Goal: Task Accomplishment & Management: Use online tool/utility

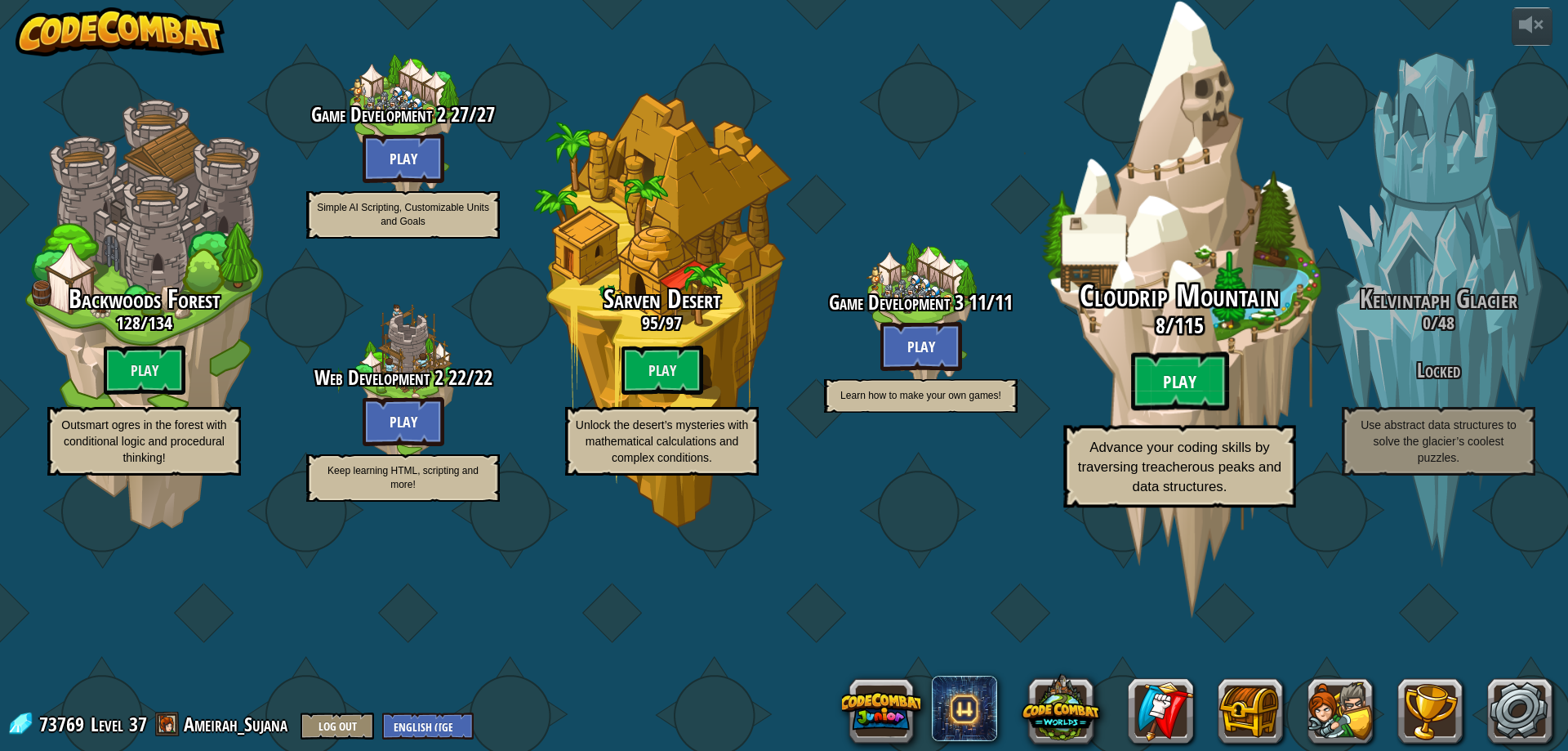
click at [1166, 411] on btn "Play" at bounding box center [1180, 382] width 98 height 59
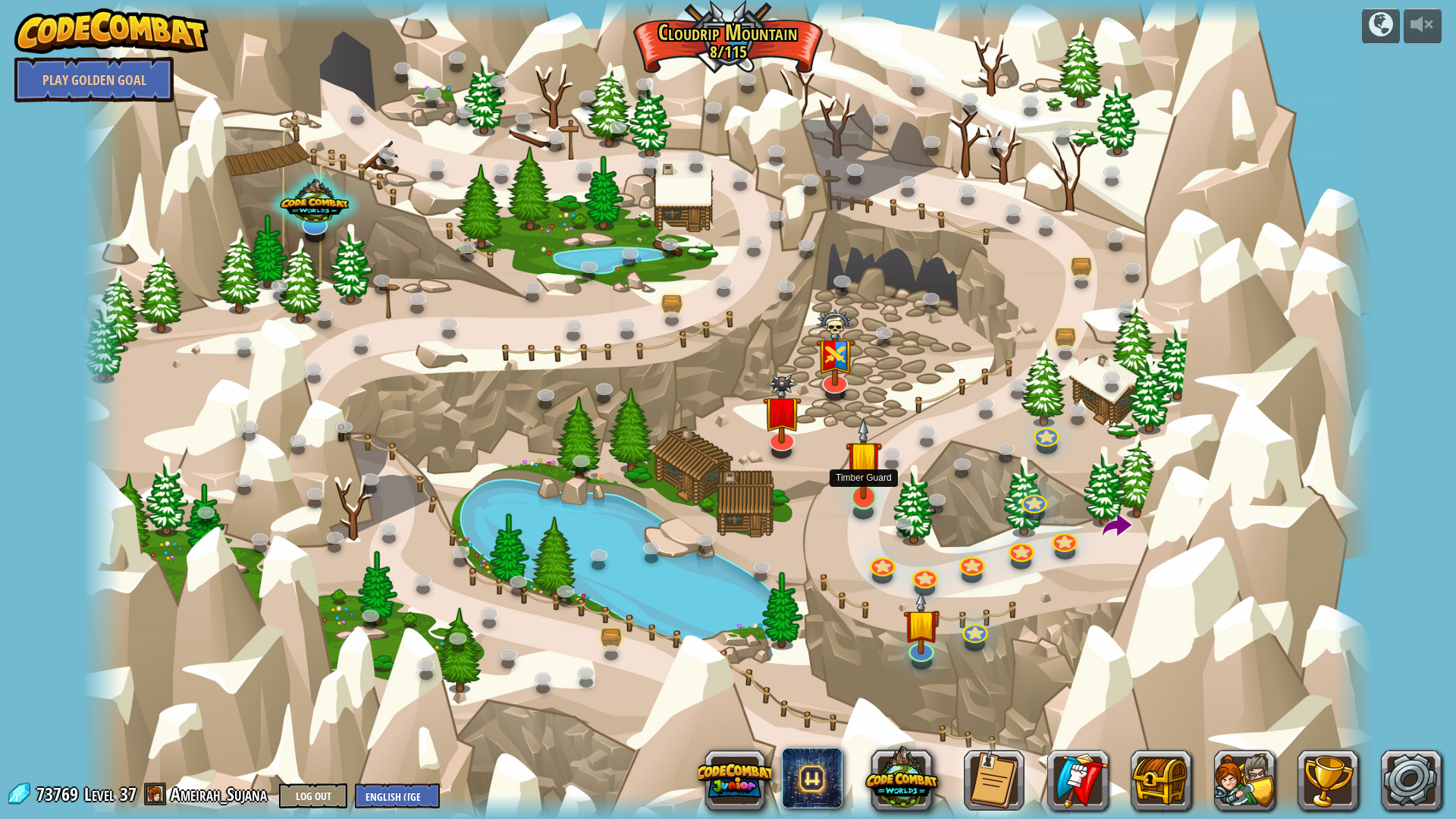
click at [877, 472] on img at bounding box center [864, 458] width 36 height 83
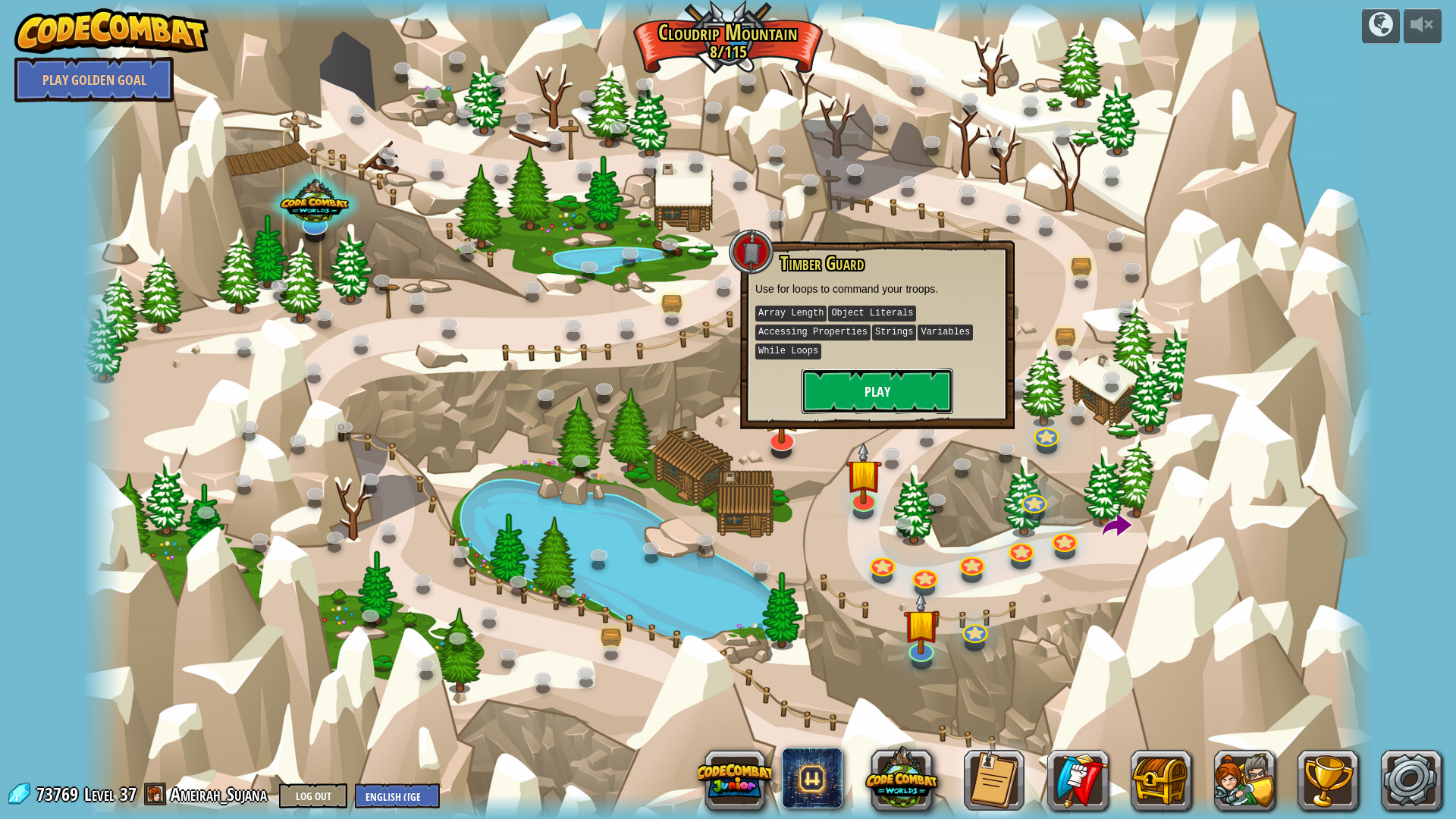
click at [875, 372] on button "Play" at bounding box center [878, 391] width 152 height 45
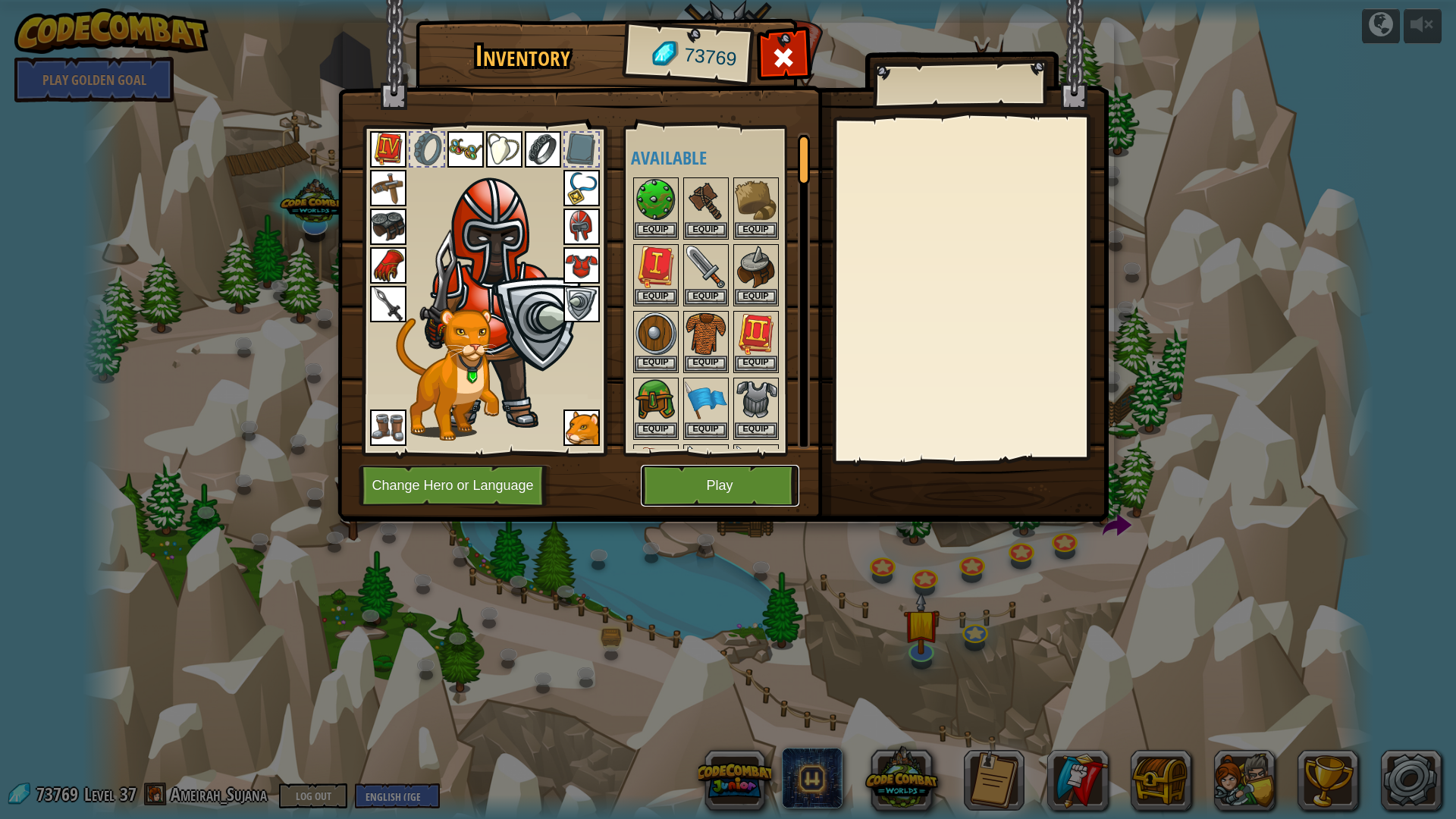
click at [763, 468] on button "Play" at bounding box center [720, 485] width 159 height 42
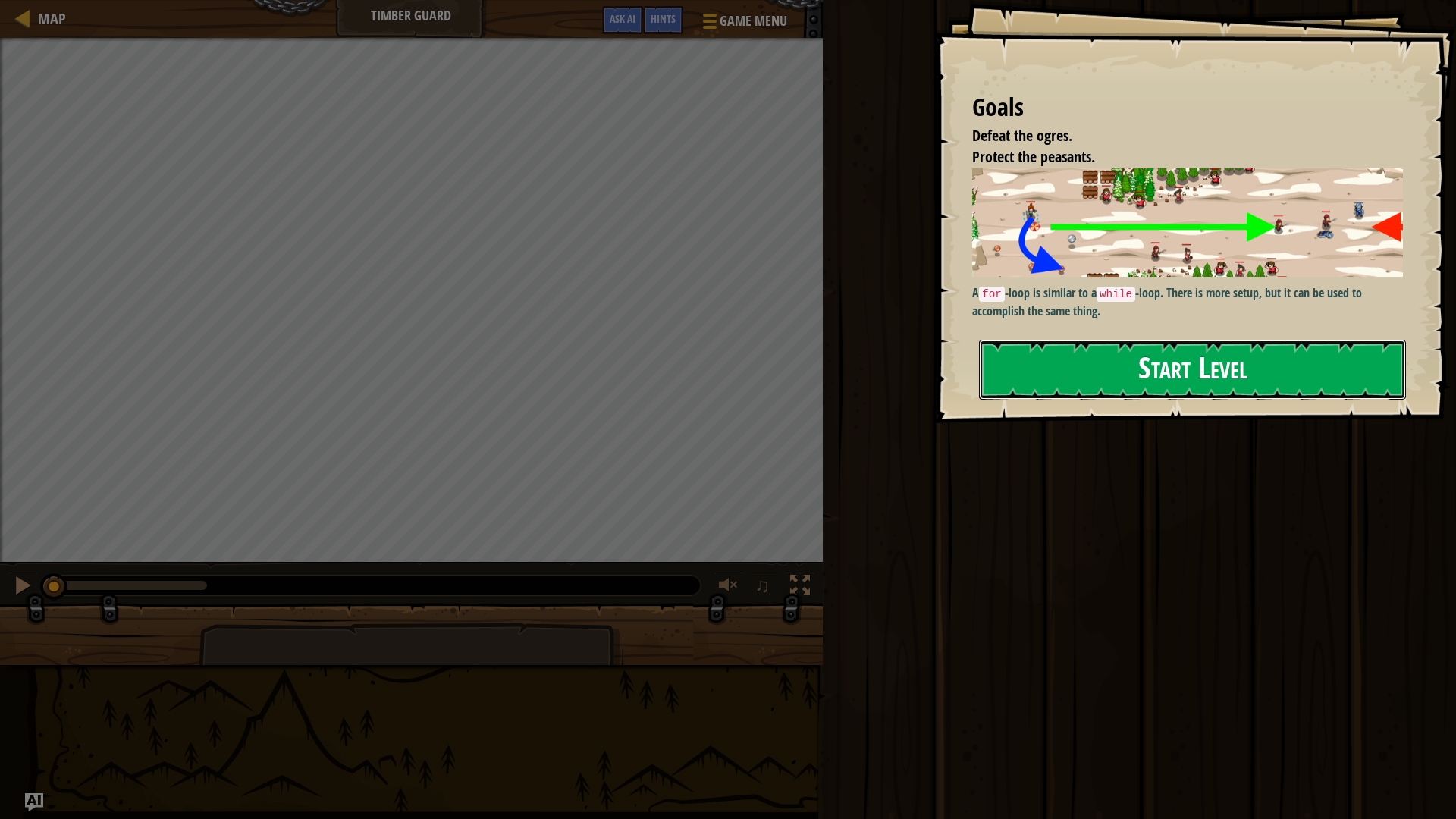
drag, startPoint x: 1262, startPoint y: 386, endPoint x: 1256, endPoint y: 413, distance: 27.7
click at [1262, 387] on button "Start Level" at bounding box center [1192, 369] width 427 height 60
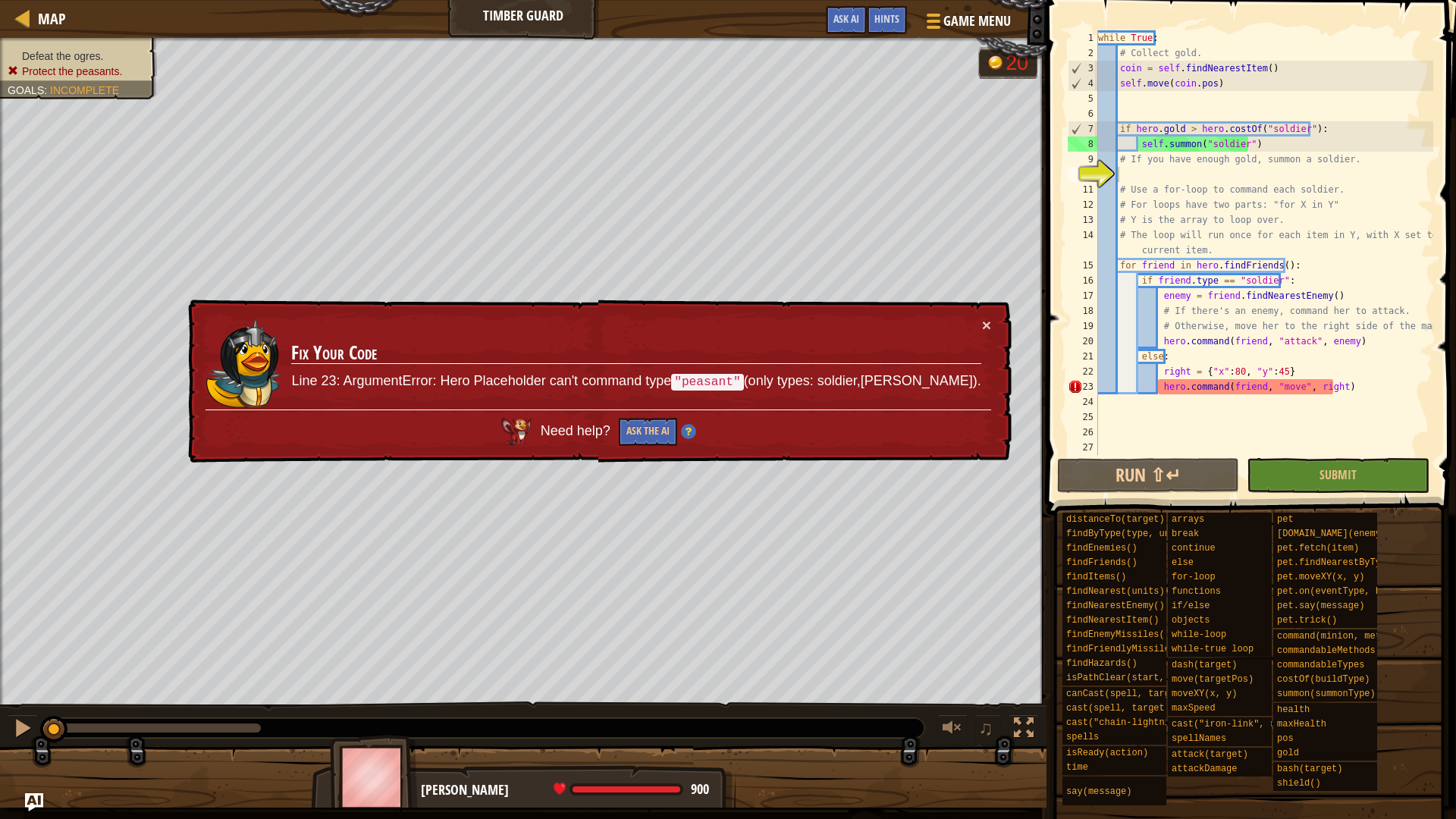
click at [696, 433] on img at bounding box center [689, 431] width 15 height 15
click at [696, 432] on img at bounding box center [689, 431] width 15 height 15
click at [677, 427] on button "Ask the AI" at bounding box center [647, 432] width 59 height 28
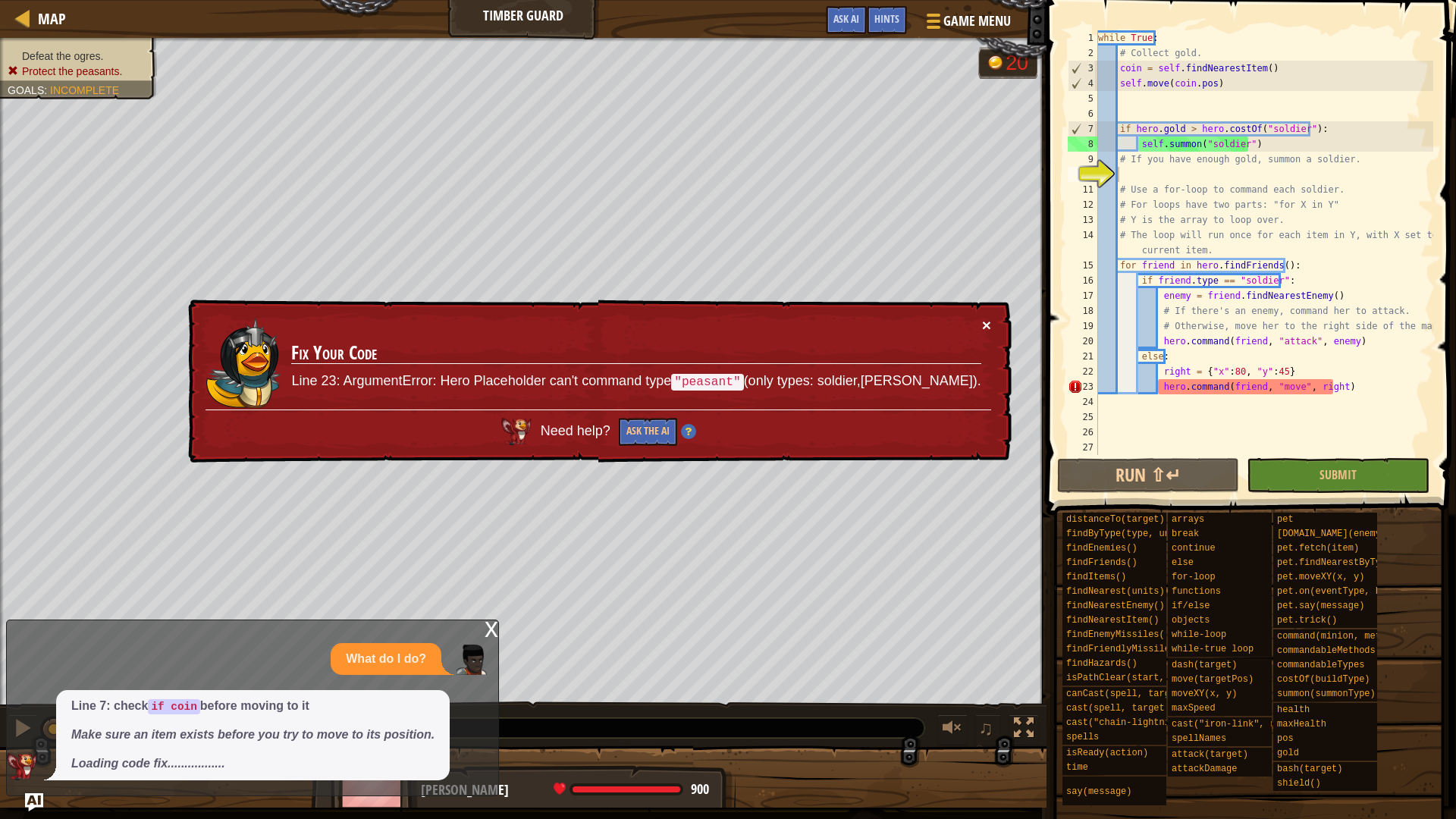
click at [988, 324] on button "×" at bounding box center [986, 324] width 9 height 16
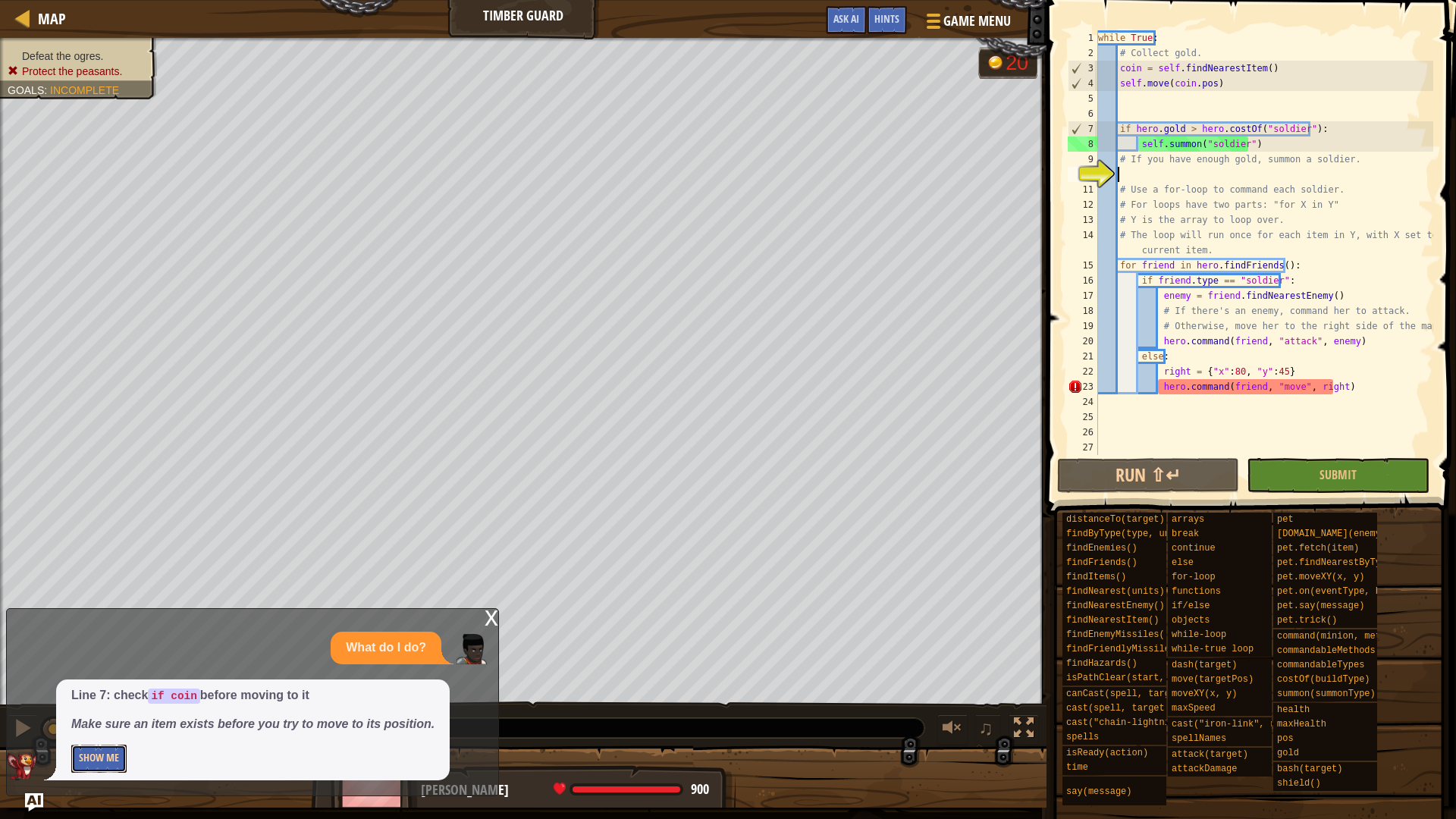
click at [90, 696] on button "Show Me" at bounding box center [98, 759] width 55 height 28
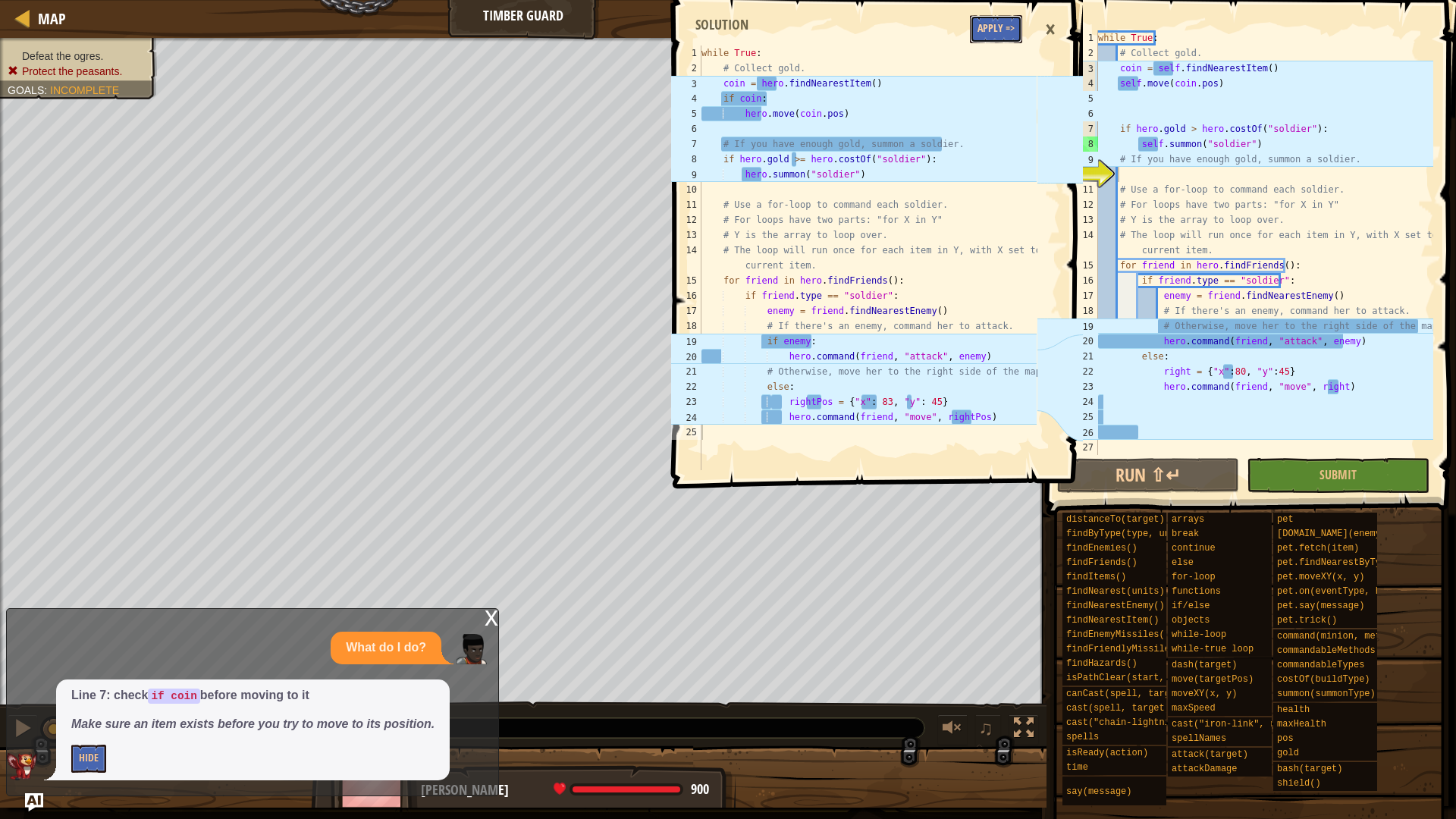
click at [998, 30] on button "Apply =>" at bounding box center [995, 29] width 52 height 28
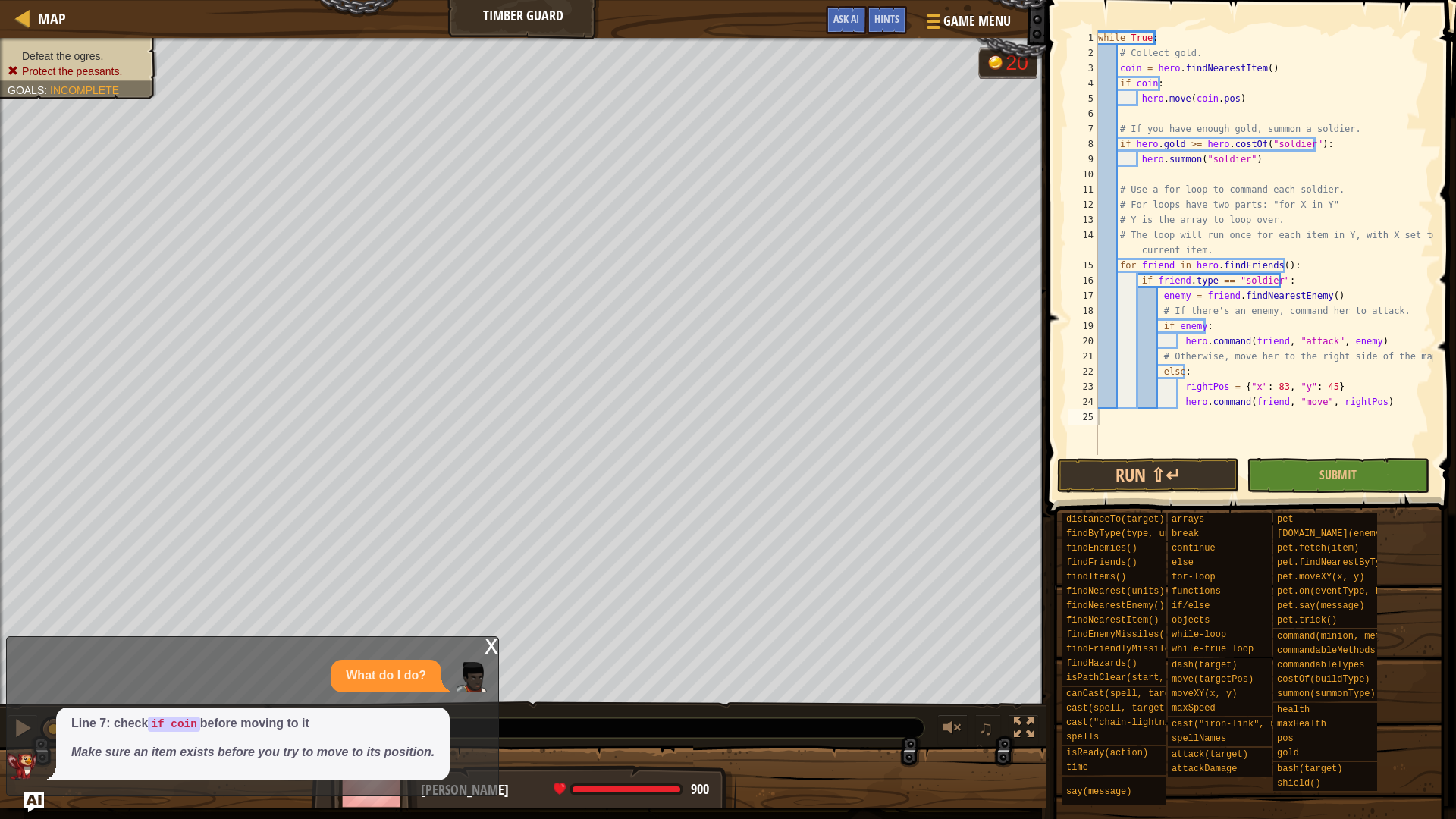
click at [31, 696] on img "Ask AI" at bounding box center [34, 802] width 20 height 20
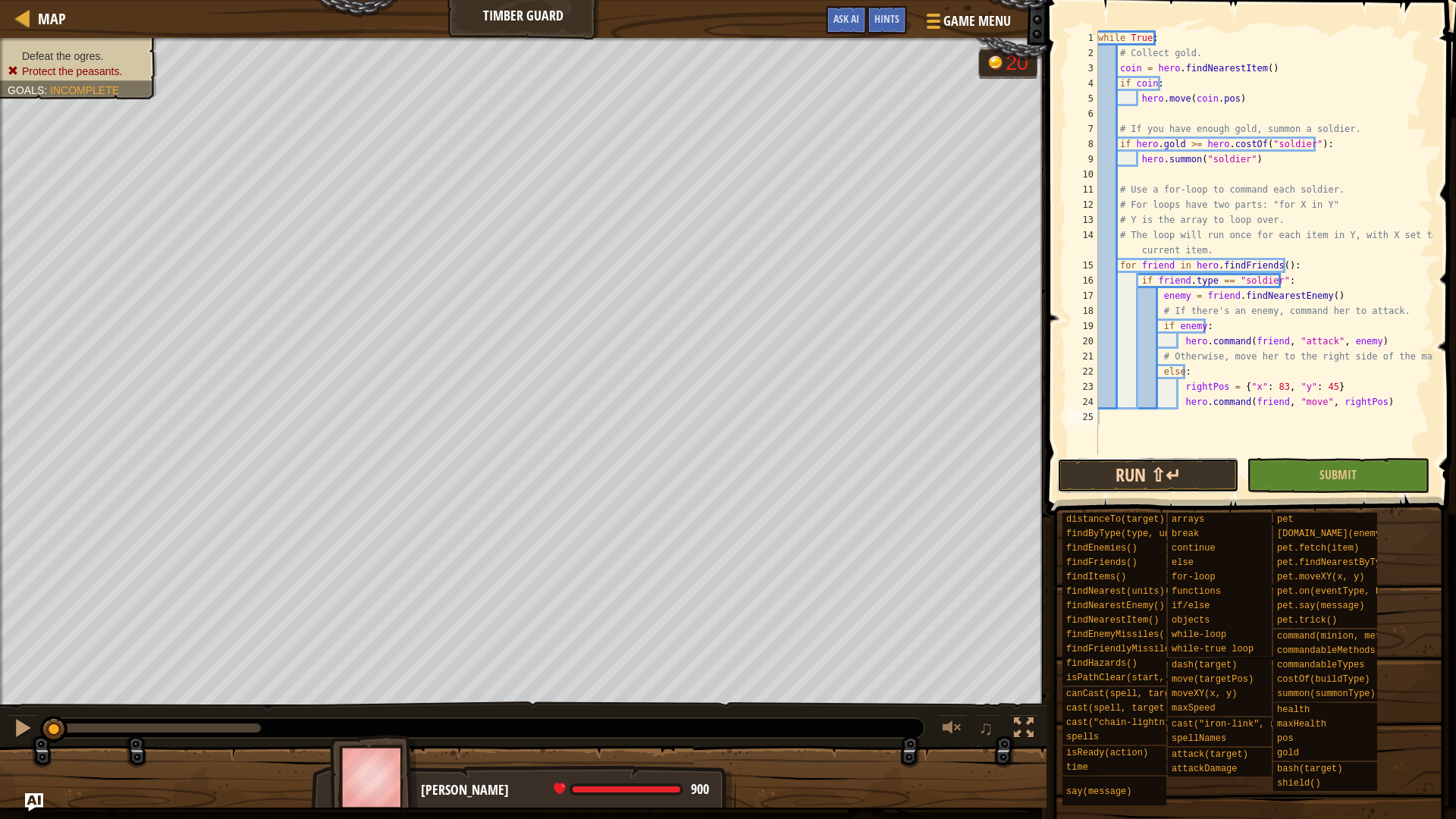
click at [1139, 471] on button "Run ⇧↵" at bounding box center [1148, 476] width 182 height 35
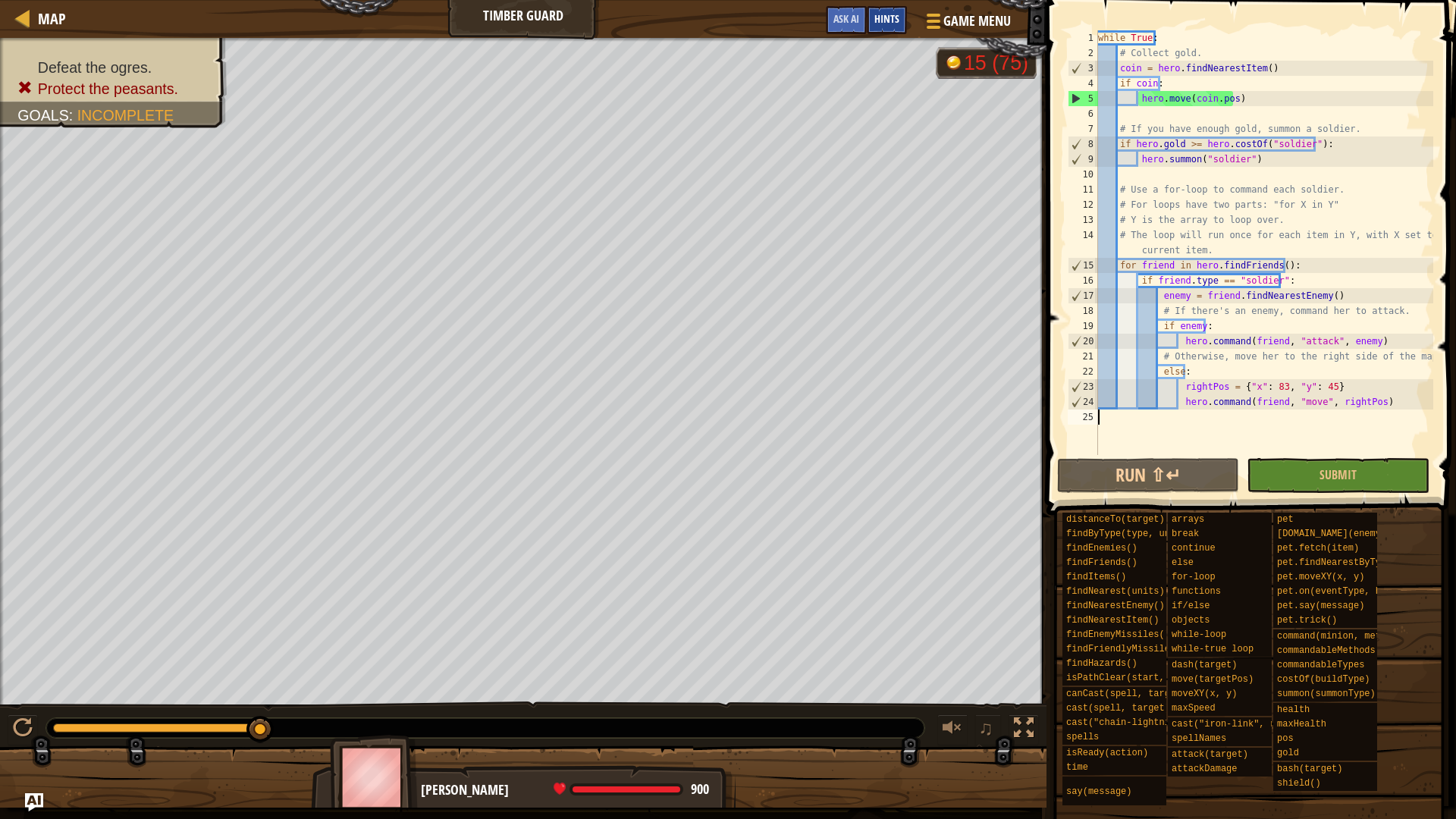
click at [894, 15] on span "Hints" at bounding box center [887, 18] width 25 height 14
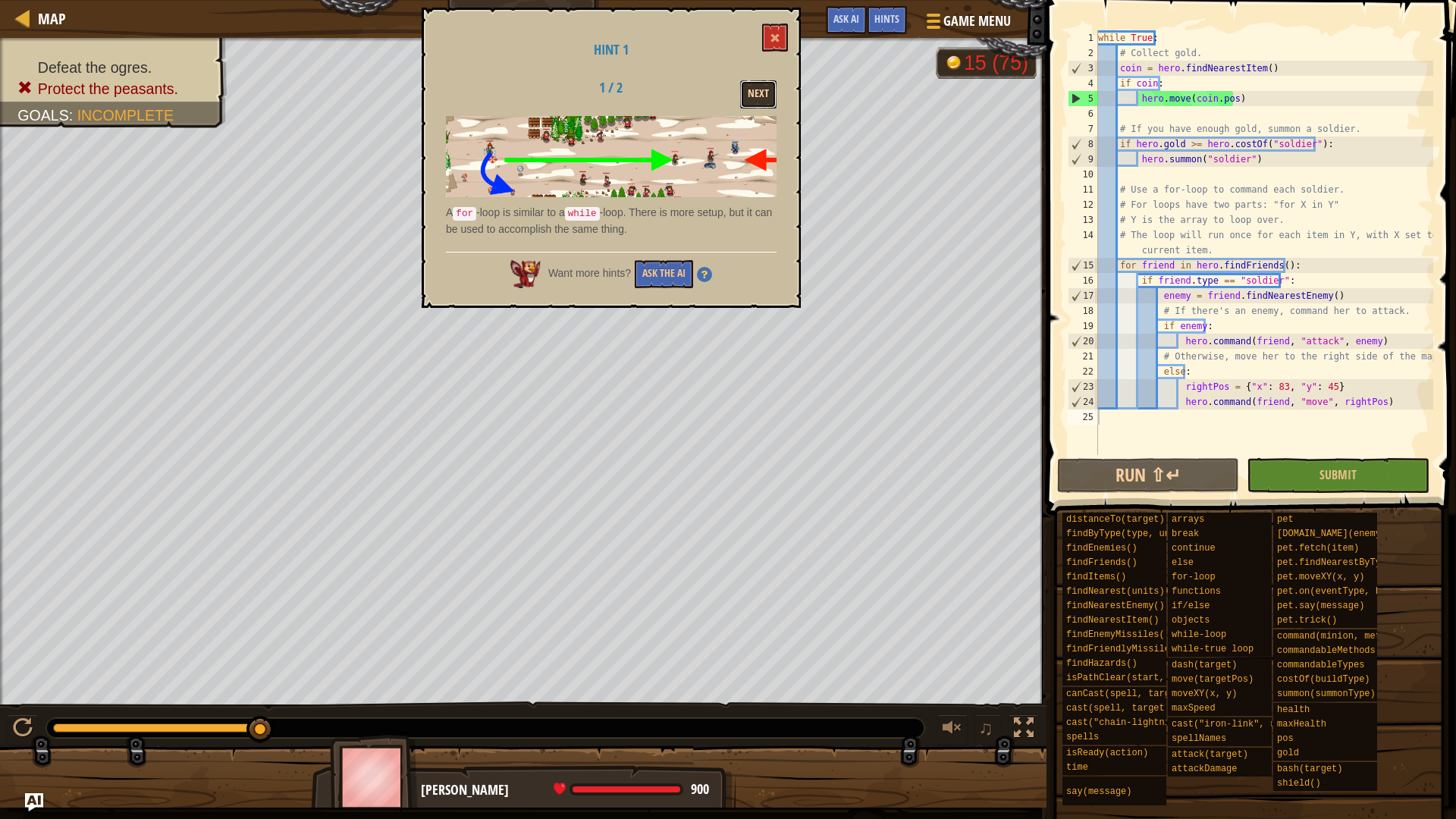
click at [754, 88] on button "Next" at bounding box center [758, 94] width 36 height 28
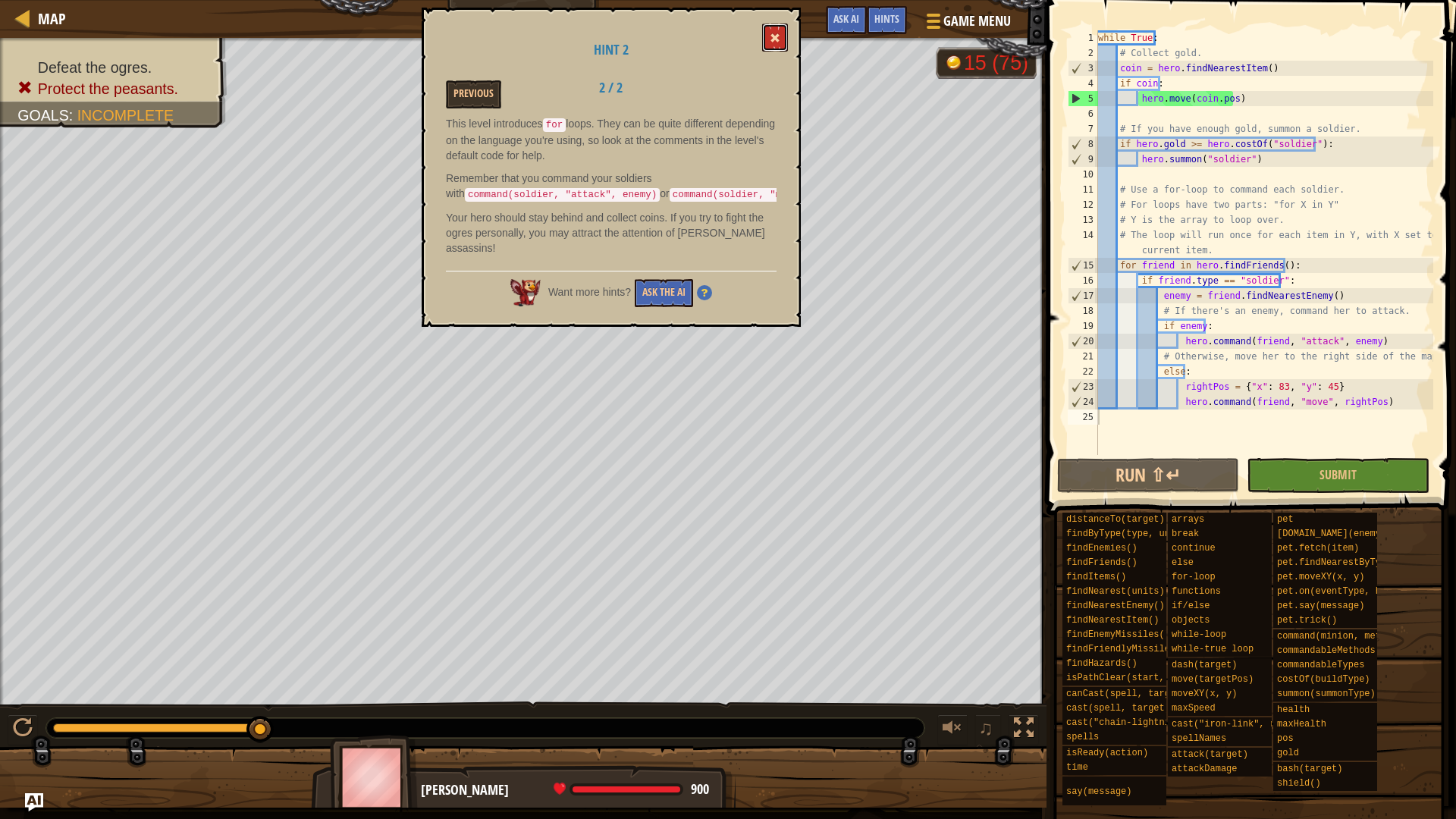
click at [771, 26] on button at bounding box center [775, 37] width 26 height 28
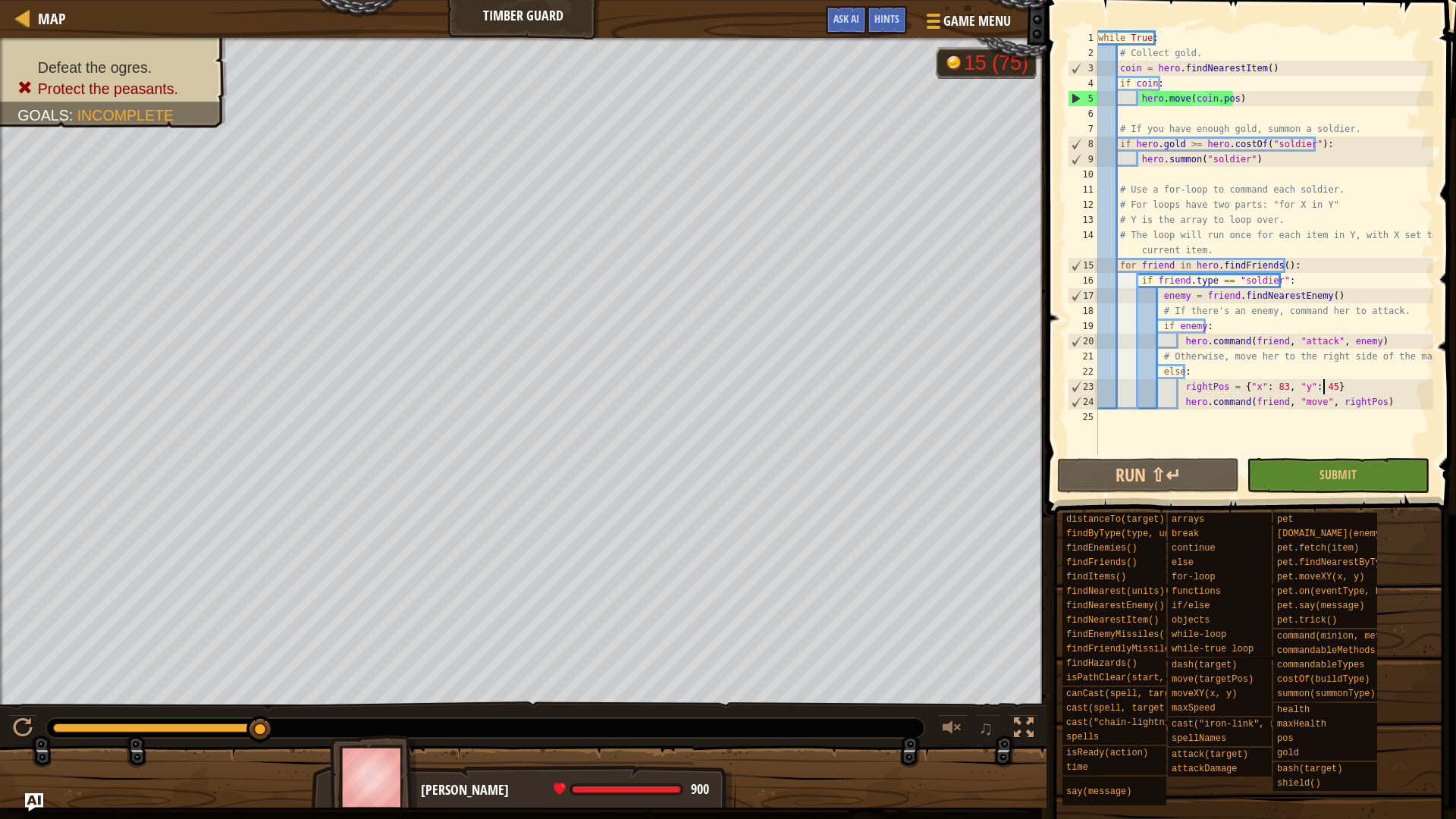
click at [1387, 389] on div "while True : # Collect gold. coin = hero . findNearestItem ( ) if coin : hero .…" at bounding box center [1264, 258] width 339 height 455
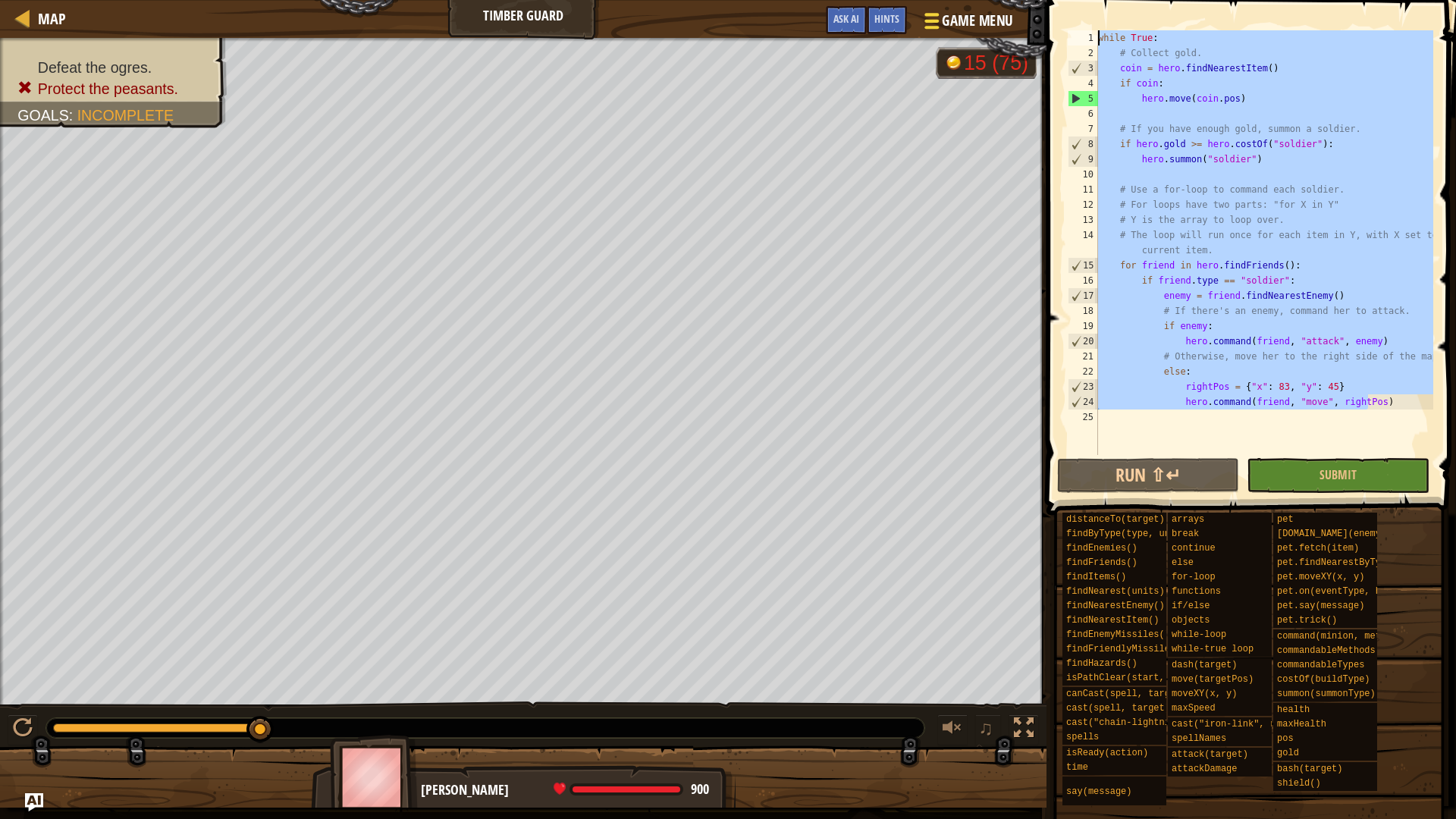
drag, startPoint x: 1390, startPoint y: 396, endPoint x: 972, endPoint y: 40, distance: 549.1
click at [959, 31] on div "Map Timber Guard Game Menu Done Hints Ask AI 1 2 3 4 5 6 7 8 9 10 11 12 13 14 1…" at bounding box center [728, 410] width 1456 height 819
paste textarea "hero.command(friend, "move", {"x": 74, "y": 47})"
type textarea "hero.command(friend, "move", {"x": 74, "y": 47})"
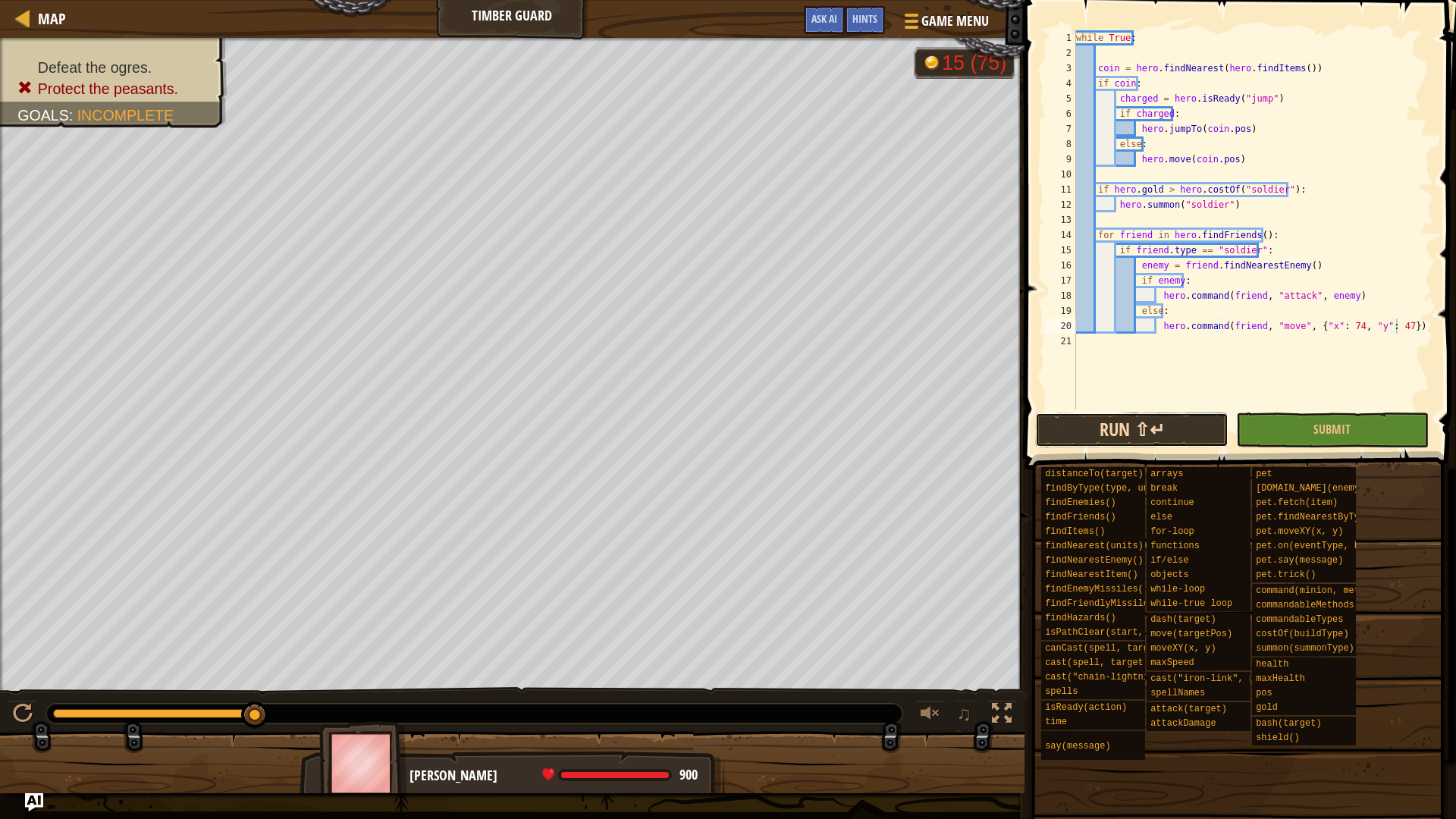
click at [1154, 451] on div "Hints hero.command(friend, "move", {"x": 74, "y": 47}) 1 2 3 4 5 6 7 8 9 10 11 …" at bounding box center [1238, 405] width 436 height 812
click at [1167, 418] on button "Run ⇧↵" at bounding box center [1131, 430] width 192 height 35
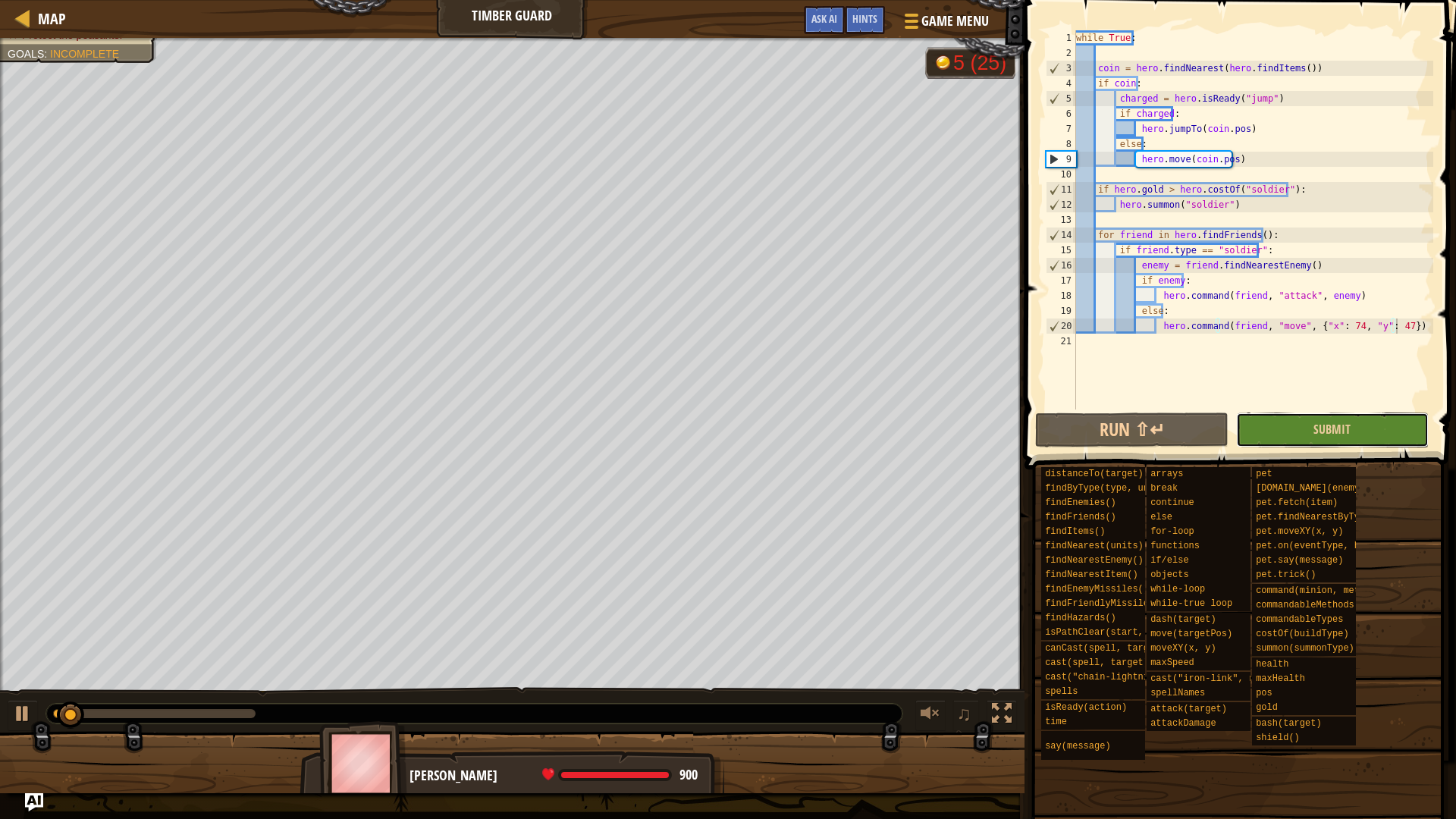
click at [1309, 431] on button "Submit" at bounding box center [1332, 430] width 192 height 35
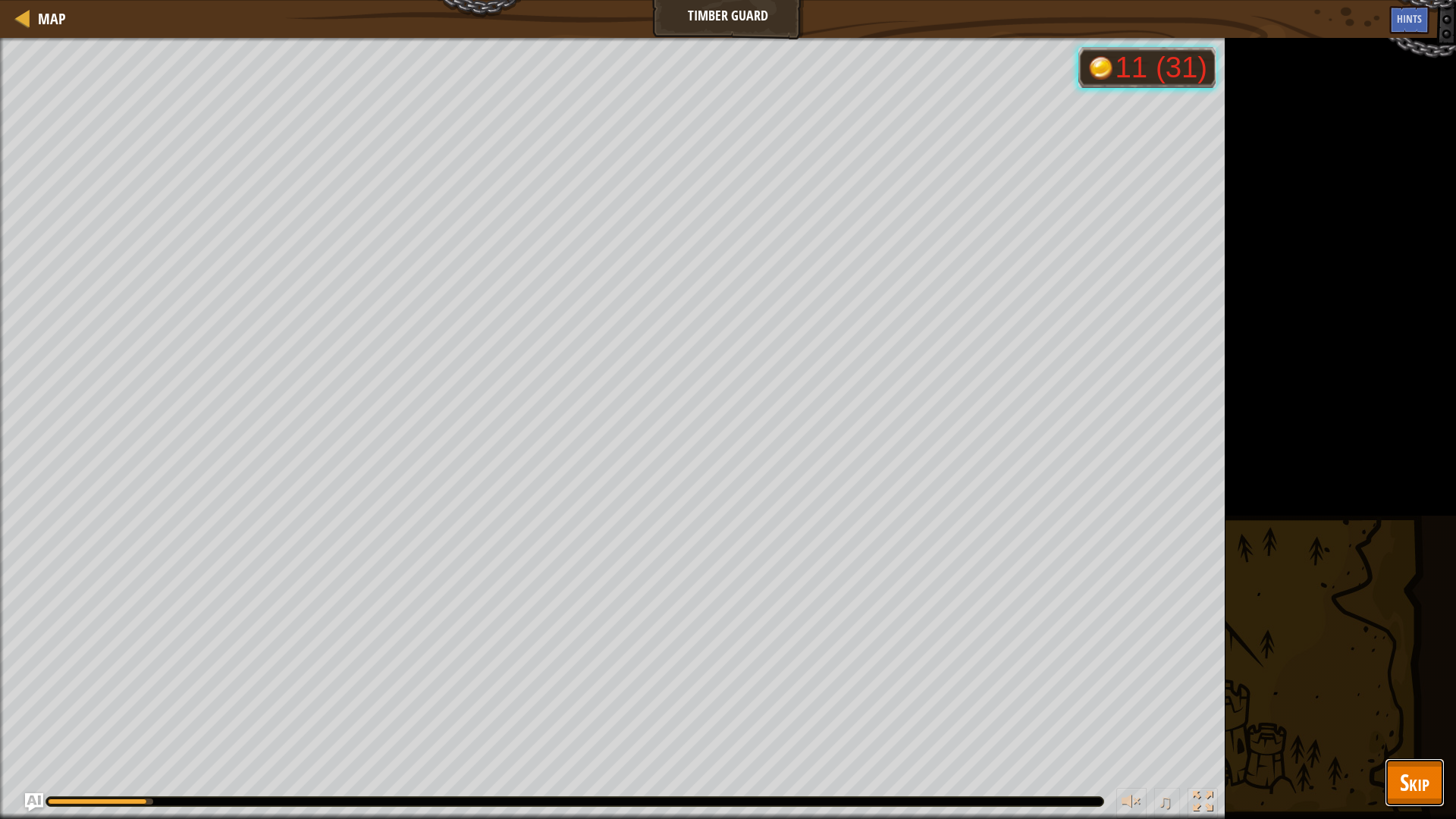
drag, startPoint x: 1411, startPoint y: 793, endPoint x: 1408, endPoint y: 818, distance: 25.2
click at [1411, 696] on span "Skip" at bounding box center [1415, 782] width 30 height 31
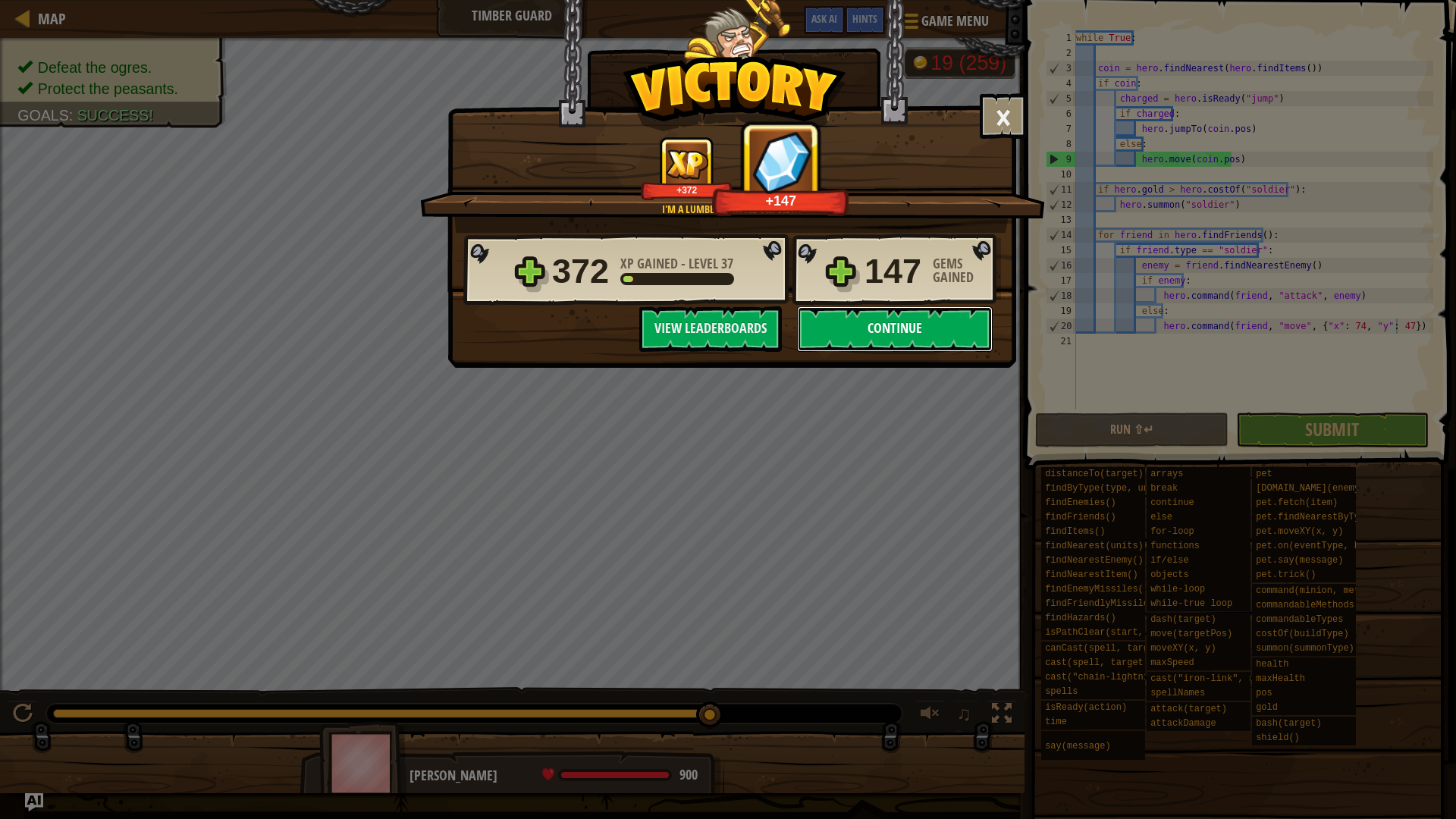
click at [887, 336] on button "Continue" at bounding box center [894, 329] width 196 height 45
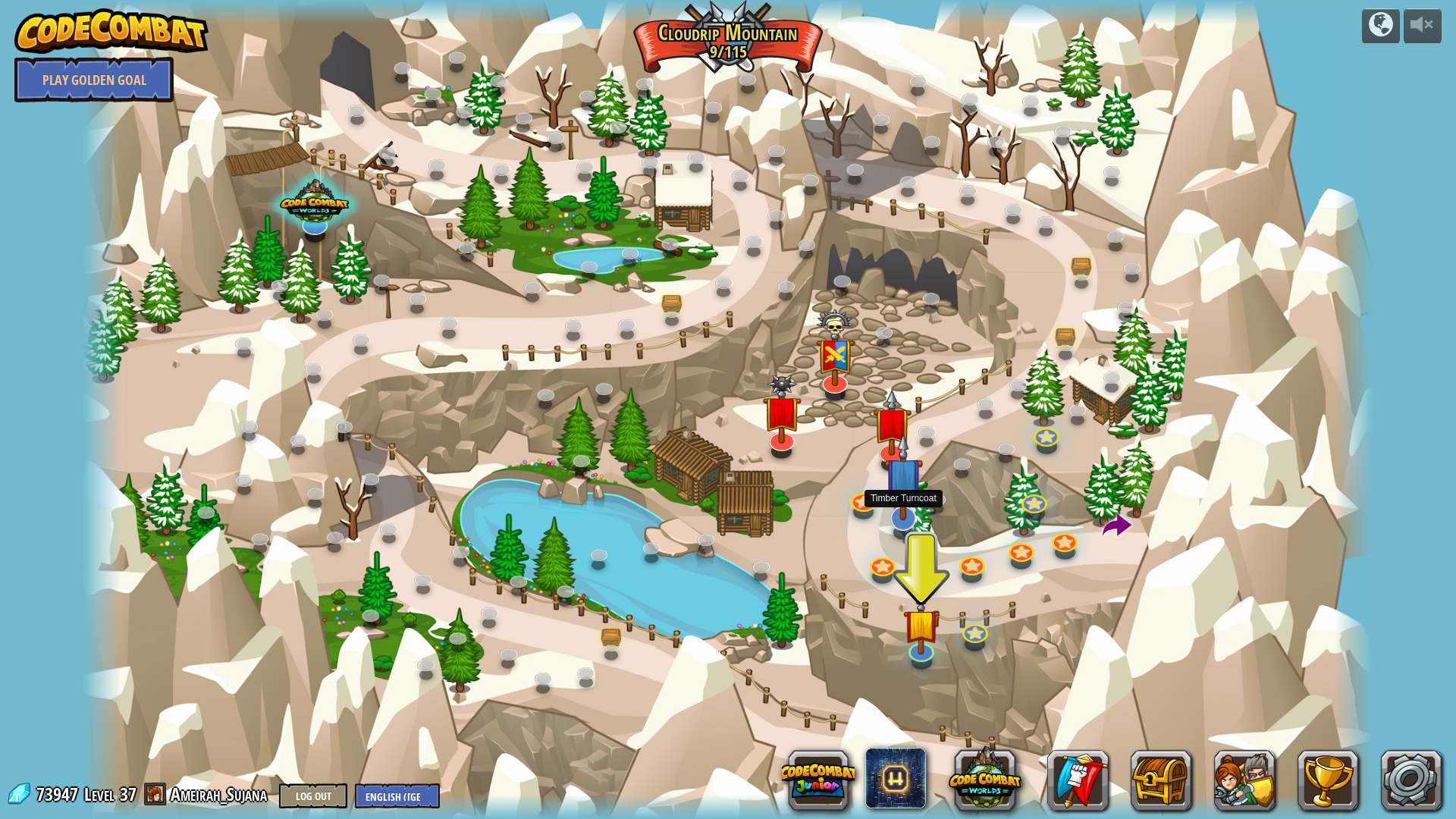
click at [908, 487] on img at bounding box center [903, 476] width 39 height 88
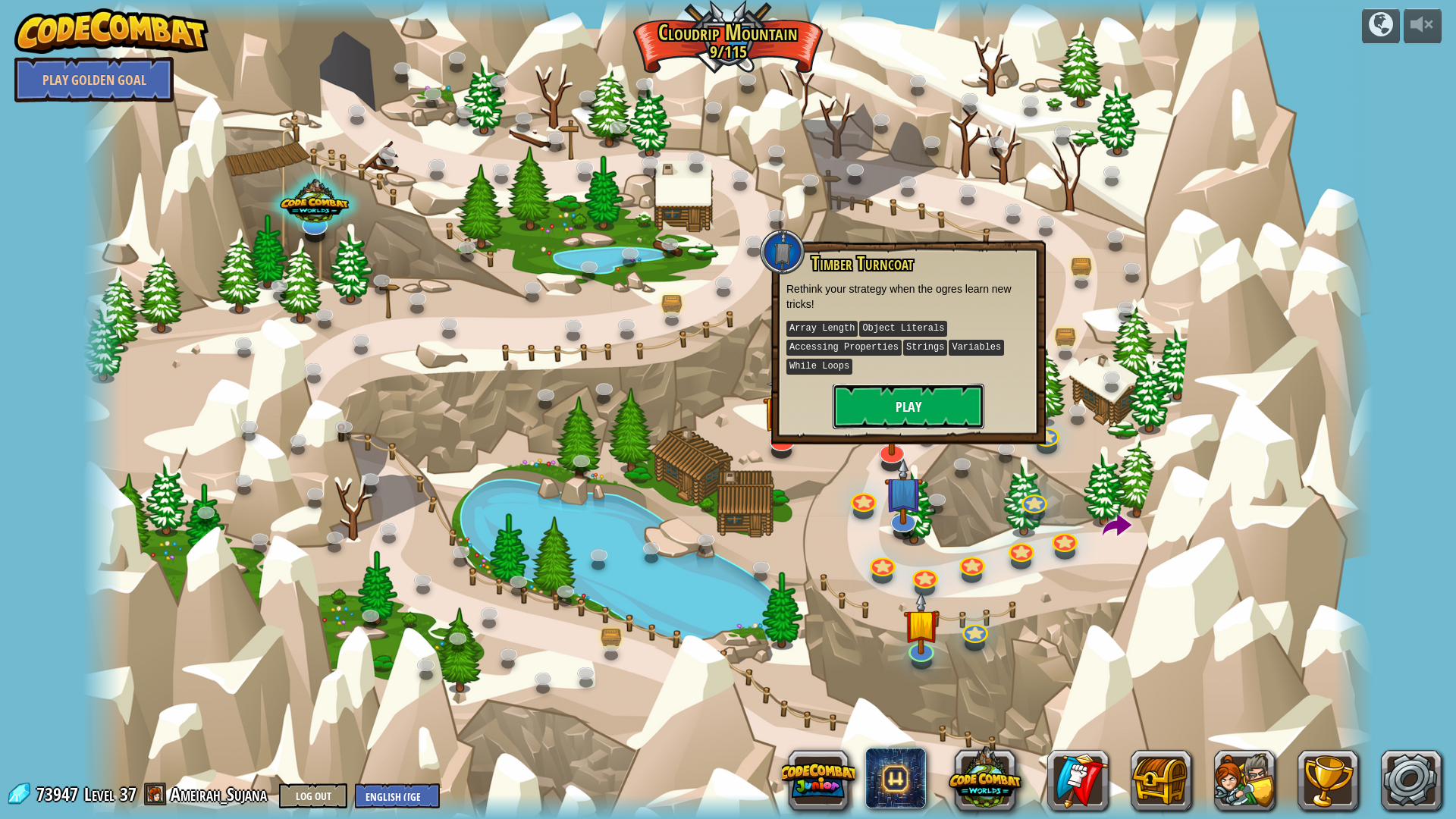
click at [917, 418] on button "Play" at bounding box center [908, 406] width 152 height 45
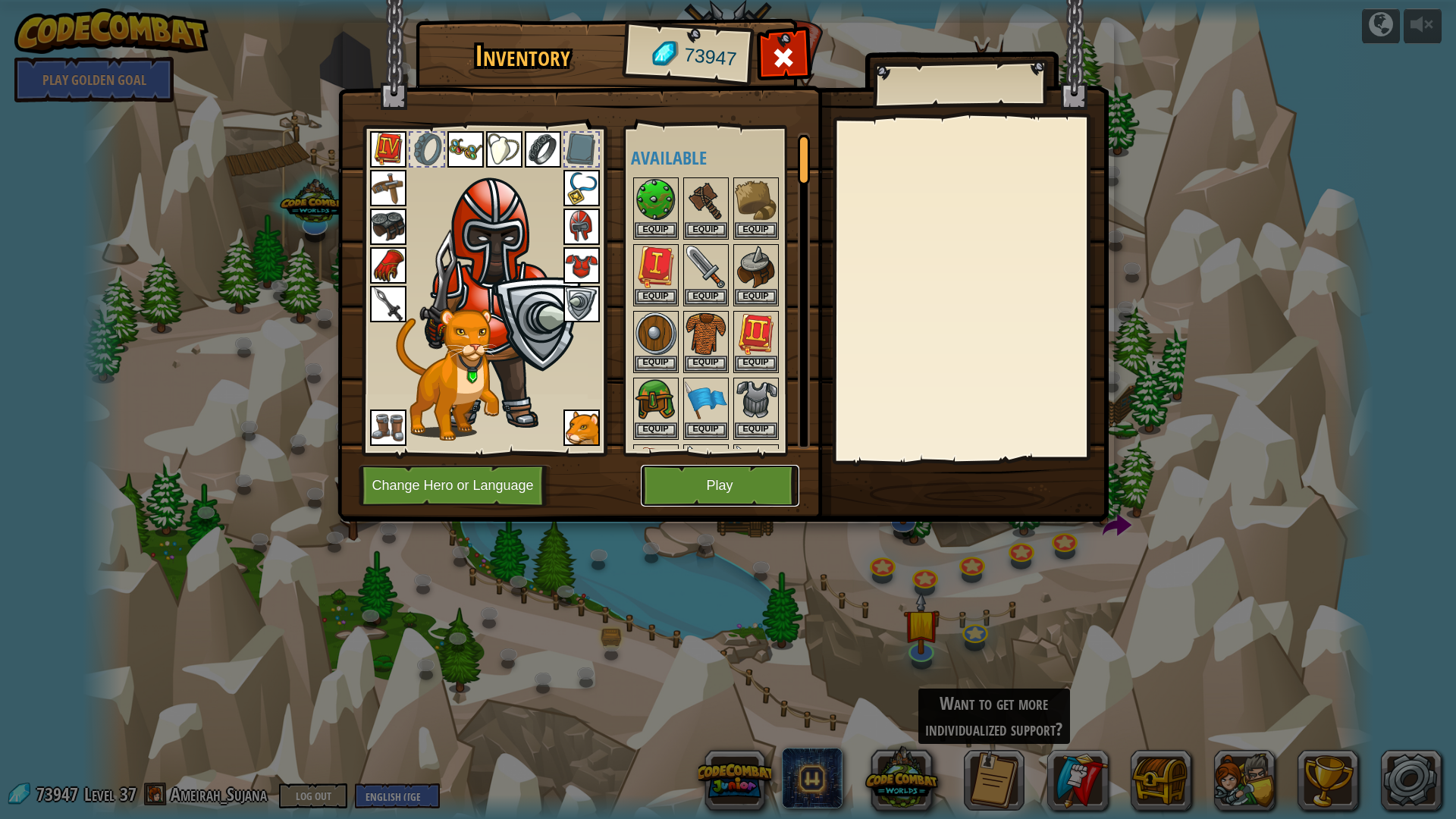
click at [757, 470] on button "Play" at bounding box center [720, 485] width 159 height 42
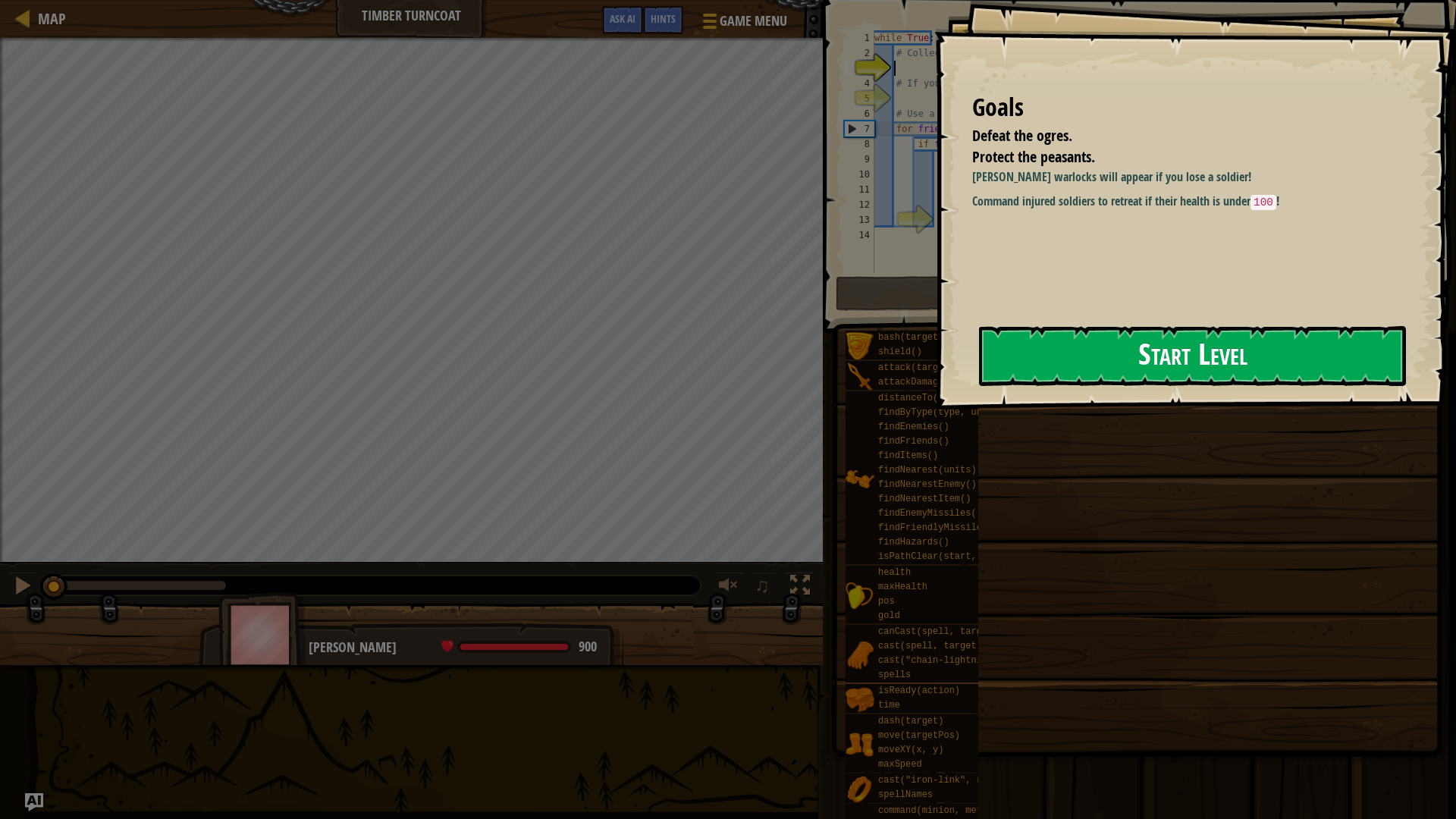
click at [1224, 338] on button "Start Level" at bounding box center [1192, 356] width 427 height 60
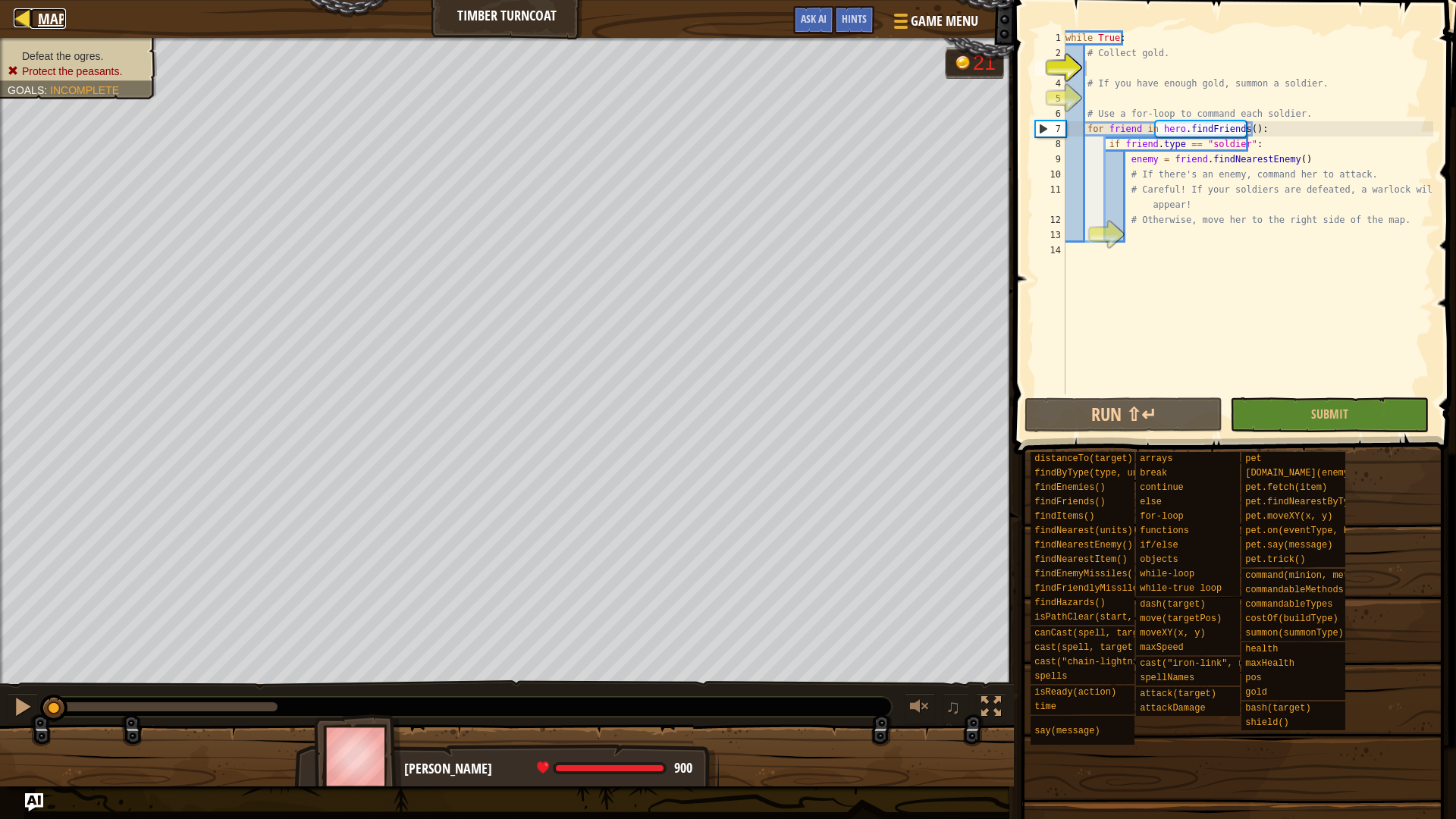
click at [31, 14] on div at bounding box center [23, 17] width 19 height 19
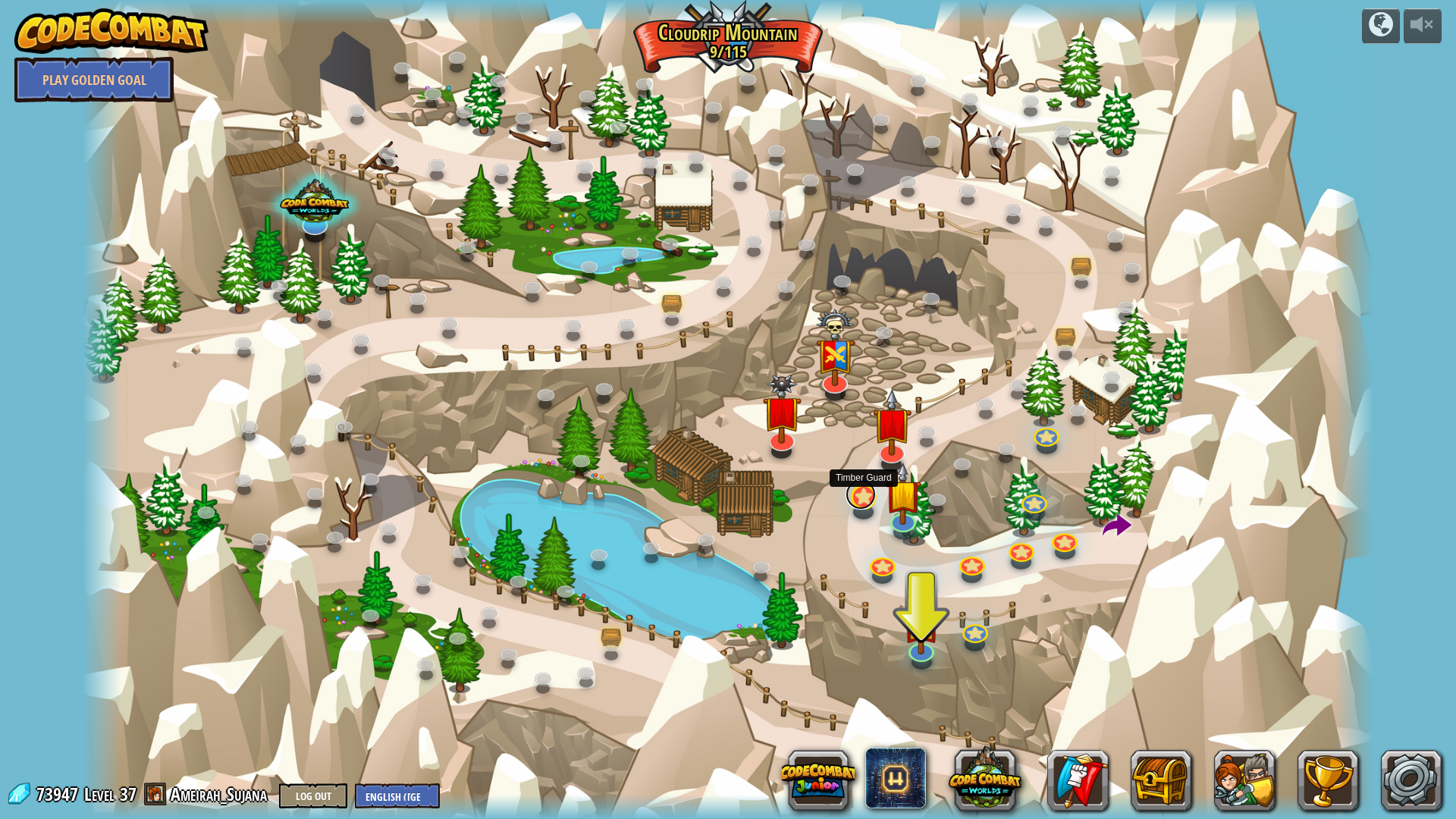
click at [861, 497] on link at bounding box center [861, 494] width 31 height 31
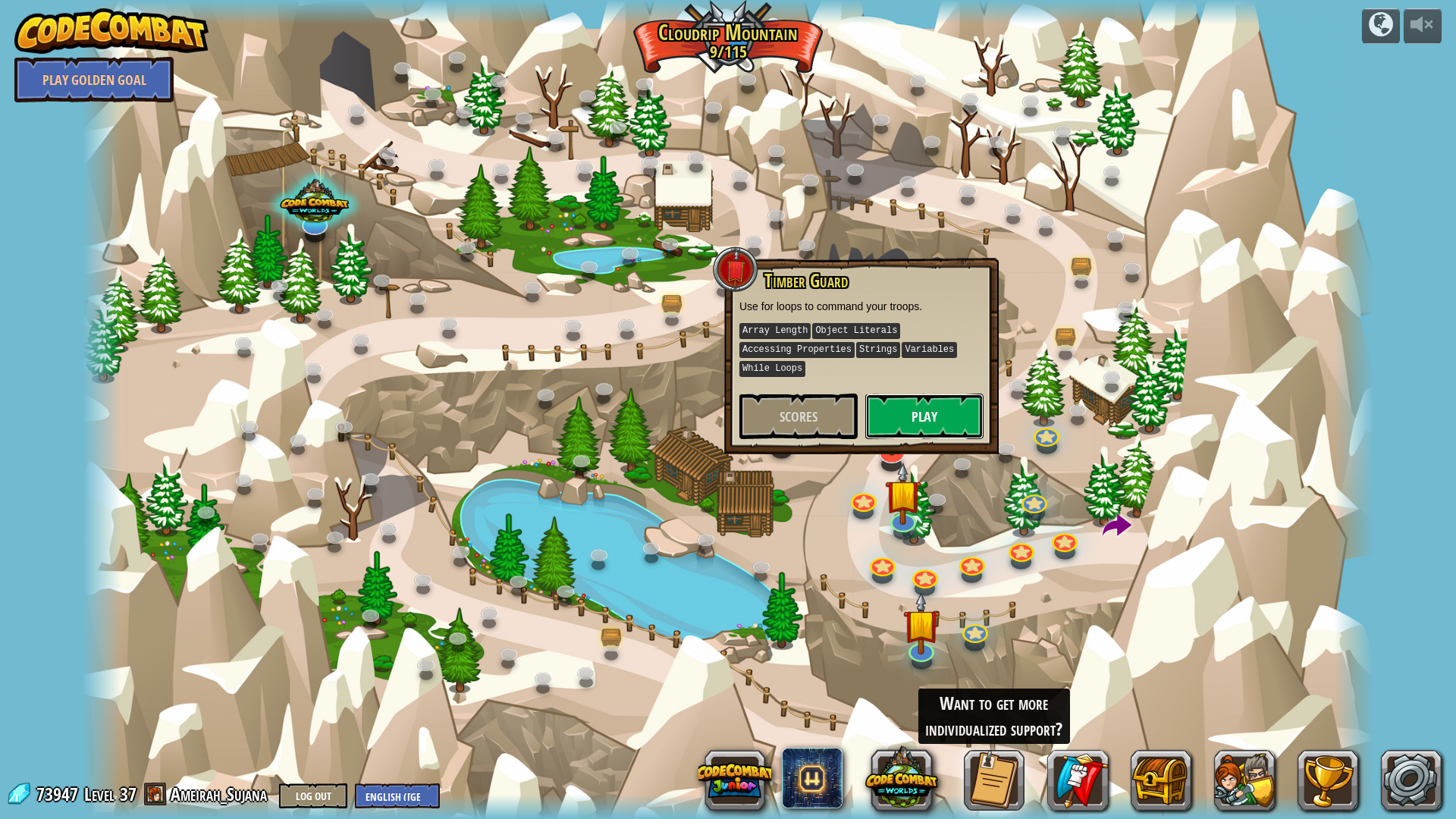
click at [941, 399] on button "Play" at bounding box center [924, 416] width 118 height 45
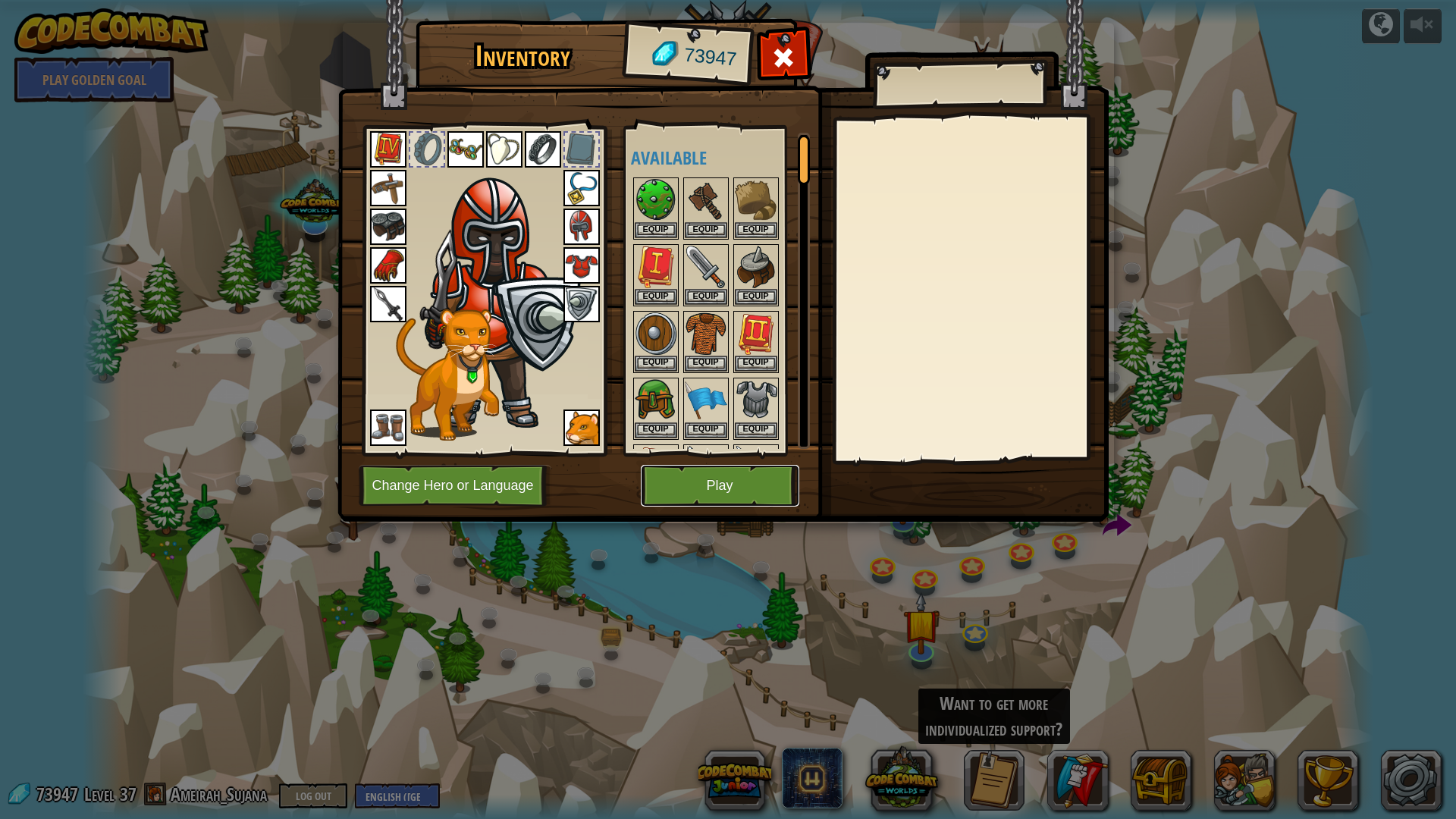
click at [722, 485] on button "Play" at bounding box center [720, 485] width 159 height 42
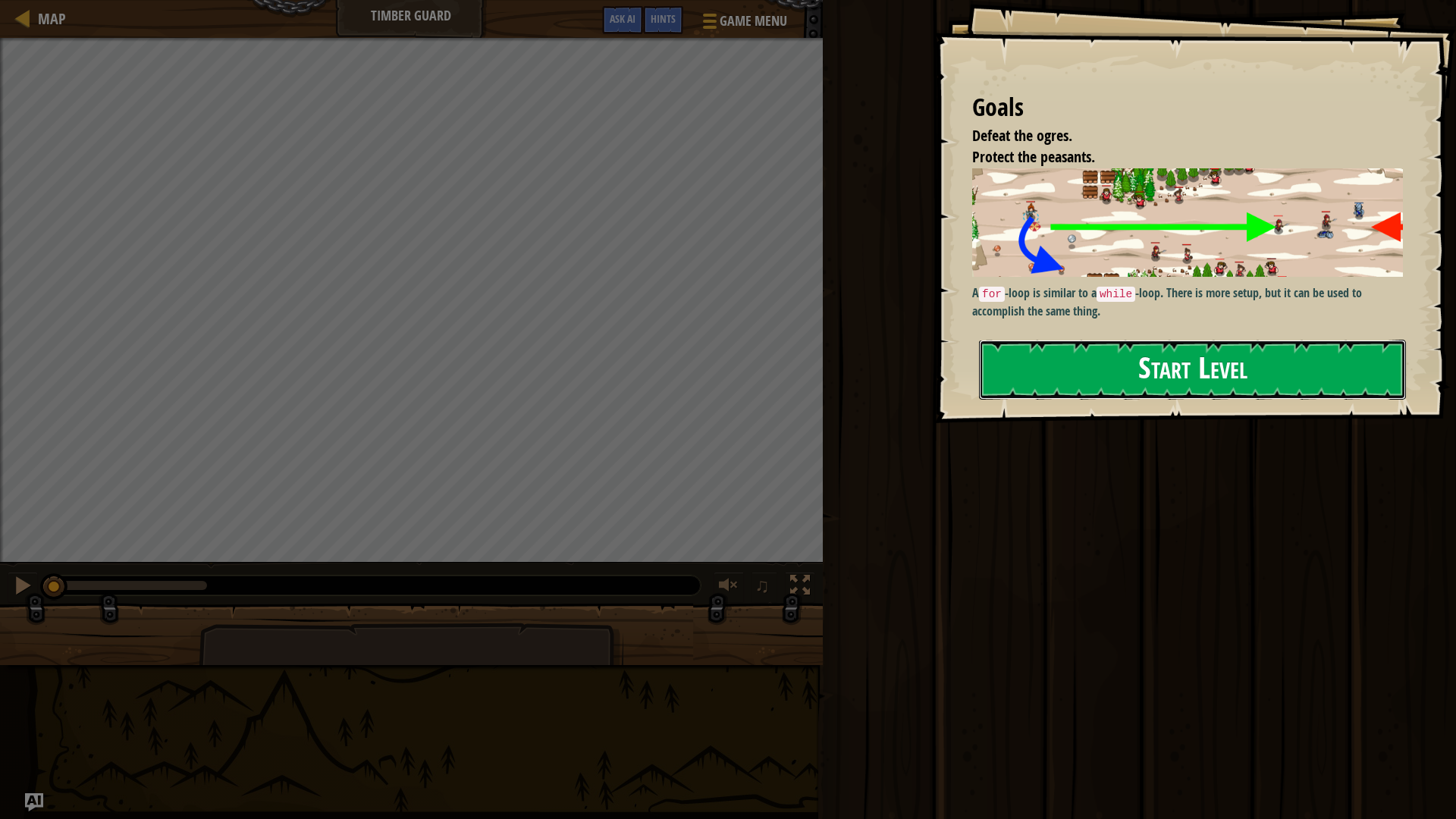
click at [1133, 361] on button "Start Level" at bounding box center [1192, 369] width 427 height 60
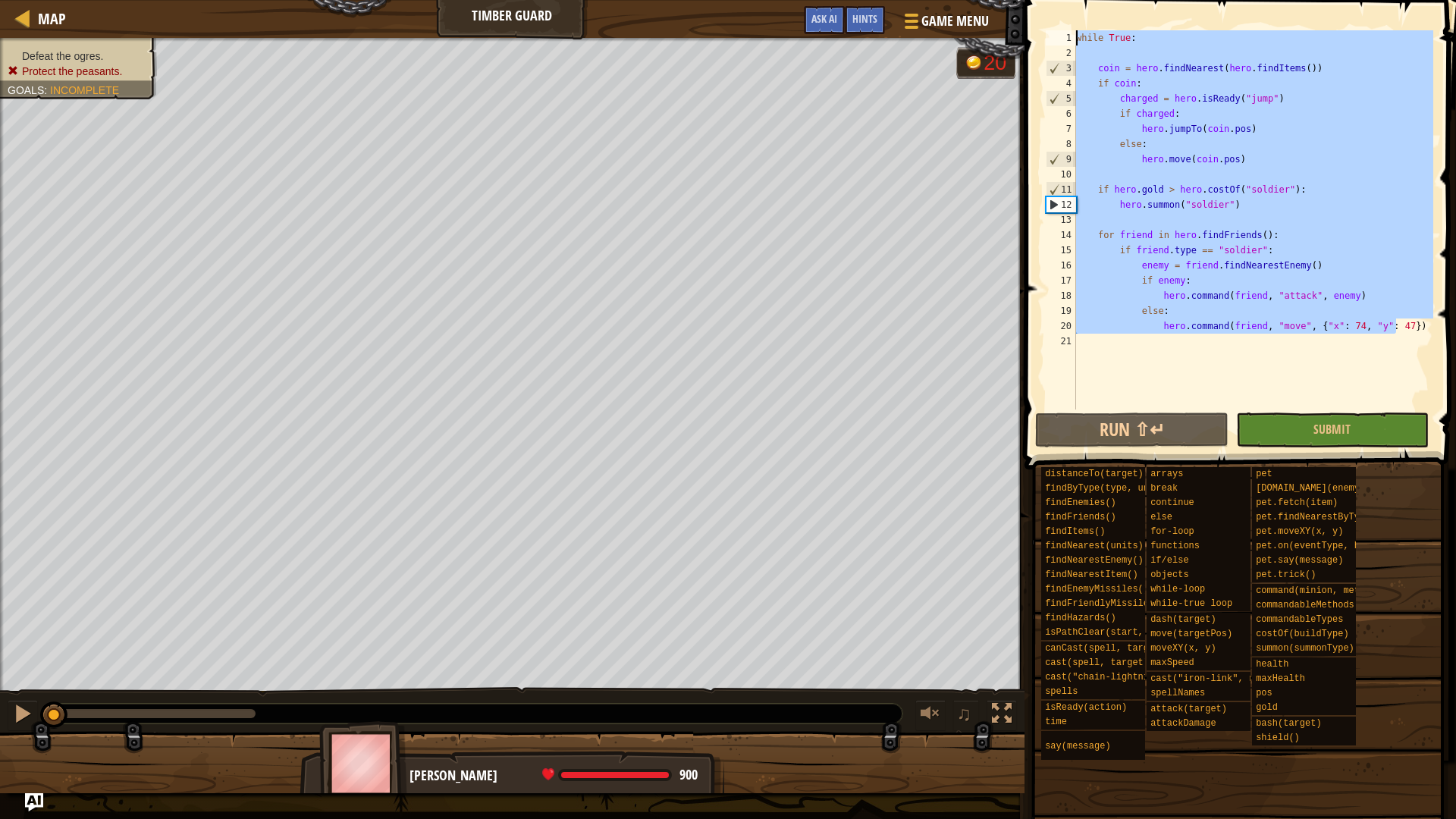
drag, startPoint x: 1401, startPoint y: 328, endPoint x: 1001, endPoint y: 41, distance: 492.3
click at [1001, 41] on div "Map Timber Guard Game Menu Done Hints Ask AI 1 הההההההההההההההההההההההההההההההה…" at bounding box center [728, 410] width 1456 height 819
type textarea "while True:"
click at [37, 28] on link "Map" at bounding box center [48, 18] width 36 height 21
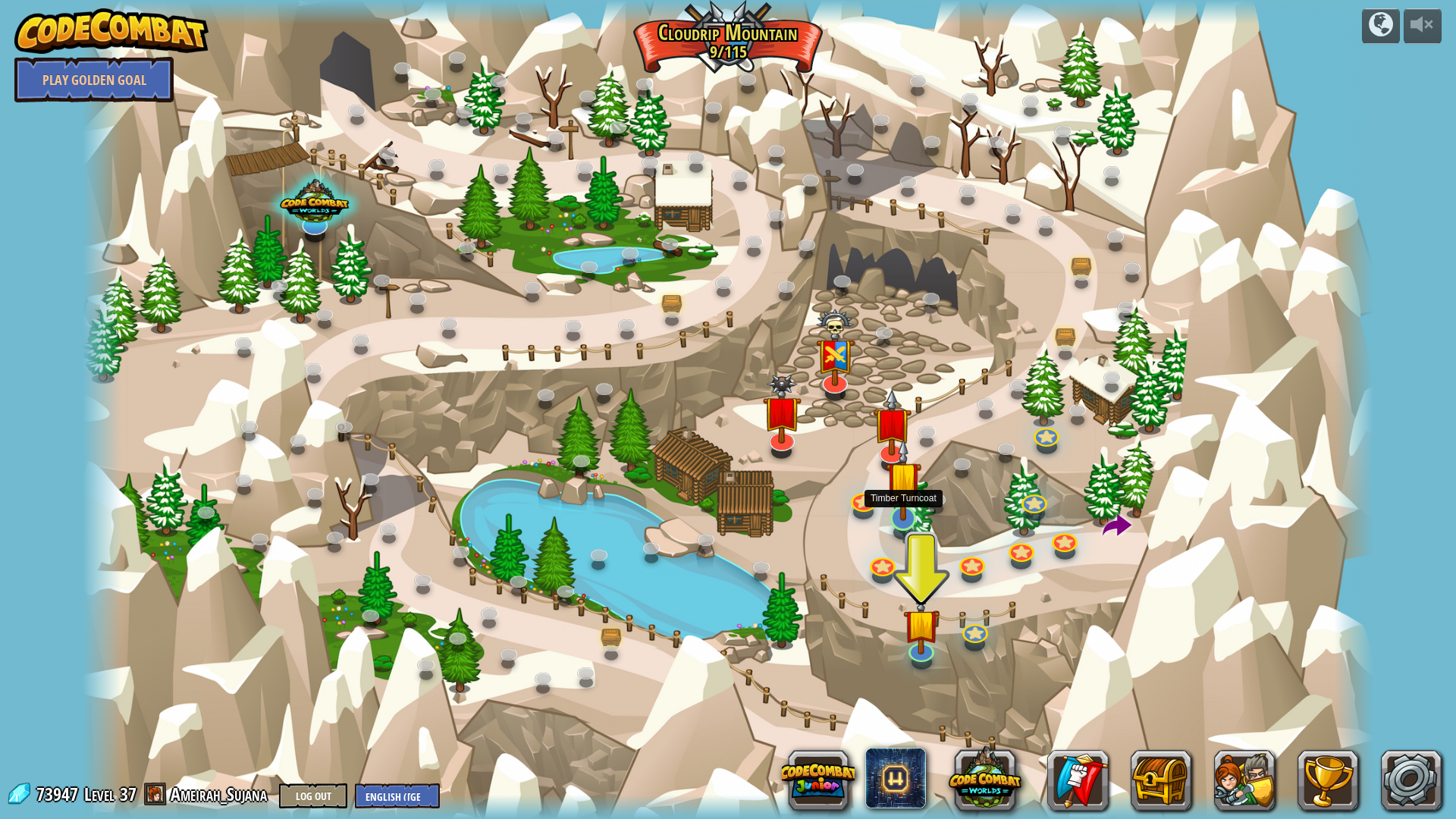
click at [894, 492] on img at bounding box center [904, 479] width 36 height 83
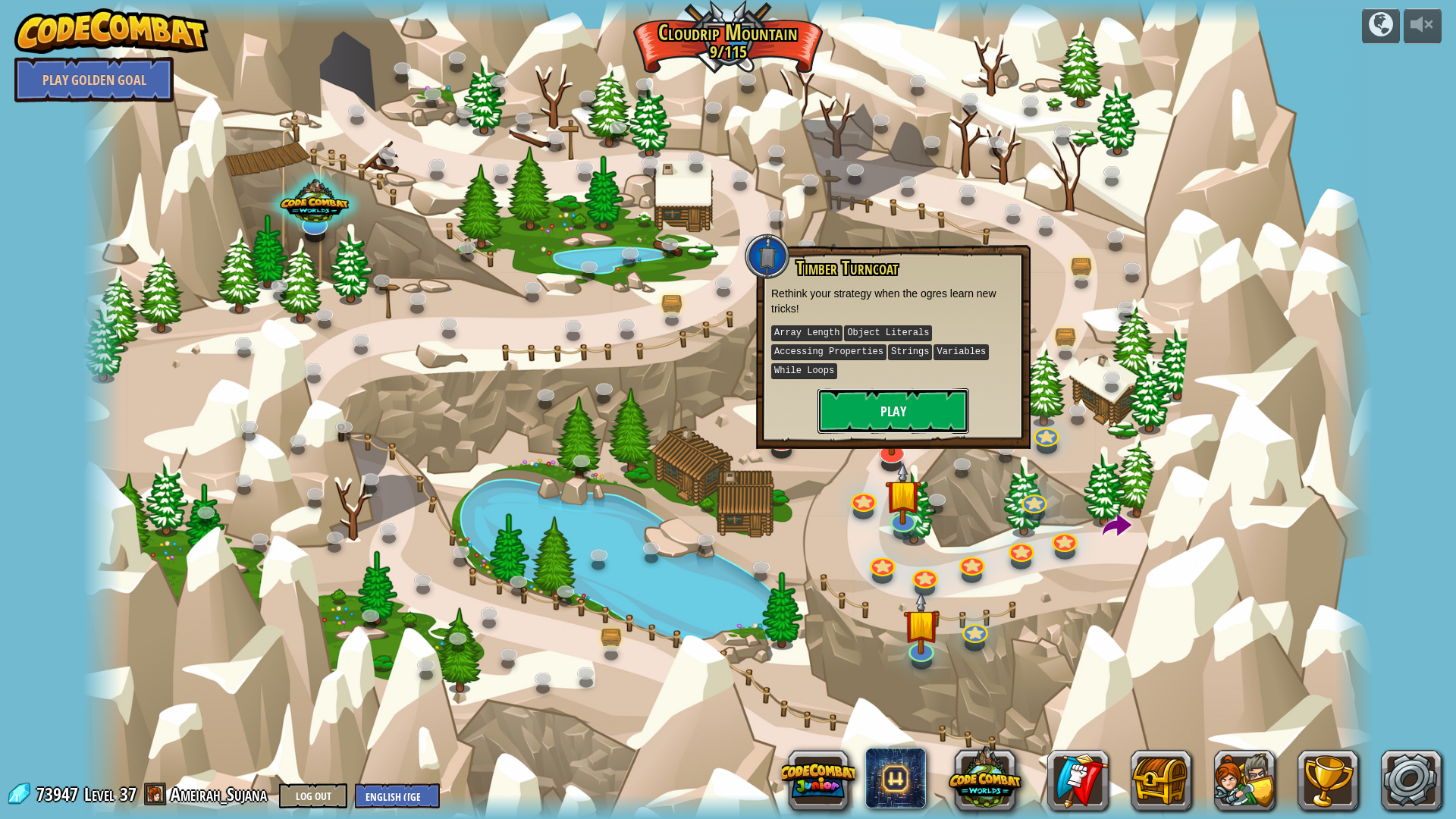
click at [889, 417] on button "Play" at bounding box center [894, 410] width 152 height 45
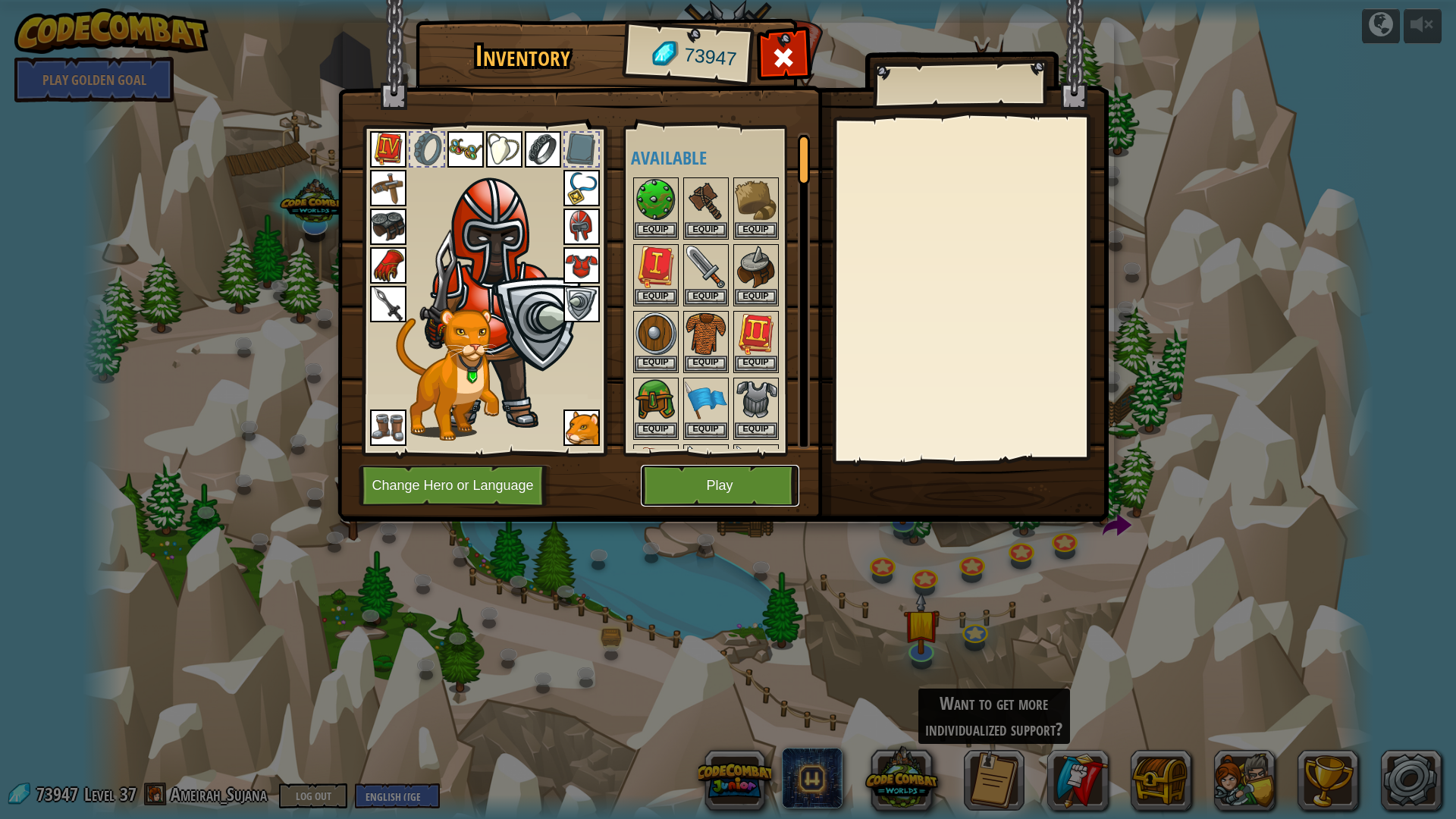
click at [728, 475] on button "Play" at bounding box center [720, 485] width 159 height 42
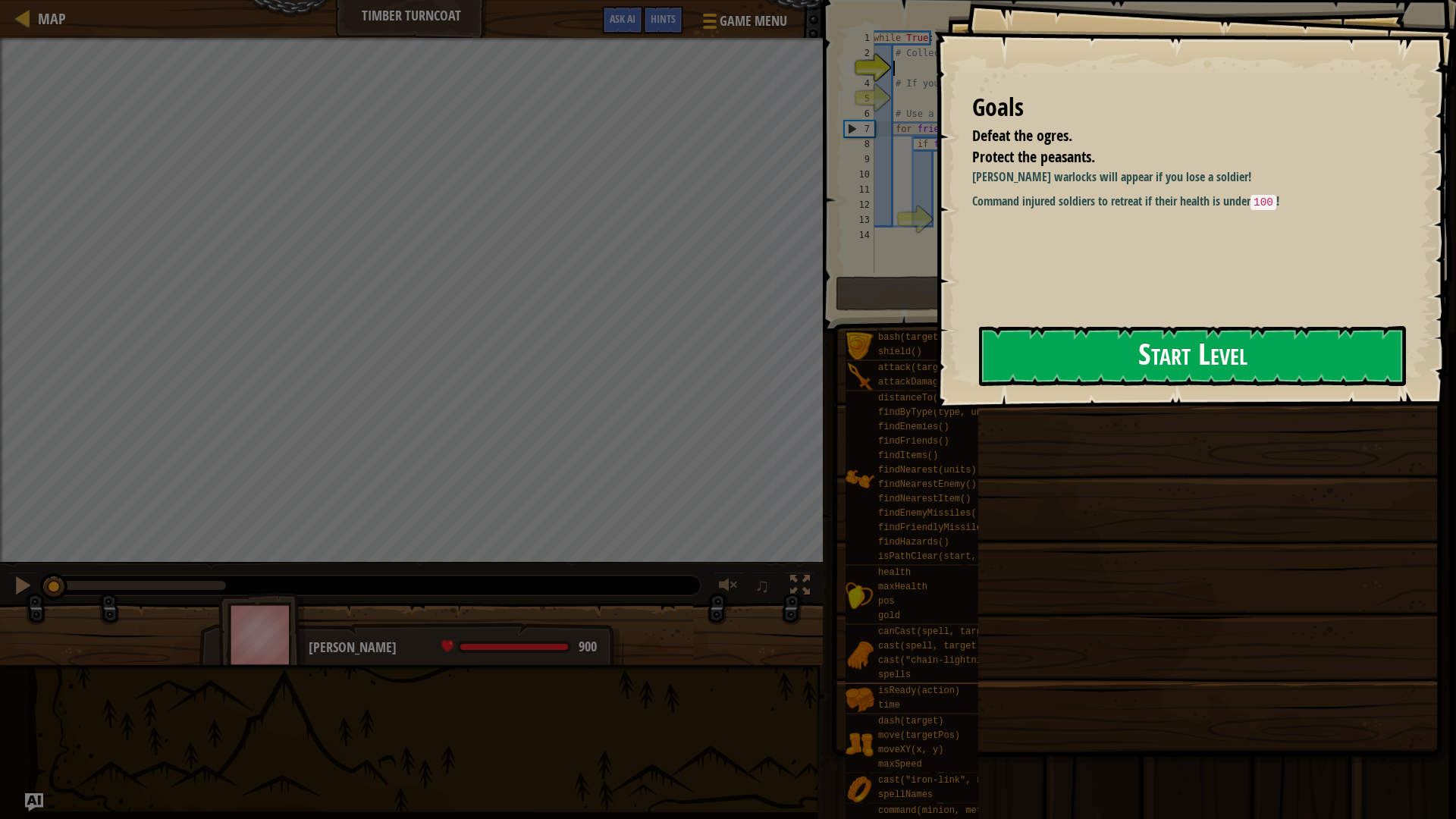
click at [1209, 342] on button "Start Level" at bounding box center [1192, 356] width 427 height 60
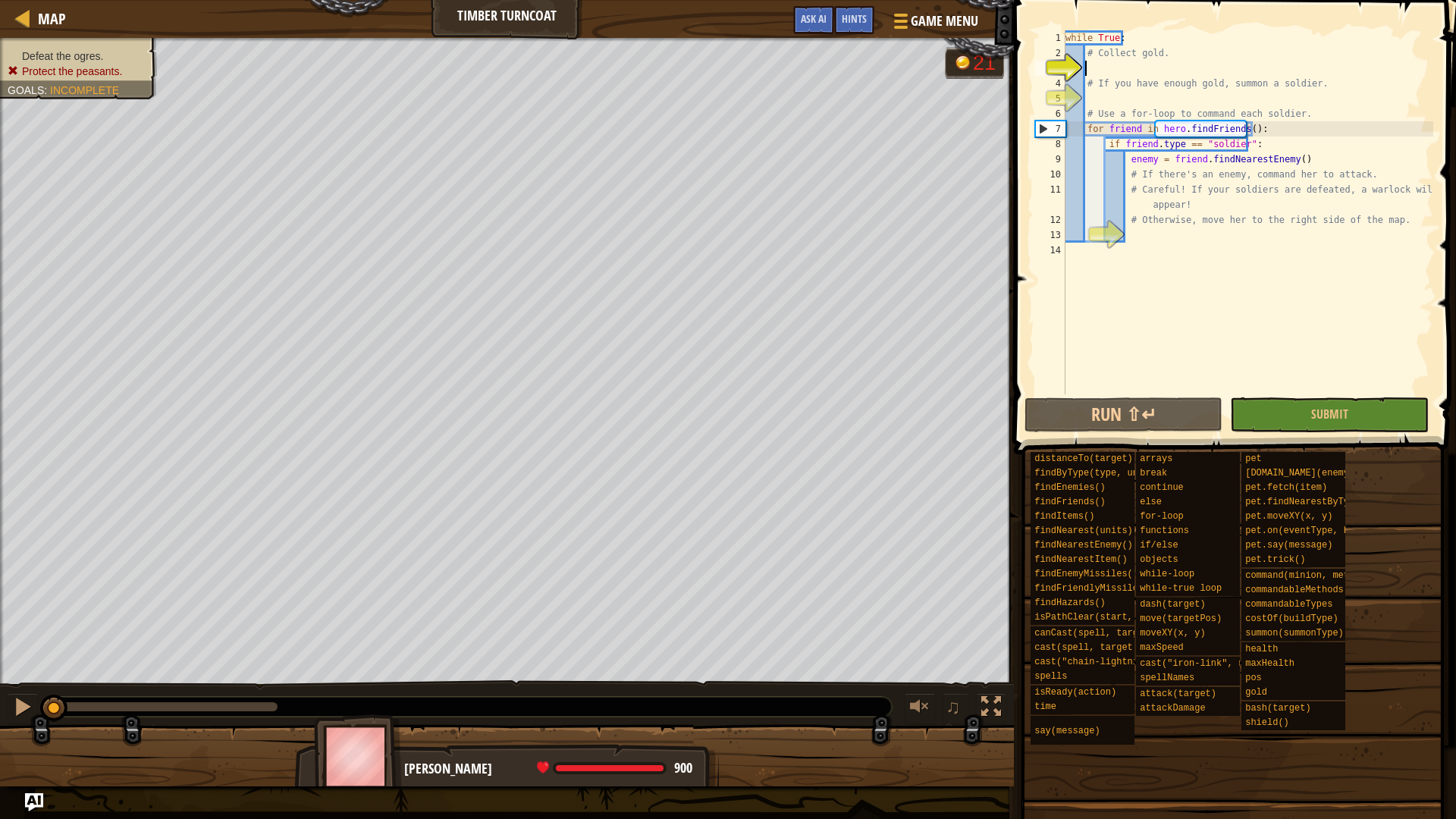
click at [1081, 247] on div "while True : # Collect gold. # If you have enough gold, summon a soldier. # Use…" at bounding box center [1247, 227] width 371 height 394
click at [1072, 250] on div "while True : # Collect gold. # If you have enough gold, summon a soldier. # Use…" at bounding box center [1247, 227] width 371 height 394
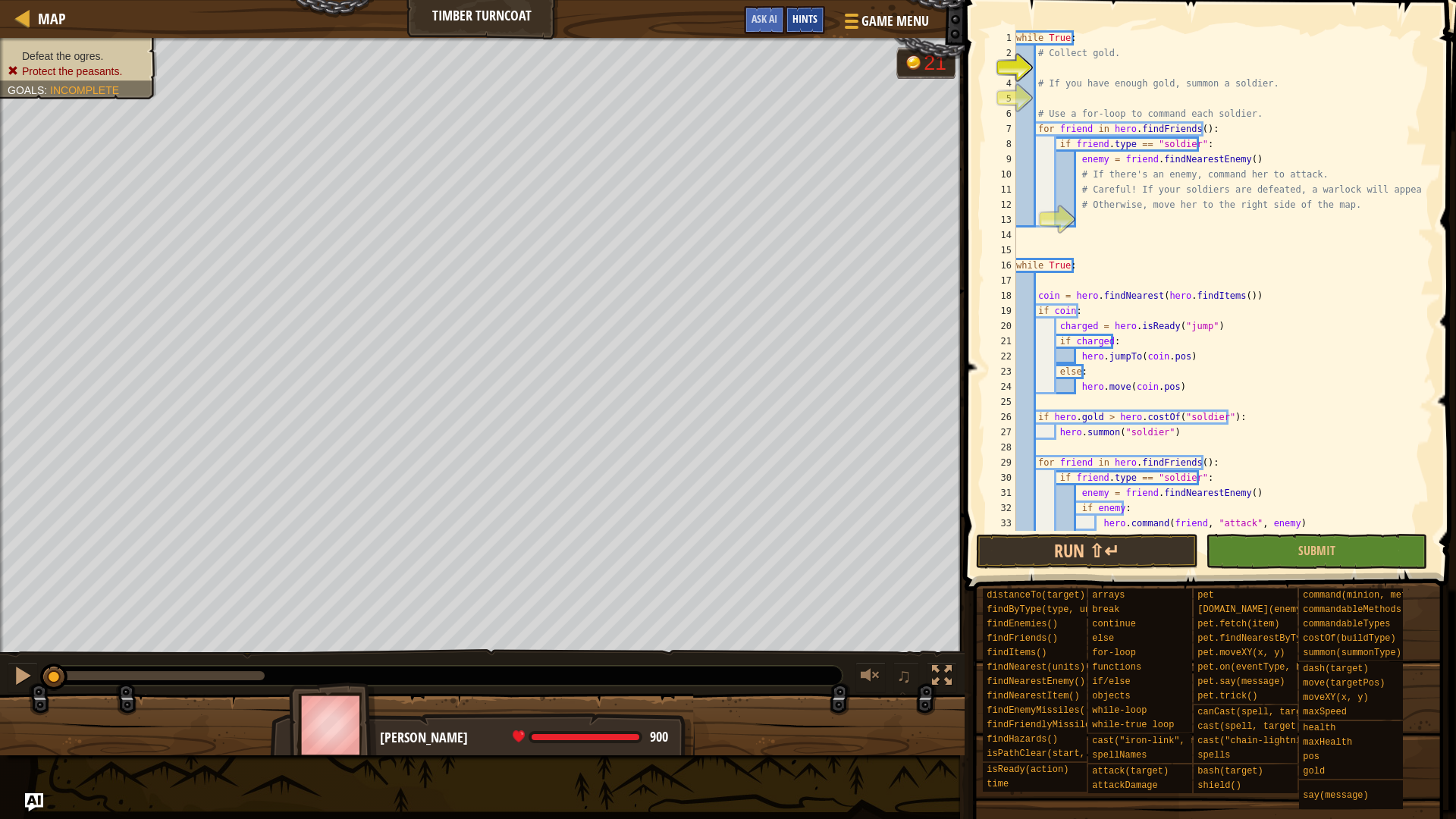
click at [815, 17] on span "Hints" at bounding box center [805, 18] width 25 height 14
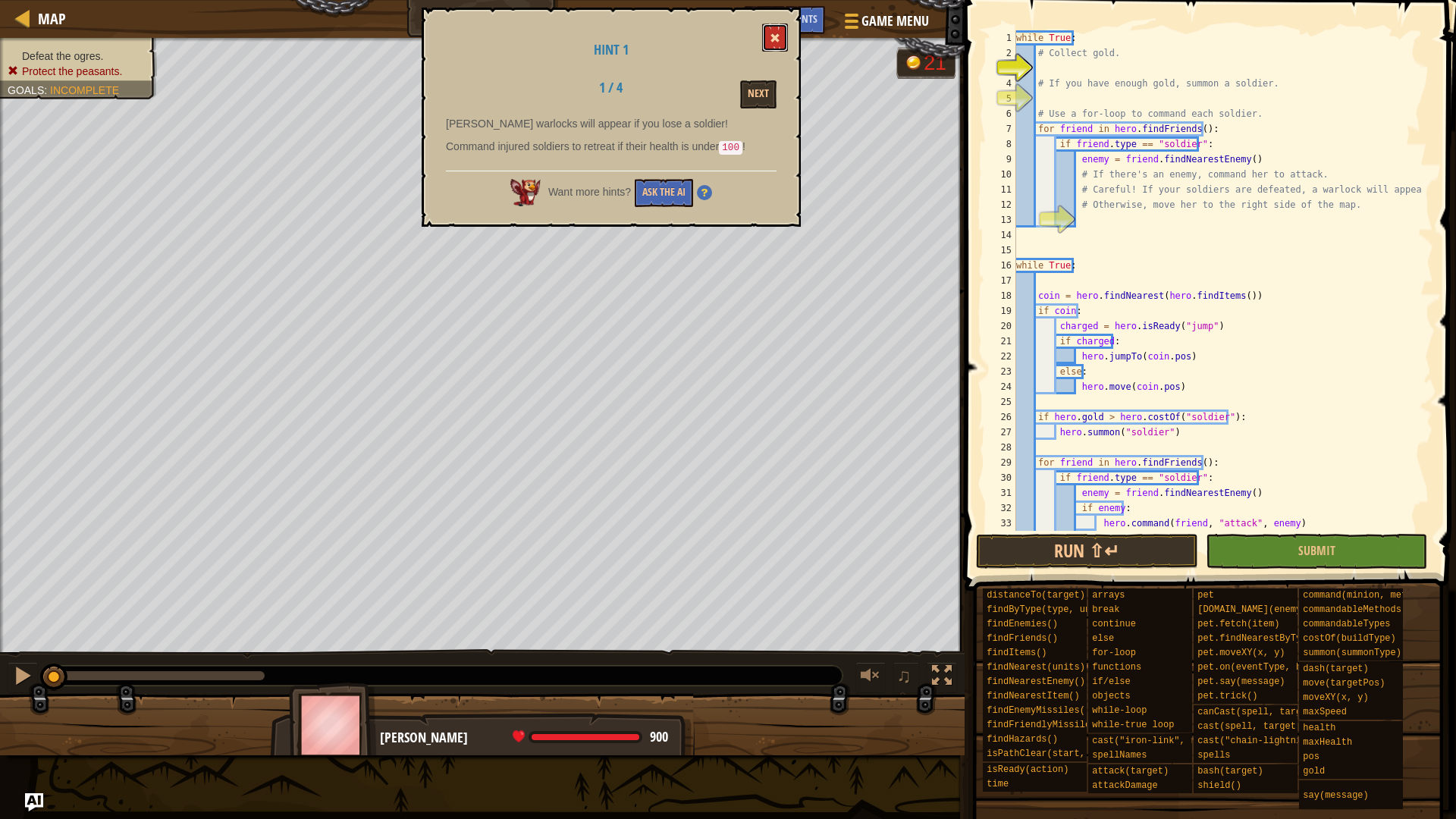
click at [774, 35] on span at bounding box center [775, 37] width 11 height 11
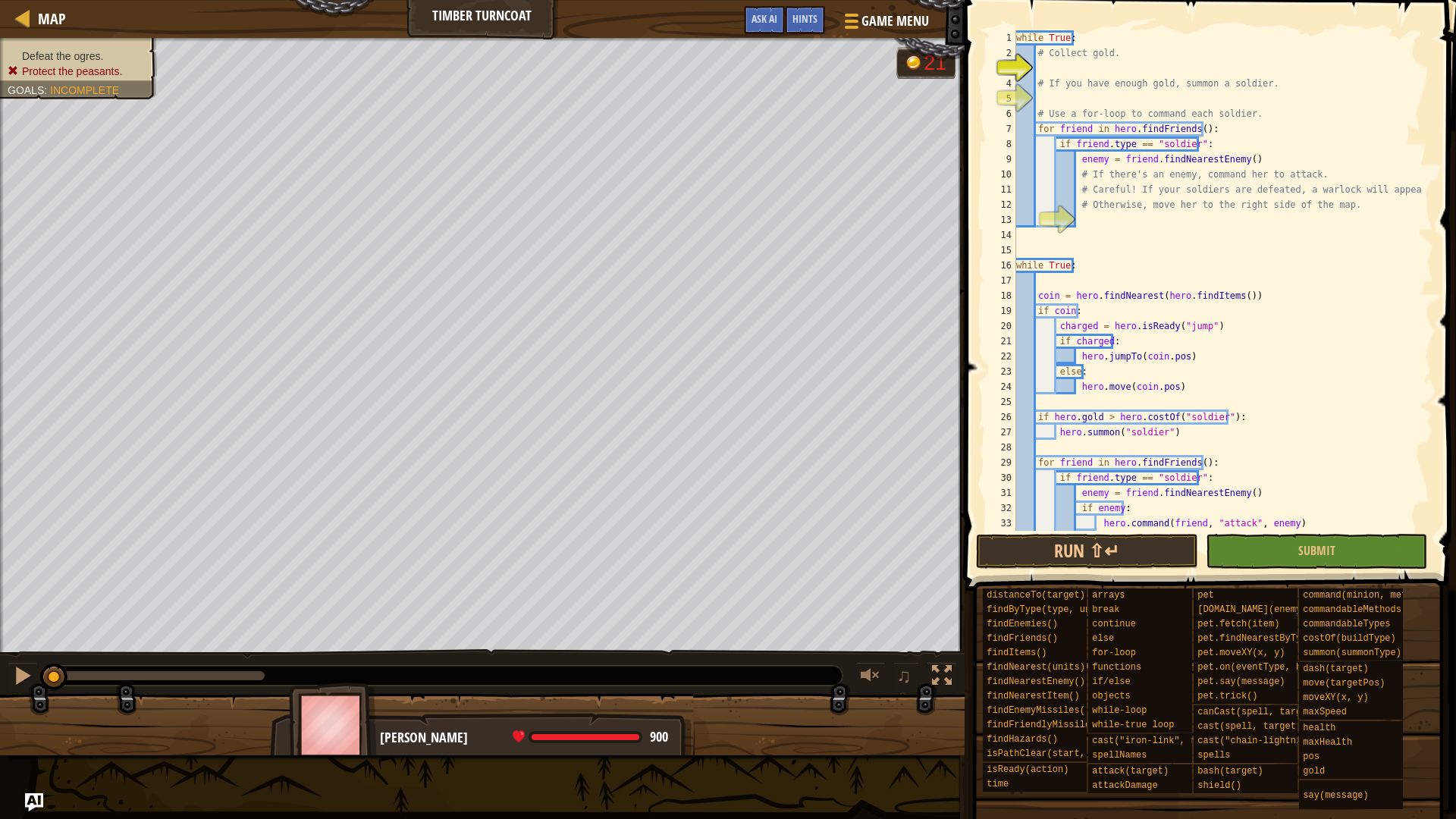
type textarea "# If there's an enemy, command her to attack."
click at [1312, 178] on div "while True : # Collect gold. # If you have enough gold, summon a soldier. # Use…" at bounding box center [1217, 296] width 409 height 531
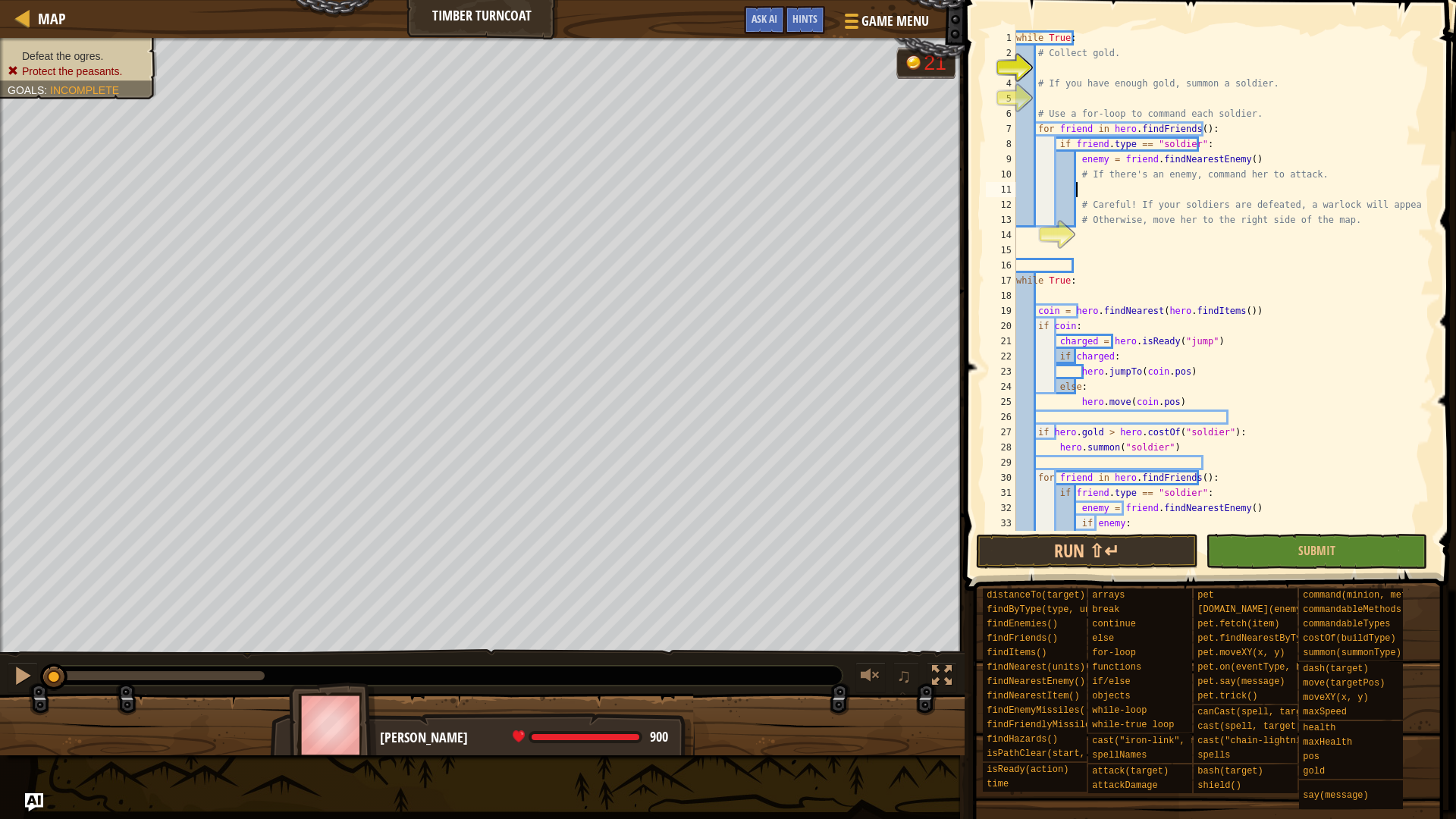
scroll to position [7, 5]
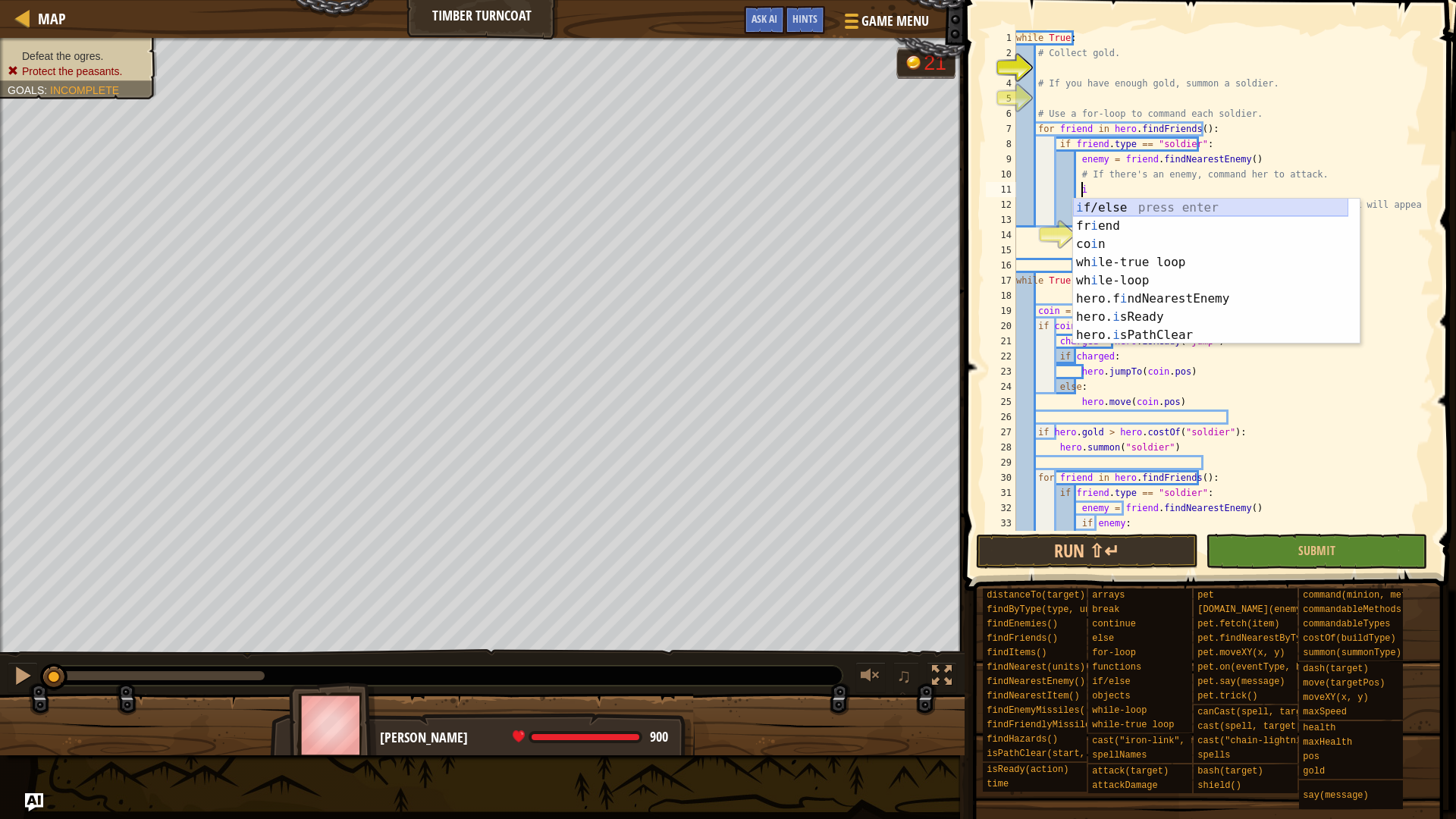
click at [1254, 201] on div "i f/else press enter fr i end press enter co i n press enter wh i le-true loop …" at bounding box center [1210, 290] width 275 height 182
type textarea "if enemy:"
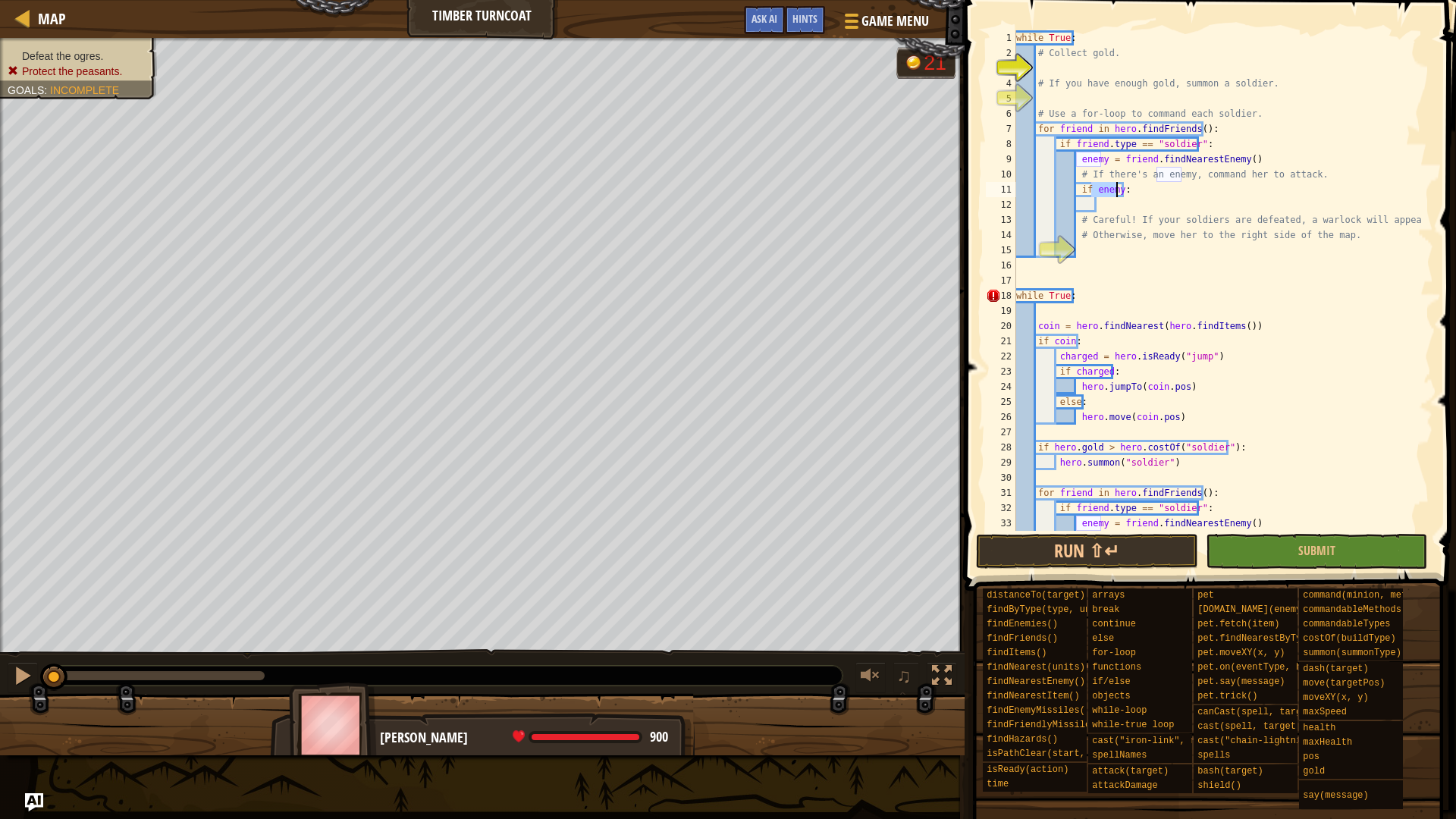
click at [1117, 205] on div "while True : # Collect gold. # If you have enough gold, summon a soldier. # Use…" at bounding box center [1217, 296] width 409 height 531
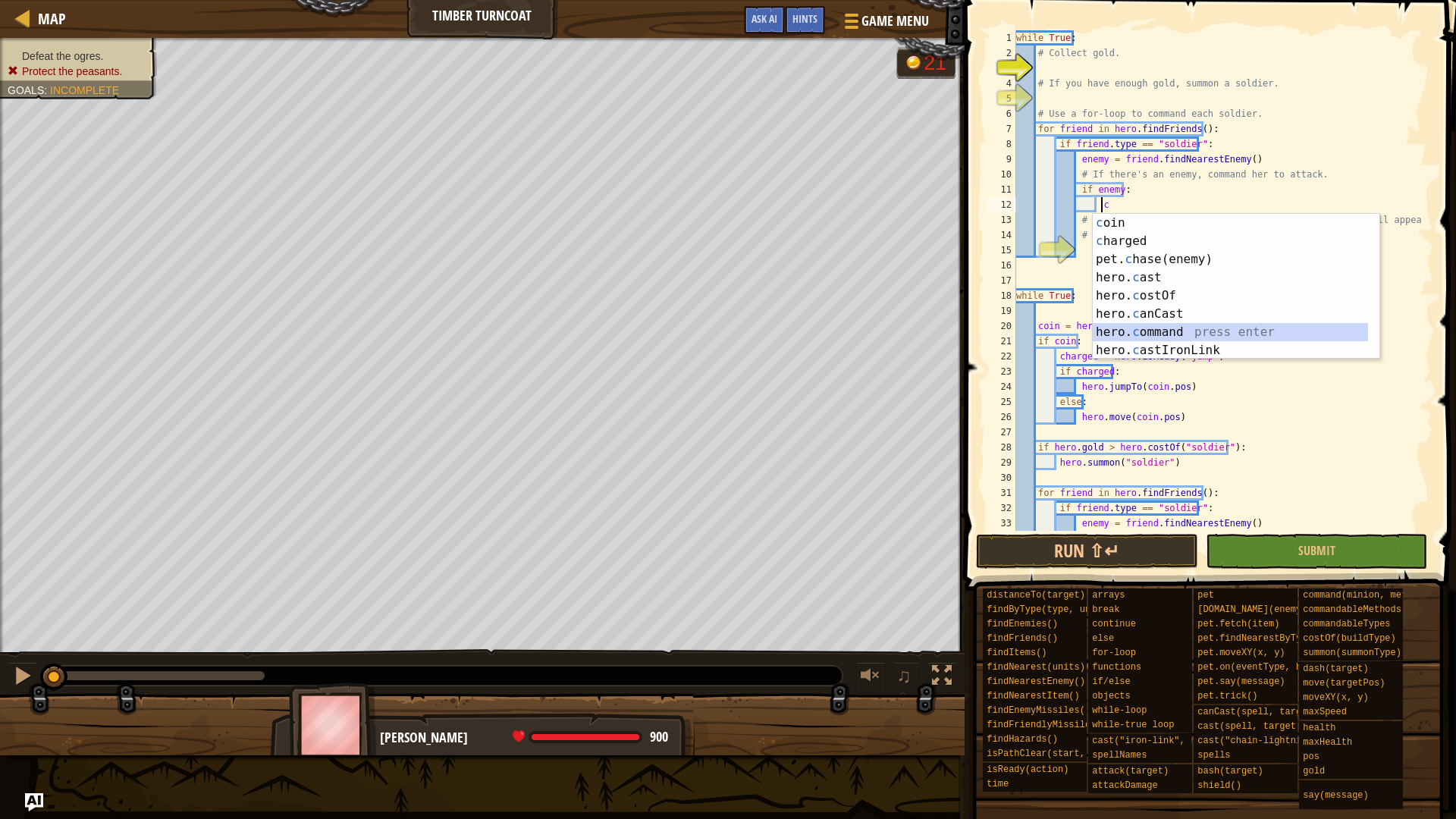
click at [1150, 324] on div "c oin press enter c harged press enter pet. c hase(enemy) press enter hero. c a…" at bounding box center [1230, 305] width 275 height 182
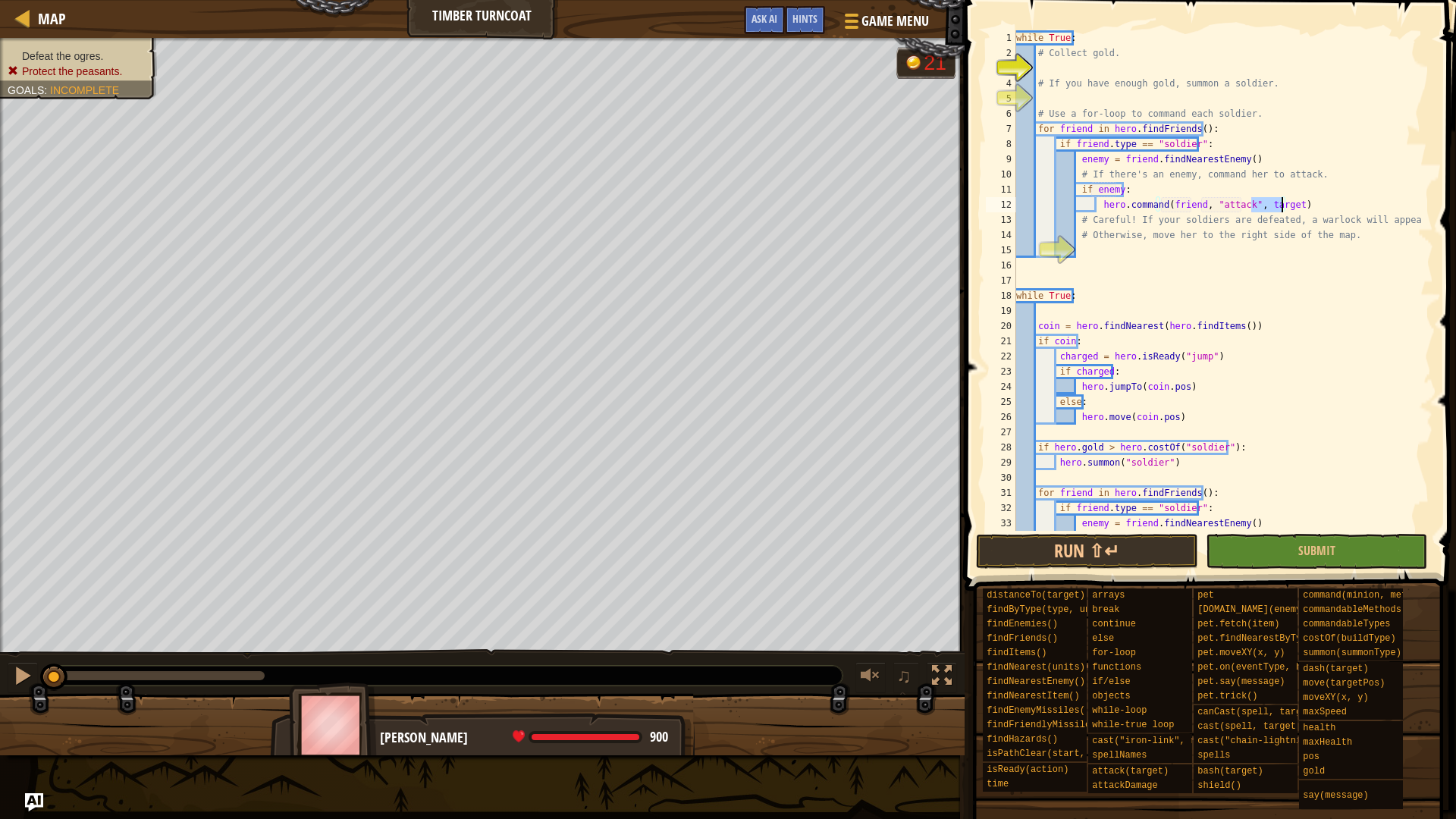
drag, startPoint x: 1252, startPoint y: 201, endPoint x: 1280, endPoint y: 199, distance: 28.1
click at [1280, 199] on div "while True : # Collect gold. # If you have enough gold, summon a soldier. # Use…" at bounding box center [1217, 296] width 409 height 531
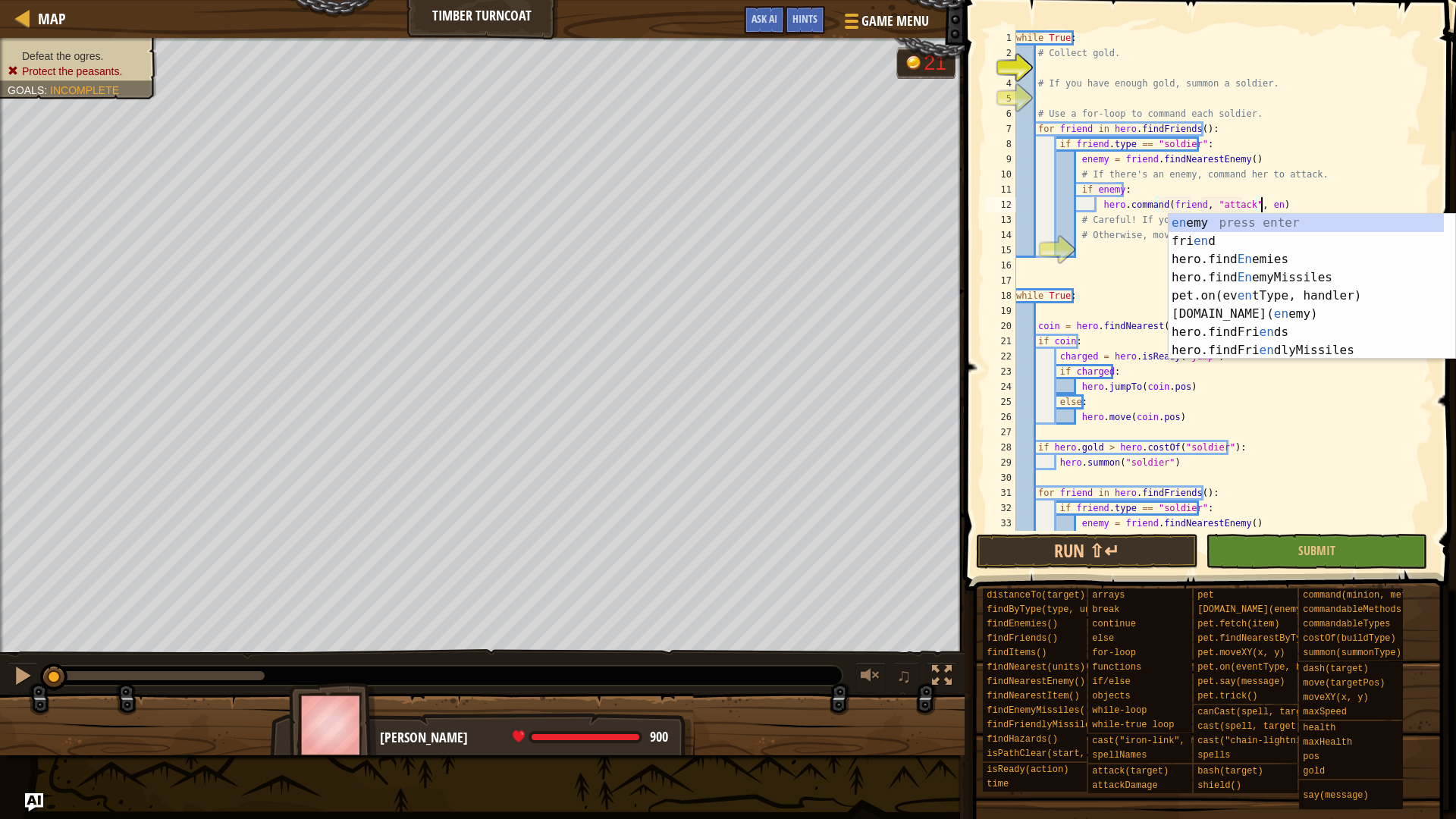
scroll to position [7, 20]
click at [1280, 220] on div "en emy press enter fri en d press enter hero.find En emies press enter hero.fin…" at bounding box center [1306, 305] width 275 height 182
type textarea "hero.command(friend, "attack", enemy)"
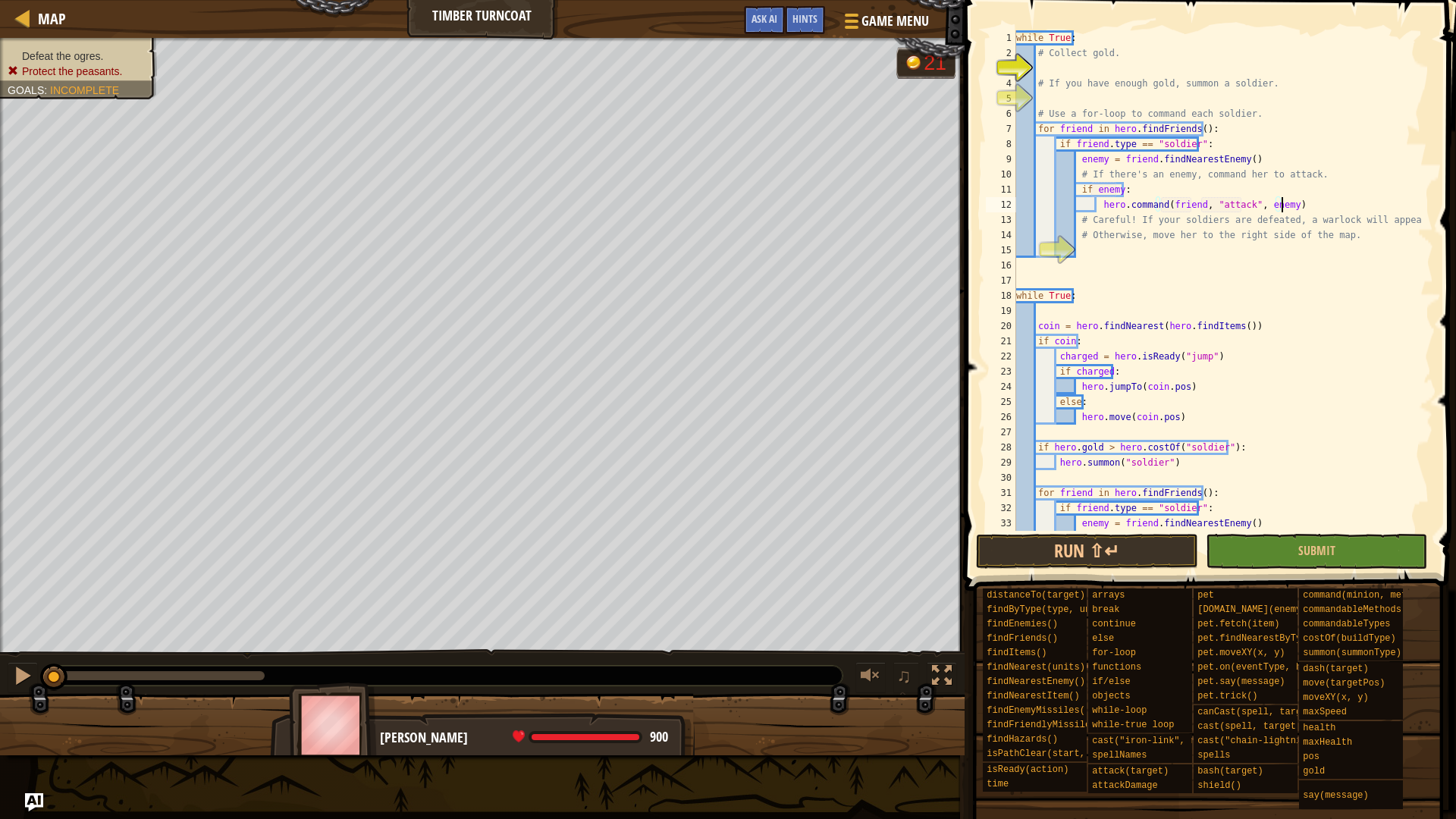
click at [1316, 205] on div "while True : # Collect gold. # If you have enough gold, summon a soldier. # Use…" at bounding box center [1217, 296] width 409 height 531
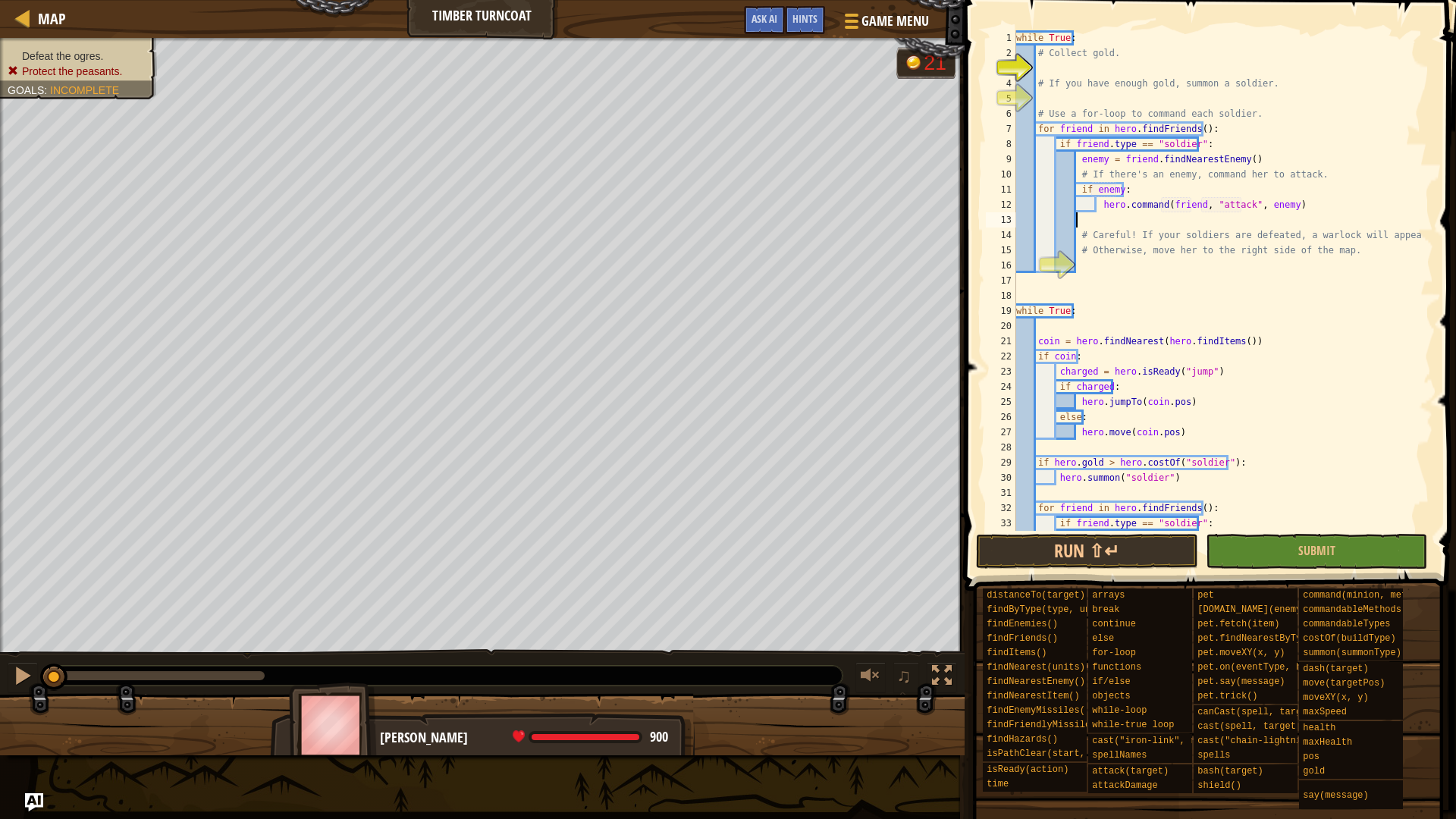
scroll to position [7, 5]
type textarea "e"
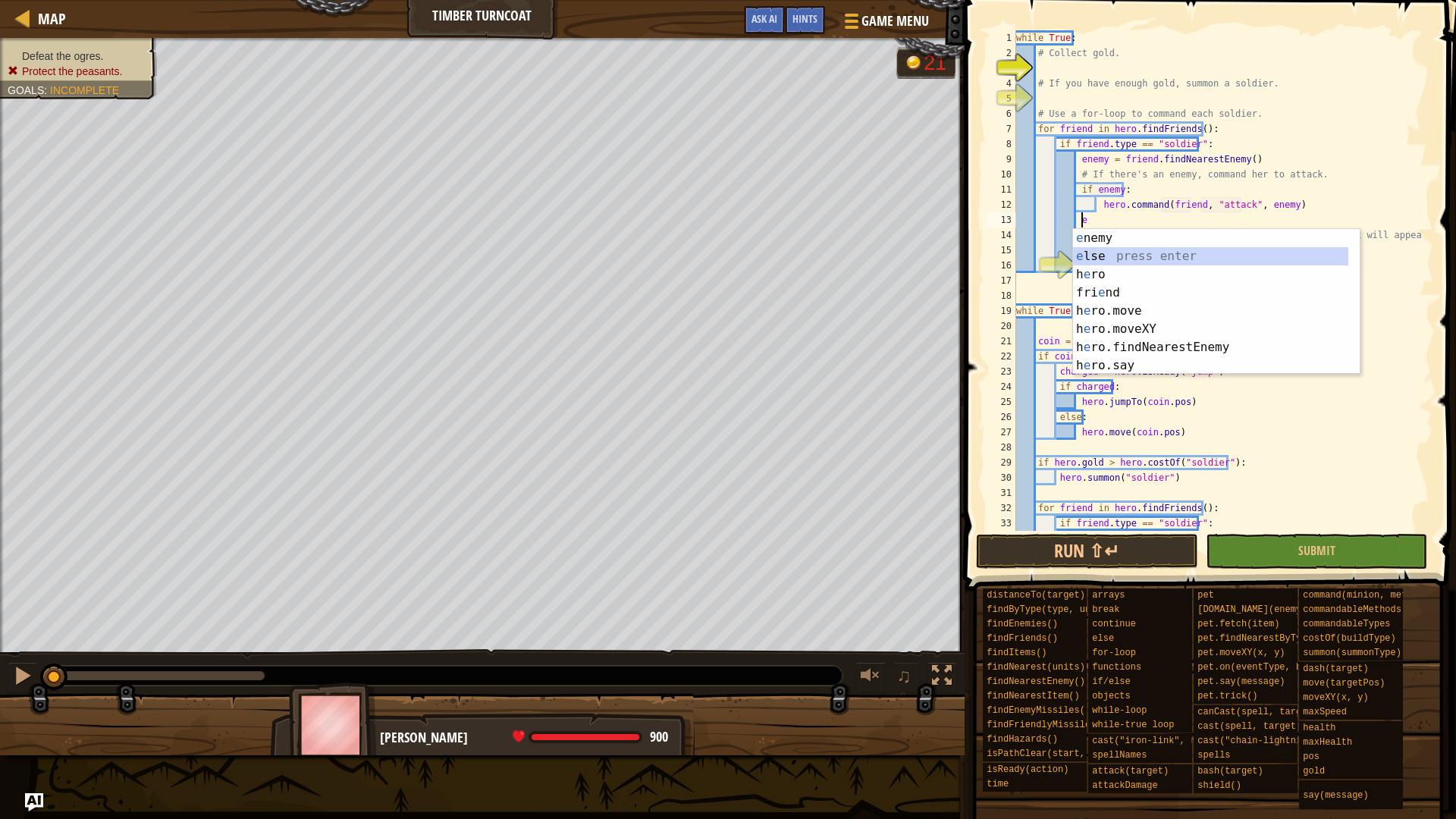
click at [1127, 259] on div "e nemy press enter e lse press enter h e ro press enter fri e nd press enter h …" at bounding box center [1210, 320] width 275 height 182
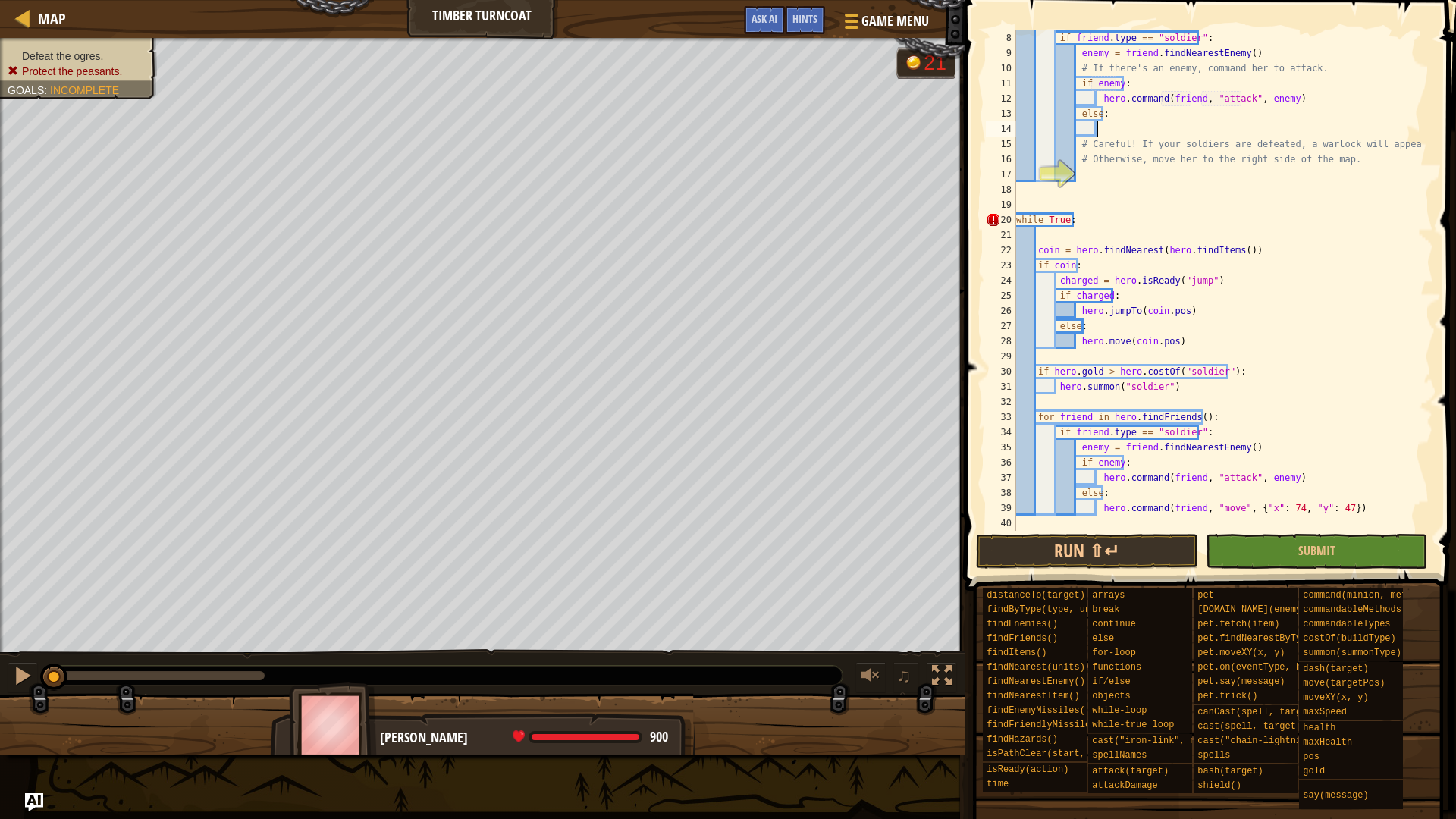
scroll to position [107, 0]
drag, startPoint x: 1352, startPoint y: 504, endPoint x: 1098, endPoint y: 514, distance: 254.2
click at [1098, 514] on div "if friend . type == "soldier" : enemy = friend . findNearestEnemy ( ) # If ther…" at bounding box center [1217, 296] width 409 height 531
type textarea "hero.command(friend, "move", {"x": 74, "y": 47})"
click at [1102, 130] on div "if friend . type == "soldier" : enemy = friend . findNearestEnemy ( ) # If ther…" at bounding box center [1217, 296] width 409 height 531
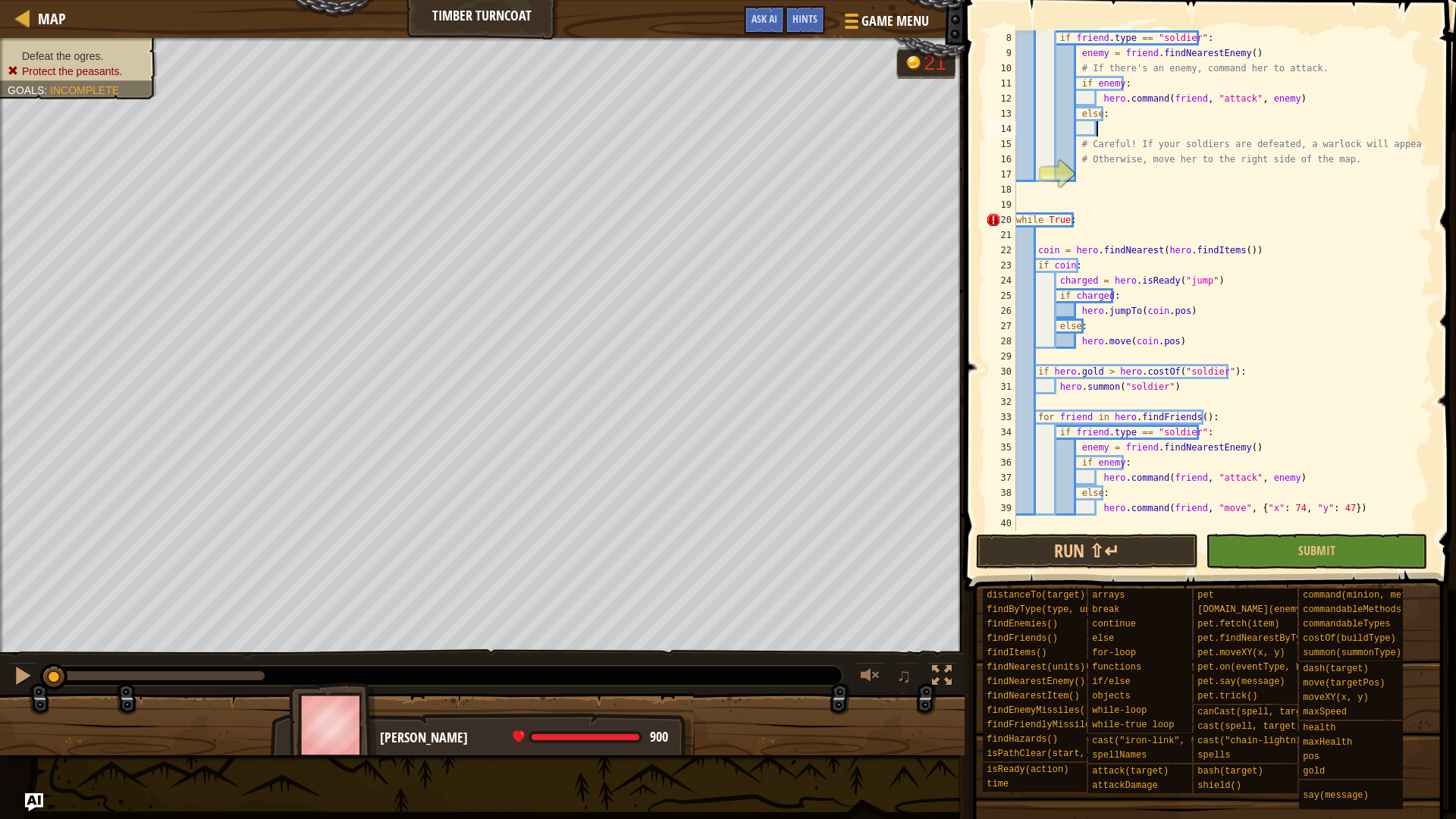
scroll to position [7, 0]
paste textarea "hero.command(friend, "move", {"x": 74, "y": 47})"
drag, startPoint x: 1093, startPoint y: 110, endPoint x: 1086, endPoint y: 107, distance: 7.6
click at [1086, 107] on div "if friend . type == "soldier" : enemy = friend . findNearestEnemy ( ) # If ther…" at bounding box center [1217, 296] width 409 height 531
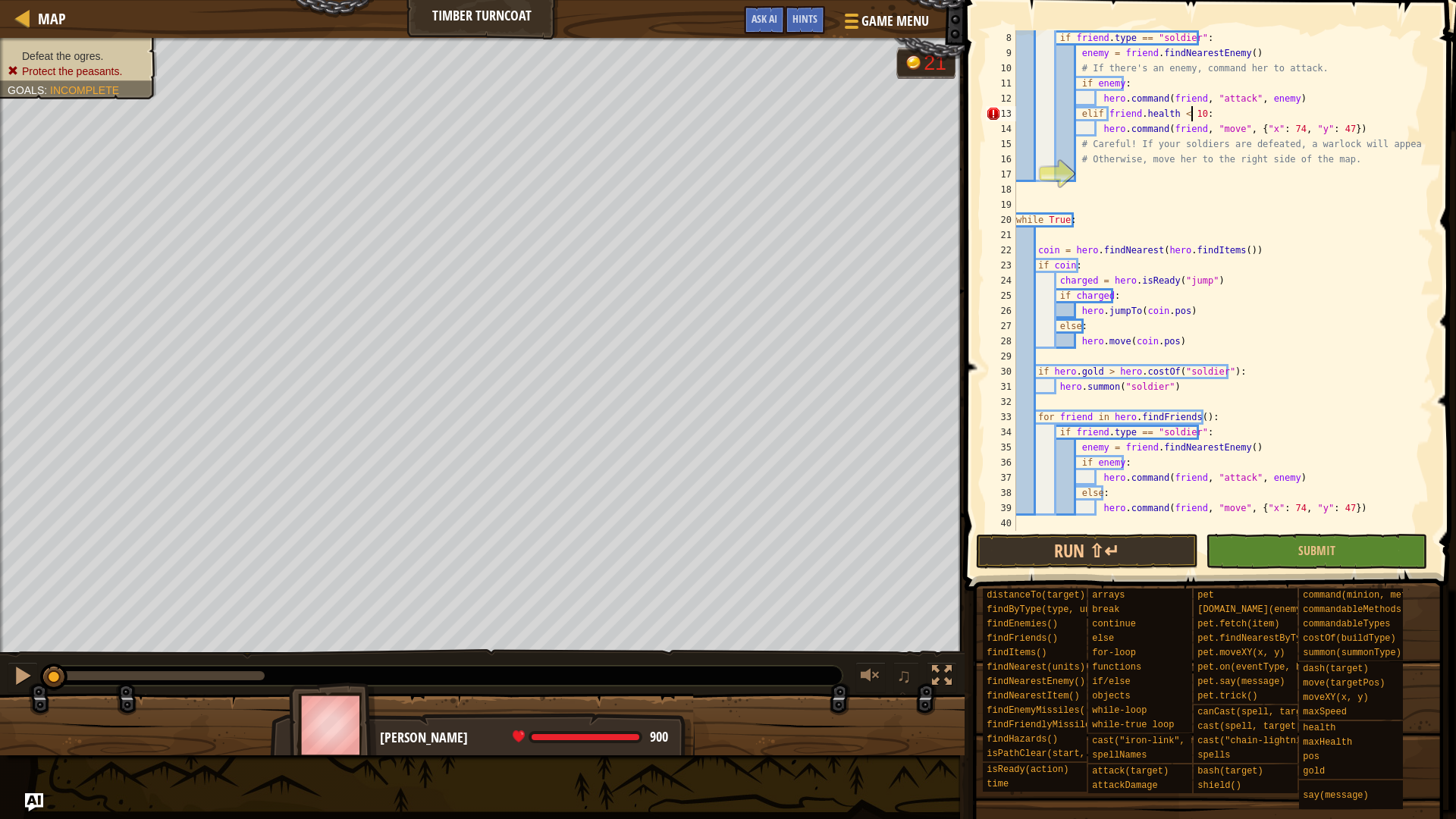
type textarea "elif friend.health < 100:"
drag, startPoint x: 1206, startPoint y: 116, endPoint x: 1076, endPoint y: 117, distance: 130.0
click at [1076, 117] on div "if friend . type == "soldier" : enemy = friend . findNearestEnemy ( ) # If ther…" at bounding box center [1217, 296] width 409 height 531
click at [1097, 172] on div "if friend . type == "soldier" : enemy = friend . findNearestEnemy ( ) # If ther…" at bounding box center [1217, 296] width 409 height 531
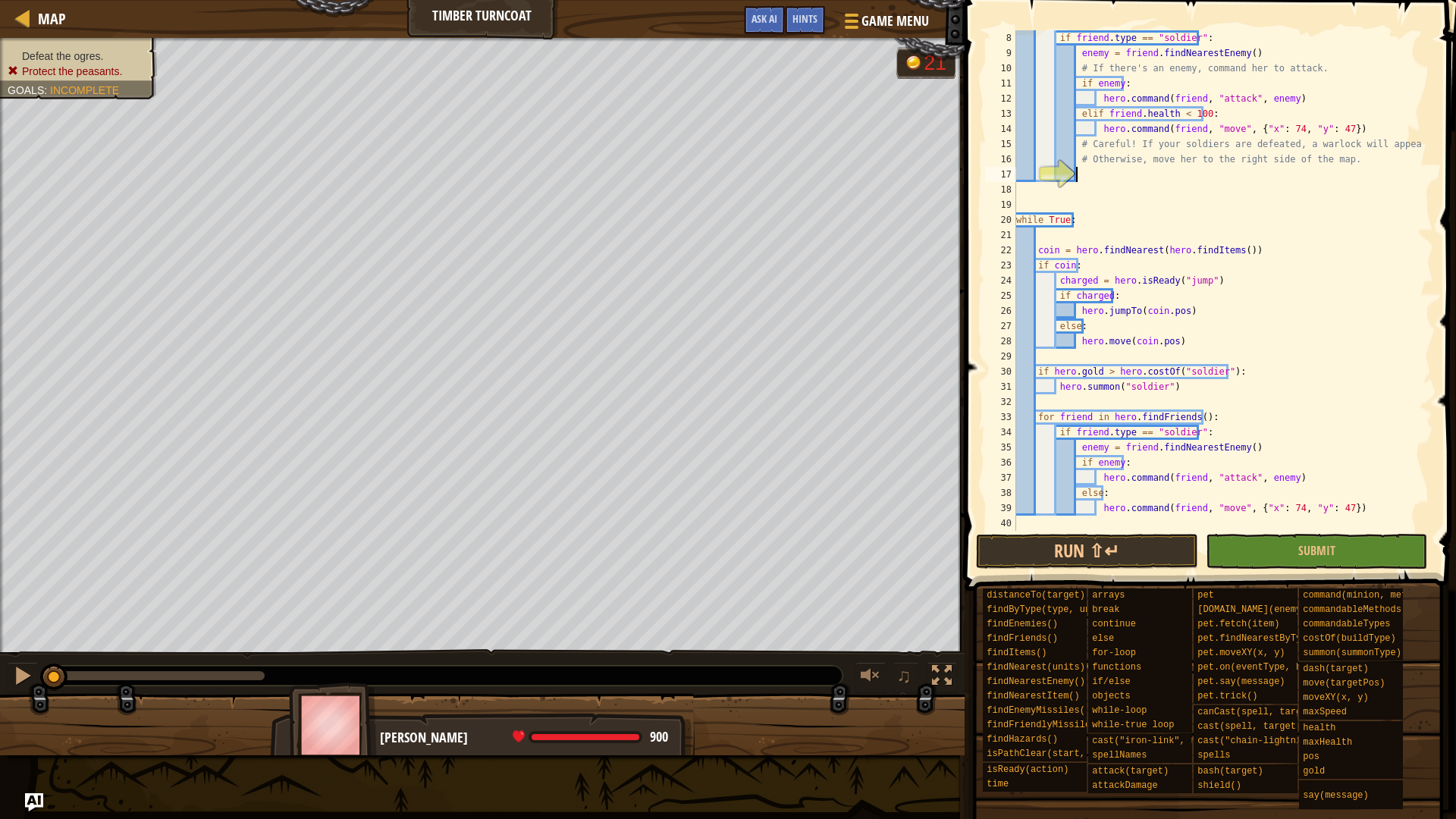
scroll to position [7, 0]
paste textarea "elif friend.health < 100:"
drag, startPoint x: 1087, startPoint y: 176, endPoint x: 1078, endPoint y: 174, distance: 9.2
click at [1078, 174] on div "if friend . type == "soldier" : enemy = friend . findNearestEnemy ( ) # If ther…" at bounding box center [1217, 296] width 409 height 531
drag, startPoint x: 1095, startPoint y: 112, endPoint x: 1084, endPoint y: 112, distance: 11.0
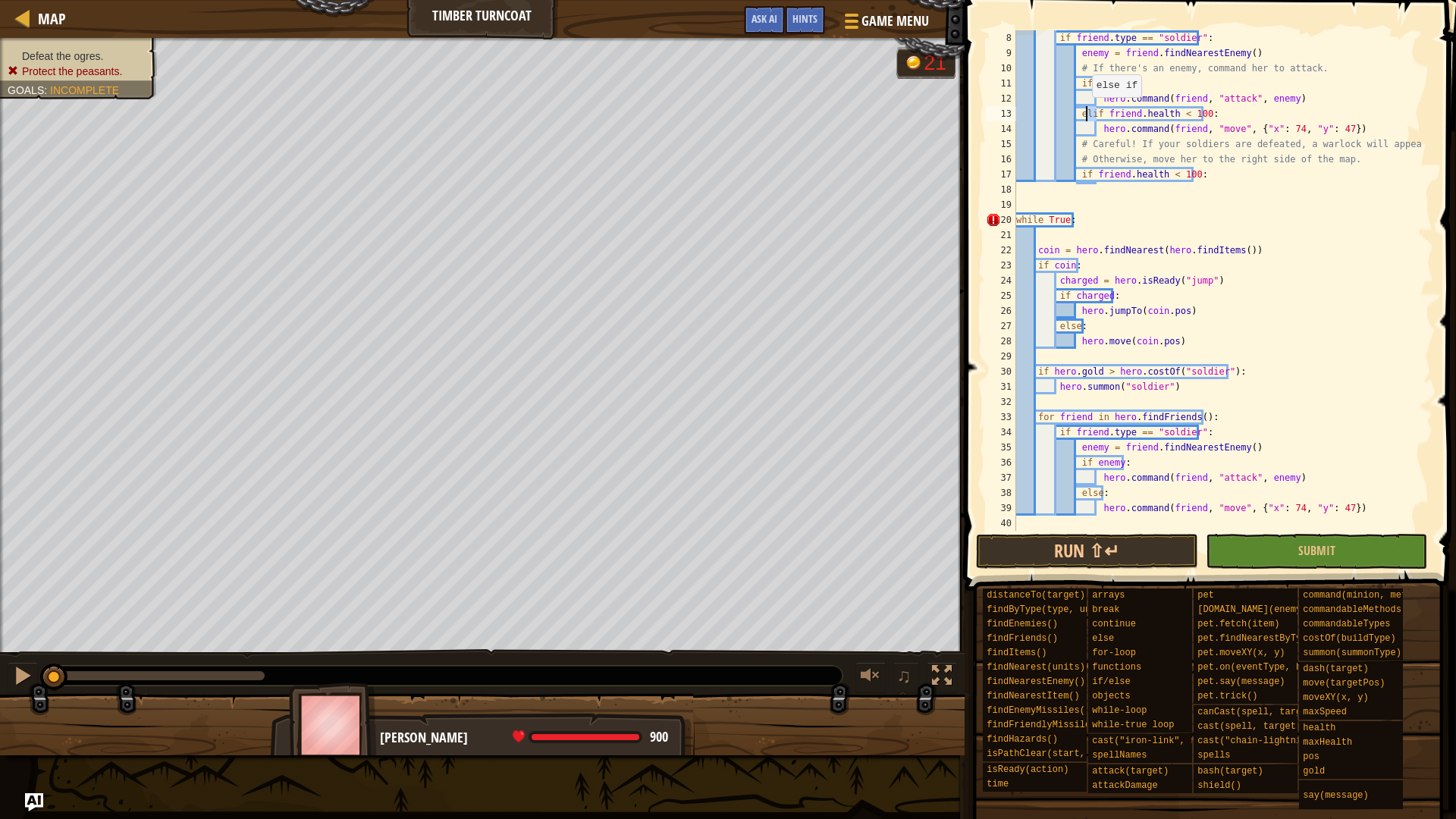
click at [1084, 112] on div "if friend . type == "soldier" : enemy = friend . findNearestEnemy ( ) # If ther…" at bounding box center [1217, 296] width 409 height 531
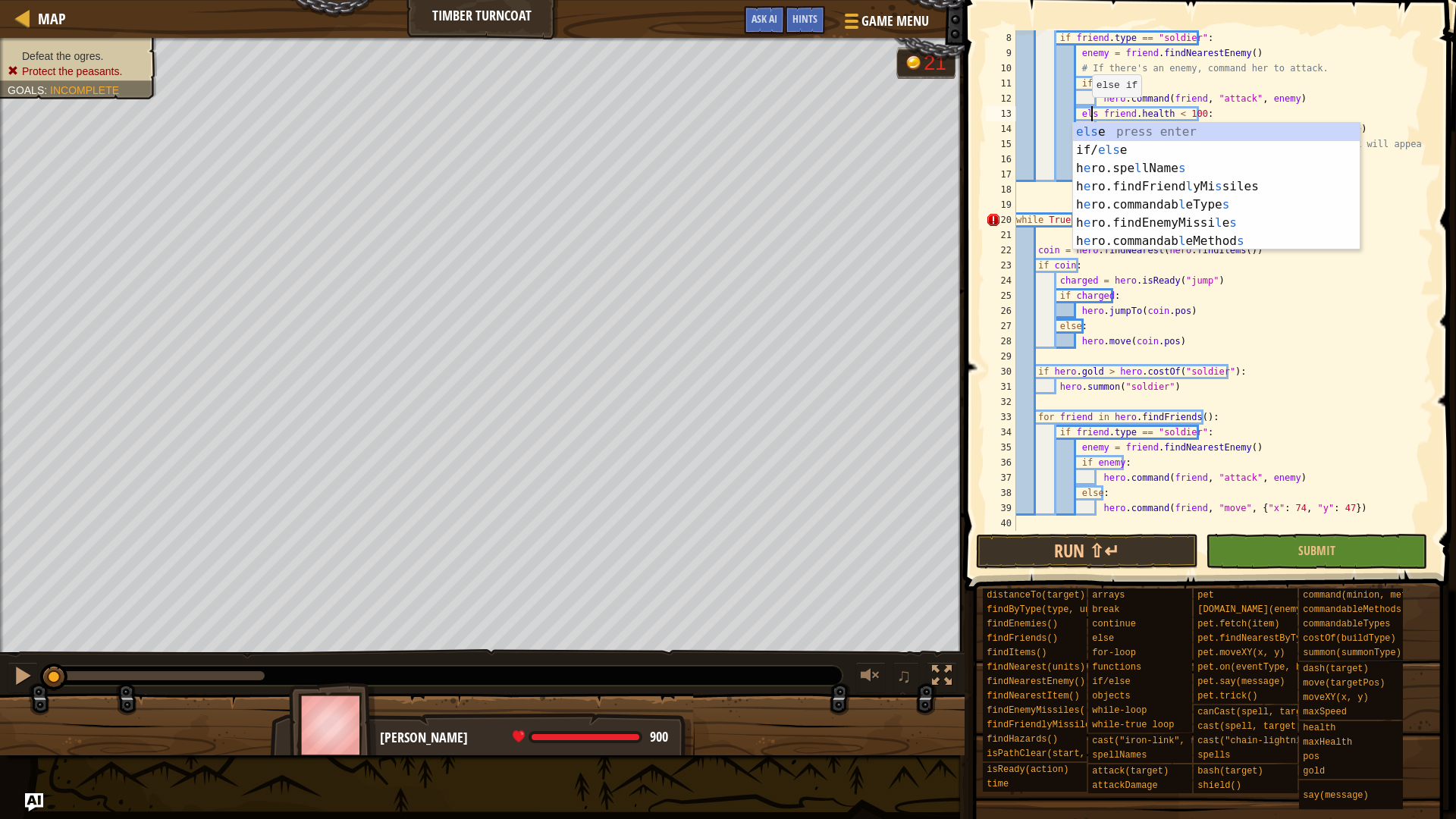
scroll to position [7, 6]
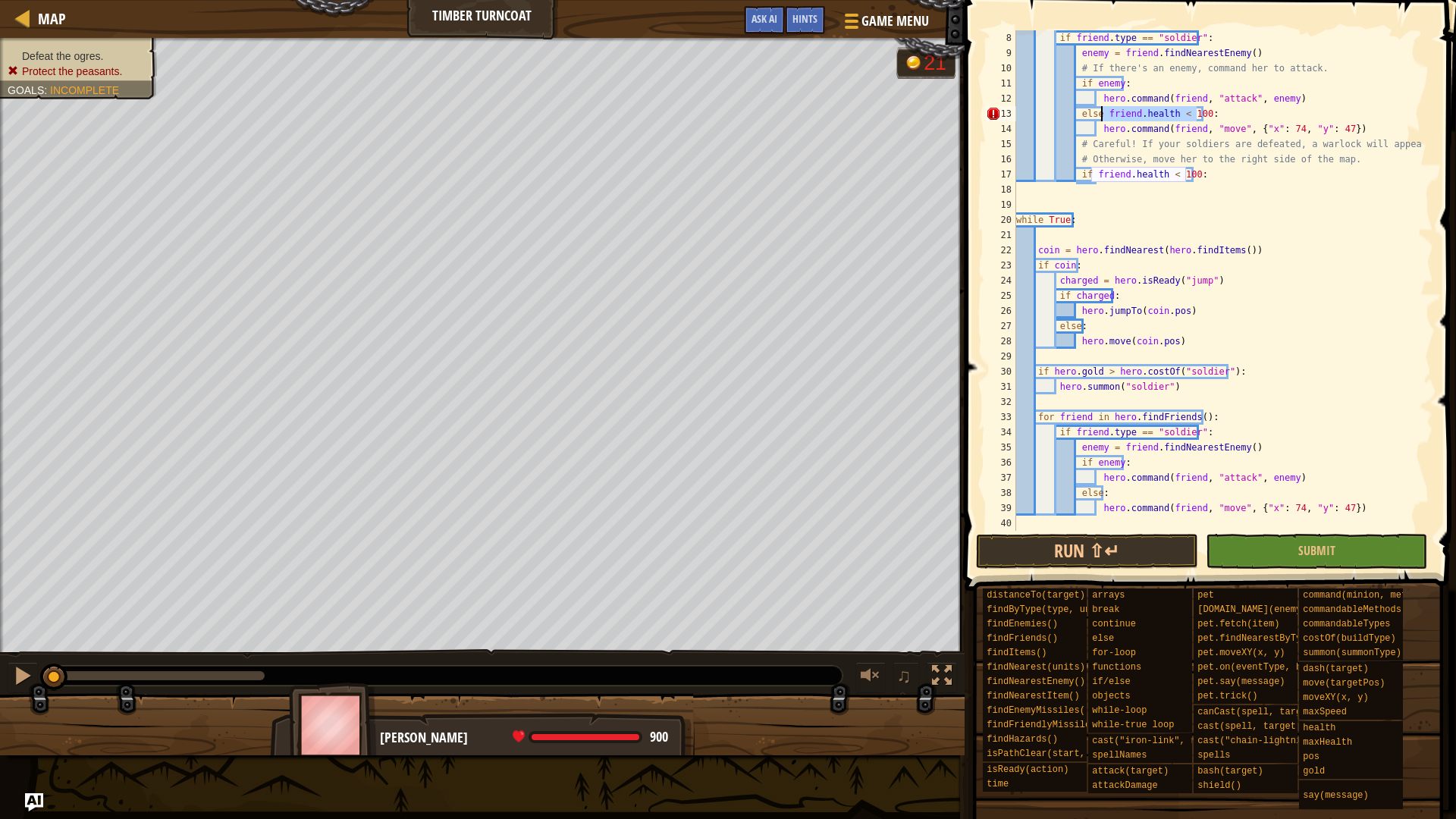
drag, startPoint x: 1195, startPoint y: 117, endPoint x: 1099, endPoint y: 116, distance: 96.0
click at [1099, 116] on div "if friend . type == "soldier" : enemy = friend . findNearestEnemy ( ) # If ther…" at bounding box center [1217, 296] width 409 height 531
click at [1370, 315] on div "if friend . type == "soldier" : enemy = friend . findNearestEnemy ( ) # If ther…" at bounding box center [1217, 296] width 409 height 531
click at [1213, 169] on div "if friend . type == "soldier" : enemy = friend . findNearestEnemy ( ) # If ther…" at bounding box center [1217, 296] width 409 height 531
type textarea "if friend.health < 100:"
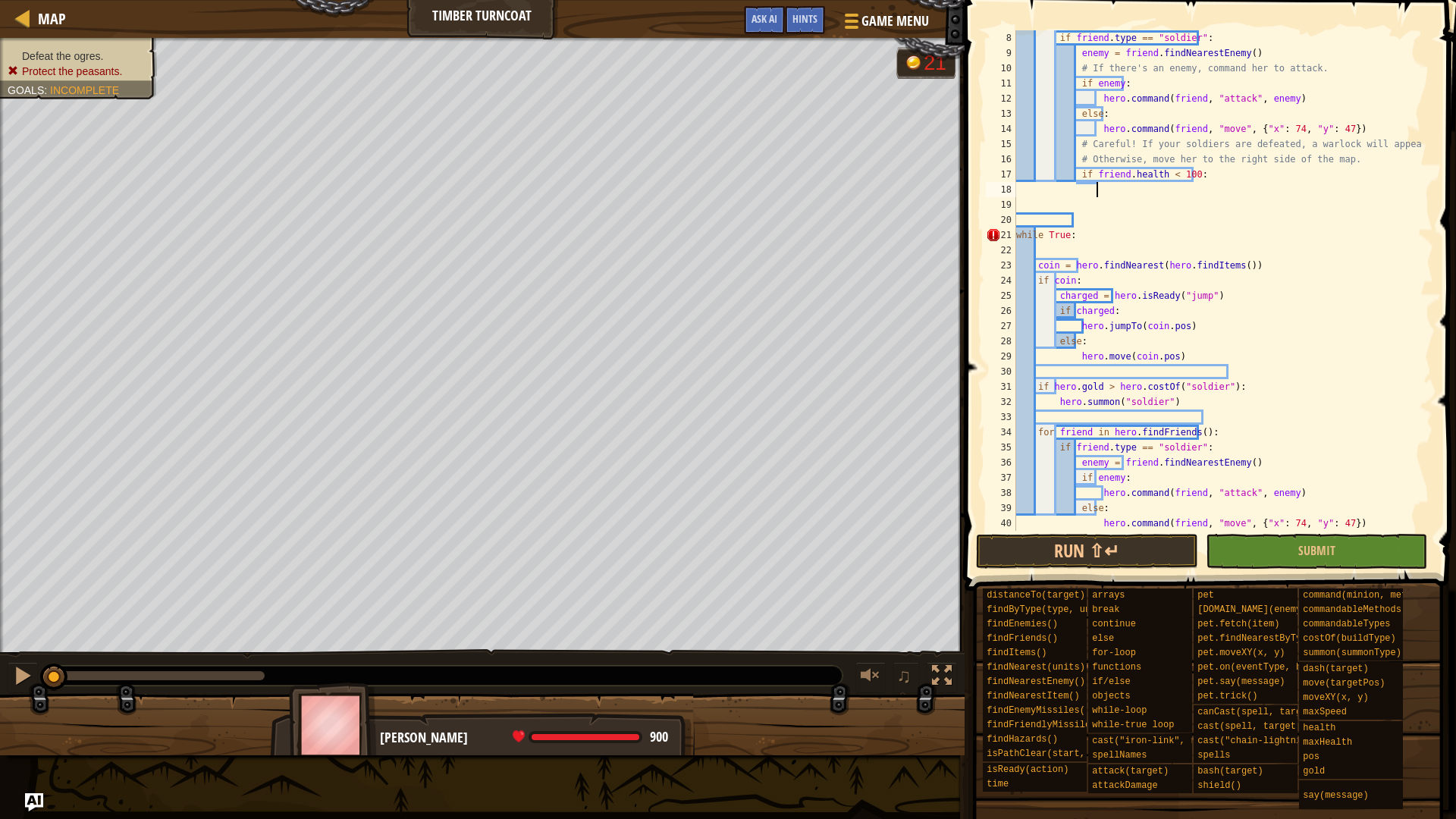
scroll to position [7, 0]
paste textarea "elif friend.health < 100:"
type textarea "elif friend.health < 100:"
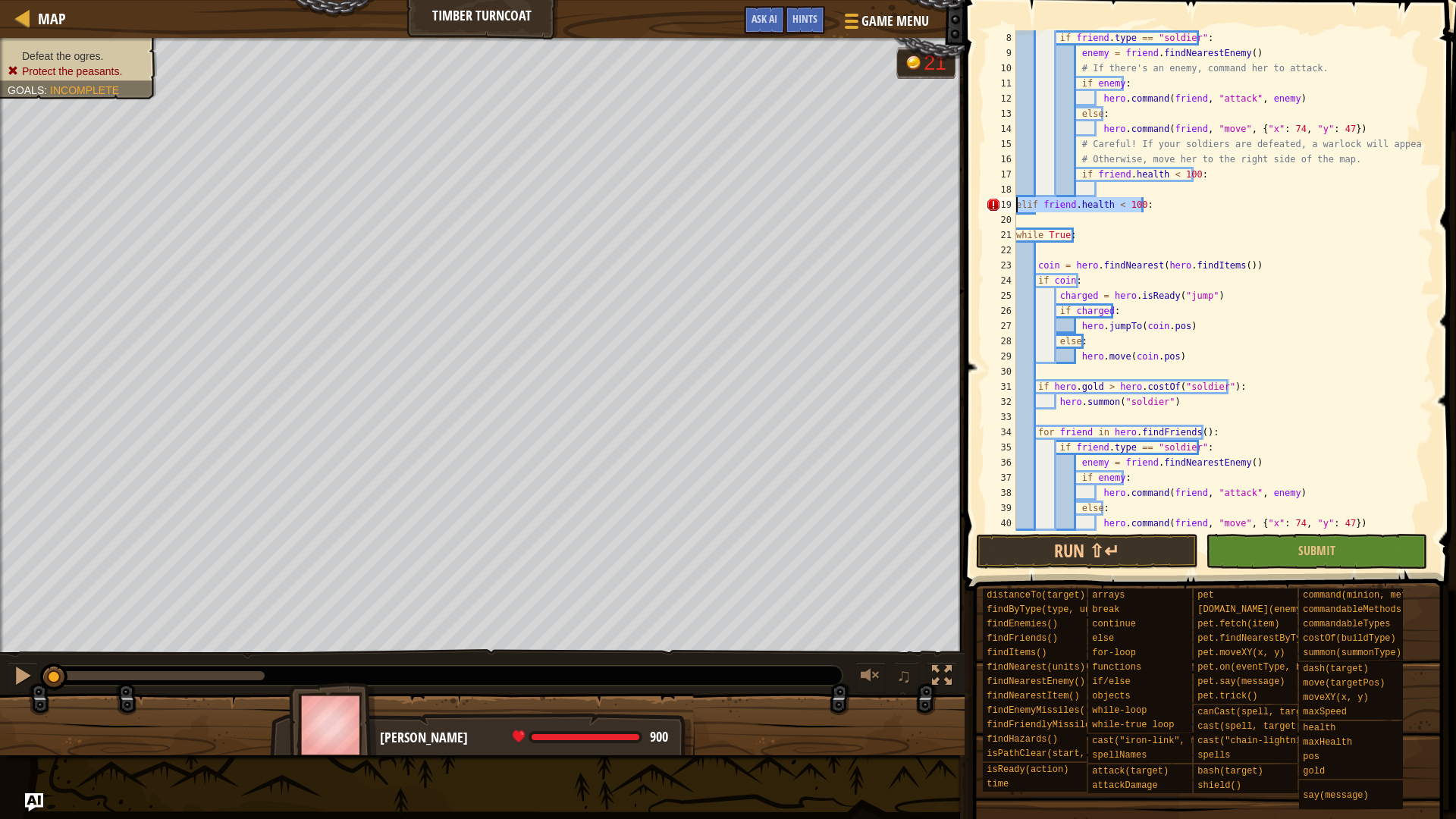
drag, startPoint x: 1166, startPoint y: 199, endPoint x: 1016, endPoint y: 202, distance: 150.0
click at [1016, 202] on div "elif friend.health < 100: 8 9 10 11 12 13 14 15 16 17 18 19 20 21 22 23 24 25 2…" at bounding box center [1207, 281] width 450 height 500
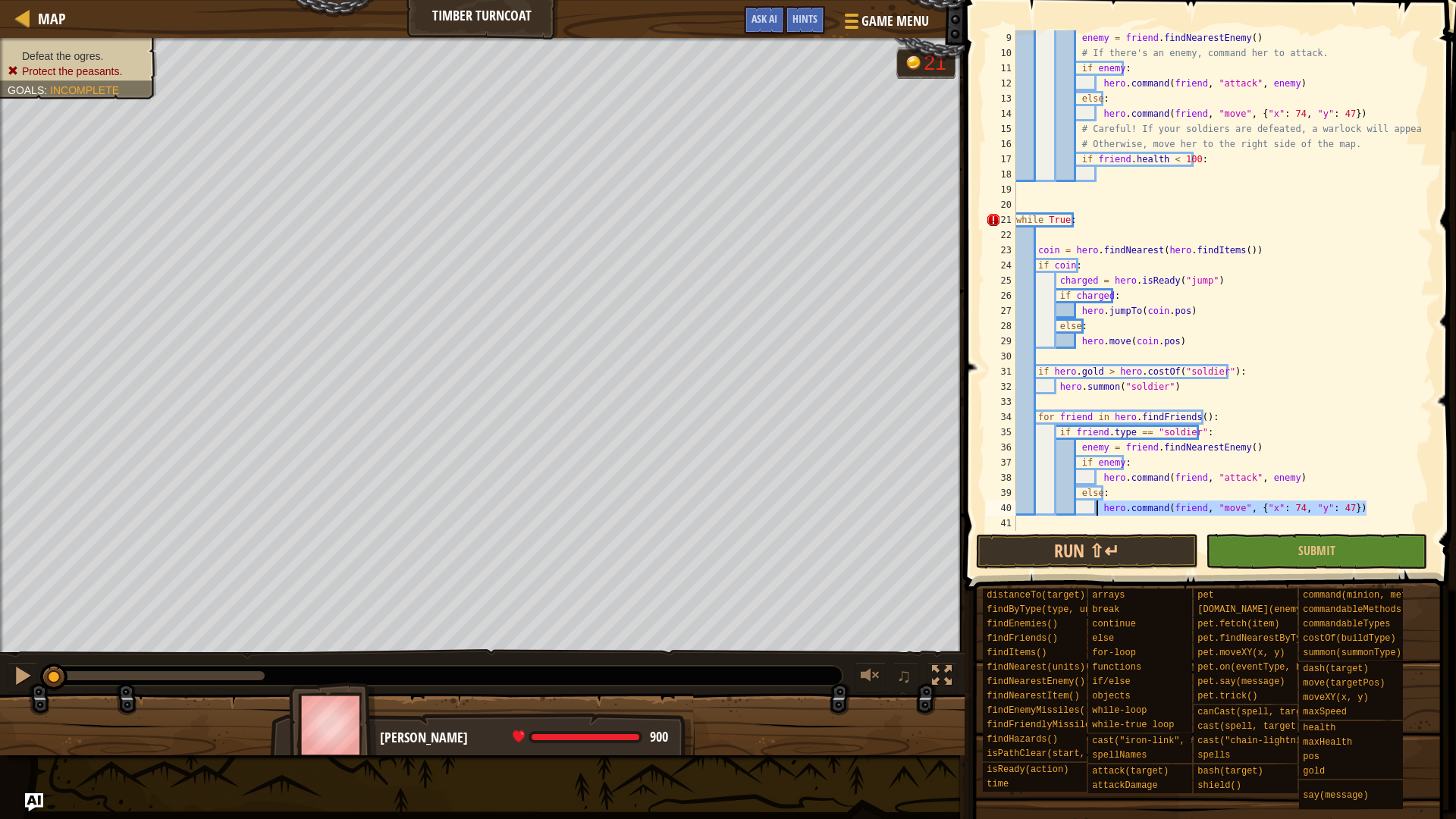
drag, startPoint x: 1365, startPoint y: 510, endPoint x: 1097, endPoint y: 510, distance: 268.0
click at [1097, 510] on div "enemy = friend . findNearestEnemy ( ) # If there's an enemy, command her to att…" at bounding box center [1217, 296] width 409 height 531
type textarea "hero.command(friend, "move", {"x": 74, "y": 47})"
click at [1100, 176] on div "enemy = friend . findNearestEnemy ( ) # If there's an enemy, command her to att…" at bounding box center [1217, 296] width 409 height 531
paste textarea "hero.command(friend, "move", {"x": 74, "y": 47})"
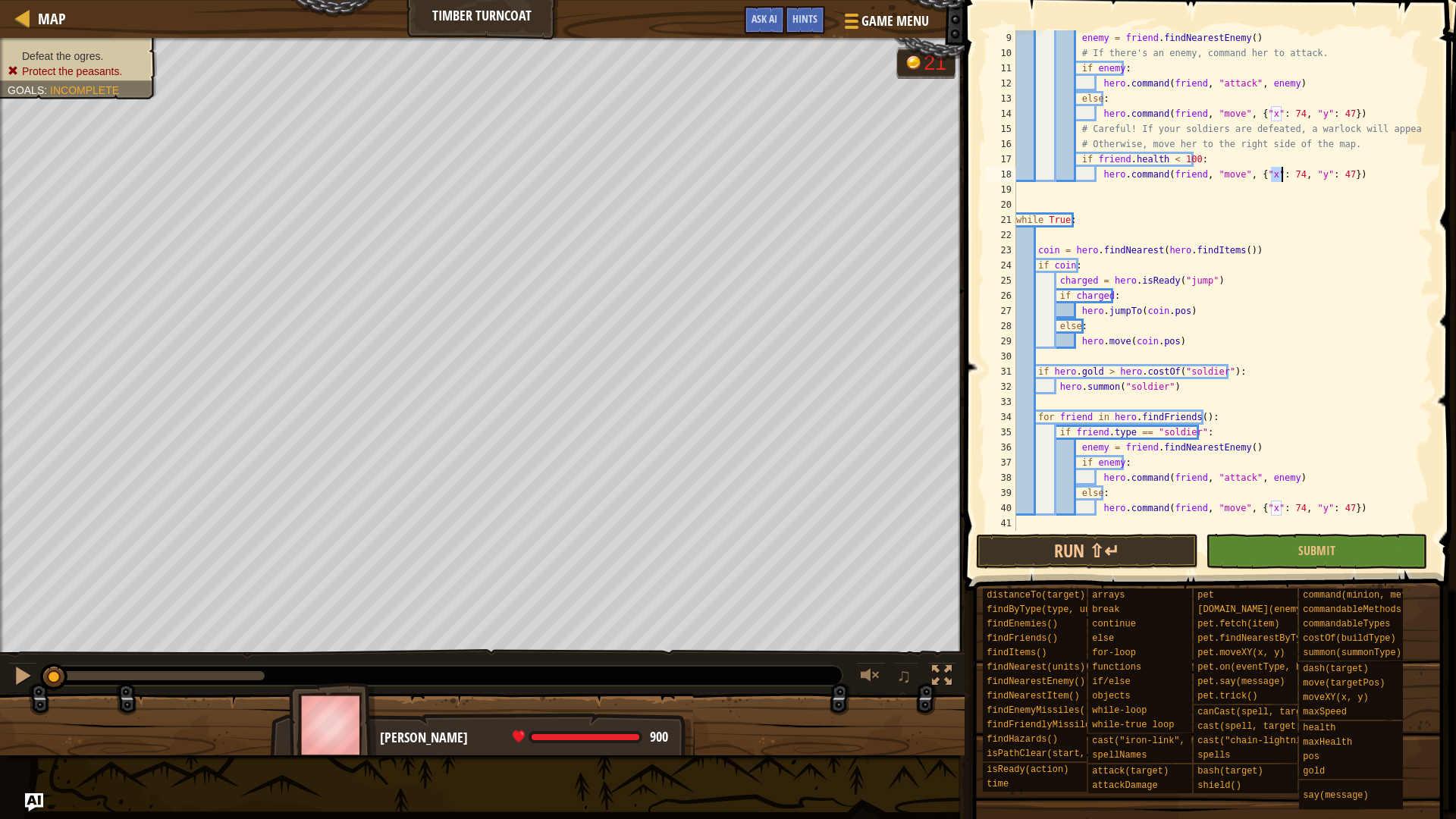
click at [1280, 172] on div "enemy = friend . findNearestEnemy ( ) # If there's an enemy, command her to att…" at bounding box center [1217, 296] width 409 height 531
type textarea "hero.command(friend, "move", {"x": 20, "y": 47})"
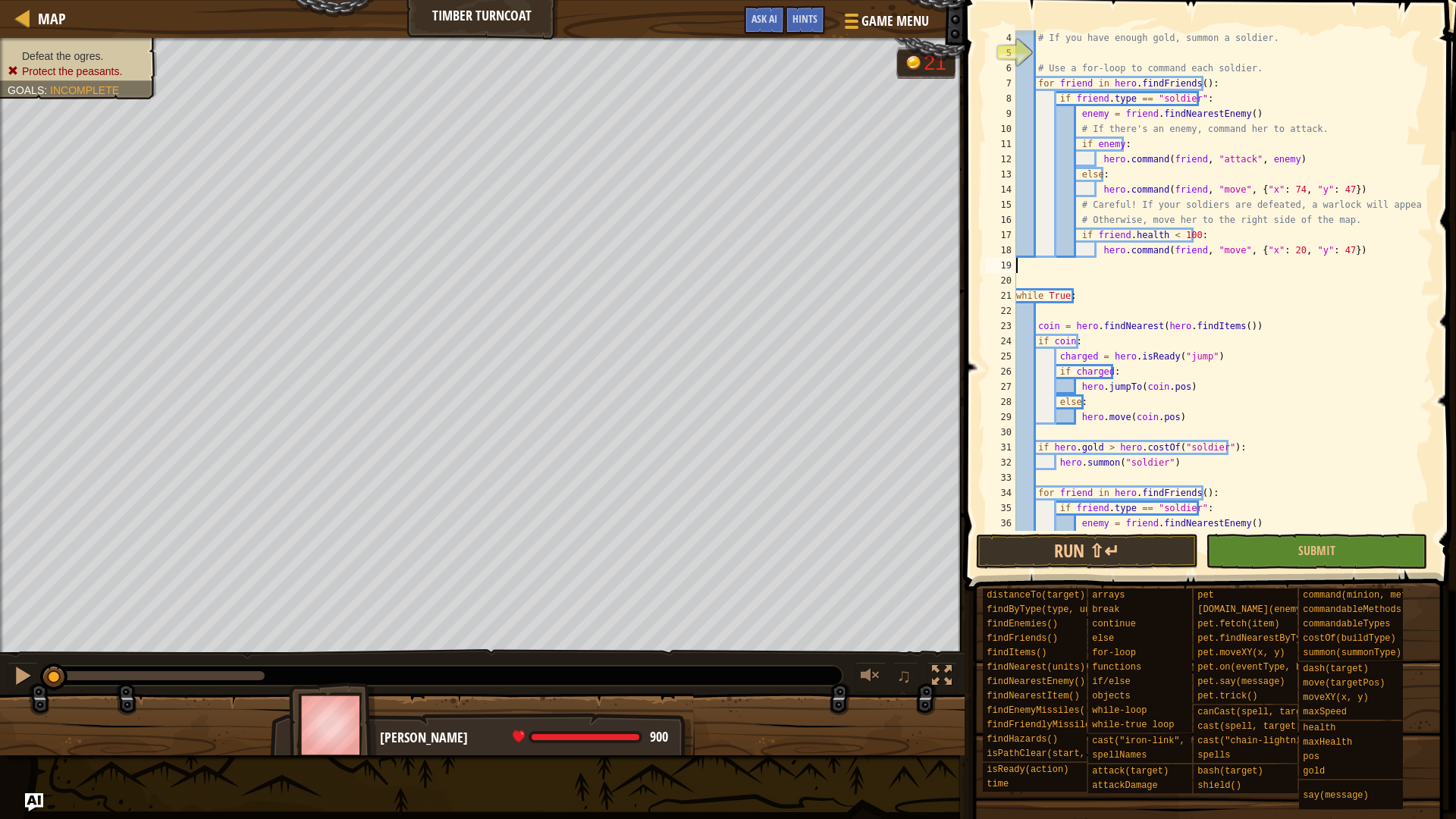
scroll to position [91, 0]
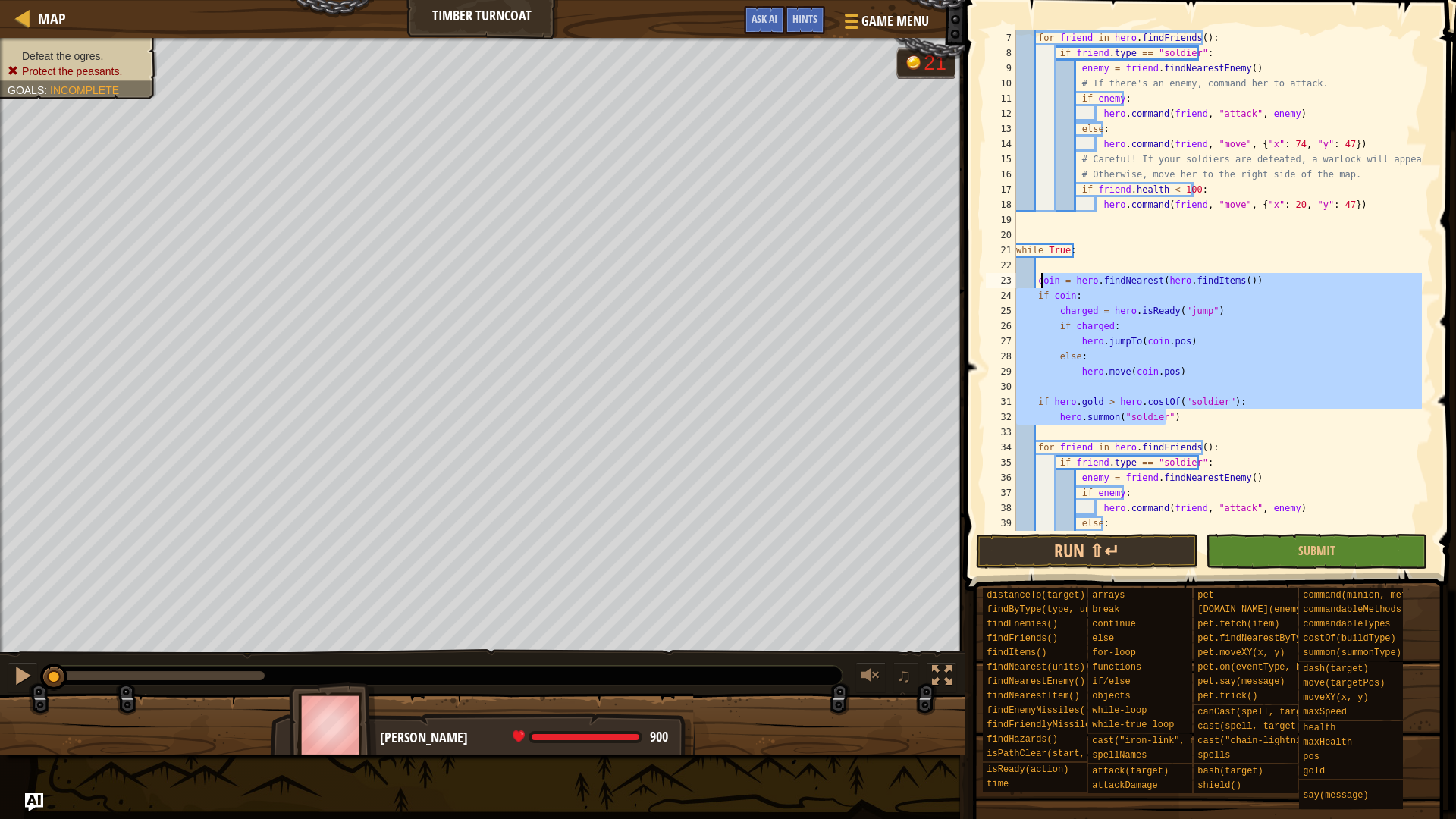
drag, startPoint x: 1185, startPoint y: 421, endPoint x: 1041, endPoint y: 283, distance: 199.4
click at [1041, 283] on div "for friend in hero . findFriends ( ) : if friend . type == "soldier" : enemy = …" at bounding box center [1217, 296] width 409 height 531
click at [1038, 283] on div "for friend in hero . findFriends ( ) : if friend . type == "soldier" : enemy = …" at bounding box center [1217, 296] width 409 height 531
drag, startPoint x: 1194, startPoint y: 421, endPoint x: 1034, endPoint y: 287, distance: 208.7
click at [1034, 287] on div "for friend in hero . findFriends ( ) : if friend . type == "soldier" : enemy = …" at bounding box center [1217, 296] width 409 height 531
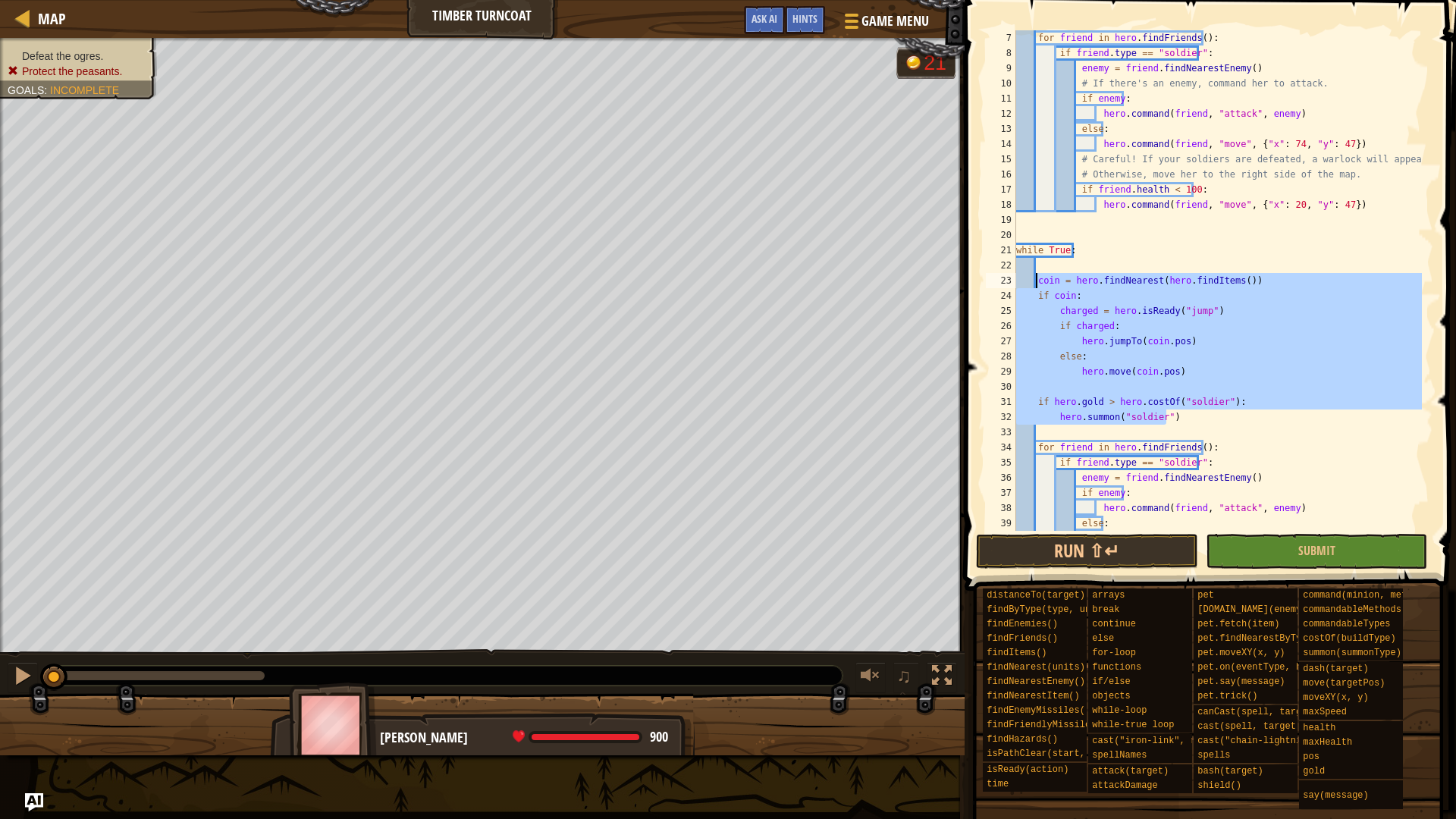
type textarea "coin = hero.findNearest(hero.findItems()) if coin:"
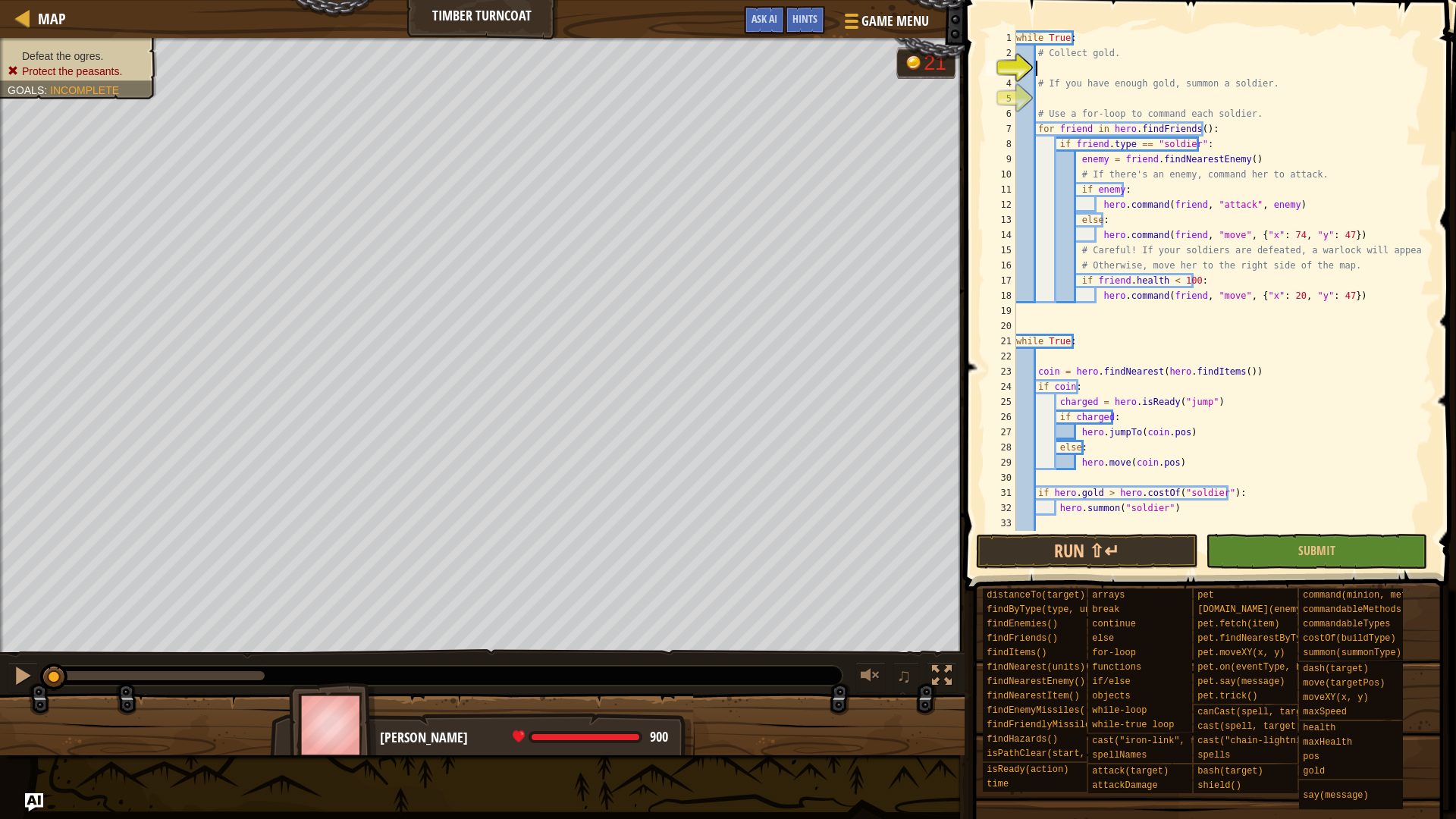
click at [1050, 70] on div "while True : # Collect gold. # If you have enough gold, summon a soldier. # Use…" at bounding box center [1217, 296] width 409 height 531
paste textarea "hero.[PERSON_NAME]("soldier")"
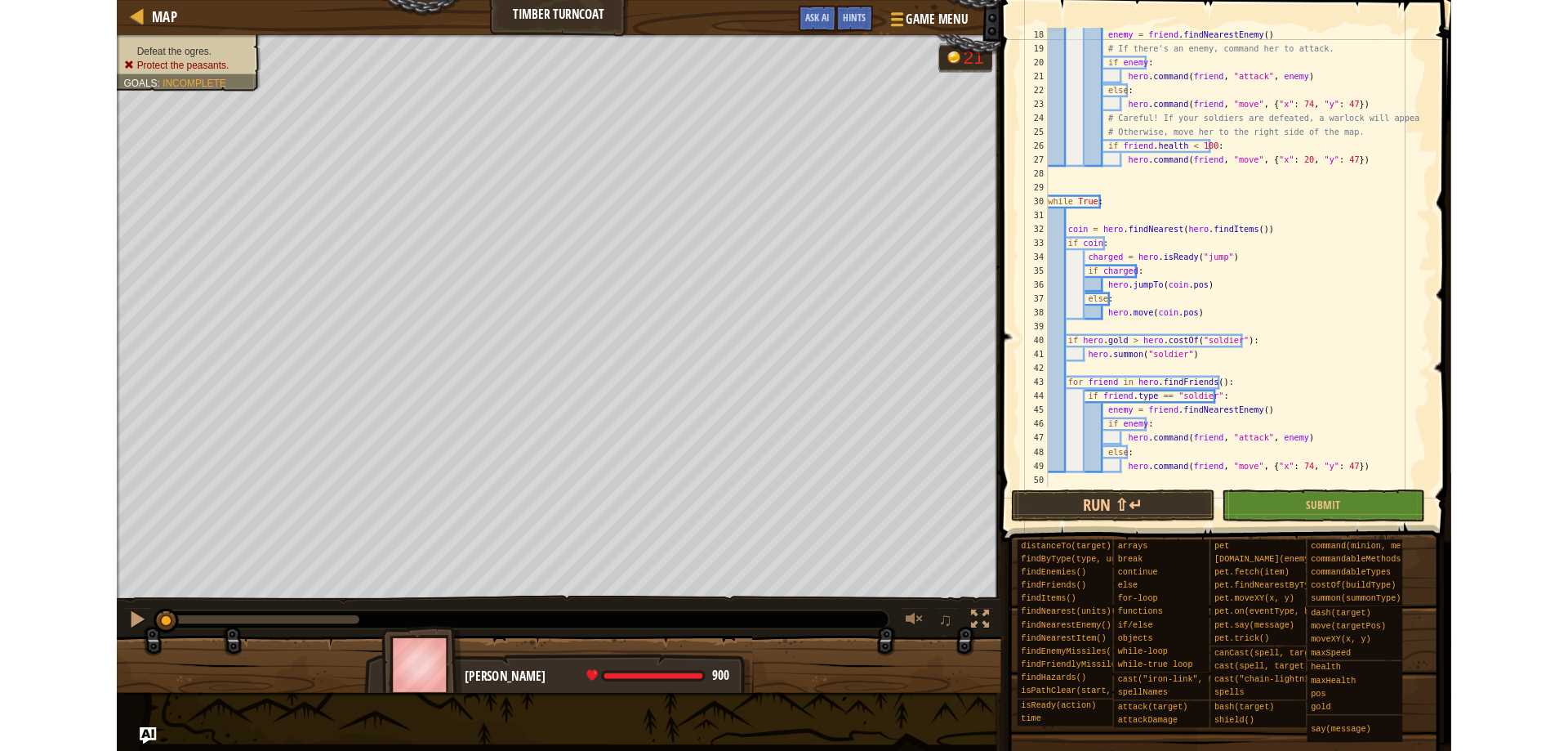
scroll to position [278, 0]
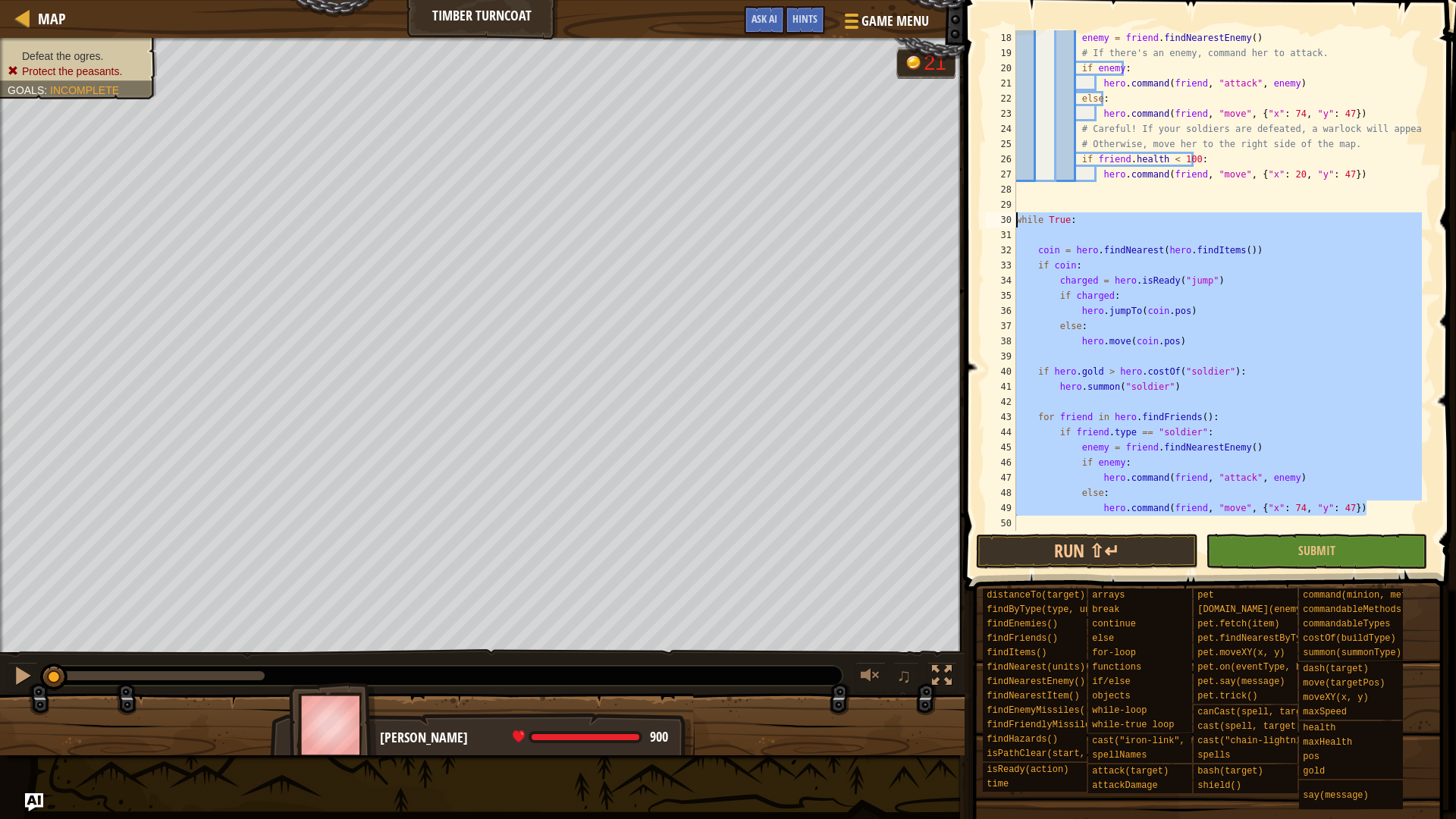
click at [903, 215] on div "Map Timber Turncoat Game Menu Done Hints Ask AI 1 ההההההההההההההההההההההההההההה…" at bounding box center [728, 410] width 1456 height 819
type textarea "while True:"
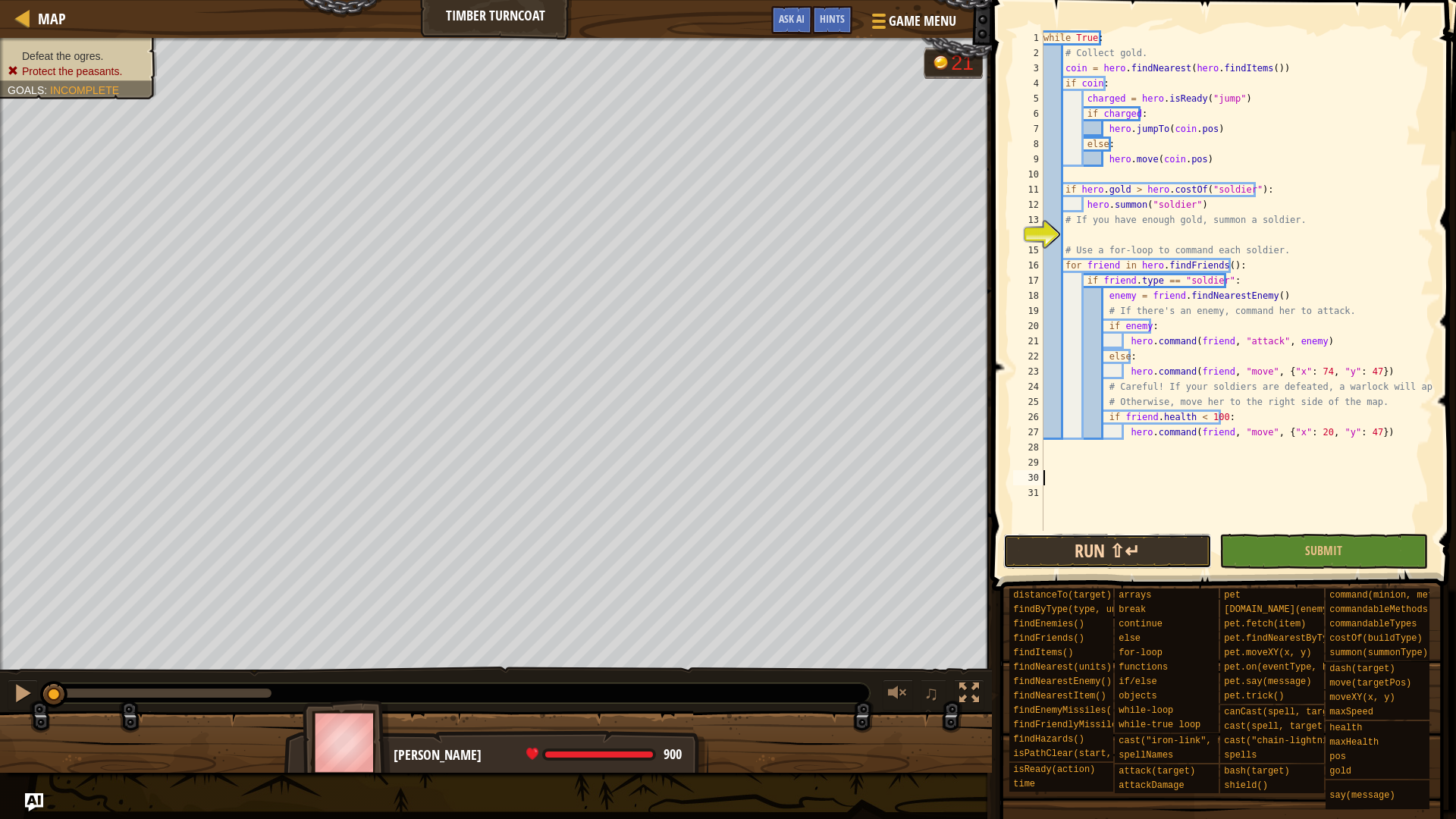
click at [1109, 558] on button "Run ⇧↵" at bounding box center [1107, 551] width 209 height 35
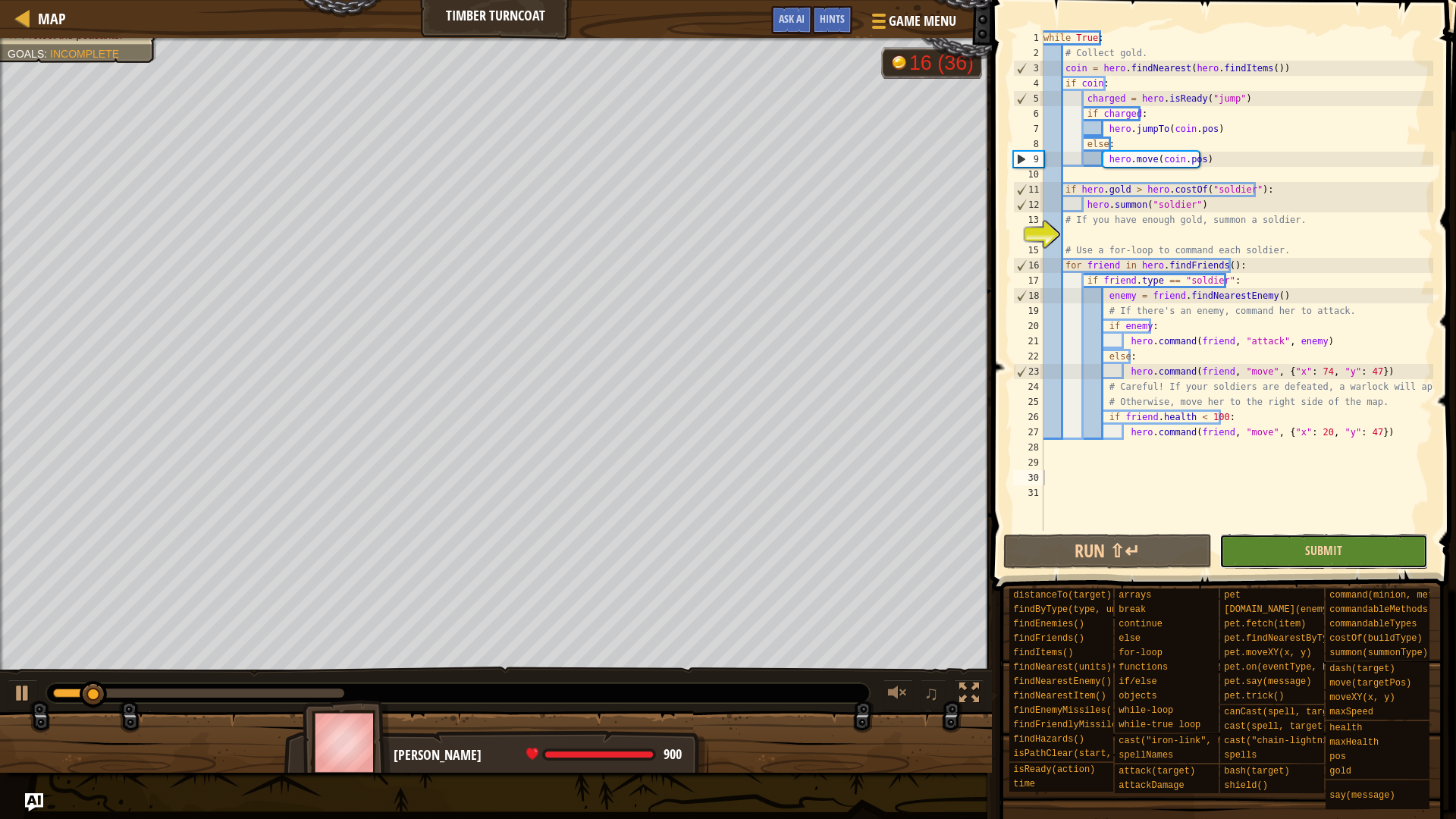
click at [1332, 547] on span "Submit" at bounding box center [1323, 551] width 37 height 17
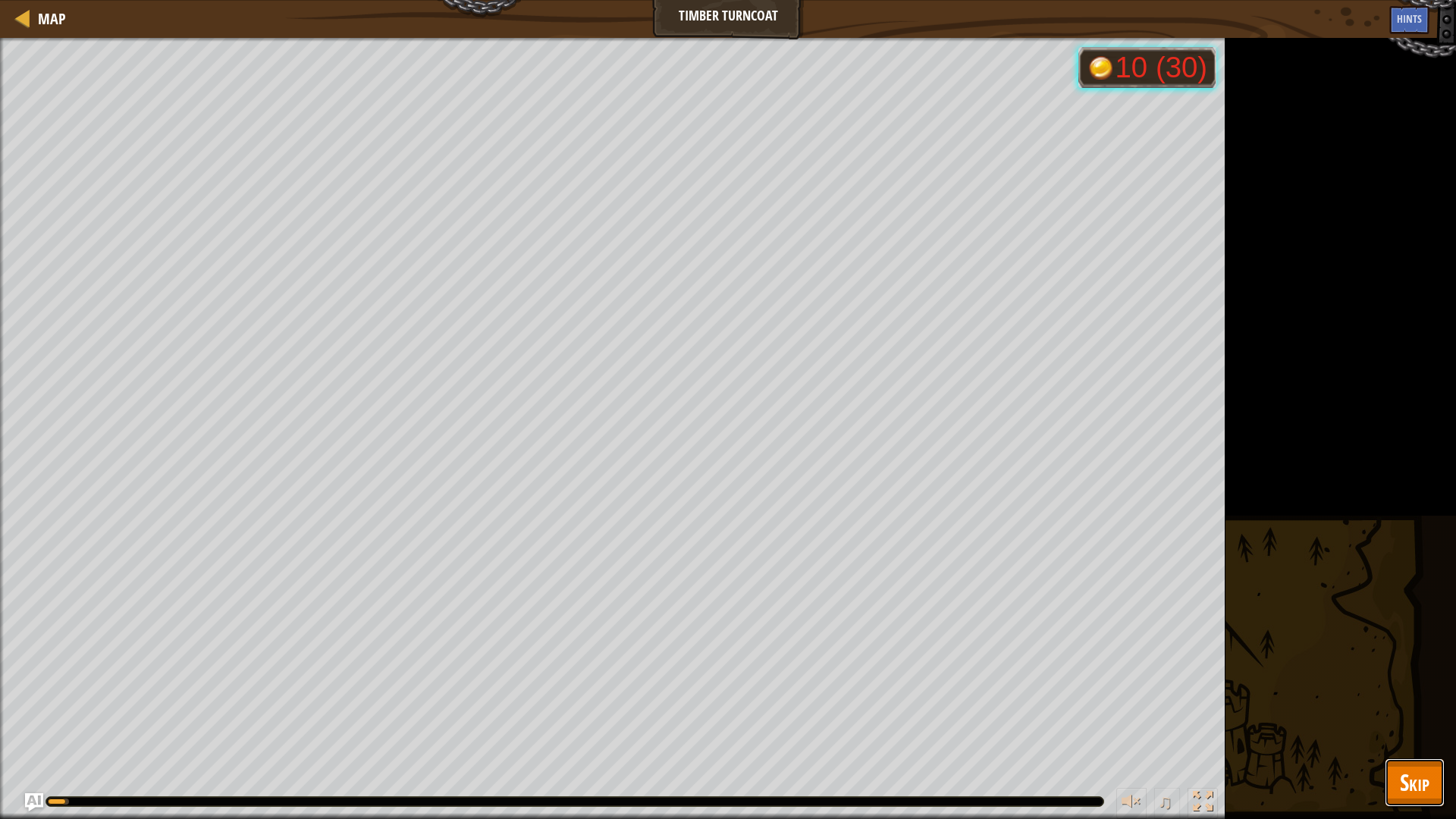
click at [1425, 696] on span "Skip" at bounding box center [1415, 782] width 30 height 31
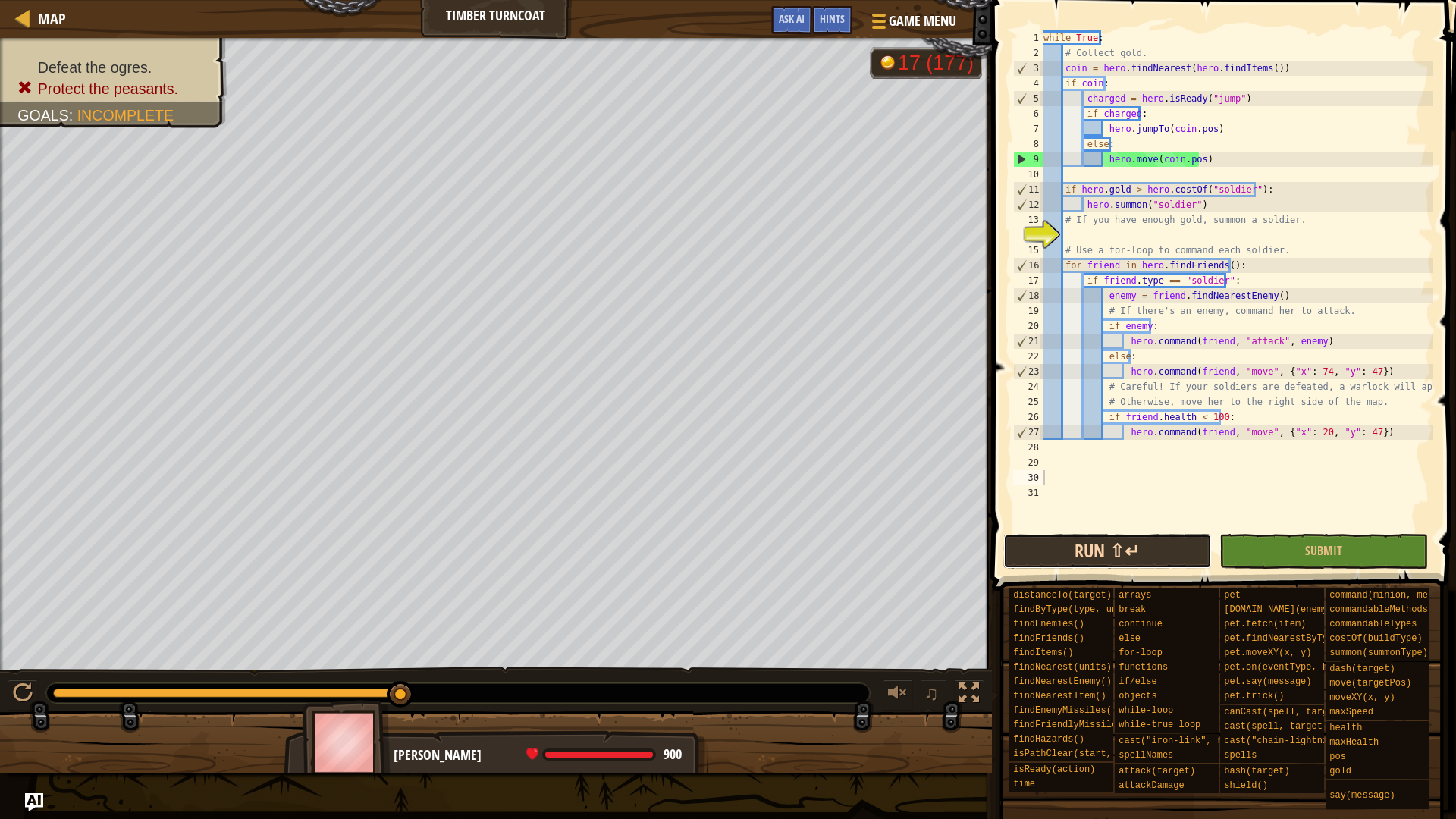
click at [1095, 552] on button "Run ⇧↵" at bounding box center [1107, 551] width 209 height 35
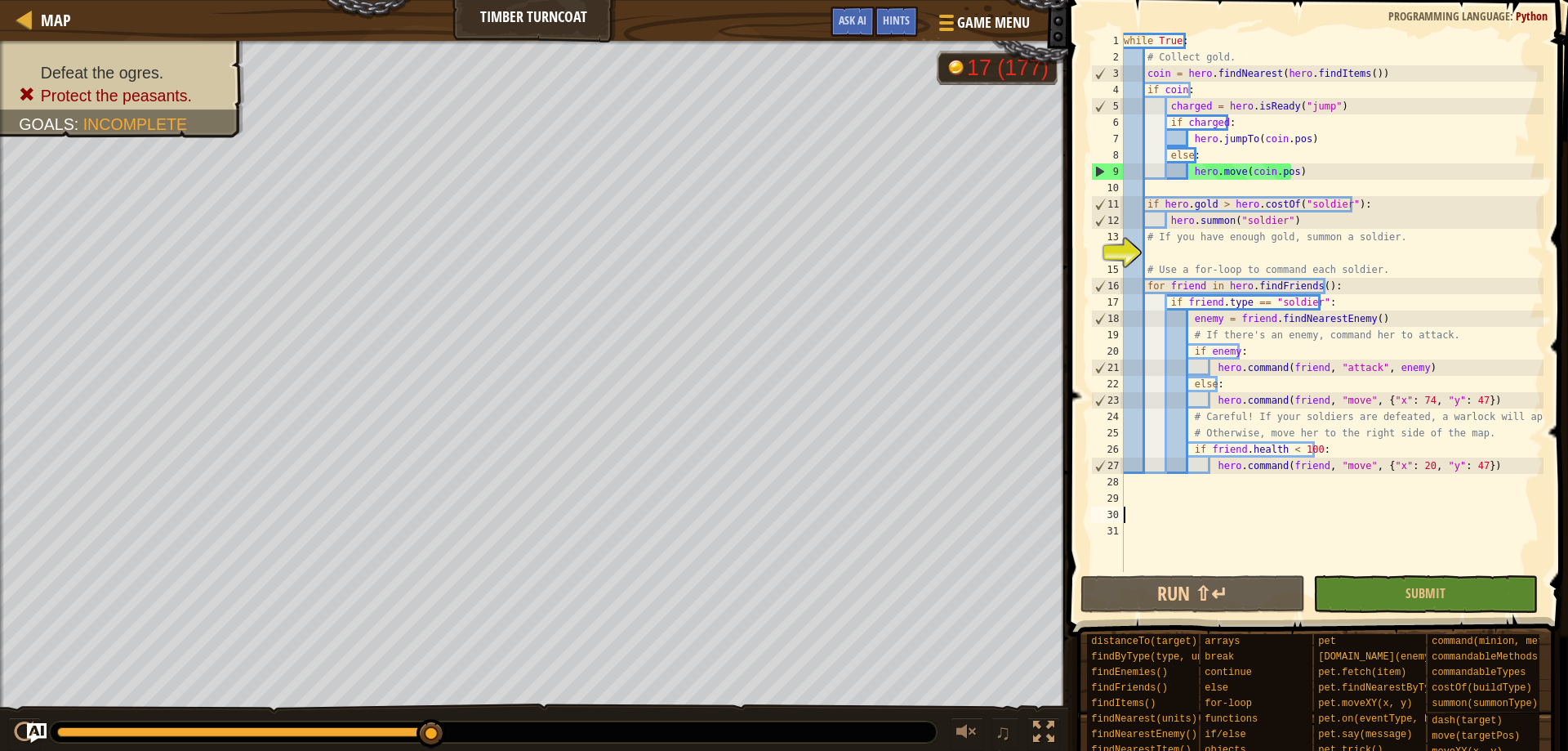
scroll to position [0, 0]
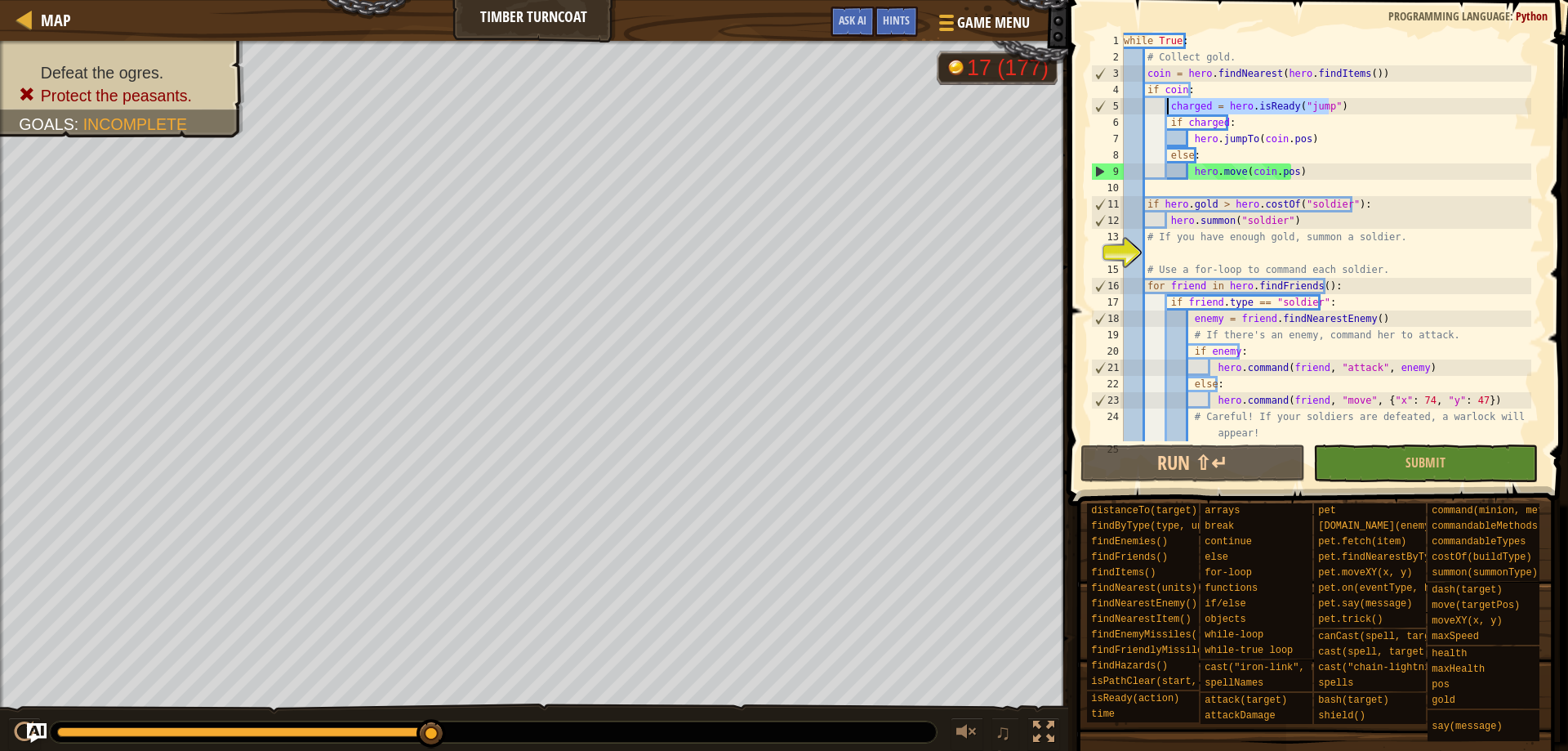
drag, startPoint x: 1346, startPoint y: 110, endPoint x: 1168, endPoint y: 105, distance: 178.1
click at [1168, 105] on div "while True : # Collect gold. coin = hero . findNearest ( hero . findItems ( )) …" at bounding box center [1326, 254] width 411 height 441
type textarea "charged = hero.isReady("jump")"
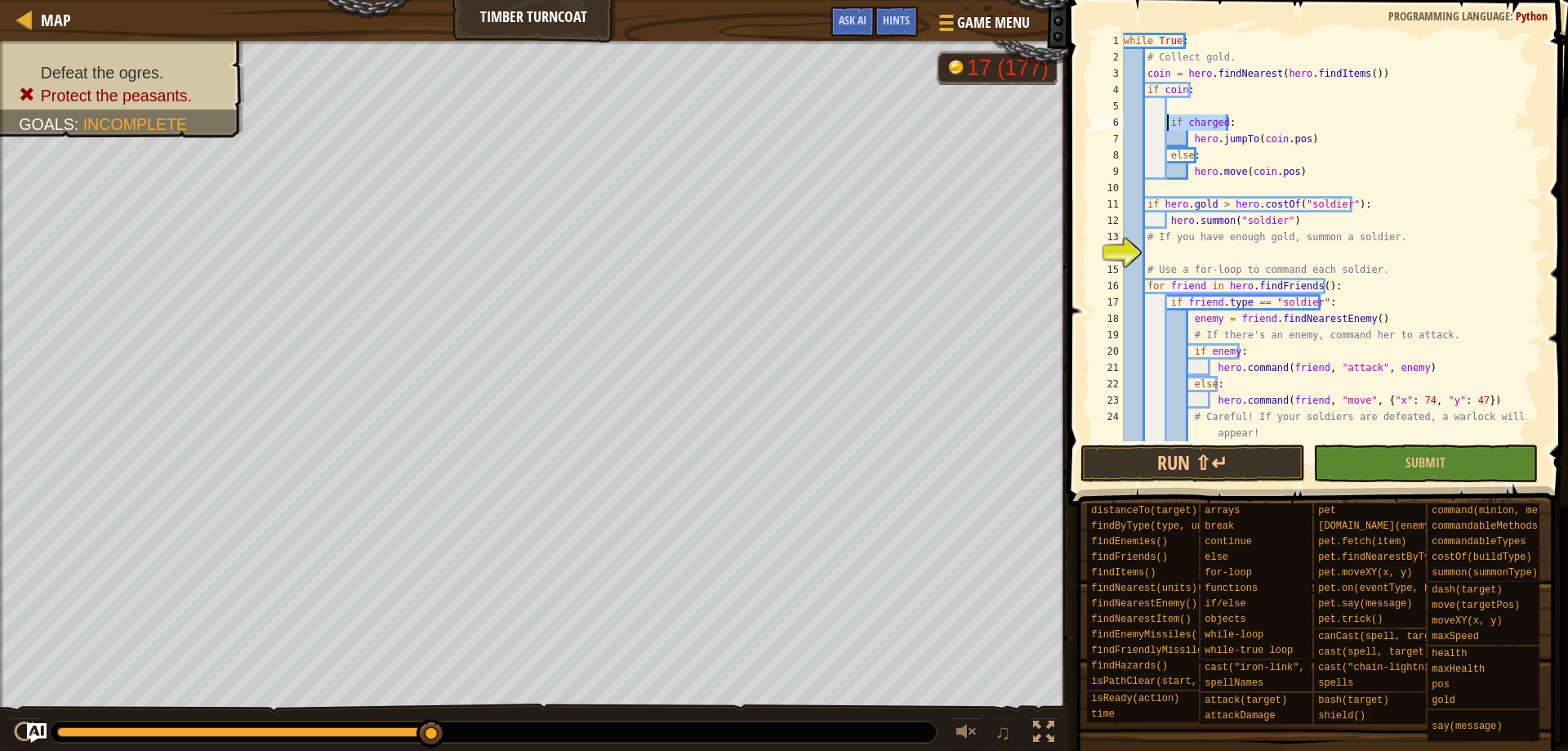
drag, startPoint x: 1231, startPoint y: 120, endPoint x: 1168, endPoint y: 125, distance: 63.2
click at [1168, 125] on div "while True : # Collect gold. coin = hero . findNearest ( hero . findItems ( )) …" at bounding box center [1326, 254] width 411 height 441
type textarea "if charged:"
click at [1191, 136] on div "while True : # Collect gold. coin = hero . findNearest ( hero . findItems ( )) …" at bounding box center [1326, 254] width 411 height 441
drag, startPoint x: 1214, startPoint y: 141, endPoint x: 1194, endPoint y: 141, distance: 20.0
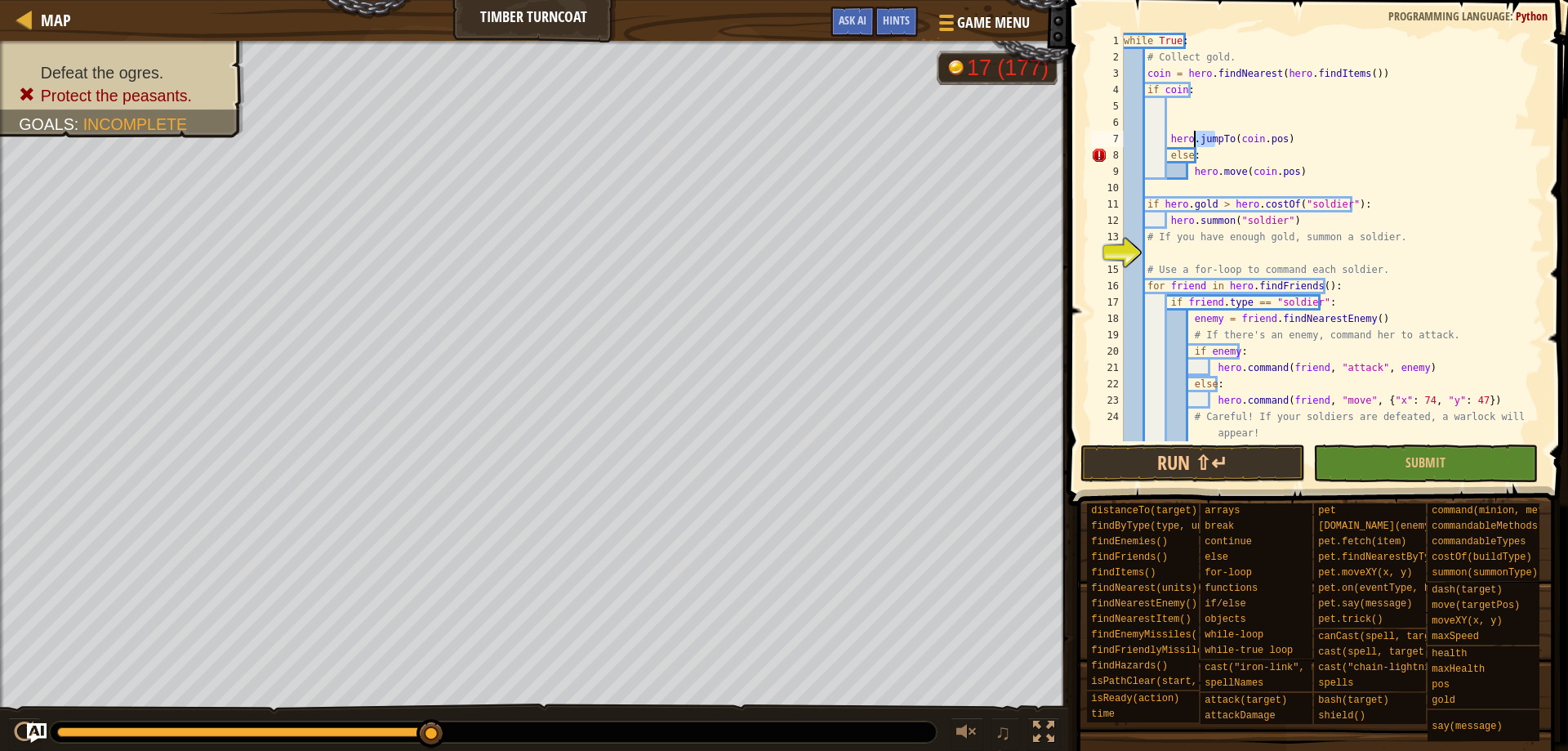
click at [1194, 141] on div "while True : # Collect gold. coin = hero . findNearest ( hero . findItems ( )) …" at bounding box center [1326, 254] width 411 height 441
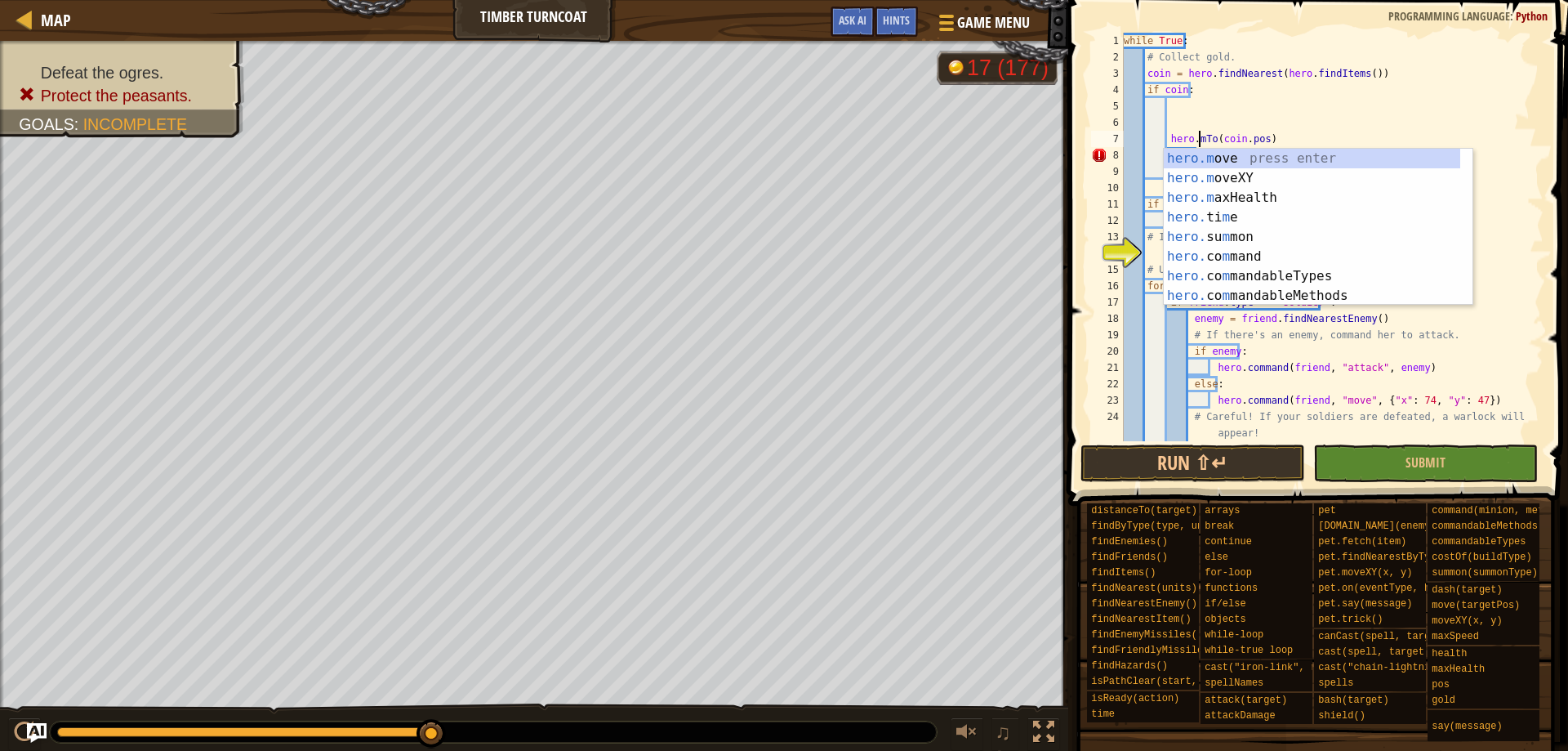
scroll to position [7, 6]
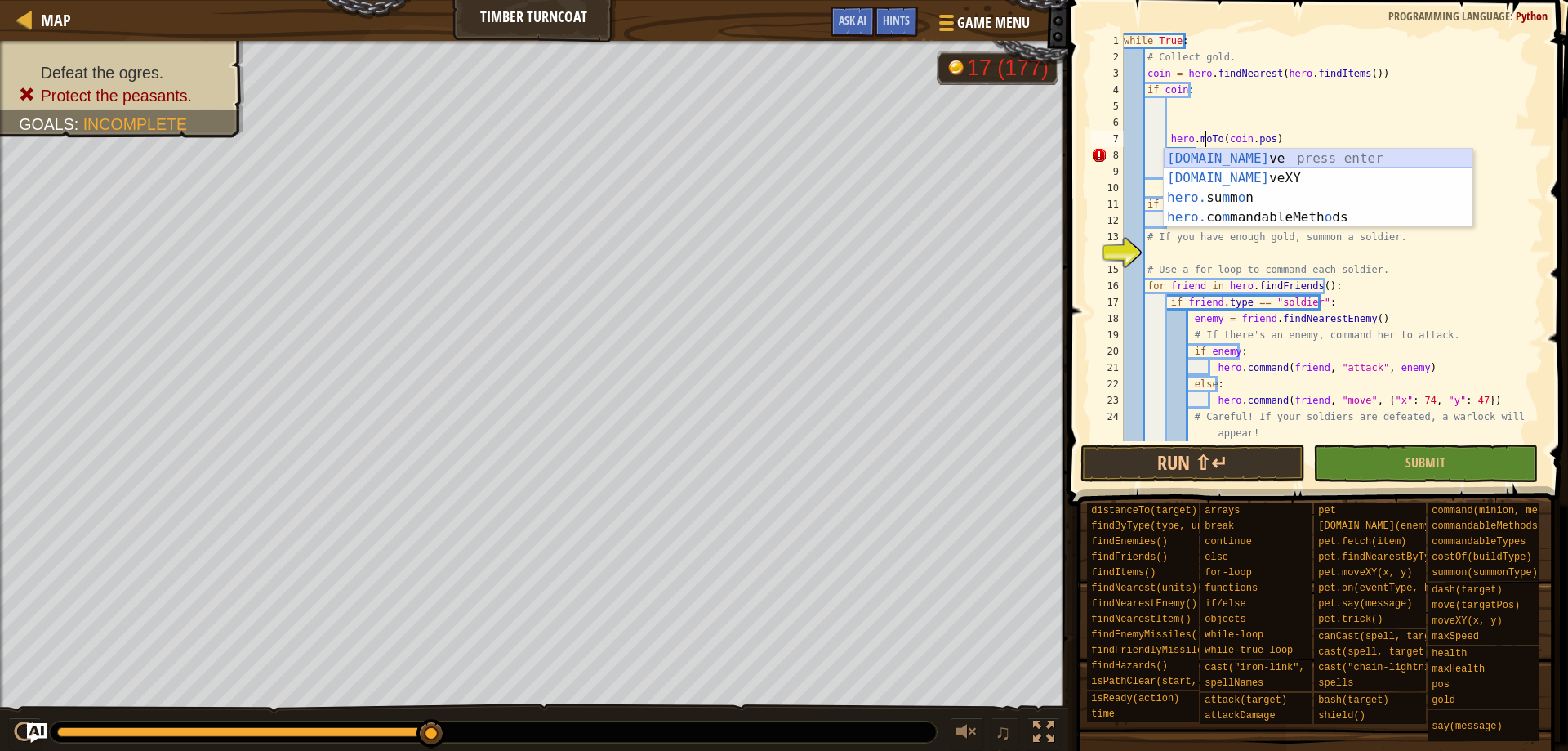
click at [1245, 156] on div "hero.mo ve press enter hero.mo veXY press enter hero. su m m o n press enter he…" at bounding box center [1317, 207] width 309 height 117
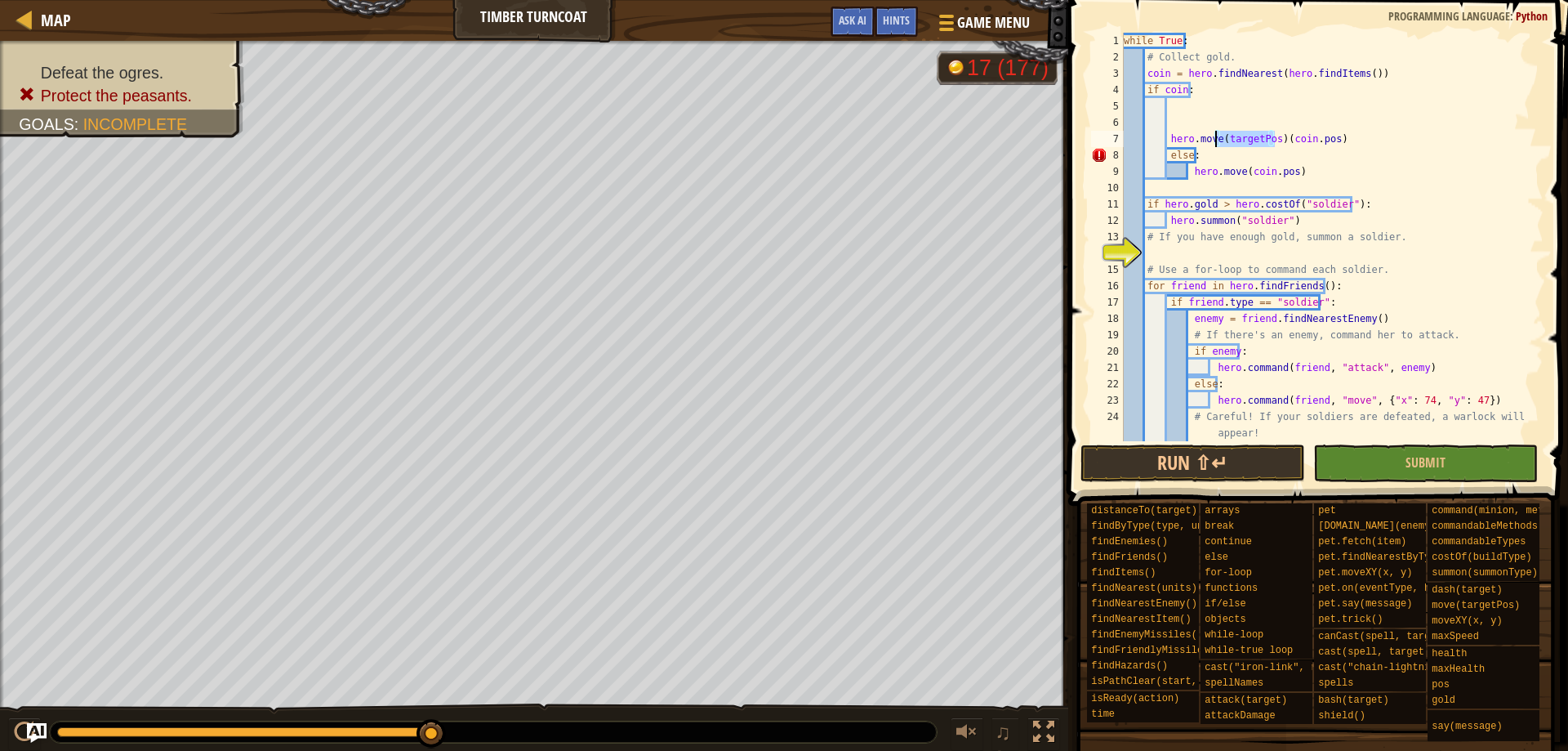
drag, startPoint x: 1274, startPoint y: 139, endPoint x: 1216, endPoint y: 141, distance: 58.0
click at [1216, 141] on div "while True : # Collect gold. coin = hero . findNearest ( hero . findItems ( )) …" at bounding box center [1326, 254] width 411 height 441
click at [1344, 136] on div "while True : # Collect gold. coin = hero . findNearest ( hero . findItems ( )) …" at bounding box center [1326, 254] width 411 height 441
click at [1162, 158] on div "while True : # Collect gold. coin = hero . findNearest ( hero . findItems ( )) …" at bounding box center [1326, 254] width 411 height 441
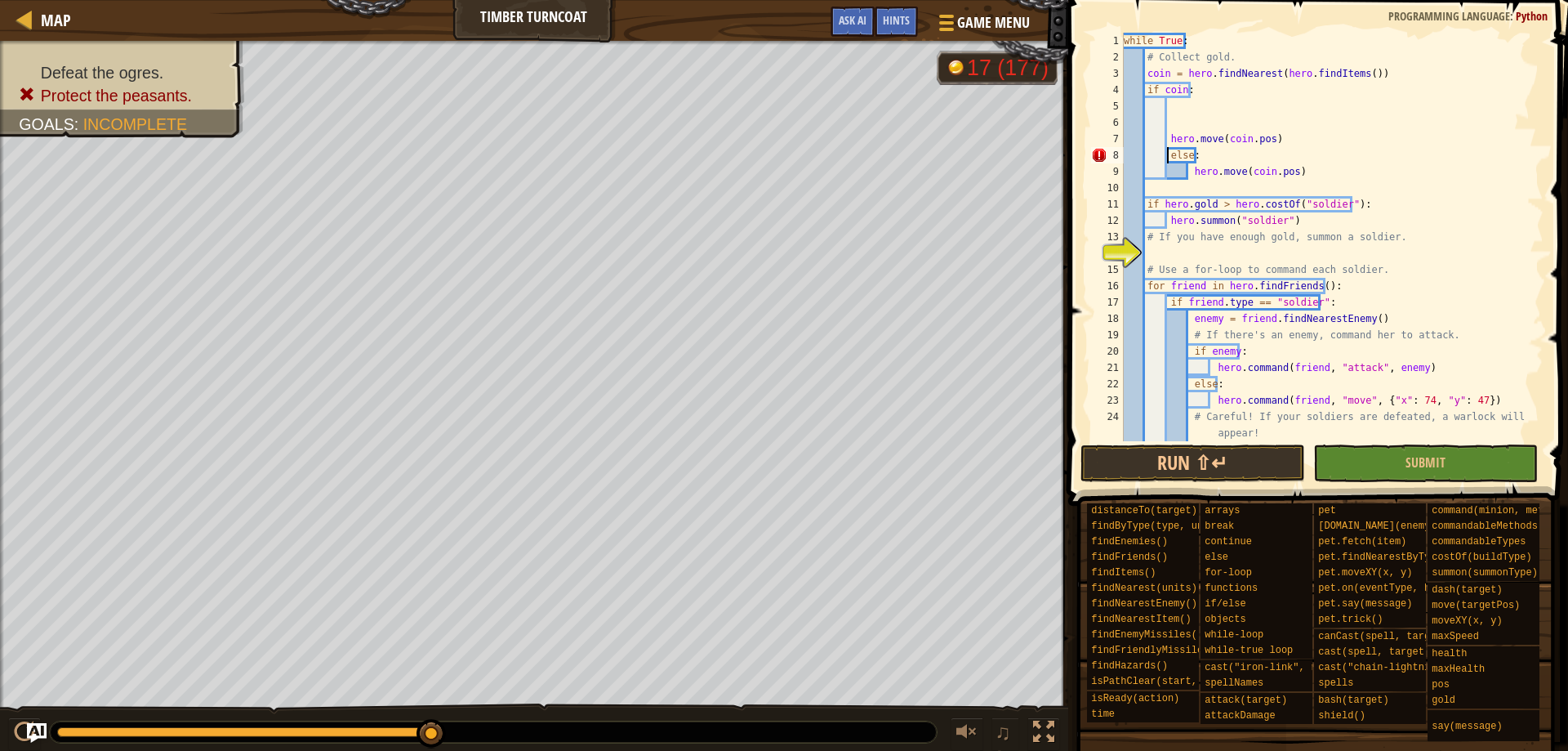
click at [1167, 159] on div "while True : # Collect gold. coin = hero . findNearest ( hero . findItems ( )) …" at bounding box center [1326, 254] width 411 height 441
click at [1188, 174] on div "while True : # Collect gold. coin = hero . findNearest ( hero . findItems ( )) …" at bounding box center [1326, 254] width 411 height 441
type textarea "hero.move(coin.pos)"
drag, startPoint x: 1299, startPoint y: 174, endPoint x: 1169, endPoint y: 167, distance: 130.2
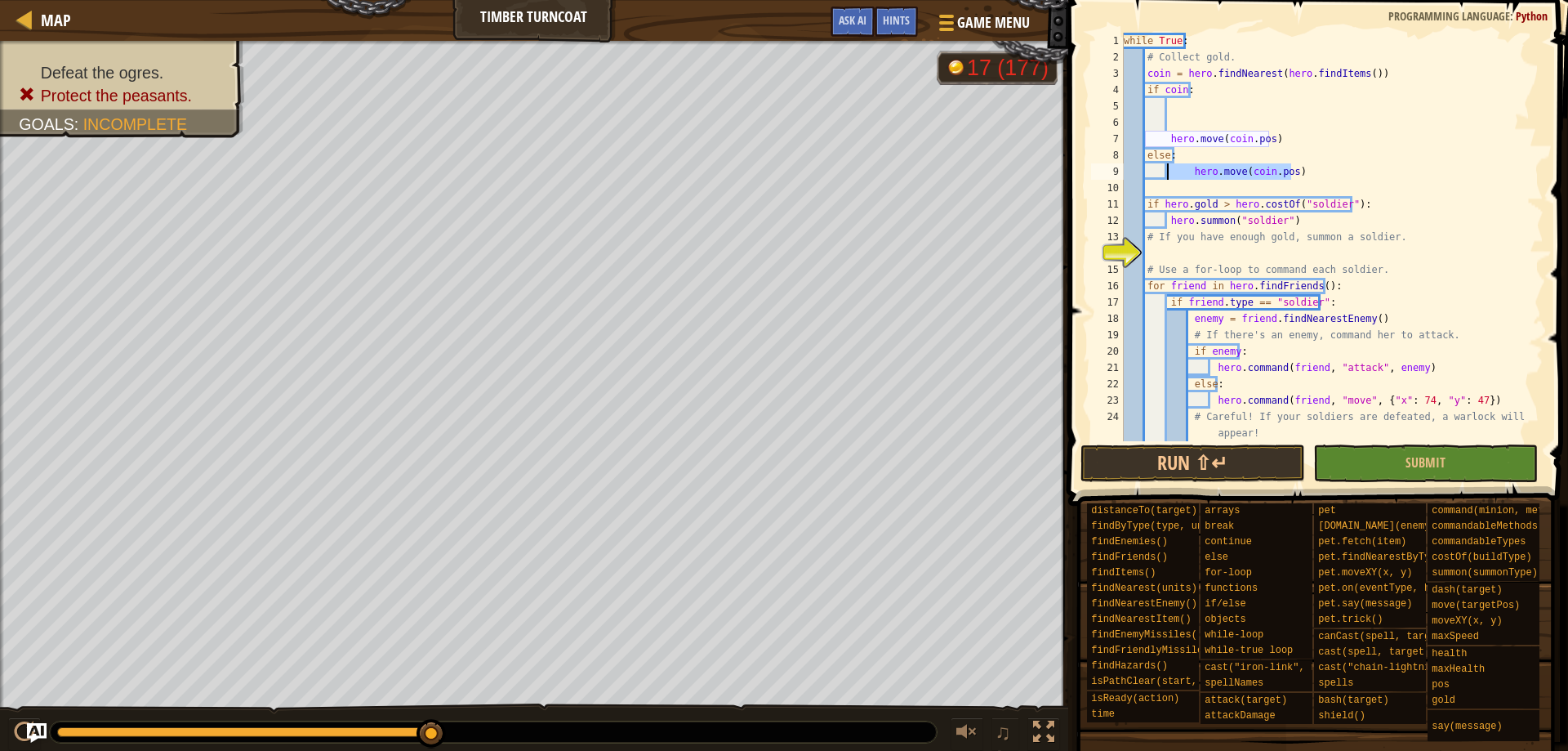
click at [1169, 167] on div "while True : # Collect gold. coin = hero . findNearest ( hero . findItems ( )) …" at bounding box center [1326, 254] width 411 height 441
drag, startPoint x: 1166, startPoint y: 157, endPoint x: 1158, endPoint y: 155, distance: 8.2
click at [1158, 155] on div "while True : # Collect gold. coin = hero . findNearest ( hero . findItems ( )) …" at bounding box center [1326, 254] width 411 height 441
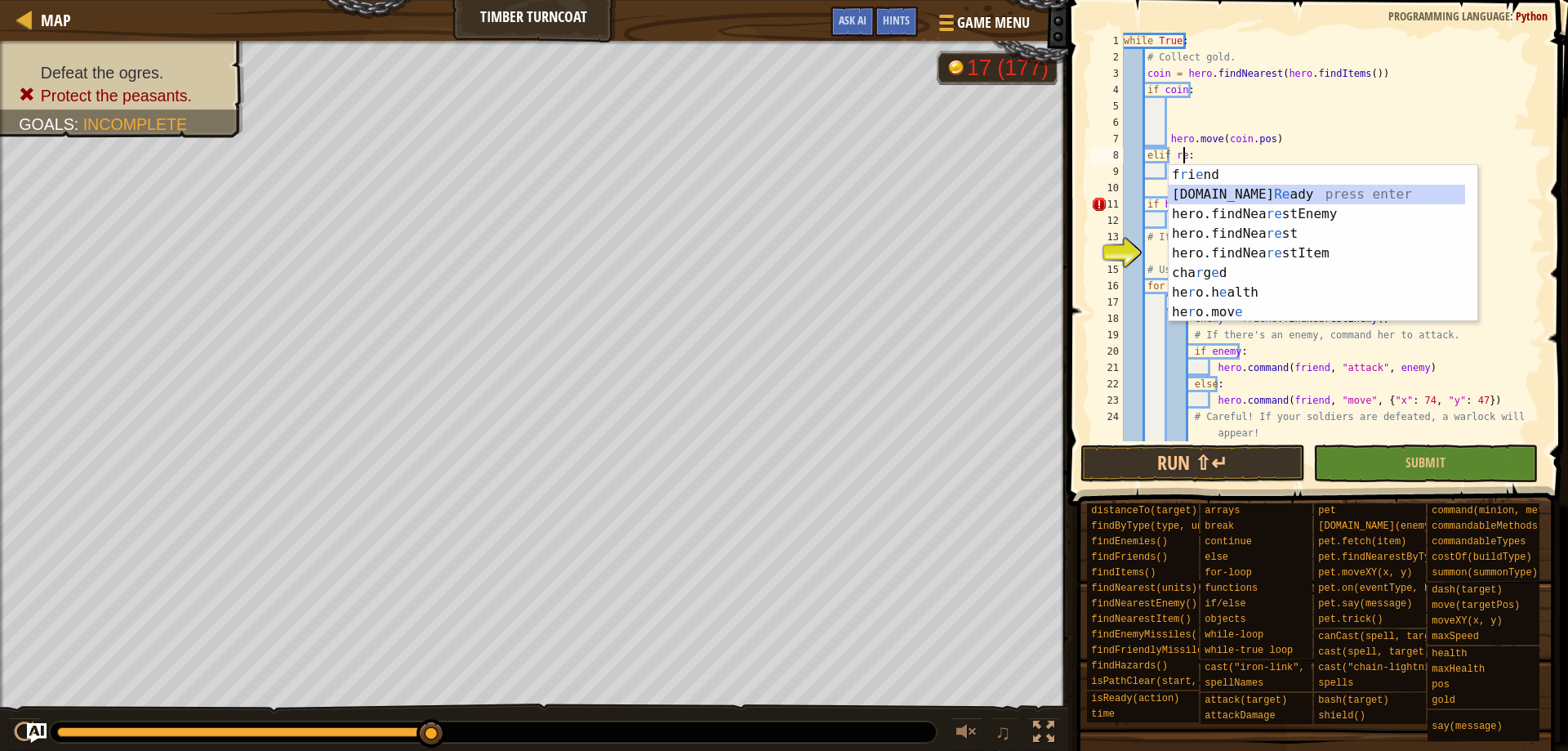
click at [1302, 190] on div "f r i e nd press enter hero.is Re ady press enter hero.findNea re stEnemy press…" at bounding box center [1316, 262] width 296 height 196
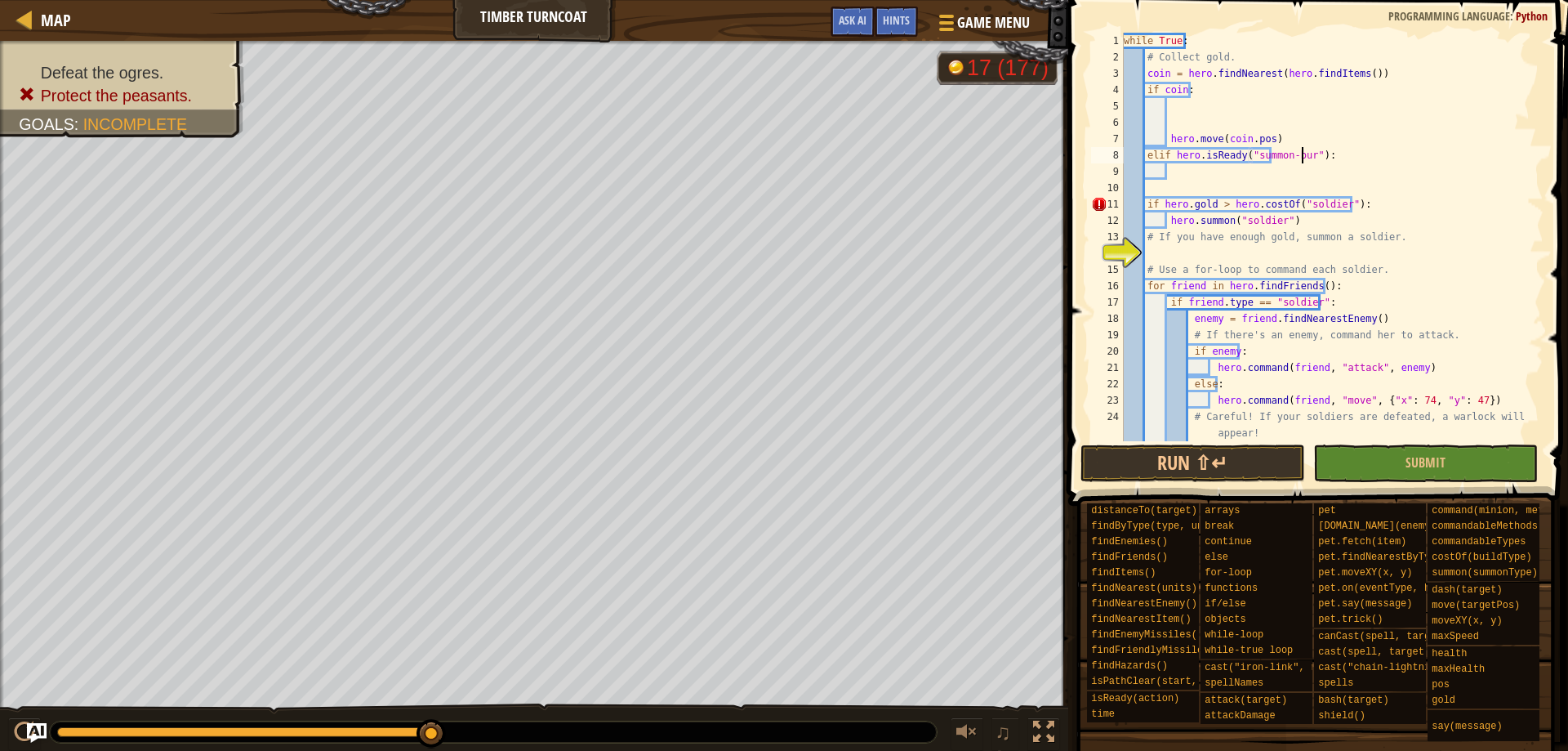
scroll to position [7, 15]
type textarea "elif hero.isReady("summon-burl"):"
click at [1187, 168] on div "while True : # Collect gold. coin = hero . findNearest ( hero . findItems ( )) …" at bounding box center [1326, 254] width 411 height 441
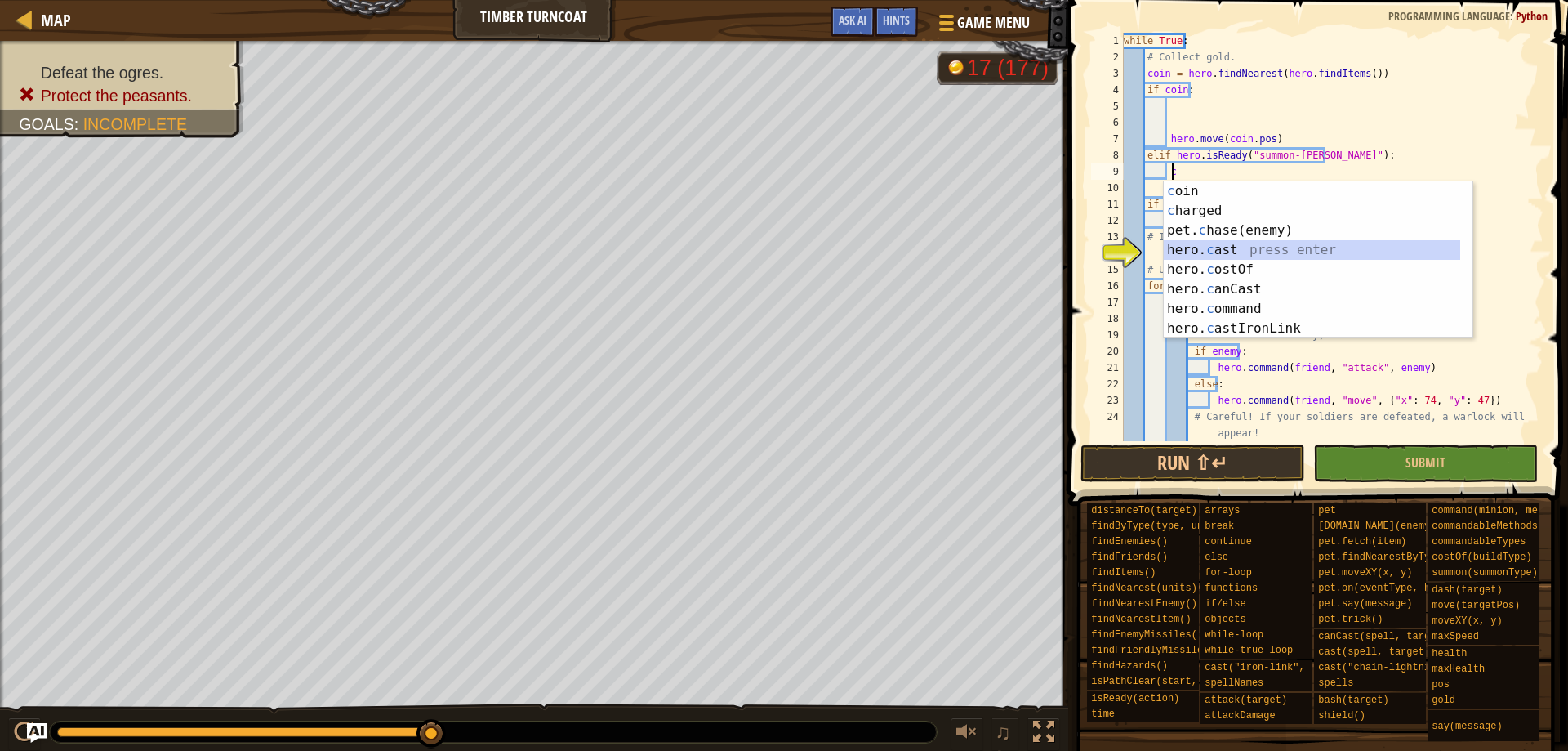
click at [1252, 246] on div "c oin press enter c harged press enter pet. c hase(enemy) press enter hero. c a…" at bounding box center [1317, 279] width 309 height 196
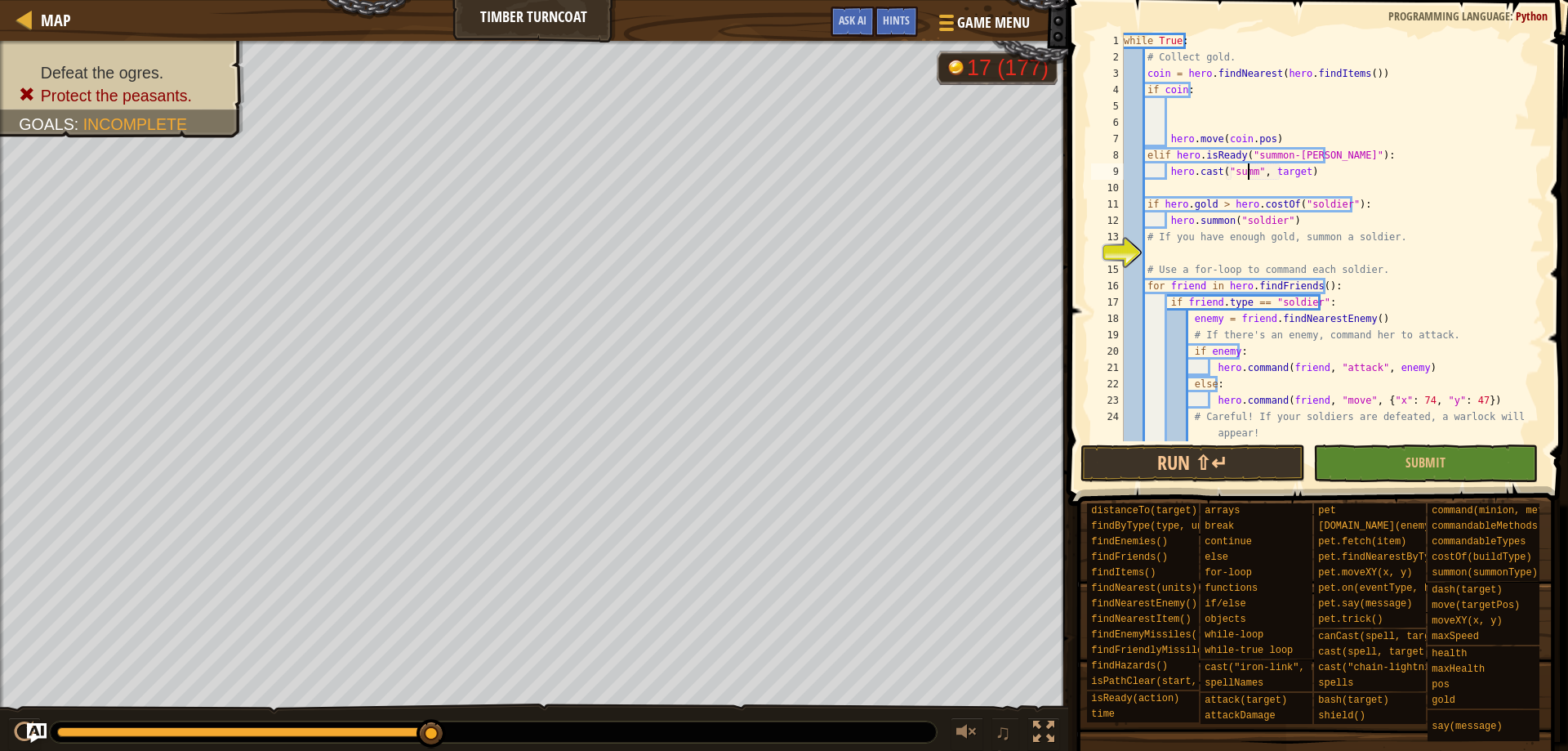
scroll to position [7, 11]
drag, startPoint x: 1274, startPoint y: 166, endPoint x: 1307, endPoint y: 171, distance: 33.4
click at [1307, 171] on div "while True : # Collect gold. coin = hero . findNearest ( hero . findItems ( )) …" at bounding box center [1326, 254] width 411 height 441
drag, startPoint x: 1323, startPoint y: 175, endPoint x: 1147, endPoint y: 151, distance: 177.6
click at [1147, 151] on div "while True : # Collect gold. coin = hero . findNearest ( hero . findItems ( )) …" at bounding box center [1326, 254] width 411 height 441
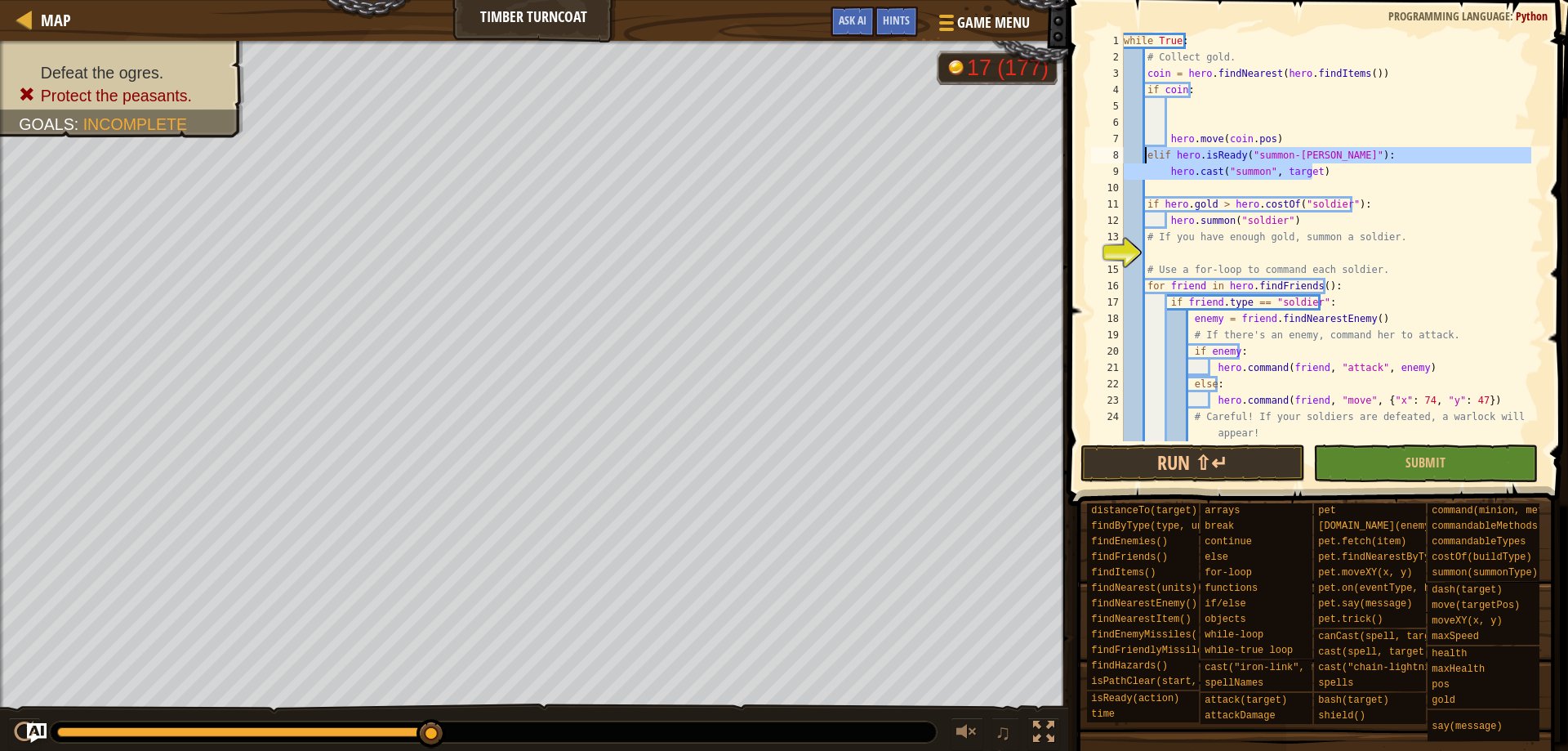
type textarea "elif hero.isReady("summon-burl"): hero.cast("summon", target)"
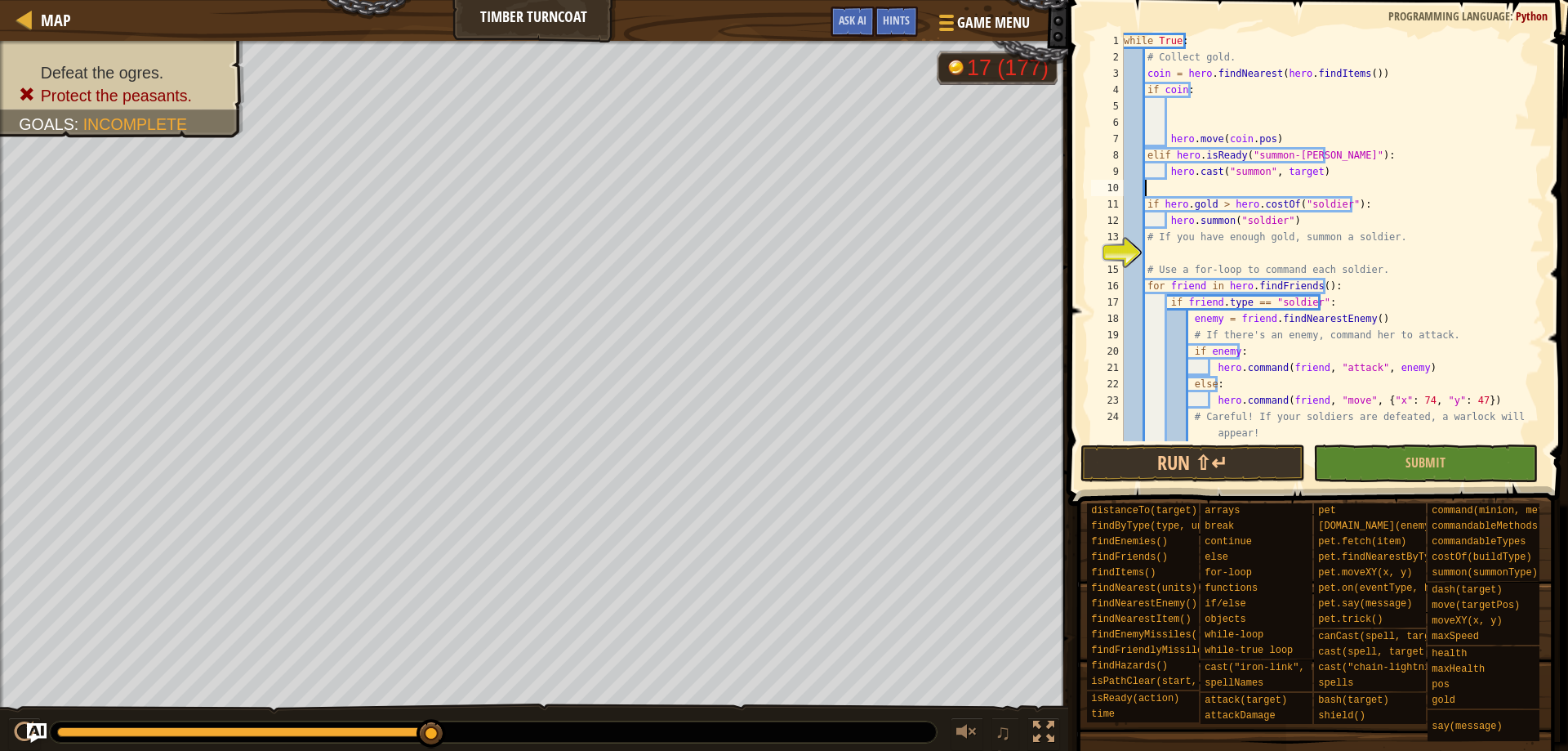
drag, startPoint x: 1200, startPoint y: 171, endPoint x: 1484, endPoint y: 185, distance: 284.3
click at [1484, 185] on div "while True : # Collect gold. coin = hero . findNearest ( hero . findItems ( )) …" at bounding box center [1326, 254] width 411 height 441
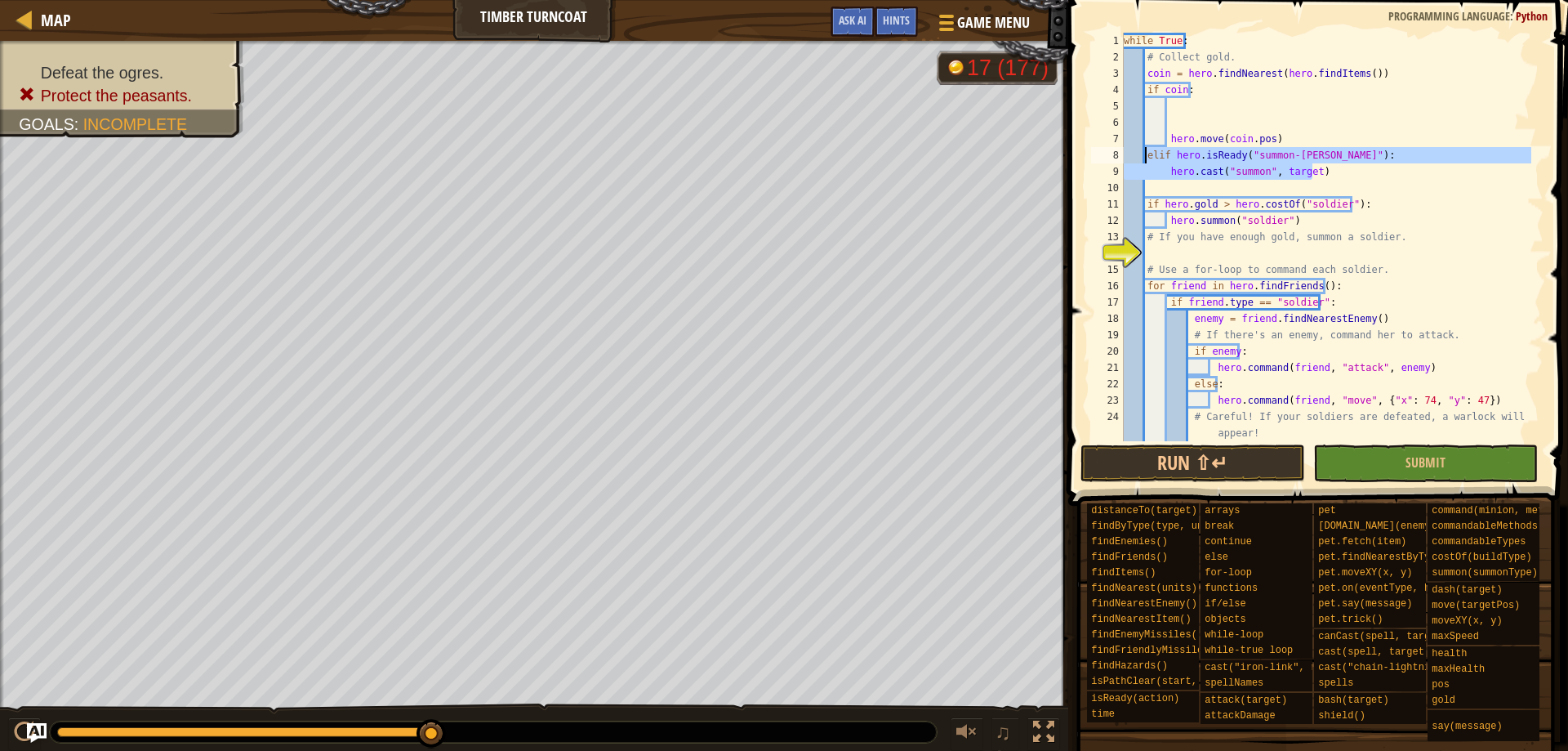
drag, startPoint x: 1339, startPoint y: 167, endPoint x: 1146, endPoint y: 159, distance: 193.2
click at [1146, 159] on div "while True : # Collect gold. coin = hero . findNearest ( hero . findItems ( )) …" at bounding box center [1326, 254] width 411 height 441
type textarea "elif hero.isReady("summon-burl"): hero.cast("summon", target)"
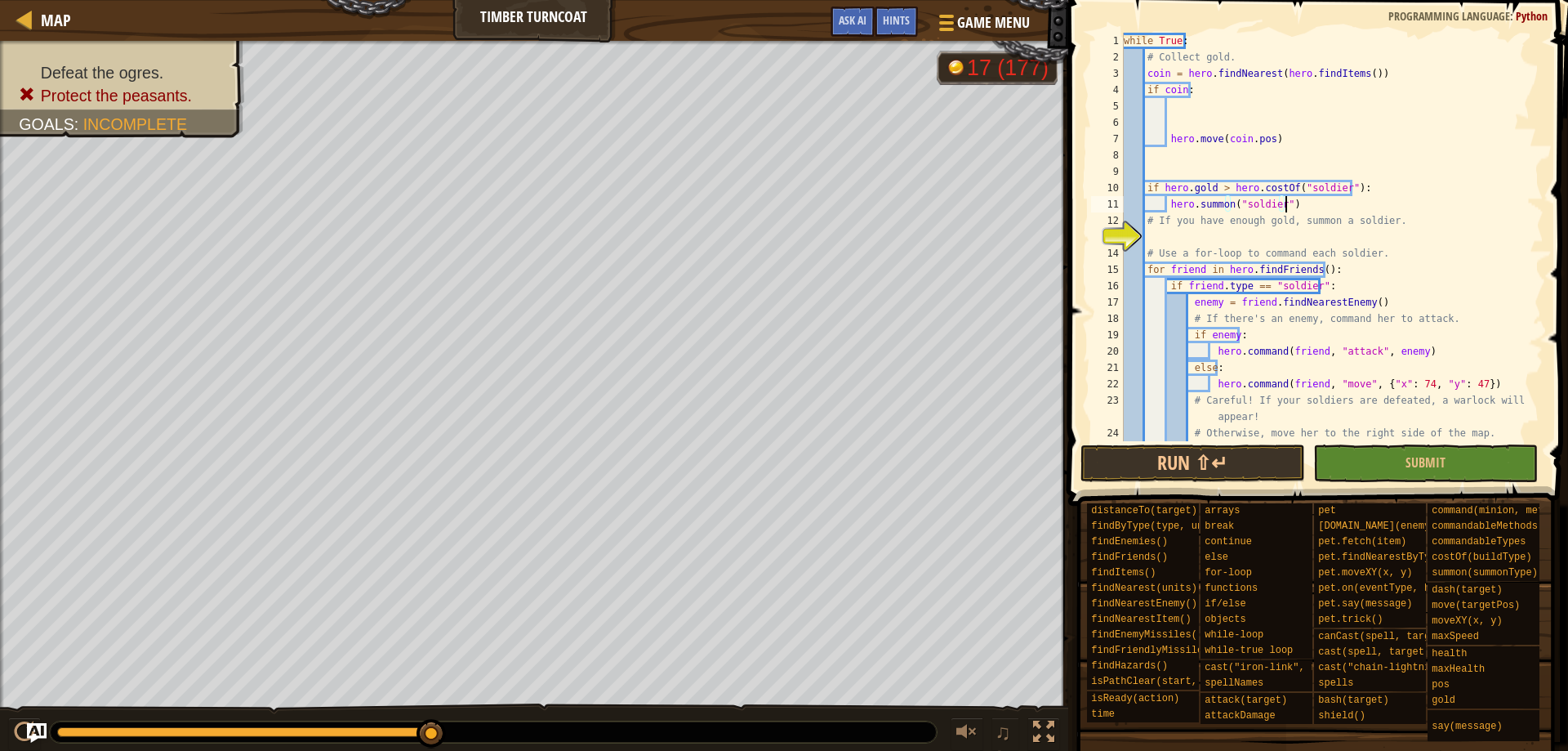
click at [1306, 207] on div "while True : # Collect gold. coin = hero . findNearest ( hero . findItems ( )) …" at bounding box center [1326, 254] width 411 height 441
type textarea "hero.[PERSON_NAME]("soldier")"
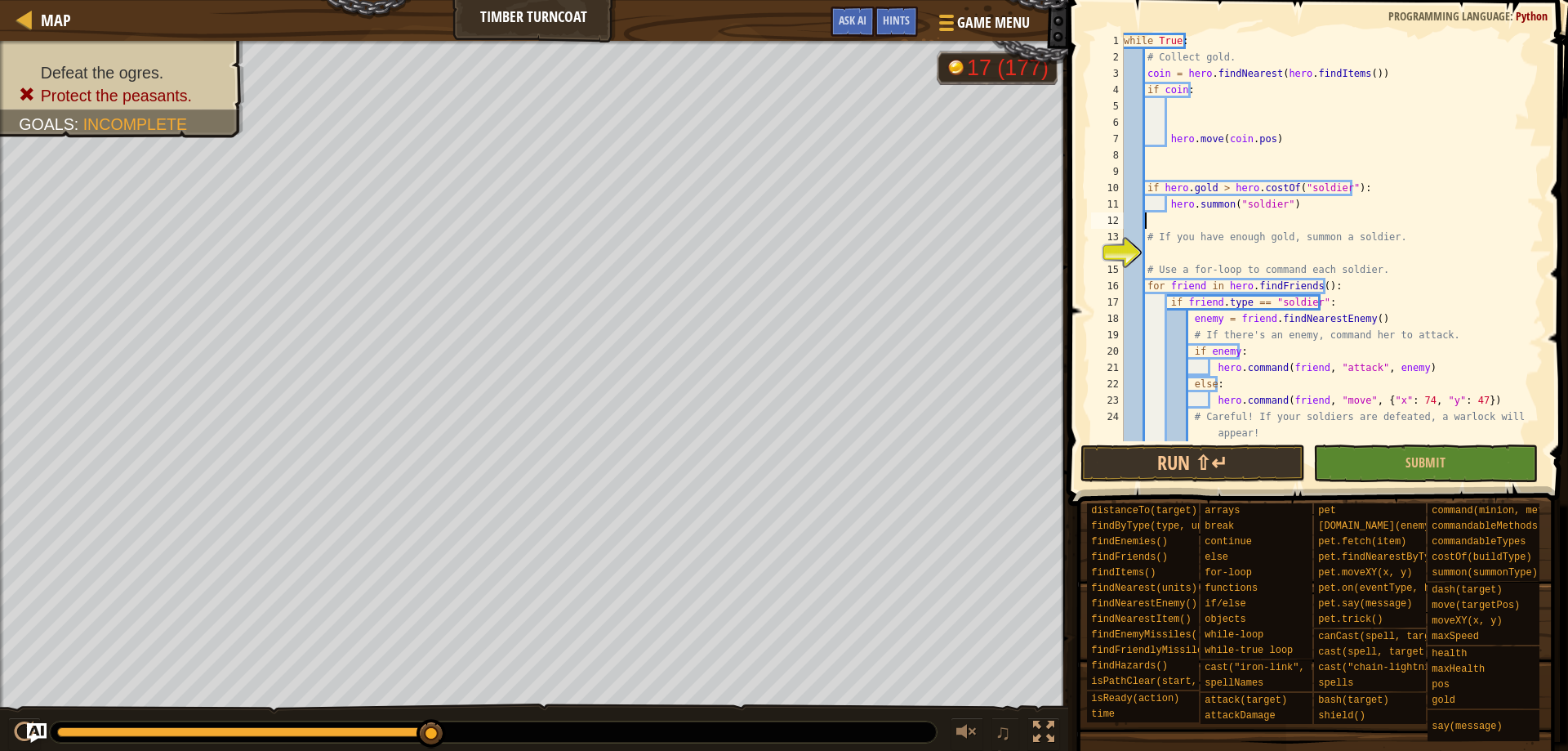
scroll to position [7, 0]
paste textarea "hero.cast("summon", target)"
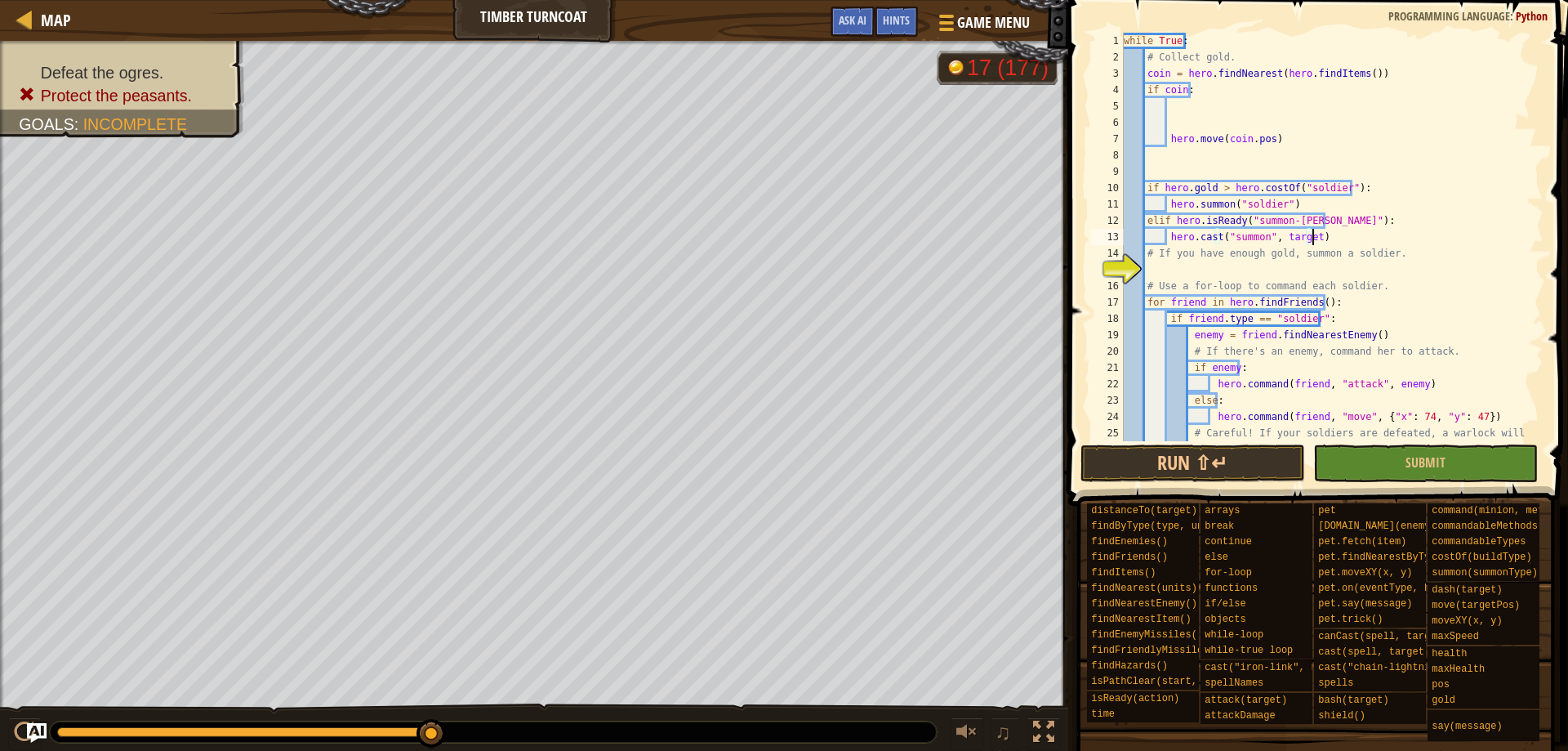
click at [1312, 238] on div "while True : # Collect gold. coin = hero . findNearest ( hero . findItems ( )) …" at bounding box center [1326, 262] width 411 height 457
drag, startPoint x: 1307, startPoint y: 238, endPoint x: 1228, endPoint y: 240, distance: 79.0
click at [1228, 240] on div "while True : # Collect gold. coin = hero . findNearest ( hero . findItems ( )) …" at bounding box center [1326, 262] width 411 height 457
click at [1350, 244] on div "while True : # Collect gold. coin = hero . findNearest ( hero . findItems ( )) …" at bounding box center [1326, 262] width 411 height 457
drag, startPoint x: 1307, startPoint y: 241, endPoint x: 1264, endPoint y: 239, distance: 43.0
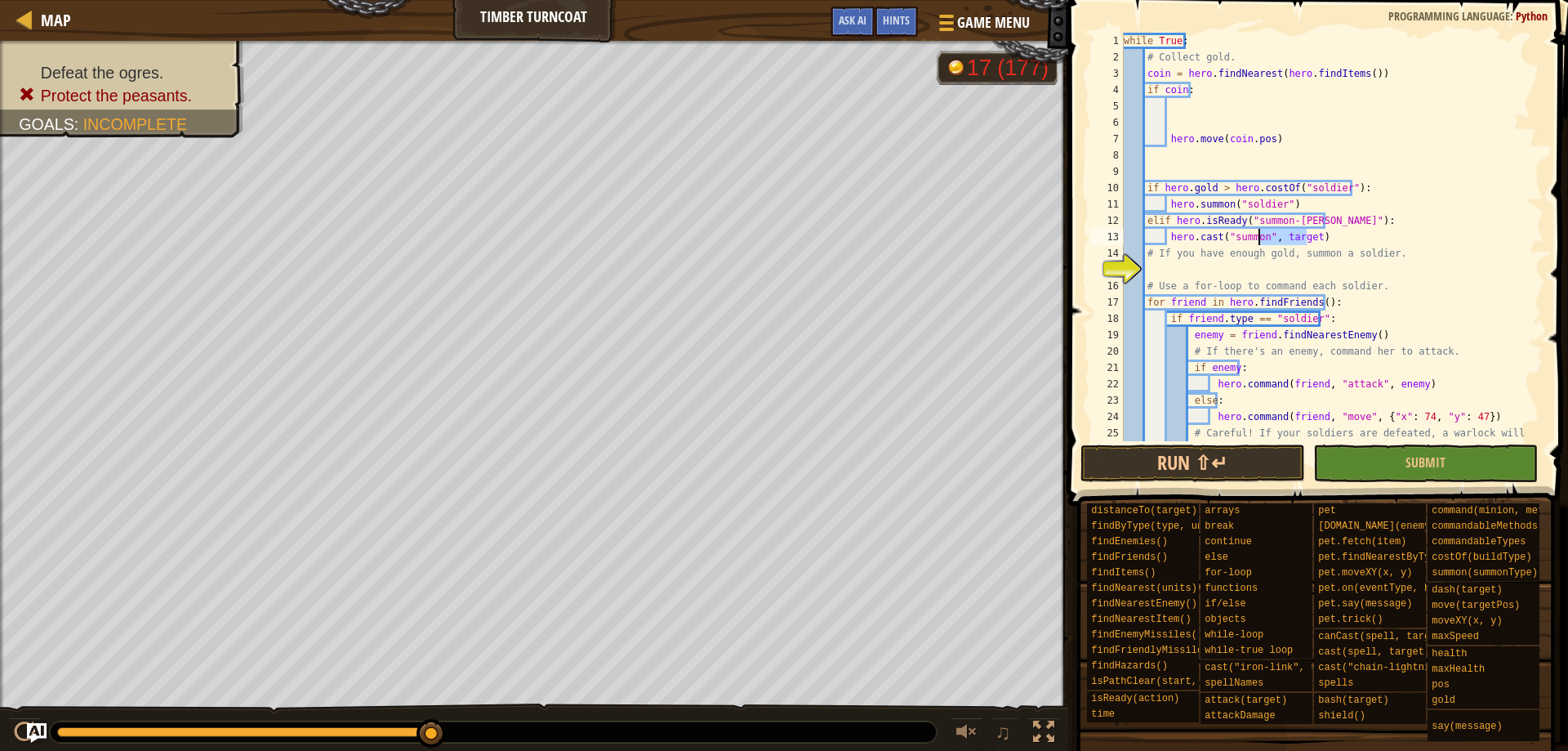
click at [1263, 239] on div "while True : # Collect gold. coin = hero . findNearest ( hero . findItems ( )) …" at bounding box center [1326, 262] width 411 height 457
click at [1262, 233] on div "while True : # Collect gold. coin = hero . findNearest ( hero . findItems ( )) …" at bounding box center [1326, 262] width 411 height 457
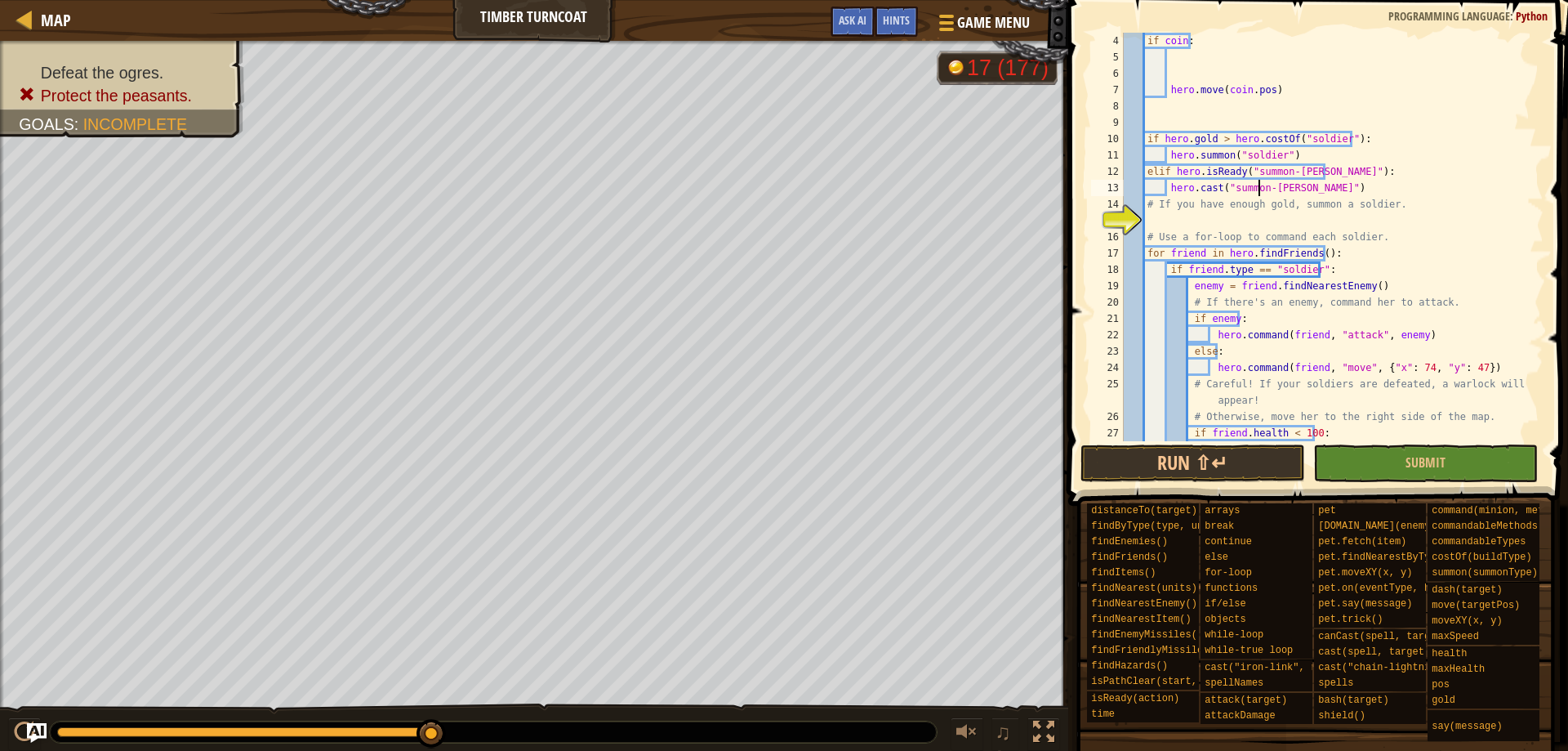
scroll to position [98, 0]
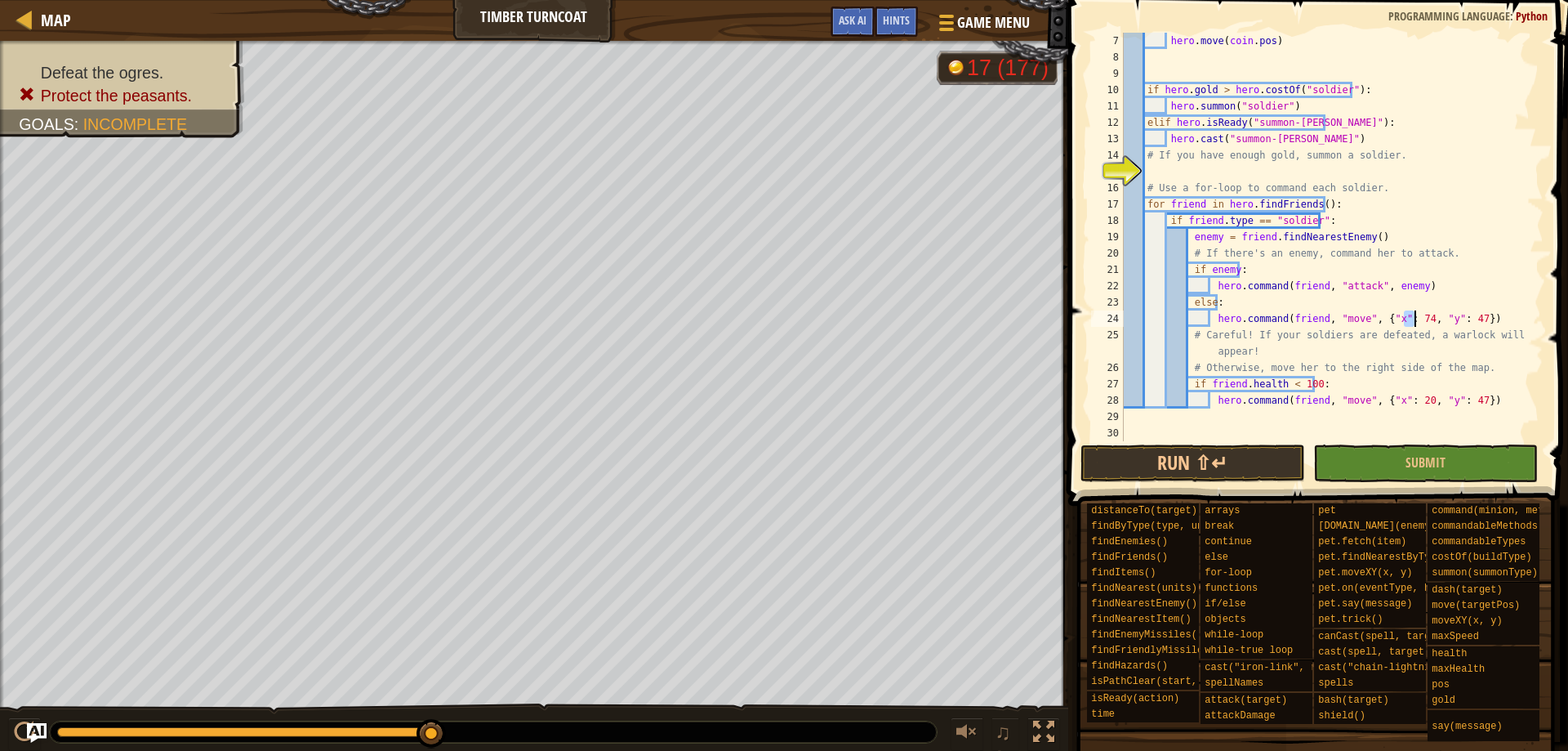
click at [1412, 320] on div "hero . move ( coin . pos ) if hero . gold > hero . costOf ( "soldier" ) : hero …" at bounding box center [1326, 254] width 411 height 441
click at [1452, 320] on div "hero . move ( coin . pos ) if hero . gold > hero . costOf ( "soldier" ) : hero …" at bounding box center [1326, 254] width 411 height 441
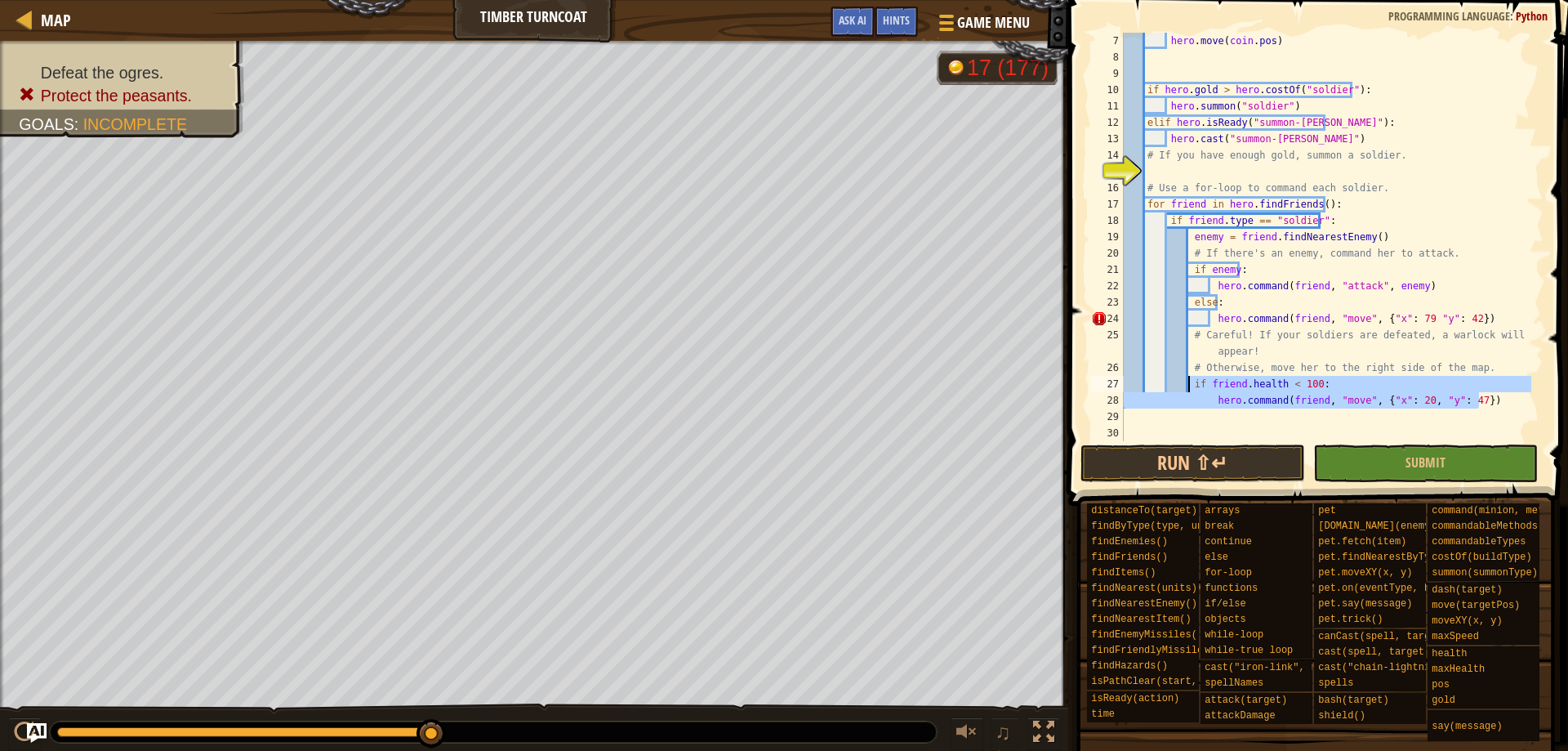
drag, startPoint x: 1478, startPoint y: 405, endPoint x: 1191, endPoint y: 384, distance: 287.8
click at [1191, 384] on div "hero . move ( coin . pos ) if hero . gold > hero . costOf ( "soldier" ) : hero …" at bounding box center [1326, 254] width 411 height 441
type textarea "if friend.health < 100: hero.command(friend, "move", {"x": 20, "y": 47})"
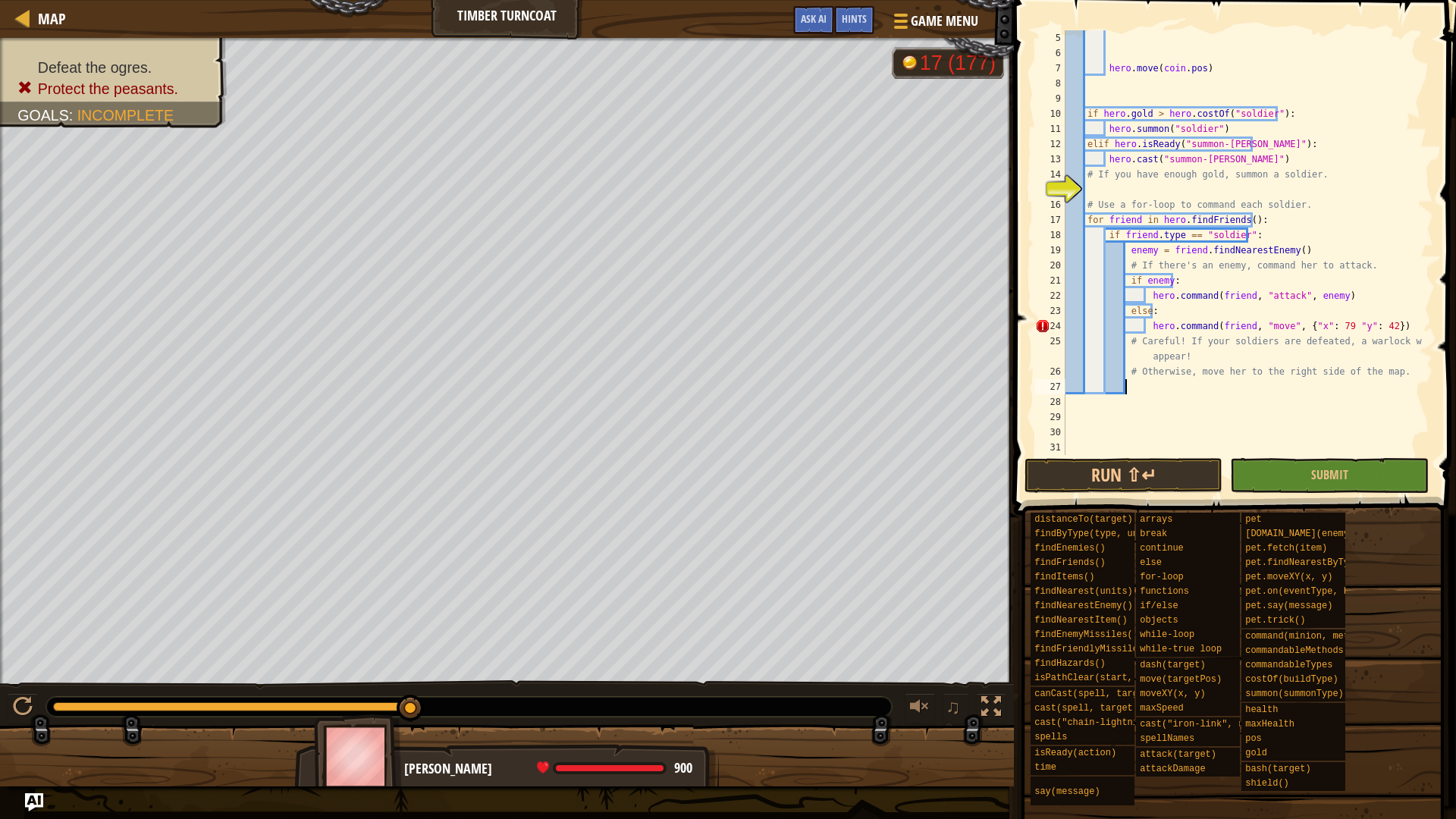
scroll to position [15, 0]
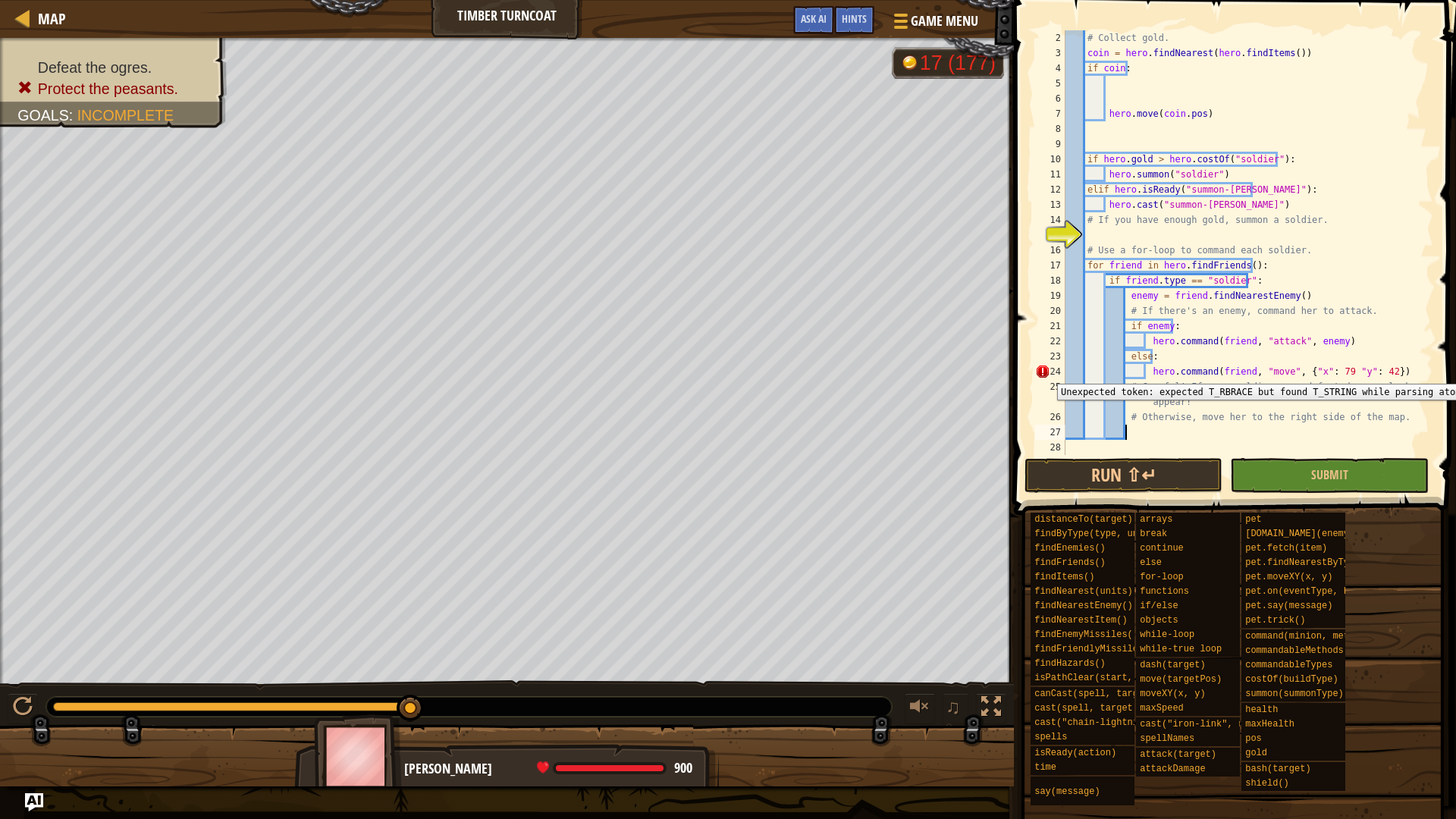
click at [1046, 372] on div "24" at bounding box center [1050, 372] width 31 height 15
click at [1042, 368] on div "24" at bounding box center [1050, 372] width 31 height 15
type textarea "hero.command(friend, "move", {"x": 79 "y": 42})"
click at [1144, 485] on button "Run ⇧↵" at bounding box center [1124, 476] width 198 height 35
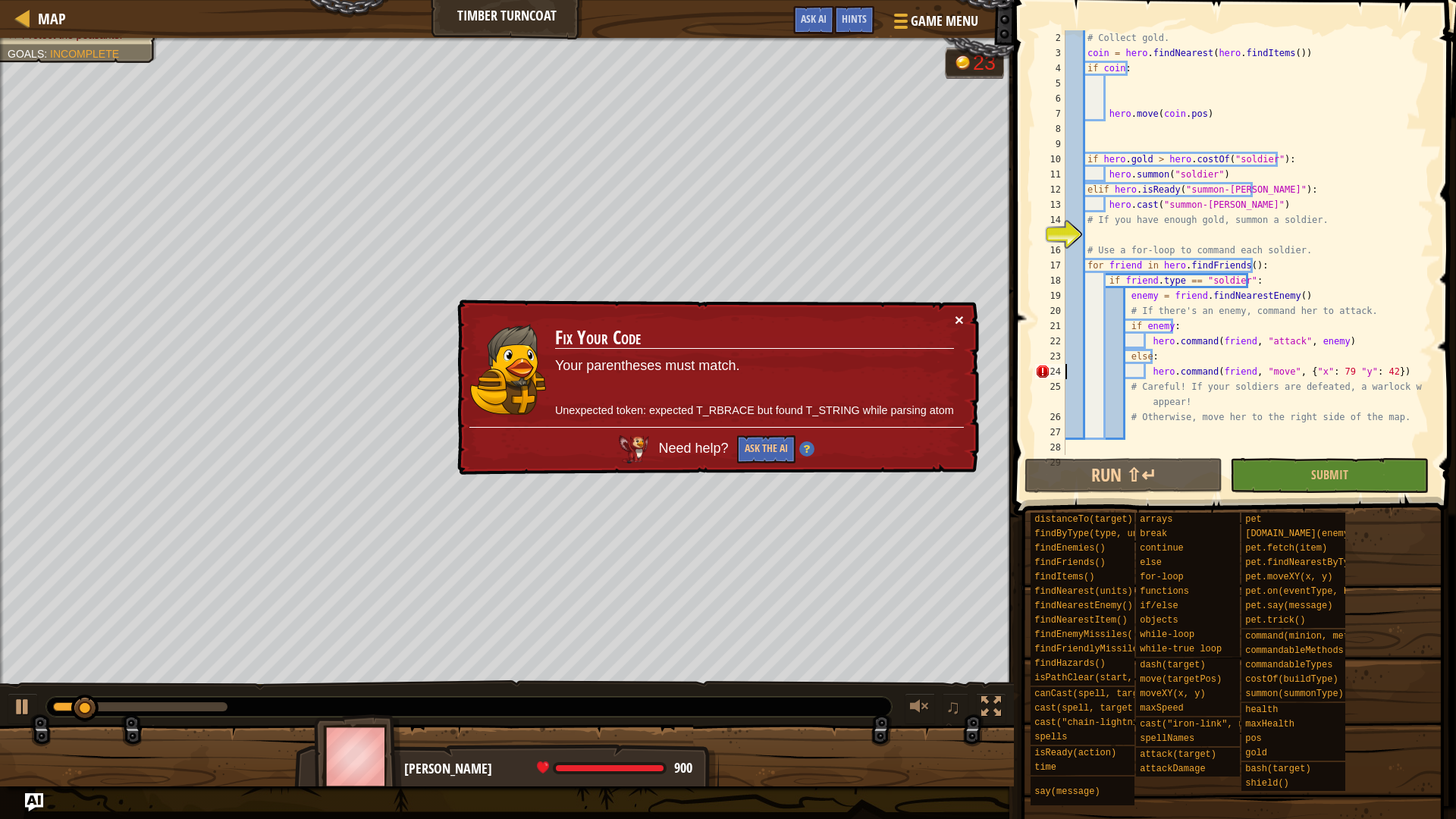
click at [960, 317] on button "×" at bounding box center [959, 319] width 9 height 16
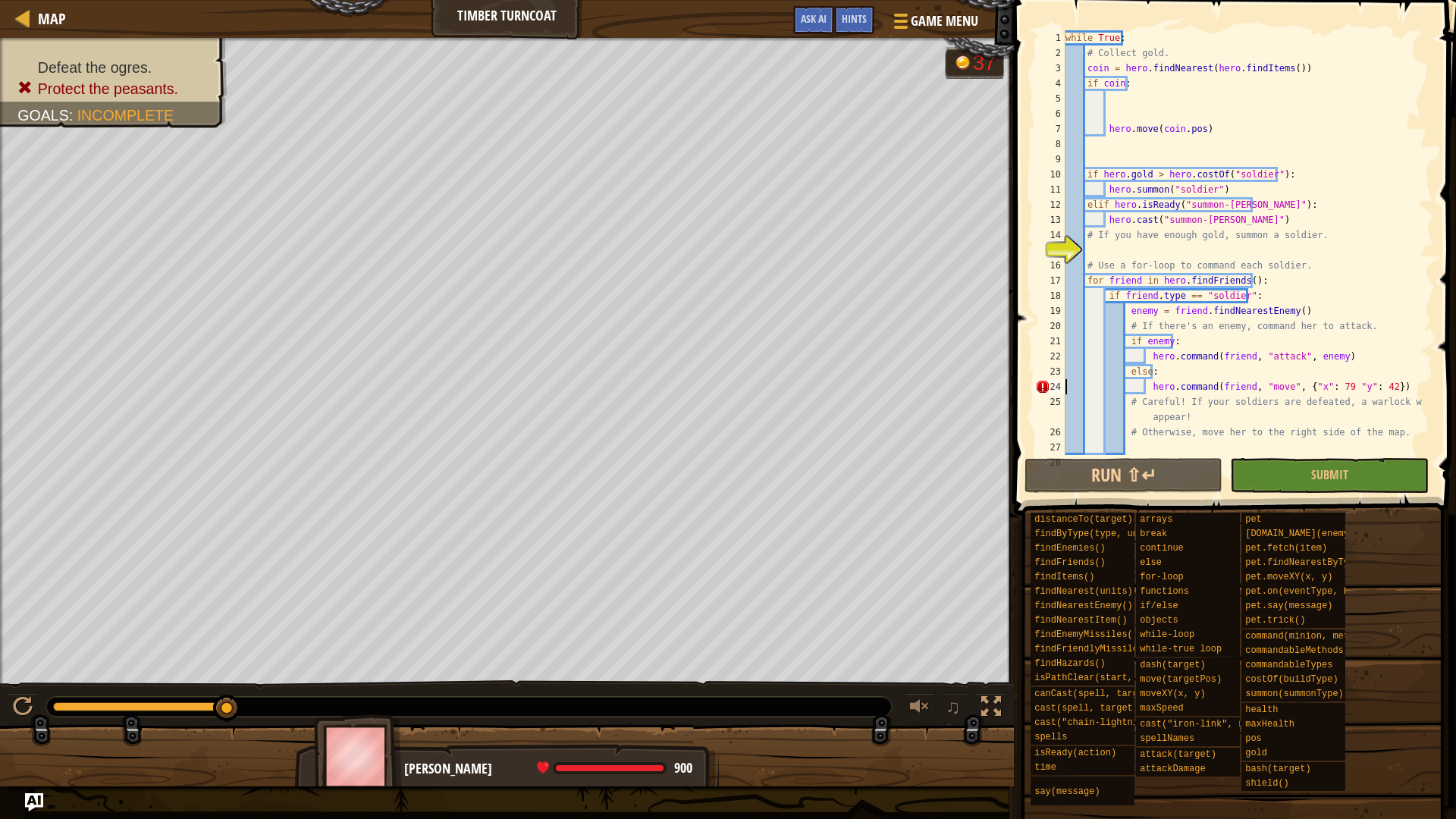
scroll to position [0, 0]
drag, startPoint x: 1392, startPoint y: 387, endPoint x: 1147, endPoint y: 391, distance: 245.0
click at [1147, 391] on div "while True : # Collect gold. coin = hero . findNearest ( hero . findItems ( )) …" at bounding box center [1241, 258] width 359 height 455
click at [1164, 385] on div "while True : # Collect gold. coin = hero . findNearest ( hero . findItems ( )) …" at bounding box center [1241, 258] width 359 height 455
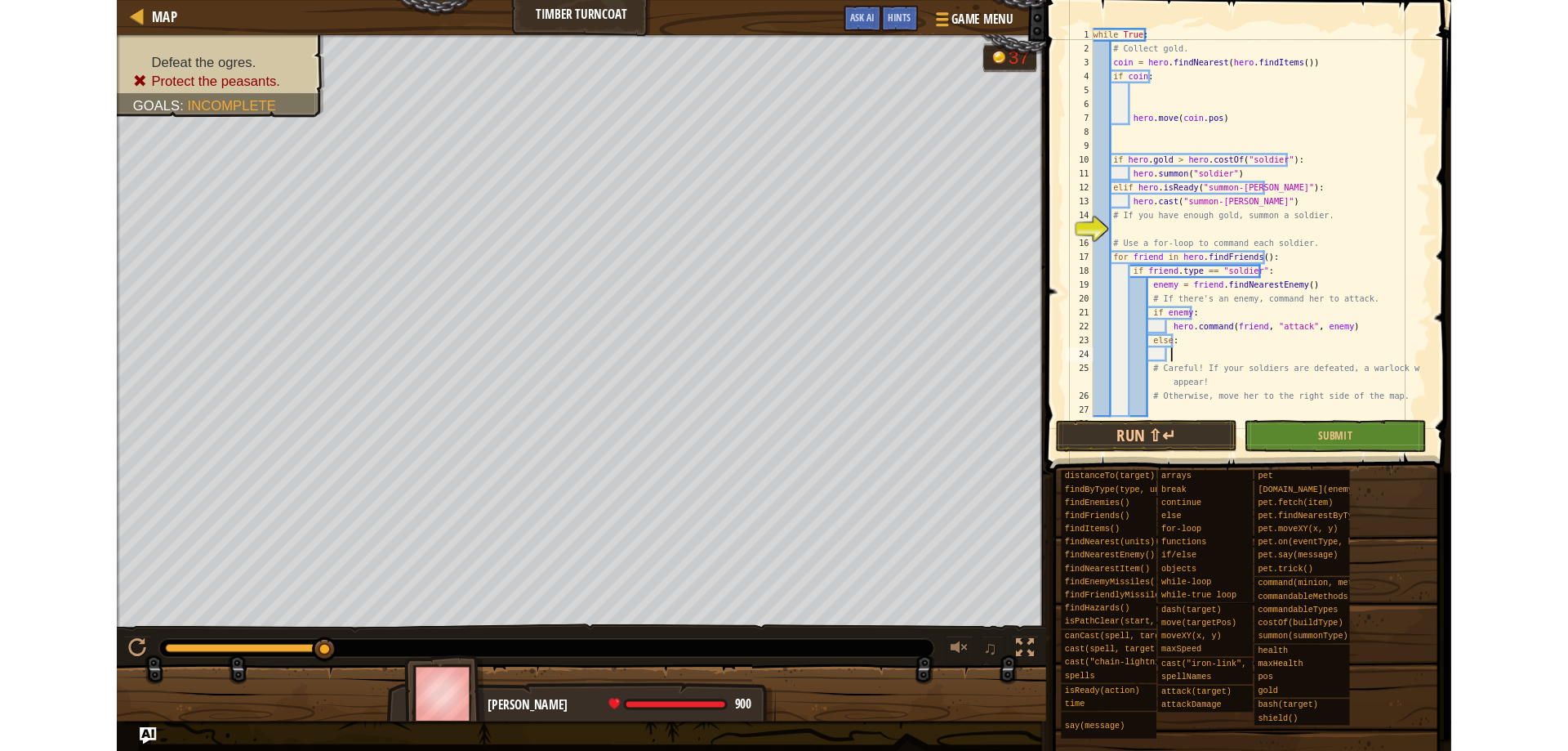
scroll to position [7, 0]
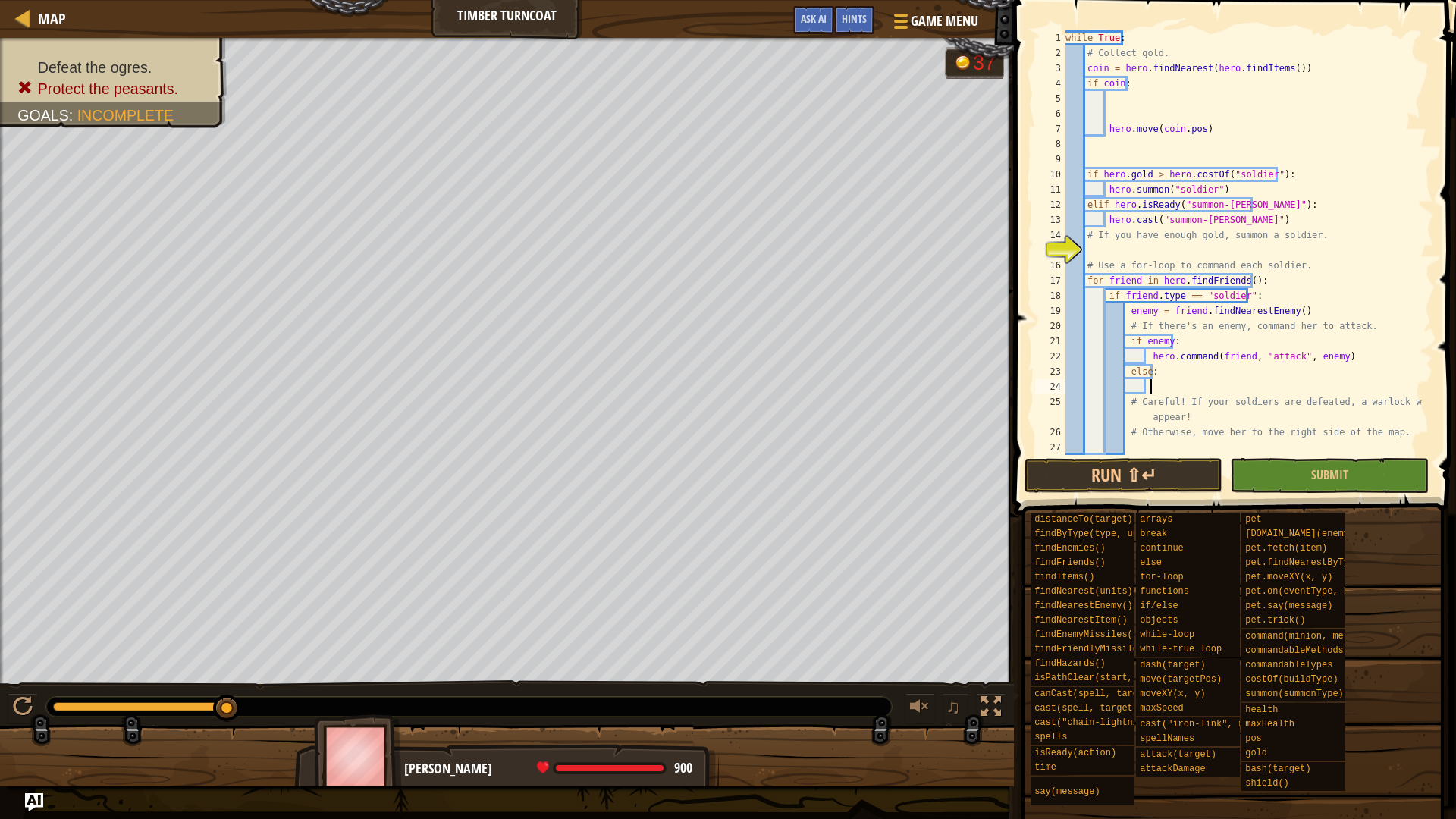
drag, startPoint x: 1164, startPoint y: 385, endPoint x: 1149, endPoint y: 384, distance: 15.0
click at [1149, 384] on div "while True : # Collect gold. coin = hero . findNearest ( hero . findItems ( )) …" at bounding box center [1241, 258] width 359 height 455
paste textarea "hero.command(friend, "move", {"x": 79 "y": 42})"
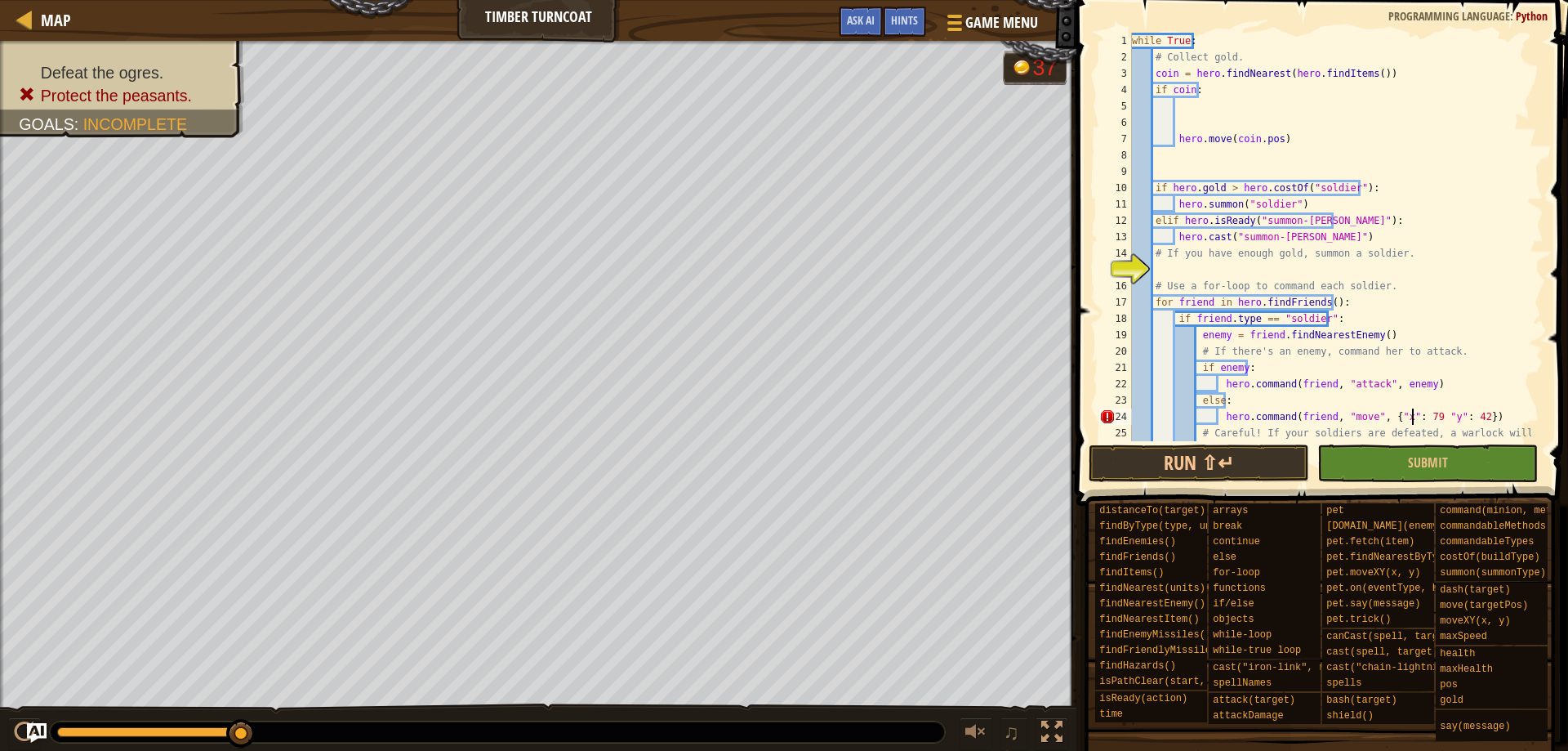
click at [1414, 418] on div "while True : # Collect gold. coin = hero . findNearest ( hero . findItems ( )) …" at bounding box center [1330, 262] width 403 height 457
click at [1420, 419] on div "while True : # Collect gold. coin = hero . findNearest ( hero . findItems ( )) …" at bounding box center [1330, 262] width 403 height 457
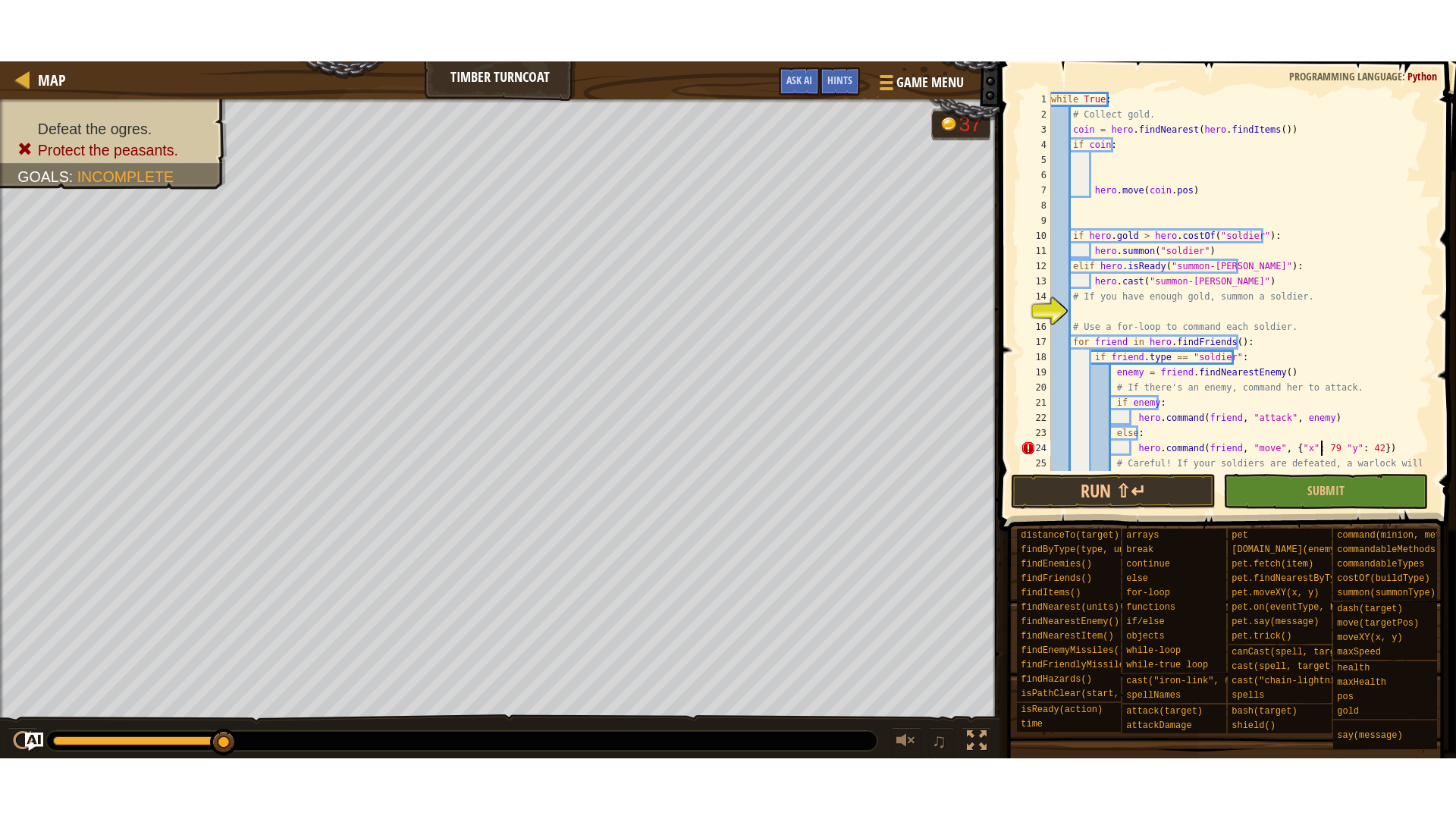
scroll to position [7, 23]
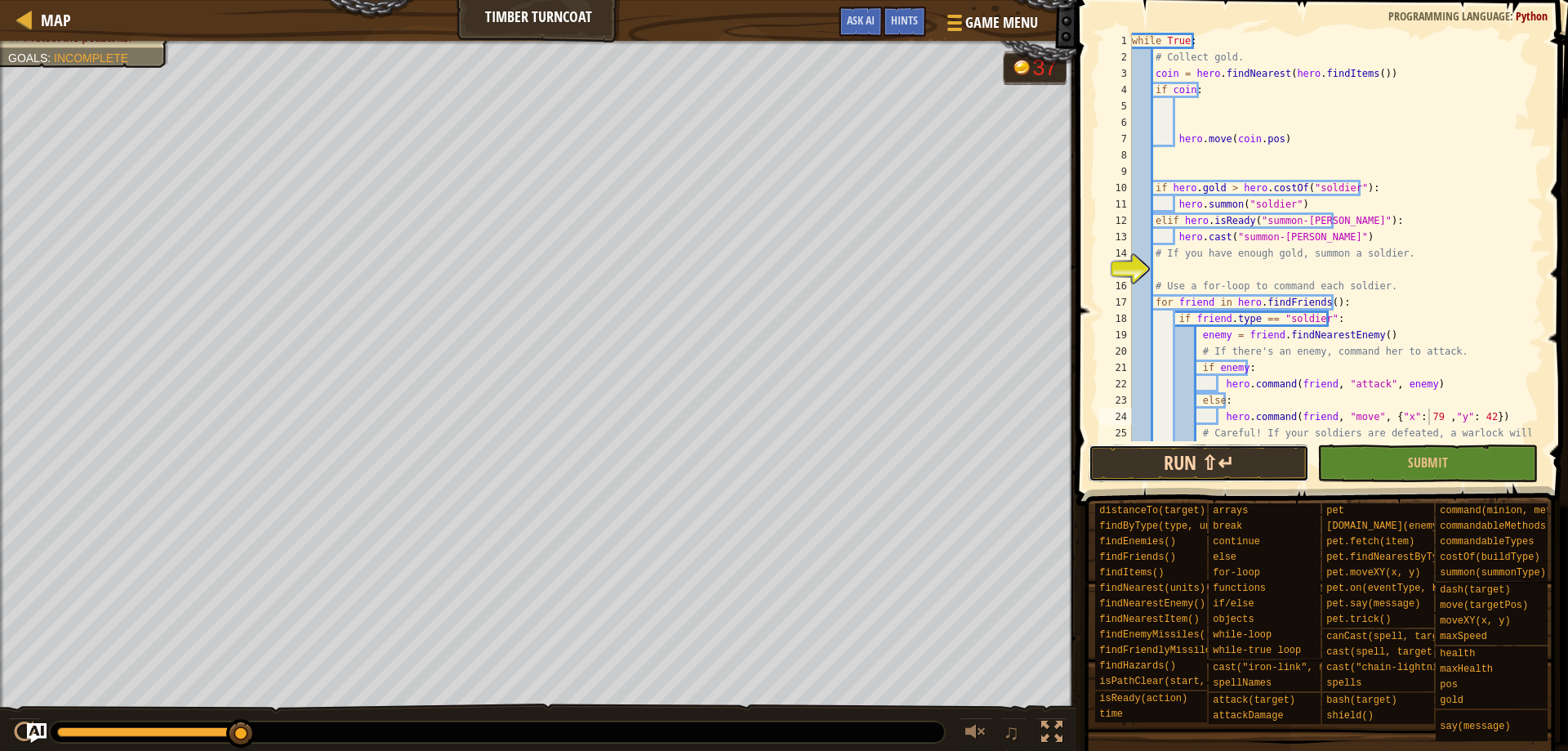
click at [1214, 467] on button "Run ⇧↵" at bounding box center [1199, 464] width 221 height 37
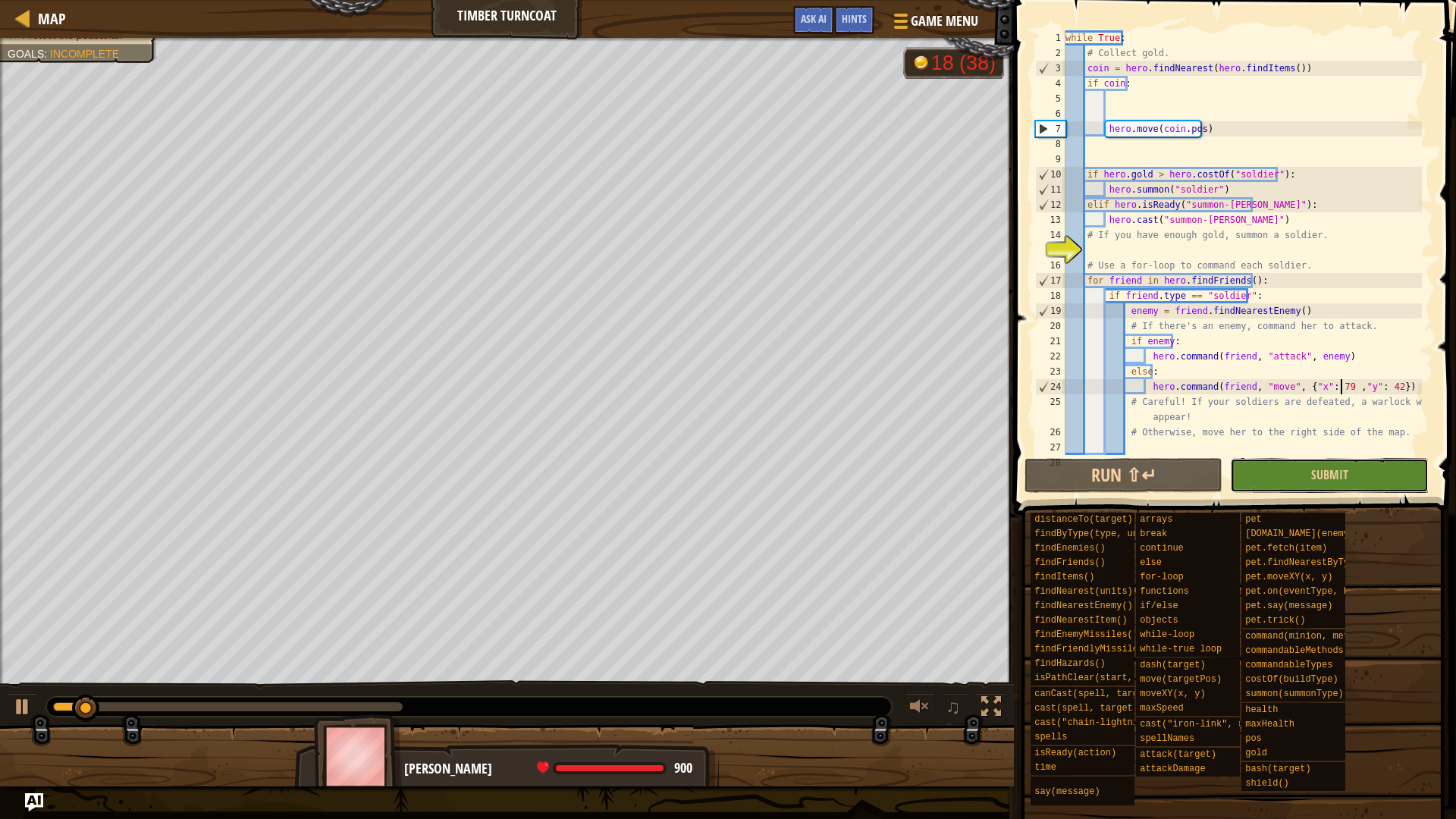
click at [1377, 476] on button "Submit" at bounding box center [1329, 476] width 198 height 35
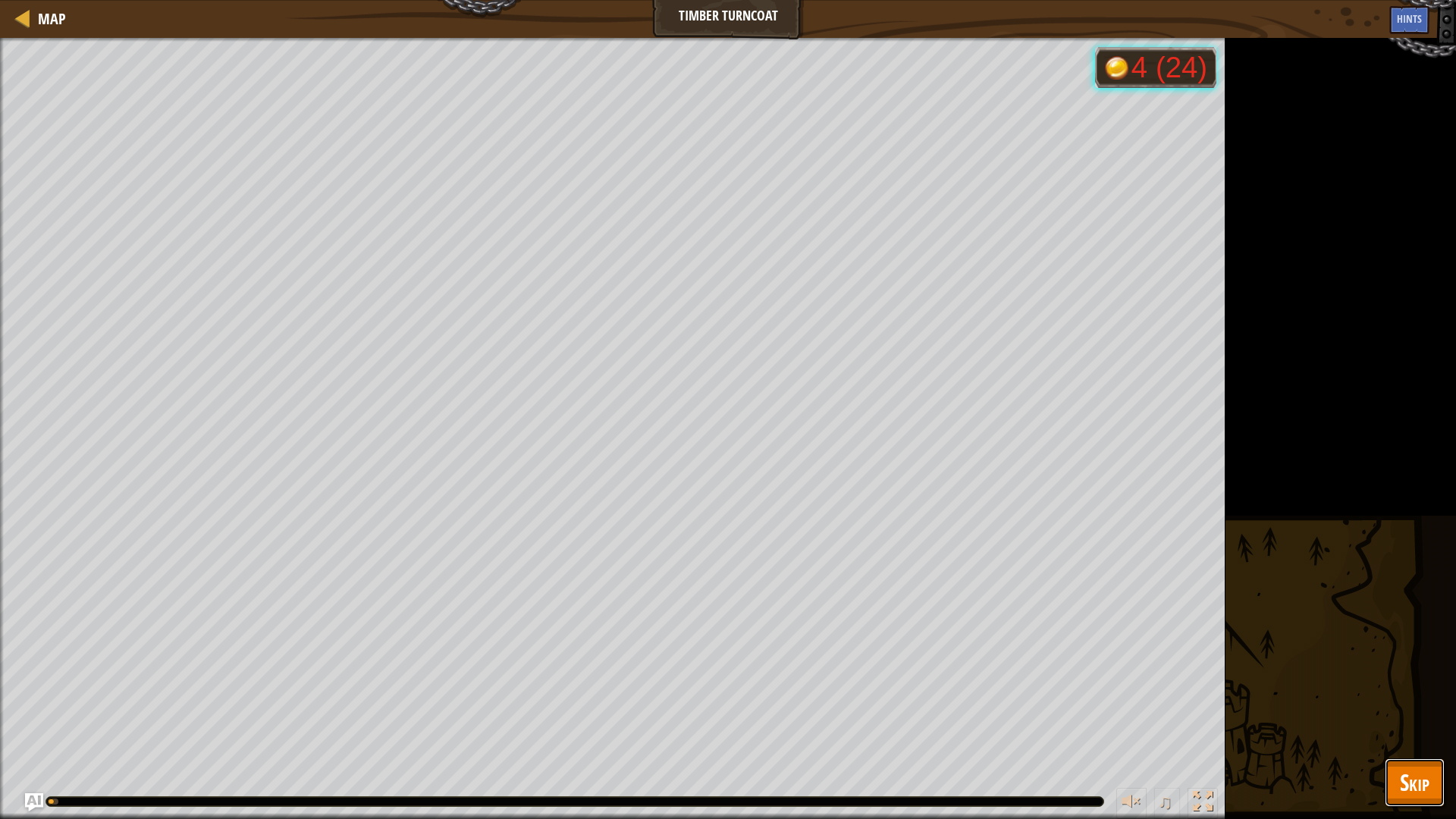
click at [1439, 696] on button "Skip" at bounding box center [1415, 782] width 60 height 49
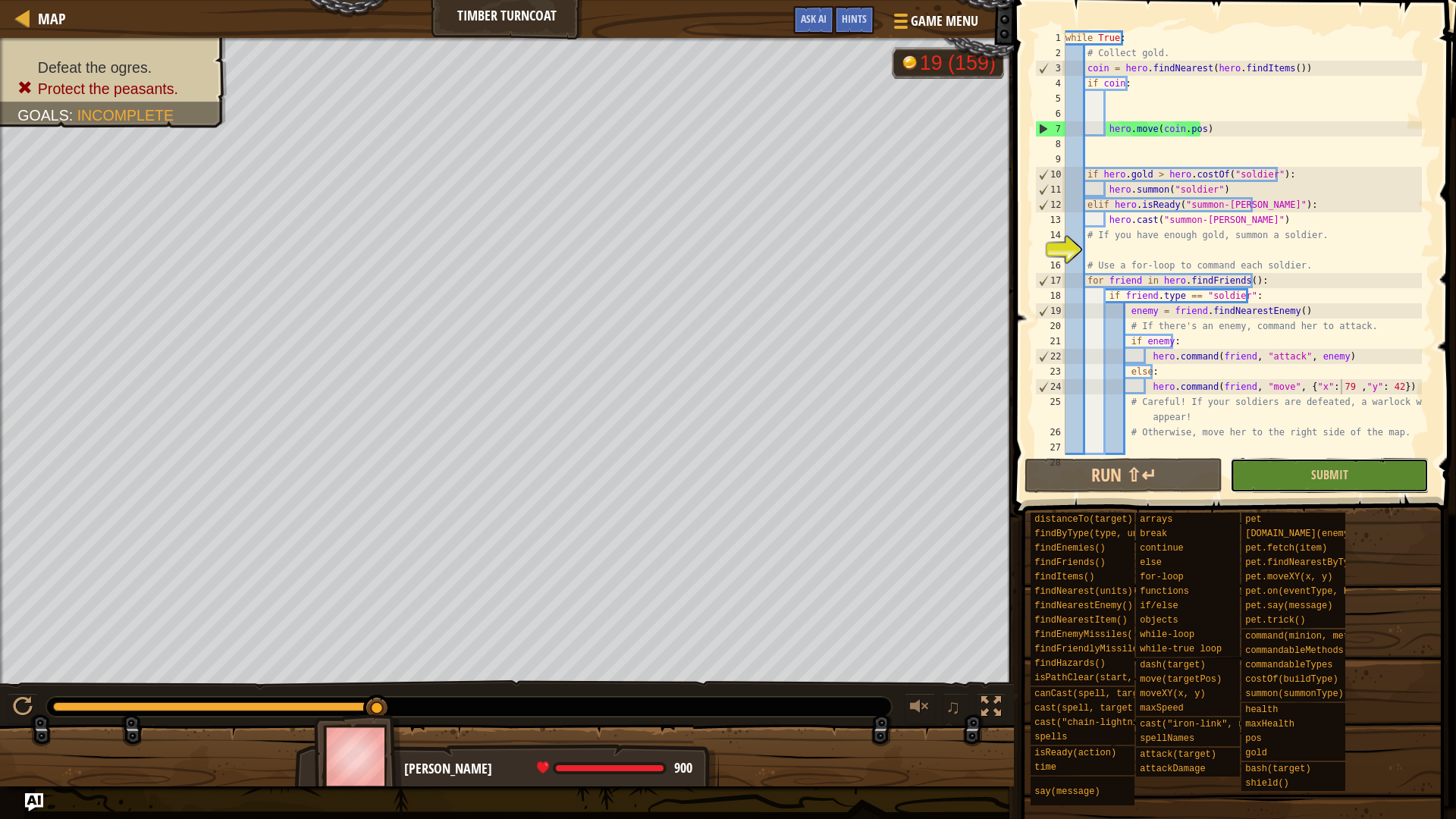
click at [1323, 485] on button "Submit" at bounding box center [1329, 476] width 198 height 35
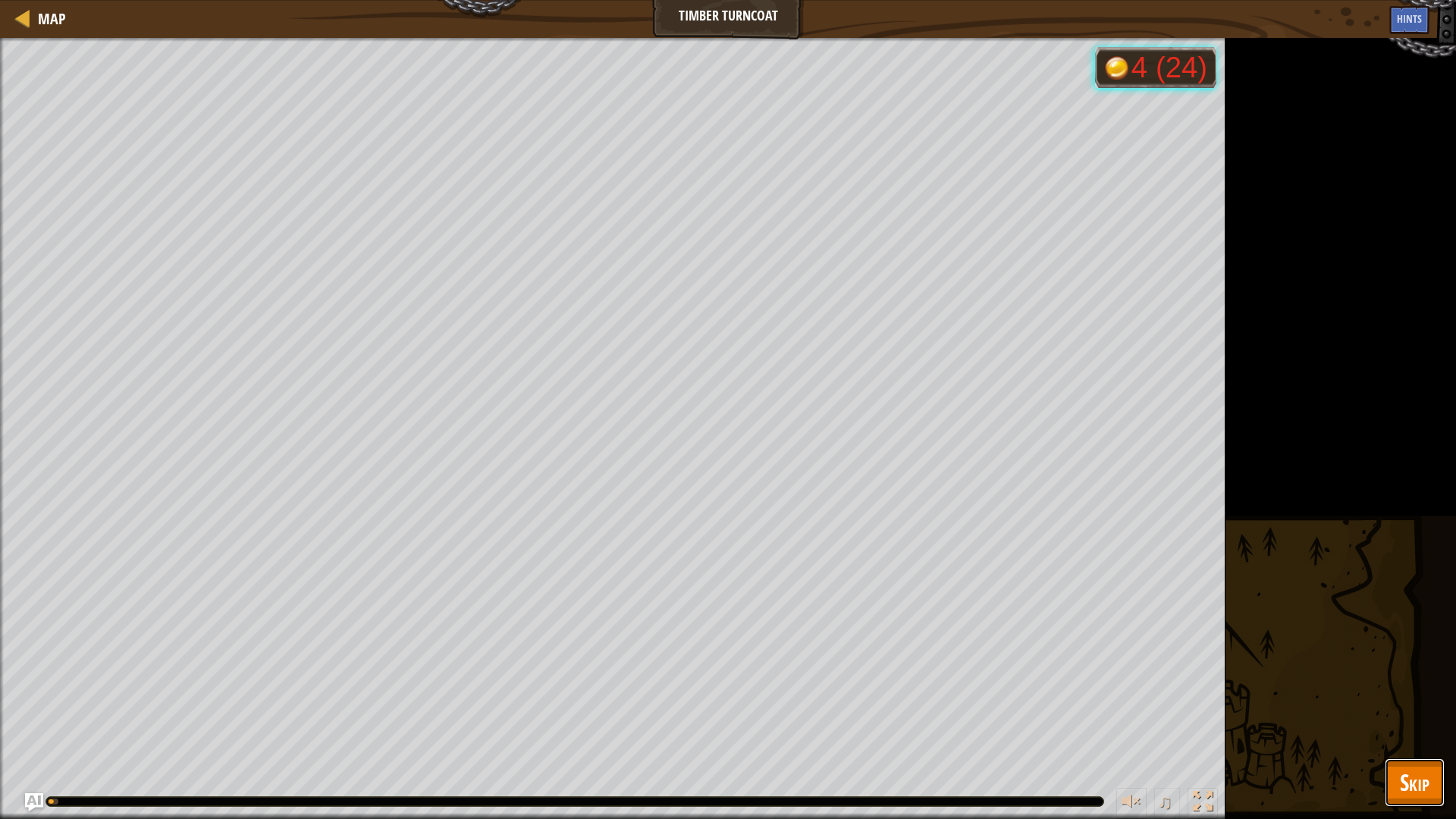
click at [1420, 696] on span "Skip" at bounding box center [1415, 782] width 30 height 31
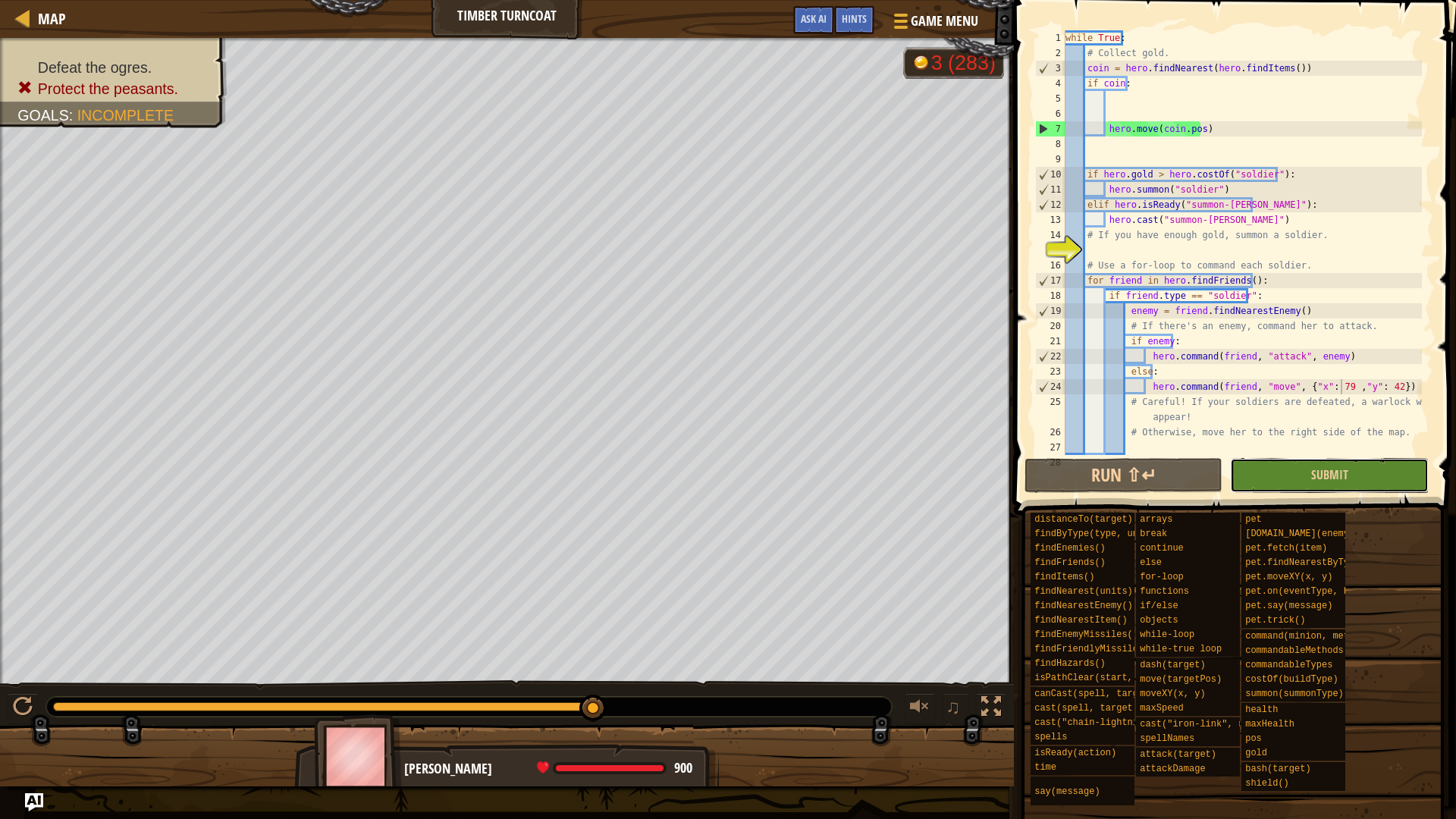
click at [1359, 471] on button "Submit" at bounding box center [1329, 476] width 198 height 35
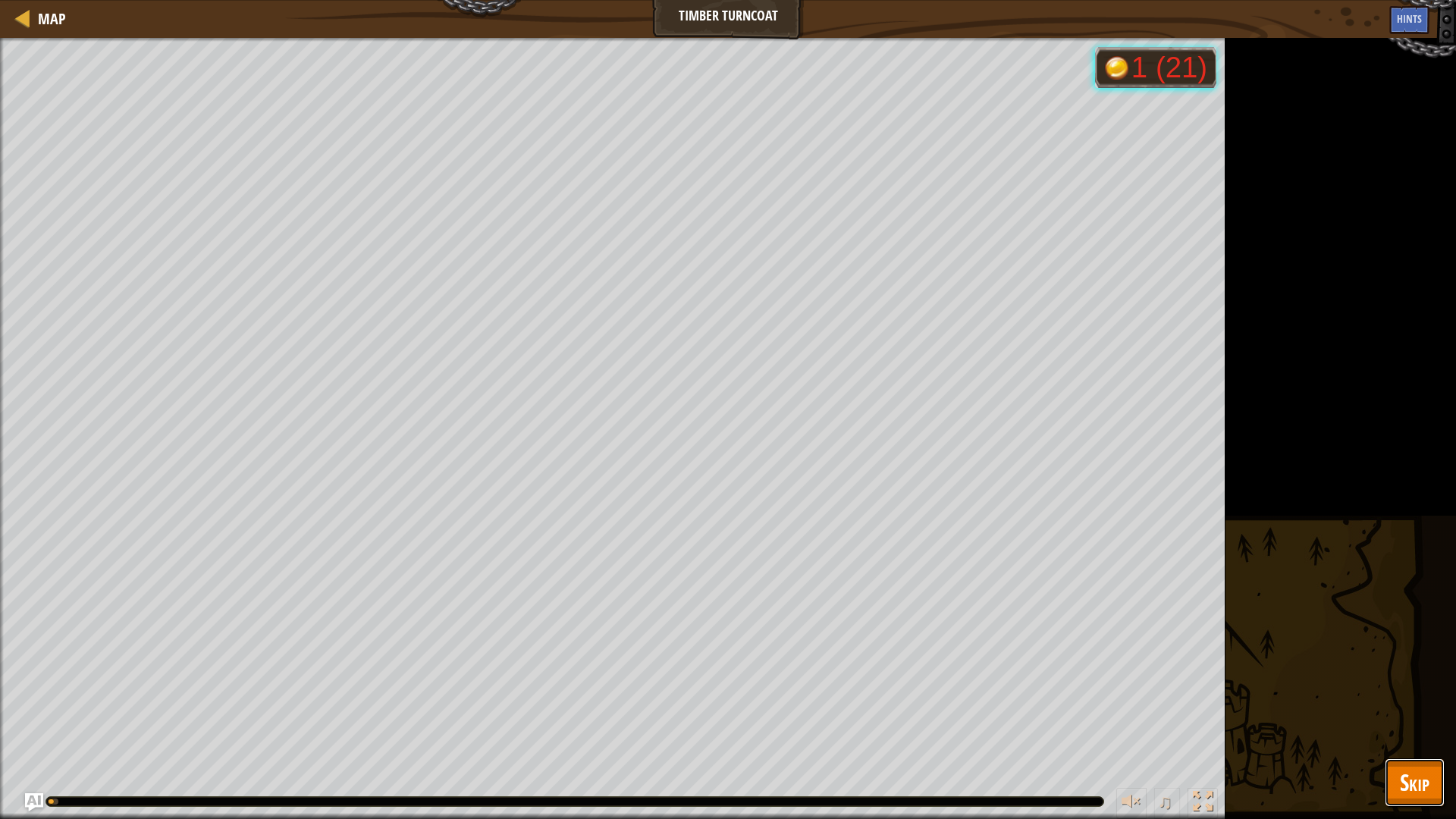
click at [1421, 696] on span "Skip" at bounding box center [1415, 782] width 30 height 31
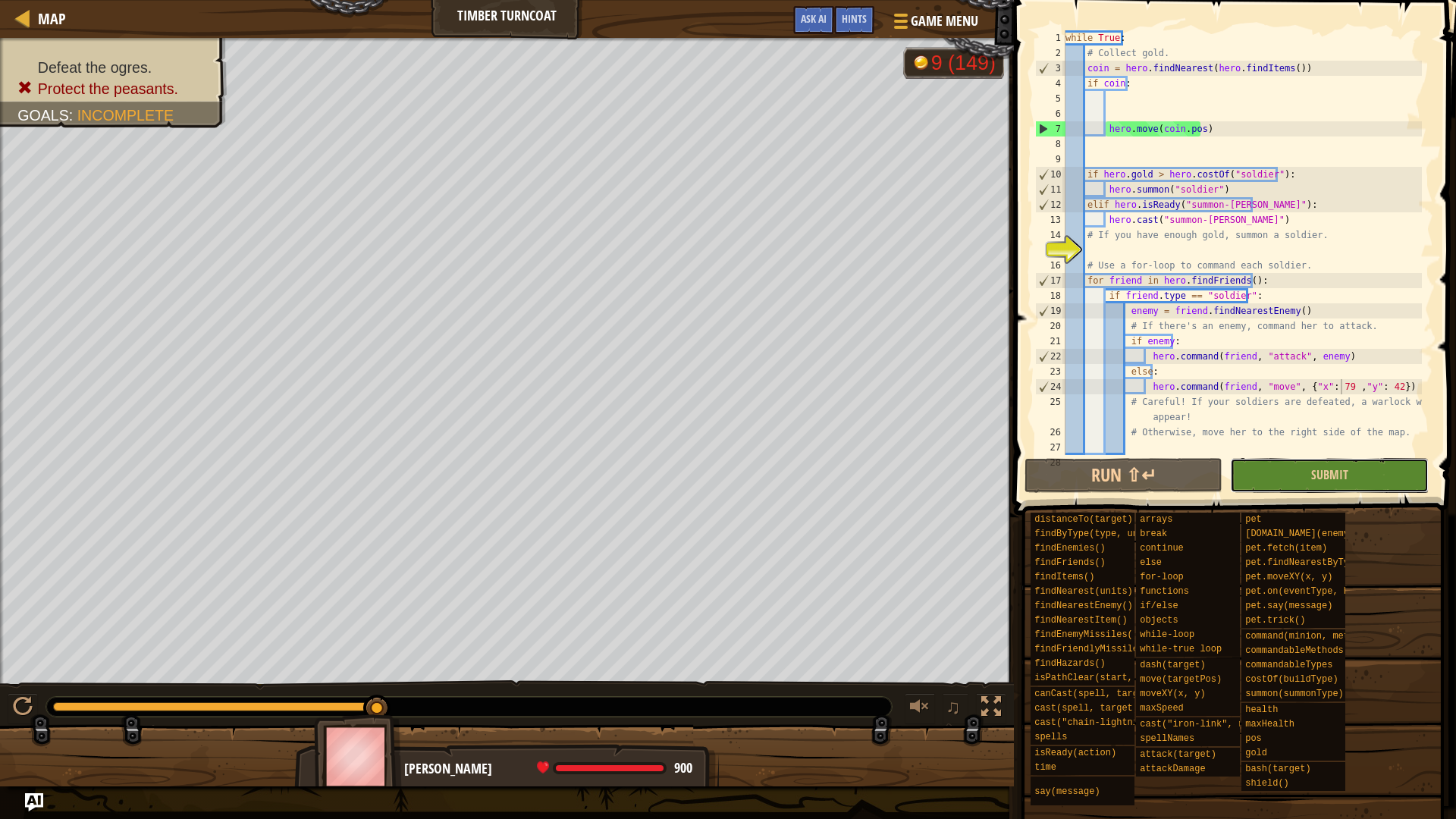
click at [1345, 484] on button "Submit" at bounding box center [1329, 476] width 198 height 35
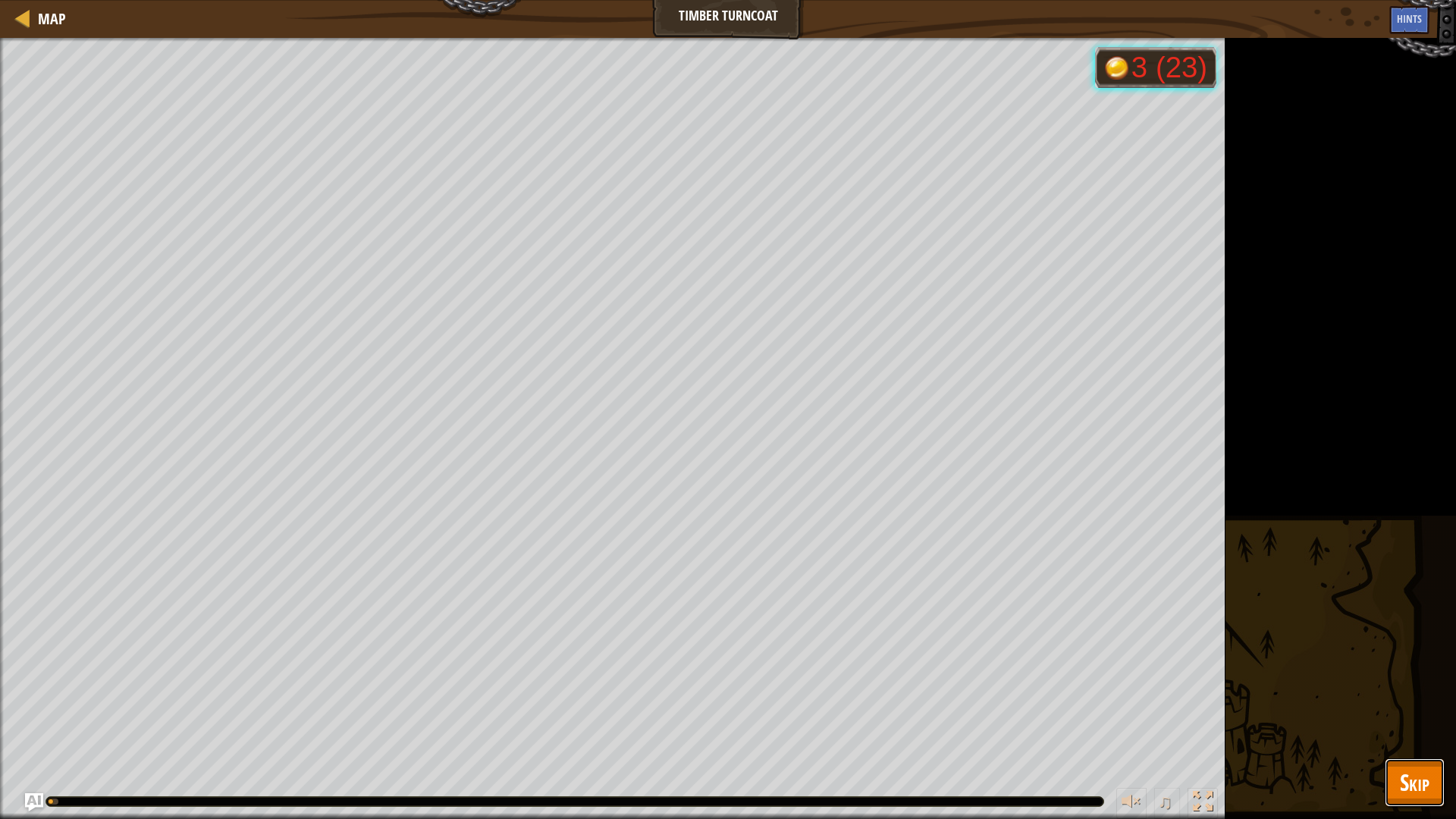
click at [1410, 696] on span "Skip" at bounding box center [1415, 782] width 30 height 31
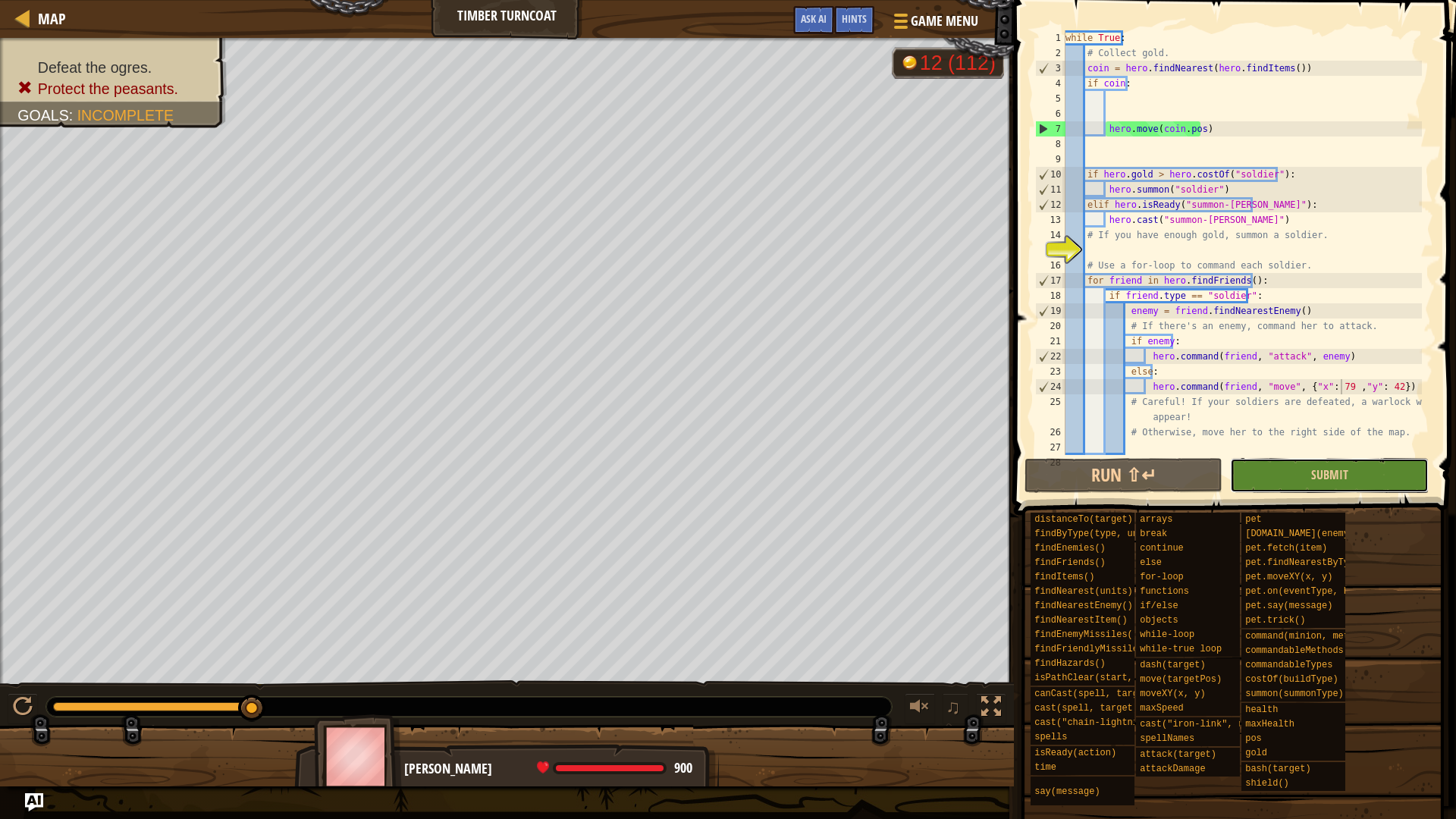
click at [1377, 491] on button "Submit" at bounding box center [1329, 476] width 198 height 35
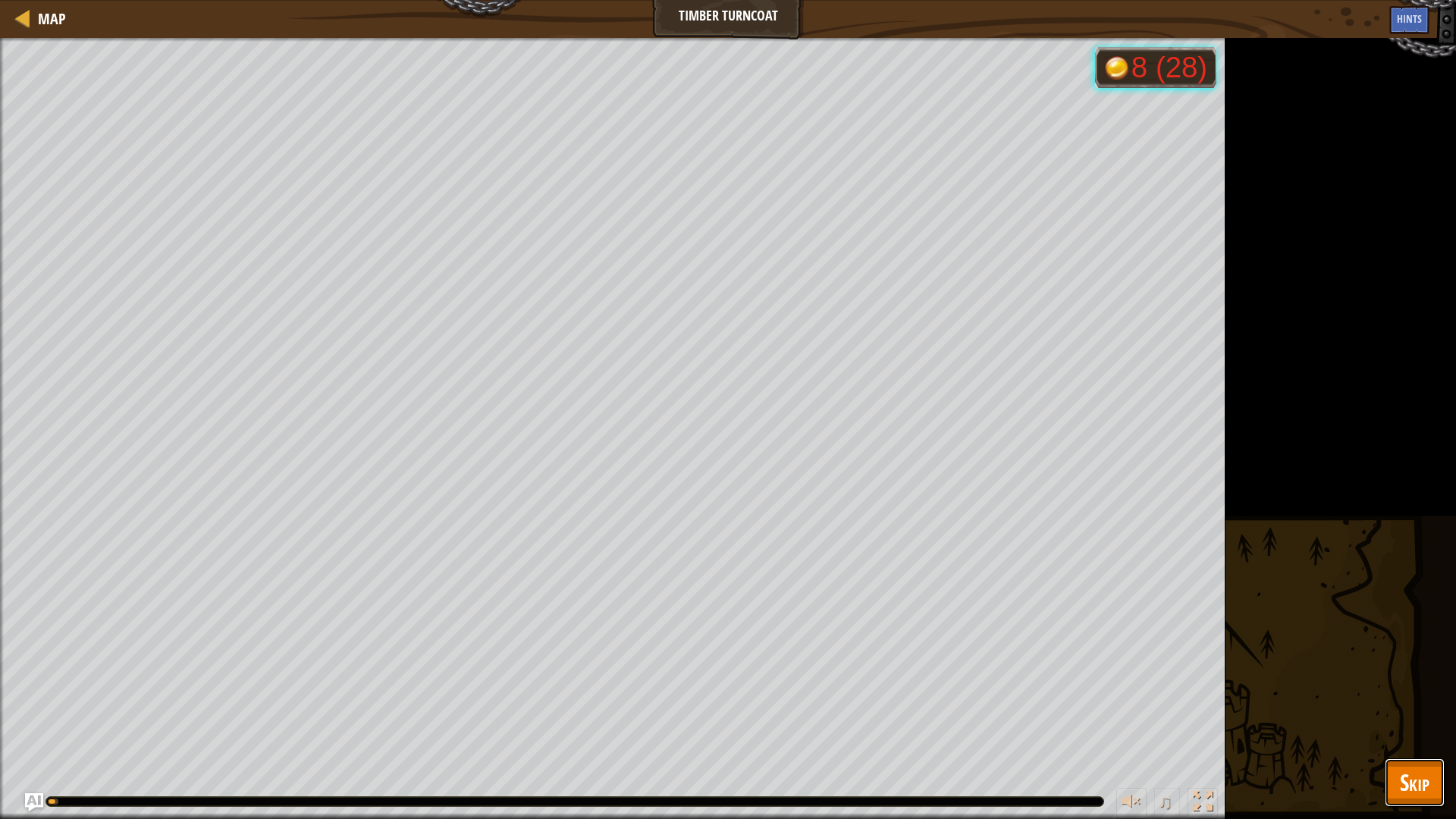
click at [1420, 696] on button "Skip" at bounding box center [1415, 782] width 60 height 49
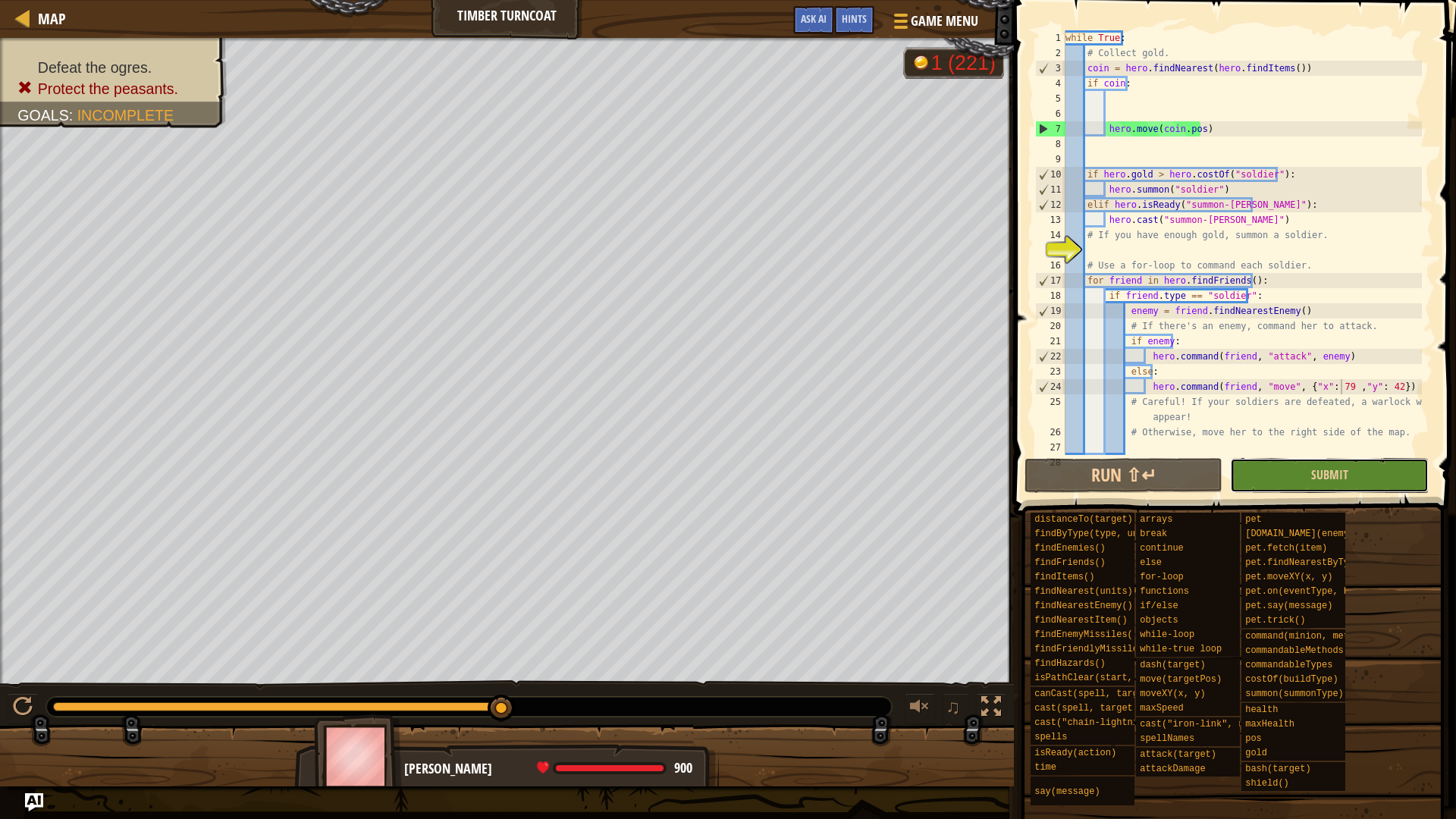
click at [1388, 463] on button "Submit" at bounding box center [1329, 476] width 198 height 35
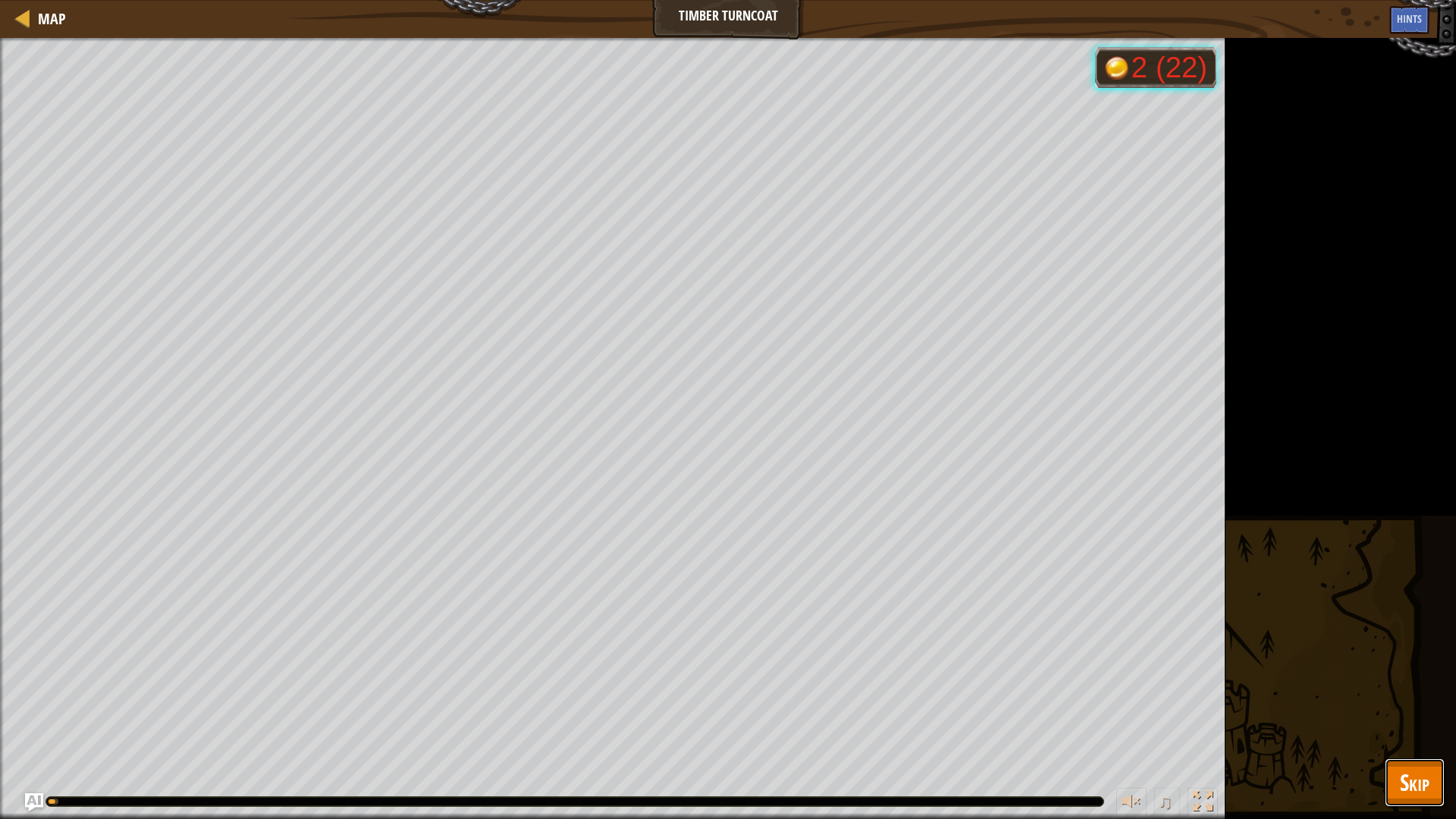
click at [1402, 696] on span "Skip" at bounding box center [1415, 782] width 30 height 31
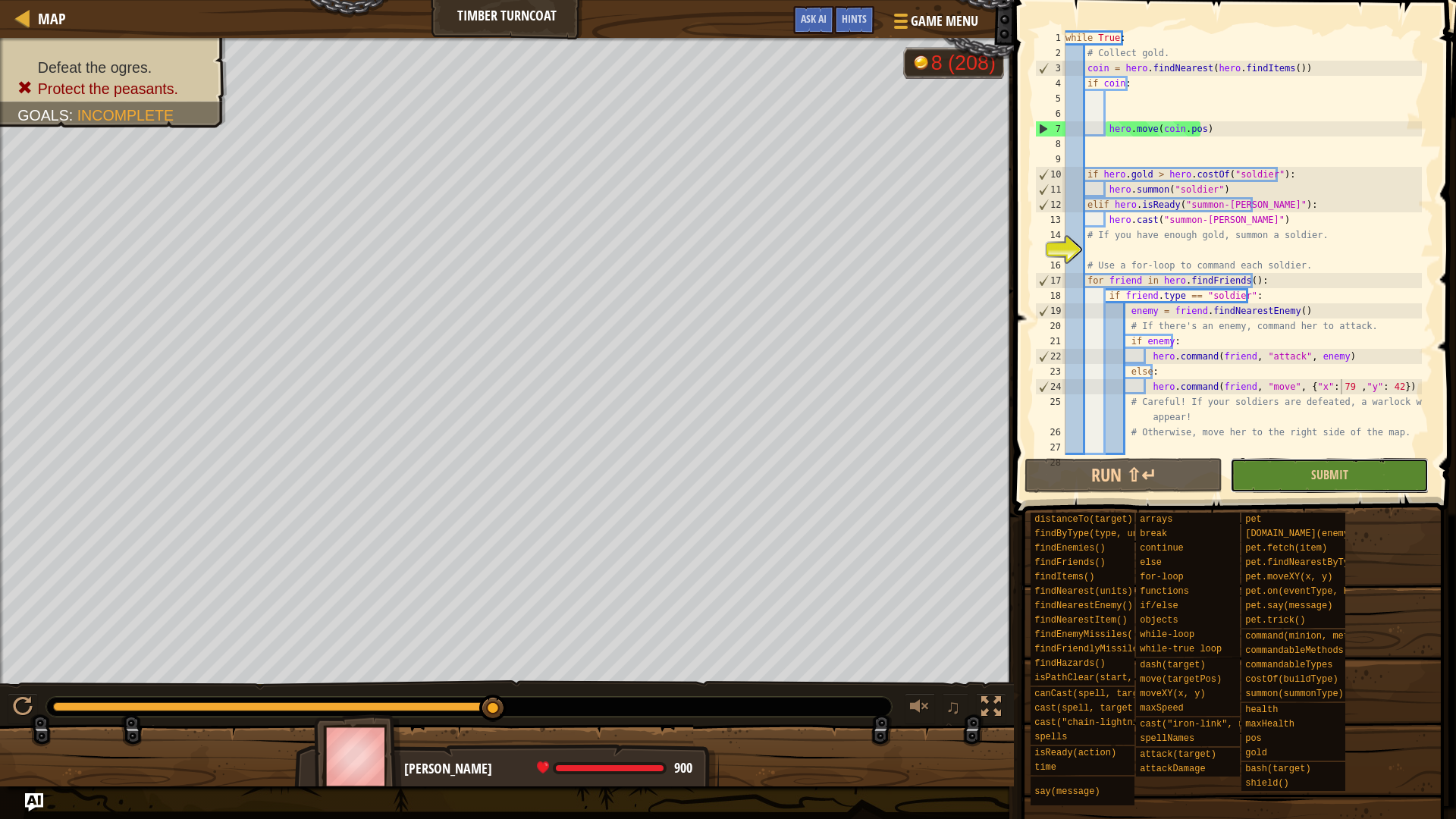
click at [1363, 458] on button "Submit" at bounding box center [1329, 476] width 198 height 35
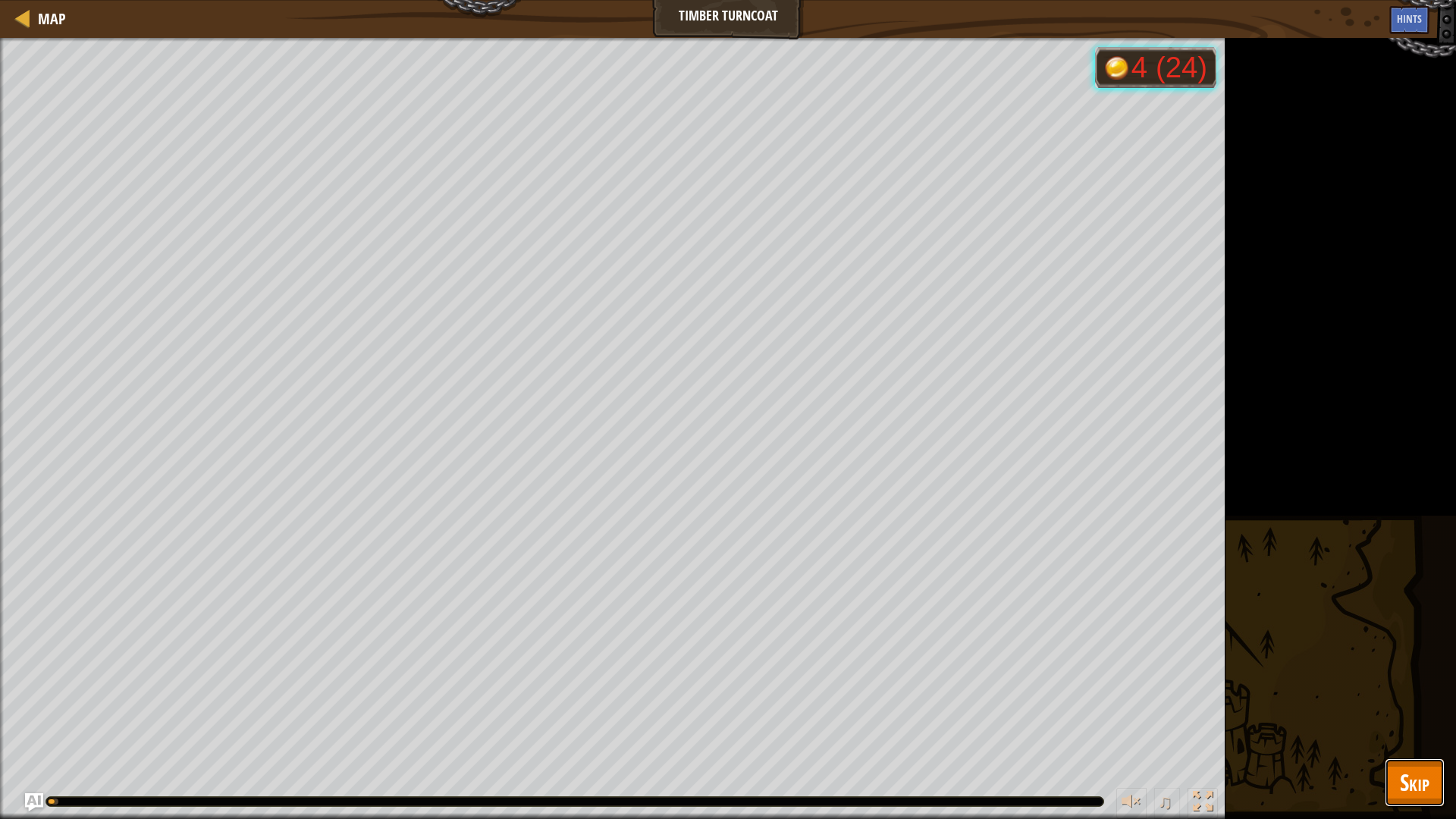
click at [1391, 696] on button "Skip" at bounding box center [1415, 782] width 60 height 49
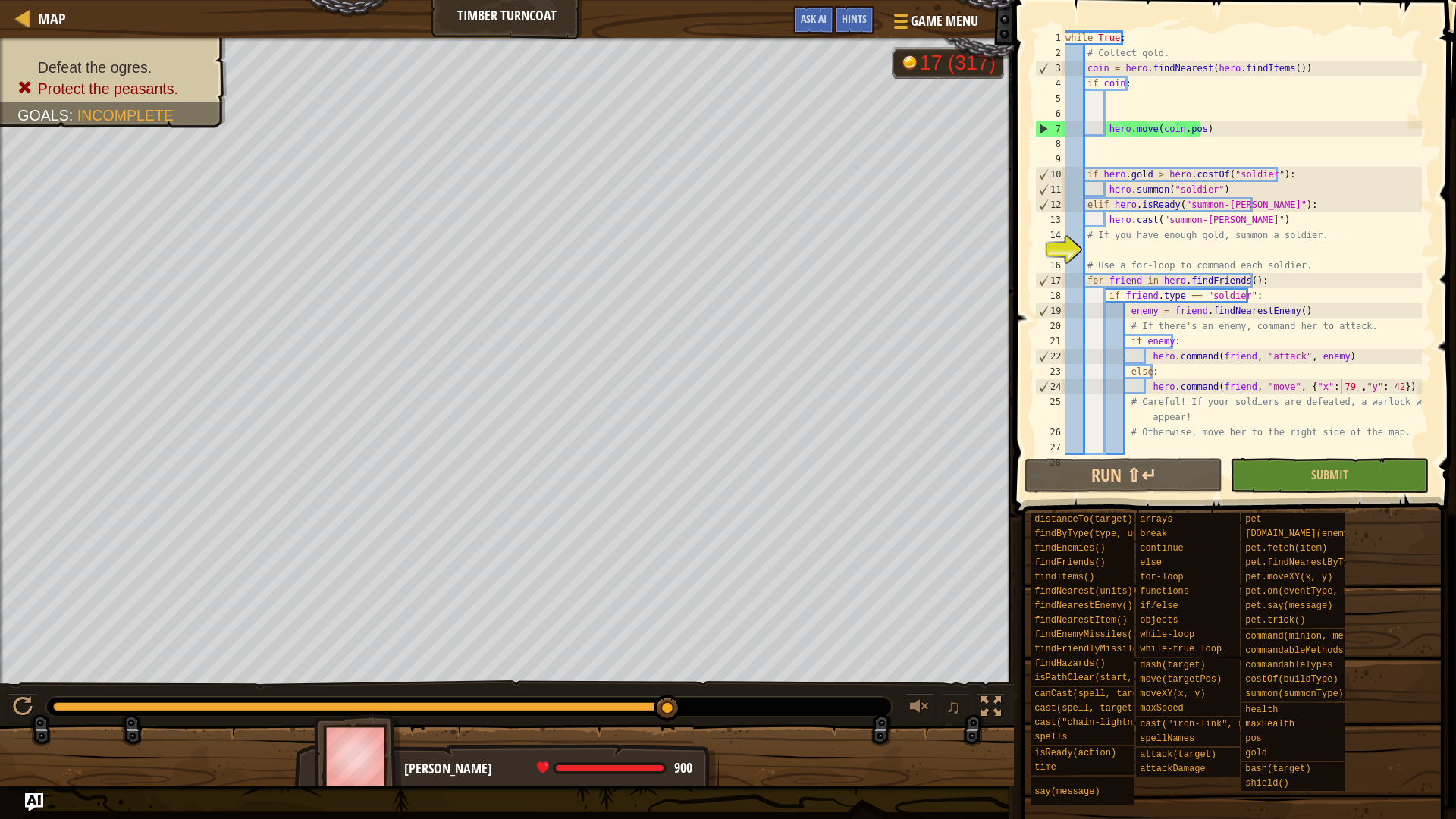
scroll to position [60, 0]
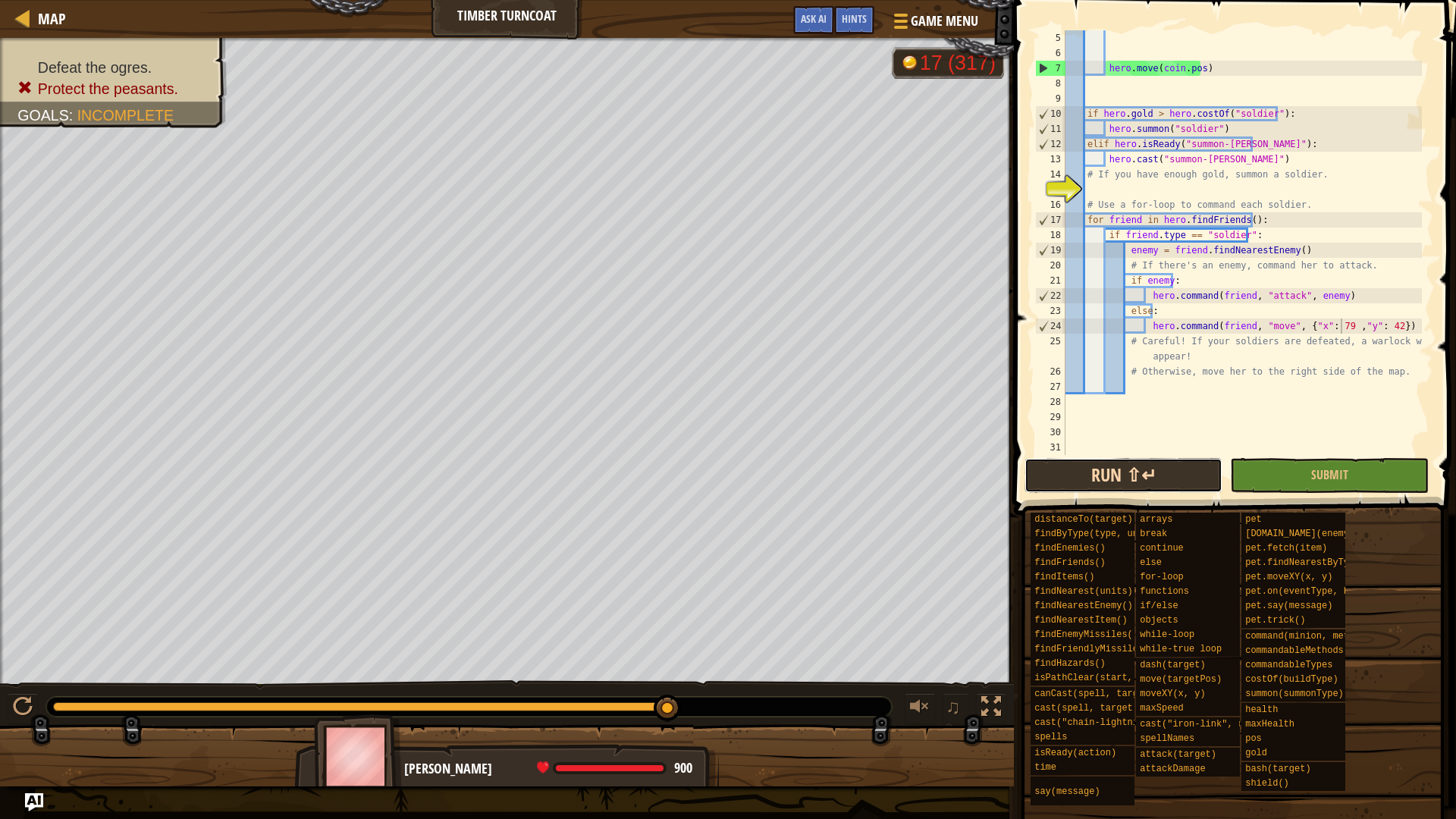
click at [1164, 487] on button "Run ⇧↵" at bounding box center [1124, 476] width 198 height 35
drag, startPoint x: 1261, startPoint y: 159, endPoint x: 1085, endPoint y: 144, distance: 176.6
click at [1085, 144] on div "hero . move ( coin . pos ) if hero . gold > hero . costOf ( "soldier" ) : hero …" at bounding box center [1241, 258] width 359 height 455
type textarea "\"
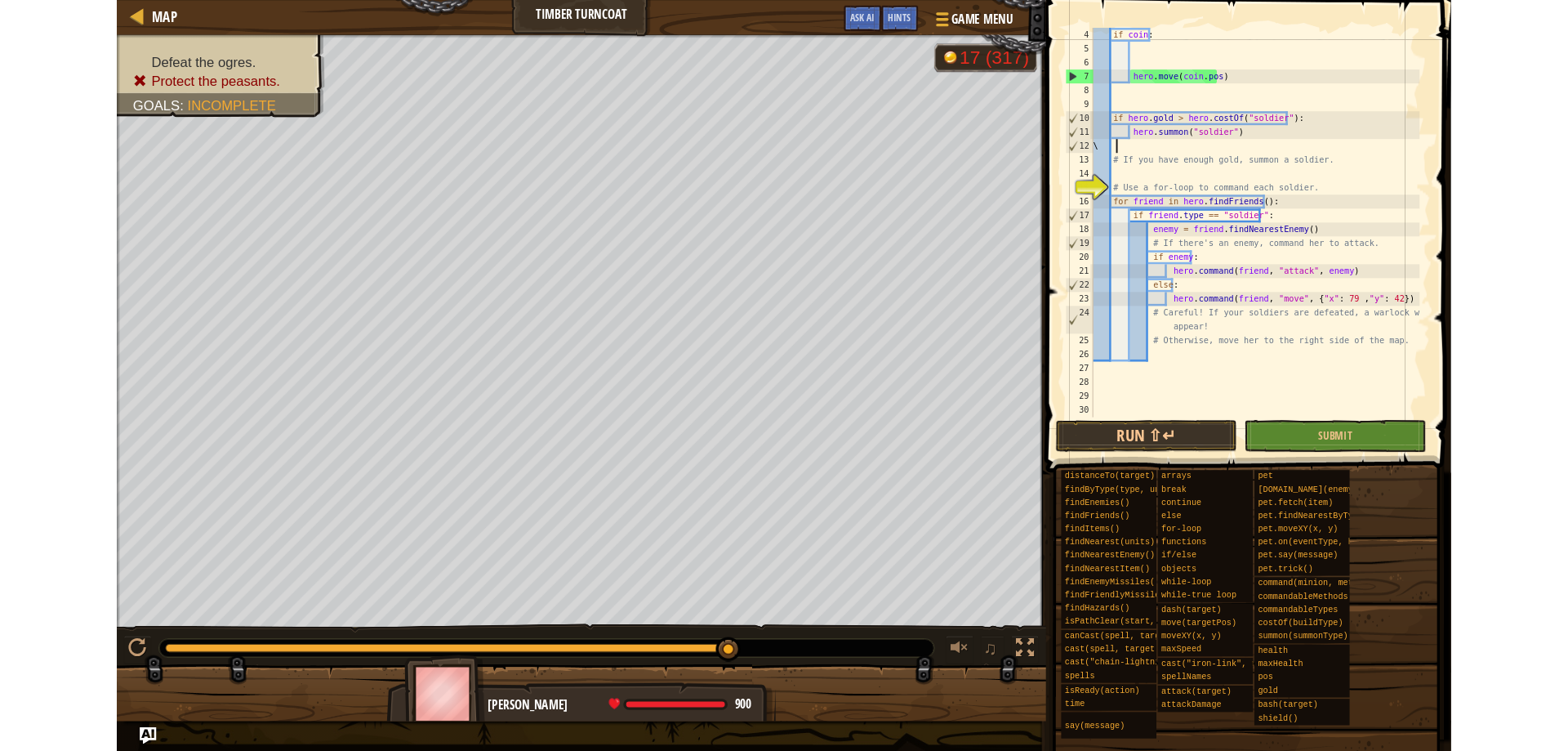
scroll to position [49, 0]
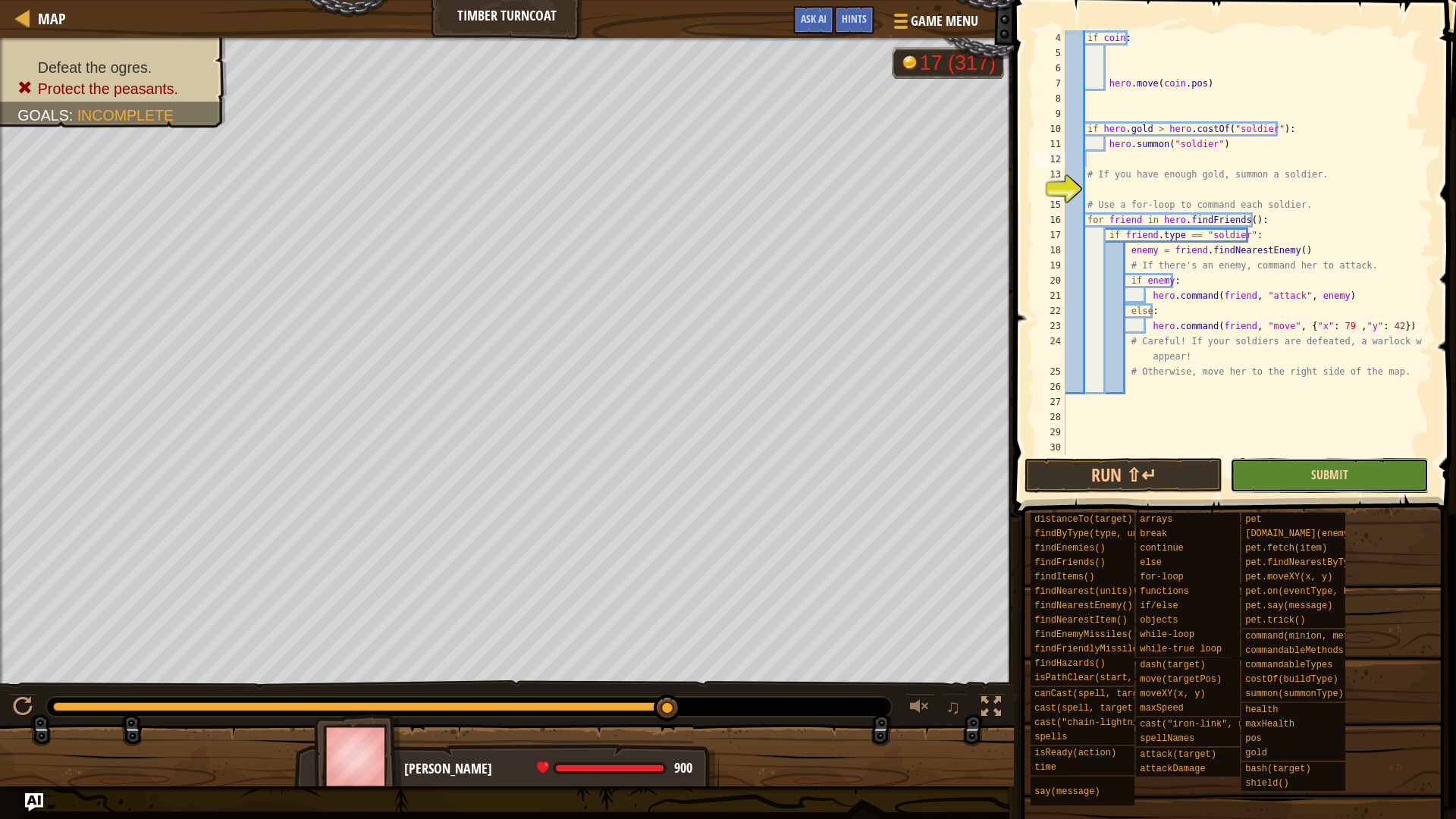
click at [1330, 479] on span "Submit" at bounding box center [1330, 475] width 37 height 17
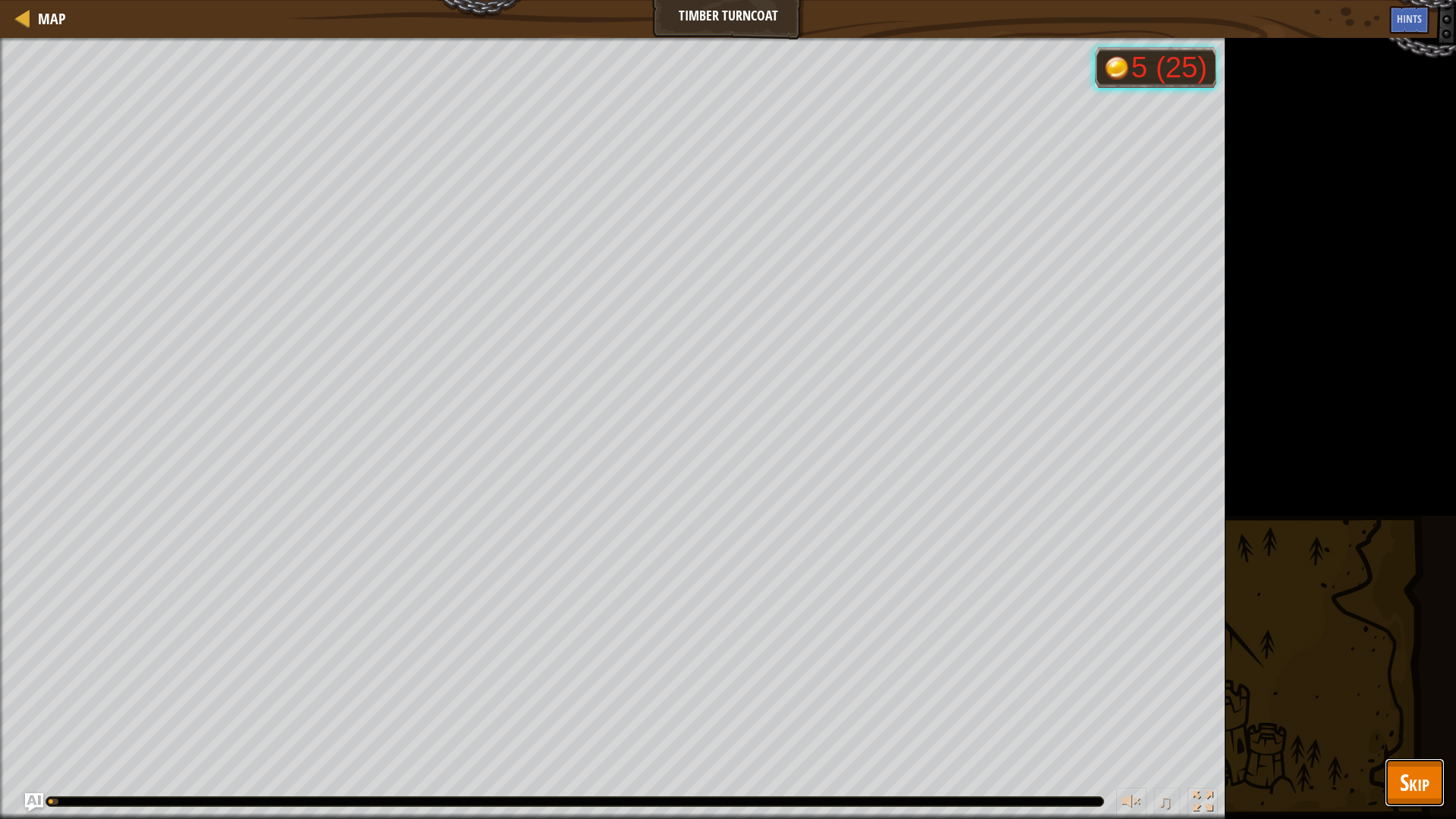
click at [1434, 696] on button "Skip" at bounding box center [1415, 782] width 60 height 49
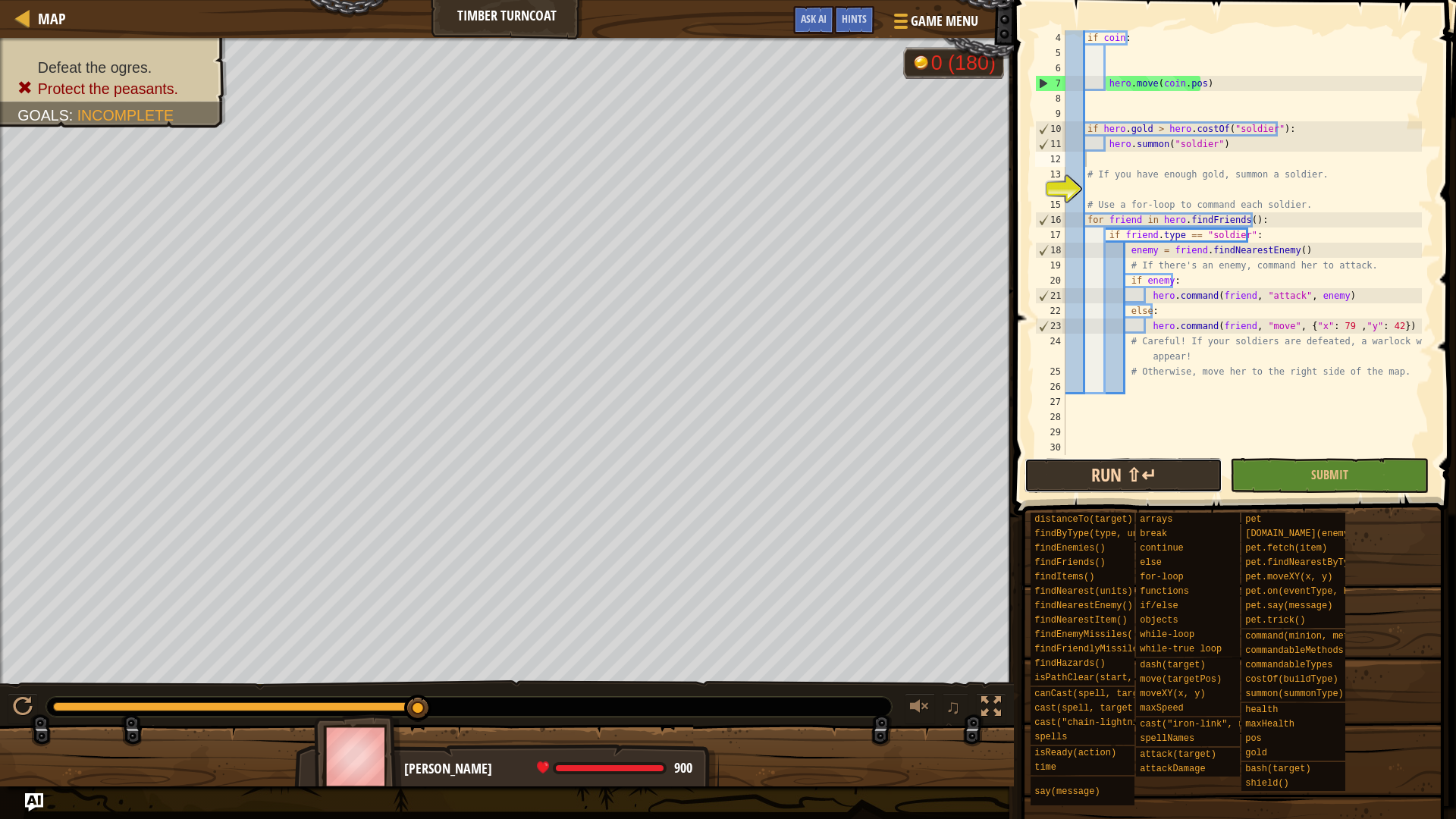
click at [1131, 473] on button "Run ⇧↵" at bounding box center [1124, 476] width 198 height 35
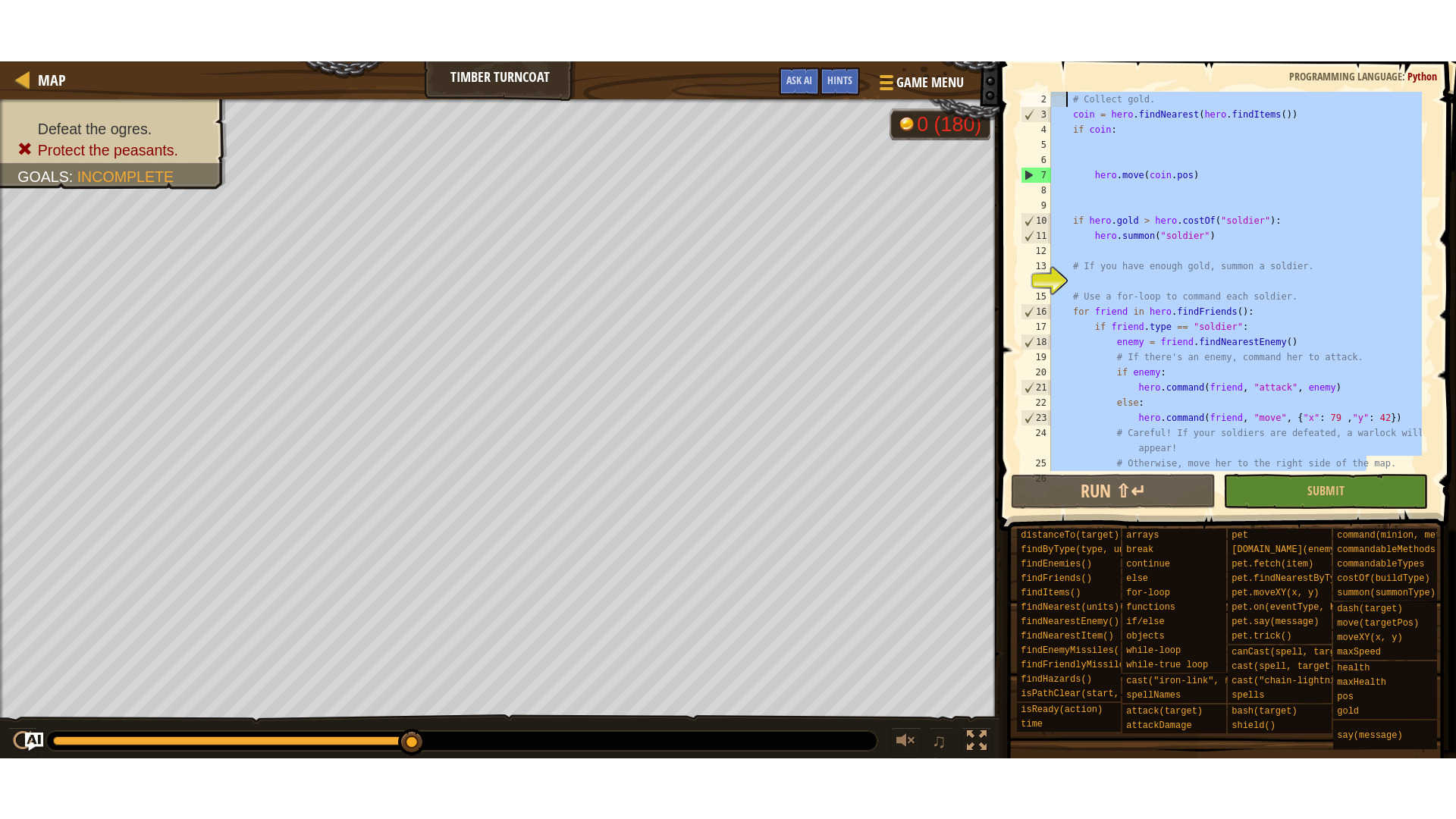
scroll to position [0, 0]
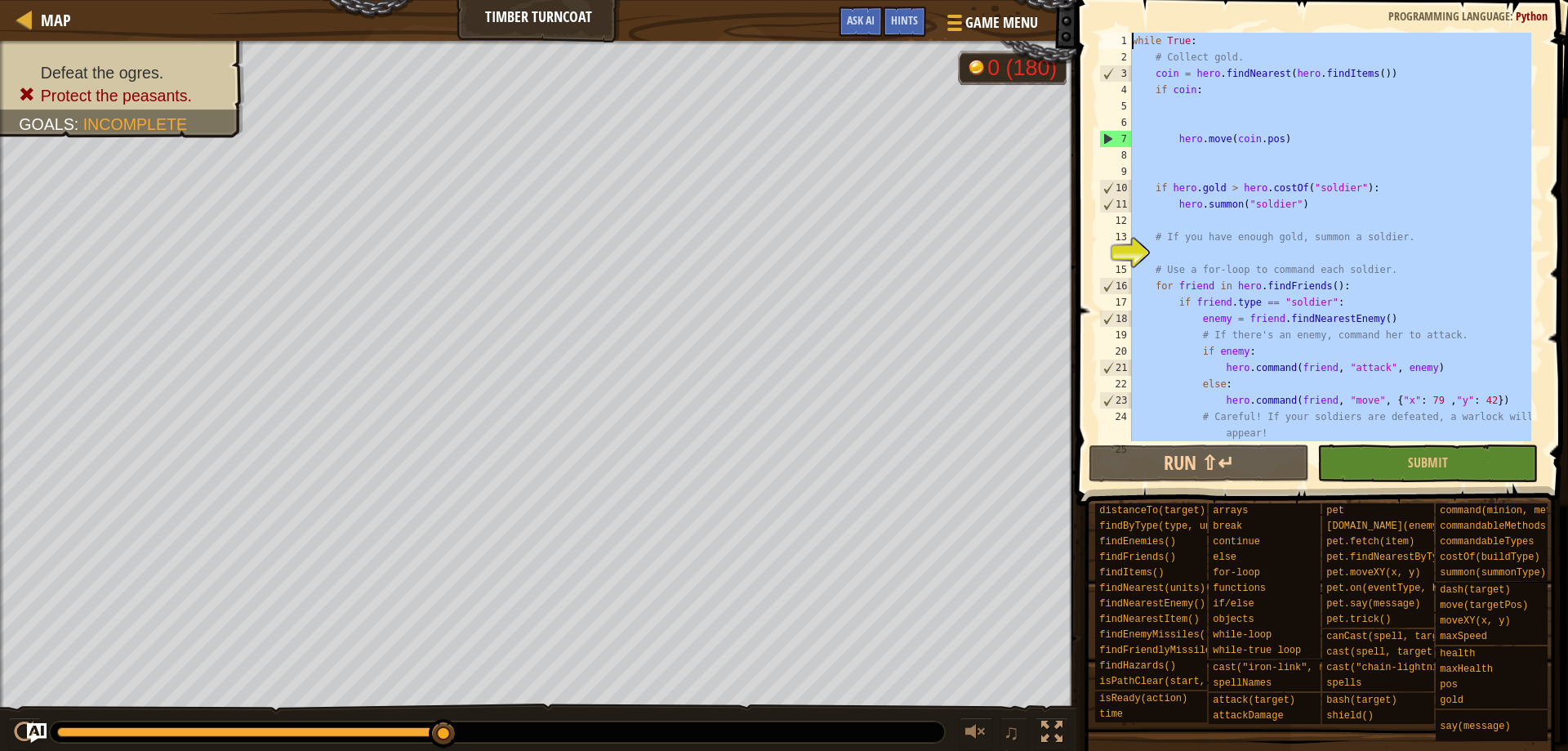
drag, startPoint x: 1500, startPoint y: 355, endPoint x: 1130, endPoint y: 25, distance: 495.8
click at [1130, 25] on div "1 2 3 4 5 6 7 8 9 10 11 12 13 14 15 16 17 18 19 20 21 22 23 24 25 while True : …" at bounding box center [1320, 285] width 496 height 554
paste textarea "hero.command(friend, "move", {'x':60, 'y':43})"
type textarea "hero.command(friend, "move", {'x':60, 'y':43})"
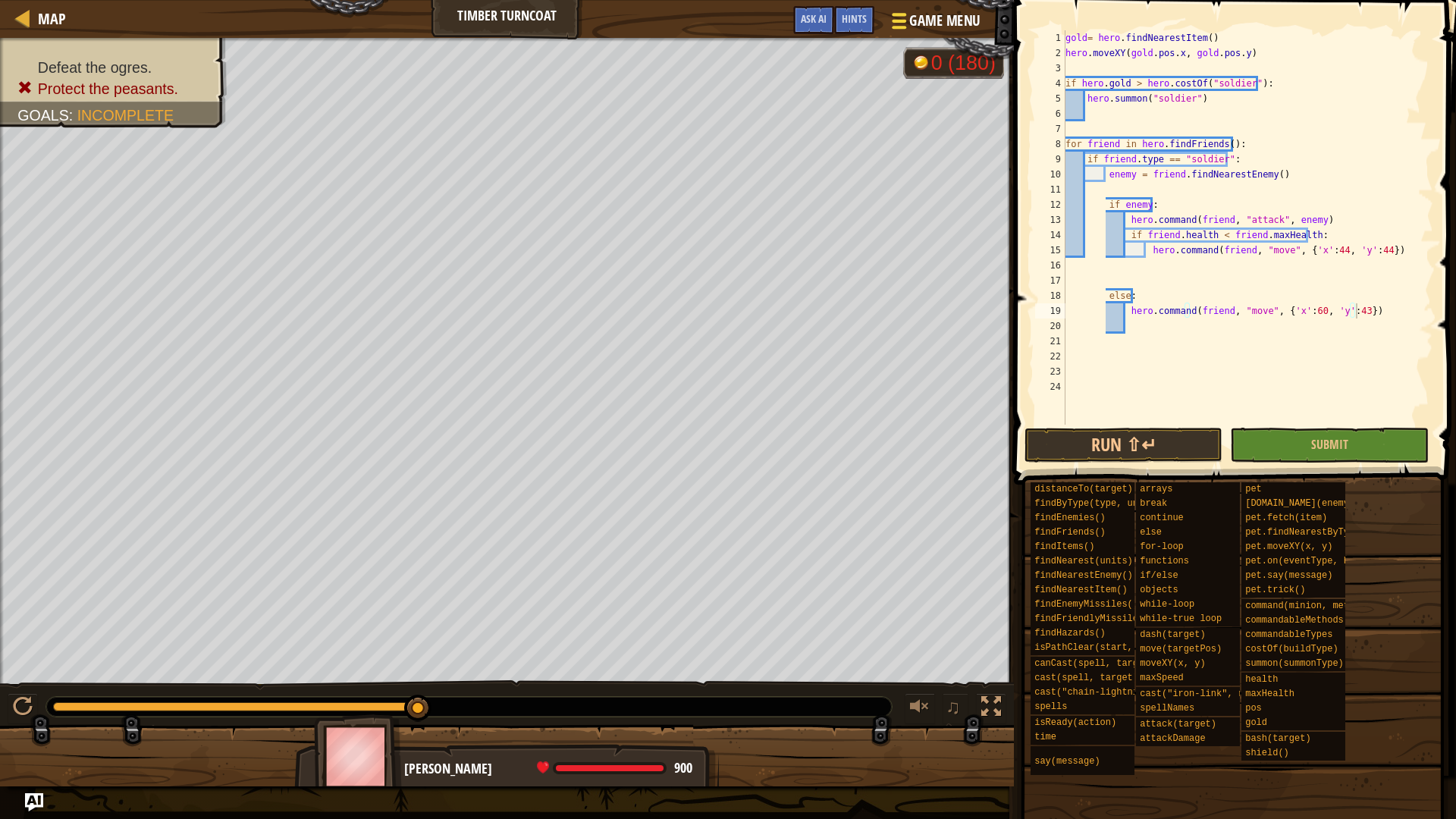
click at [932, 15] on span "Game Menu" at bounding box center [944, 21] width 70 height 21
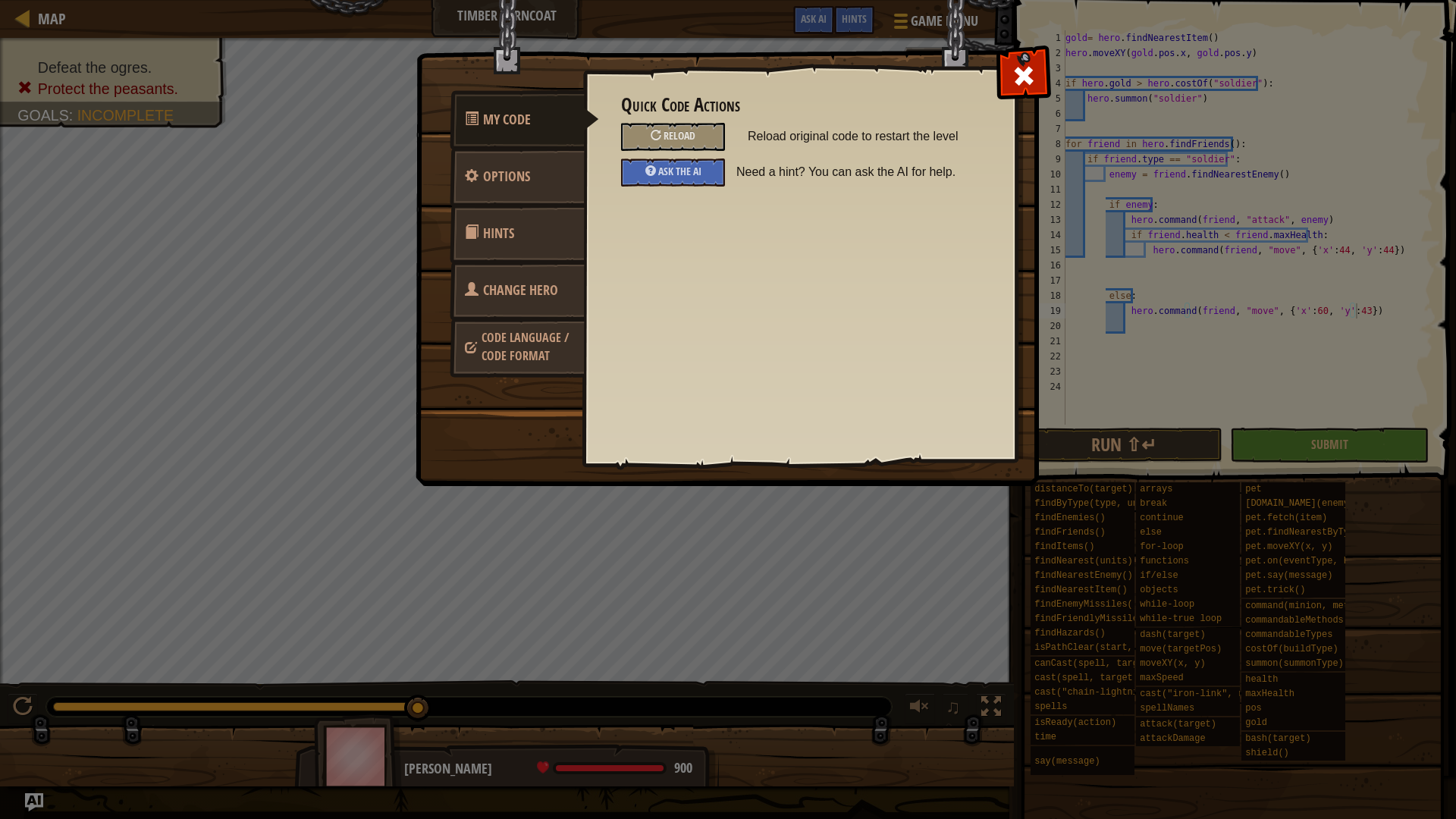
click at [527, 282] on span "Change Hero" at bounding box center [520, 290] width 75 height 19
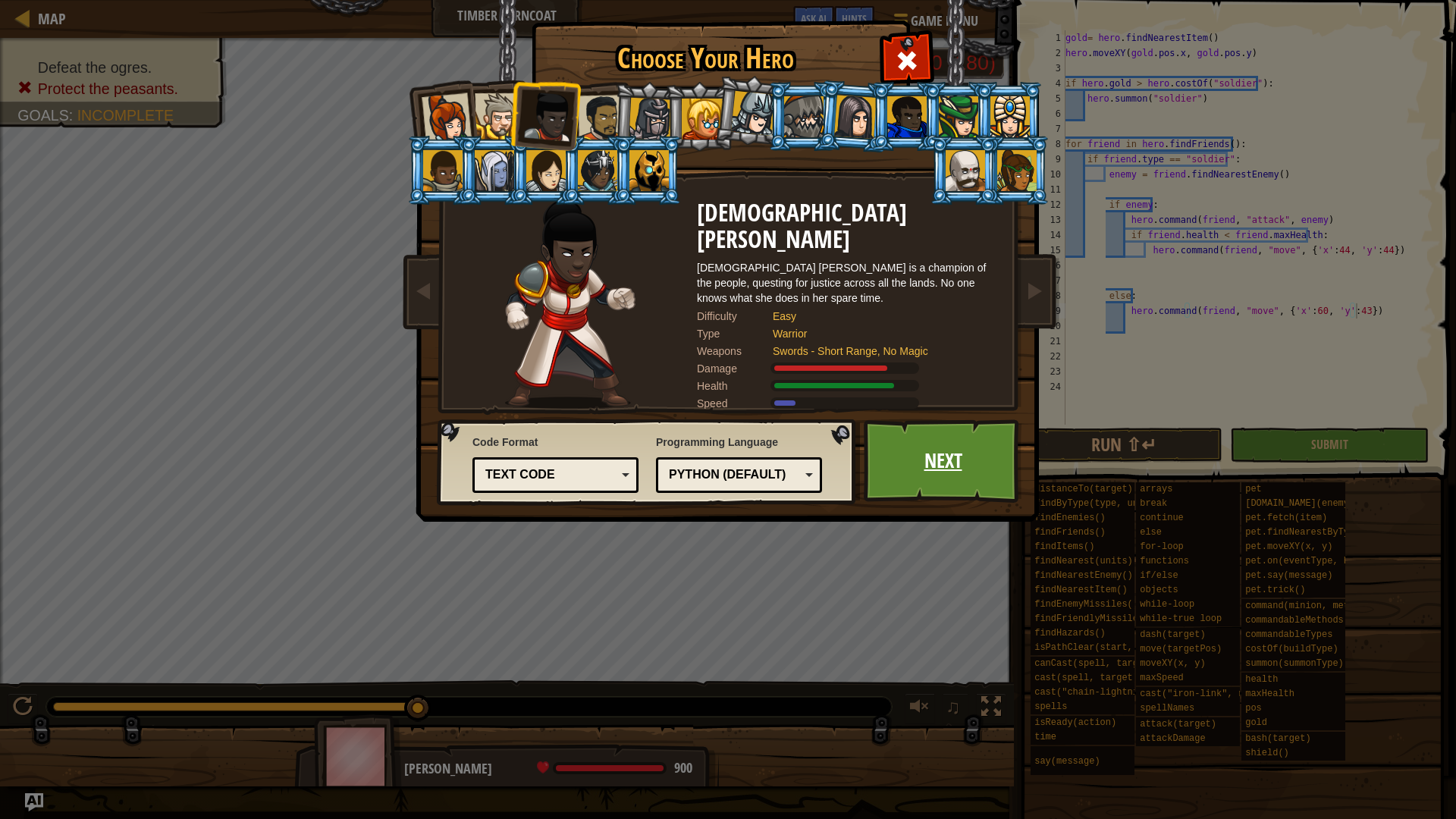
click at [934, 486] on link "Next" at bounding box center [943, 461] width 159 height 83
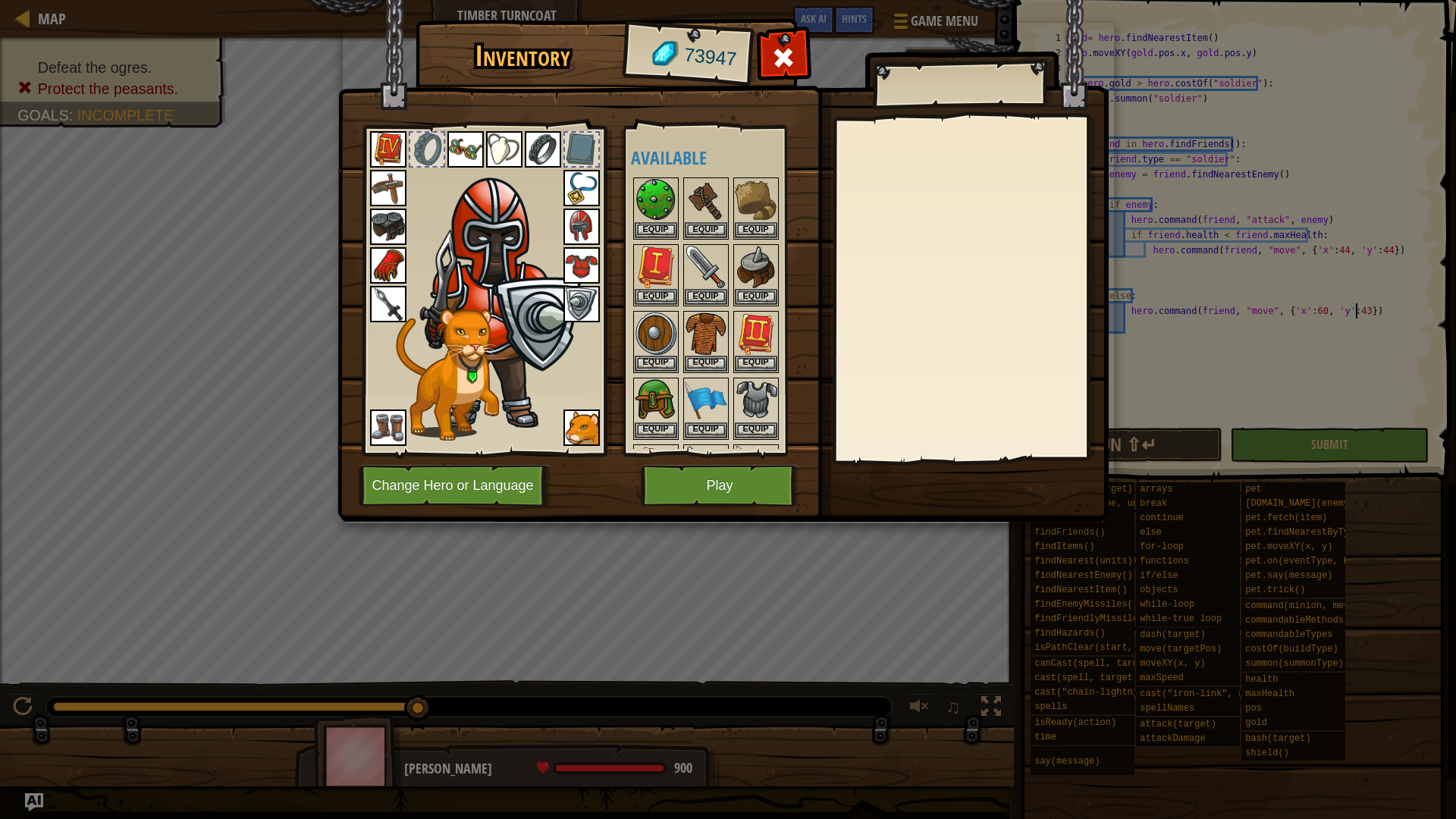
scroll to position [379, 0]
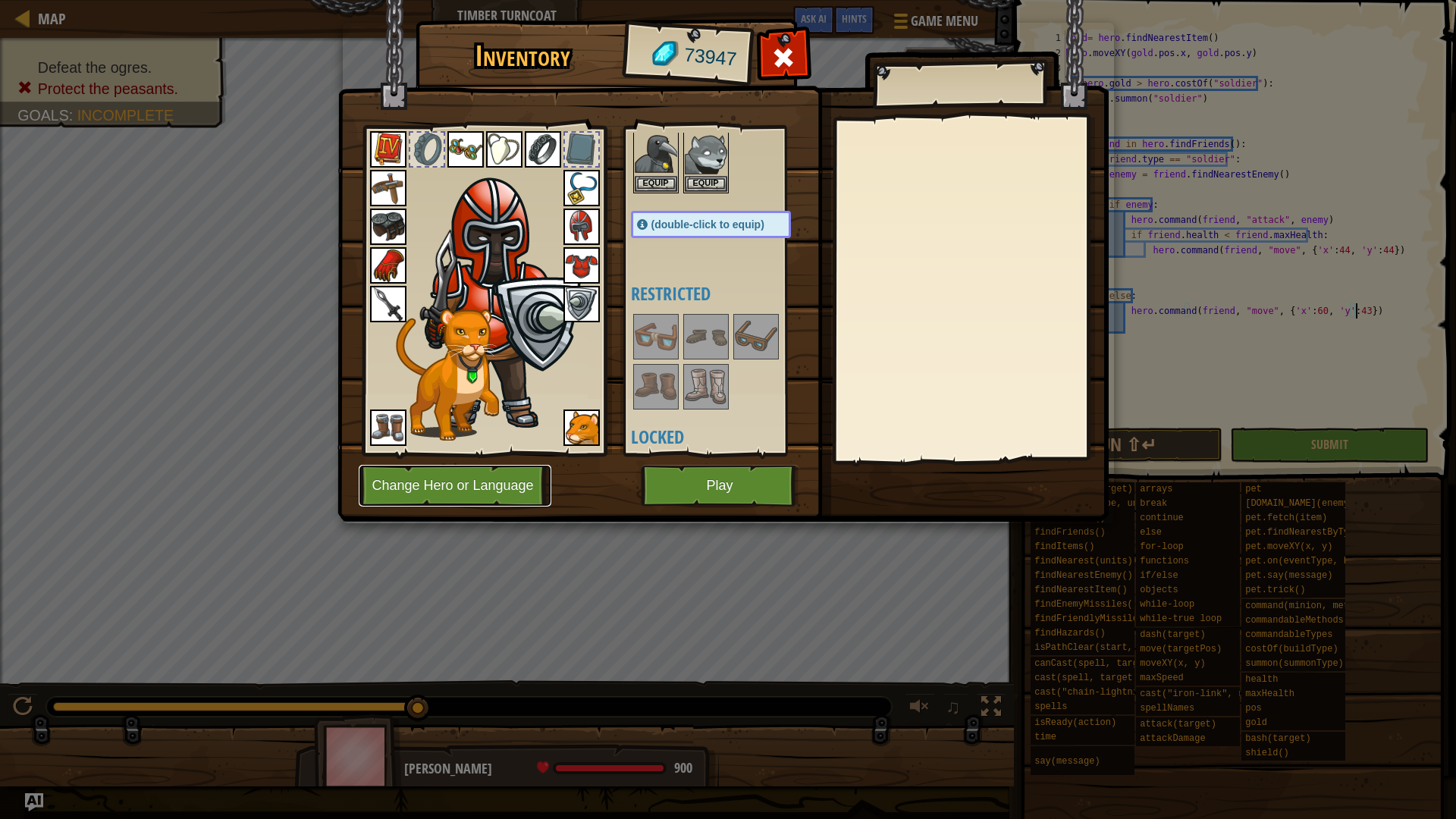
click at [492, 485] on button "Change Hero or Language" at bounding box center [454, 485] width 192 height 42
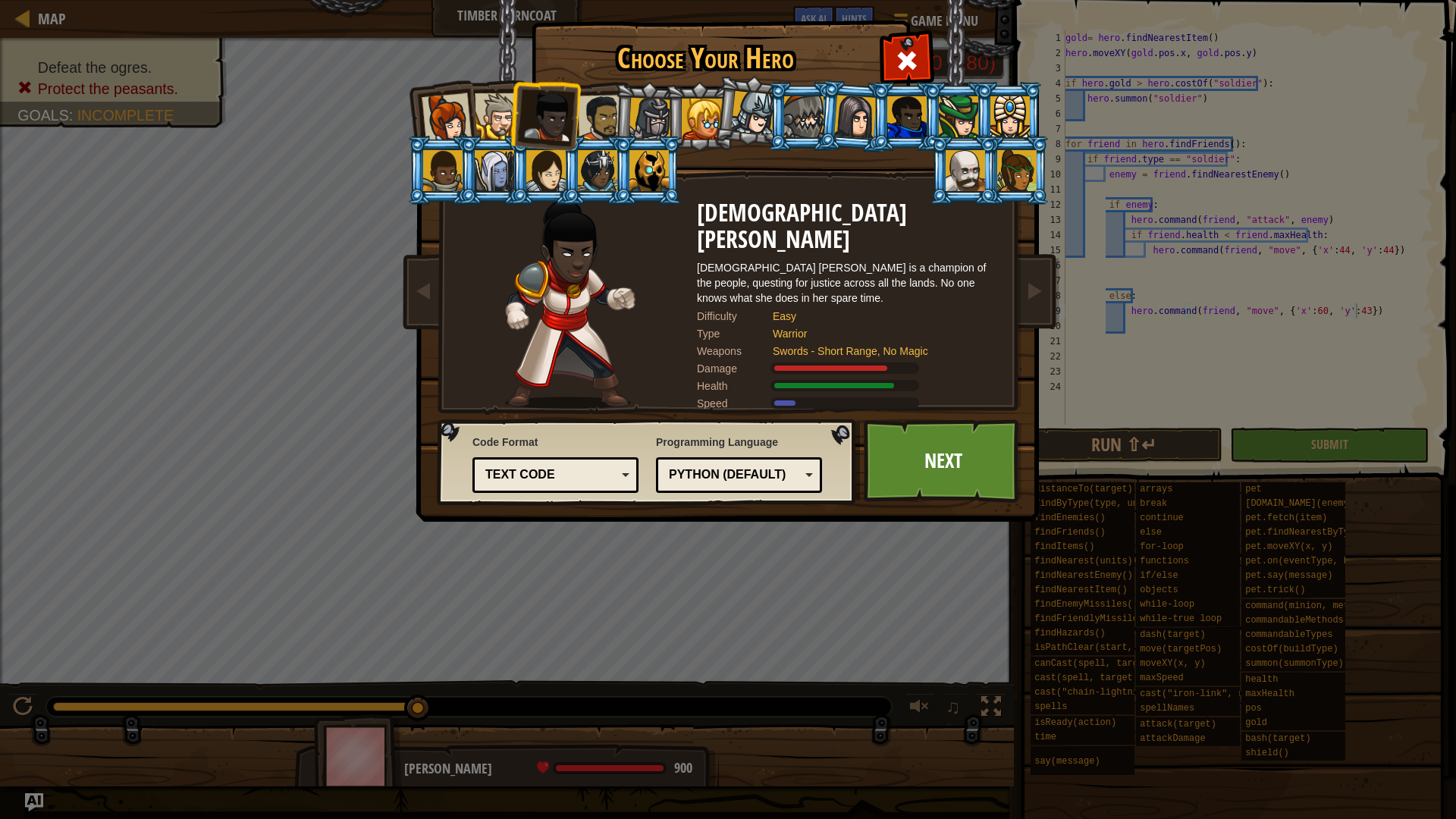
click at [596, 120] on div at bounding box center [601, 118] width 47 height 47
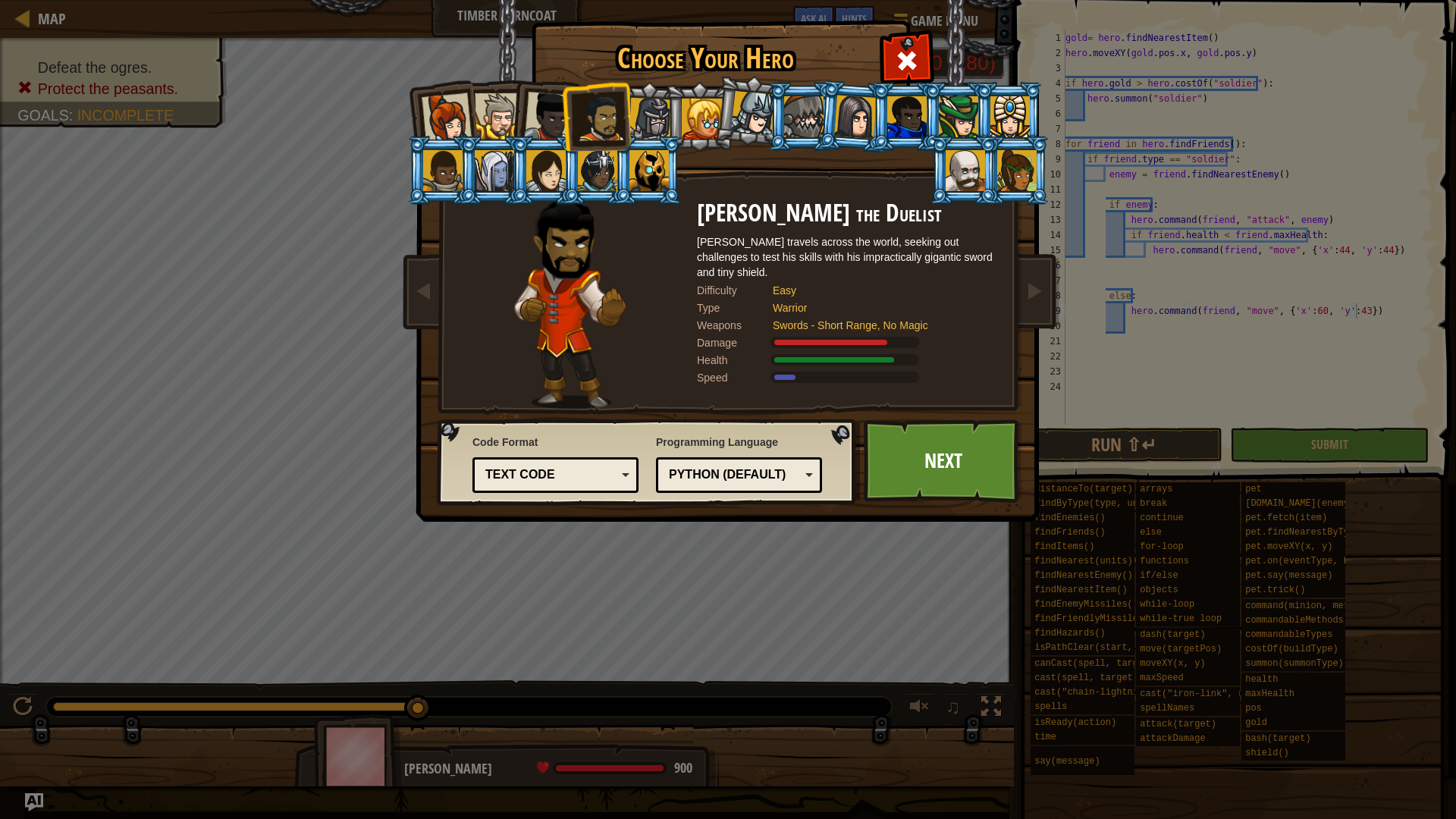
click at [654, 117] on div at bounding box center [650, 119] width 43 height 43
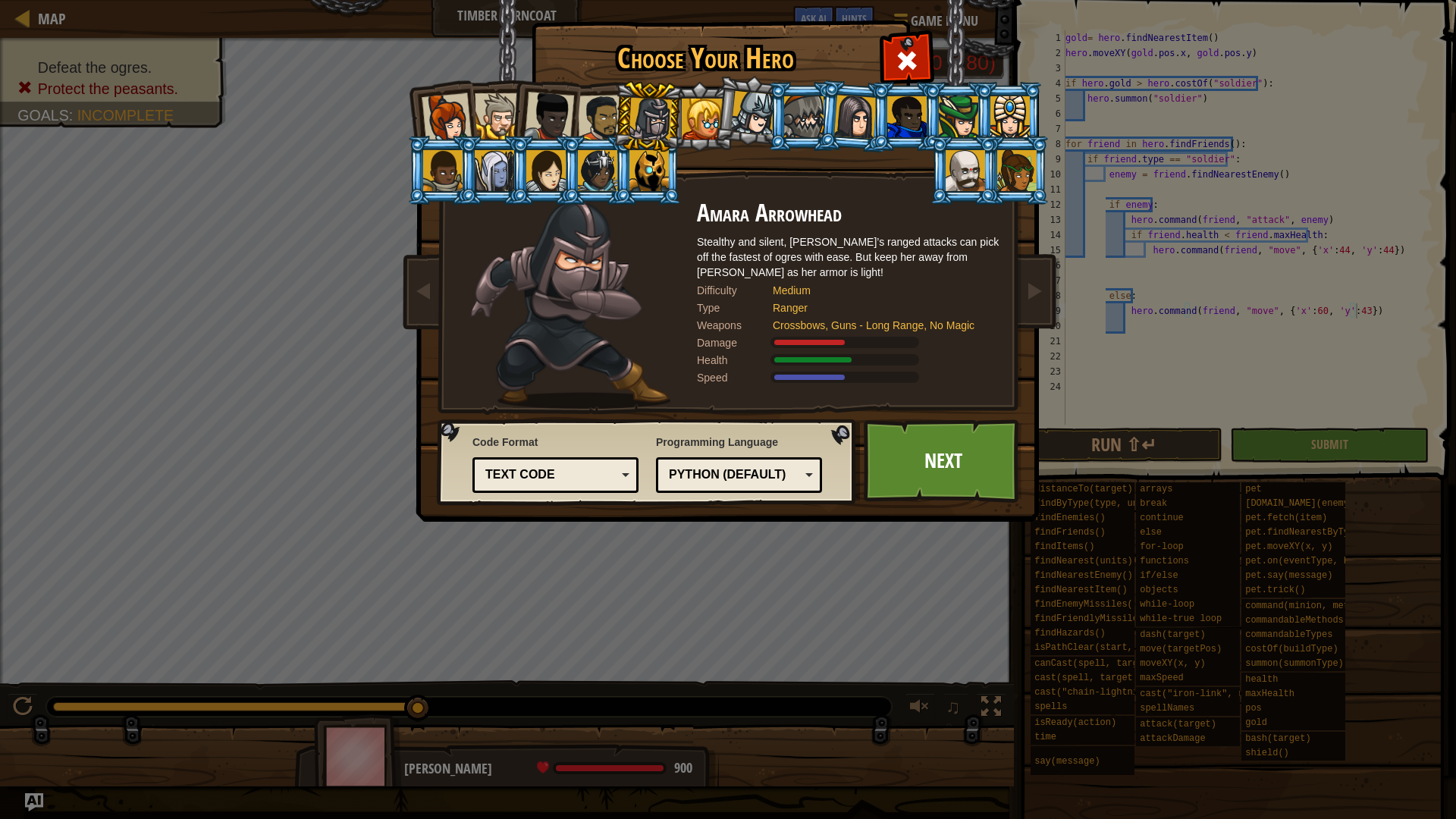
click at [685, 122] on div at bounding box center [703, 119] width 41 height 41
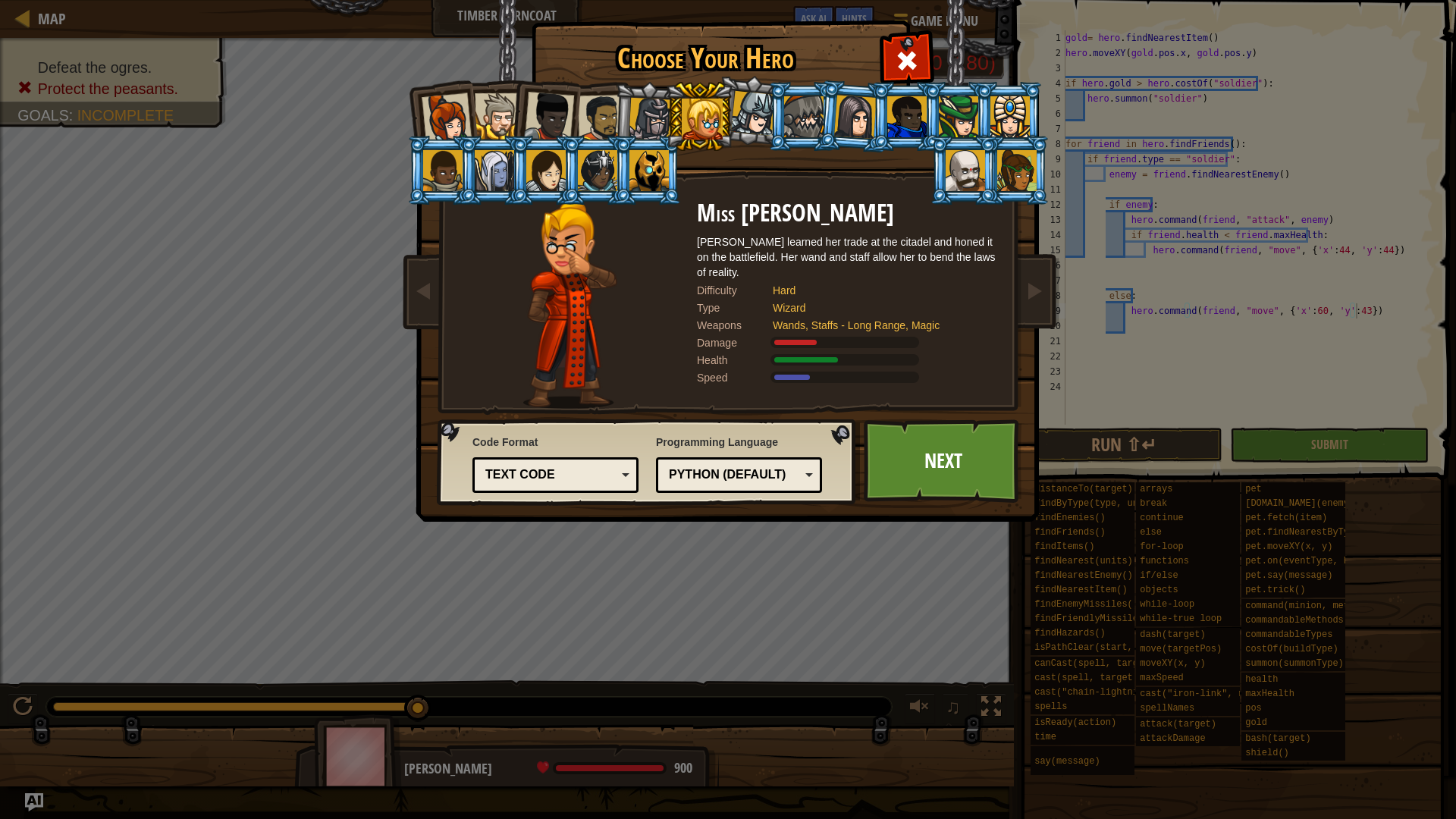
click at [766, 111] on div at bounding box center [753, 113] width 45 height 45
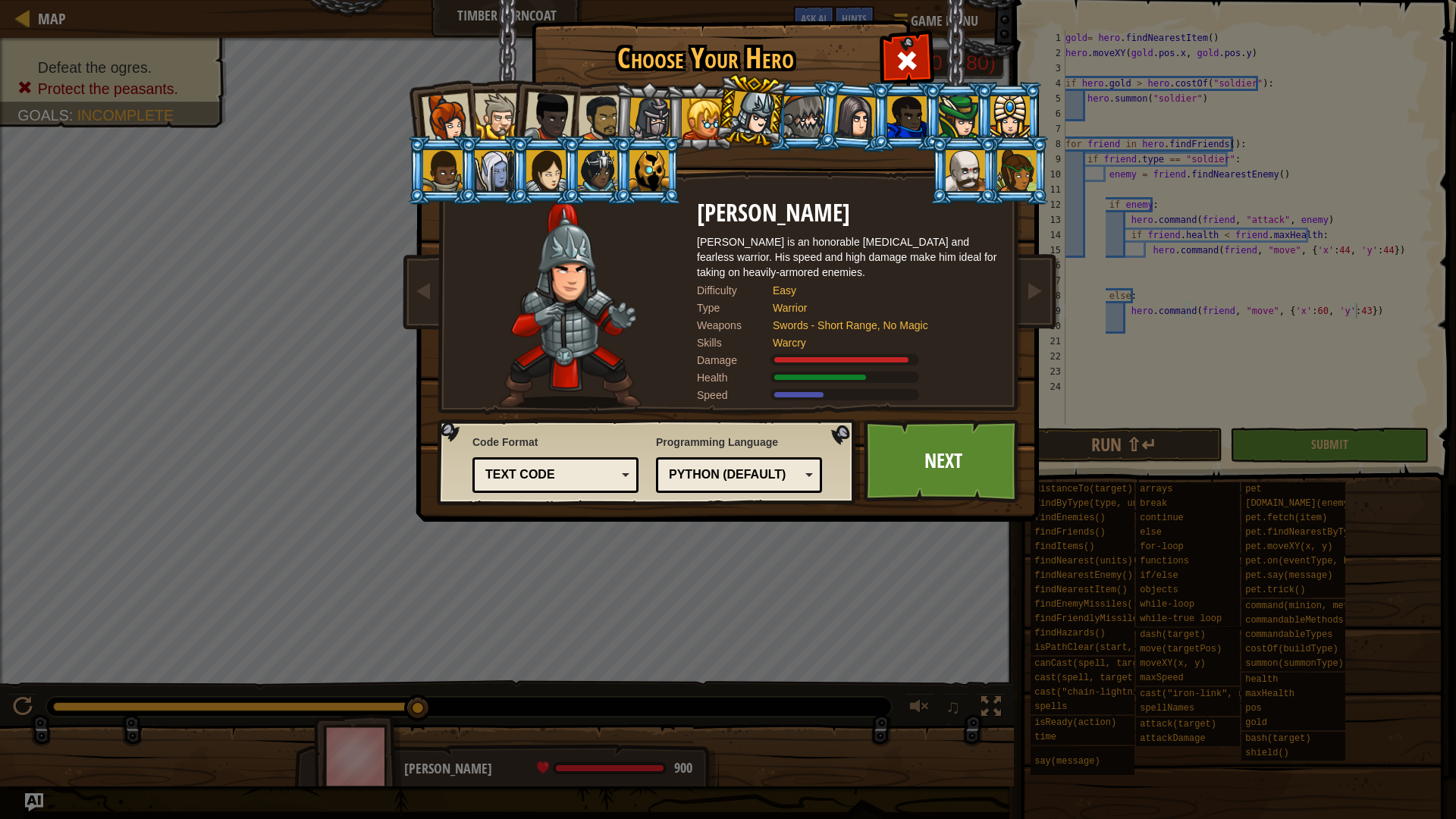
click at [799, 114] on div at bounding box center [804, 117] width 40 height 41
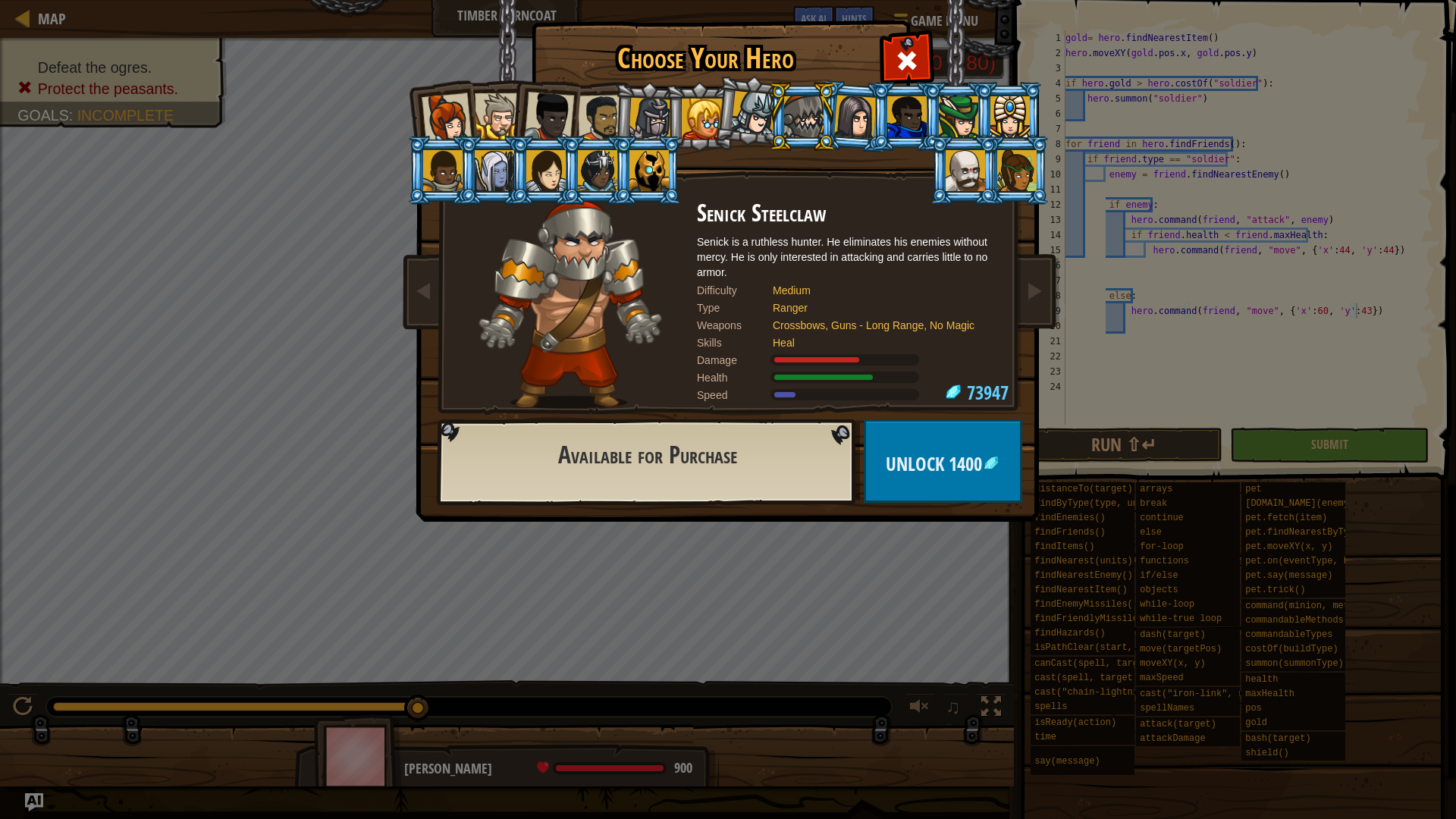
drag, startPoint x: 652, startPoint y: 122, endPoint x: 667, endPoint y: 133, distance: 18.6
click at [652, 122] on div at bounding box center [650, 119] width 43 height 43
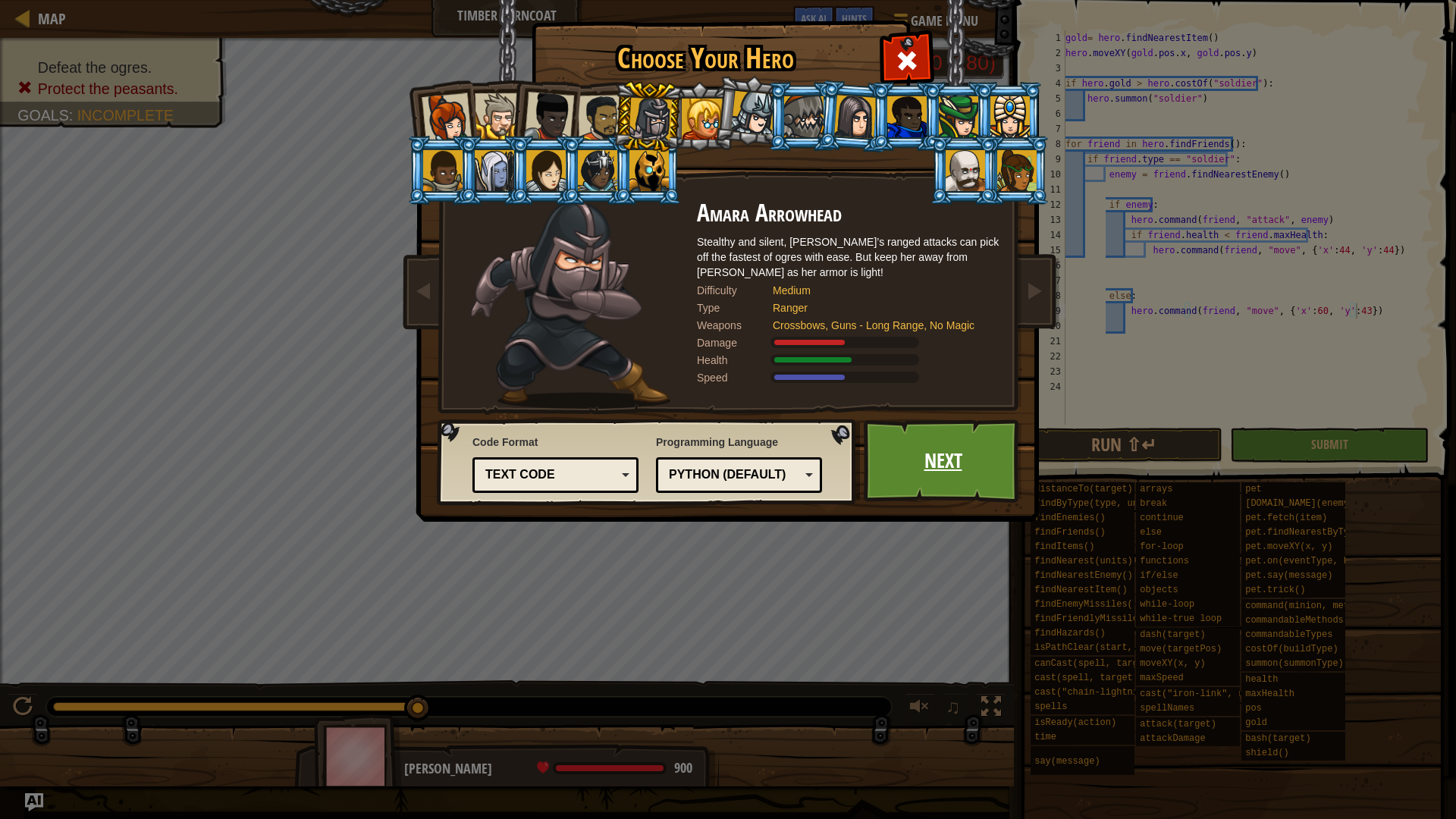
click at [908, 486] on link "Next" at bounding box center [943, 461] width 159 height 83
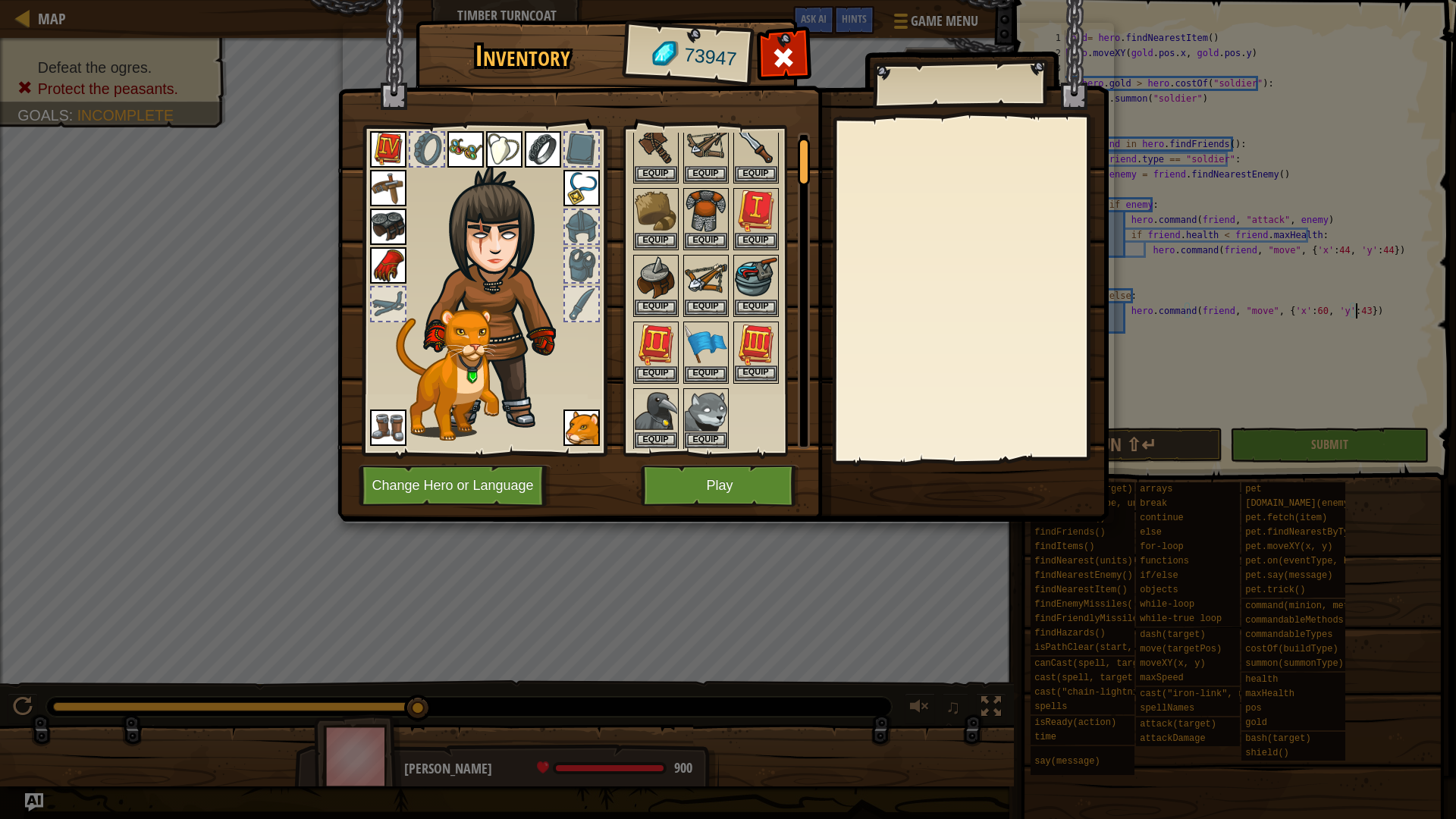
scroll to position [76, 0]
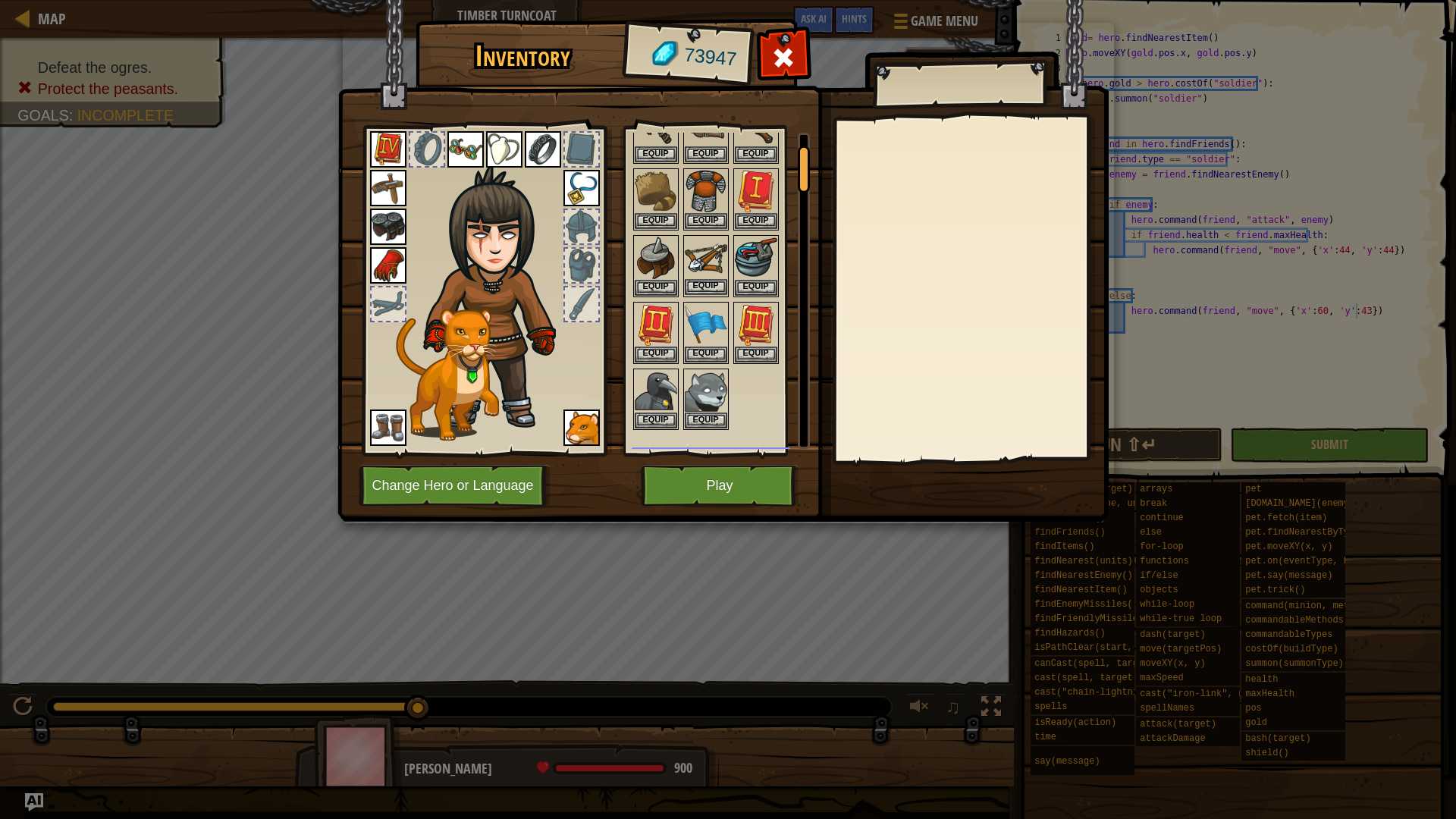
click at [713, 261] on img at bounding box center [705, 257] width 42 height 42
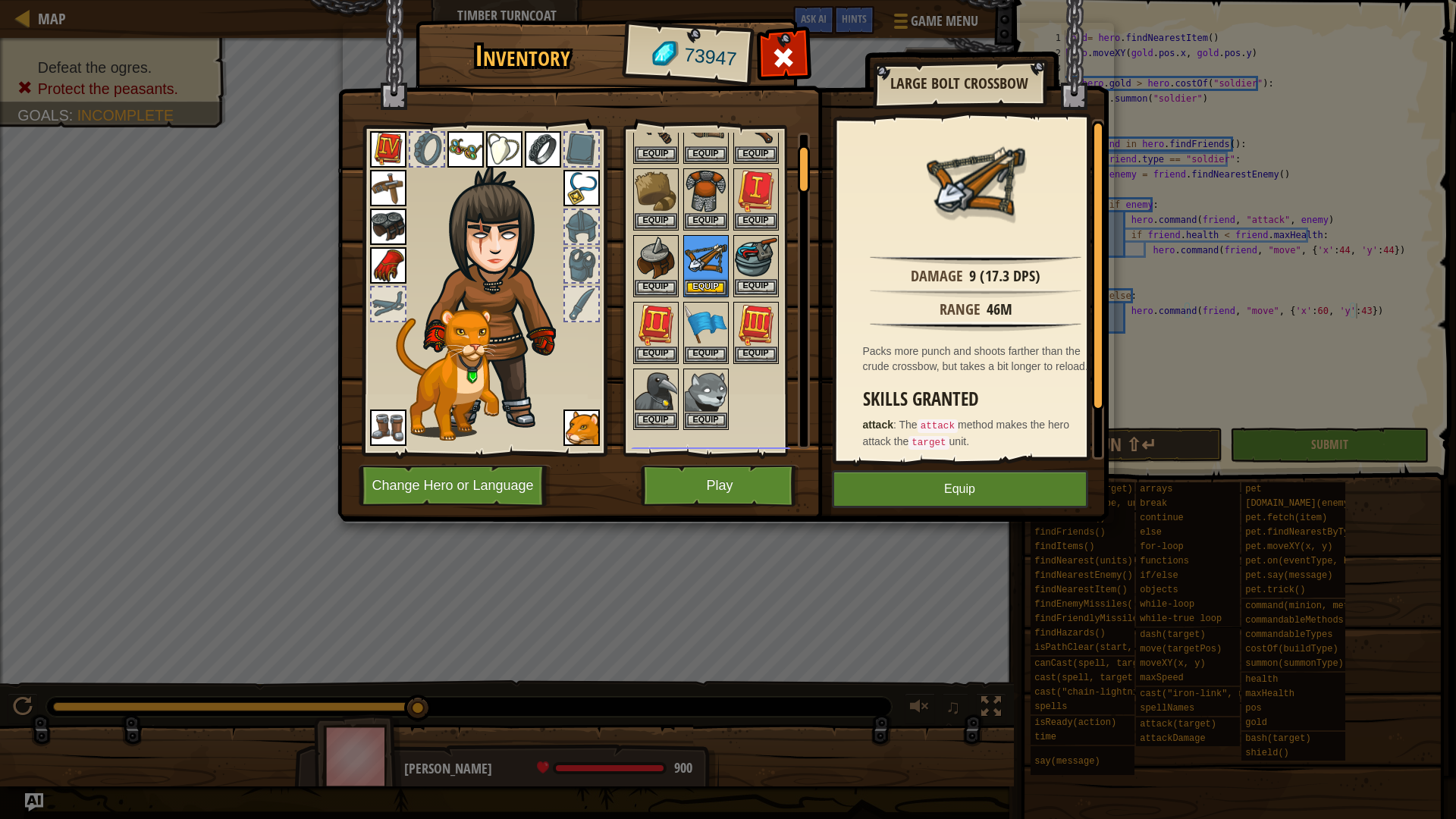
click at [756, 262] on img at bounding box center [756, 257] width 42 height 42
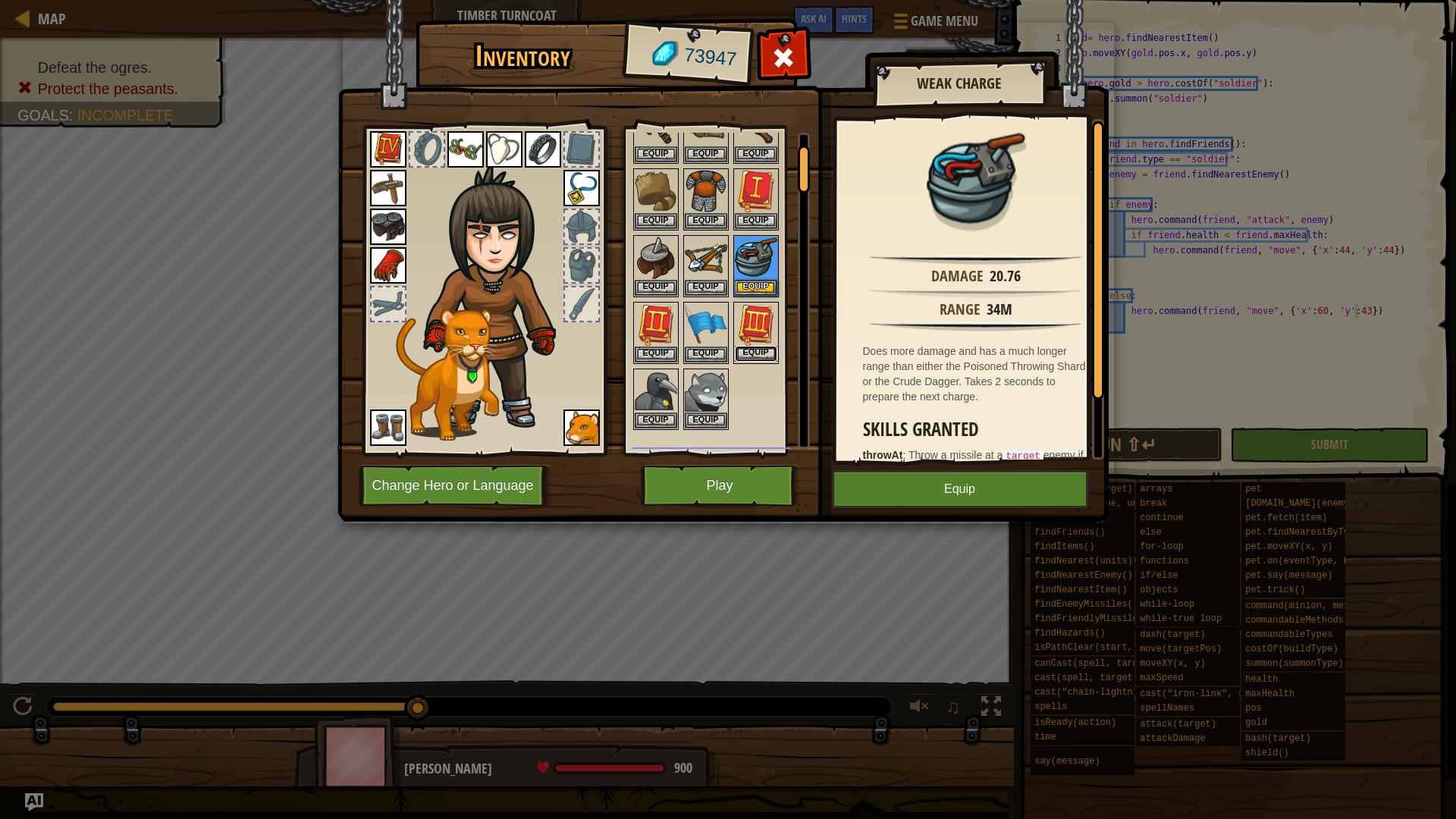
click at [770, 350] on button "Equip" at bounding box center [756, 353] width 42 height 16
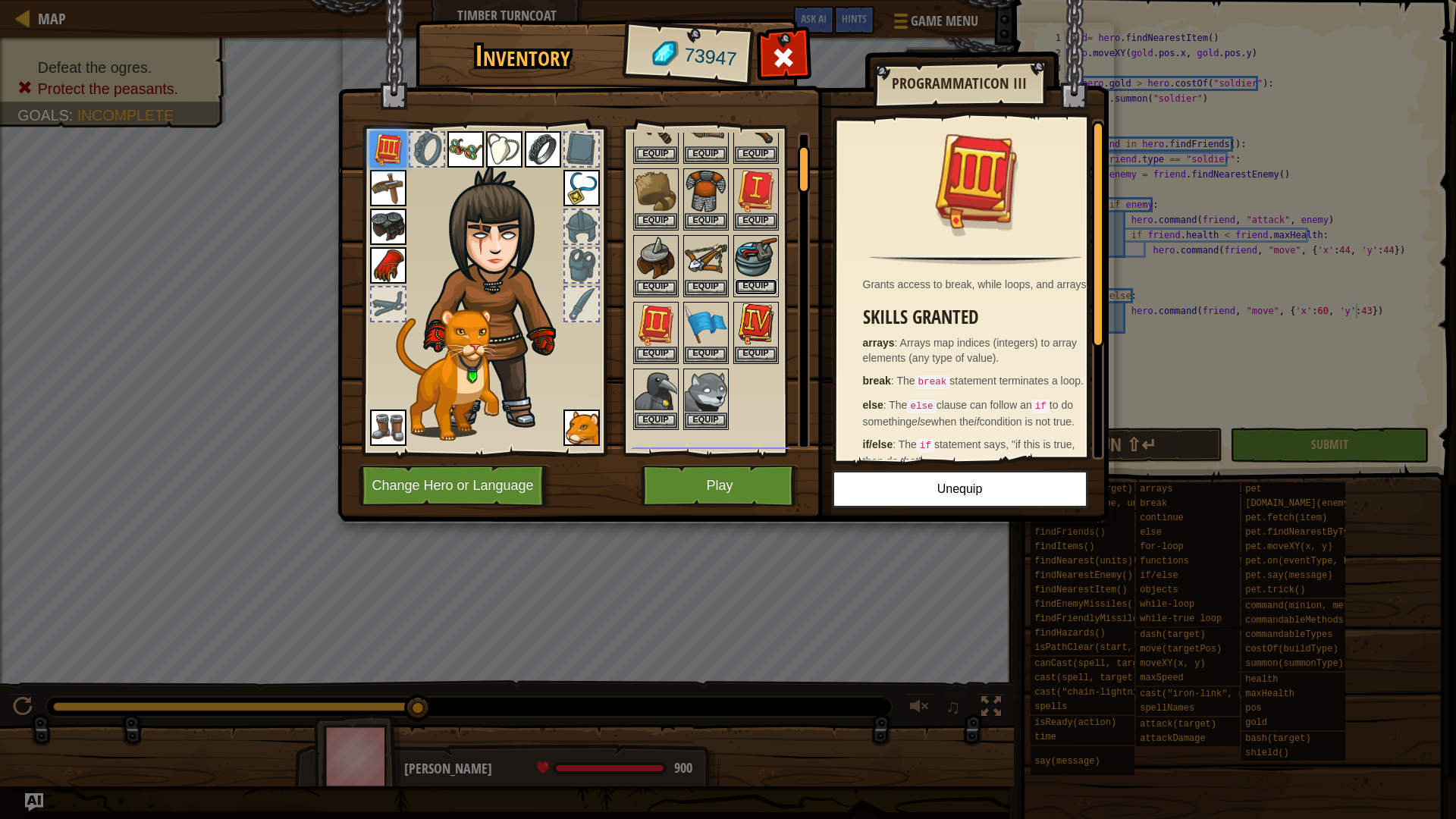
click at [752, 289] on button "Equip" at bounding box center [756, 286] width 42 height 16
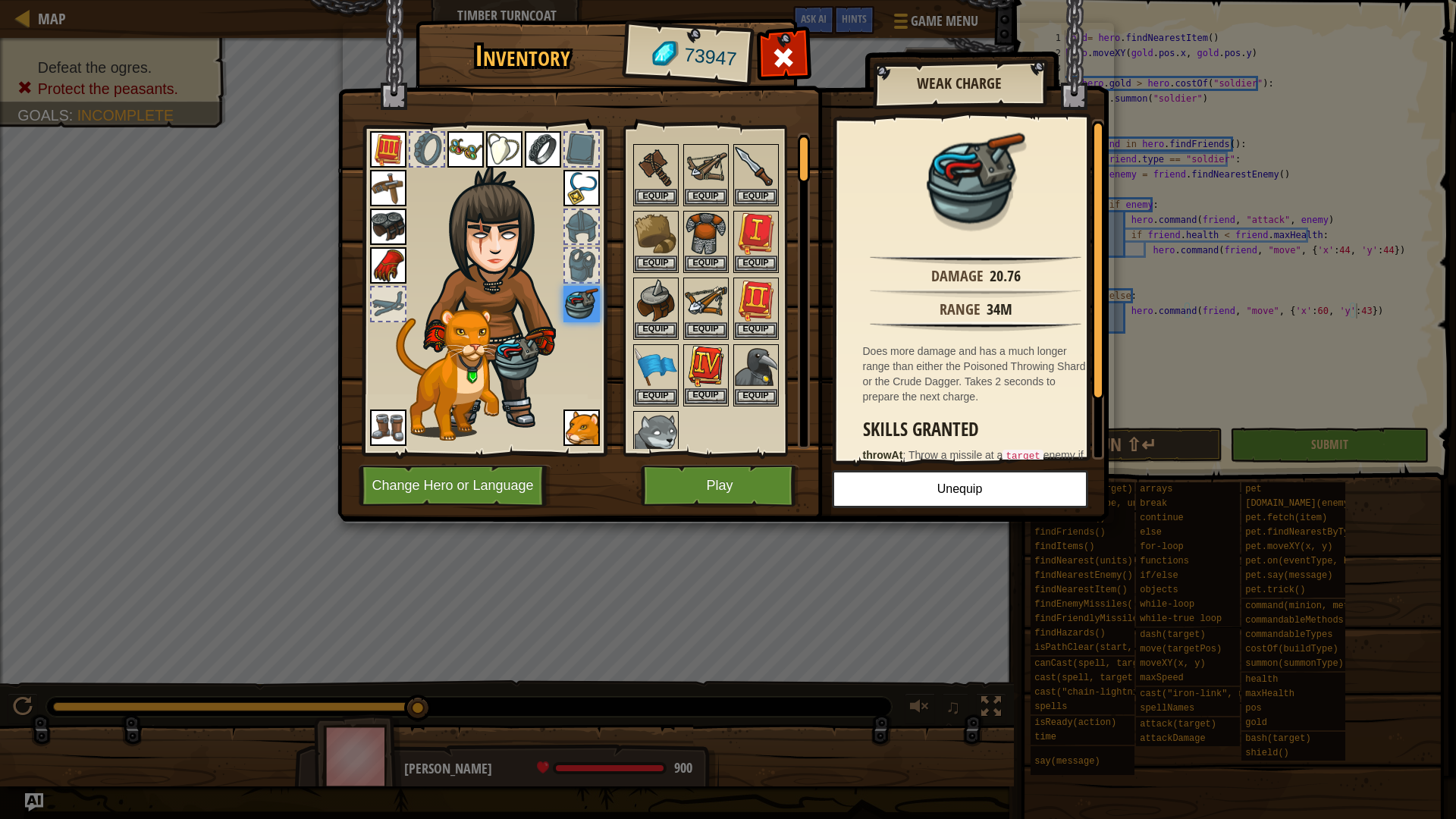
scroll to position [0, 0]
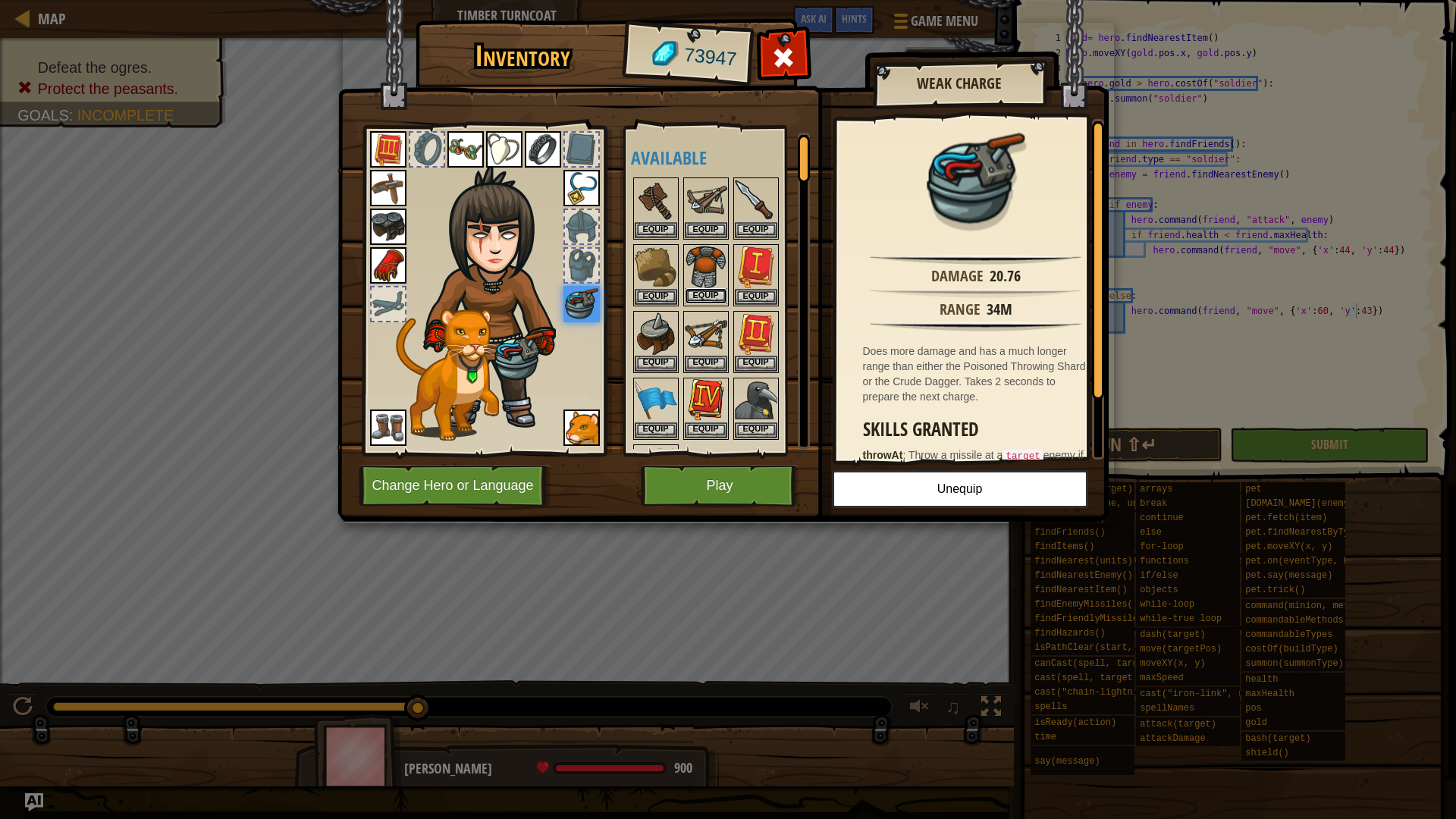
click at [697, 291] on button "Equip" at bounding box center [705, 296] width 42 height 16
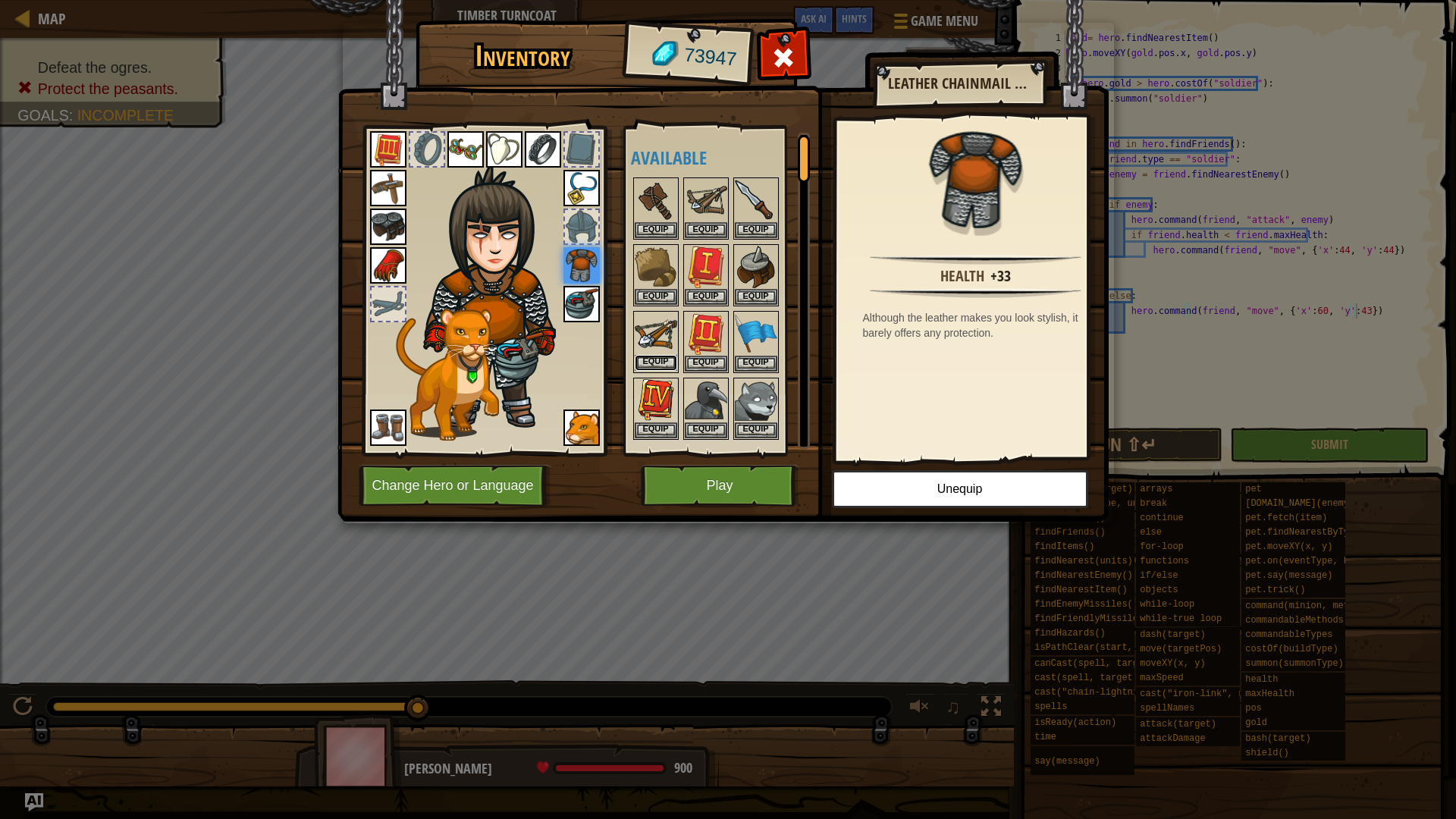
click at [647, 355] on button "Equip" at bounding box center [656, 362] width 42 height 16
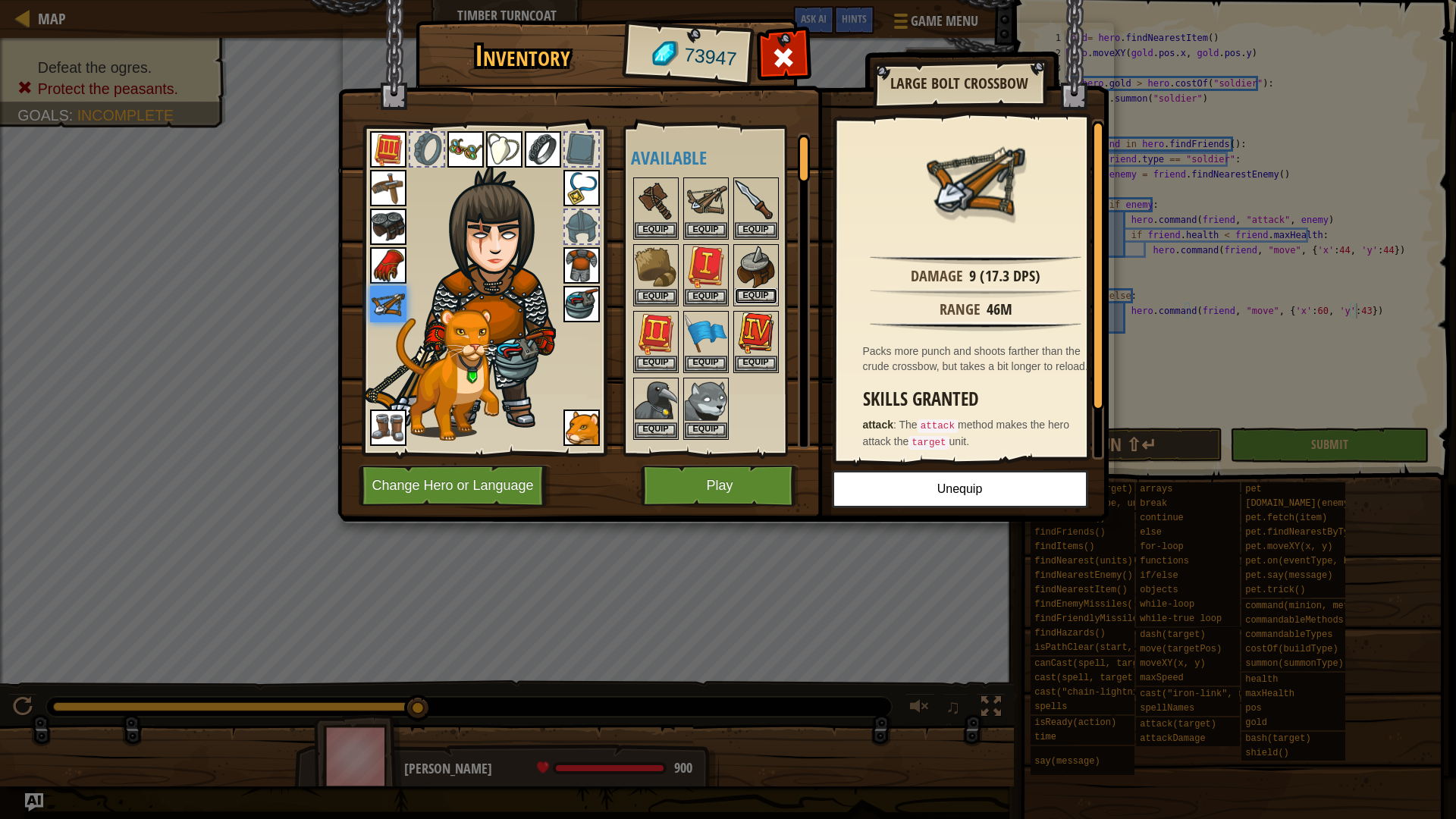
click at [770, 296] on button "Equip" at bounding box center [756, 296] width 42 height 16
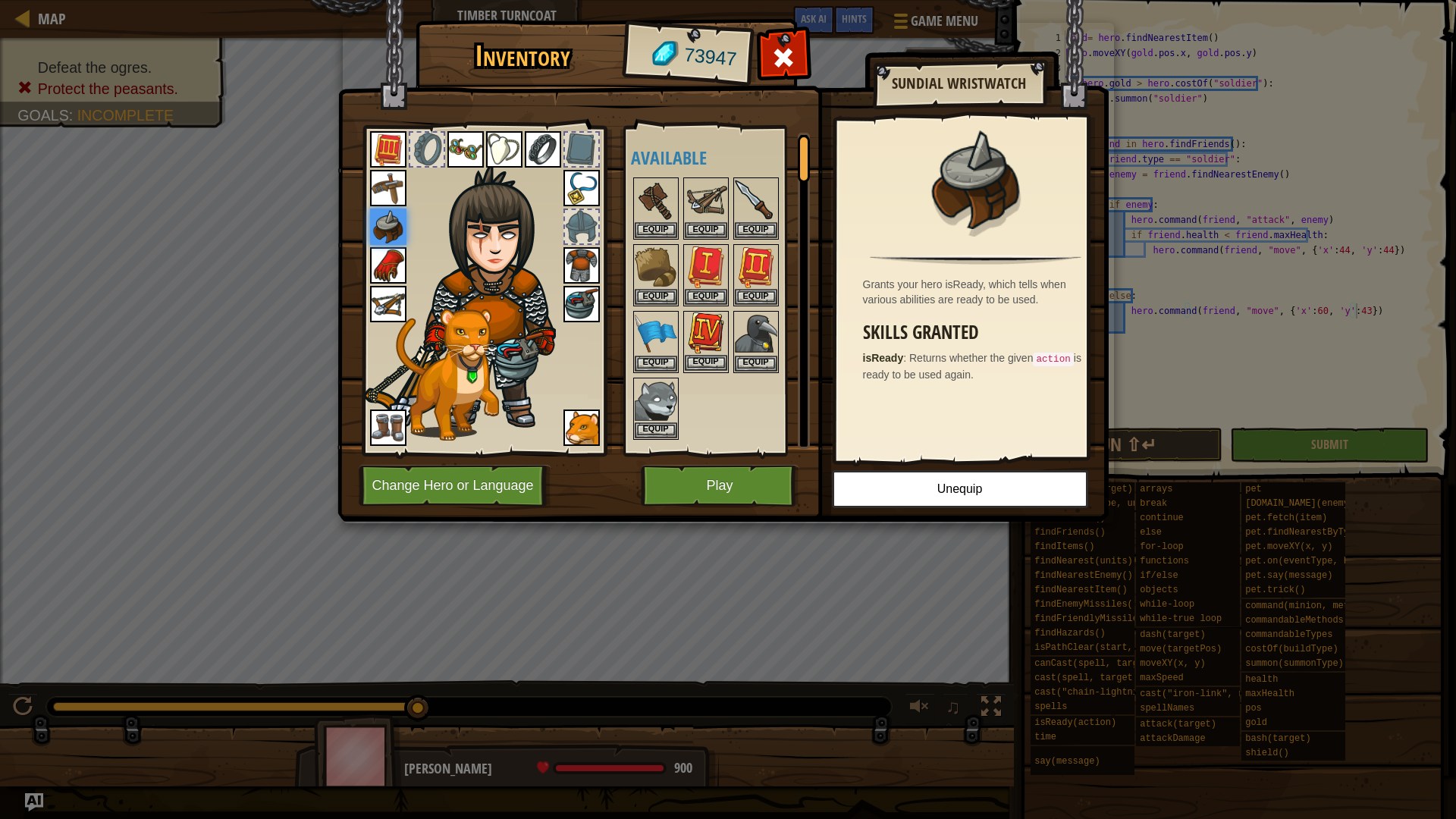
click at [713, 320] on img at bounding box center [705, 333] width 42 height 42
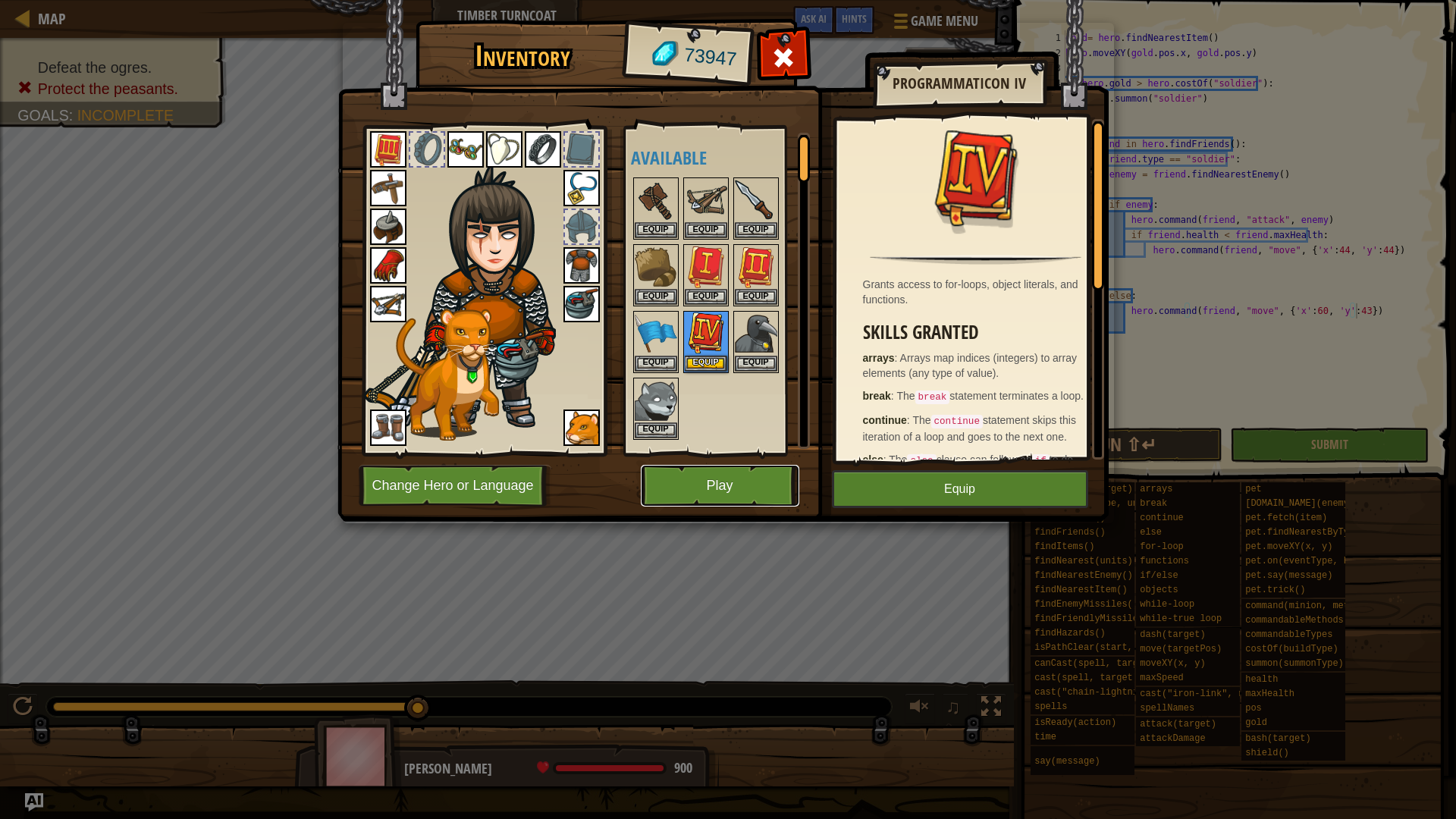
click at [686, 480] on button "Play" at bounding box center [720, 485] width 159 height 42
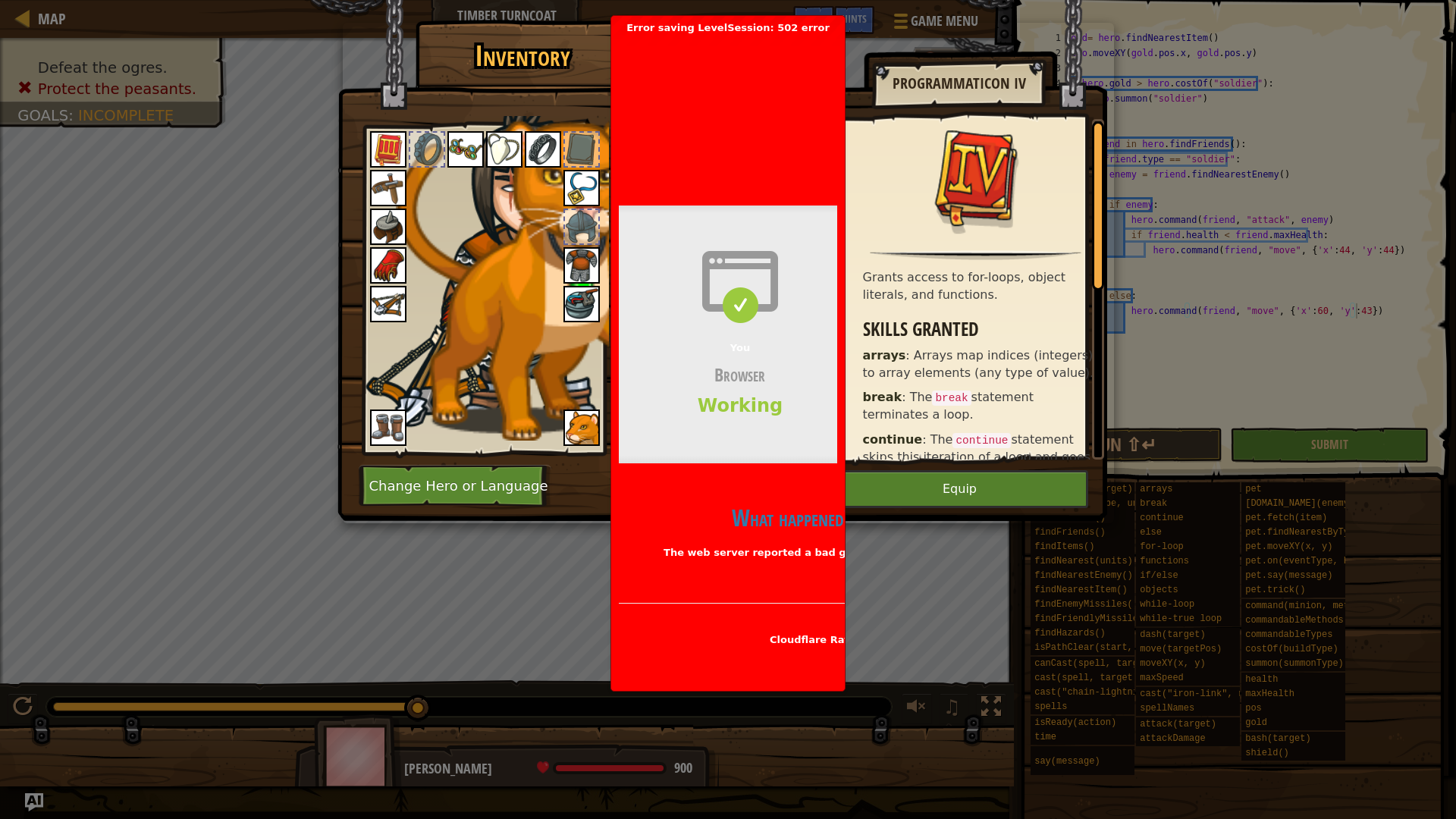
click at [979, 333] on h3 "Skills Granted" at bounding box center [979, 329] width 234 height 21
click at [794, 401] on div "You Browser Working" at bounding box center [740, 334] width 243 height 258
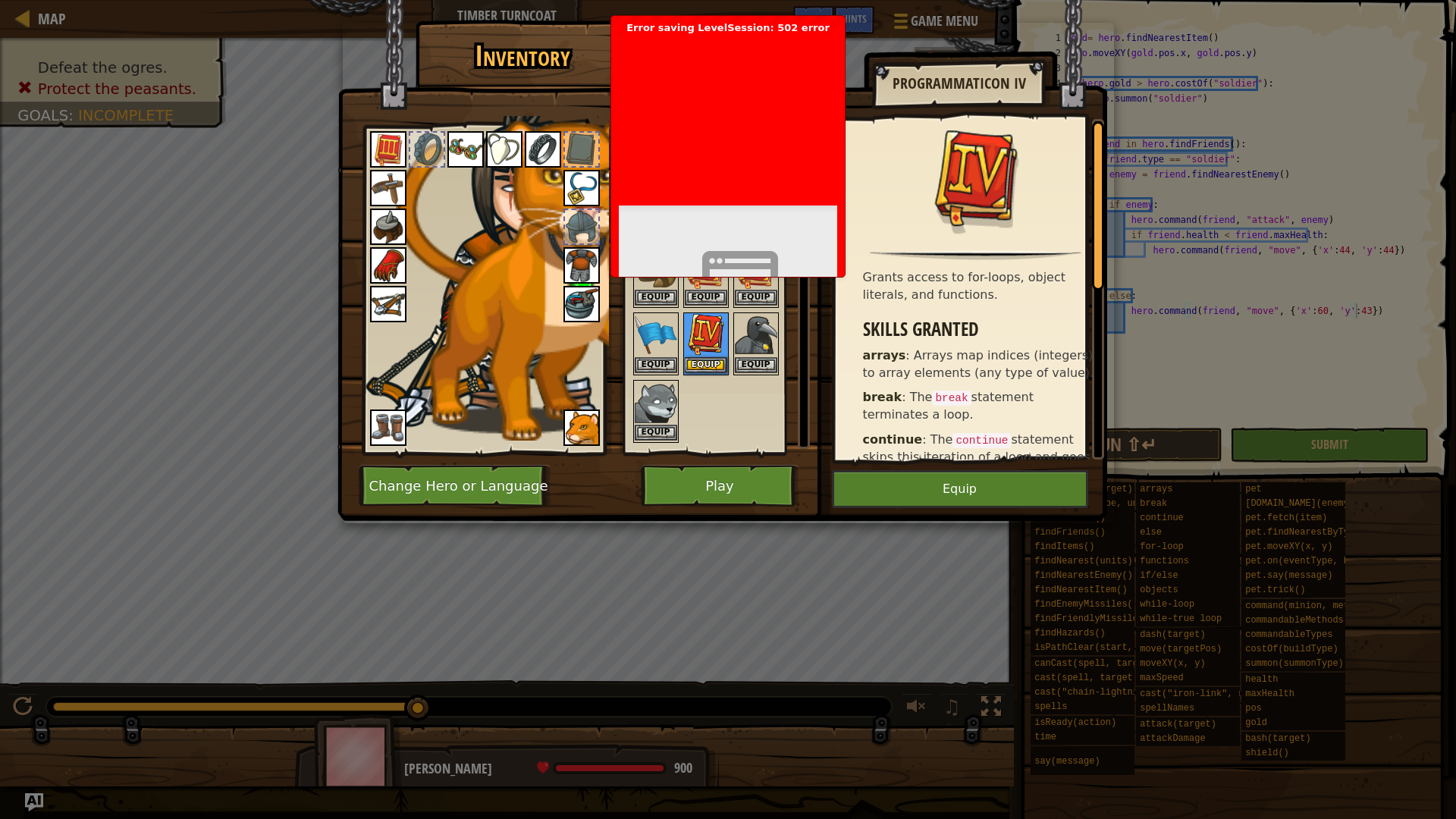
click at [794, 401] on div at bounding box center [726, 310] width 190 height 269
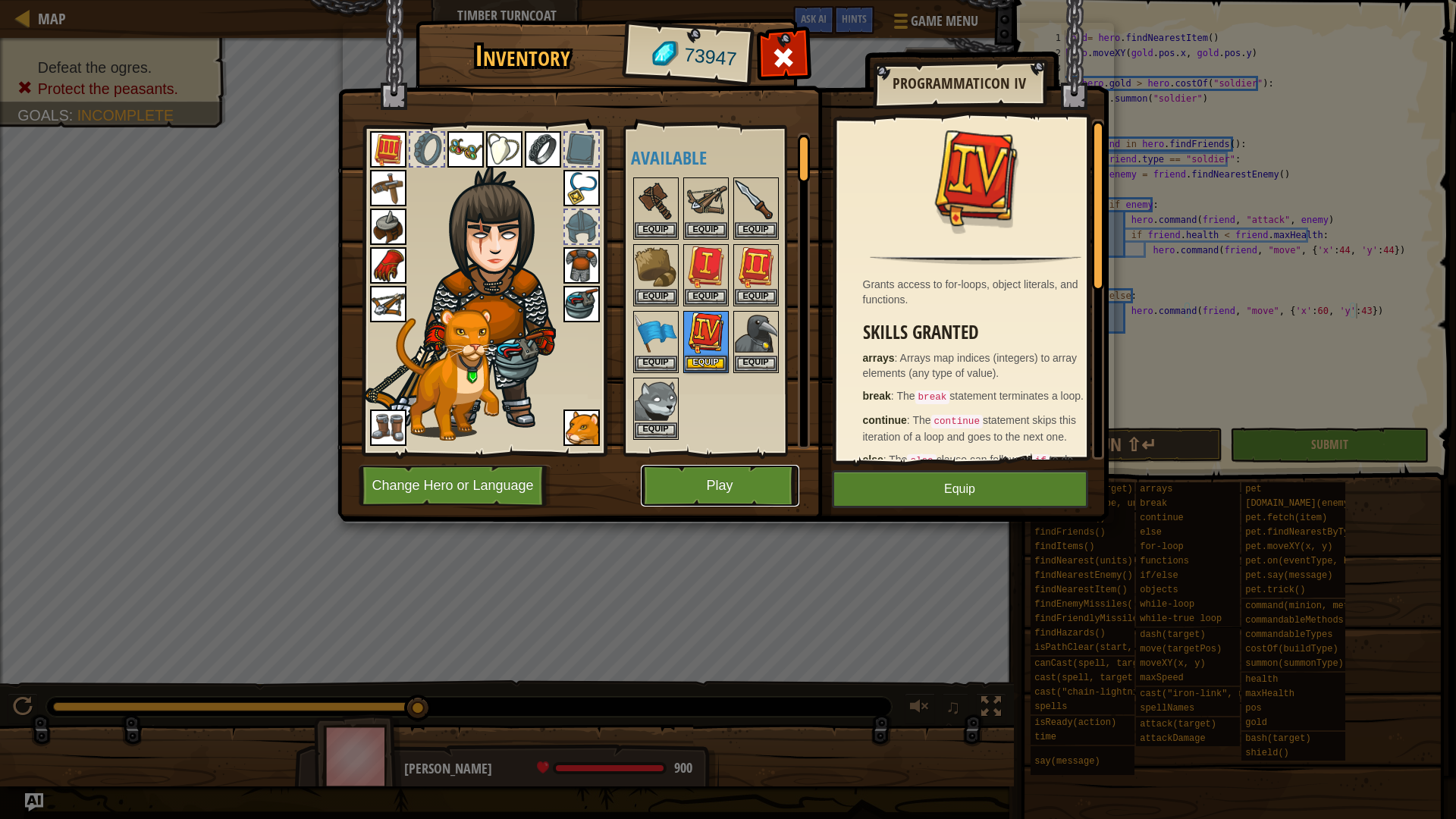
click at [698, 487] on button "Play" at bounding box center [720, 485] width 159 height 42
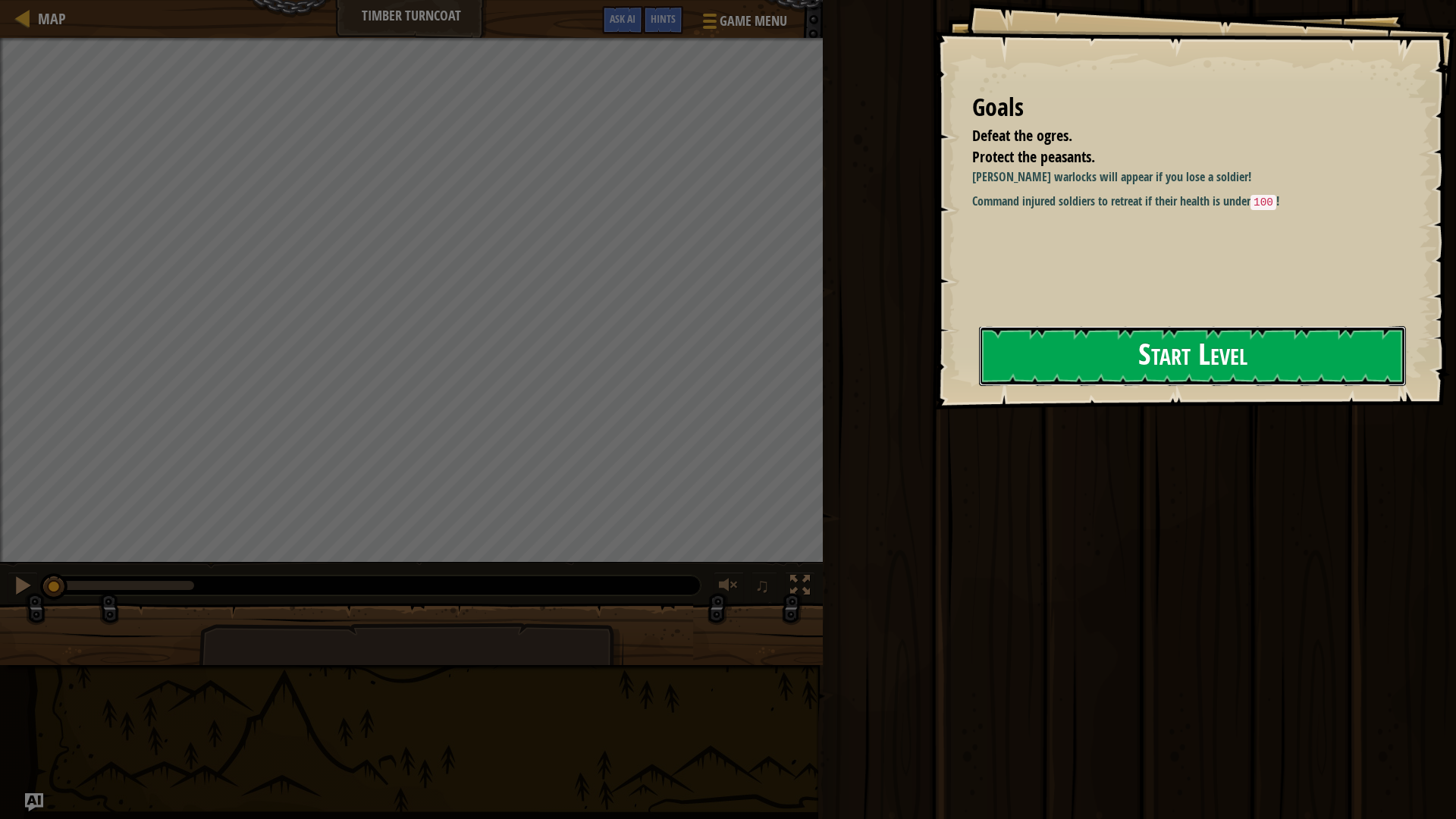
click at [1107, 350] on button "Start Level" at bounding box center [1192, 356] width 427 height 60
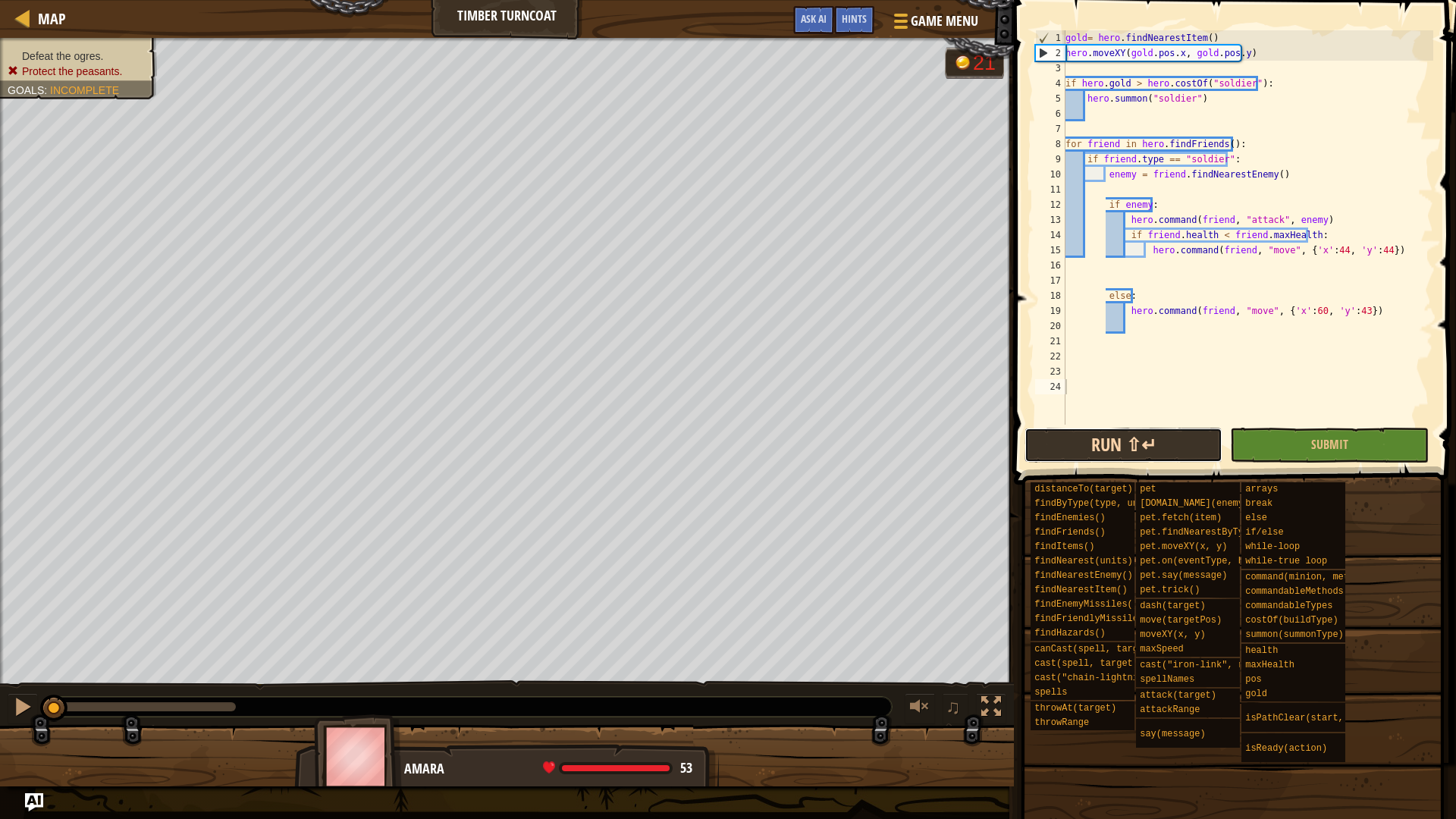
click at [1082, 456] on button "Run ⇧↵" at bounding box center [1124, 445] width 198 height 35
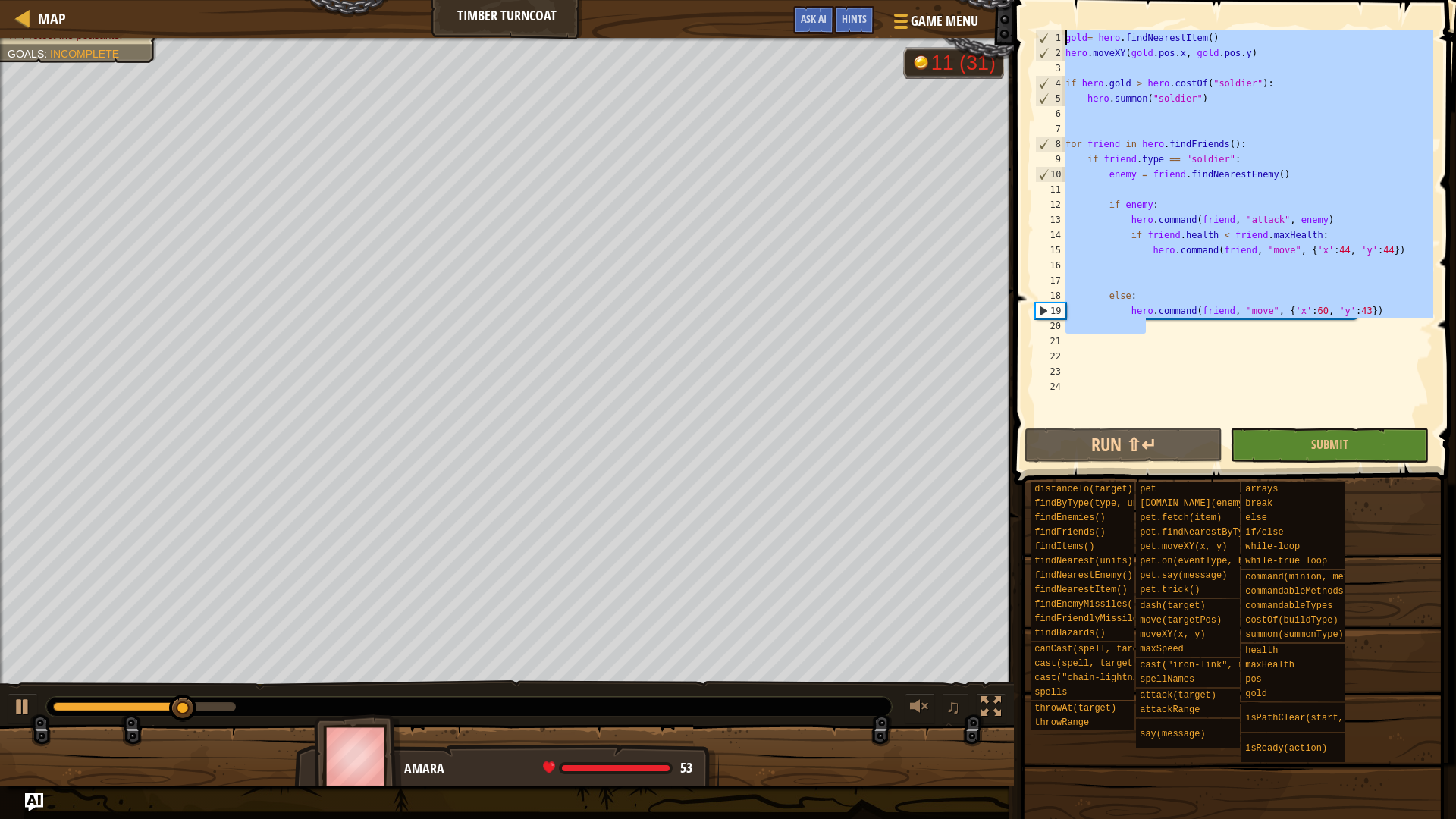
drag, startPoint x: 1155, startPoint y: 329, endPoint x: 860, endPoint y: 5, distance: 438.2
click at [860, 5] on div "Map Timber Turncoat Game Menu Done Hints Ask AI 1 ההההההההההההההההההההההההההההה…" at bounding box center [728, 410] width 1456 height 819
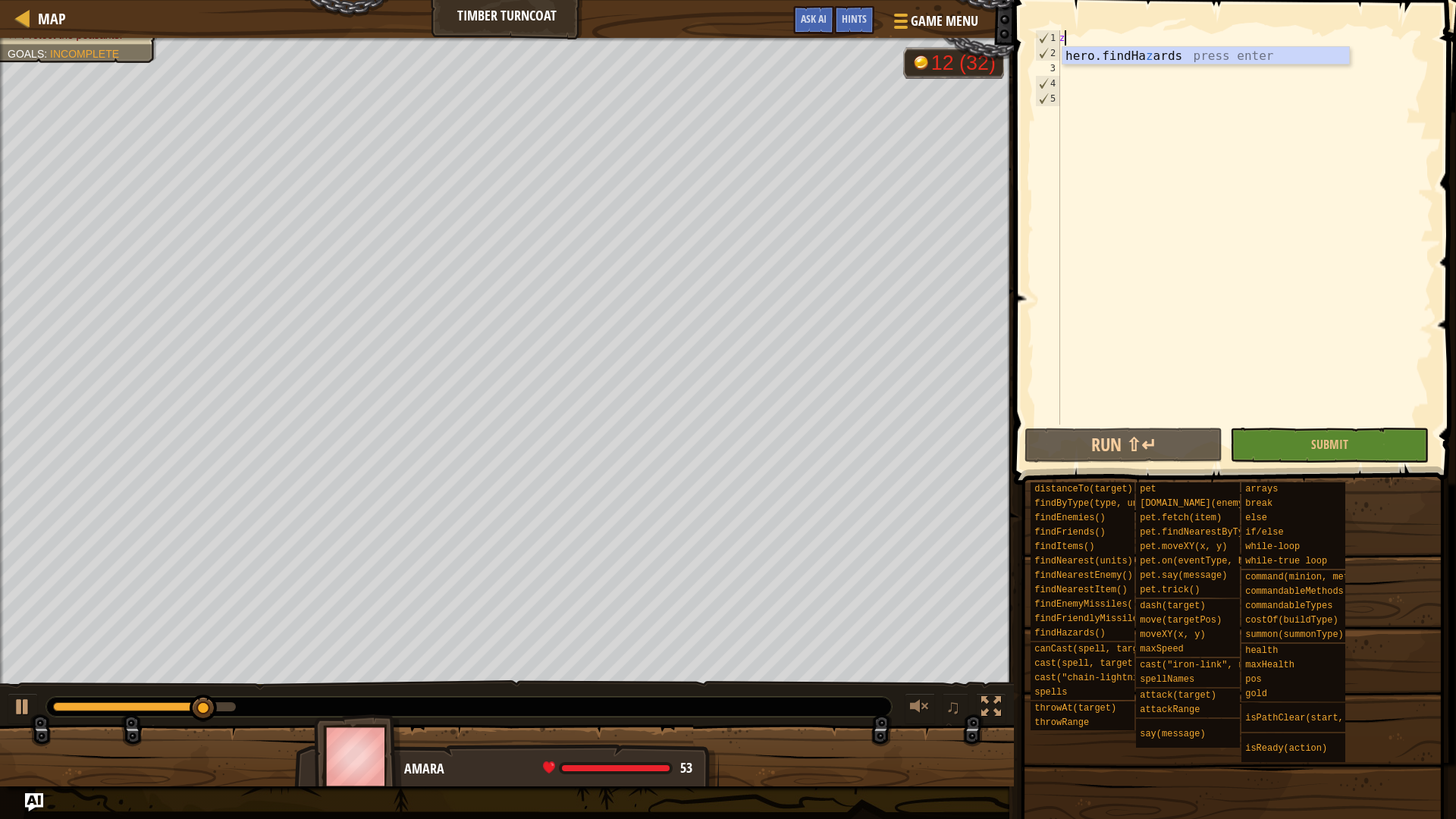
type textarea "z"
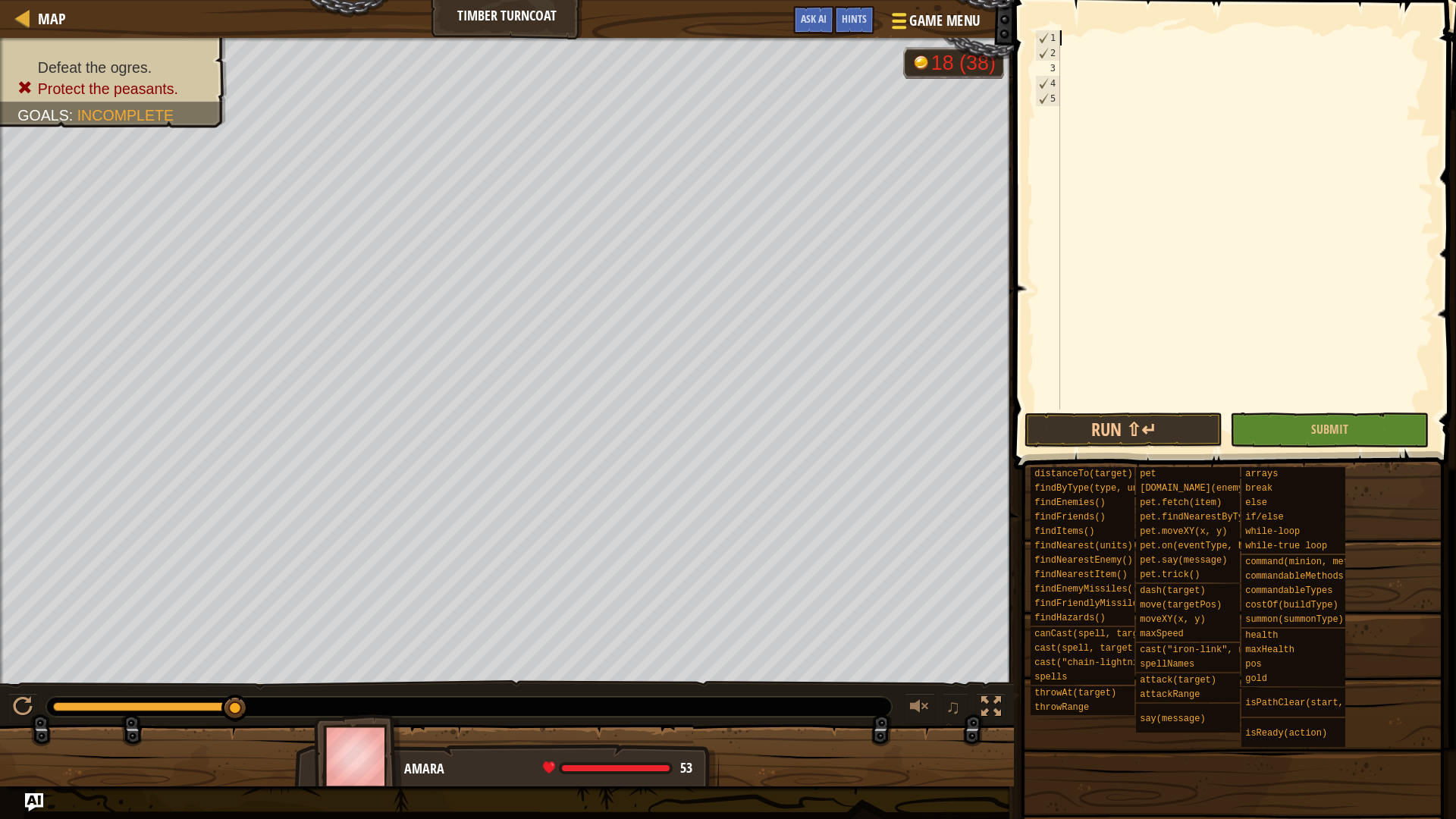
click at [900, 20] on span at bounding box center [899, 21] width 14 height 3
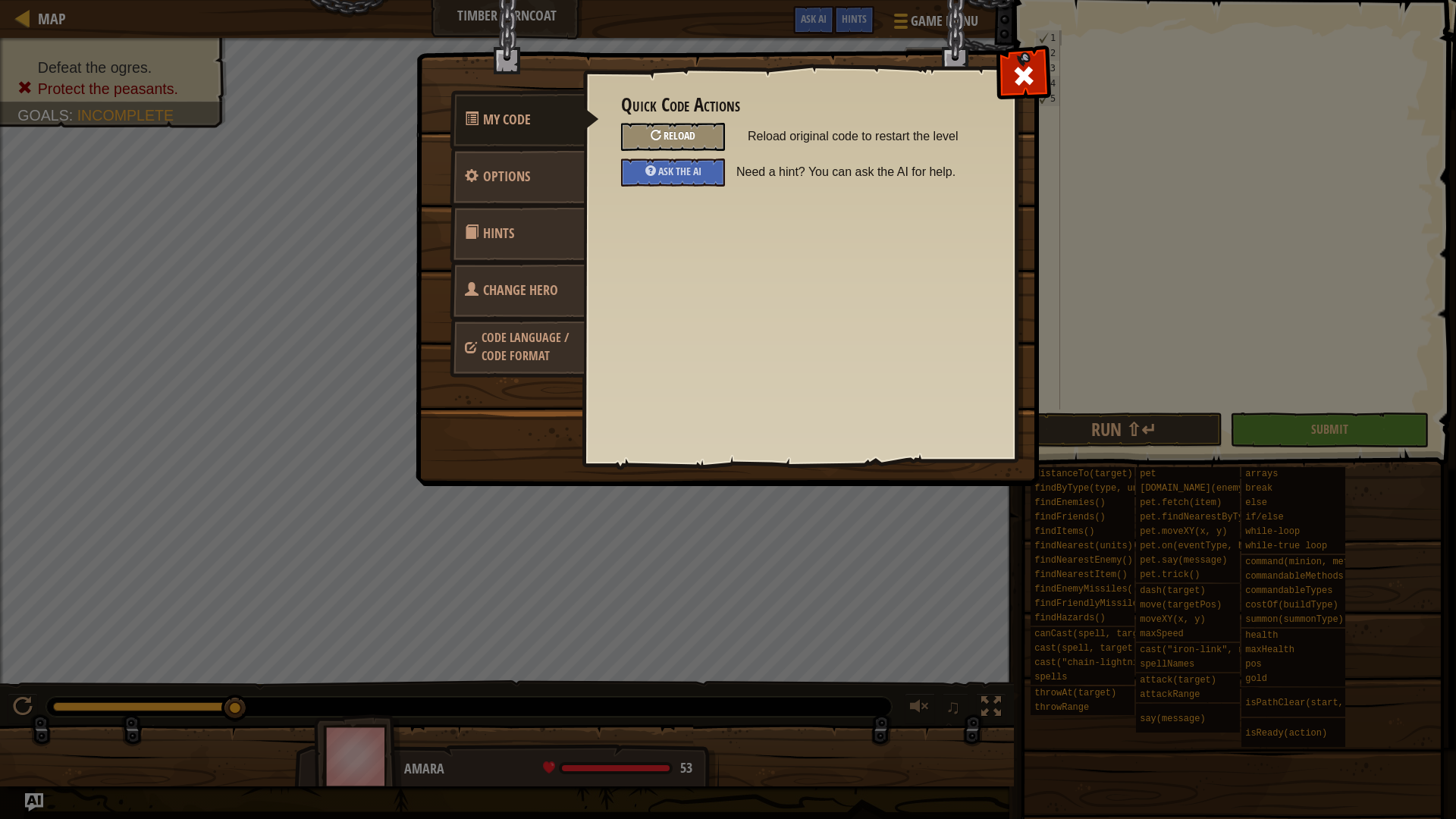
click at [647, 131] on div "Reload" at bounding box center [673, 137] width 104 height 28
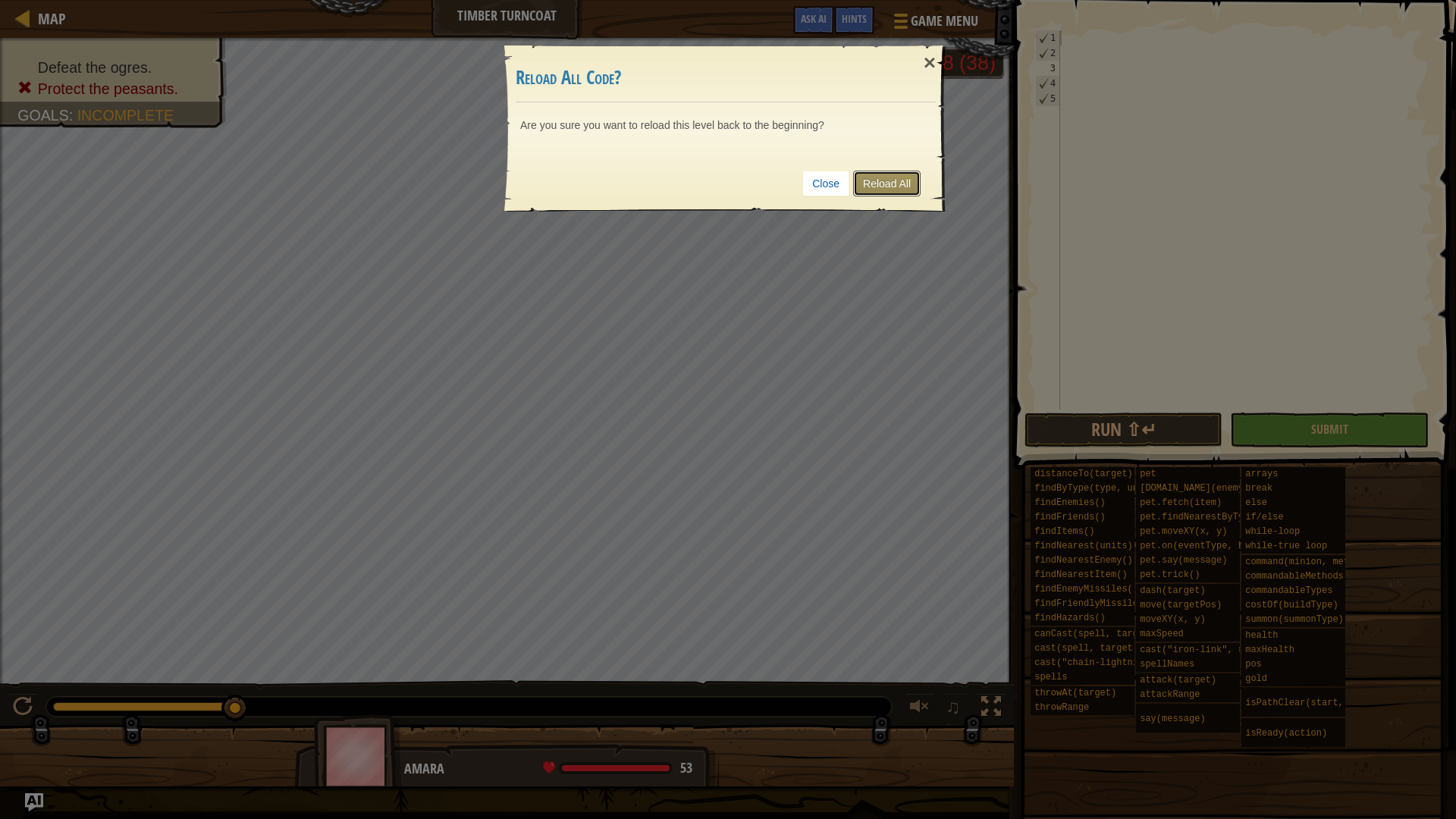
click at [871, 190] on link "Reload All" at bounding box center [887, 183] width 68 height 26
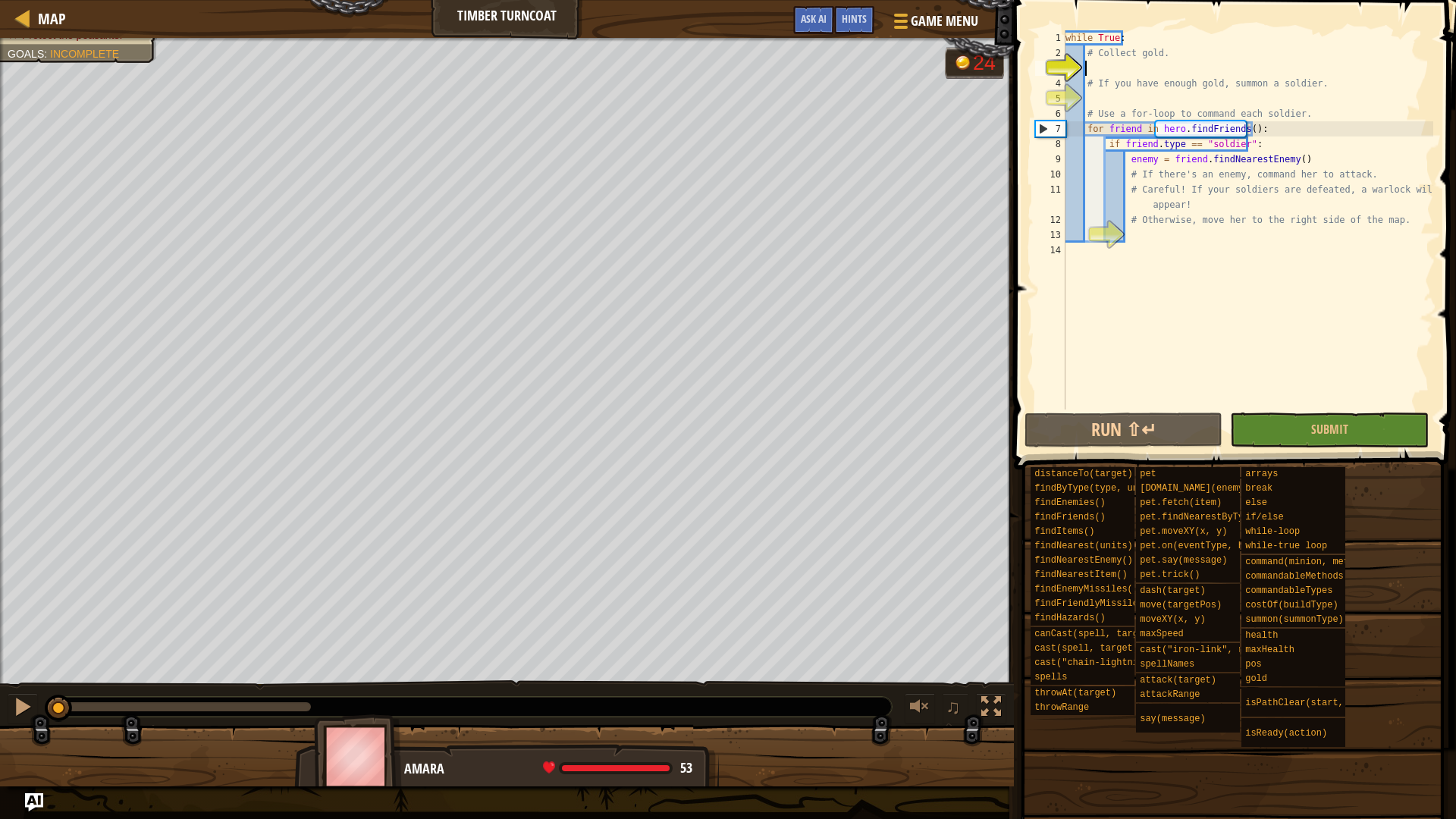
click at [1357, 180] on div "while True : # Collect gold. # If you have enough gold, summon a soldier. # Use…" at bounding box center [1247, 235] width 371 height 410
type textarea "# If there's an enemy, command her to attack."
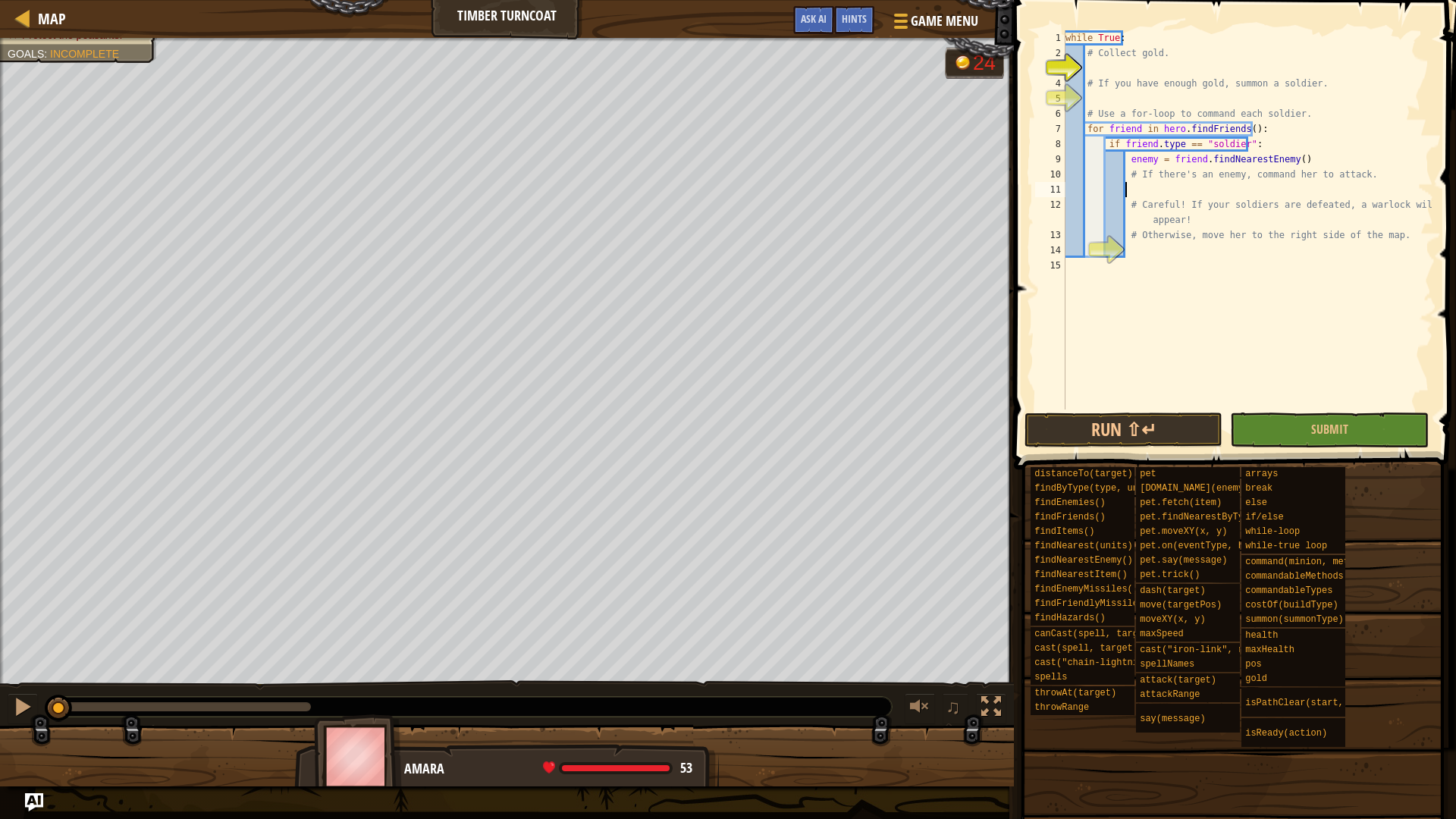
scroll to position [7, 5]
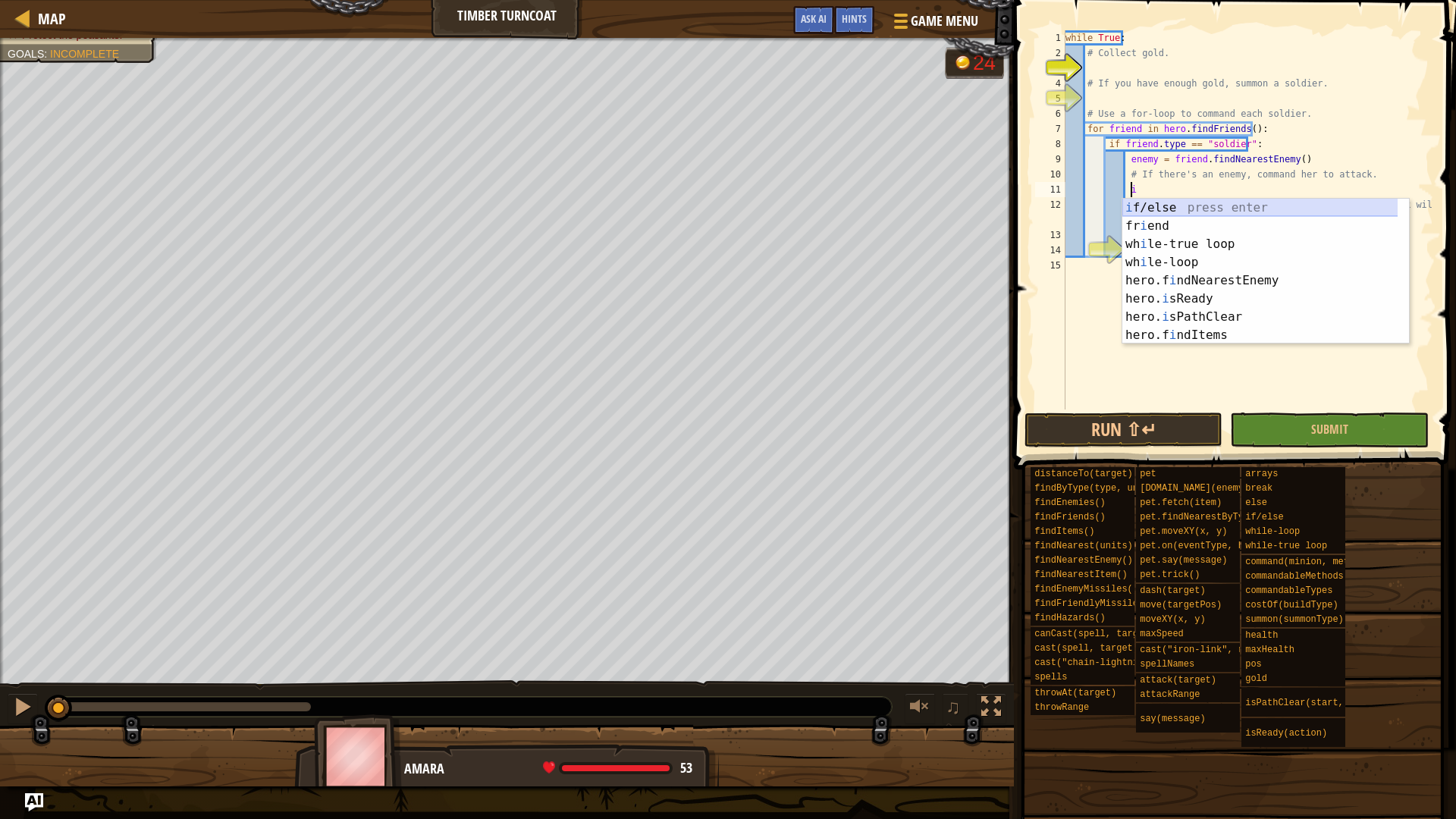
click at [1299, 209] on div "i f/else press enter fr i end press enter wh i le-true loop press enter wh i le…" at bounding box center [1265, 290] width 287 height 182
type textarea "if enemy:"
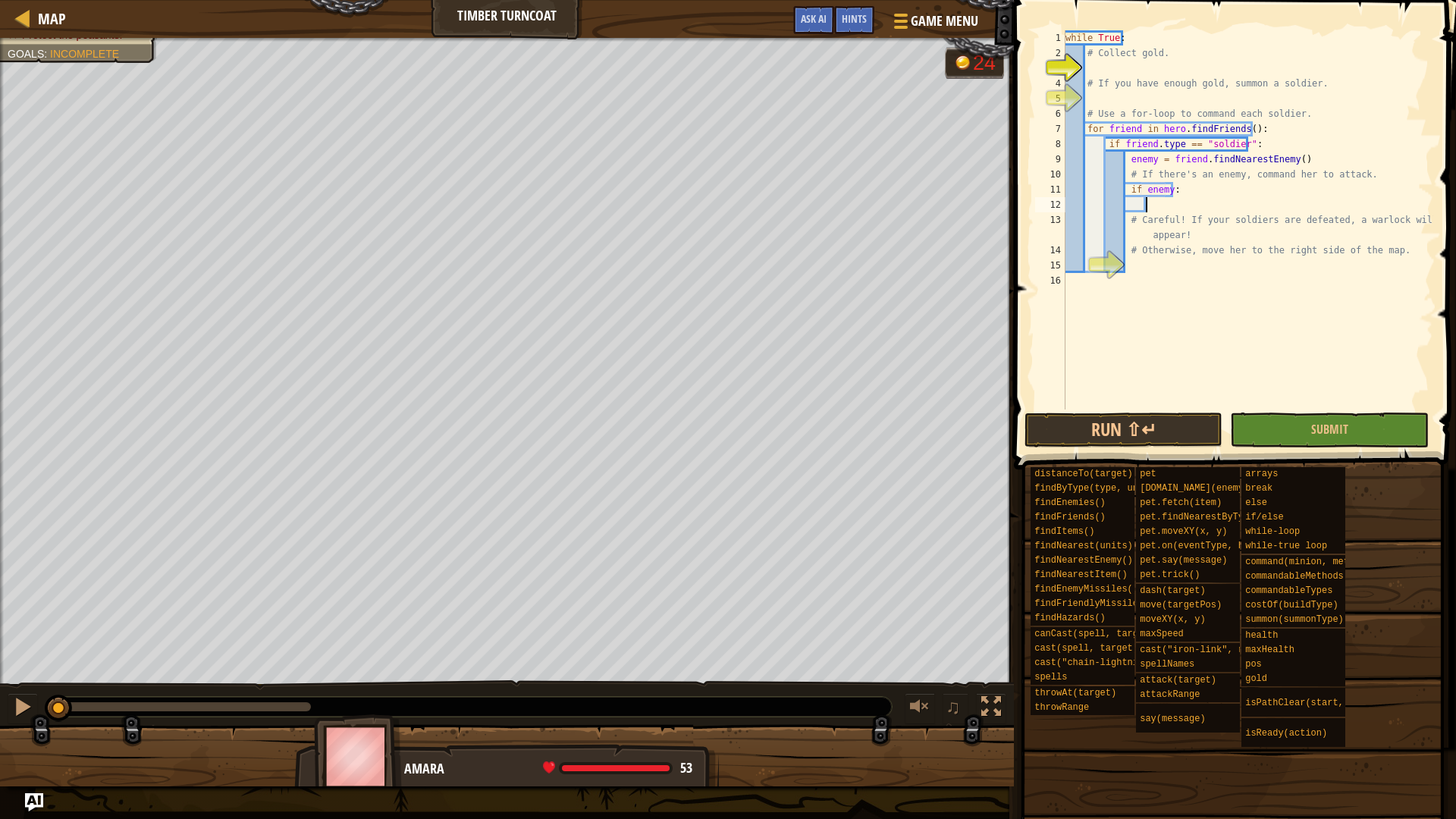
click at [1147, 206] on div "while True : # Collect gold. # If you have enough gold, summon a soldier. # Use…" at bounding box center [1247, 235] width 371 height 410
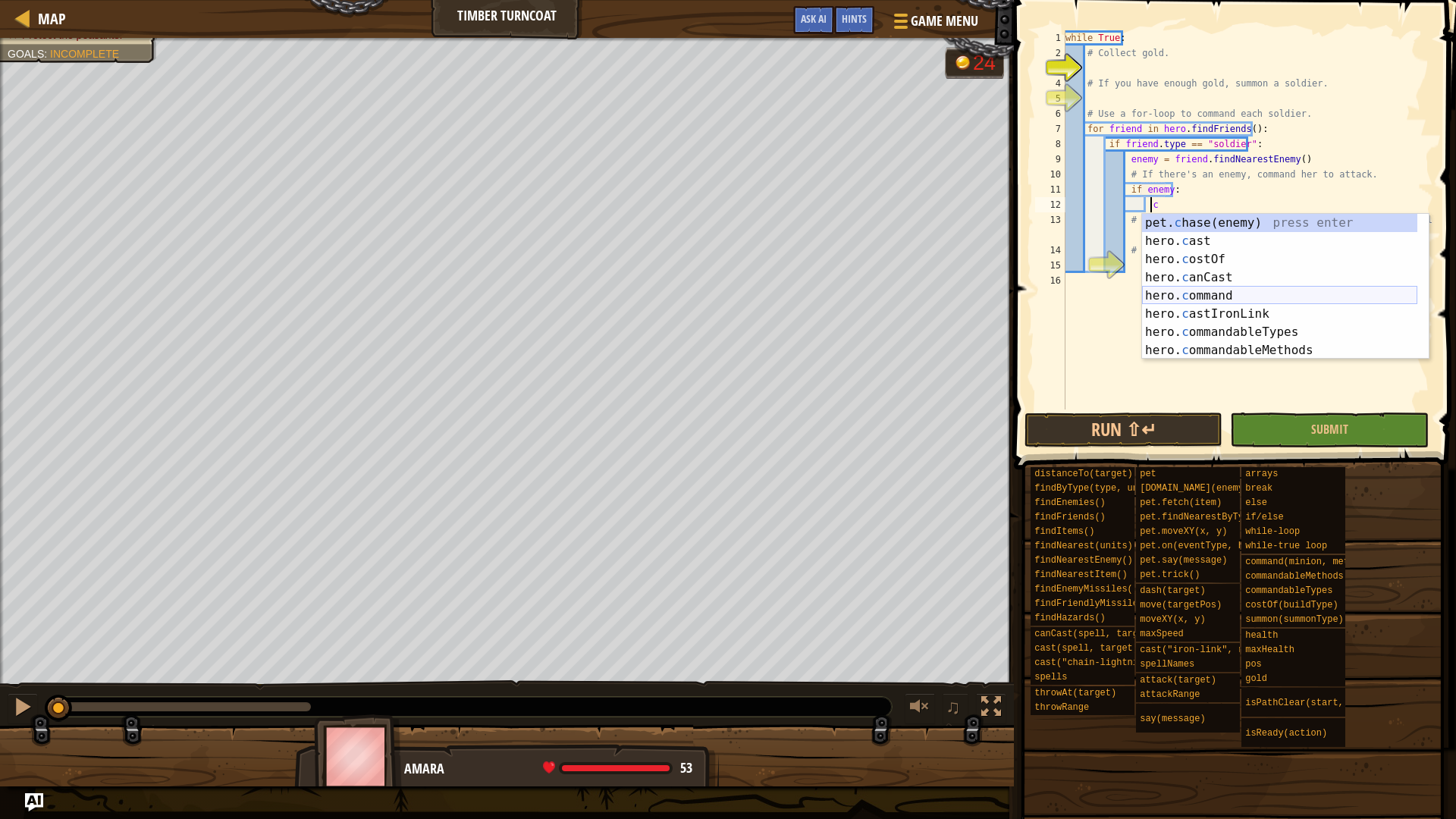
click at [1190, 292] on div "pet. c hase(enemy) press enter hero. c ast press enter hero. c ostOf press ente…" at bounding box center [1279, 305] width 275 height 182
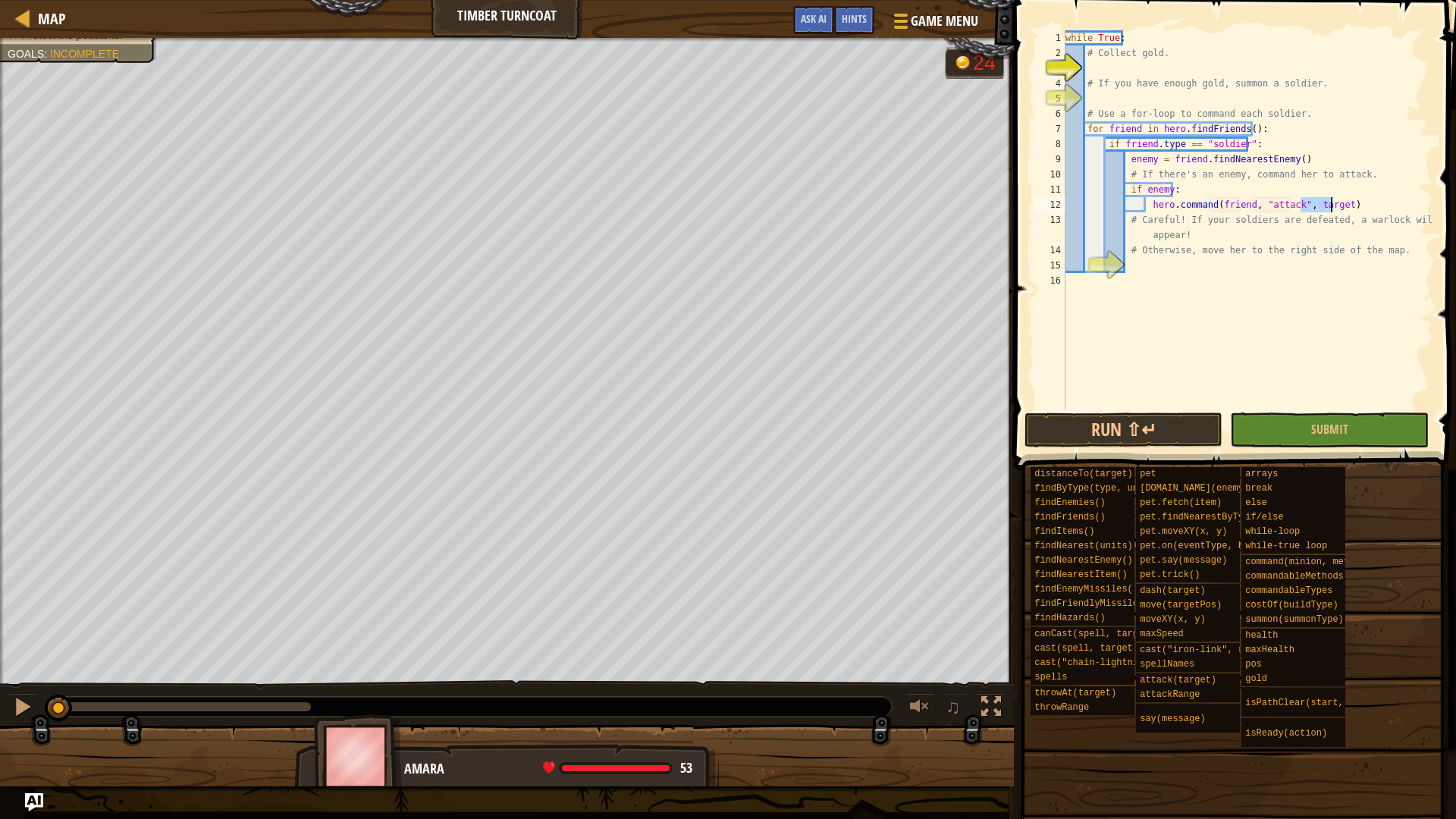
drag, startPoint x: 1300, startPoint y: 205, endPoint x: 1330, endPoint y: 209, distance: 30.3
click at [1330, 209] on div "while True : # Collect gold. # If you have enough gold, summon a soldier. # Use…" at bounding box center [1247, 235] width 371 height 410
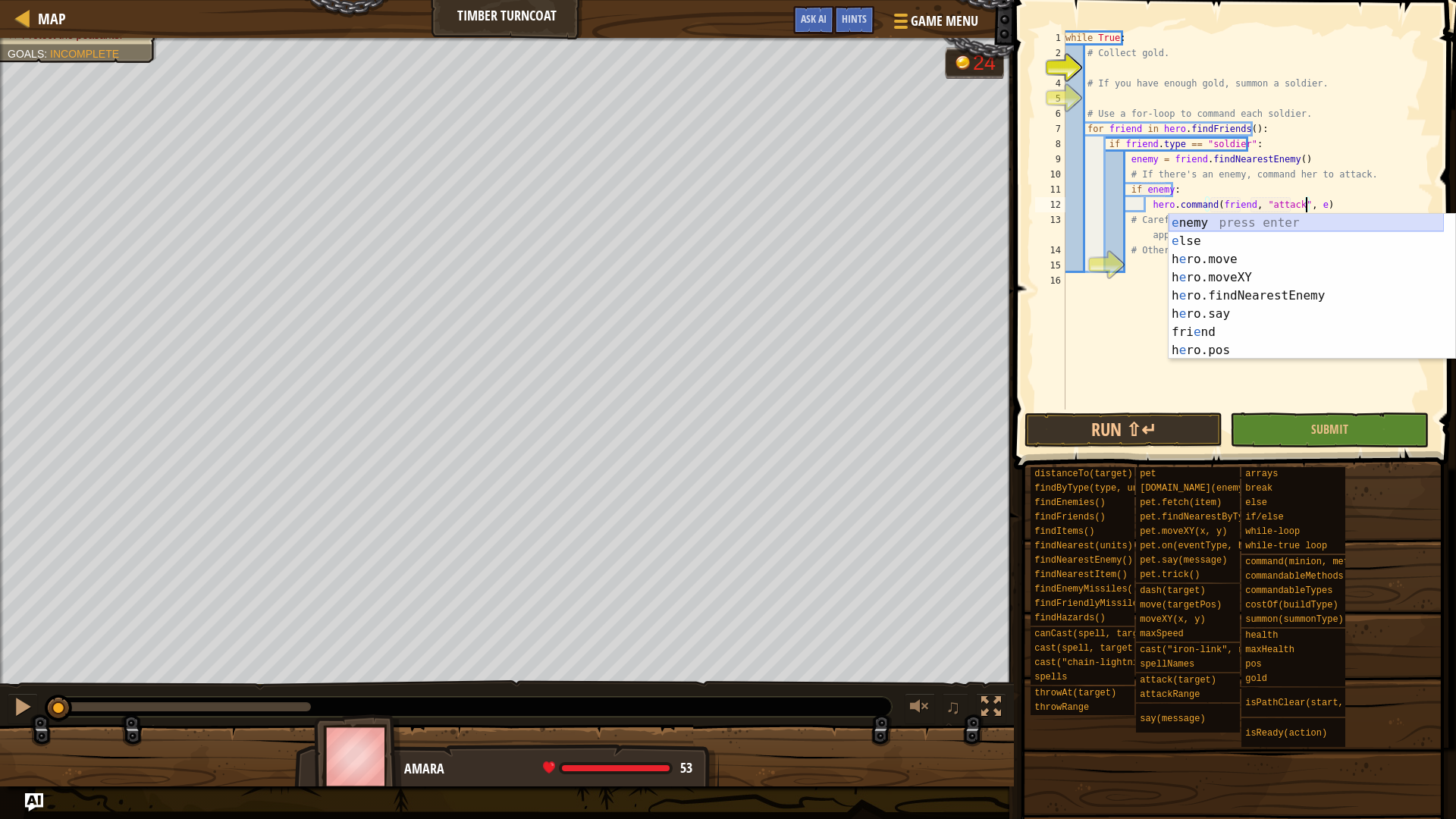
click at [1254, 225] on div "e nemy press enter e lse press enter h e ro.move press enter h e ro.moveXY pres…" at bounding box center [1306, 305] width 275 height 182
type textarea "hero.command(friend, "attack", enemy)"
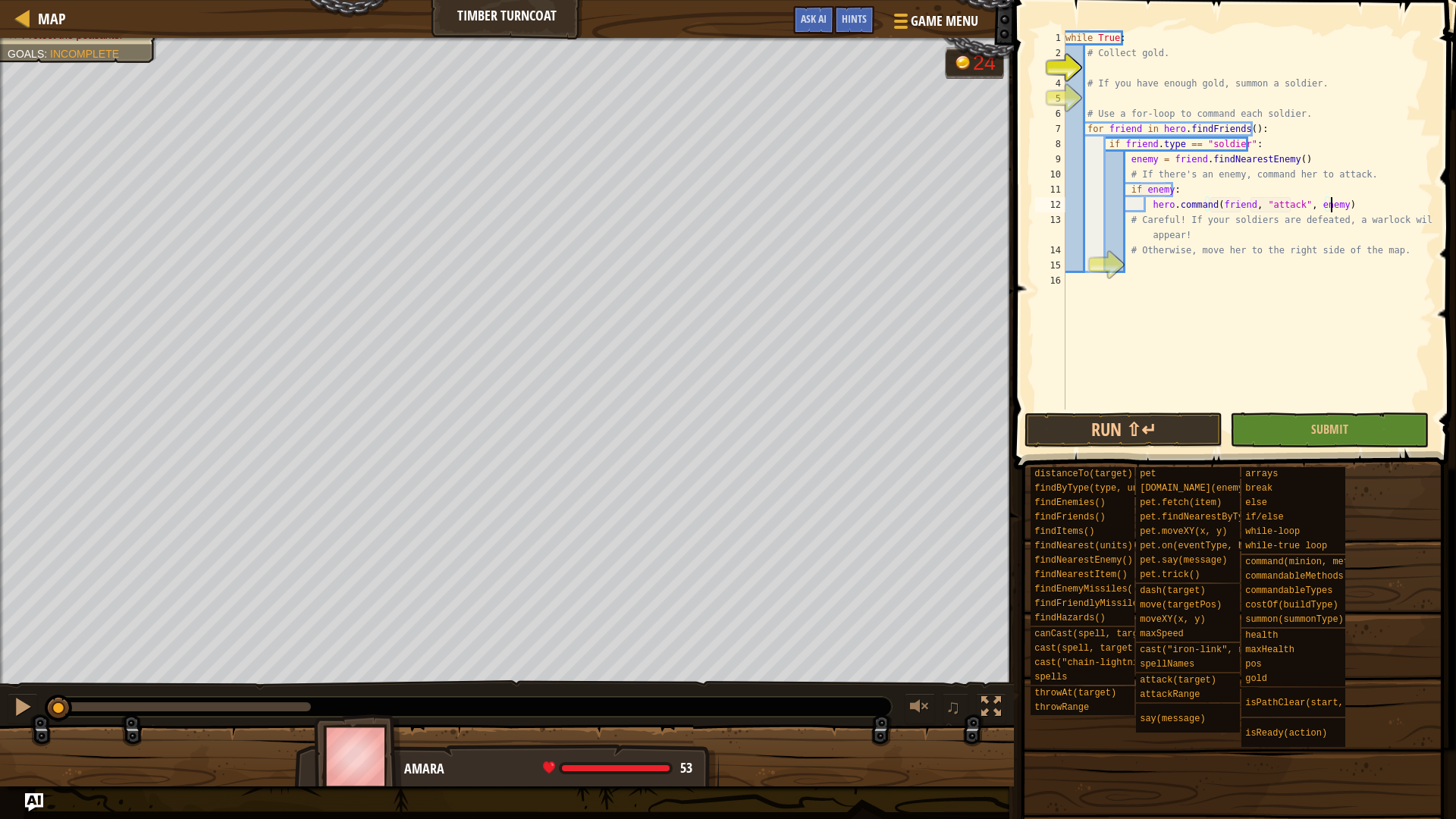
click at [1369, 203] on div "while True : # Collect gold. # If you have enough gold, summon a soldier. # Use…" at bounding box center [1247, 235] width 371 height 410
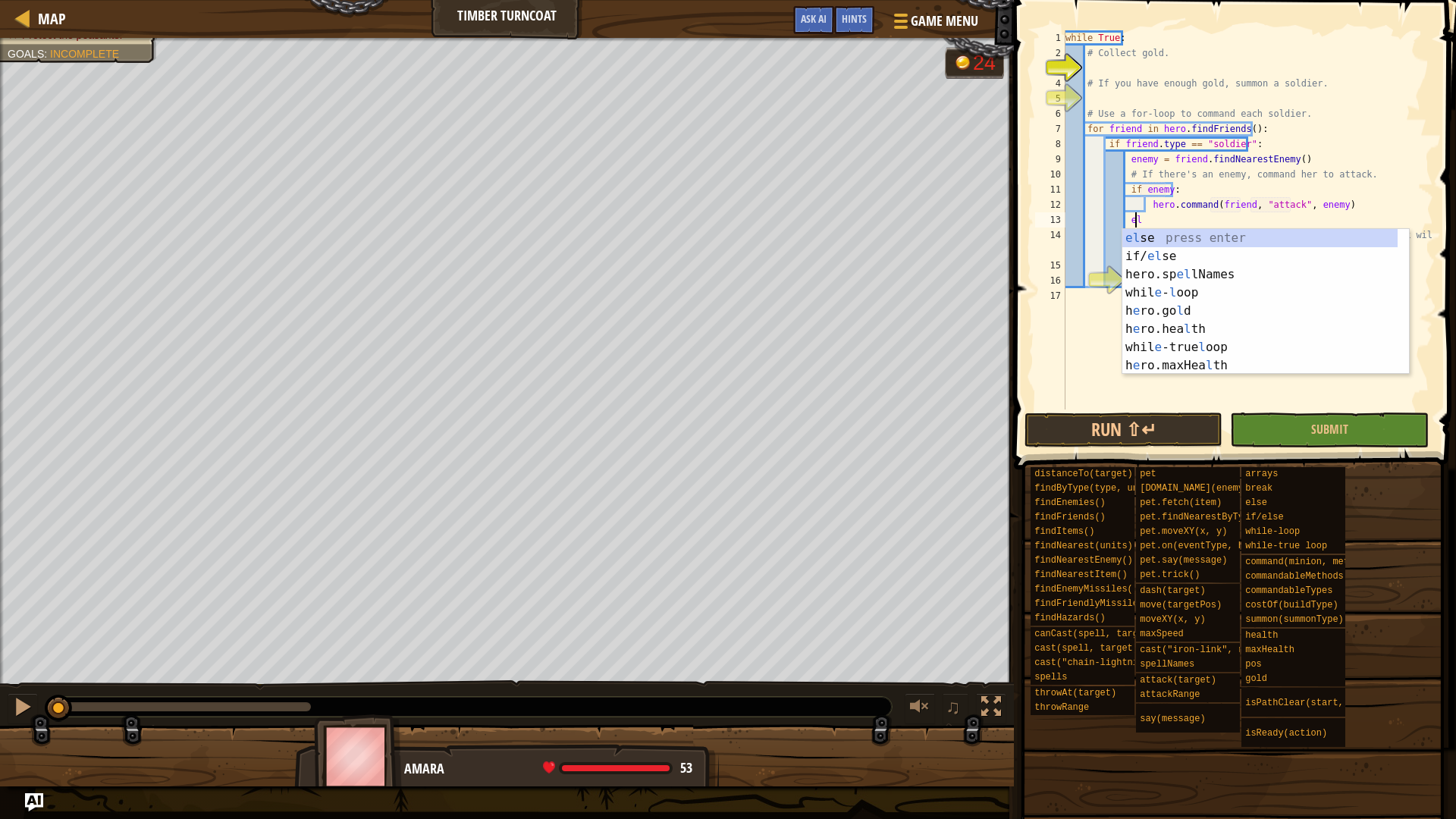
scroll to position [7, 5]
type textarea "else"
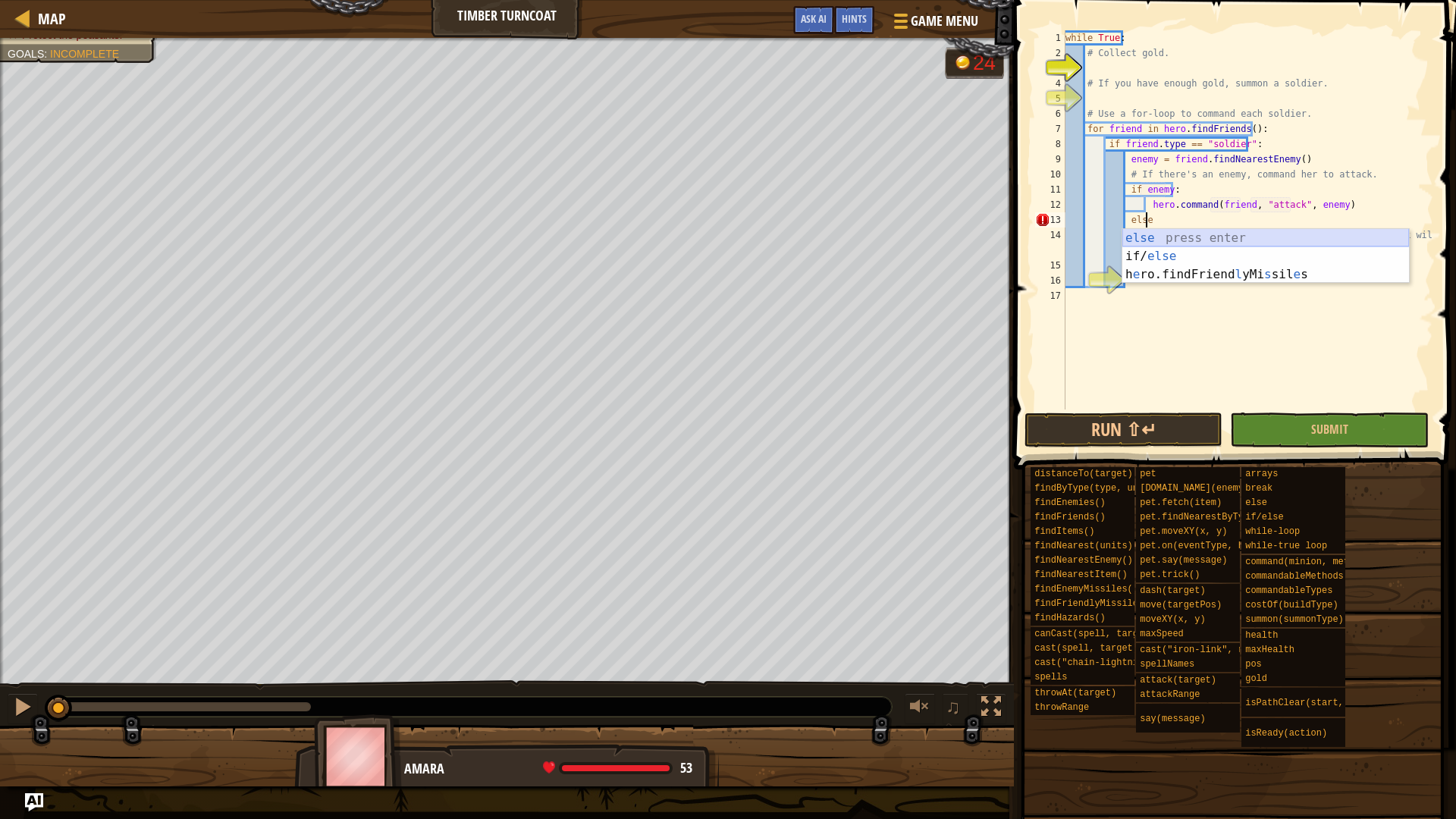
click at [1368, 237] on div "else press enter if/ else press enter h e ro.findFriend l yMi s sil e s press e…" at bounding box center [1265, 274] width 287 height 91
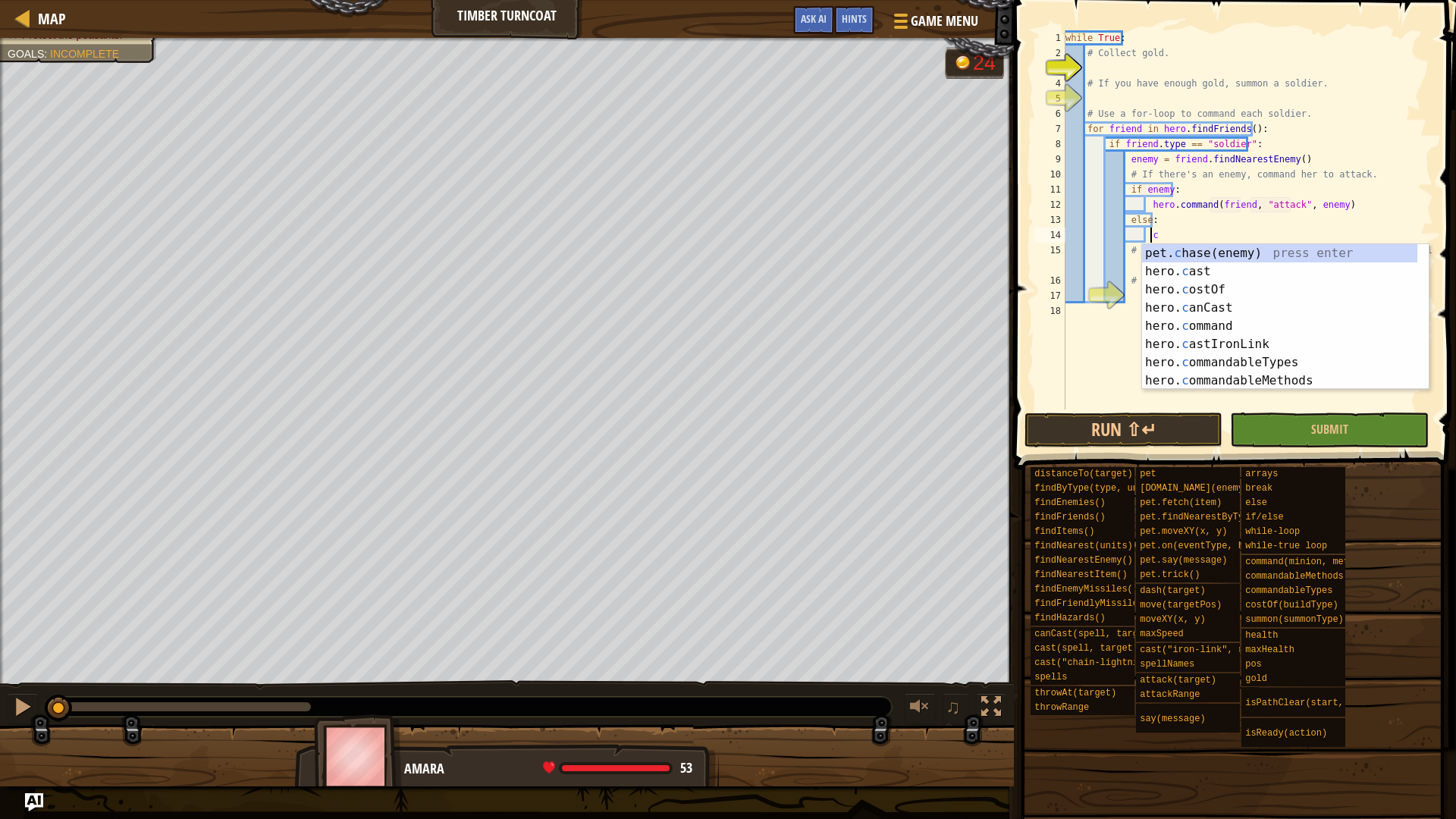
scroll to position [7, 6]
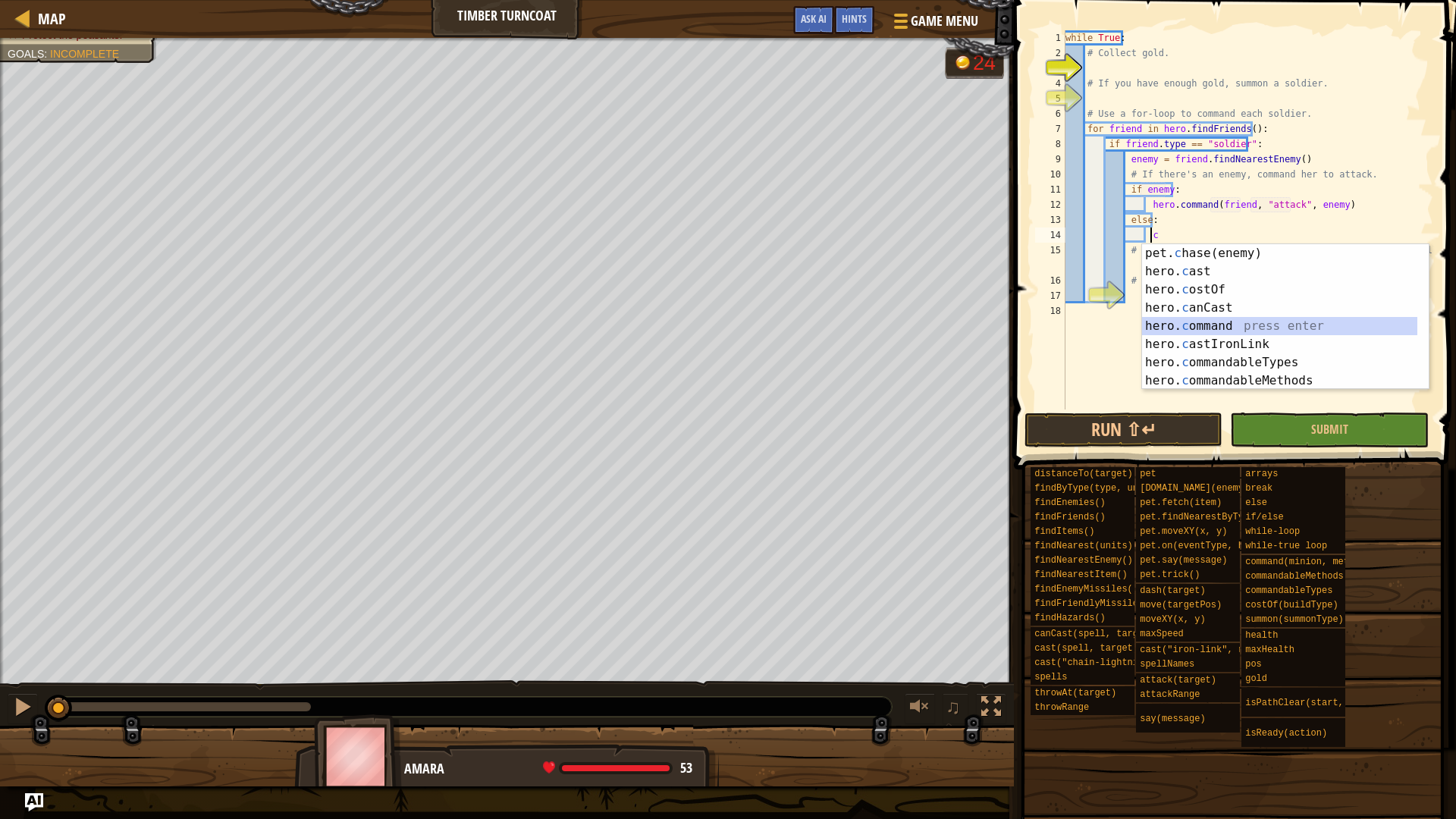
click at [1320, 325] on div "pet. c hase(enemy) press enter hero. c ast press enter hero. c ostOf press ente…" at bounding box center [1279, 335] width 275 height 182
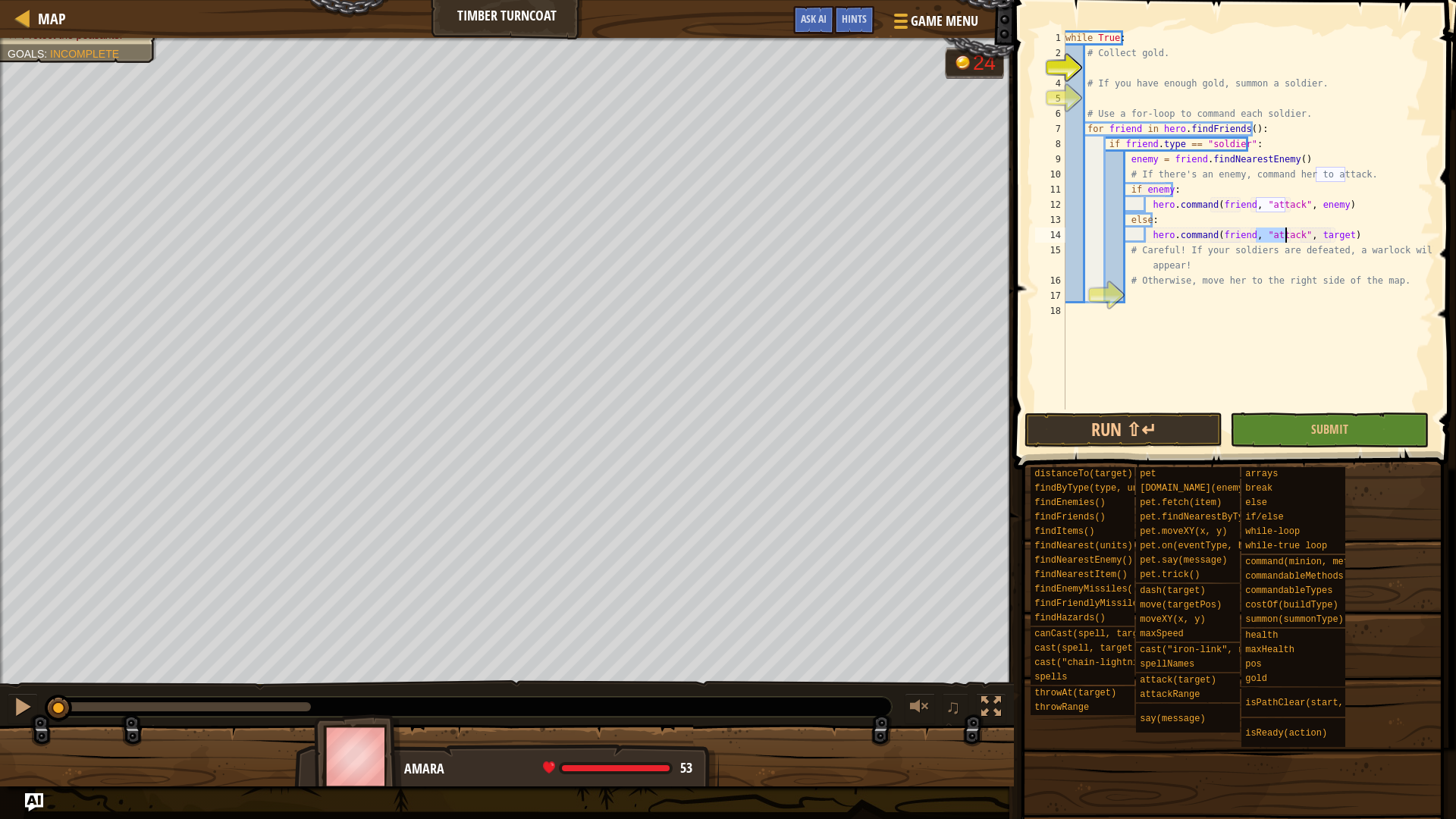
drag, startPoint x: 1254, startPoint y: 233, endPoint x: 1283, endPoint y: 233, distance: 29.0
click at [1283, 233] on div "while True : # Collect gold. # If you have enough gold, summon a soldier. # Use…" at bounding box center [1247, 235] width 371 height 410
drag, startPoint x: 1291, startPoint y: 239, endPoint x: 1318, endPoint y: 239, distance: 27.0
click at [1318, 239] on div "while True : # Collect gold. # If you have enough gold, summon a soldier. # Use…" at bounding box center [1247, 235] width 371 height 410
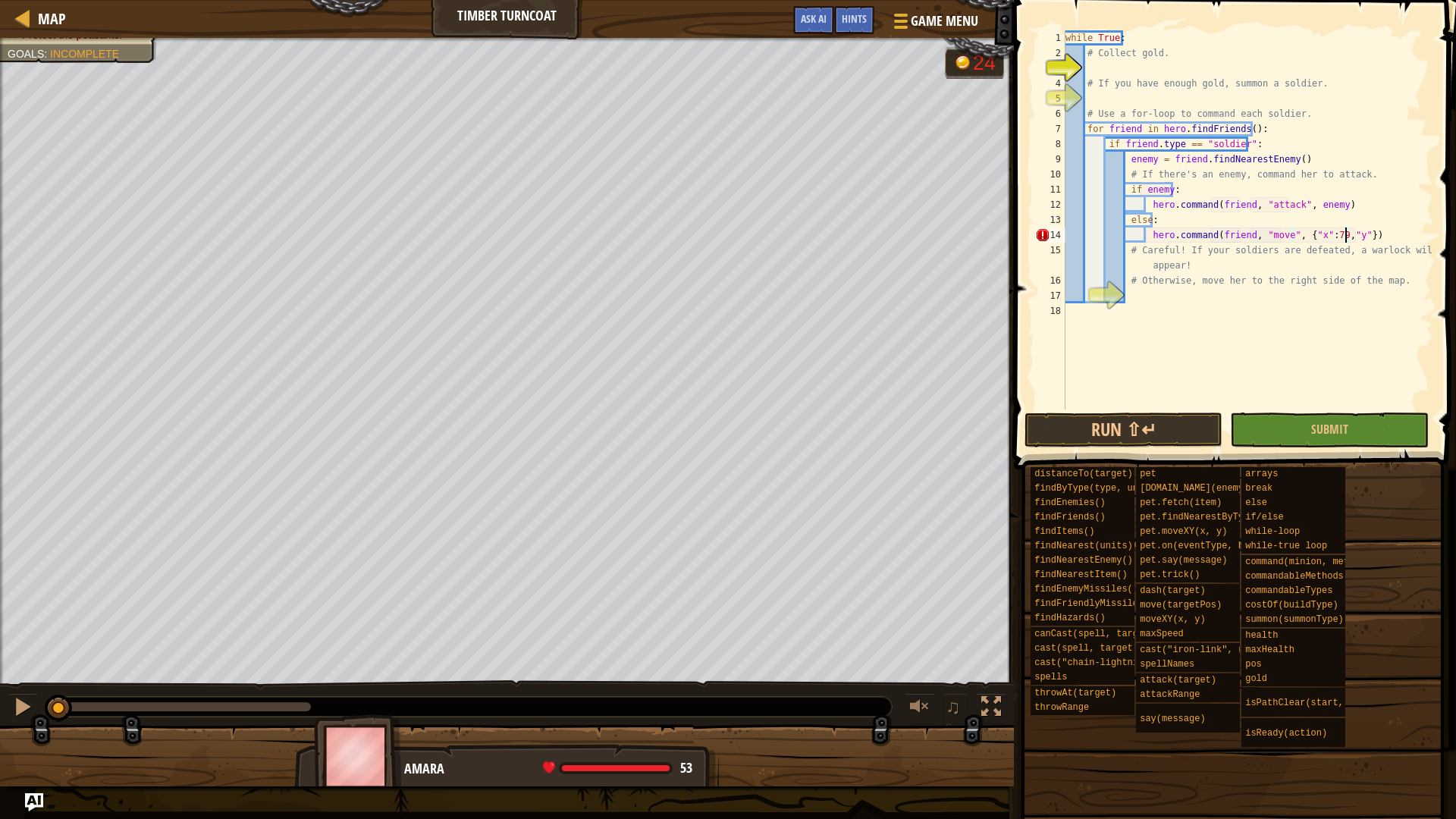
scroll to position [7, 23]
type textarea "hero.command(friend, "move", {"x":79,"y":47})"
click at [1145, 297] on div "while True : # Collect gold. # If you have enough gold, summon a soldier. # Use…" at bounding box center [1247, 235] width 371 height 410
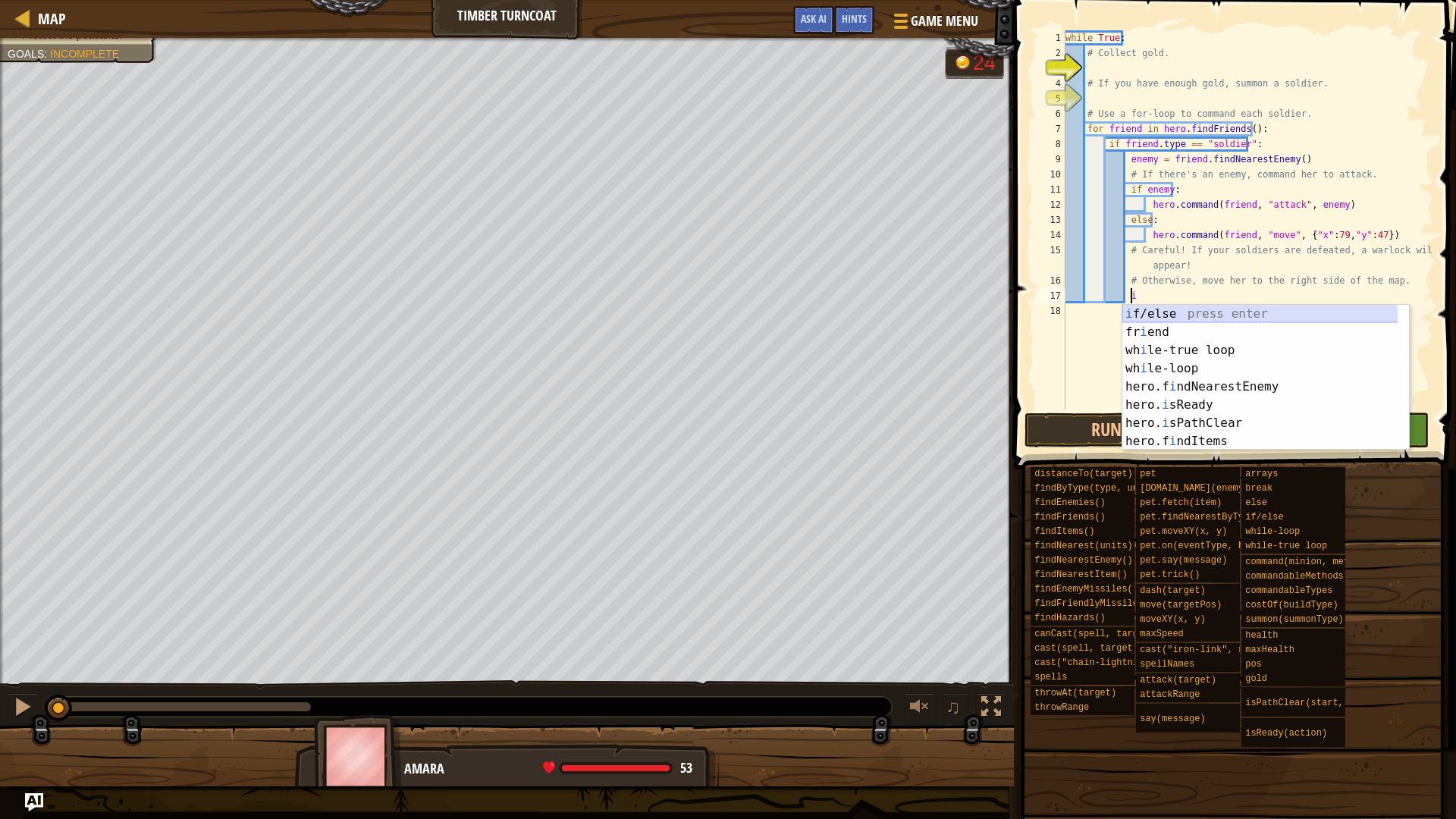
click at [1141, 311] on div "i f/else press enter fr i end press enter wh i le-true loop press enter wh i le…" at bounding box center [1265, 395] width 287 height 182
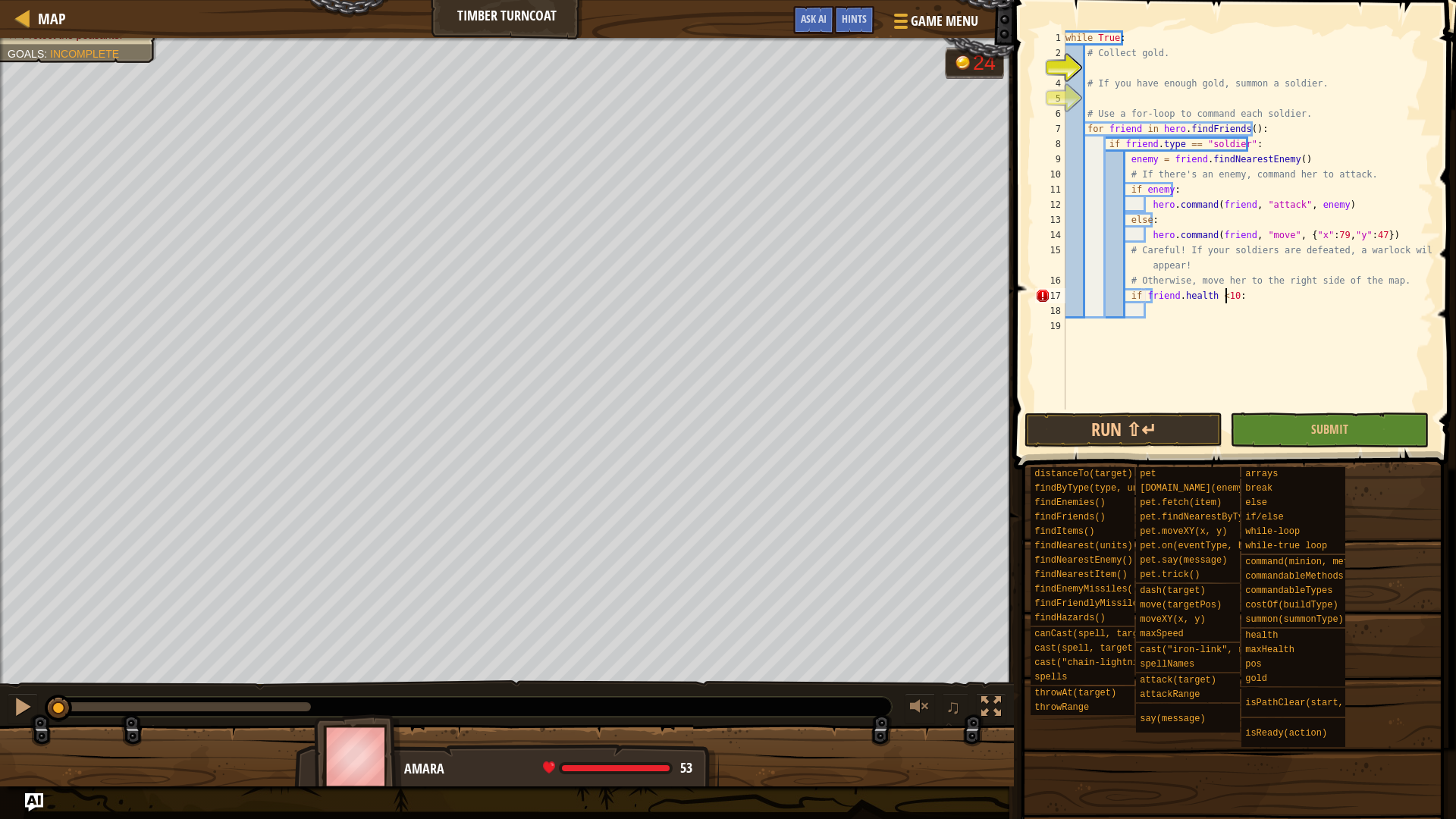
scroll to position [7, 13]
click at [1217, 296] on div "while True : # Collect gold. # If you have enough gold, summon a soldier. # Use…" at bounding box center [1247, 235] width 371 height 410
type textarea "if friend.health < 100:"
click at [1175, 306] on div "while True : # Collect gold. # If you have enough gold, summon a soldier. # Use…" at bounding box center [1247, 235] width 371 height 410
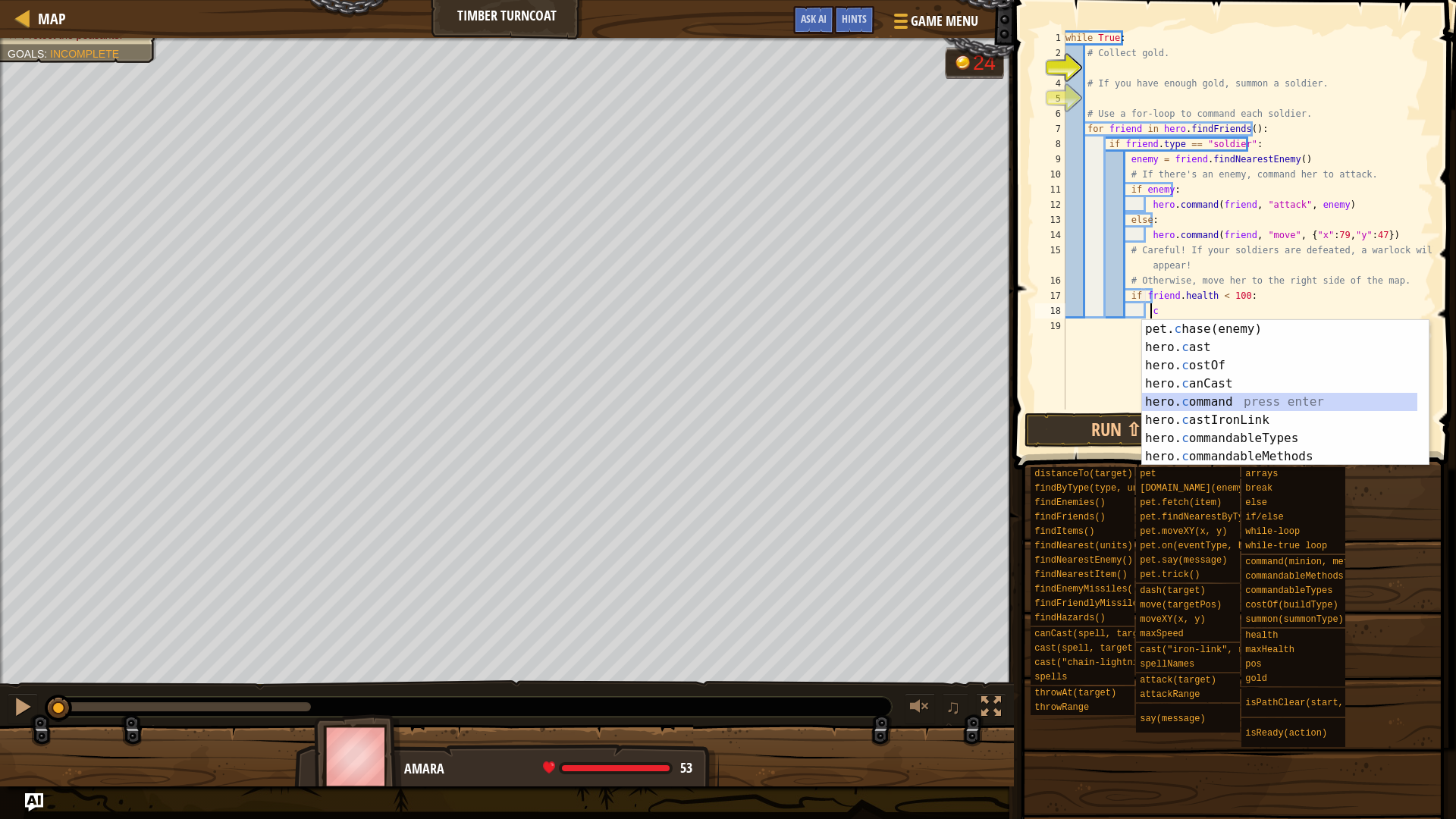
click at [1190, 400] on div "pet. c hase(enemy) press enter hero. c ast press enter hero. c ostOf press ente…" at bounding box center [1279, 410] width 275 height 182
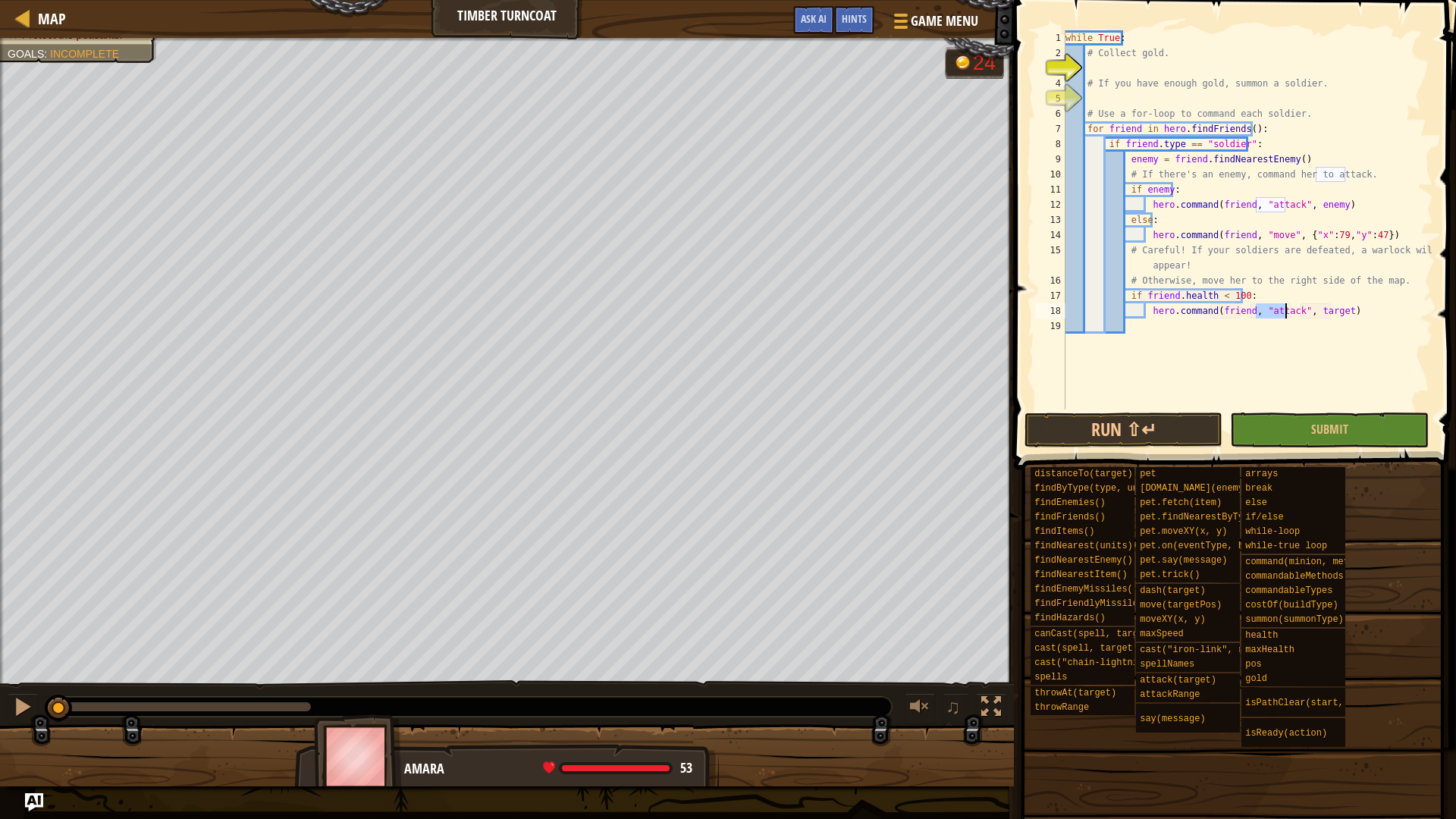
drag, startPoint x: 1256, startPoint y: 311, endPoint x: 1285, endPoint y: 315, distance: 29.3
click at [1285, 315] on div "while True : # Collect gold. # If you have enough gold, summon a soldier. # Use…" at bounding box center [1247, 235] width 371 height 410
drag, startPoint x: 1292, startPoint y: 314, endPoint x: 1318, endPoint y: 317, distance: 26.2
click at [1318, 317] on div "while True : # Collect gold. # If you have enough gold, summon a soldier. # Use…" at bounding box center [1247, 235] width 371 height 410
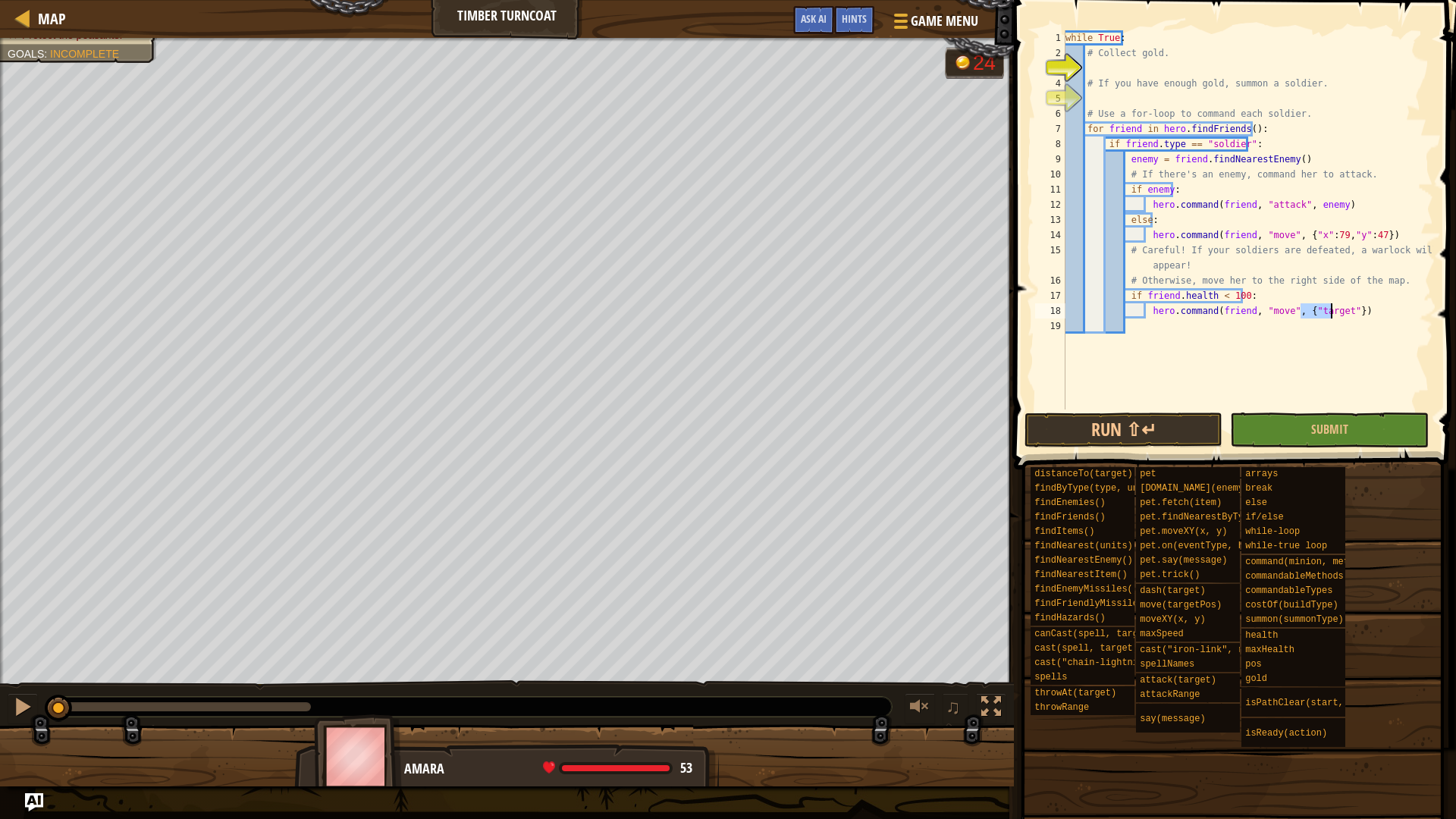
scroll to position [7, 19]
click at [1311, 303] on div "while True : # Collect gold. # If you have enough gold, summon a soldier. # Use…" at bounding box center [1247, 235] width 371 height 410
type textarea "hero.command(friend, "move", {"x":22,"y":53})"
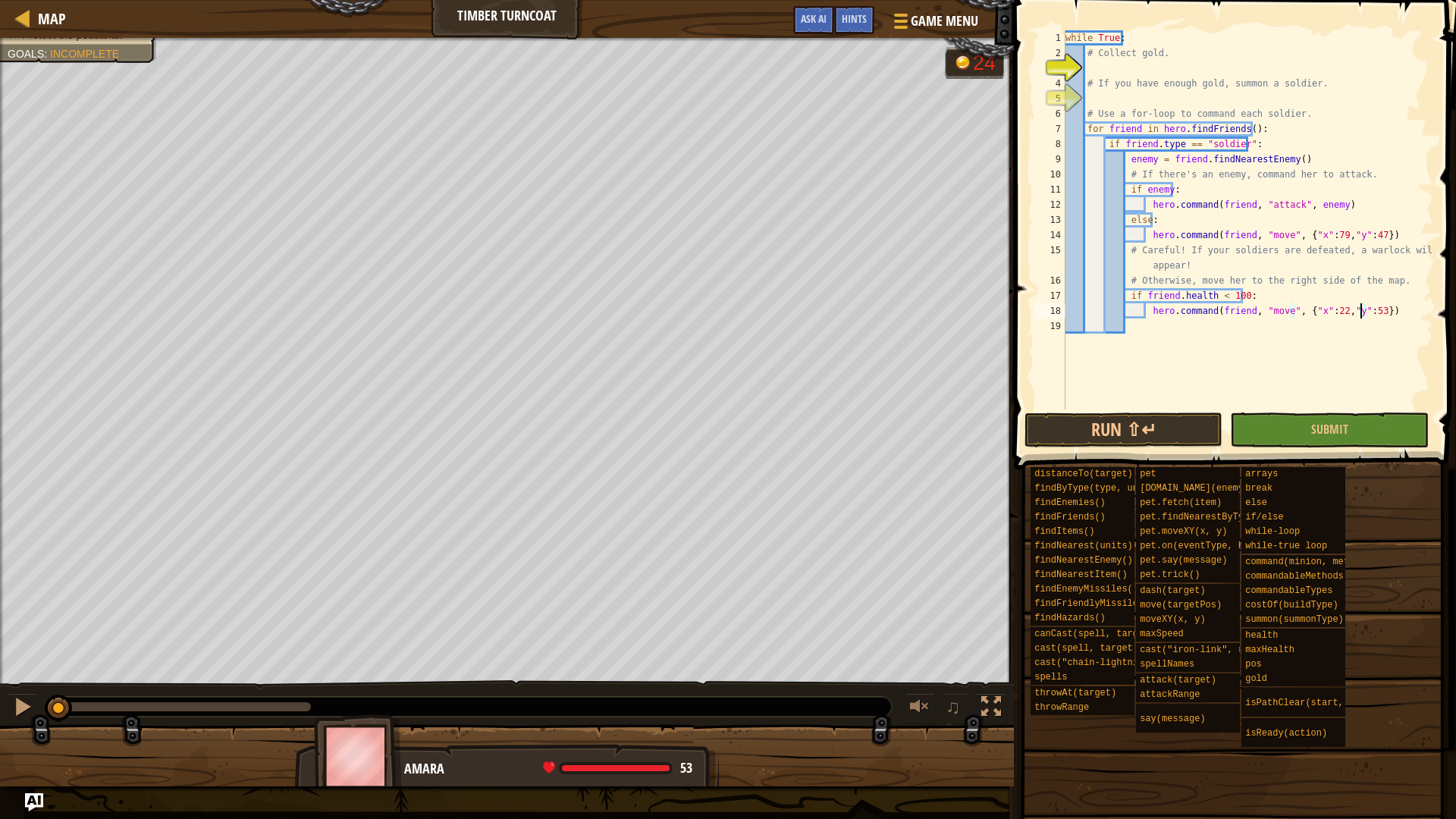
click at [1091, 348] on div "while True : # Collect gold. # If you have enough gold, summon a soldier. # Use…" at bounding box center [1247, 235] width 371 height 410
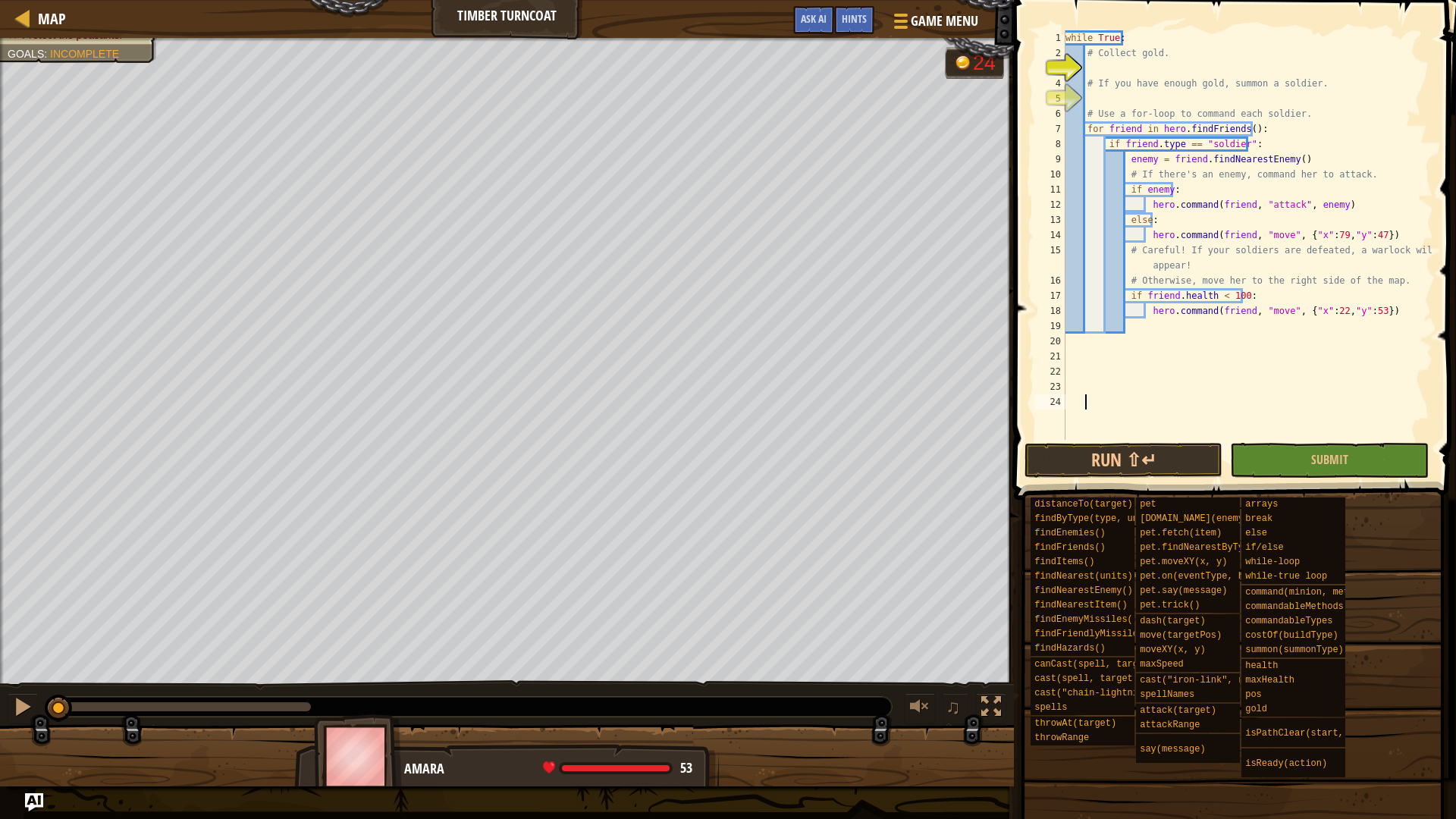
scroll to position [7, 0]
paste textarea "hero.command(friend, "move", {'x':60, 'y':43})"
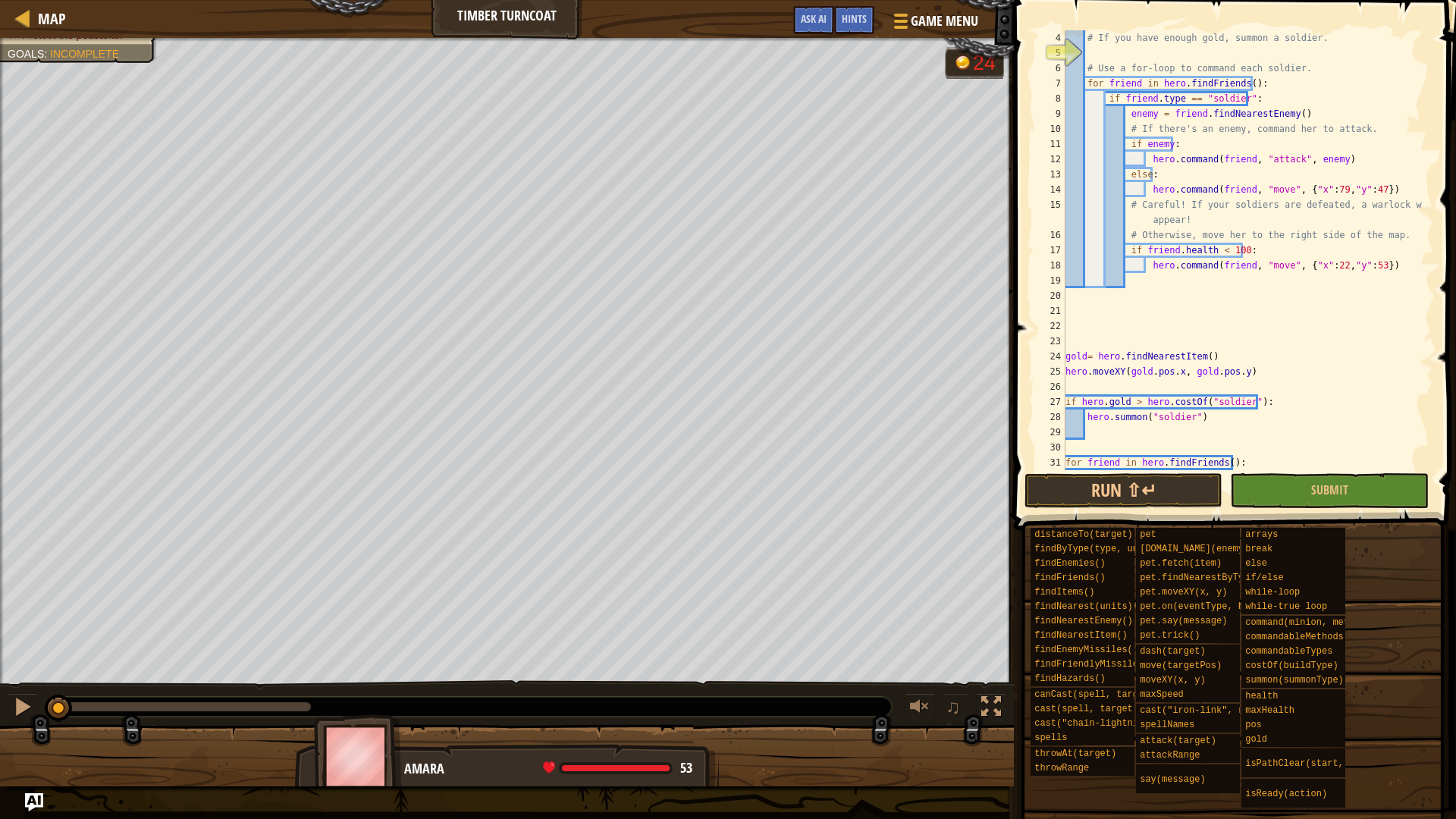
scroll to position [45, 0]
drag, startPoint x: 1283, startPoint y: 375, endPoint x: 1061, endPoint y: 362, distance: 222.4
click at [1061, 362] on div "hero.command(friend, "move", {'x':60, 'y':43}) 4 5 6 7 8 9 10 11 12 13 14 15 16…" at bounding box center [1233, 250] width 401 height 440
type textarea "gold= hero.findNearestItem() hero.moveXY(gold.pos.x, gold.pos.y)"
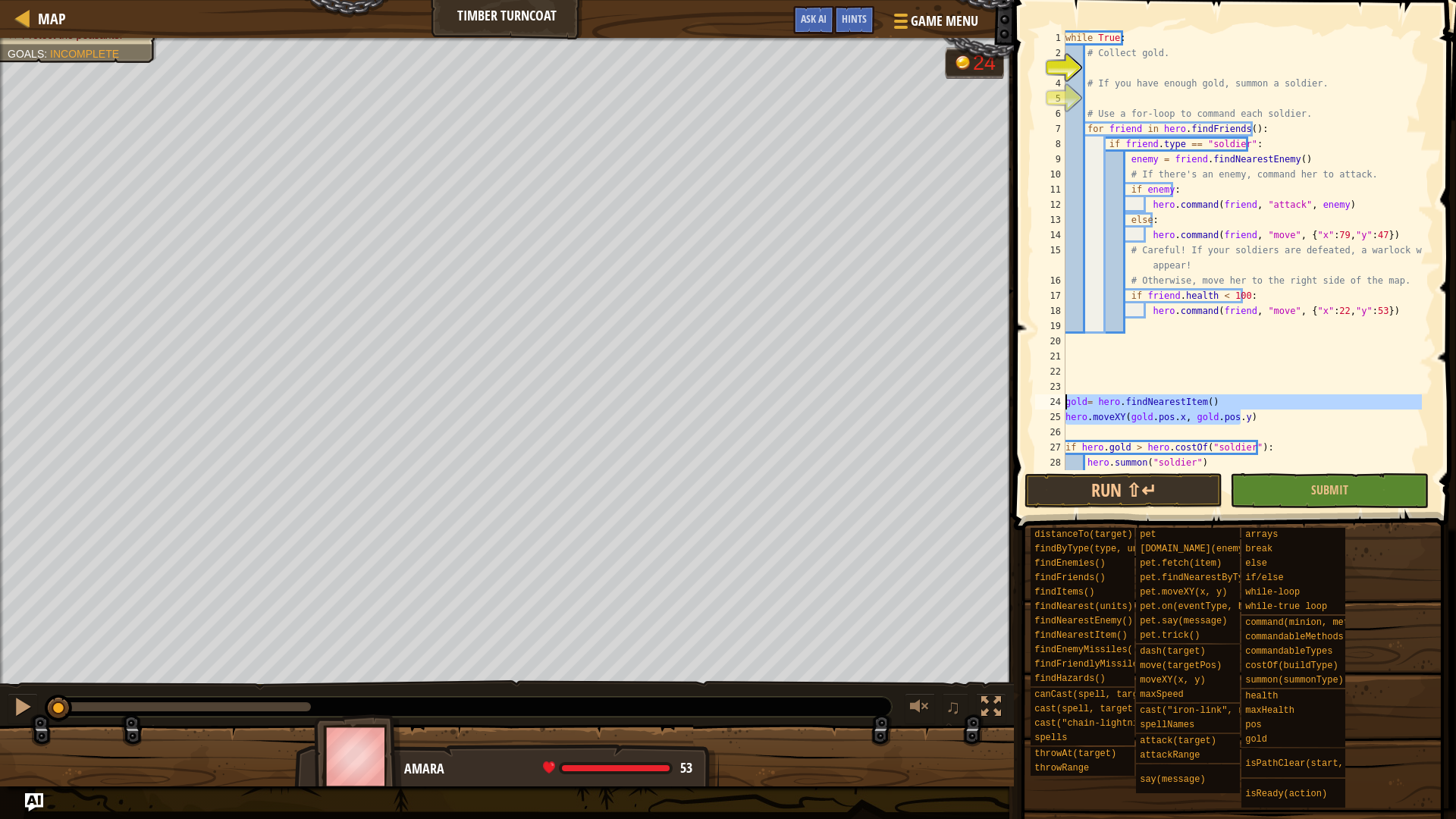
scroll to position [0, 0]
click at [1107, 68] on div "while True : # Collect gold. # If you have enough gold, summon a soldier. # Use…" at bounding box center [1241, 265] width 359 height 470
paste textarea "hero.moveXY(gold.pos.x, gold.pos.y)"
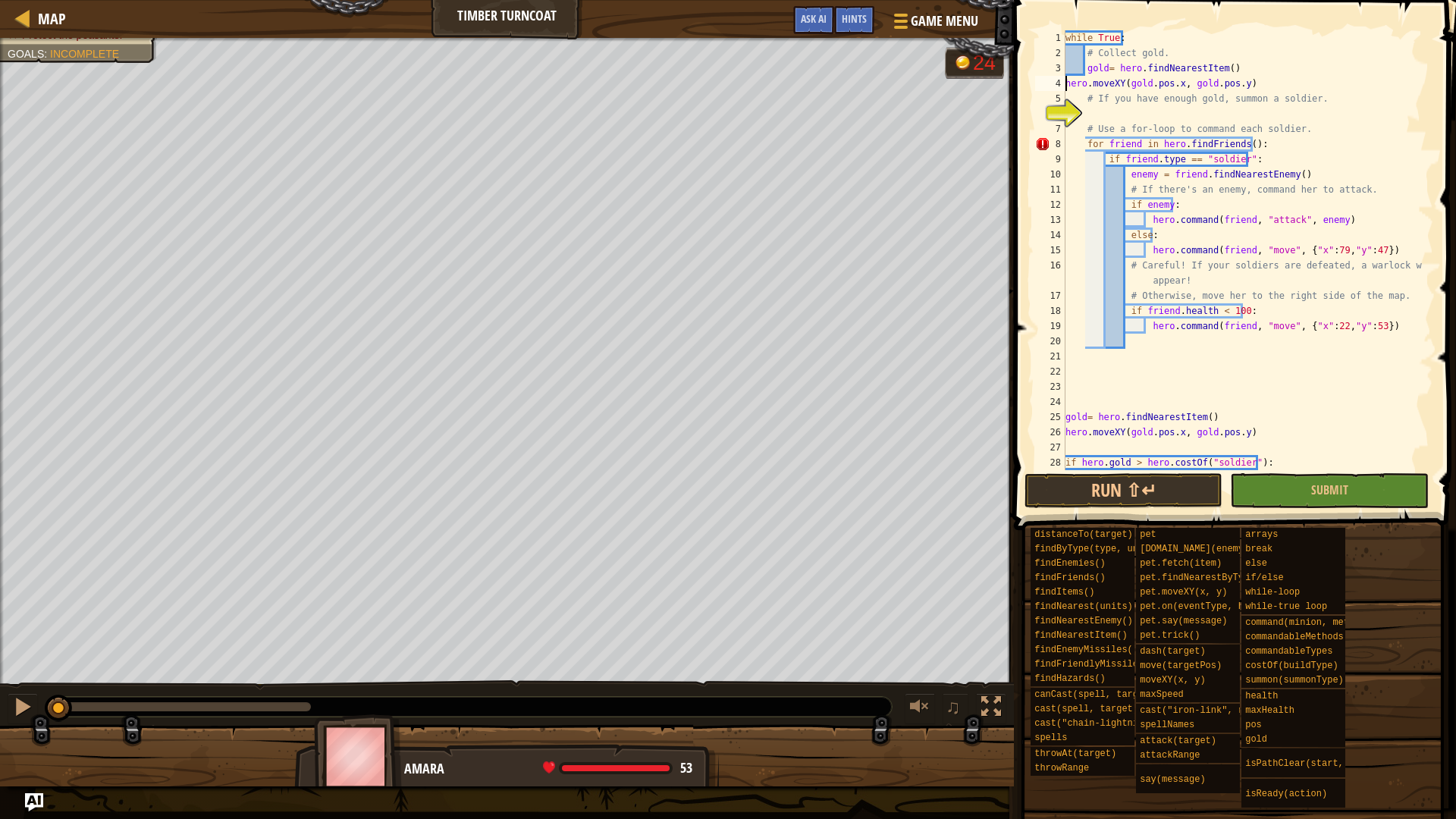
click at [1066, 84] on div "while True : # Collect gold. gold = hero . findNearestItem ( ) hero . moveXY ( …" at bounding box center [1241, 265] width 359 height 470
drag, startPoint x: 1130, startPoint y: 83, endPoint x: 1139, endPoint y: 83, distance: 9.0
click at [1139, 83] on div "while True : # Collect gold. gold = hero . findNearestItem ( ) hero . moveXY ( …" at bounding box center [1241, 265] width 359 height 470
drag, startPoint x: 1175, startPoint y: 87, endPoint x: 1246, endPoint y: 79, distance: 71.4
click at [1246, 79] on div "while True : # Collect gold. gold = hero . findNearestItem ( ) hero . move ( go…" at bounding box center [1241, 265] width 359 height 470
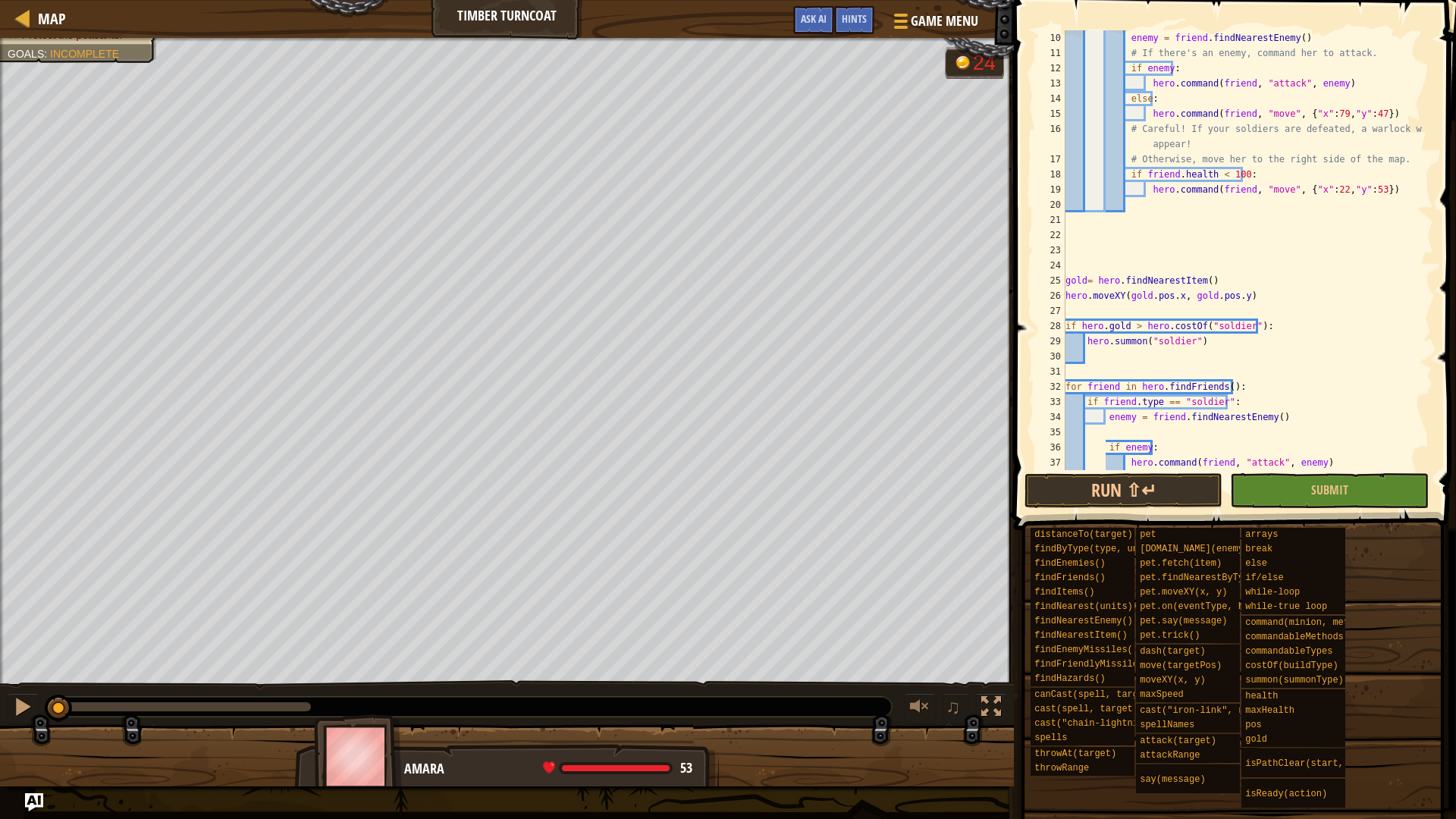
scroll to position [136, 0]
drag, startPoint x: 1207, startPoint y: 345, endPoint x: 1065, endPoint y: 325, distance: 143.4
click at [1065, 325] on div "hero.move(gold.pos) 10 11 12 13 14 15 16 17 18 19 20 21 22 23 24 25 26 27 28 29…" at bounding box center [1233, 250] width 401 height 440
type textarea "if hero.gold > hero.costOf("soldier"): hero.summon("soldier")"
drag, startPoint x: 1065, startPoint y: 325, endPoint x: 1320, endPoint y: 330, distance: 255.0
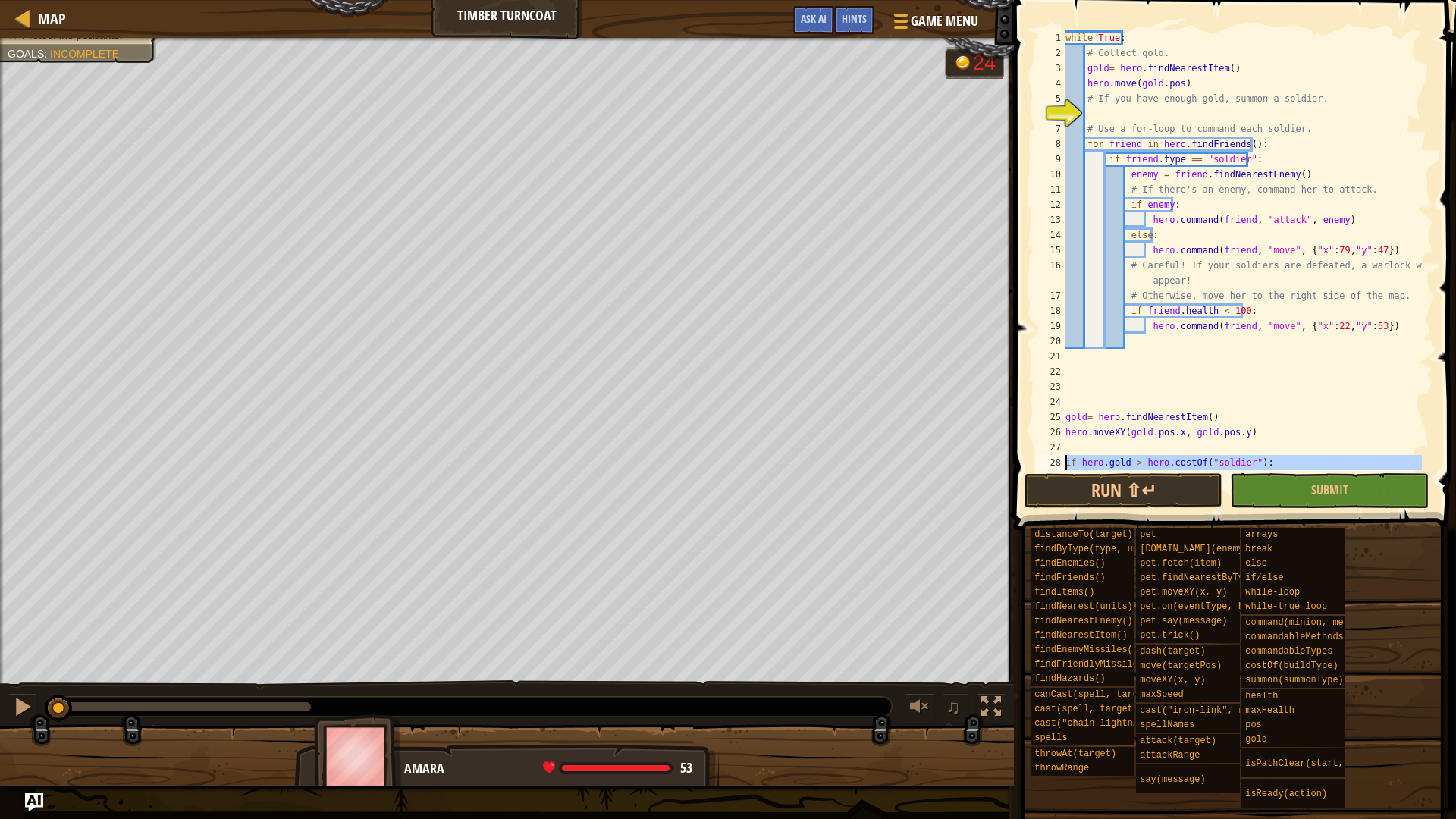
scroll to position [0, 0]
click at [1111, 121] on div "while True : # Collect gold. gold = hero . findNearestItem ( ) hero . move ( go…" at bounding box center [1241, 265] width 359 height 470
paste textarea "hero.[PERSON_NAME]("soldier")"
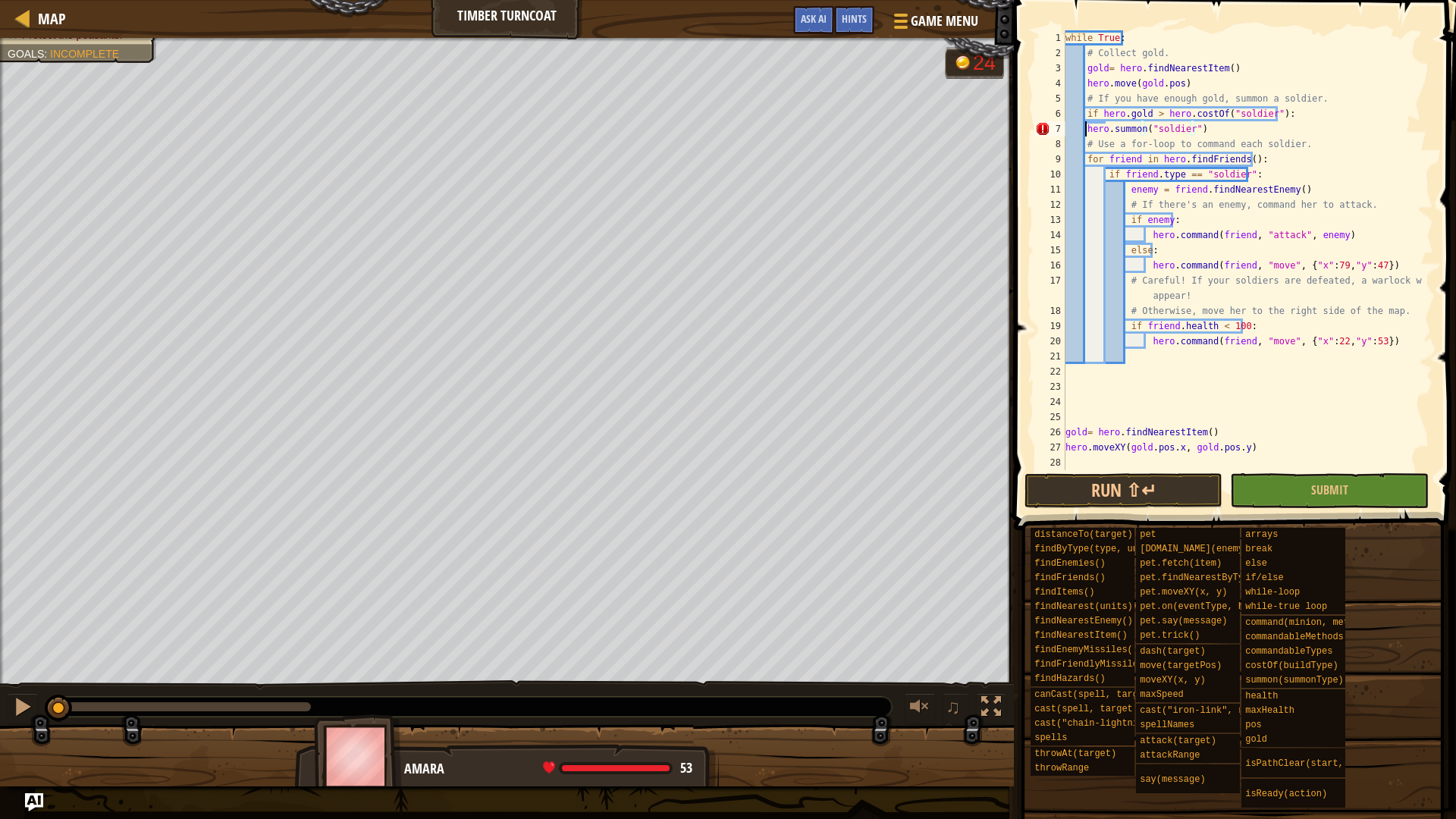
click at [1088, 130] on div "while True : # Collect gold. gold = hero . findNearestItem ( ) hero . move ( go…" at bounding box center [1241, 265] width 359 height 470
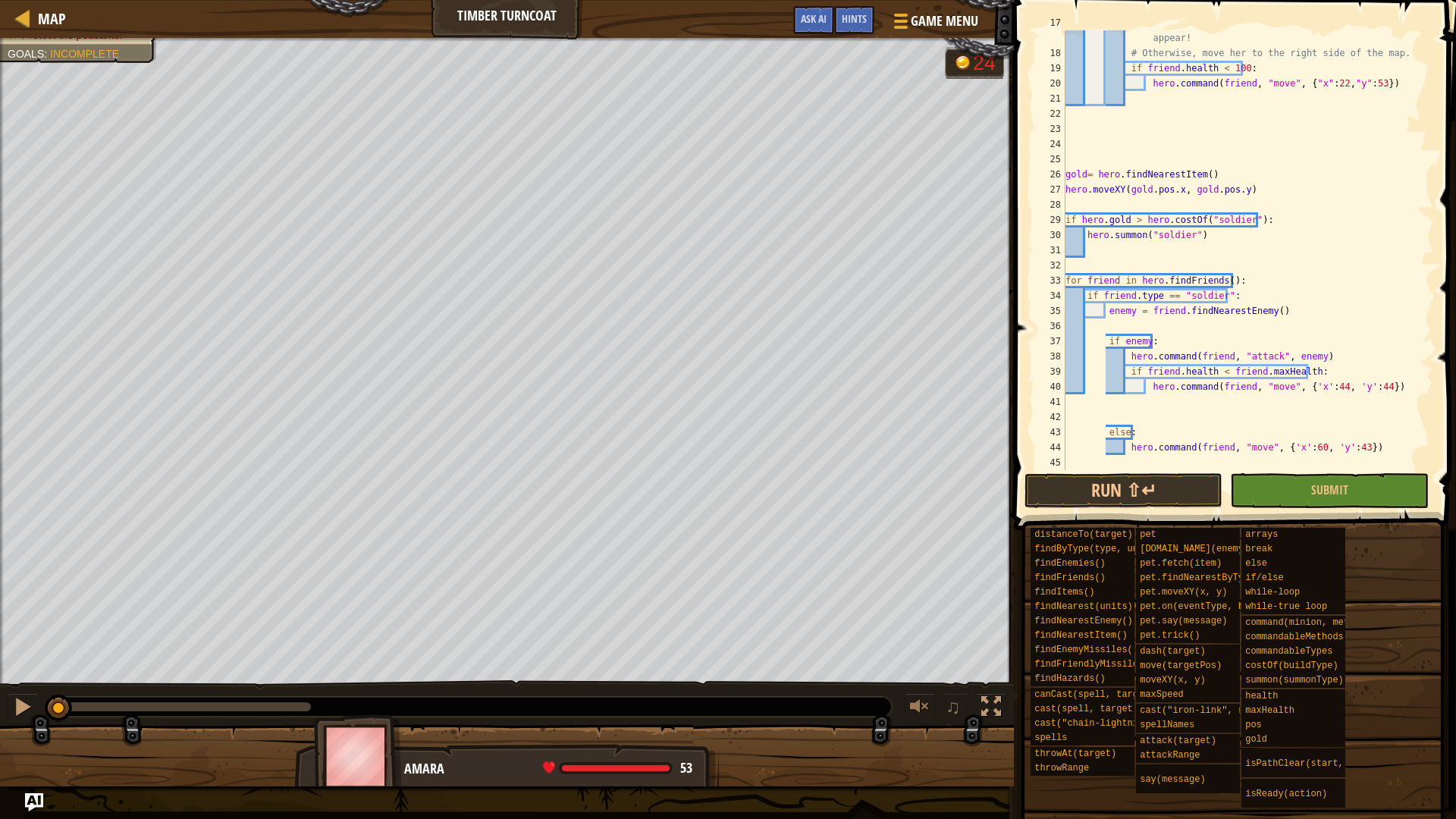
scroll to position [258, 0]
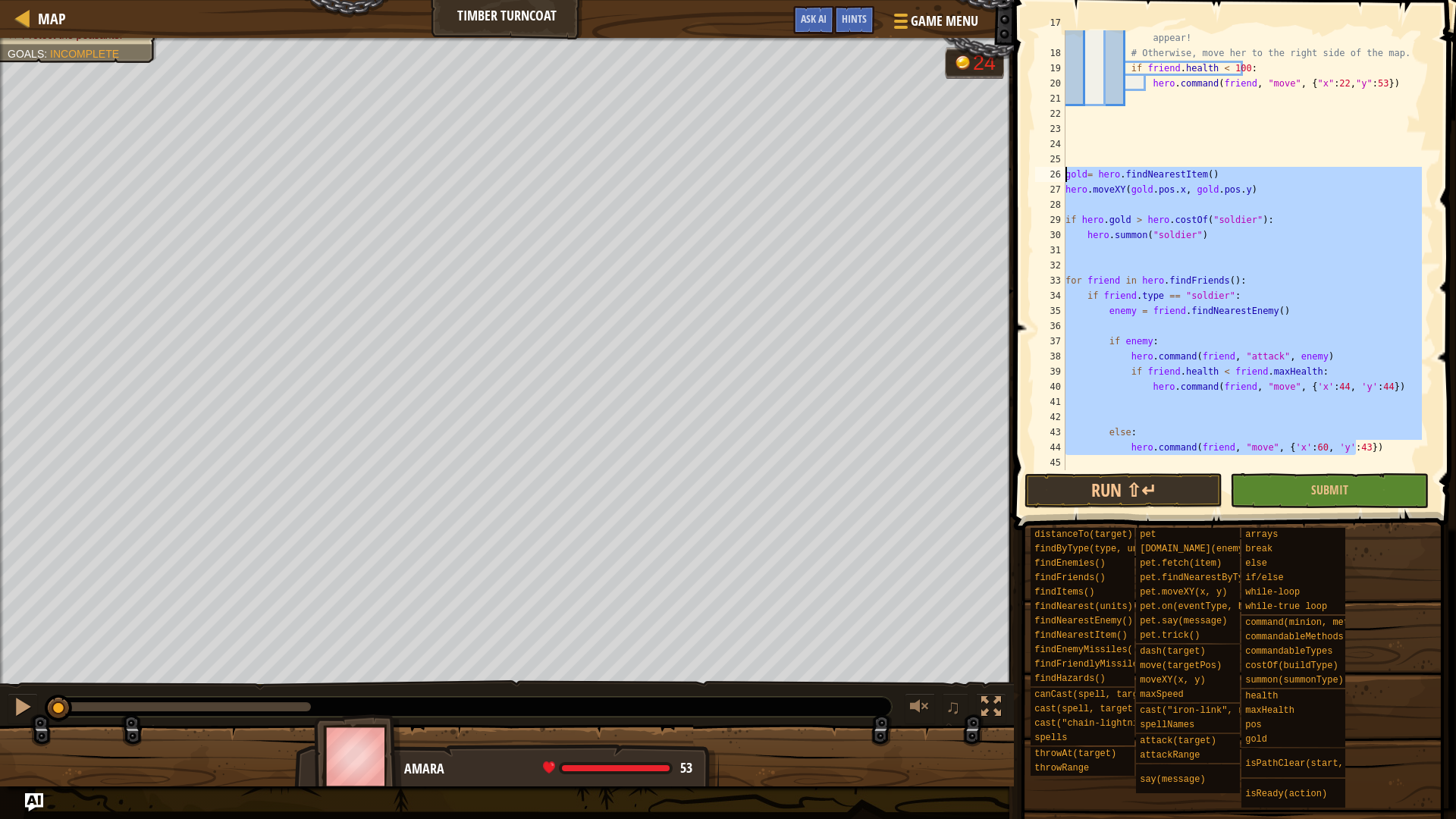
click at [1006, 187] on div "Map Timber Turncoat Game Menu Done Hints Ask AI 1 ההההההההההההההההההההההההההההה…" at bounding box center [728, 410] width 1456 height 819
type textarea "hero.moveXY(gold.pos.x, gold.pos.y)"
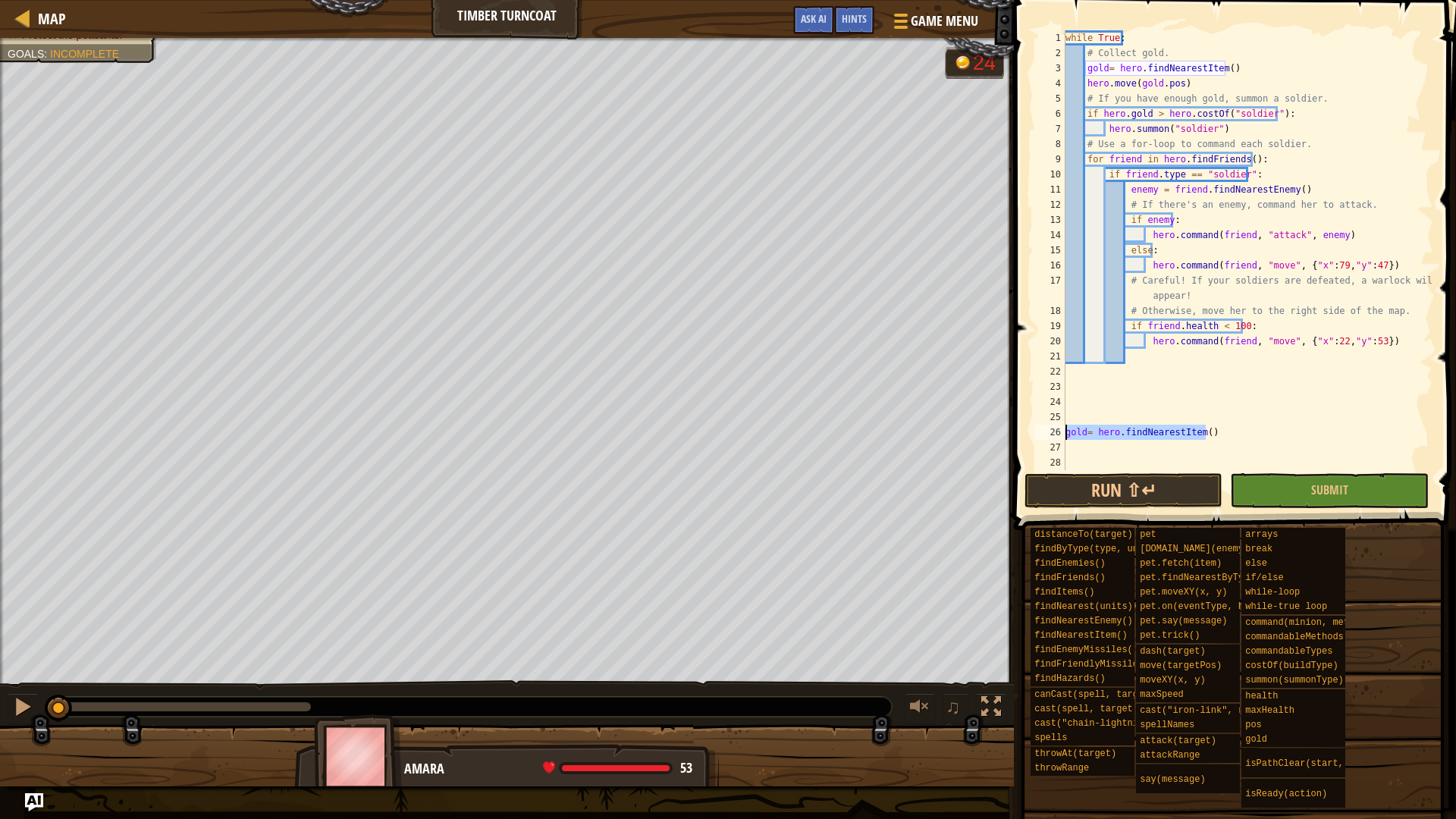
drag, startPoint x: 1225, startPoint y: 434, endPoint x: 1048, endPoint y: 425, distance: 177.2
click at [1048, 425] on div "1 2 3 4 5 6 7 8 9 10 11 12 13 14 15 16 17 18 19 20 21 22 23 24 25 26 27 28 whil…" at bounding box center [1233, 250] width 401 height 440
type textarea "gold= hero.findNearestItem()"
click at [1145, 480] on button "Run ⇧↵" at bounding box center [1124, 490] width 198 height 35
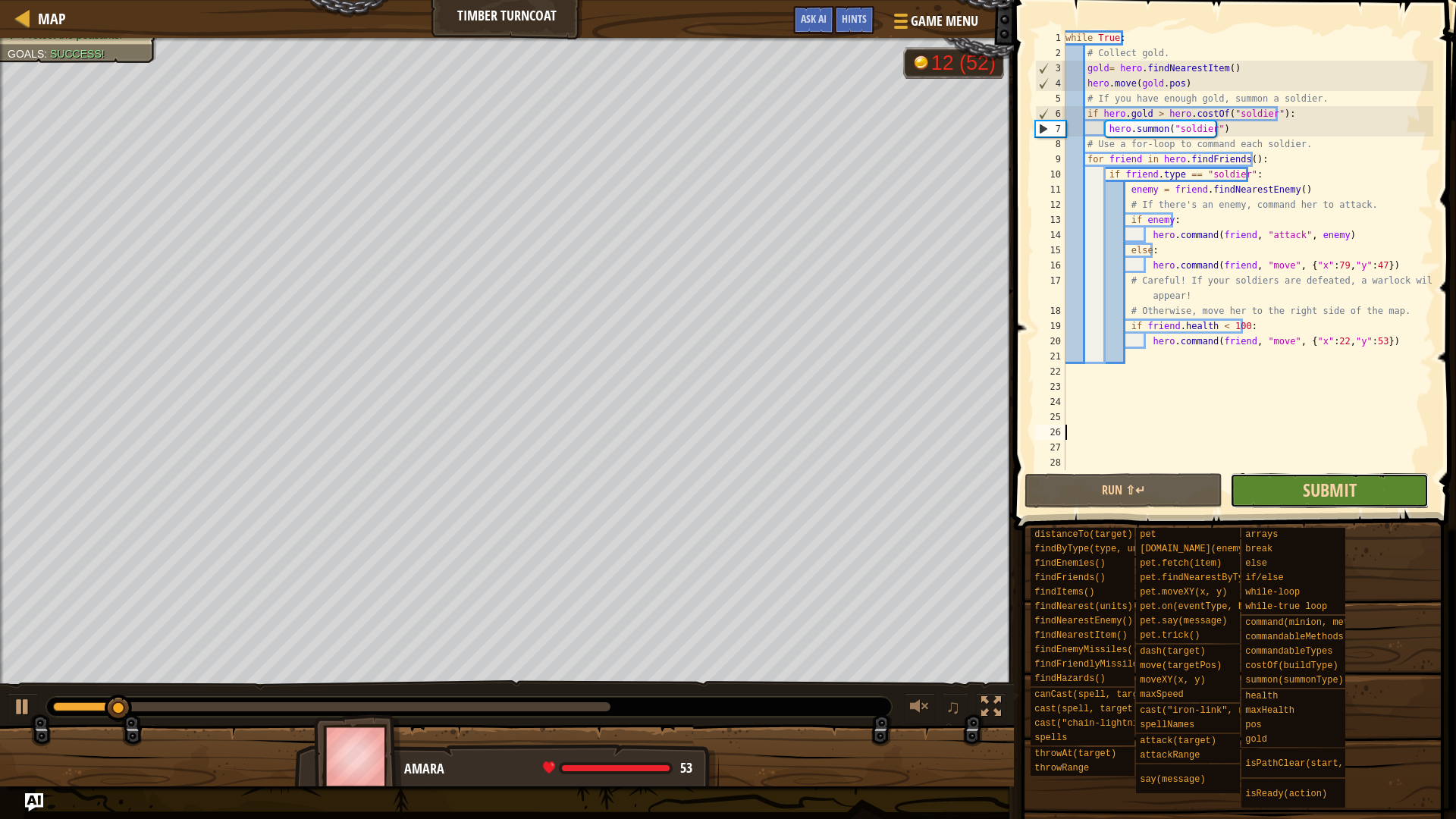
click at [1318, 485] on span "Submit" at bounding box center [1330, 489] width 54 height 24
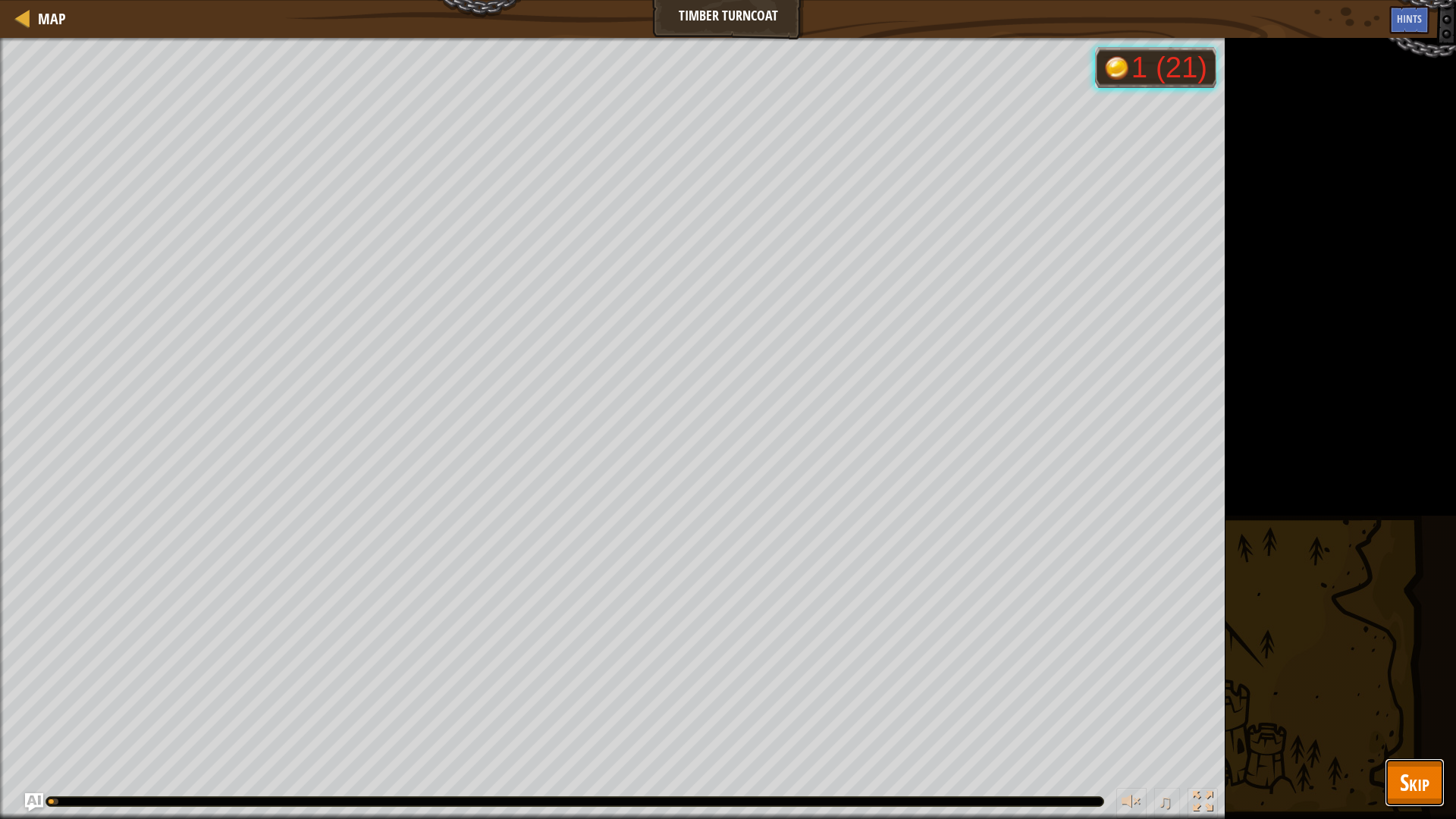
click at [1414, 696] on span "Skip" at bounding box center [1415, 782] width 30 height 31
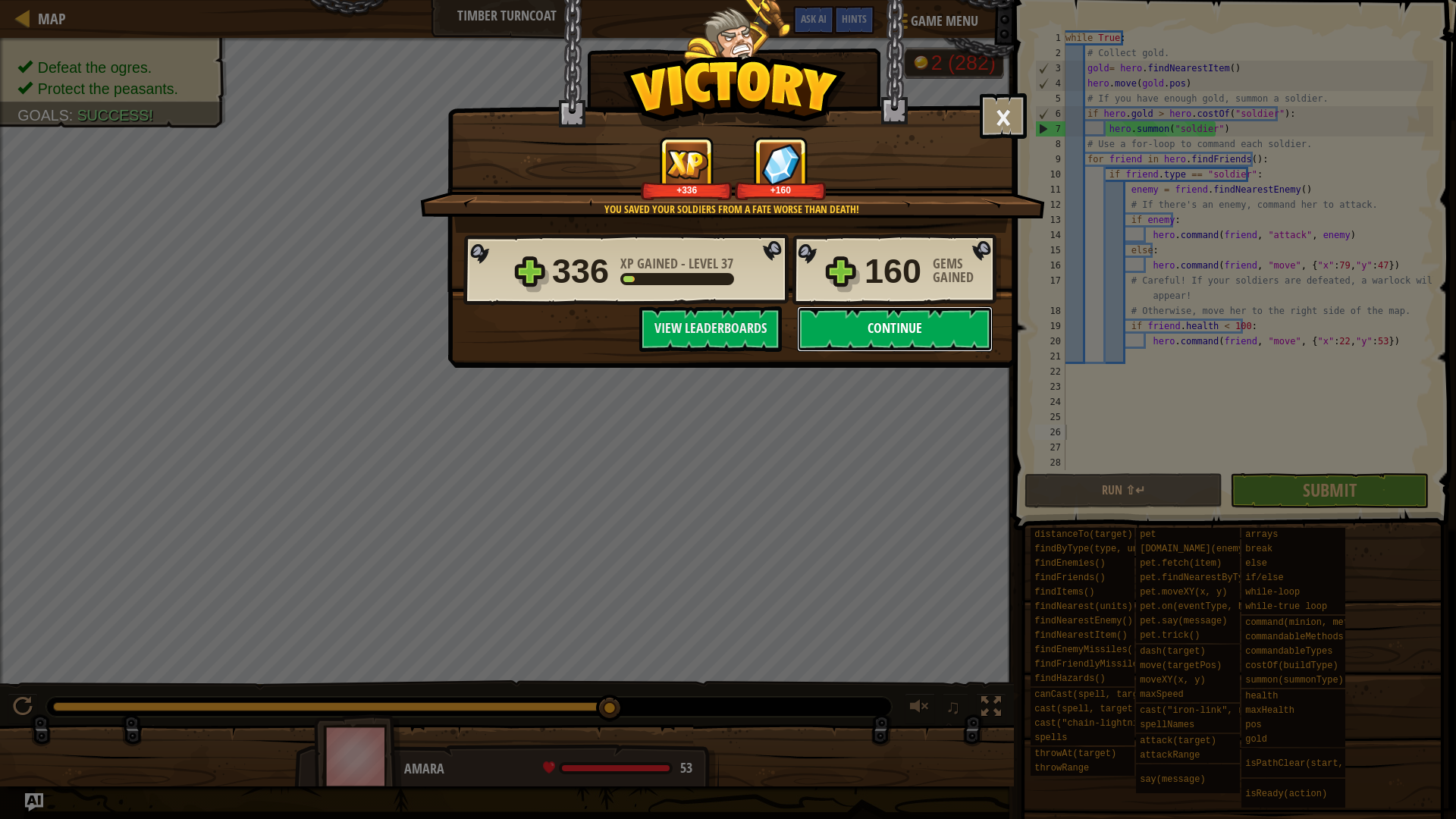
click at [944, 324] on button "Continue" at bounding box center [894, 329] width 196 height 45
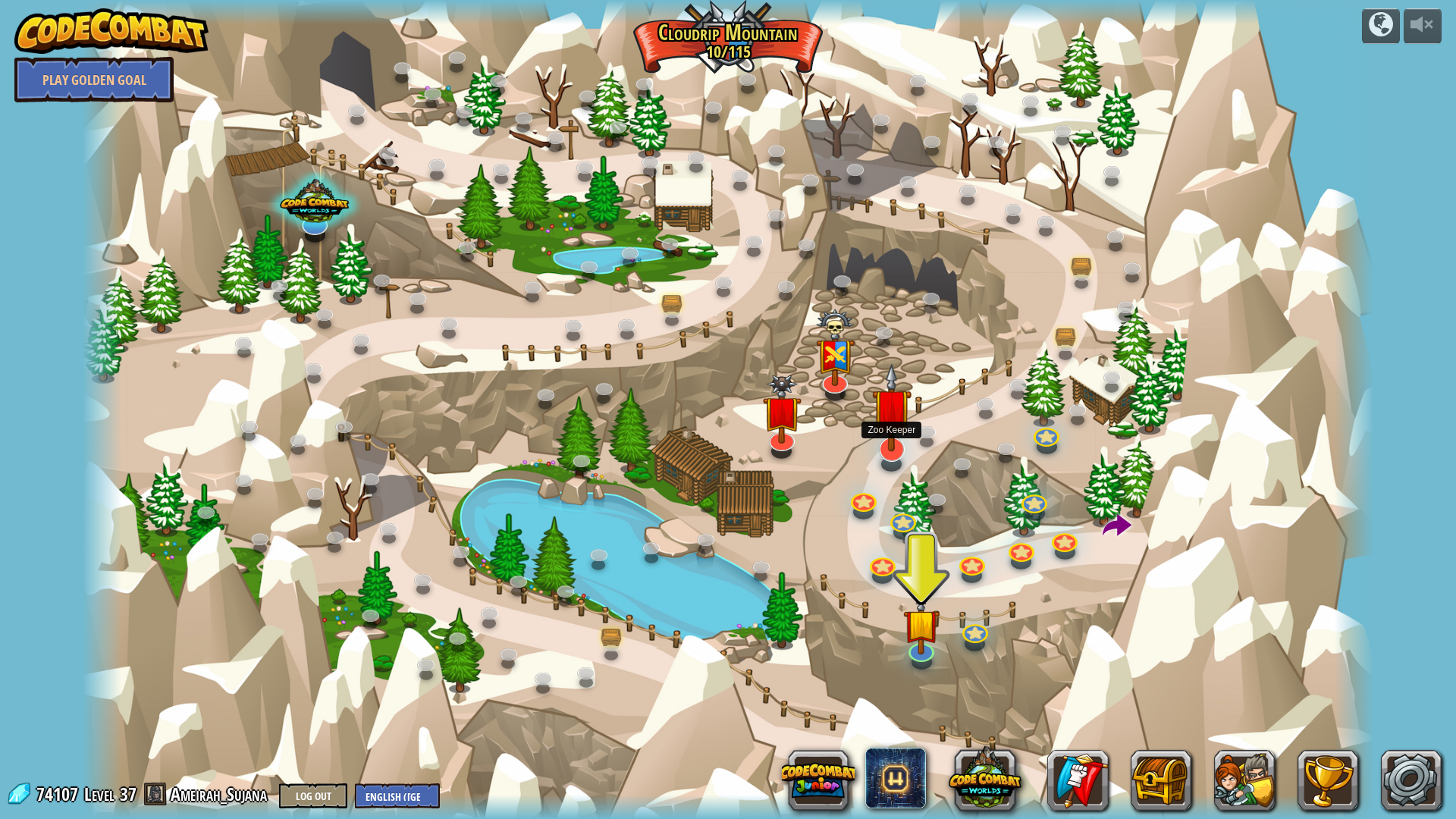
click at [899, 419] on img at bounding box center [891, 407] width 39 height 88
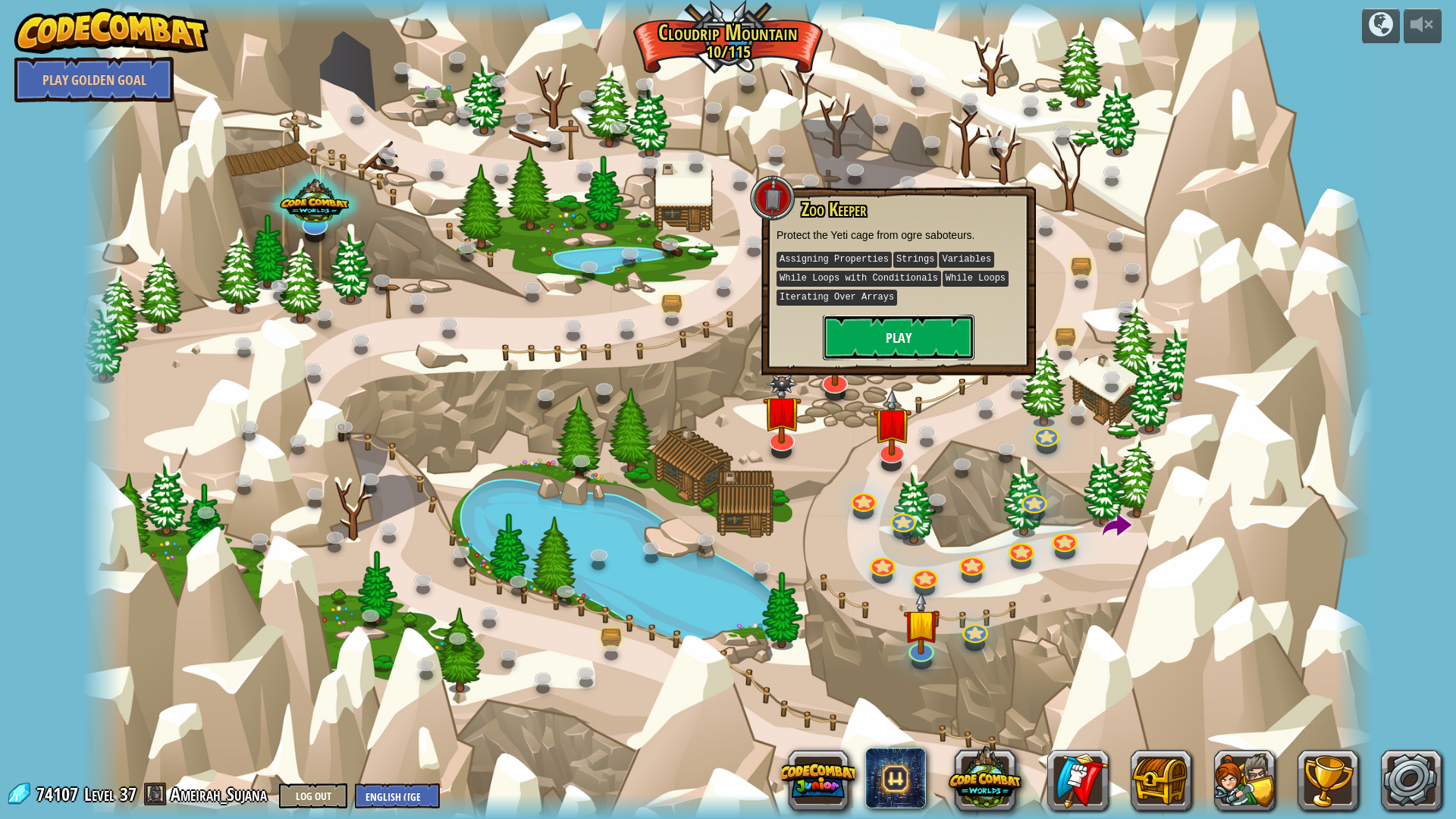
click at [893, 353] on button "Play" at bounding box center [899, 337] width 152 height 45
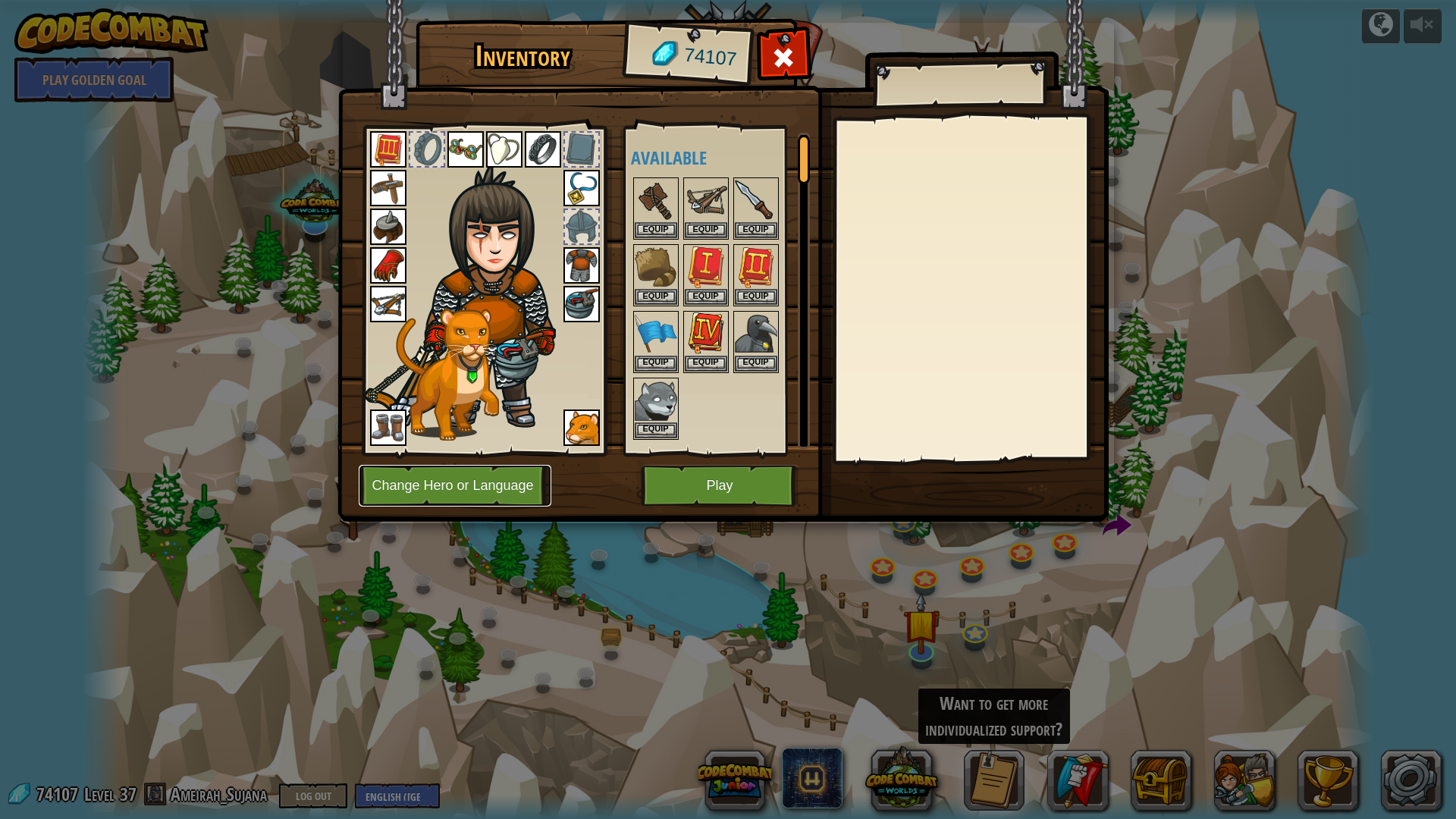
click at [491, 485] on button "Change Hero or Language" at bounding box center [454, 485] width 192 height 42
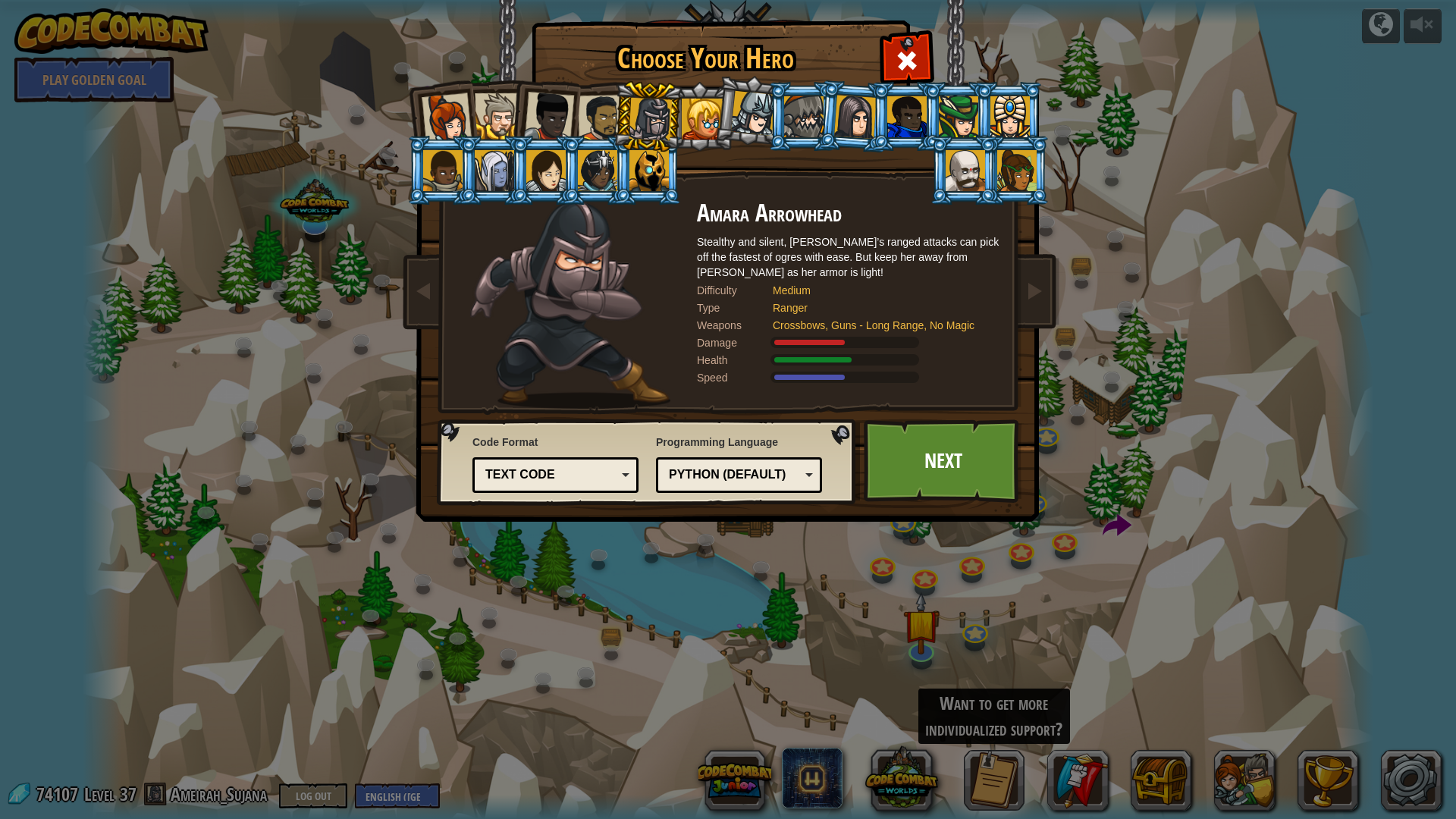
click at [557, 113] on div at bounding box center [549, 116] width 50 height 50
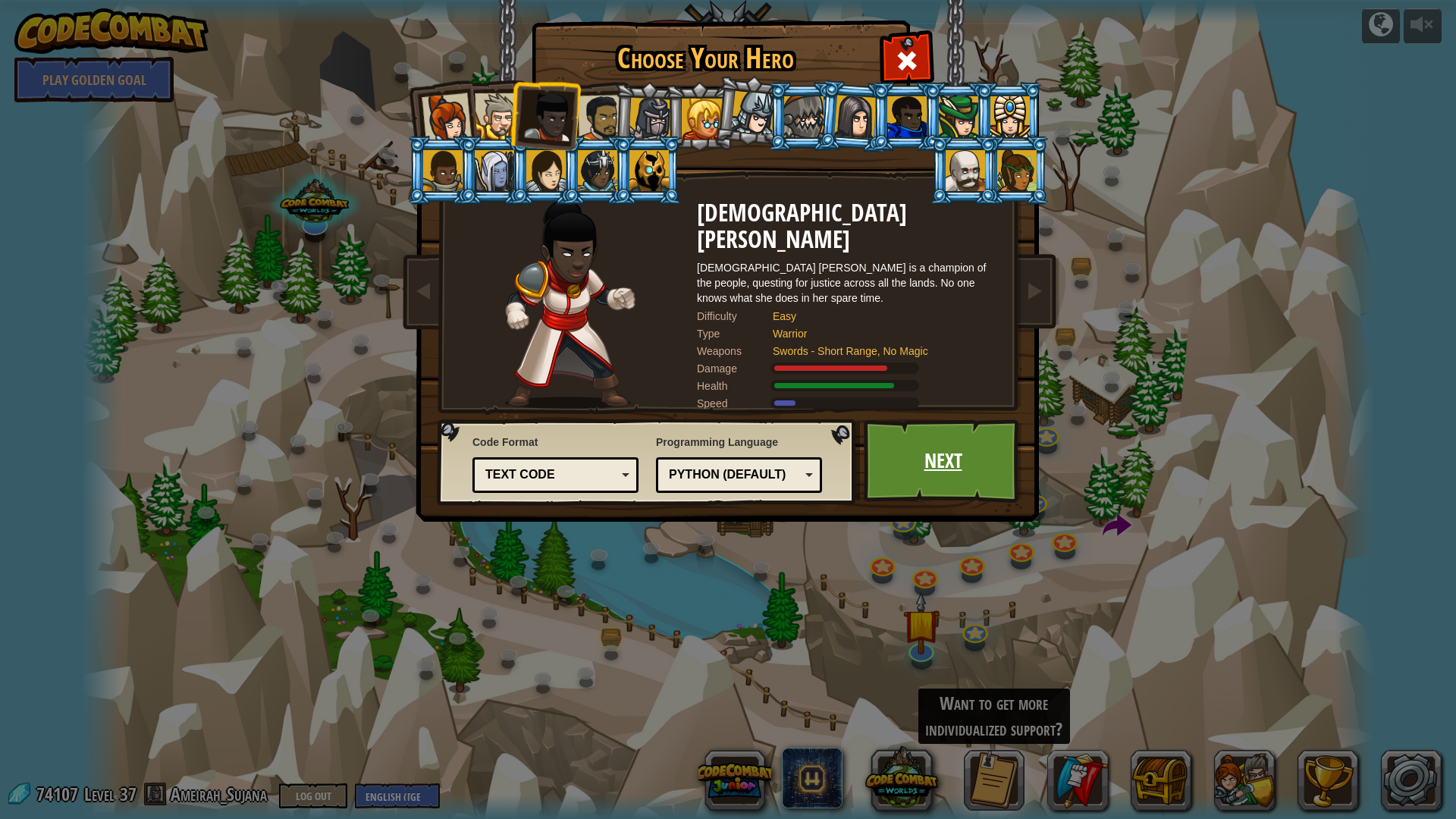
click at [931, 468] on link "Next" at bounding box center [943, 461] width 159 height 83
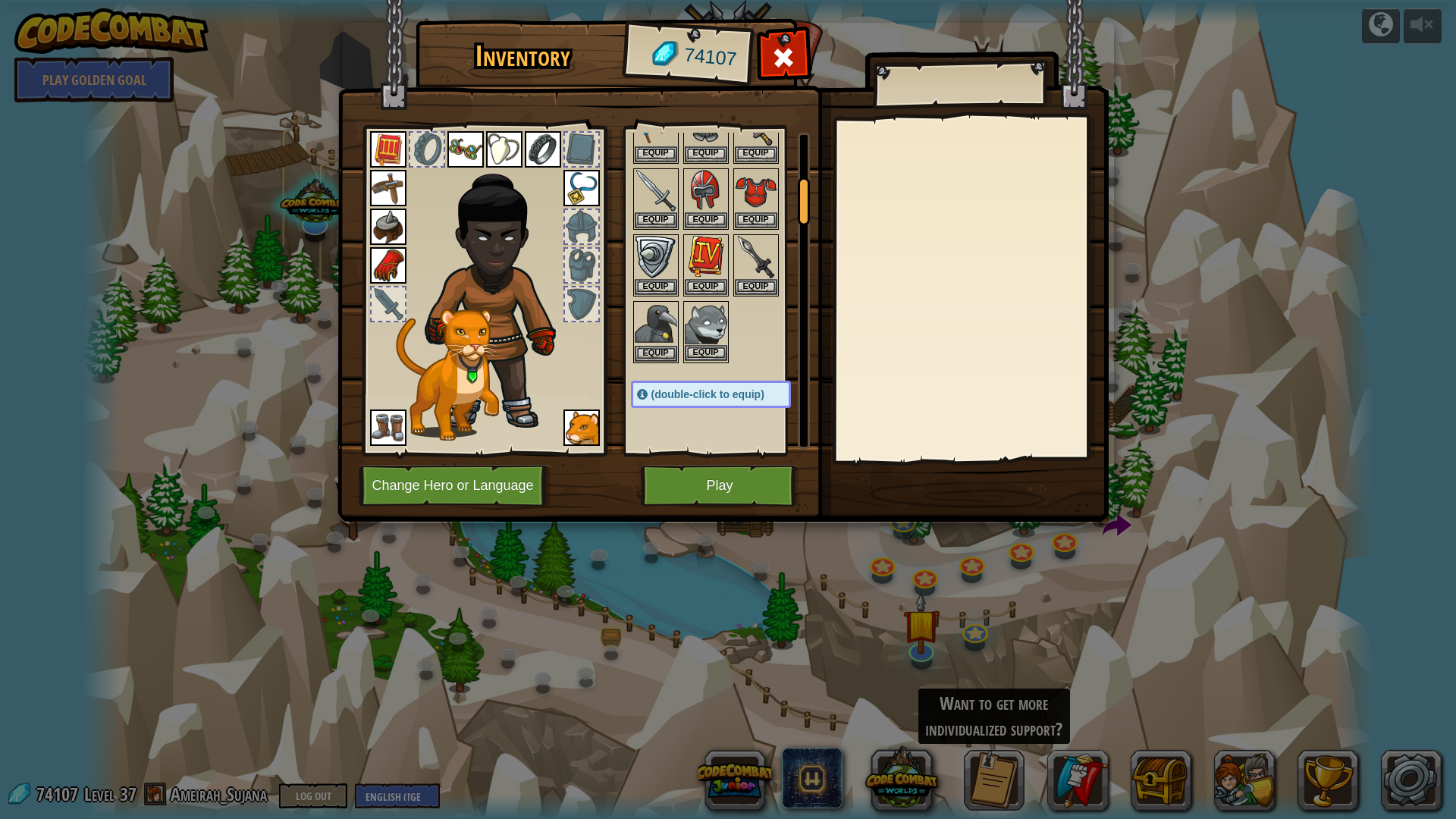
scroll to position [303, 0]
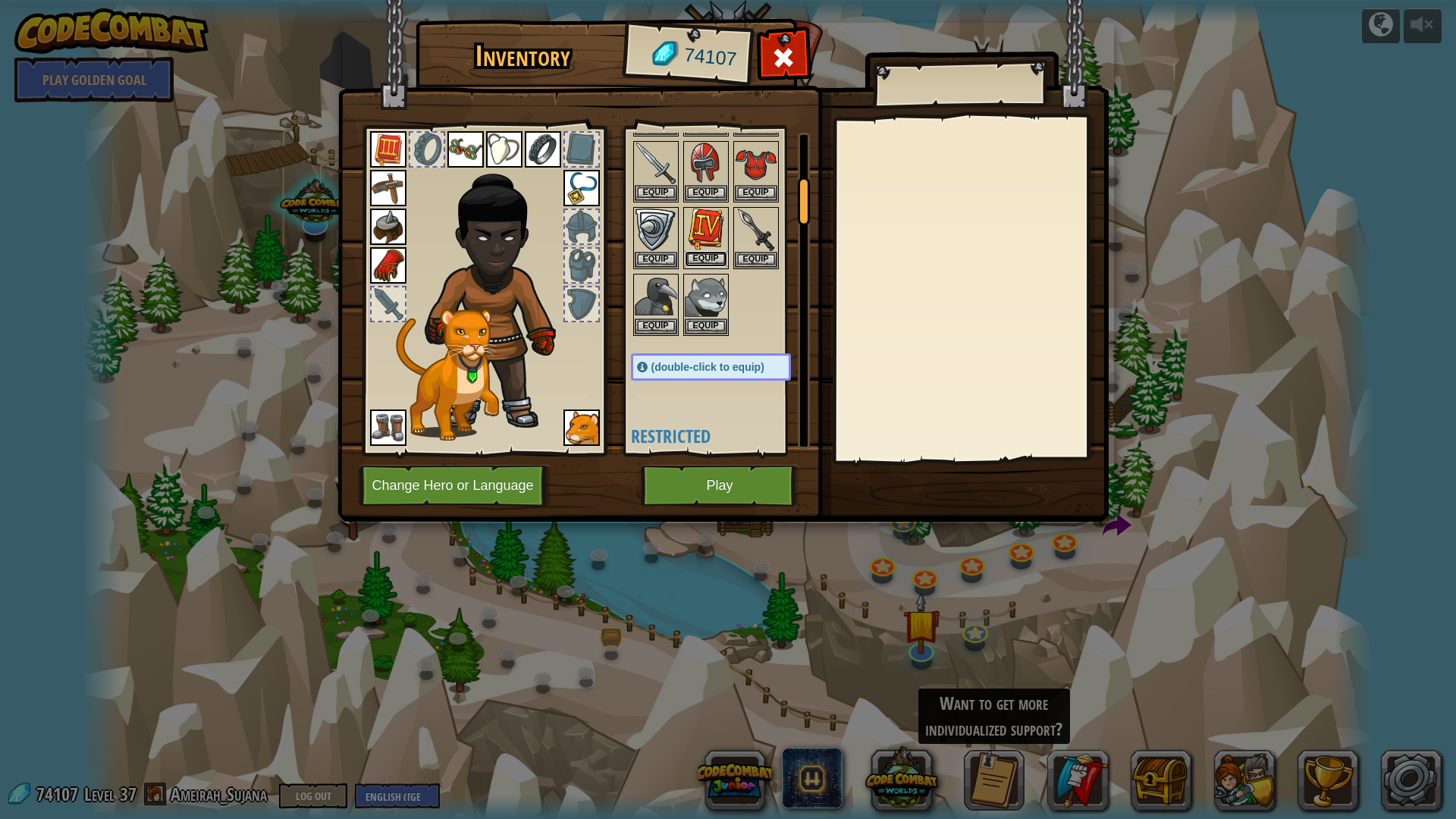
click at [693, 260] on button "Equip" at bounding box center [705, 258] width 42 height 16
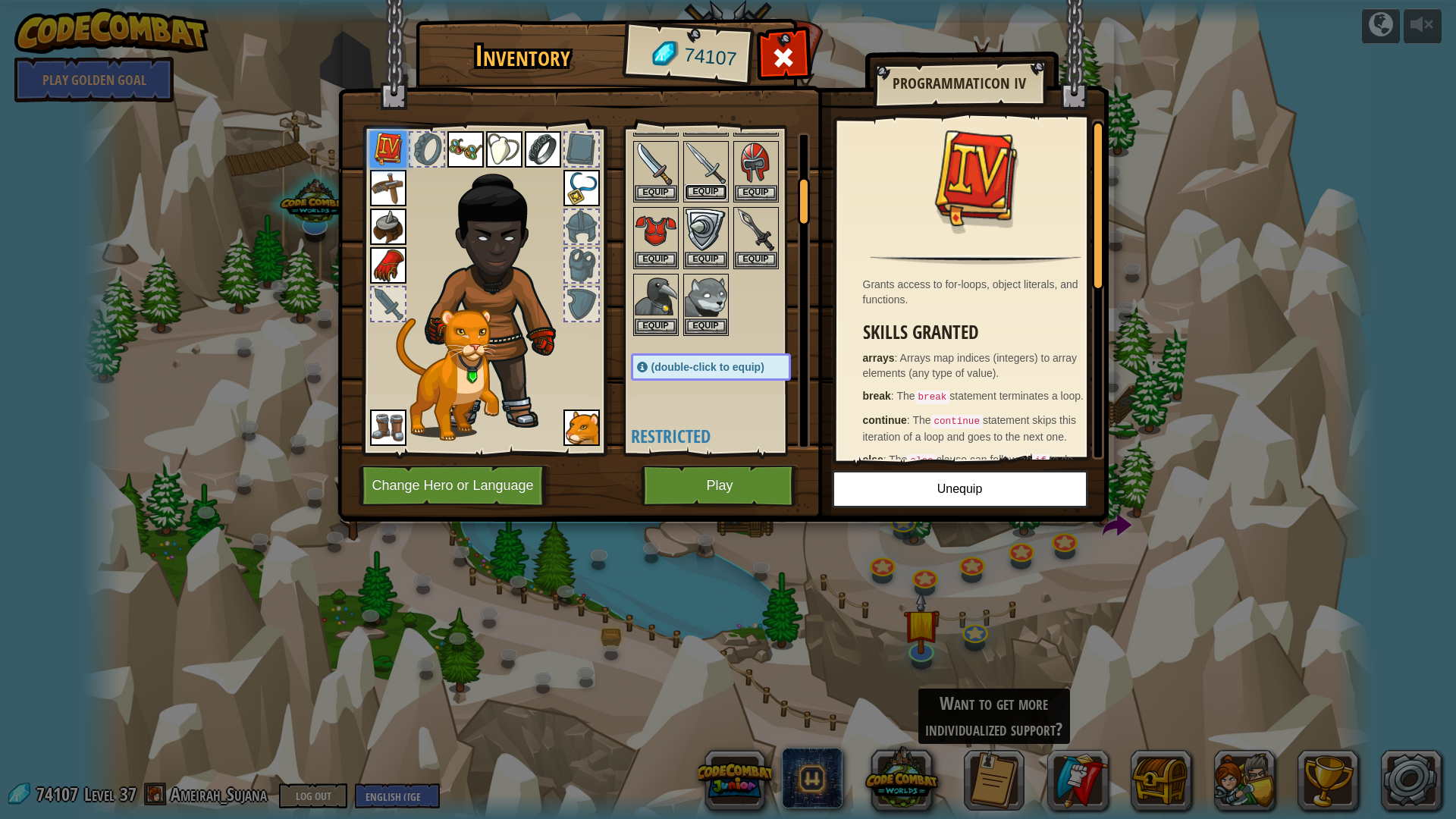
click at [714, 187] on button "Equip" at bounding box center [705, 192] width 42 height 16
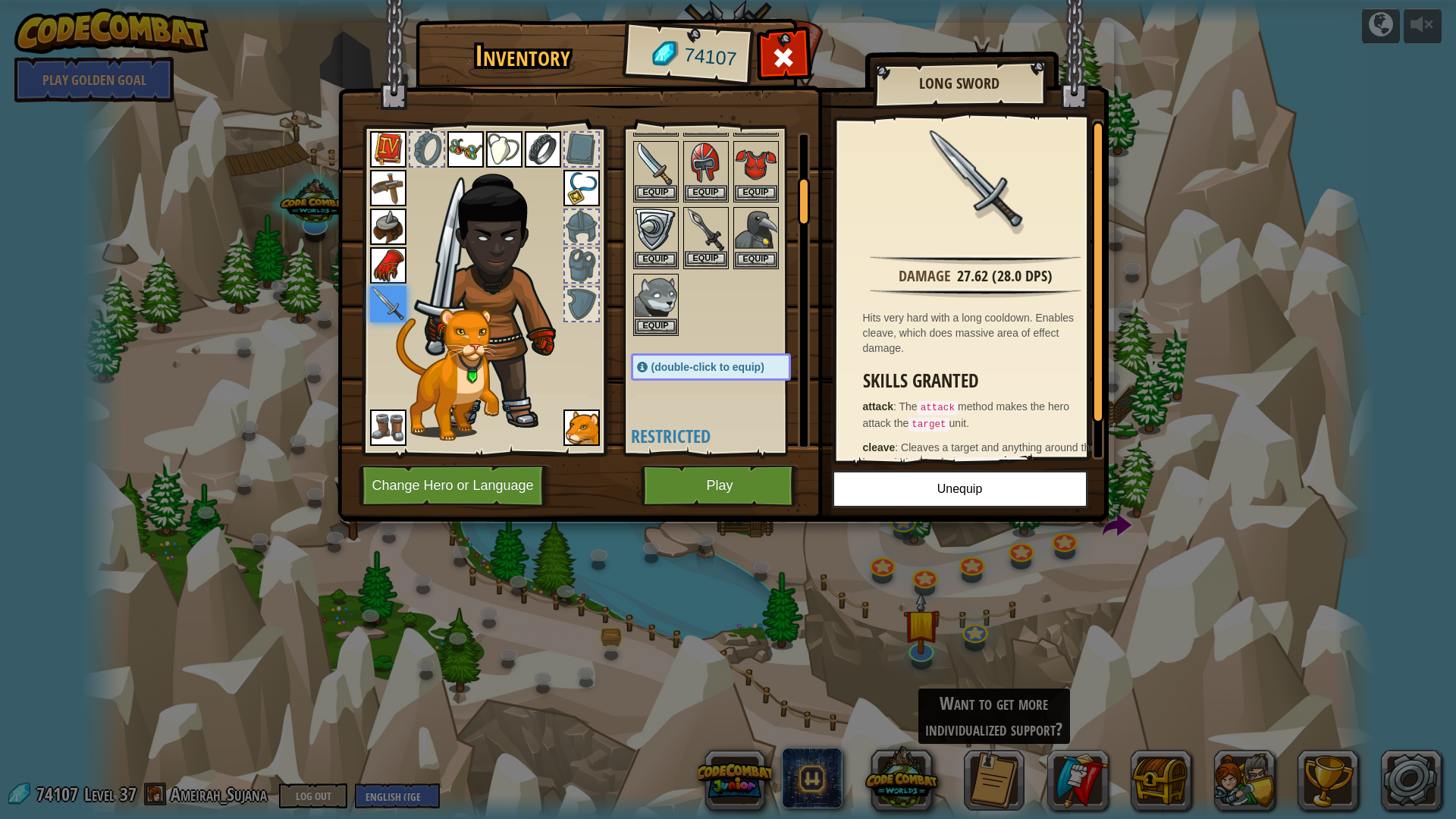
click at [708, 249] on img at bounding box center [705, 230] width 42 height 42
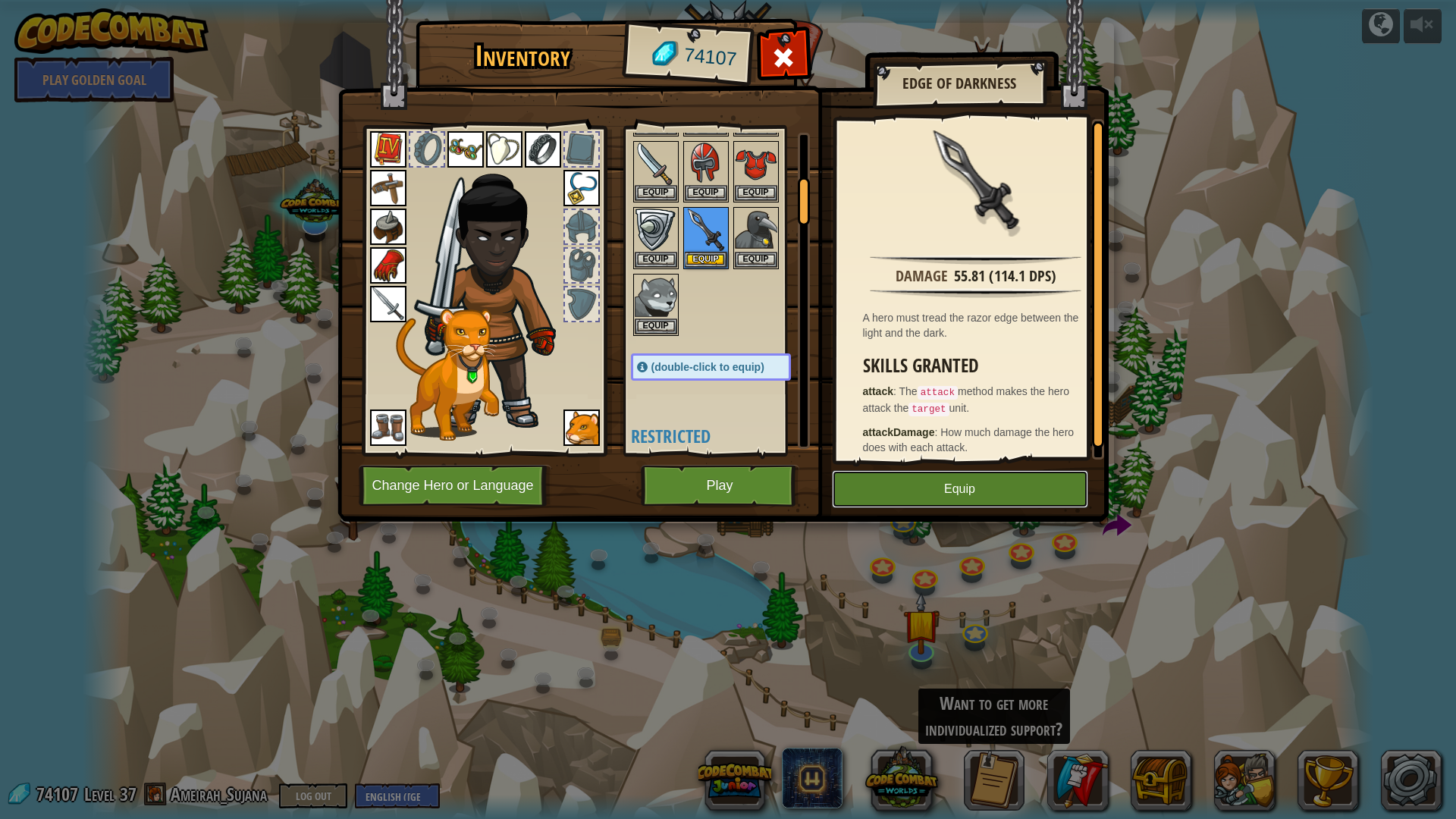
click at [1020, 483] on button "Equip" at bounding box center [960, 489] width 256 height 38
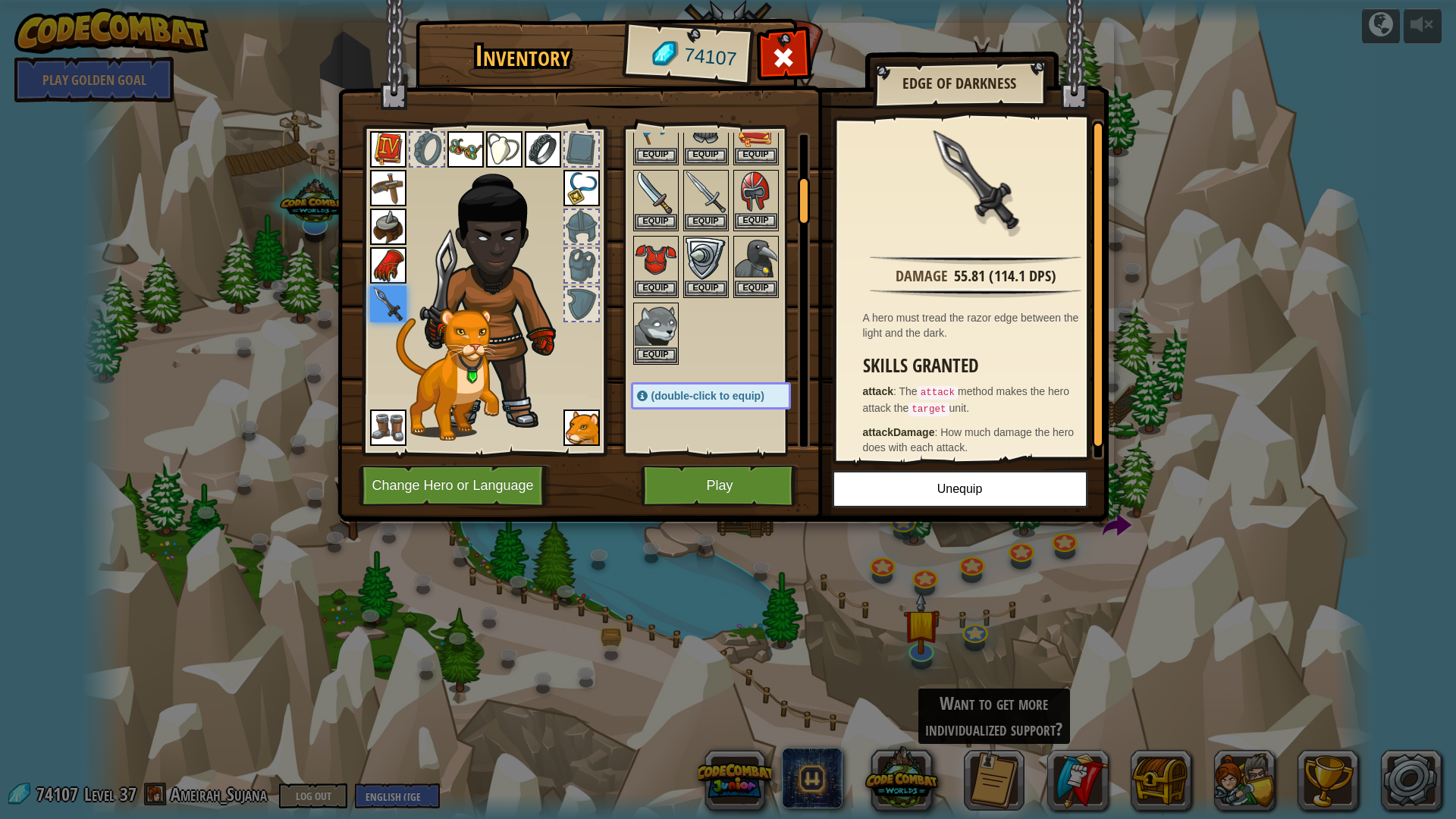
scroll to position [227, 0]
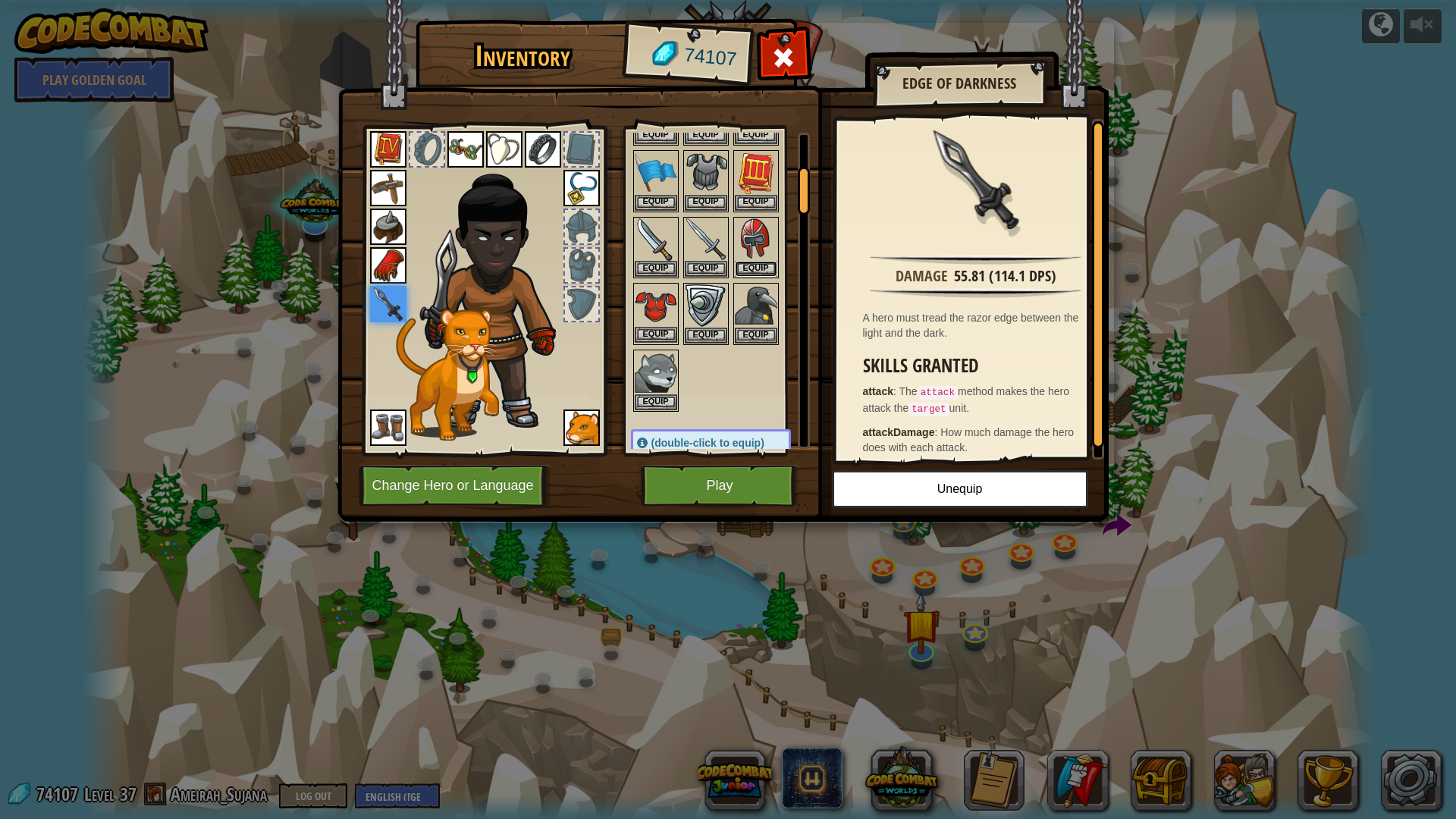
click at [763, 267] on button "Equip" at bounding box center [756, 268] width 42 height 16
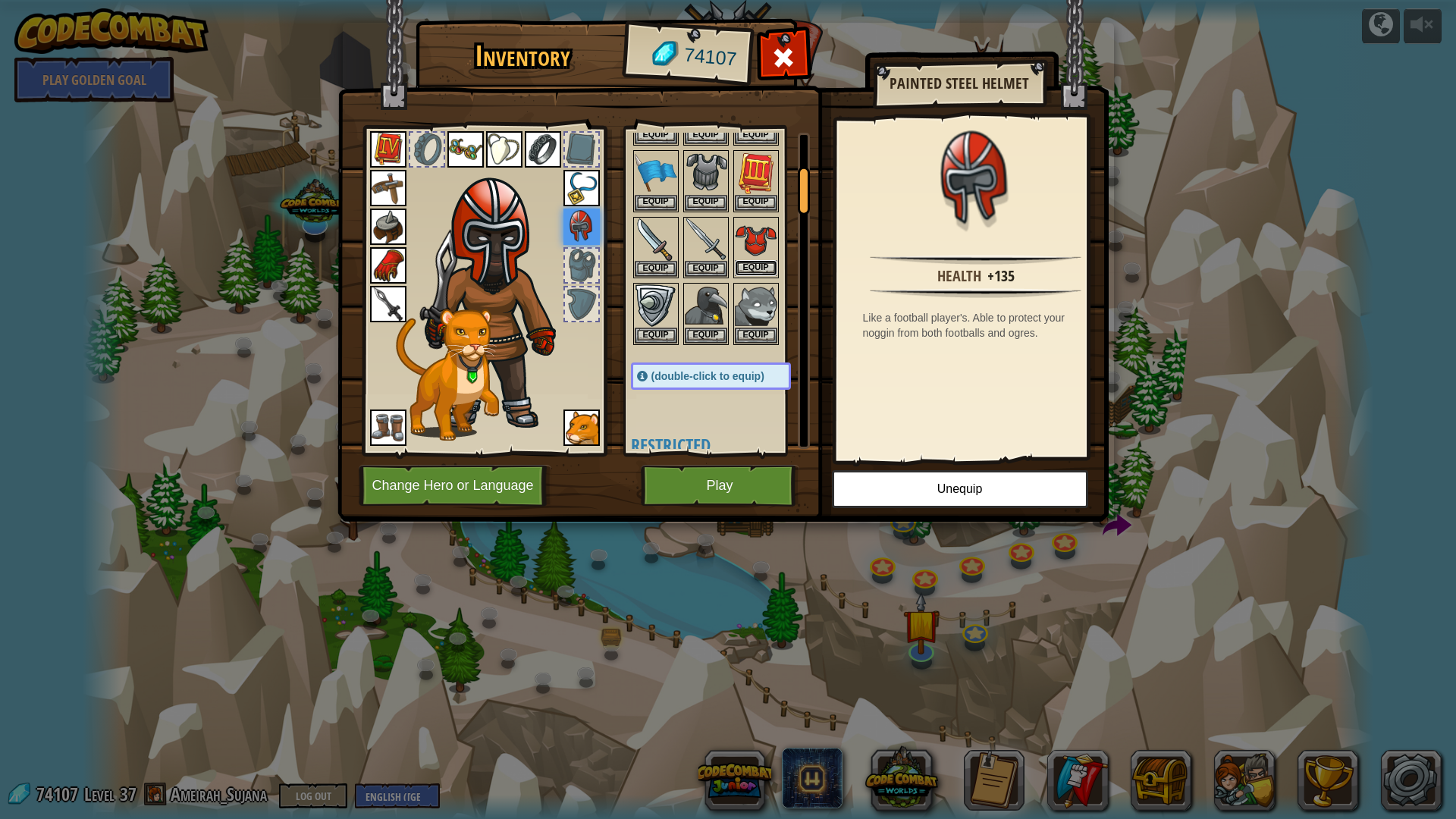
click at [751, 273] on button "Equip" at bounding box center [756, 267] width 42 height 16
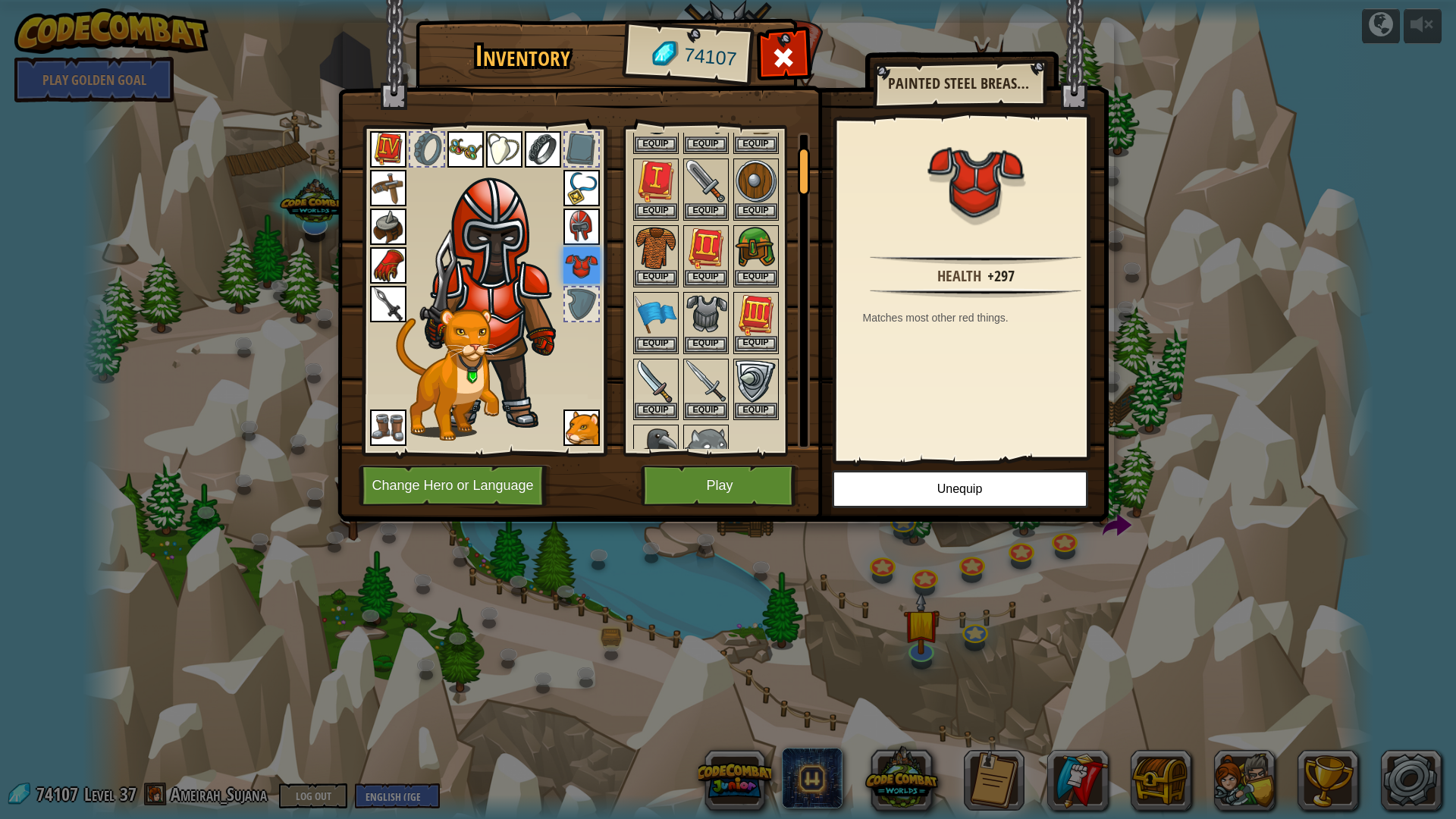
scroll to position [152, 0]
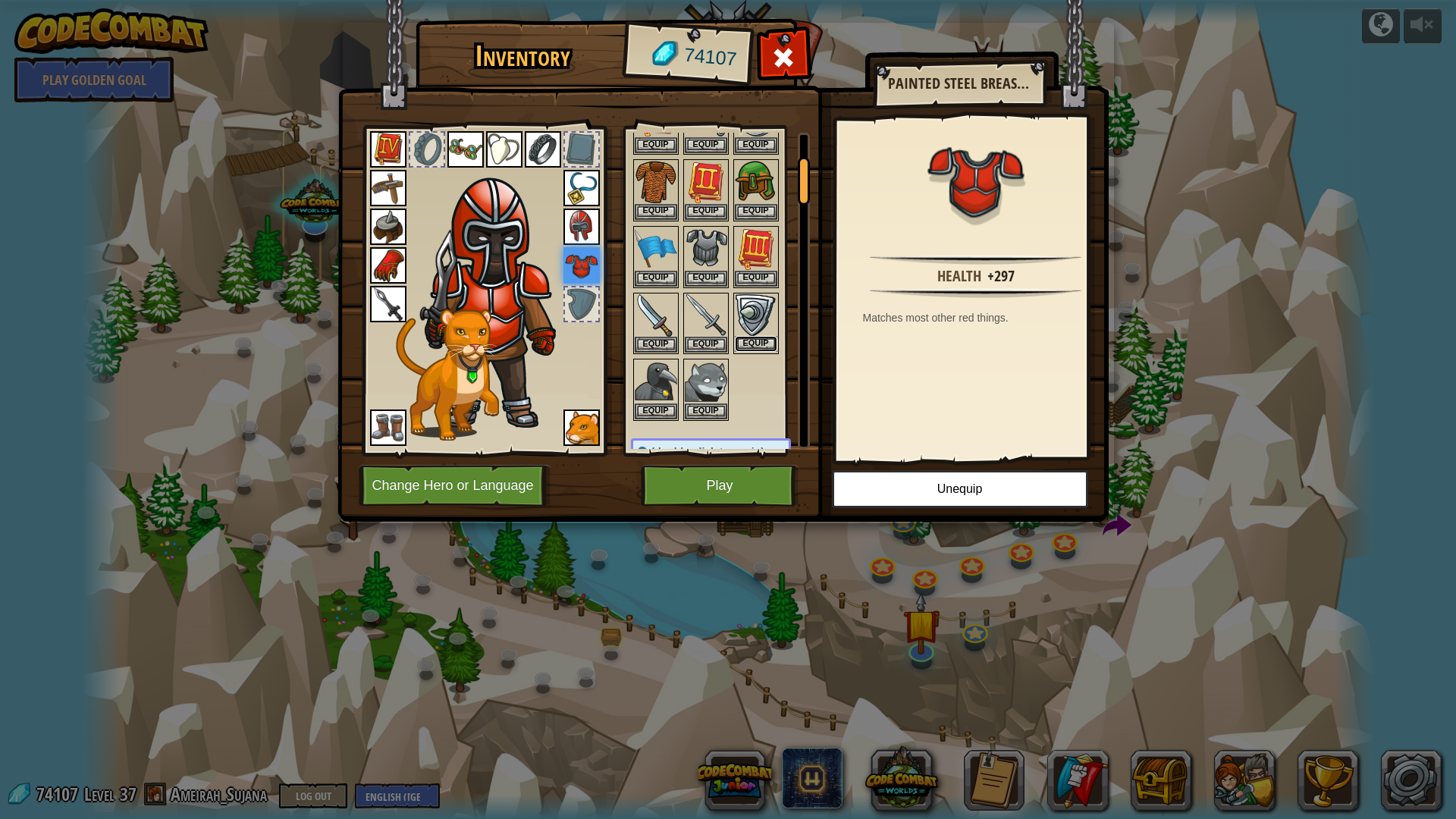
click at [756, 336] on button "Equip" at bounding box center [756, 343] width 42 height 16
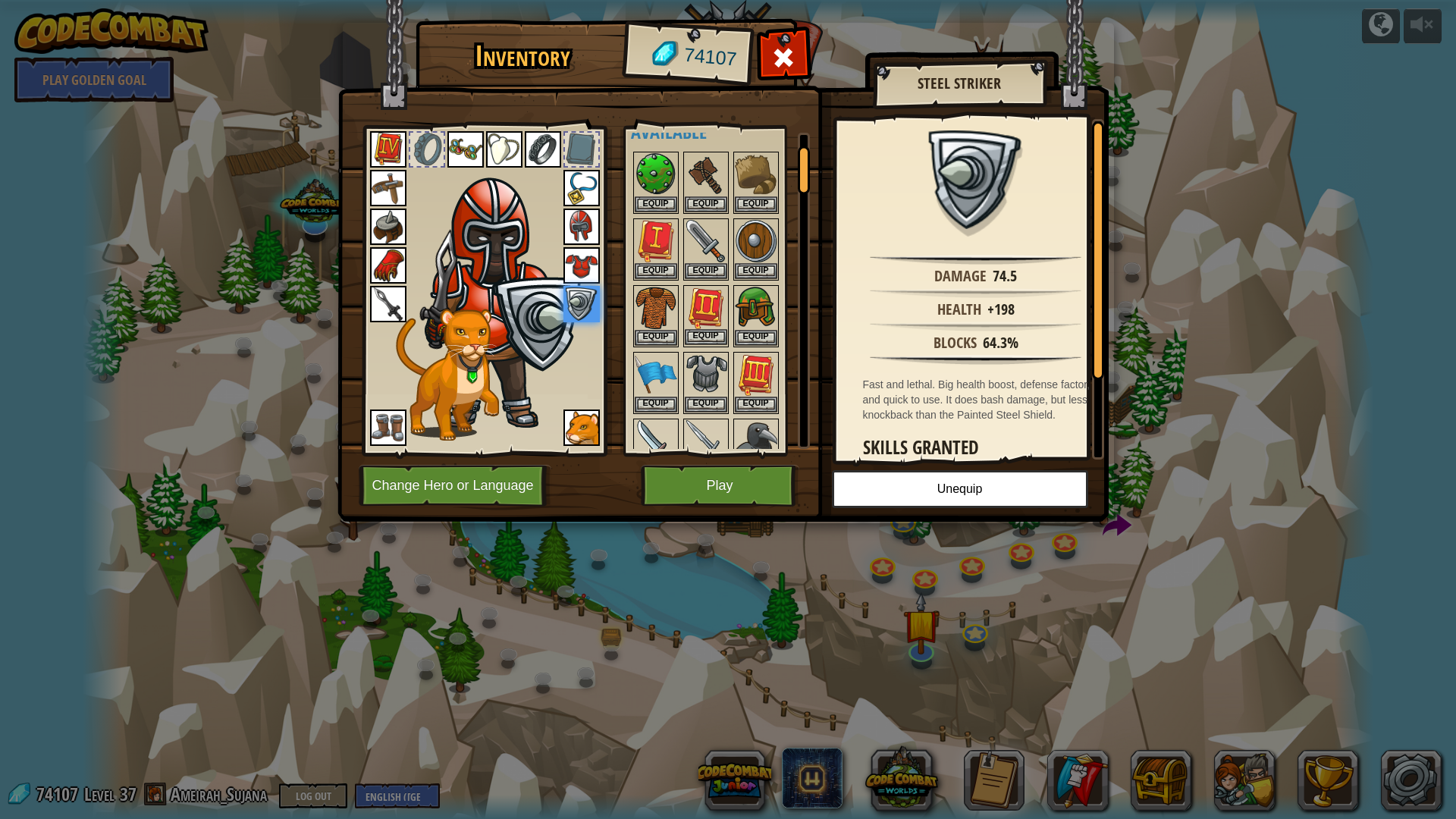
scroll to position [0, 0]
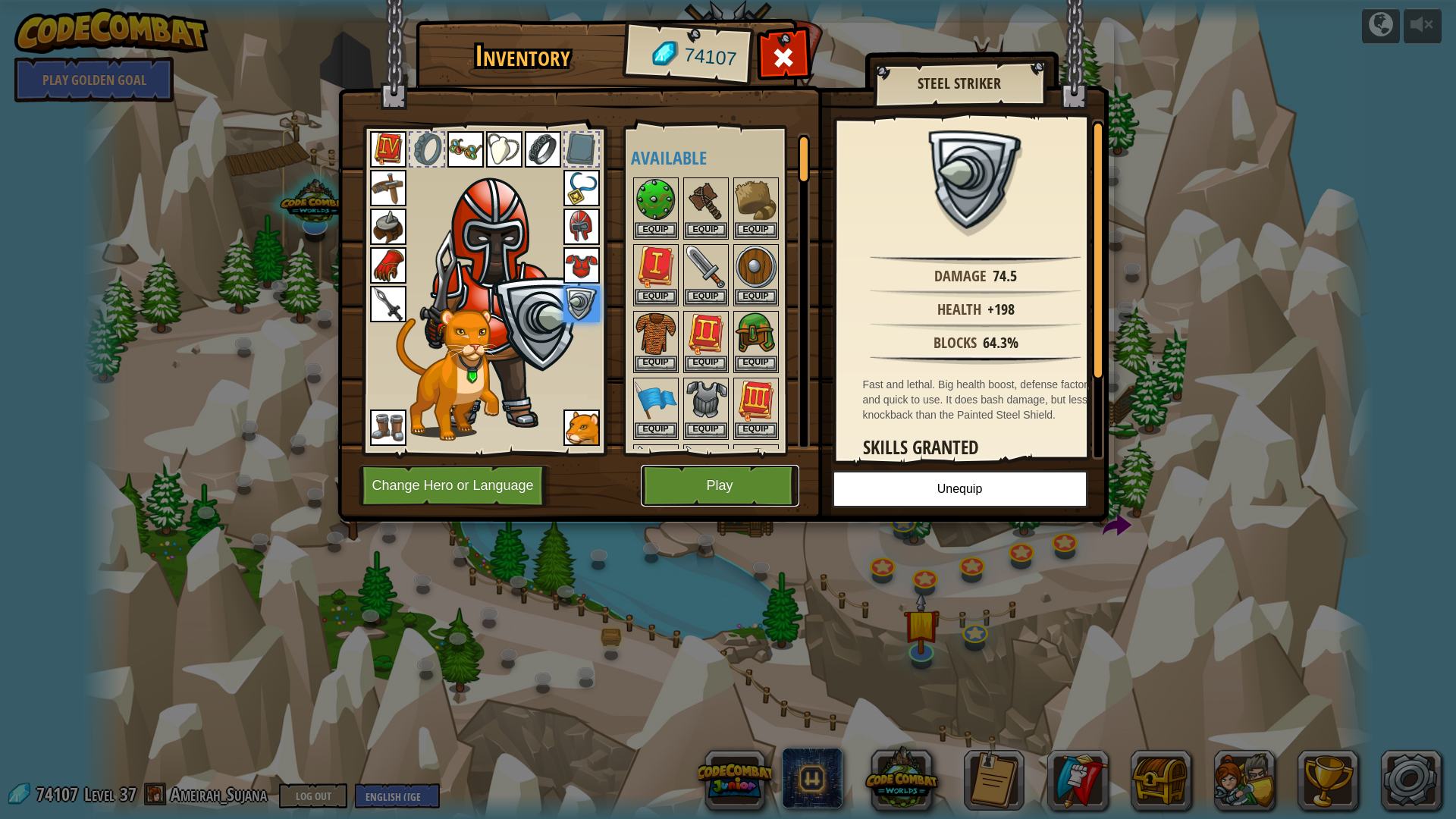
click at [745, 474] on button "Play" at bounding box center [720, 485] width 159 height 42
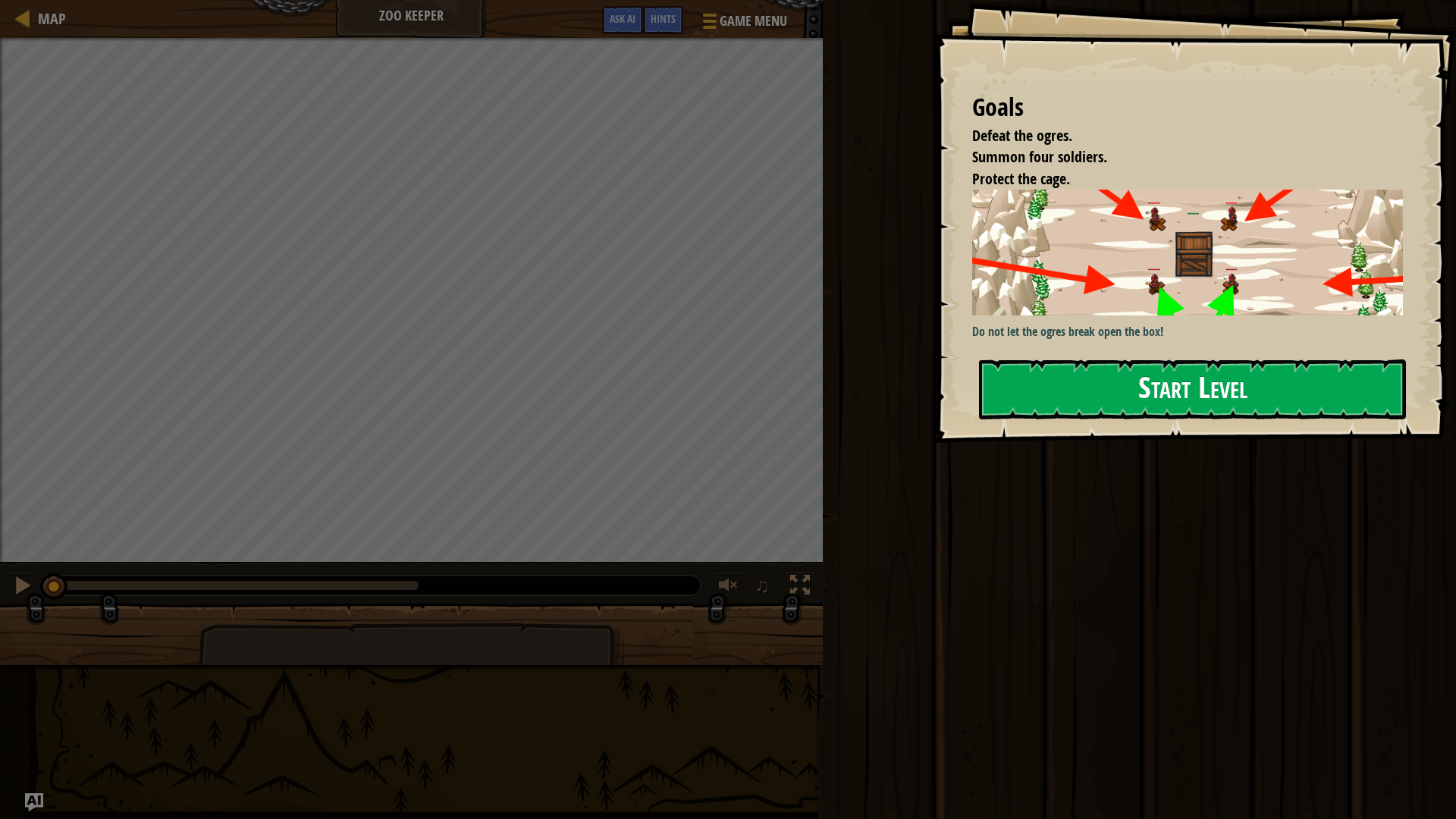
click at [1284, 392] on button "Start Level" at bounding box center [1192, 389] width 427 height 60
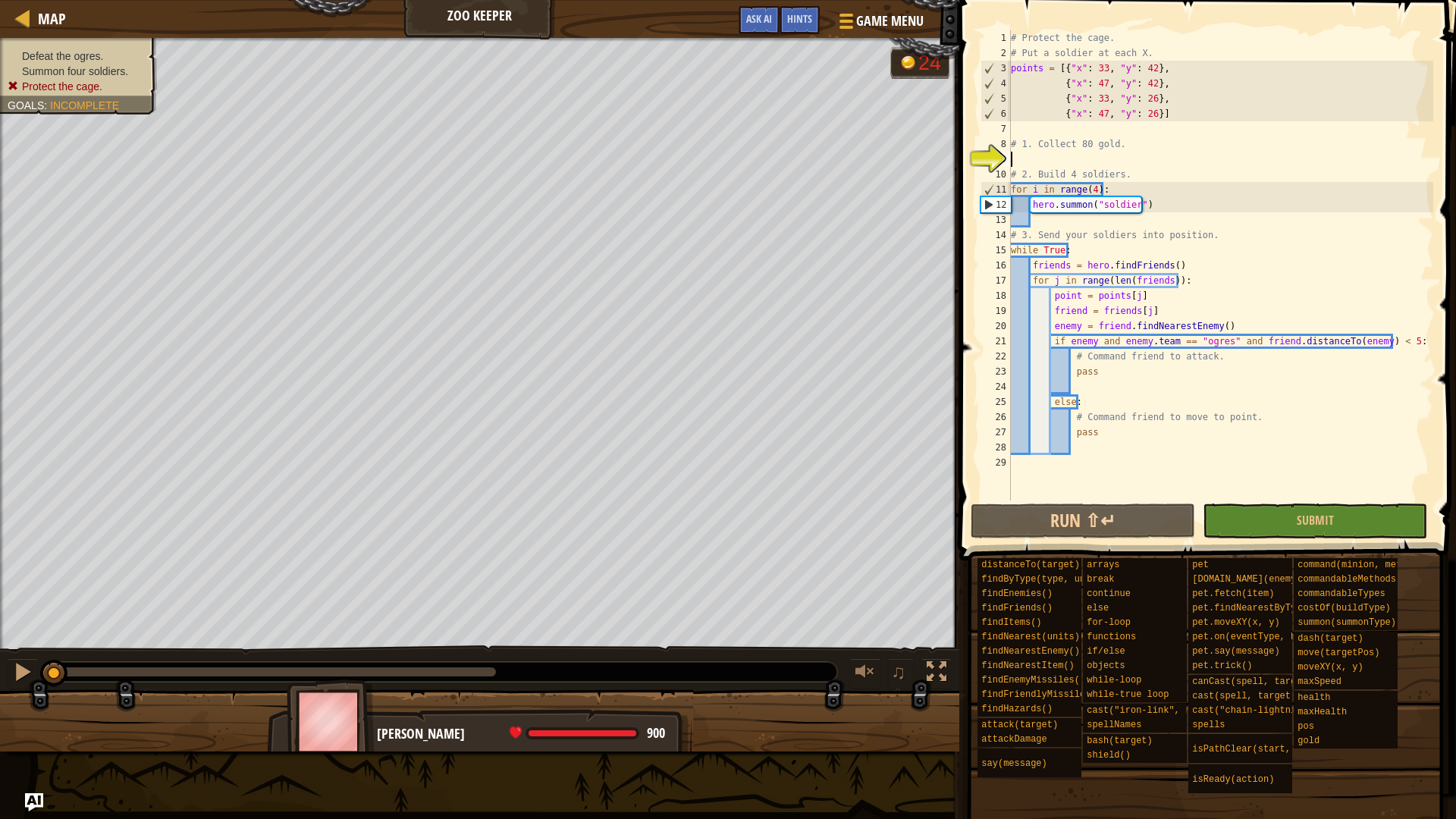
type textarea "g"
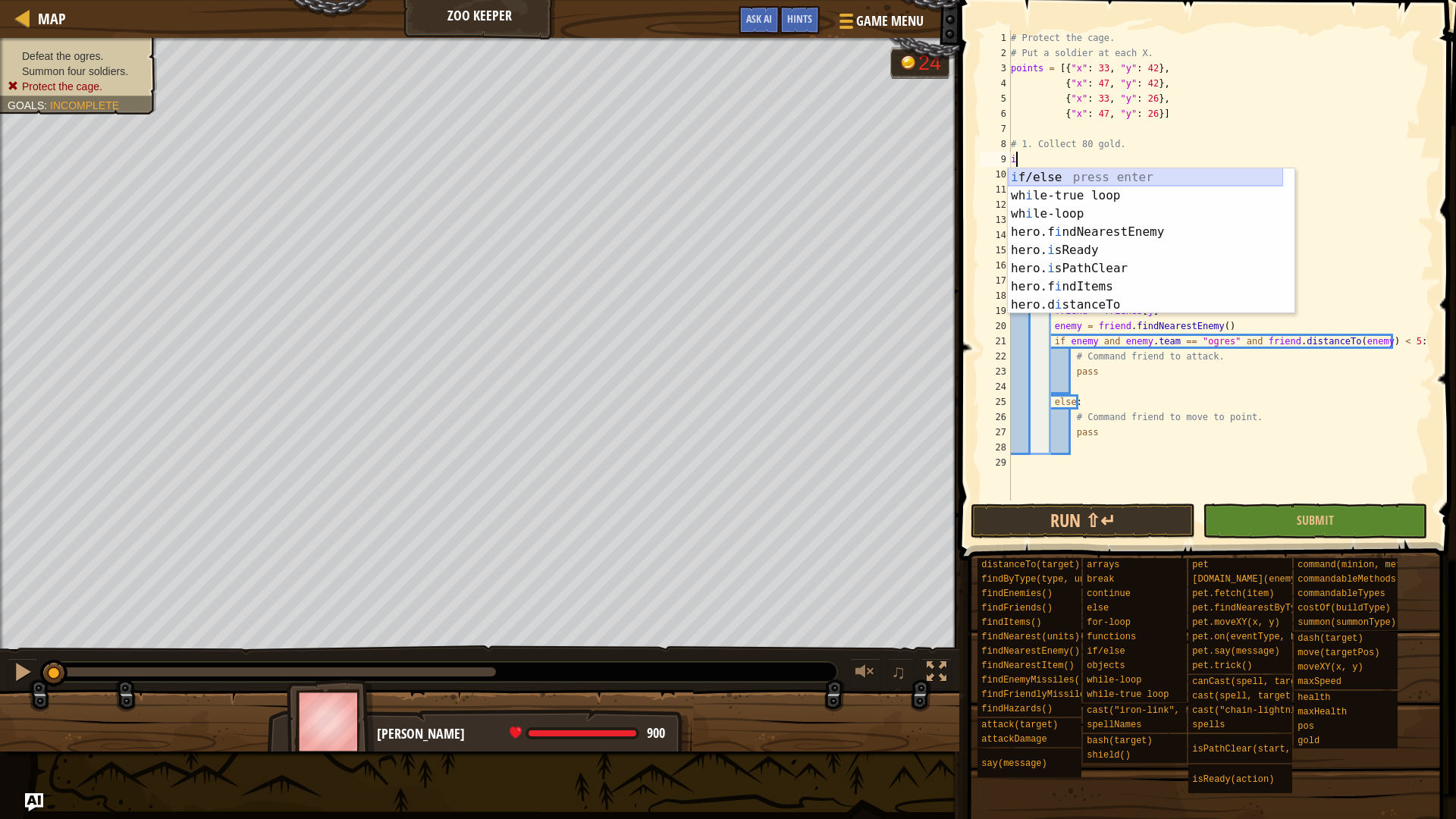
click at [1082, 178] on div "i f/else press enter wh i le-true loop press enter wh i le-loop press enter her…" at bounding box center [1145, 259] width 275 height 182
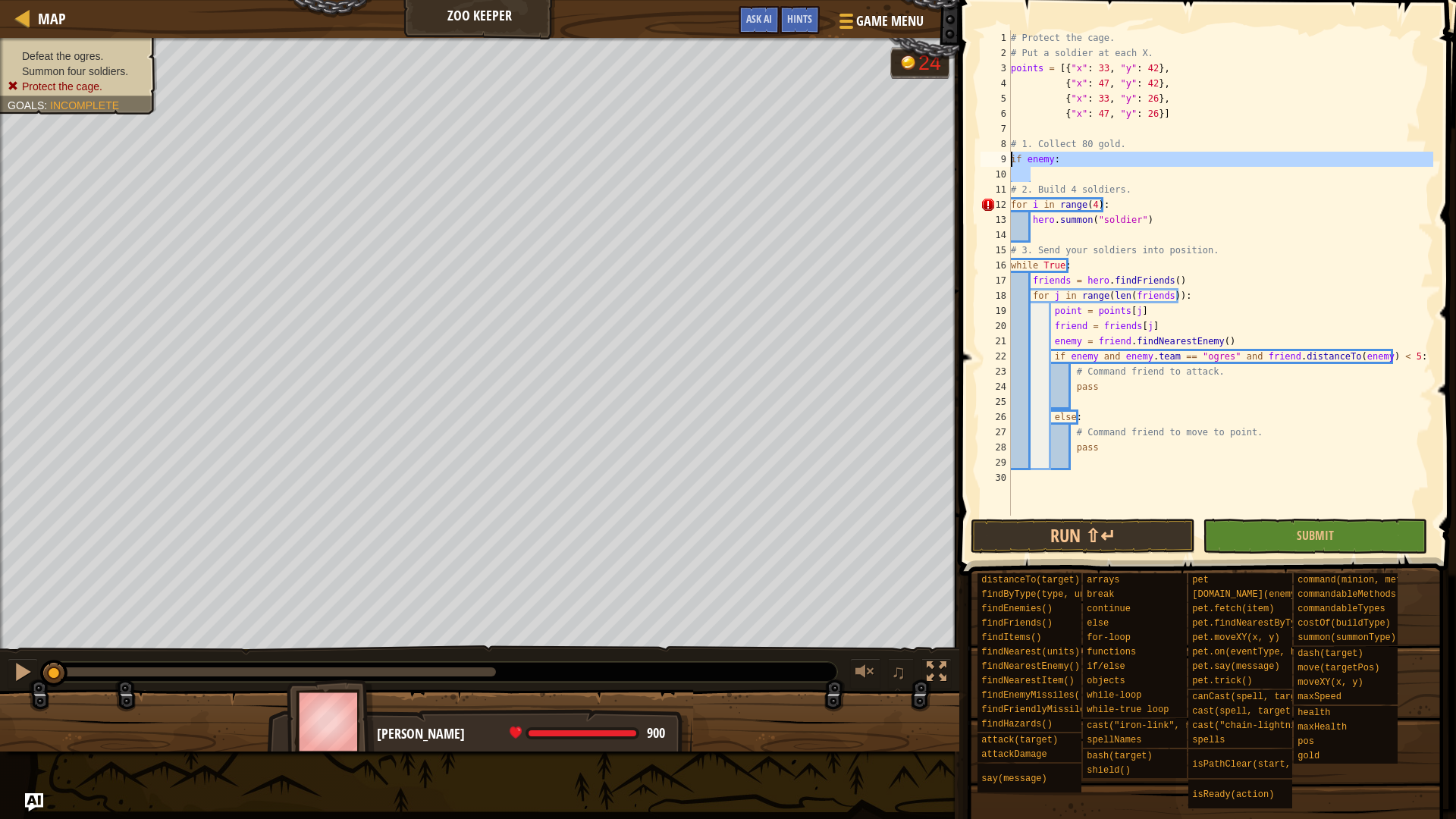
drag, startPoint x: 1056, startPoint y: 171, endPoint x: 1008, endPoint y: 158, distance: 49.7
click at [1008, 158] on div "if enemy: 1 2 3 4 5 6 7 8 9 10 11 12 13 14 15 16 17 18 19 20 21 22 23 24 25 26 …" at bounding box center [1206, 273] width 456 height 485
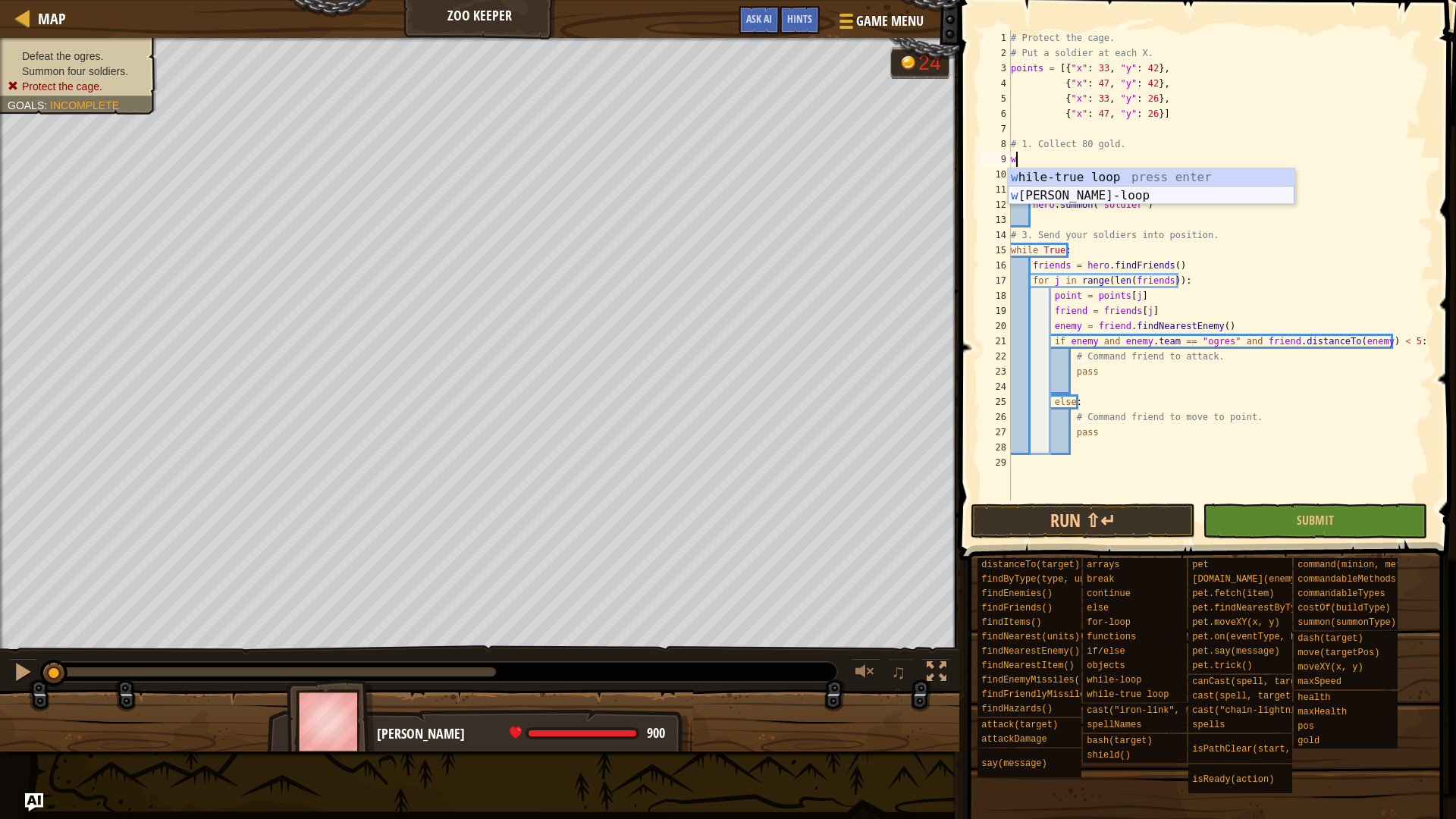
click at [1042, 191] on div "w hile-true loop press enter w hile-loop press enter" at bounding box center [1150, 205] width 287 height 73
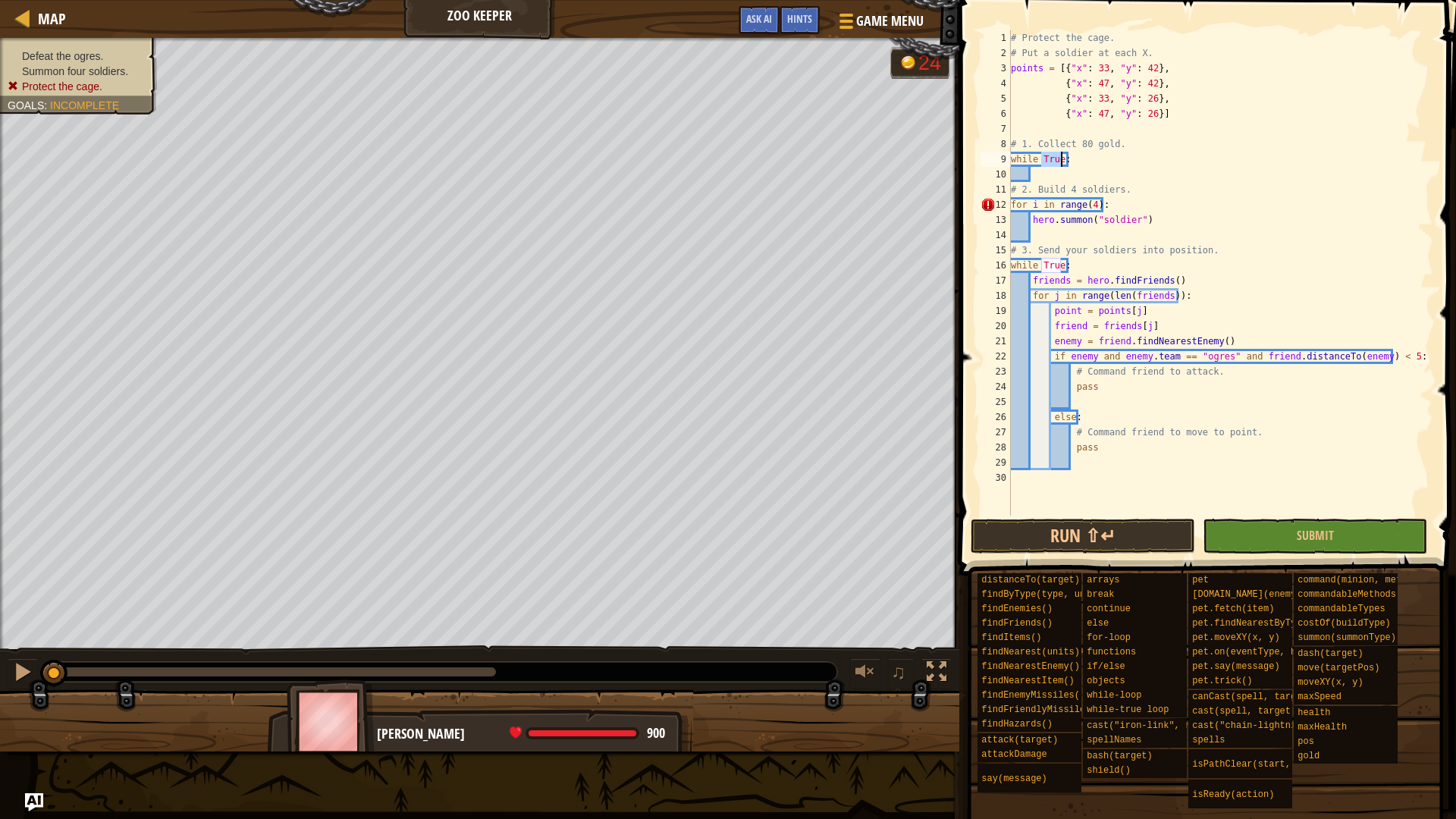
scroll to position [7, 2]
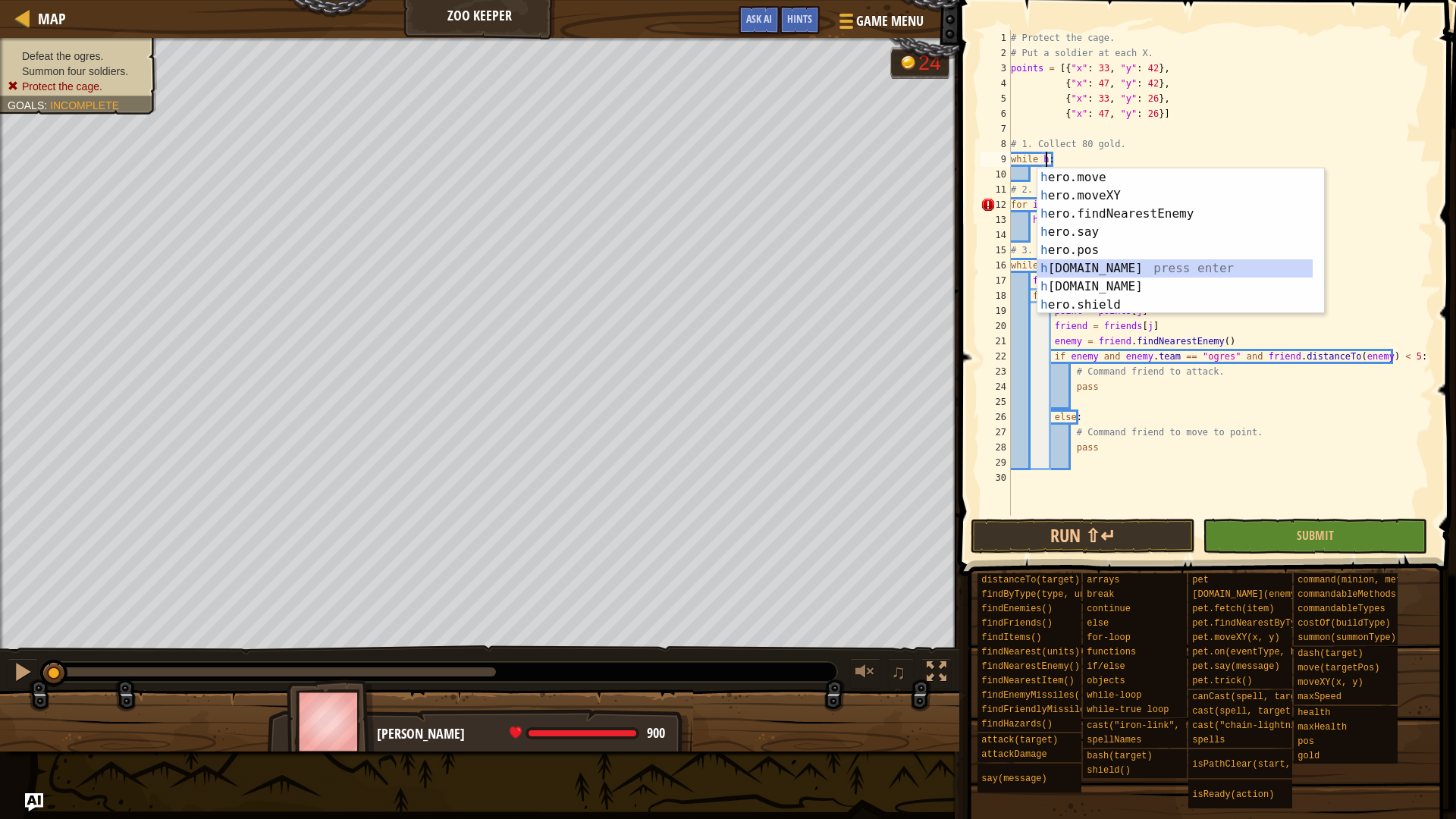
click at [1093, 265] on div "h ero.move press enter h ero.moveXY press enter h ero.findNearestEnemy press en…" at bounding box center [1180, 259] width 287 height 182
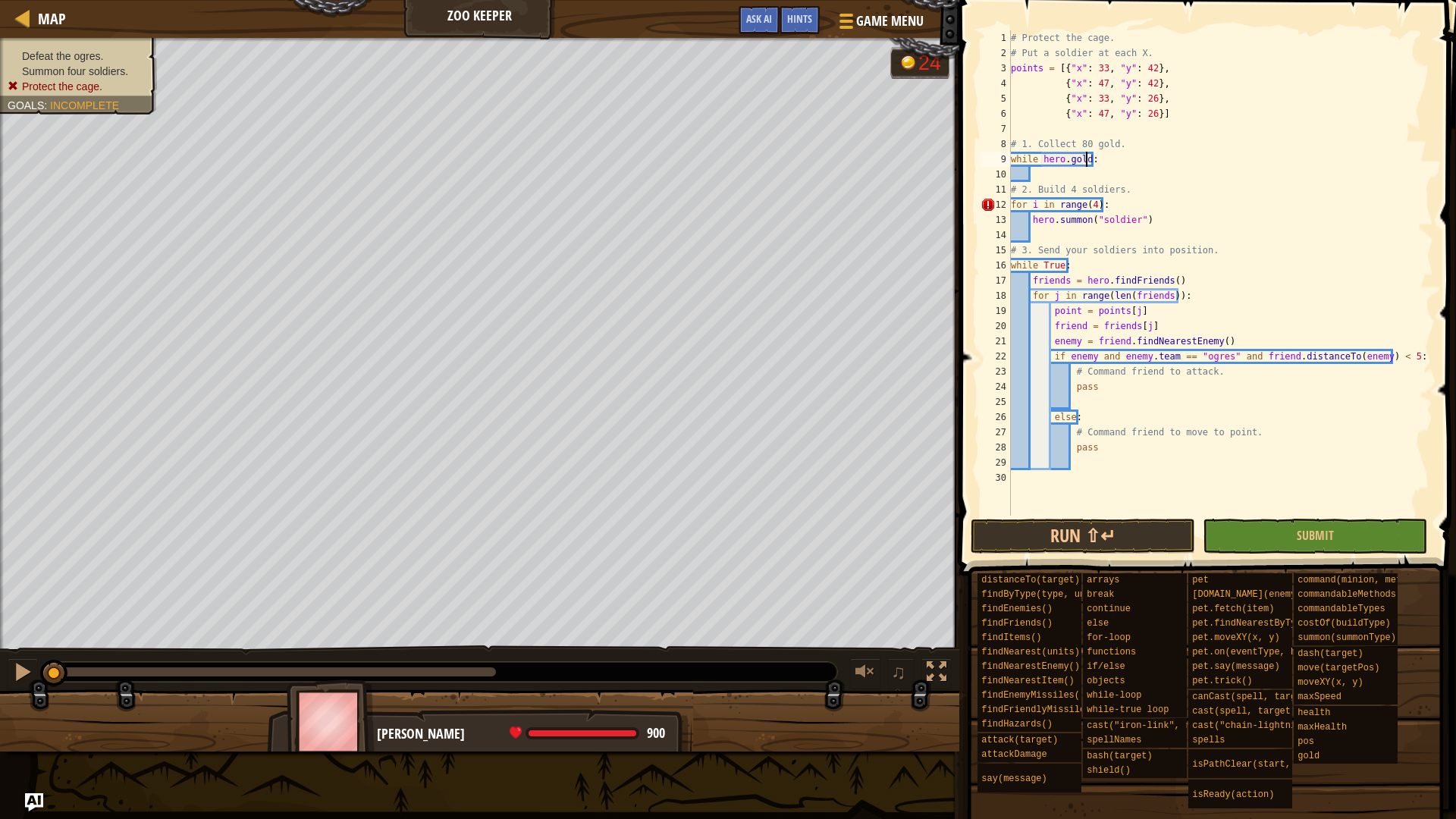
scroll to position [7, 6]
type textarea "while [DOMAIN_NAME]<80:"
click at [1056, 173] on div "# Protect the cage. # Put a soldier at each X. points = [{ "x" : 33 , "y" : 42 …" at bounding box center [1220, 288] width 425 height 515
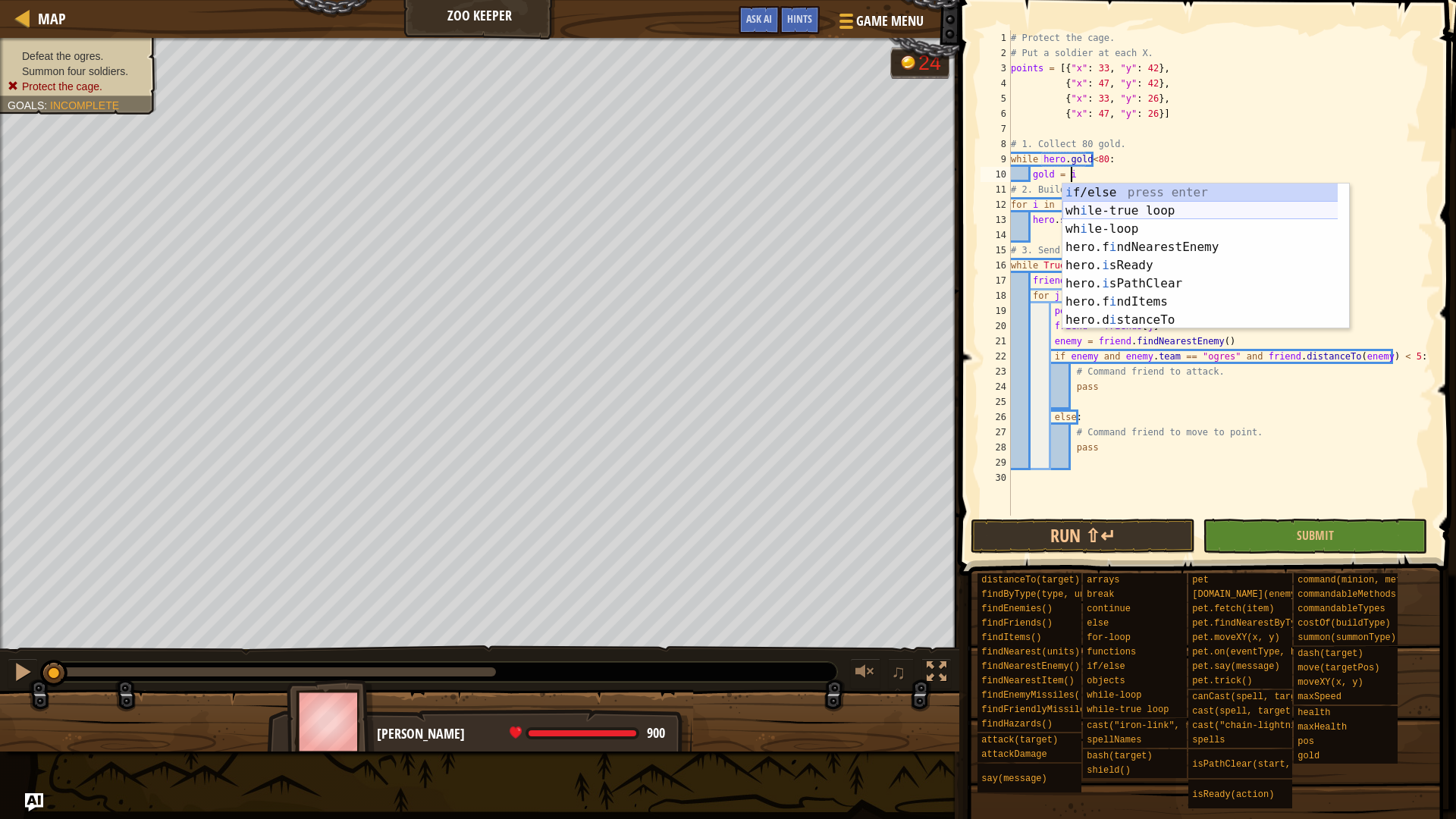
type textarea "gold = it"
click at [1198, 239] on div "hero.find It ems press enter pet.fetch( it em) press enter wh i le- t rue loop …" at bounding box center [1199, 274] width 275 height 182
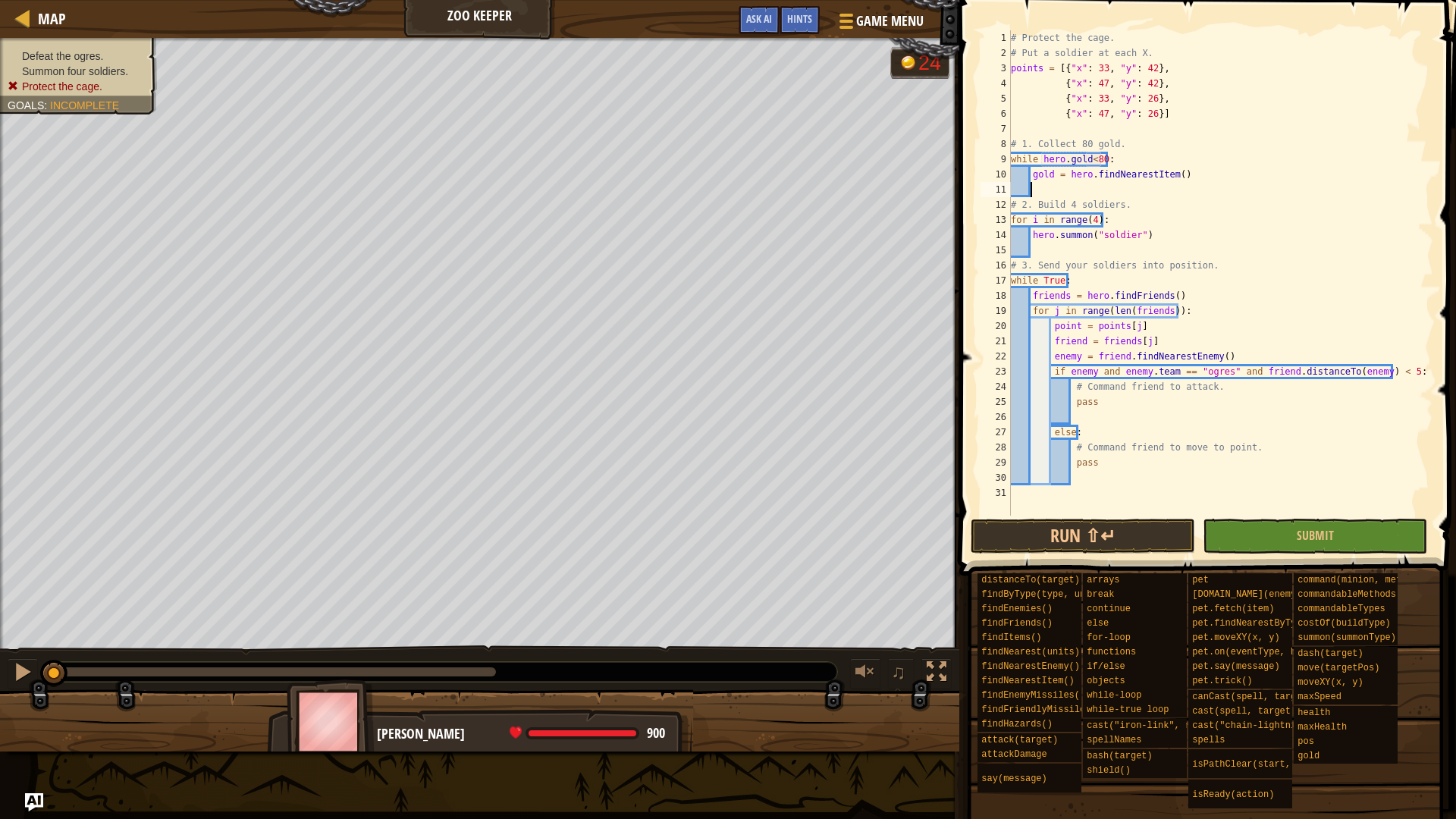
scroll to position [7, 1]
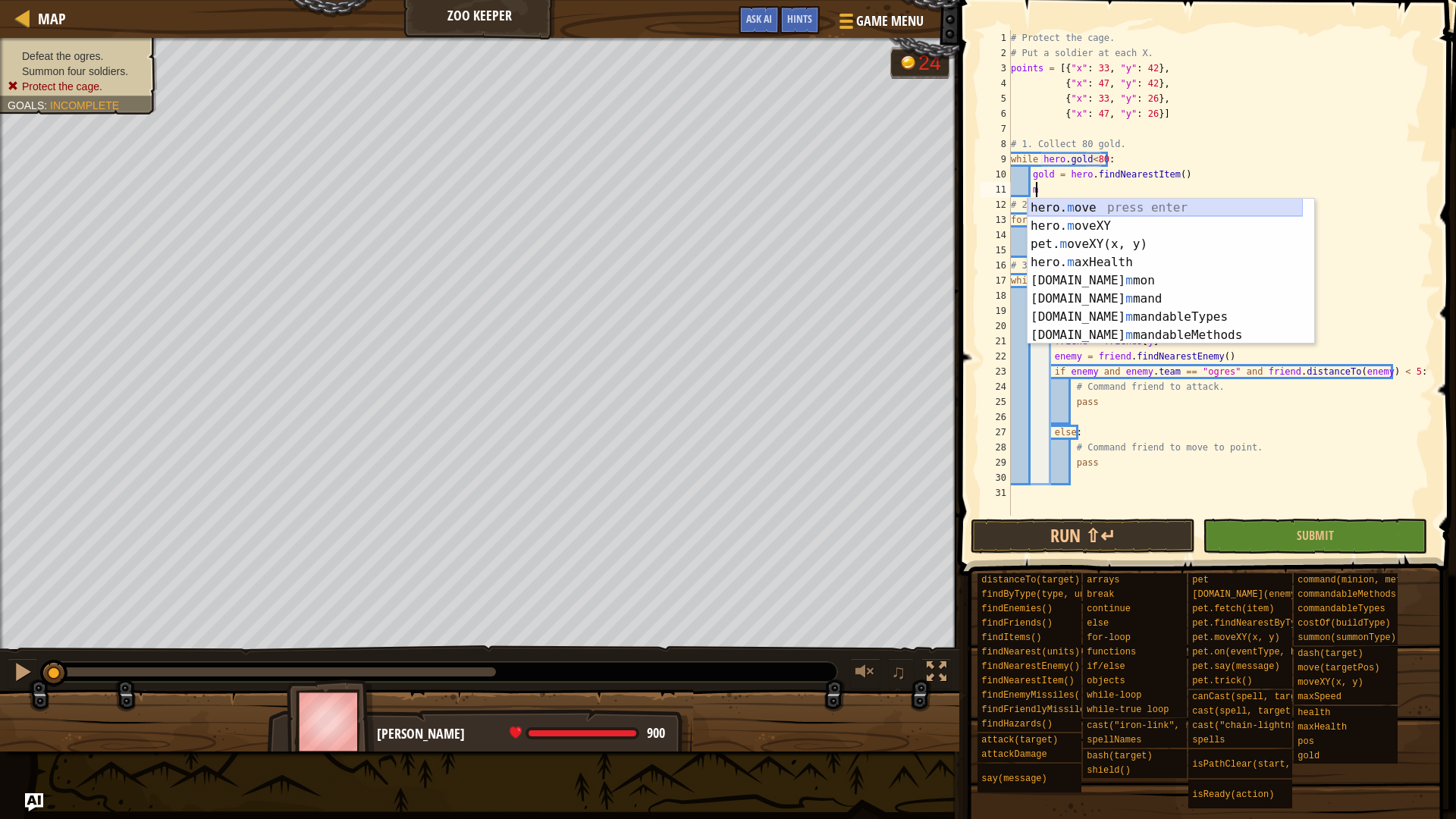
click at [1101, 209] on div "hero. m ove press enter hero. m oveXY press enter pet. m oveXY(x, y) press ente…" at bounding box center [1164, 290] width 275 height 182
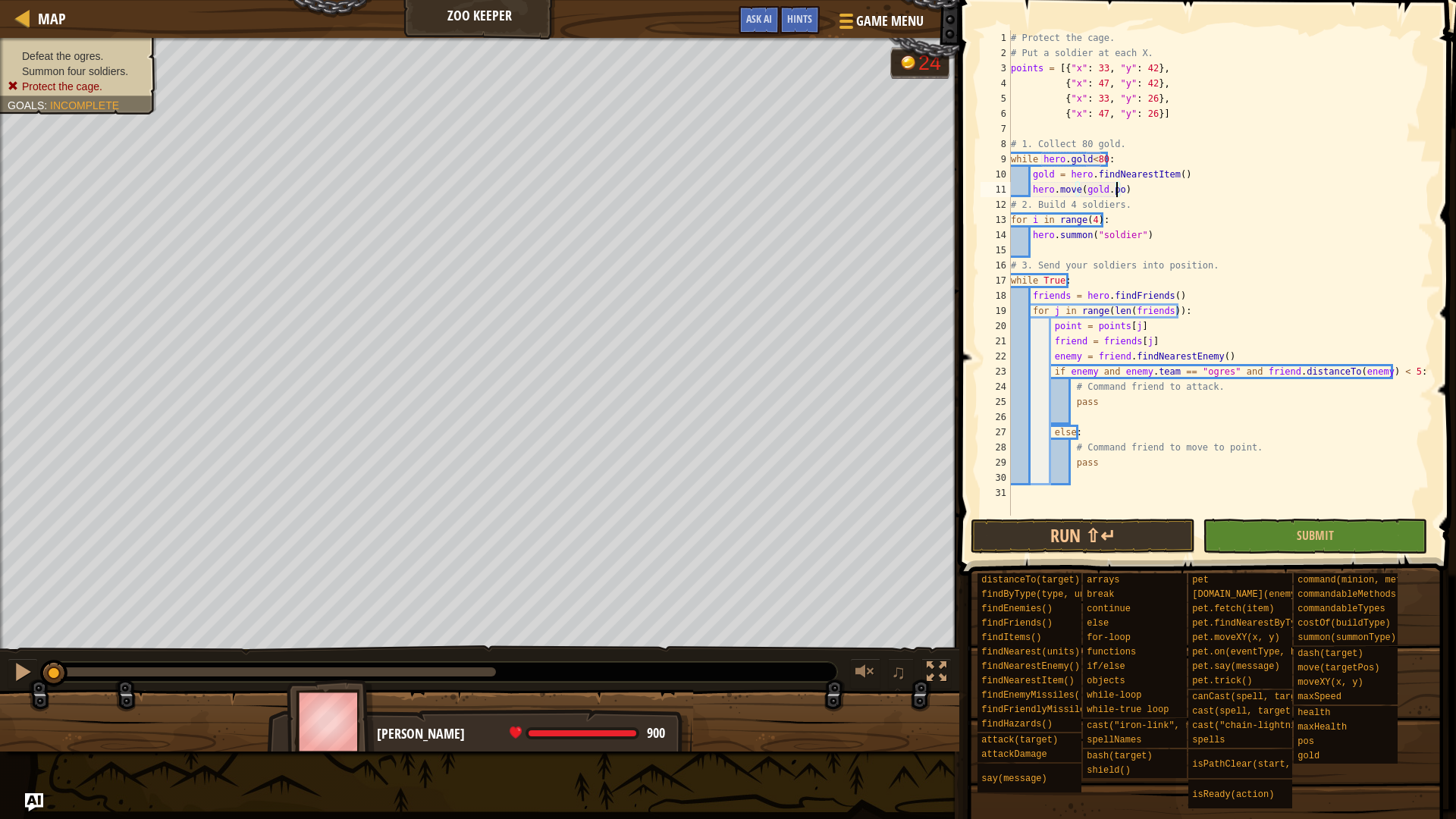
scroll to position [7, 8]
click at [1071, 400] on div "# Protect the cage. # Put a soldier at each X. points = [{ "x" : 33 , "y" : 42 …" at bounding box center [1220, 288] width 425 height 515
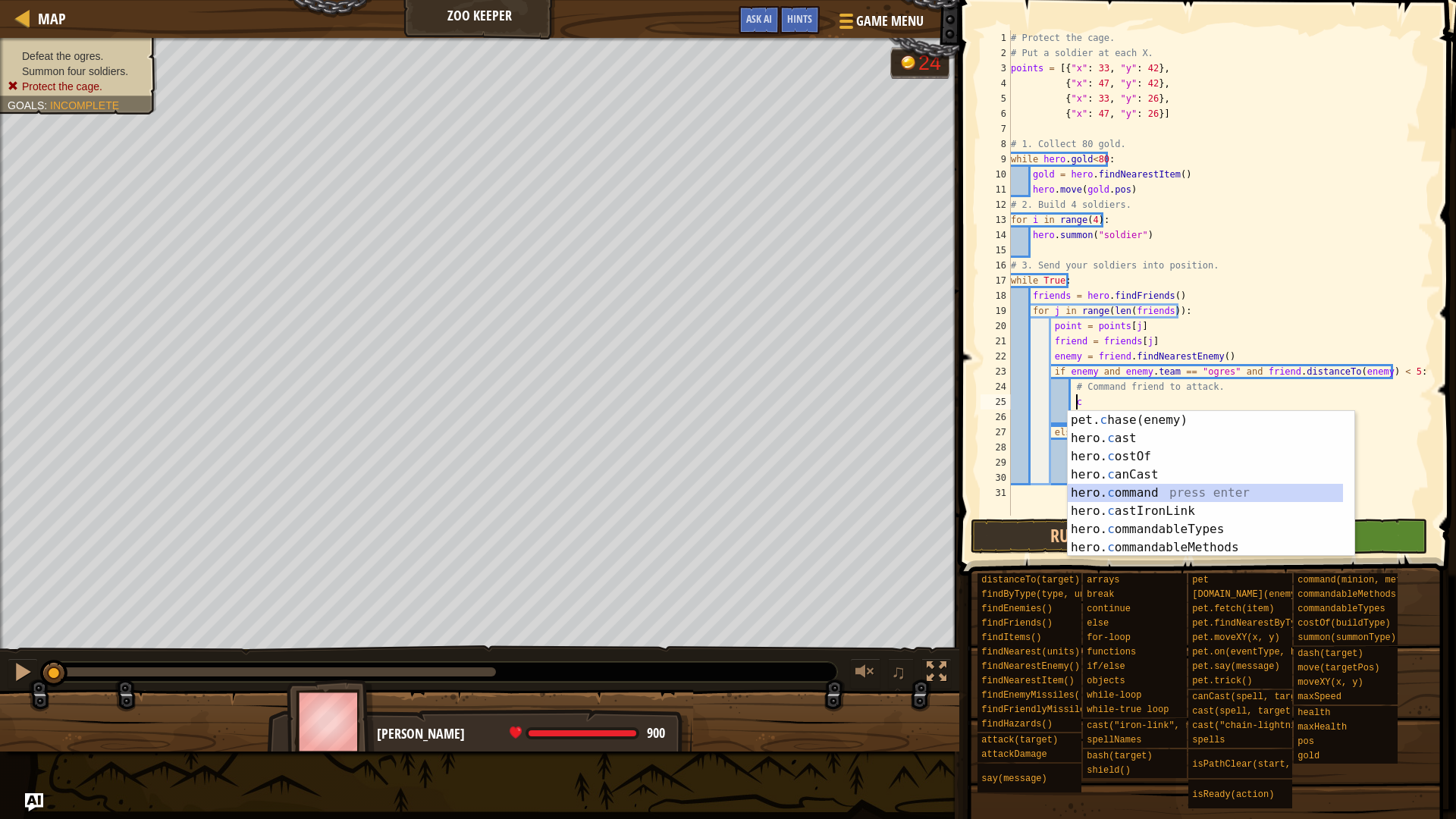
click at [1137, 488] on div "pet. c hase(enemy) press enter hero. c ast press enter hero. c ostOf press ente…" at bounding box center [1211, 502] width 287 height 182
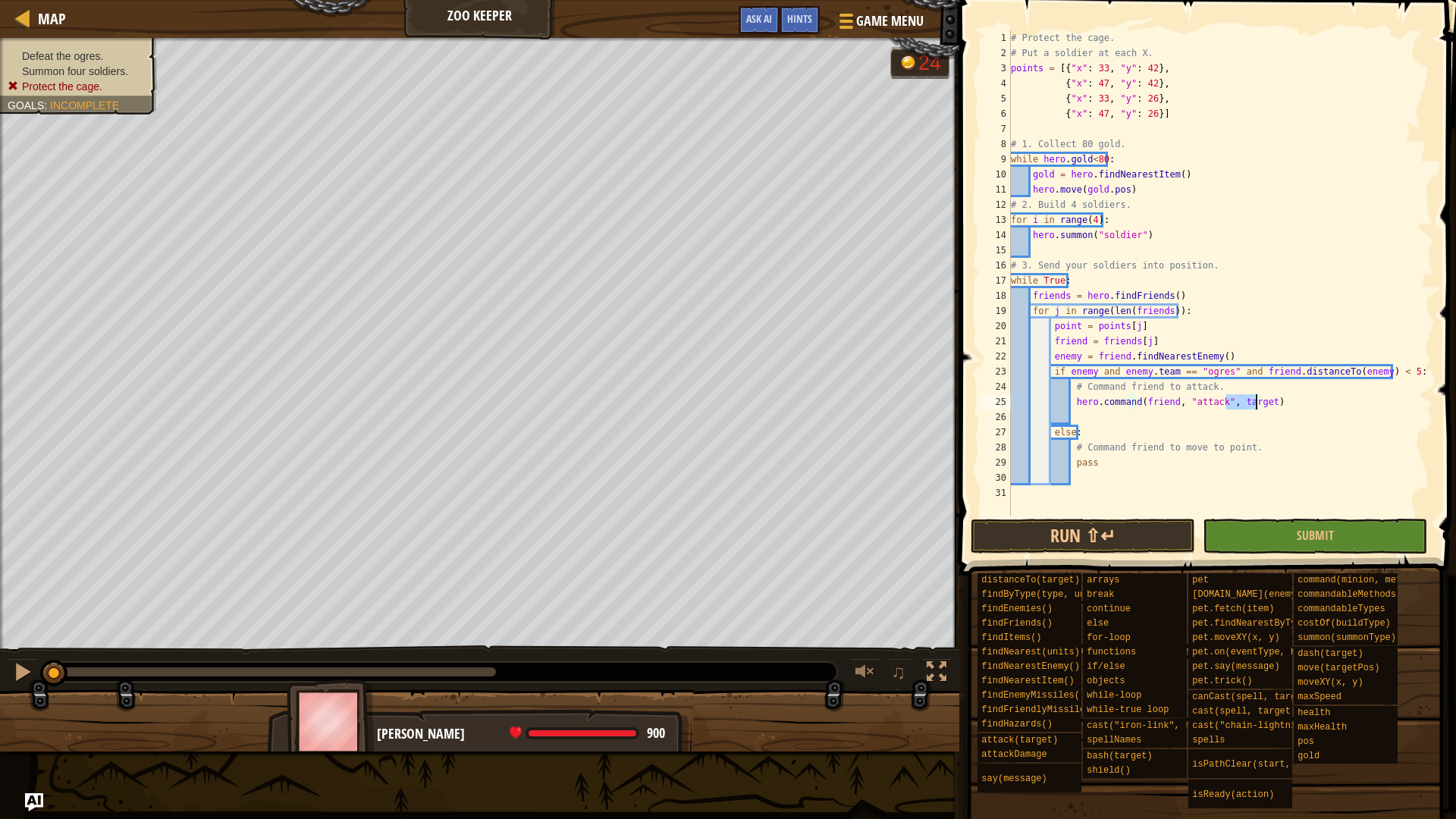
drag, startPoint x: 1226, startPoint y: 408, endPoint x: 1255, endPoint y: 401, distance: 29.8
click at [1255, 401] on div "# Protect the cage. # Put a soldier at each X. points = [{ "x" : 33 , "y" : 42 …" at bounding box center [1220, 288] width 425 height 515
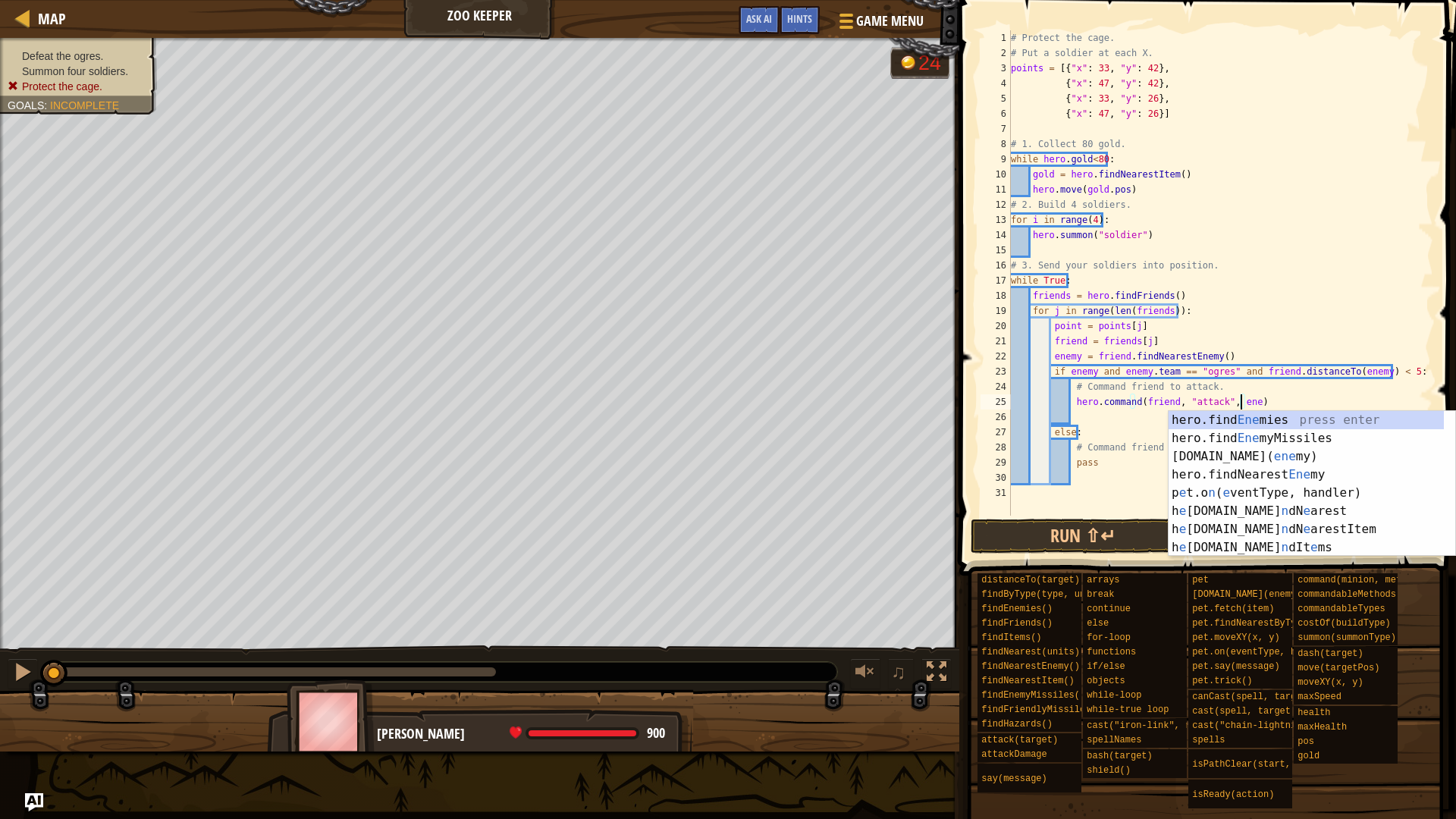
scroll to position [7, 19]
type textarea "hero.command(friend, "attack", enemy)"
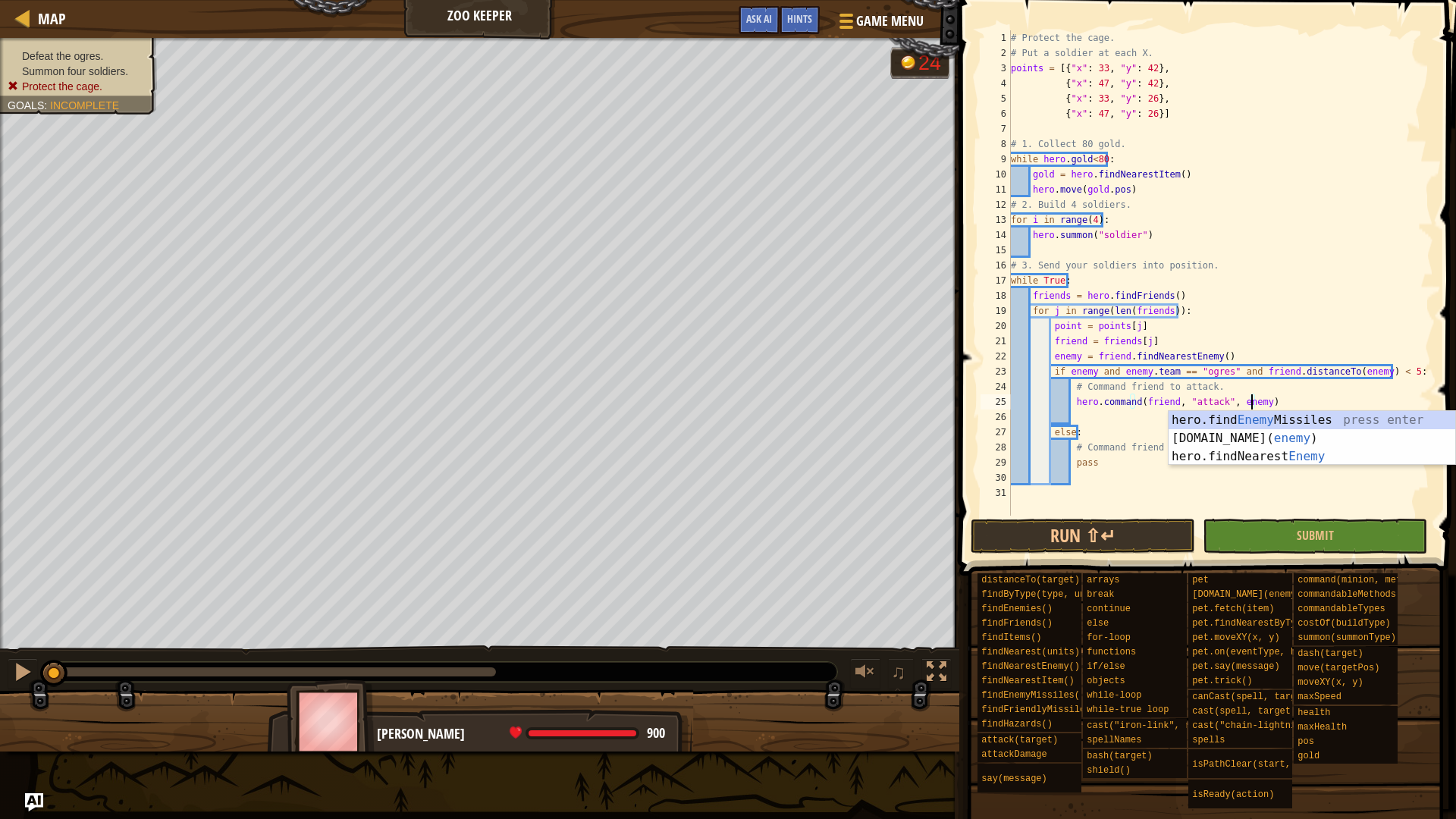
click at [1164, 504] on div "# Protect the cage. # Put a soldier at each X. points = [{ "x" : 33 , "y" : 42 …" at bounding box center [1220, 288] width 425 height 515
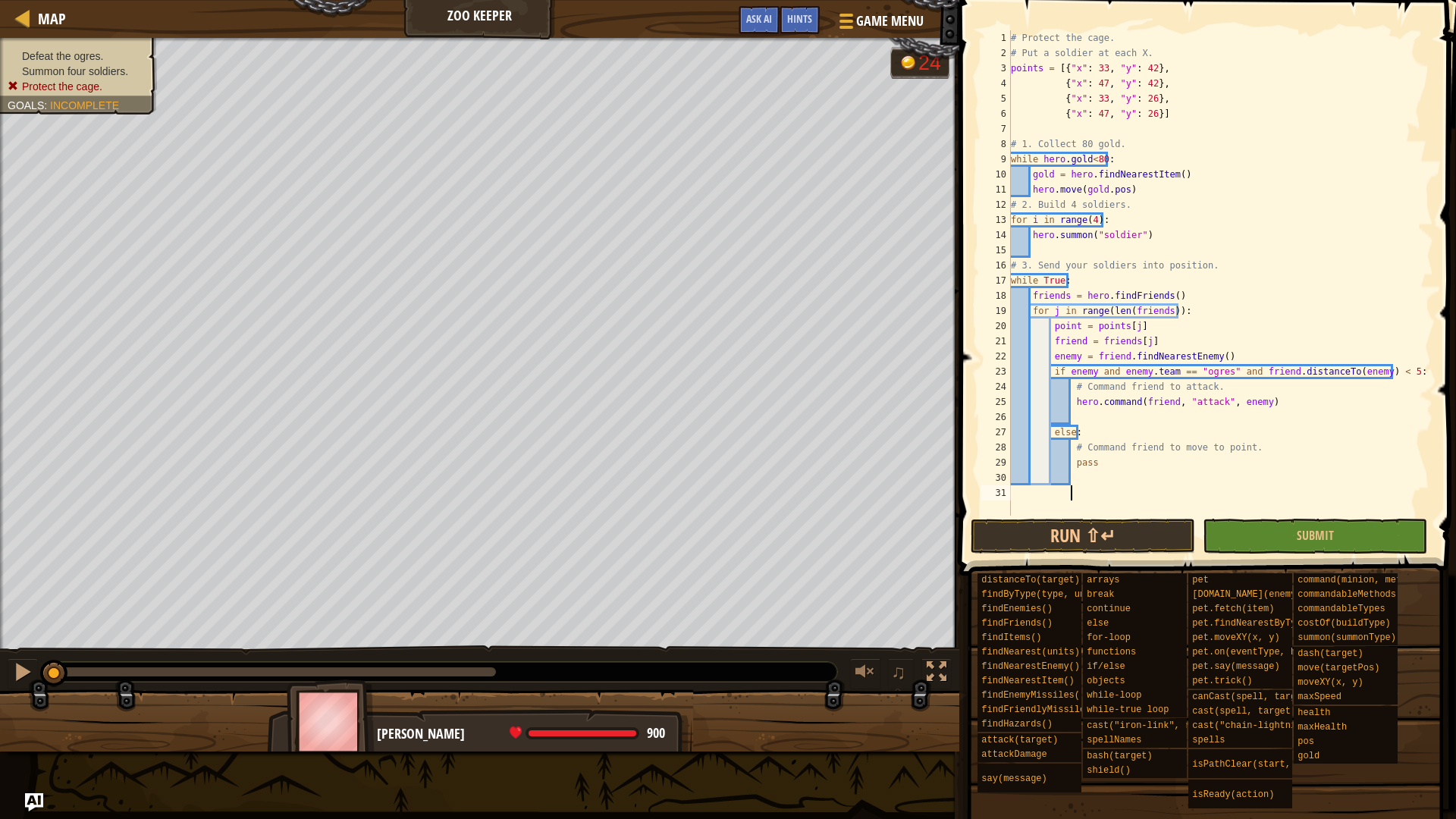
scroll to position [7, 5]
drag, startPoint x: 1106, startPoint y: 461, endPoint x: 1070, endPoint y: 461, distance: 36.0
click at [1070, 461] on div "# Protect the cage. # Put a soldier at each X. points = [{ "x" : 33 , "y" : 42 …" at bounding box center [1220, 288] width 425 height 515
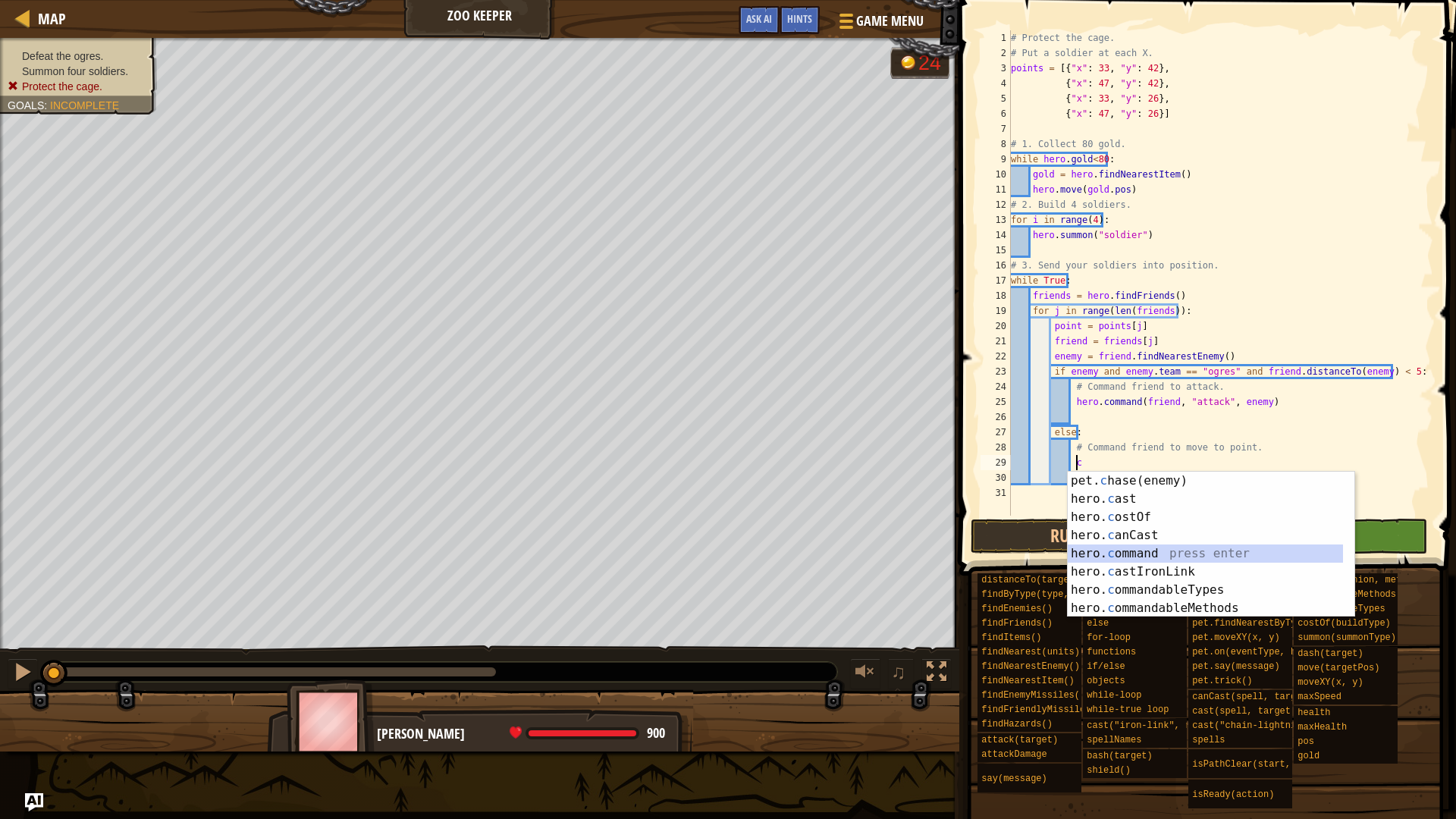
click at [1202, 549] on div "pet. c hase(enemy) press enter hero. c ast press enter hero. c ostOf press ente…" at bounding box center [1205, 562] width 275 height 182
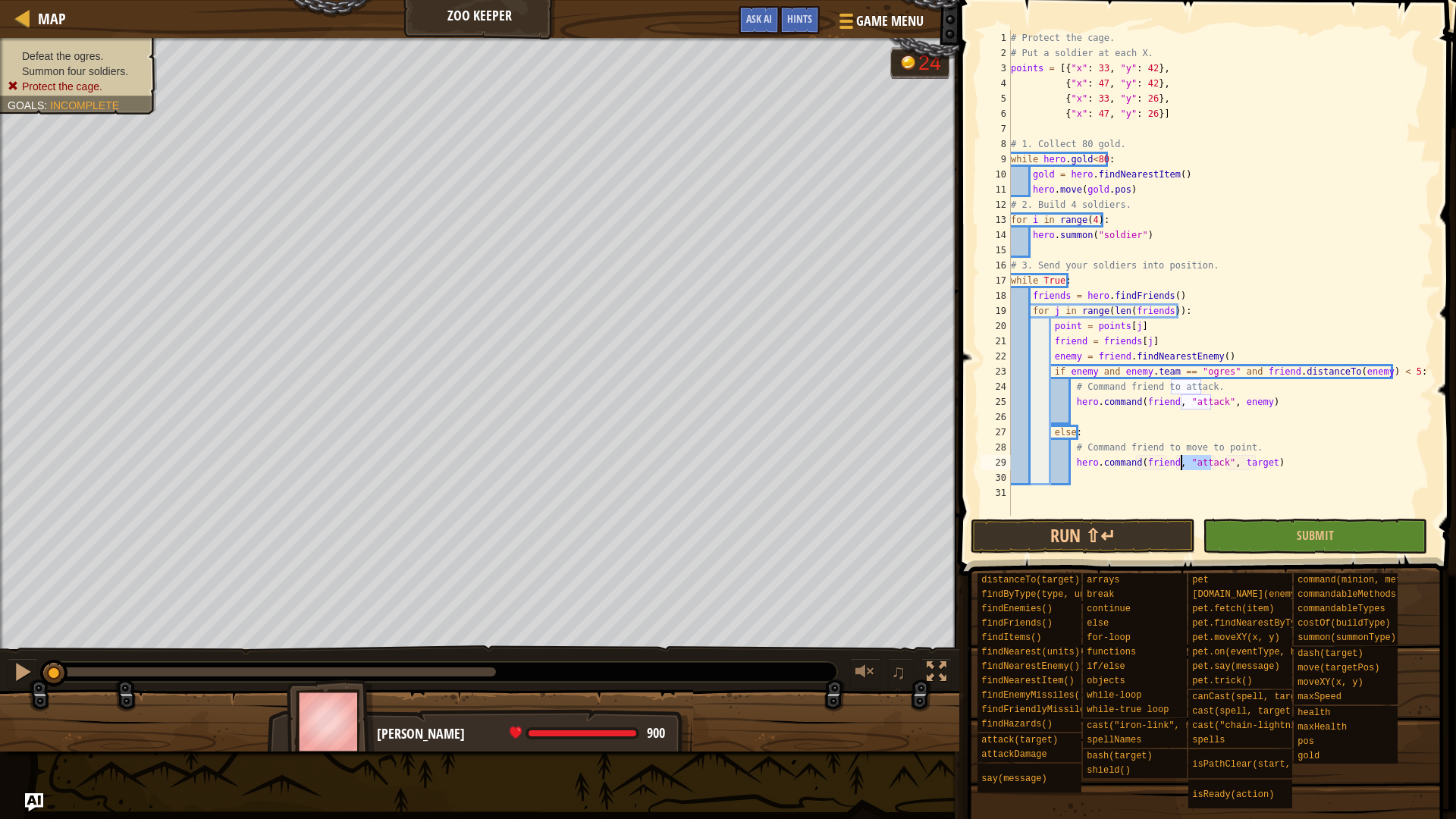
drag, startPoint x: 1211, startPoint y: 463, endPoint x: 1182, endPoint y: 460, distance: 29.2
click at [1182, 460] on div "# Protect the cage. # Put a soldier at each X. points = [{ "x" : 33 , "y" : 42 …" at bounding box center [1220, 288] width 425 height 515
drag, startPoint x: 1206, startPoint y: 464, endPoint x: 1183, endPoint y: 466, distance: 23.1
click at [1183, 466] on div "# Protect the cage. # Put a soldier at each X. points = [{ "x" : 33 , "y" : 42 …" at bounding box center [1220, 288] width 425 height 515
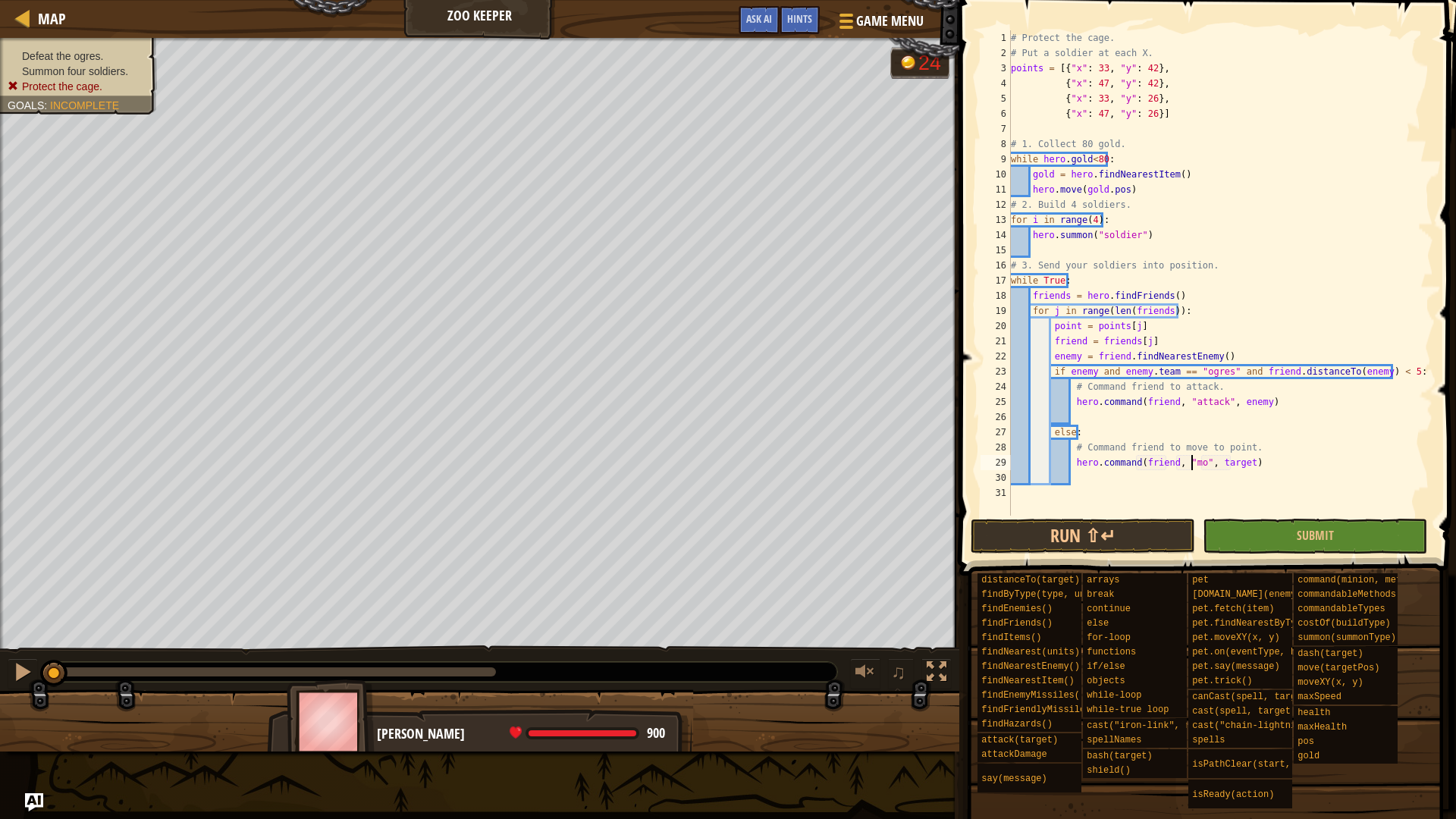
scroll to position [7, 15]
drag, startPoint x: 1218, startPoint y: 462, endPoint x: 1245, endPoint y: 466, distance: 27.3
click at [1245, 466] on div "# Protect the cage. # Put a soldier at each X. points = [{ "x" : 33 , "y" : 42 …" at bounding box center [1220, 288] width 425 height 515
type textarea "hero.command(friend, "move", point)"
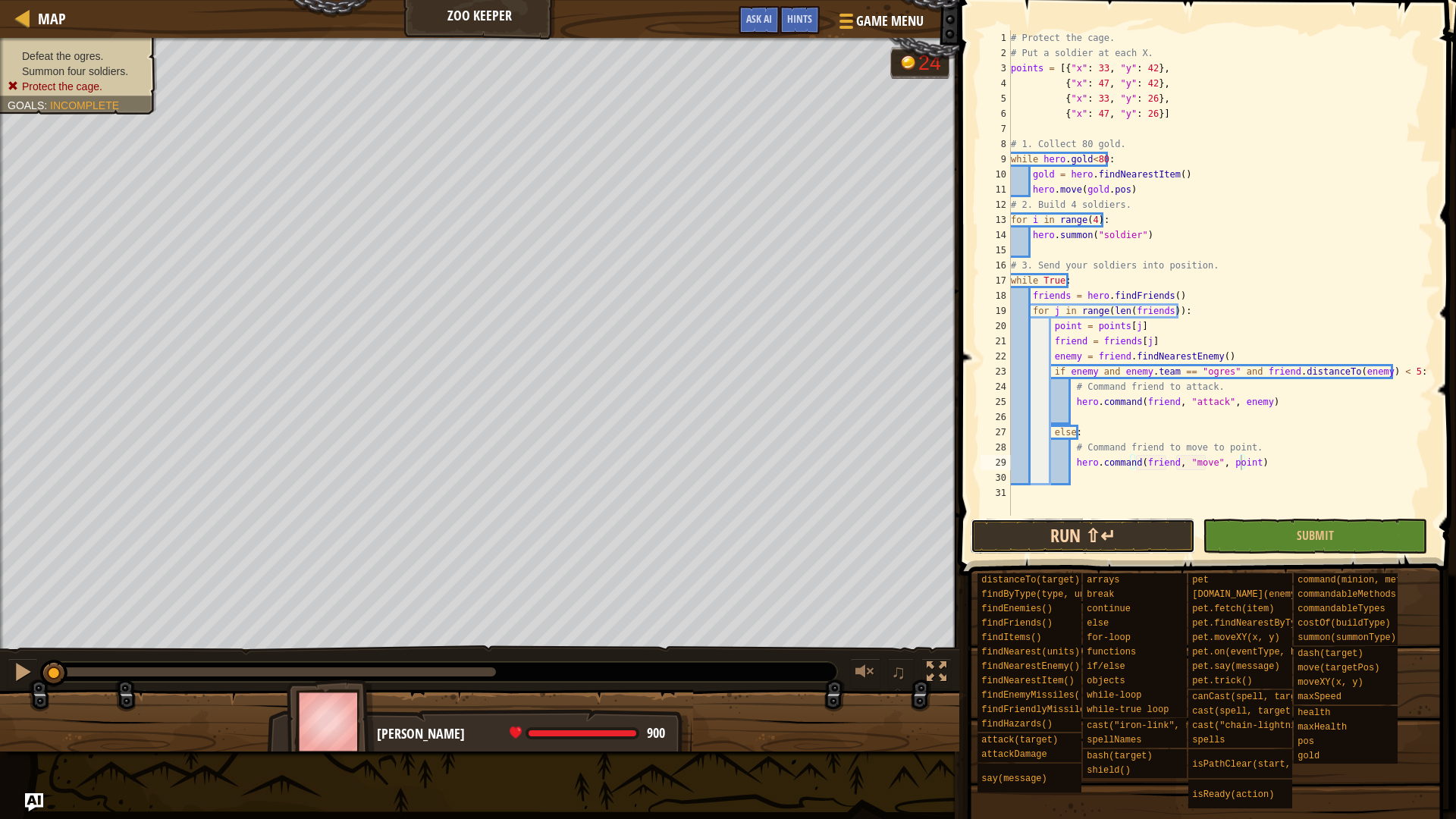
click at [1122, 534] on button "Run ⇧↵" at bounding box center [1083, 536] width 225 height 35
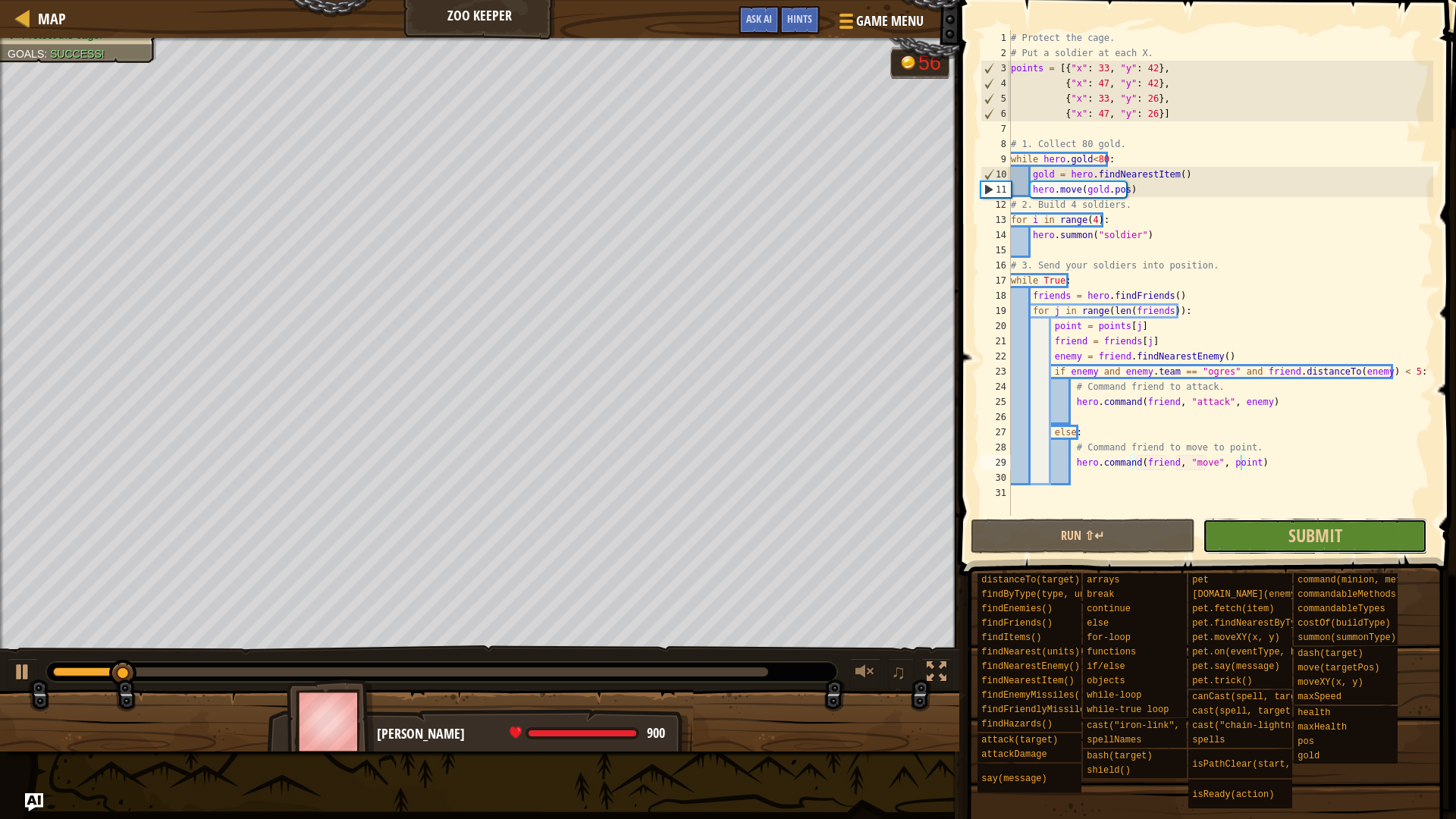
click at [1280, 535] on button "Submit" at bounding box center [1315, 536] width 225 height 35
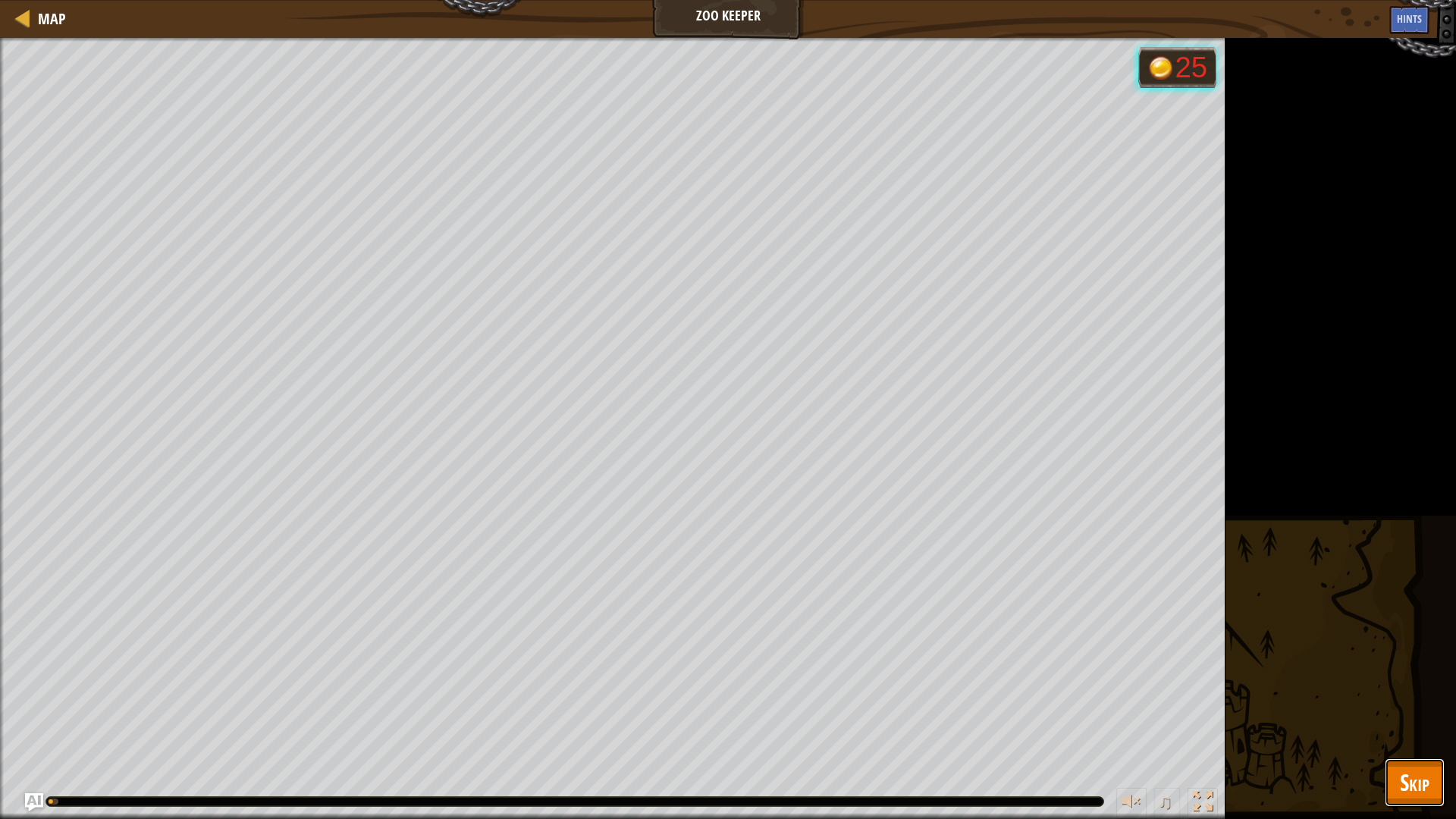
click at [1420, 696] on span "Skip" at bounding box center [1415, 782] width 30 height 31
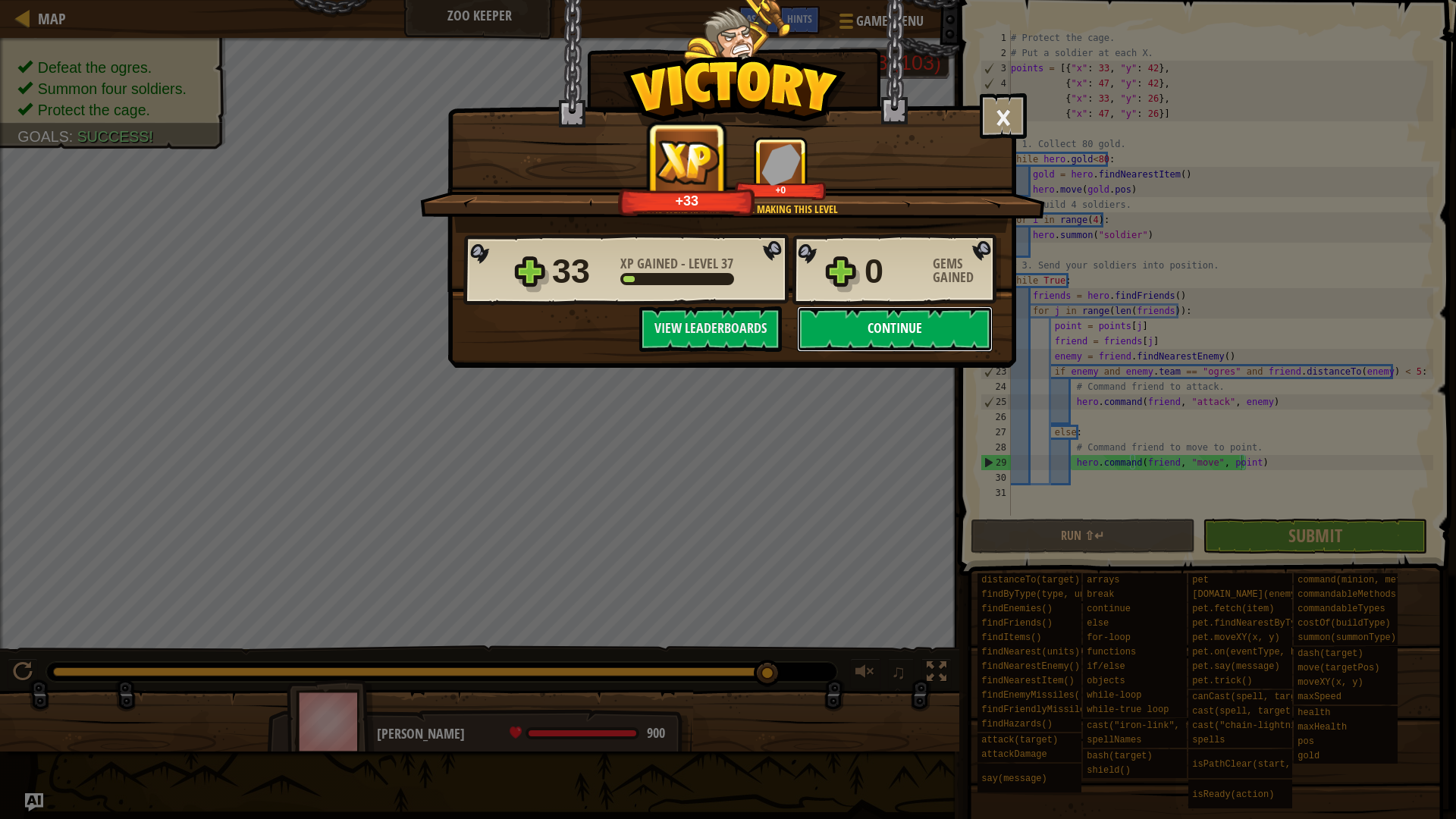
click at [922, 322] on button "Continue" at bounding box center [894, 329] width 196 height 45
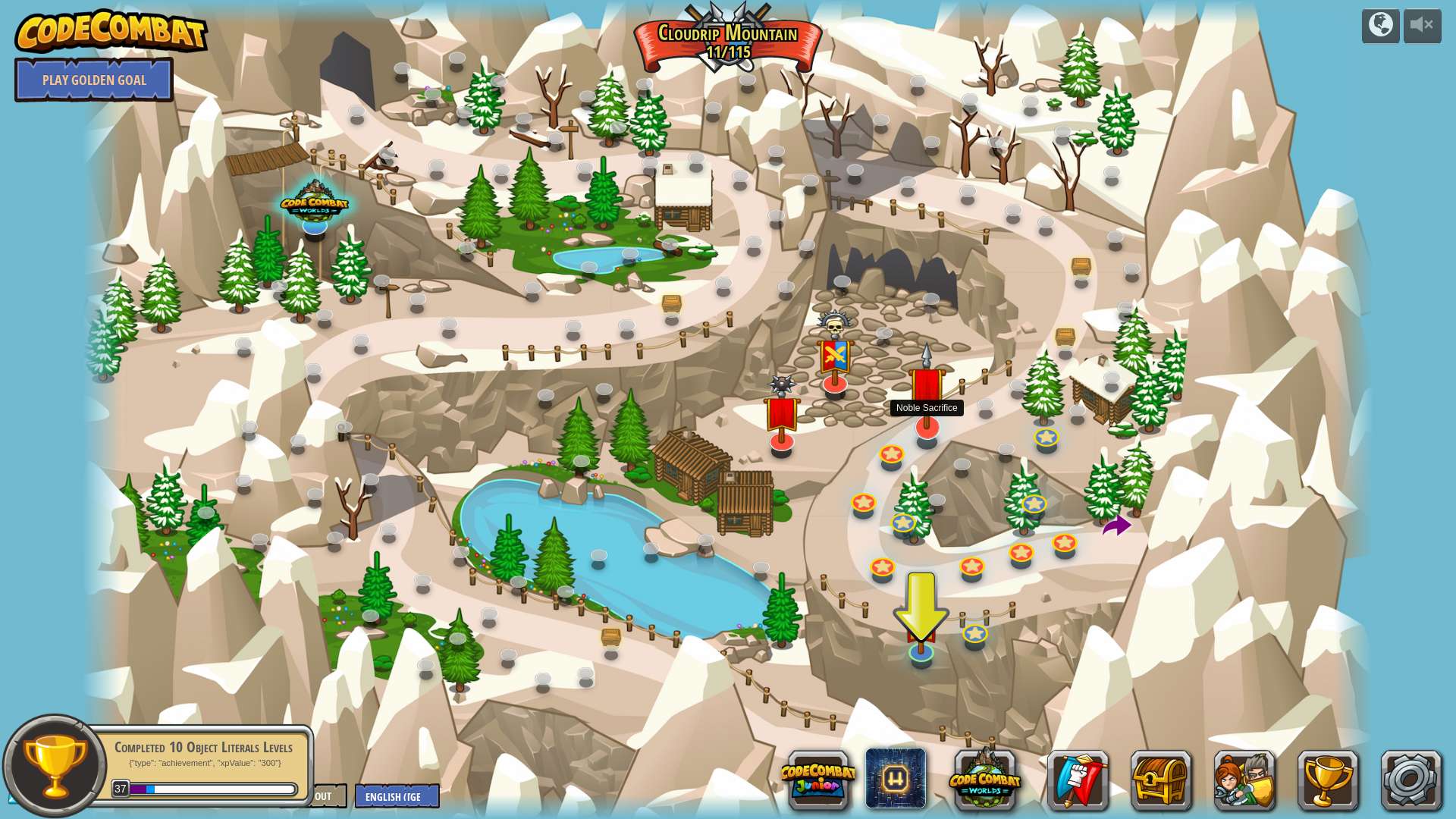
click at [937, 410] on img at bounding box center [927, 385] width 39 height 88
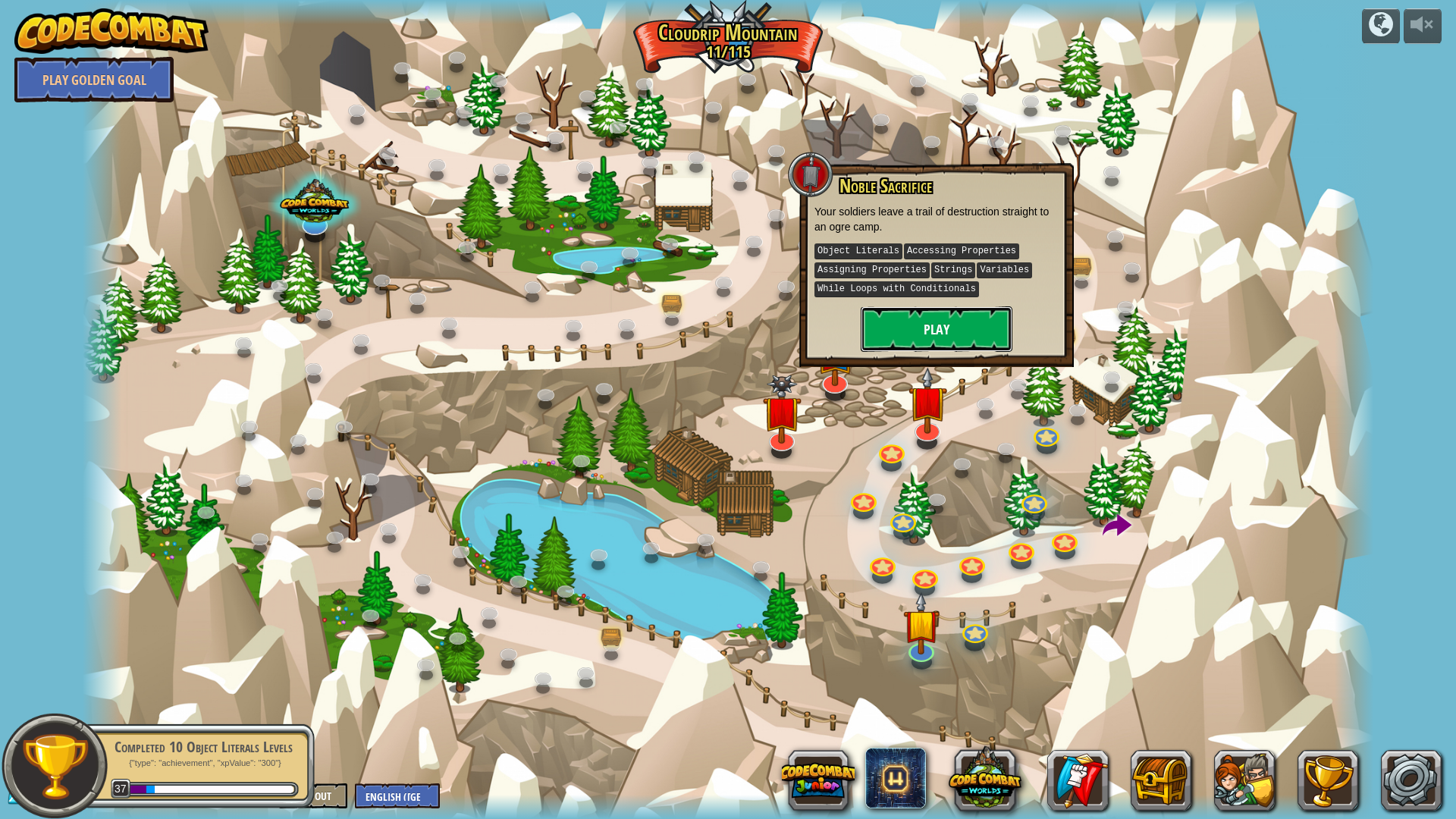
click at [955, 319] on button "Play" at bounding box center [937, 329] width 152 height 45
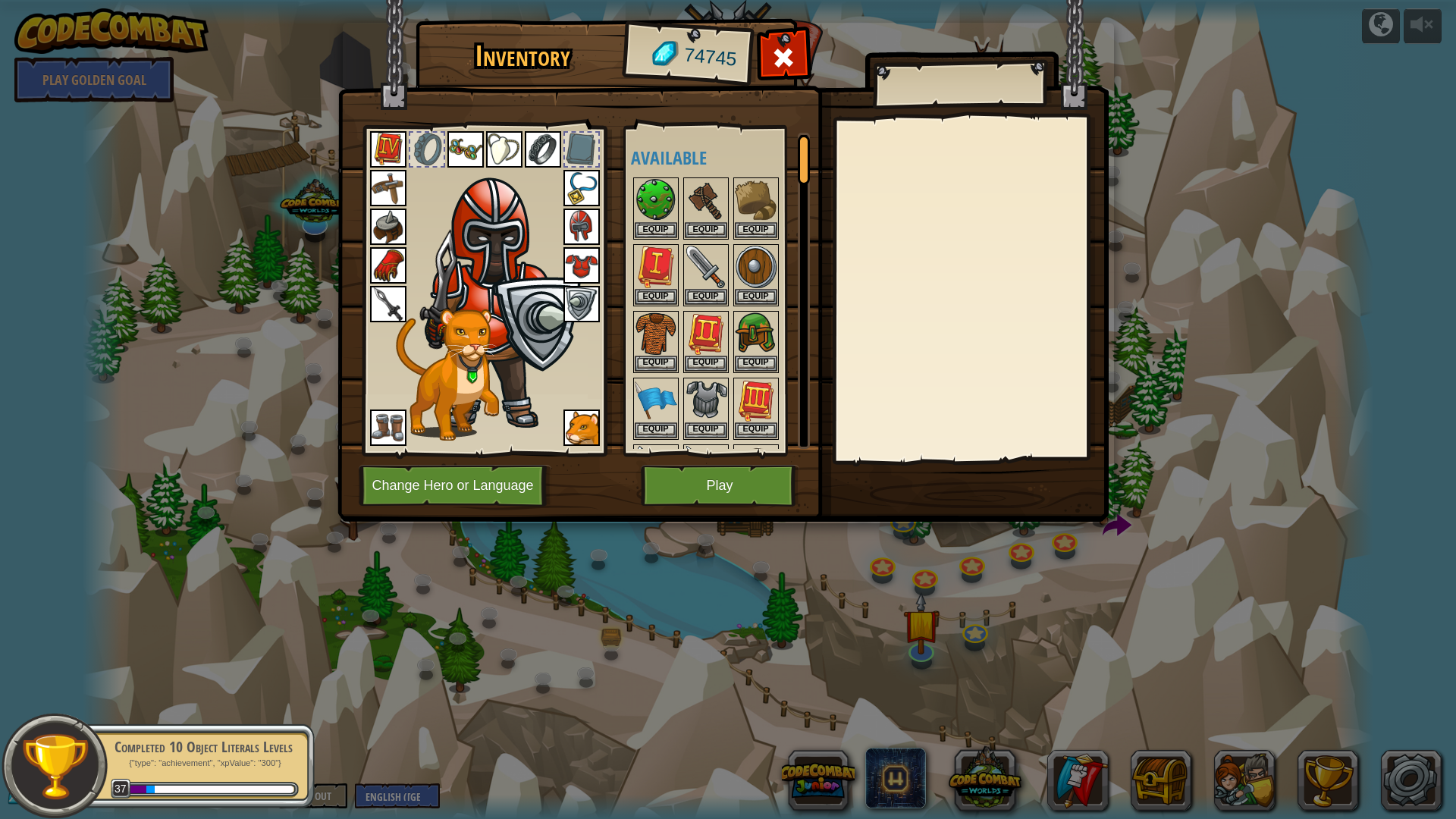
click at [192, 696] on div "Completed 10 Object Literals Levels" at bounding box center [202, 747] width 191 height 21
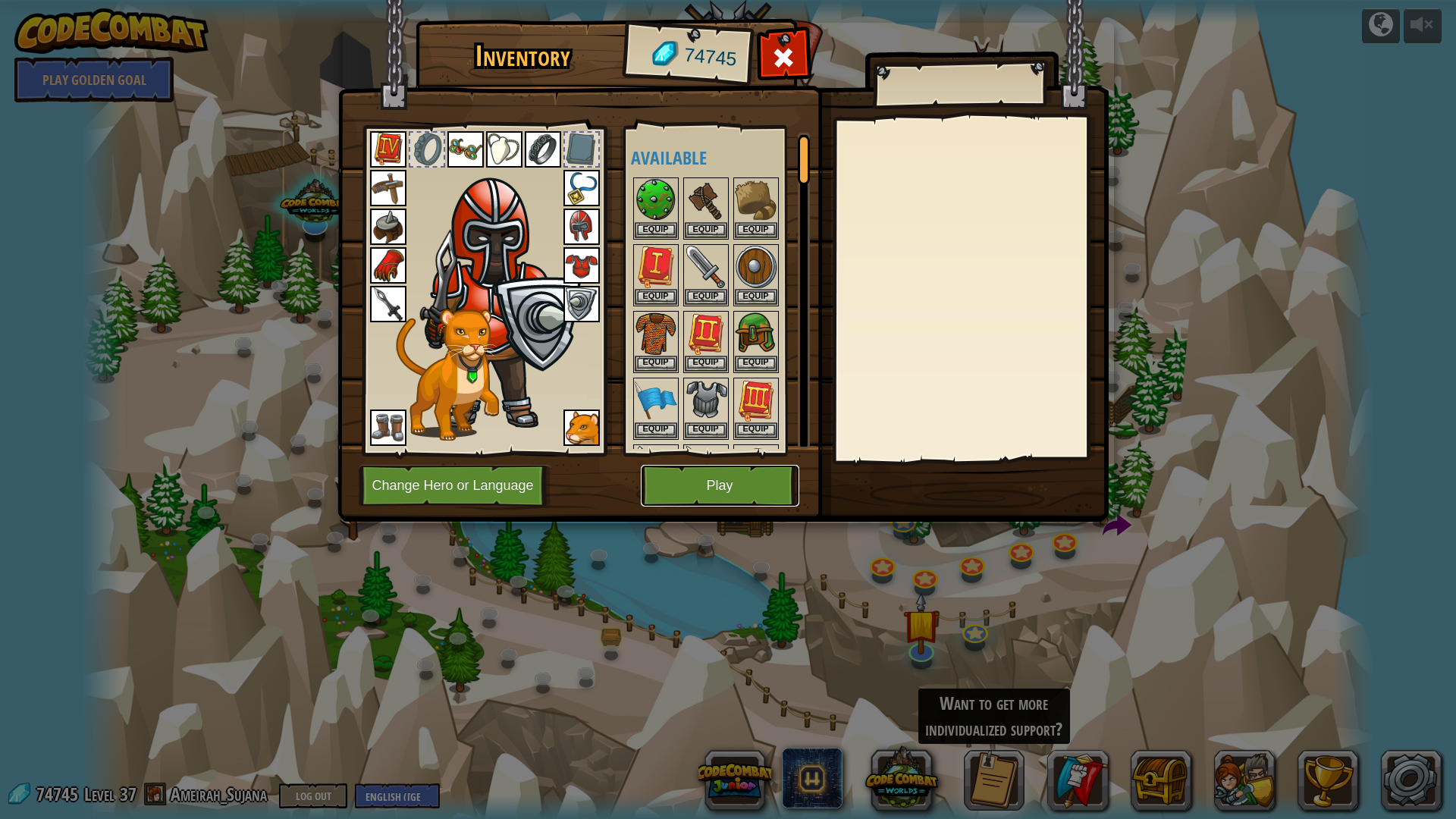
click at [710, 477] on button "Play" at bounding box center [720, 485] width 159 height 42
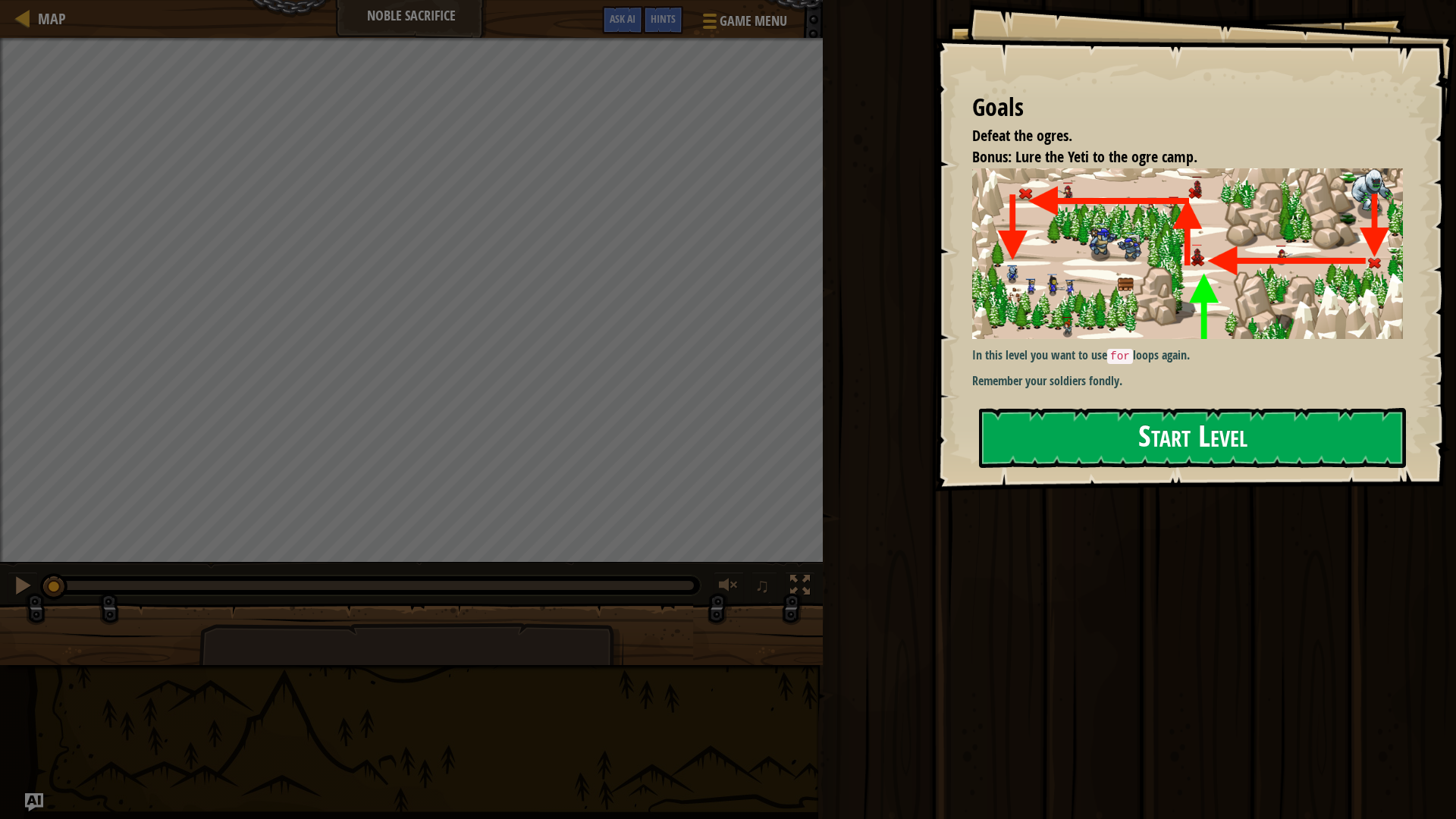
click at [1090, 431] on button "Start Level" at bounding box center [1192, 438] width 427 height 60
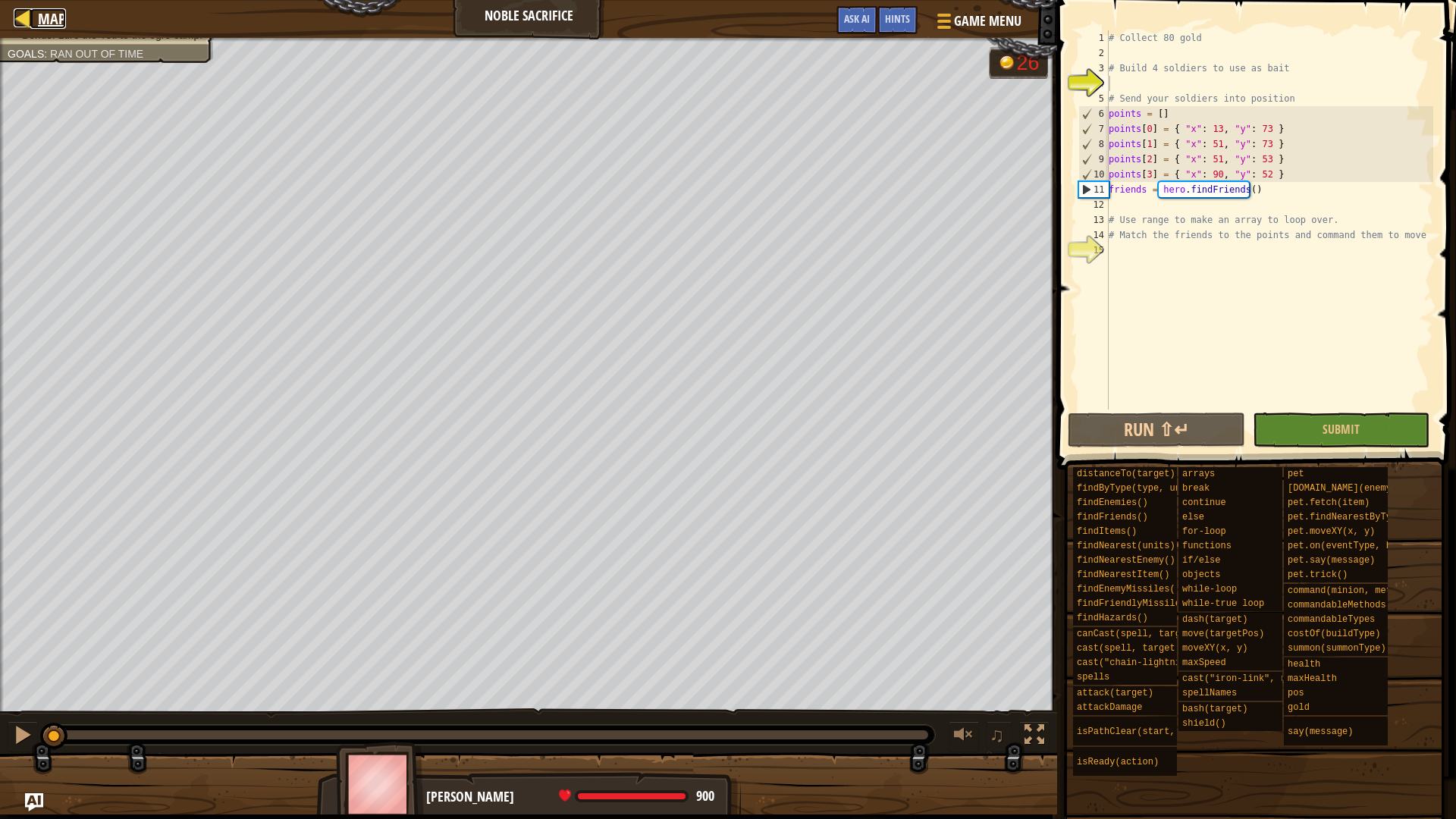
click at [50, 25] on span "Map" at bounding box center [52, 18] width 28 height 21
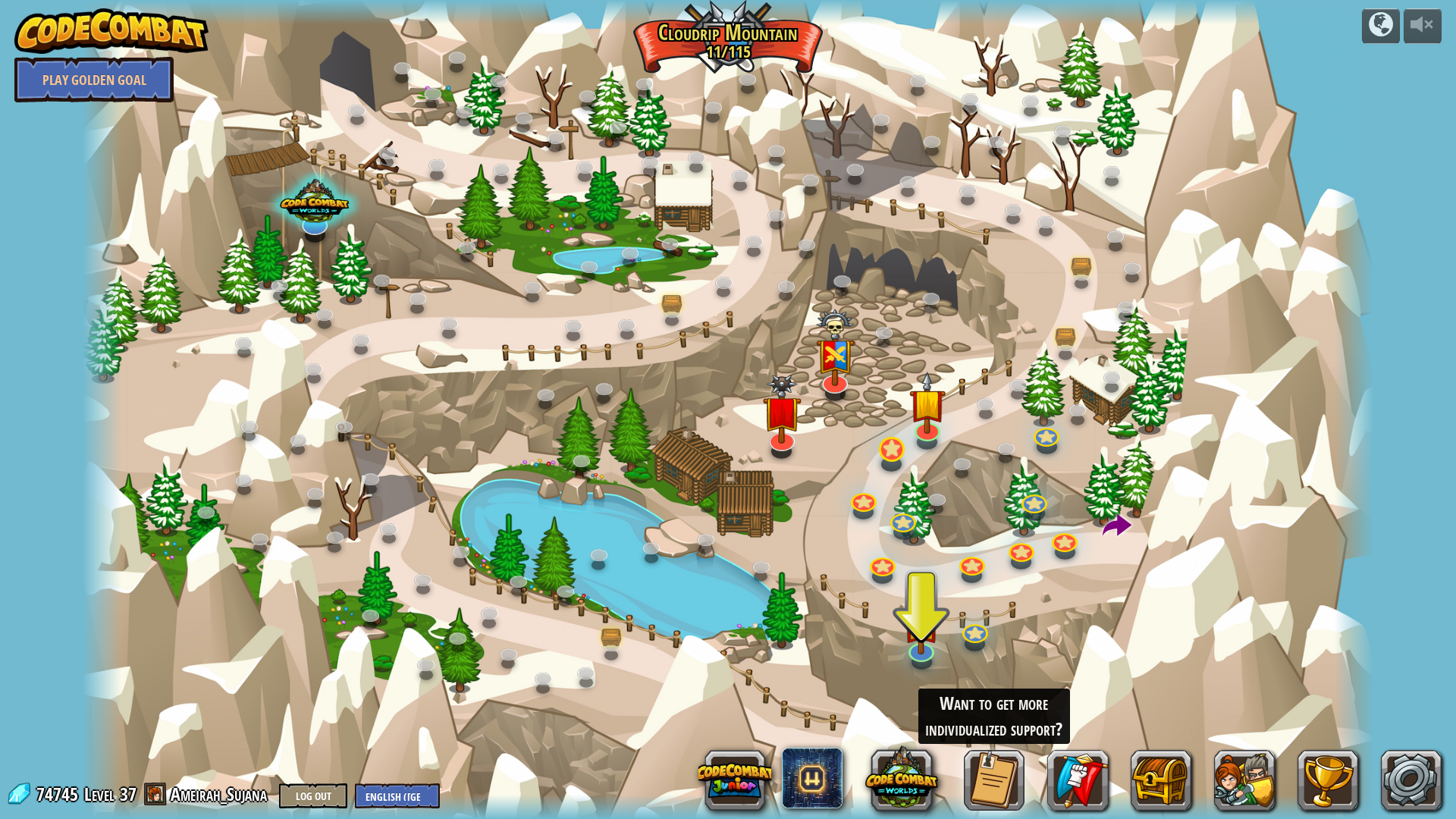
click at [882, 458] on div at bounding box center [728, 410] width 1291 height 819
click at [896, 443] on link at bounding box center [889, 446] width 31 height 31
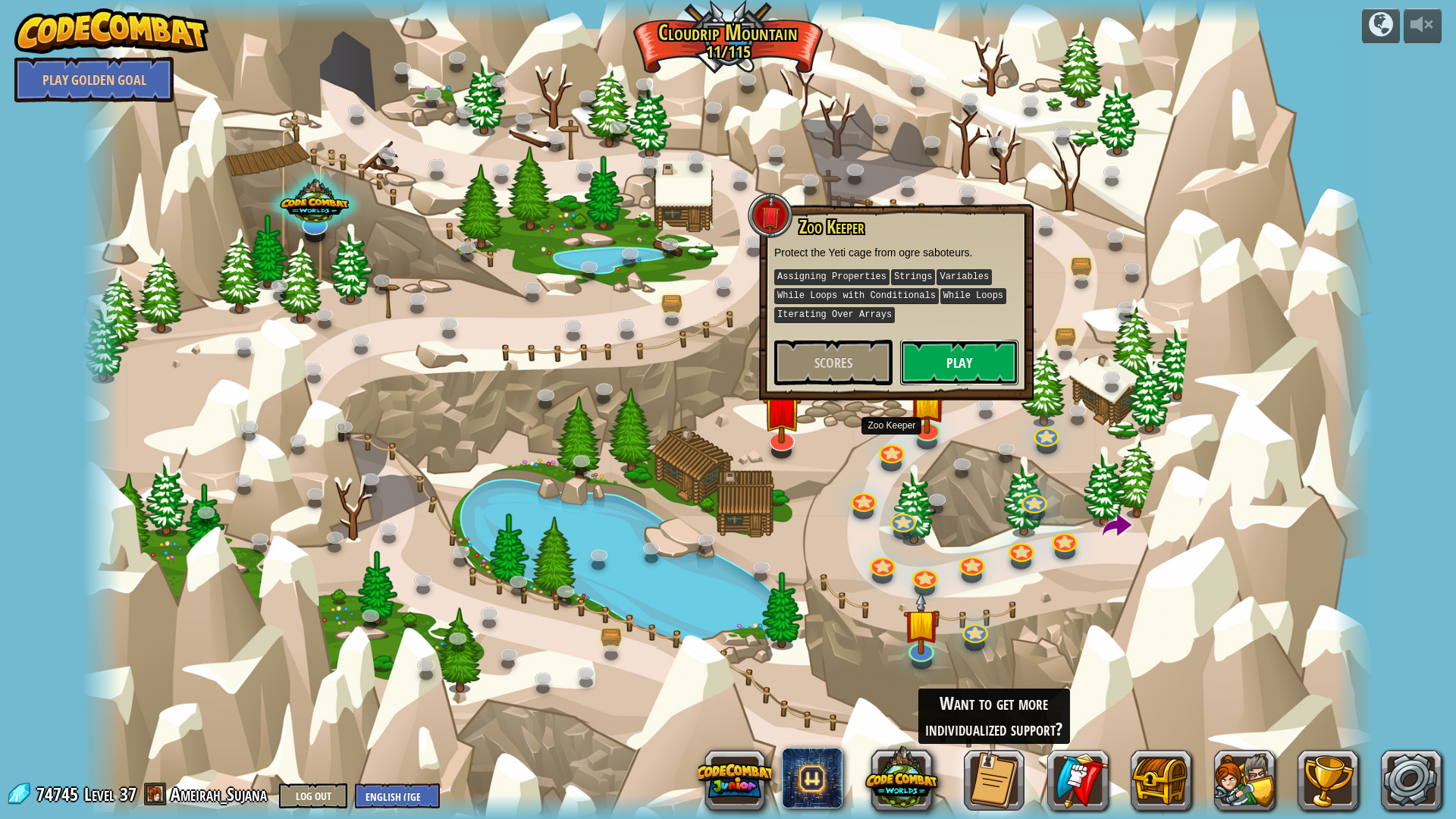
click at [955, 357] on button "Play" at bounding box center [959, 362] width 118 height 45
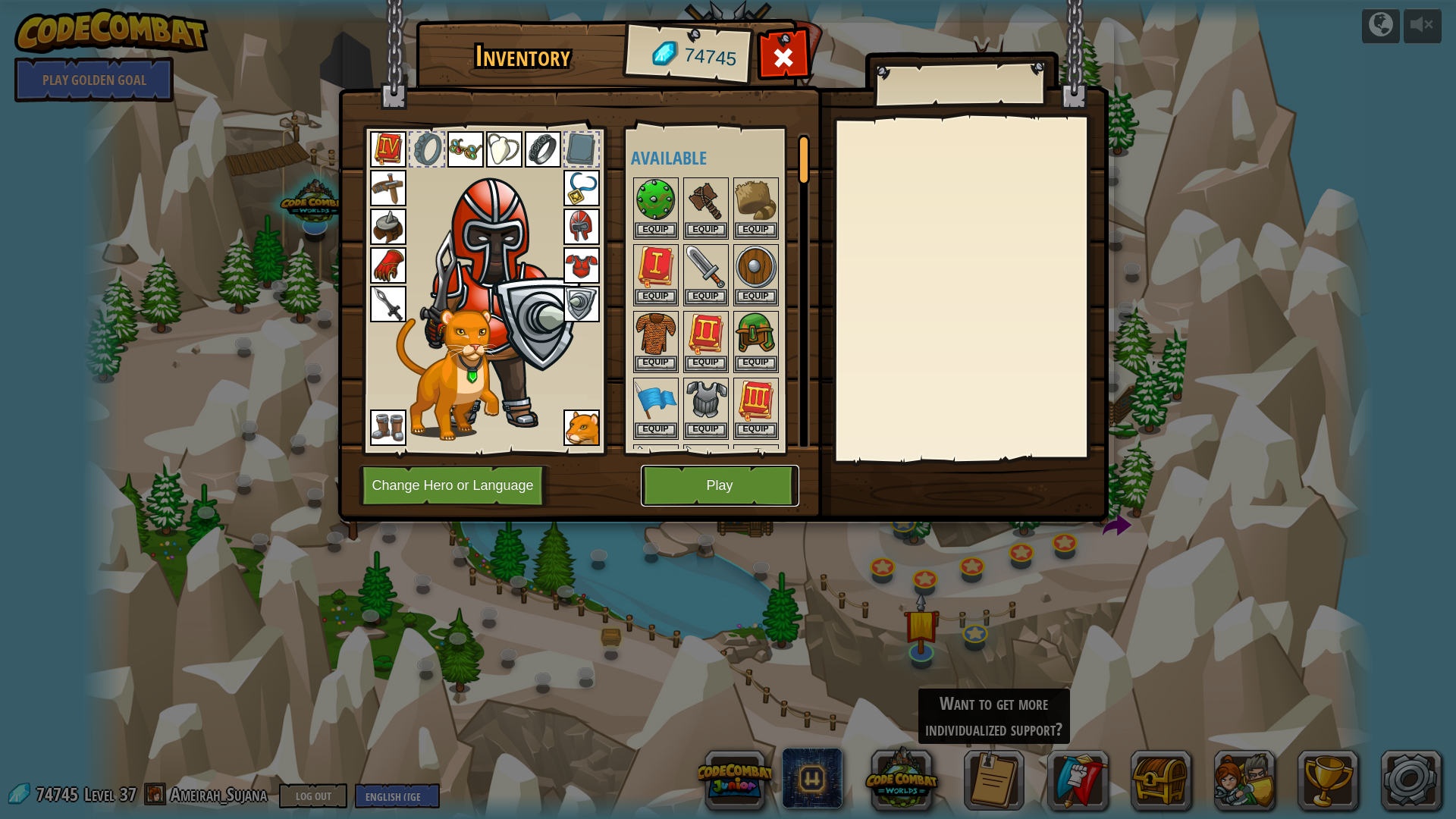
click at [763, 499] on button "Play" at bounding box center [720, 485] width 159 height 42
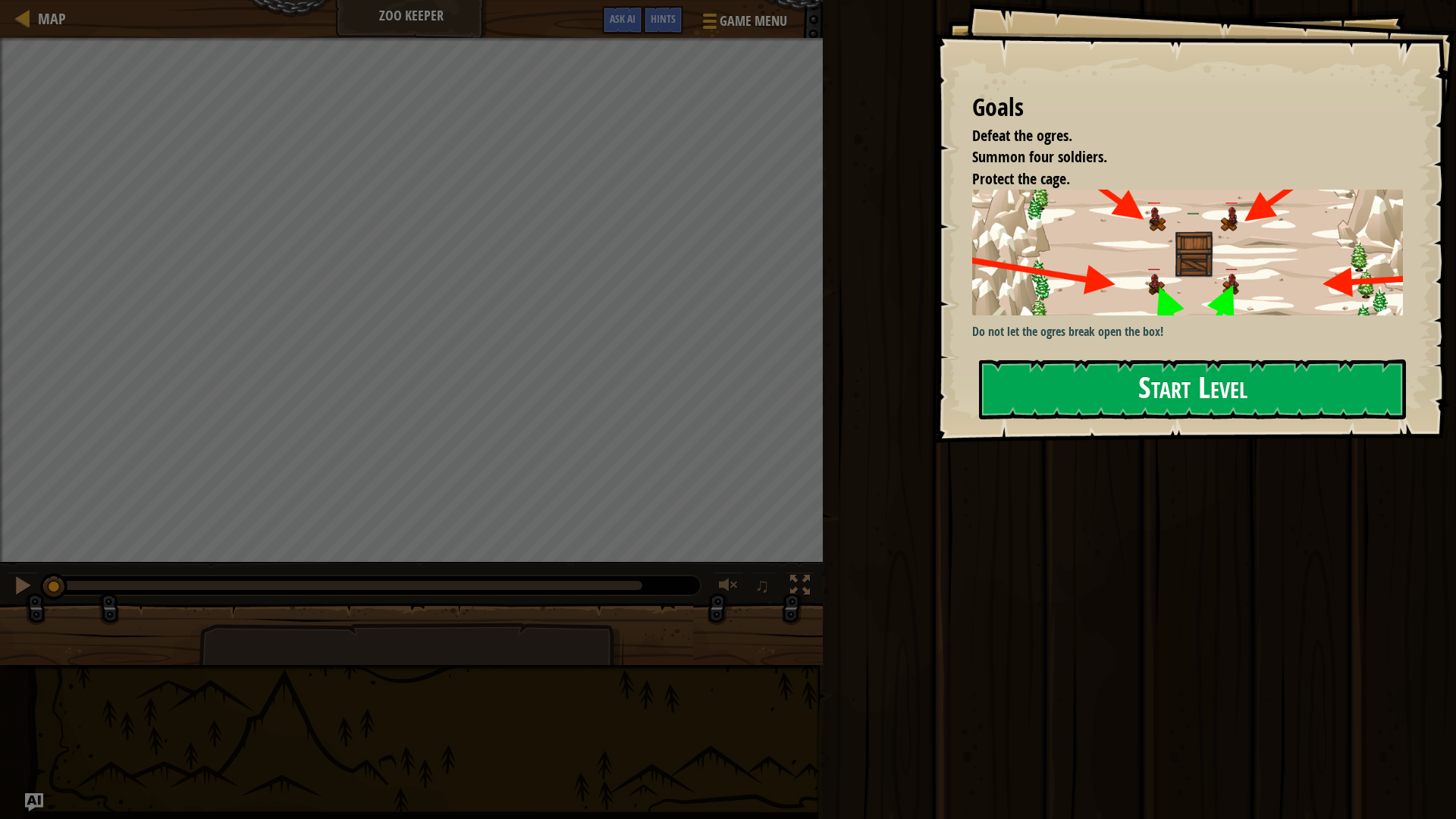
click at [1160, 360] on button "Start Level" at bounding box center [1192, 389] width 427 height 60
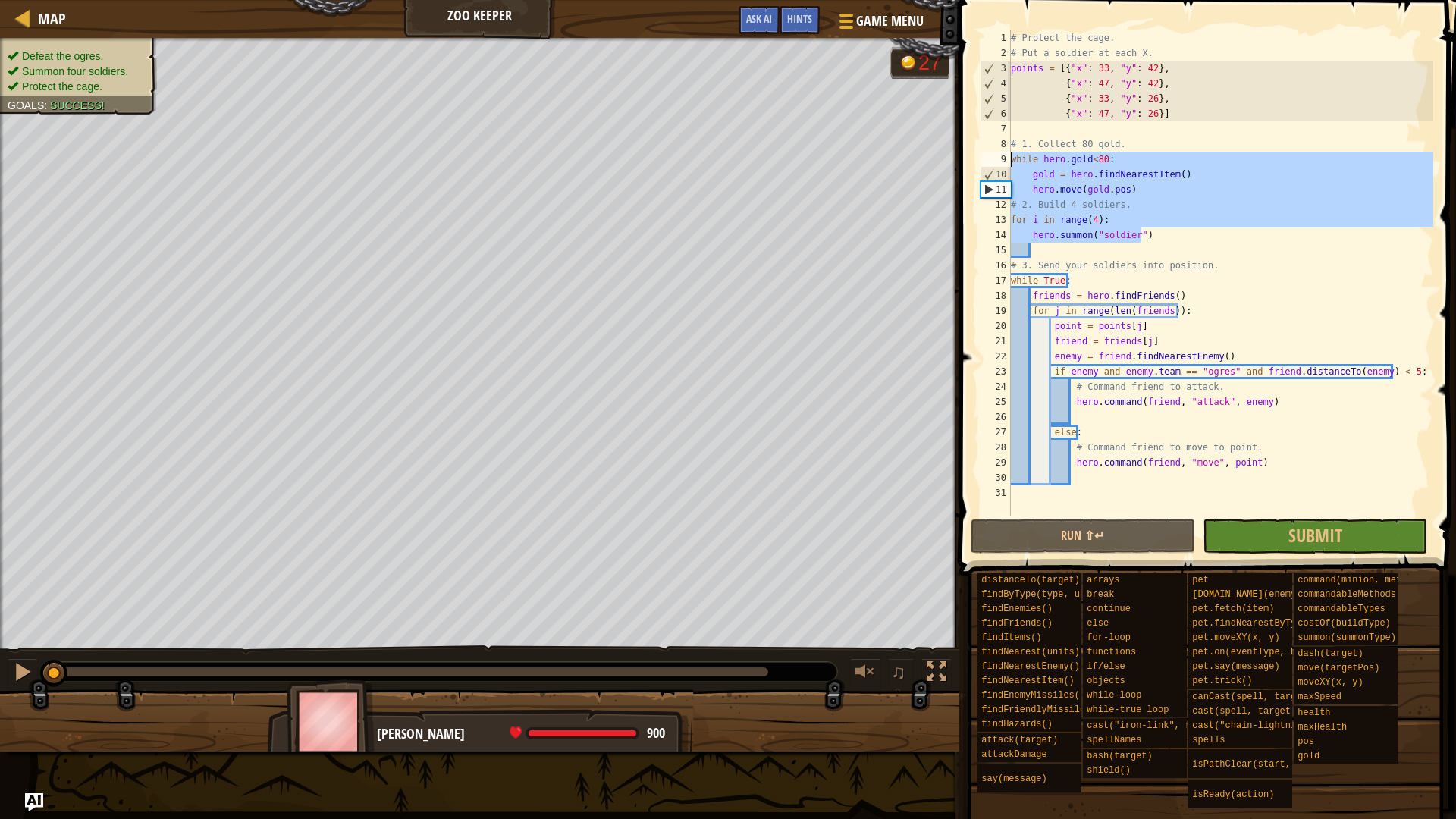
drag, startPoint x: 1160, startPoint y: 230, endPoint x: 984, endPoint y: 161, distance: 189.0
click at [984, 161] on div "1 2 3 4 5 6 7 8 9 10 11 12 13 14 15 16 17 18 19 20 21 22 23 24 25 26 27 28 29 3…" at bounding box center [1206, 273] width 456 height 485
type textarea "while hero.gold<80: gold = hero.findNearestItem()"
click at [48, 18] on span "Map" at bounding box center [52, 18] width 28 height 21
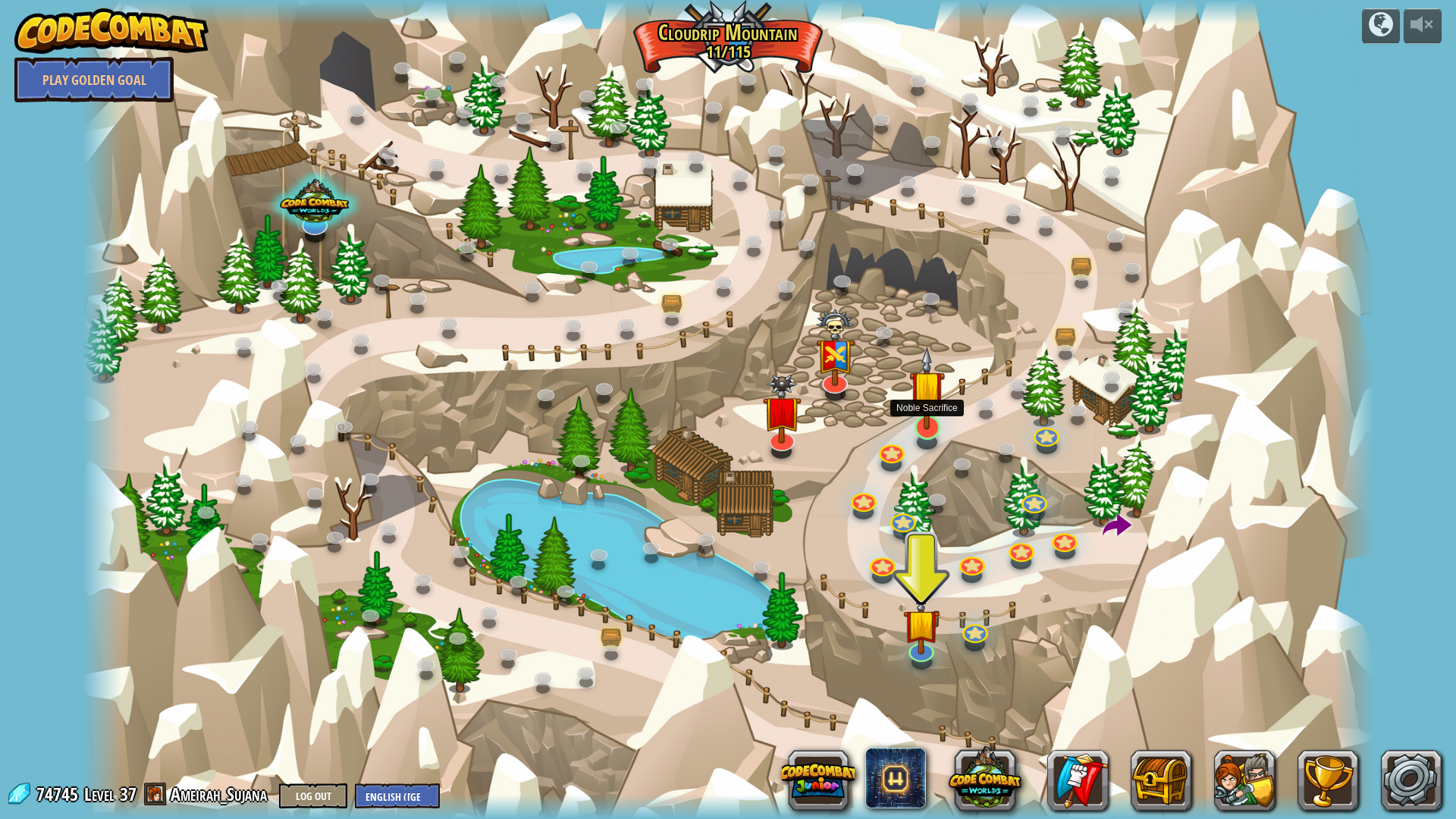
click at [932, 408] on img at bounding box center [927, 388] width 36 height 83
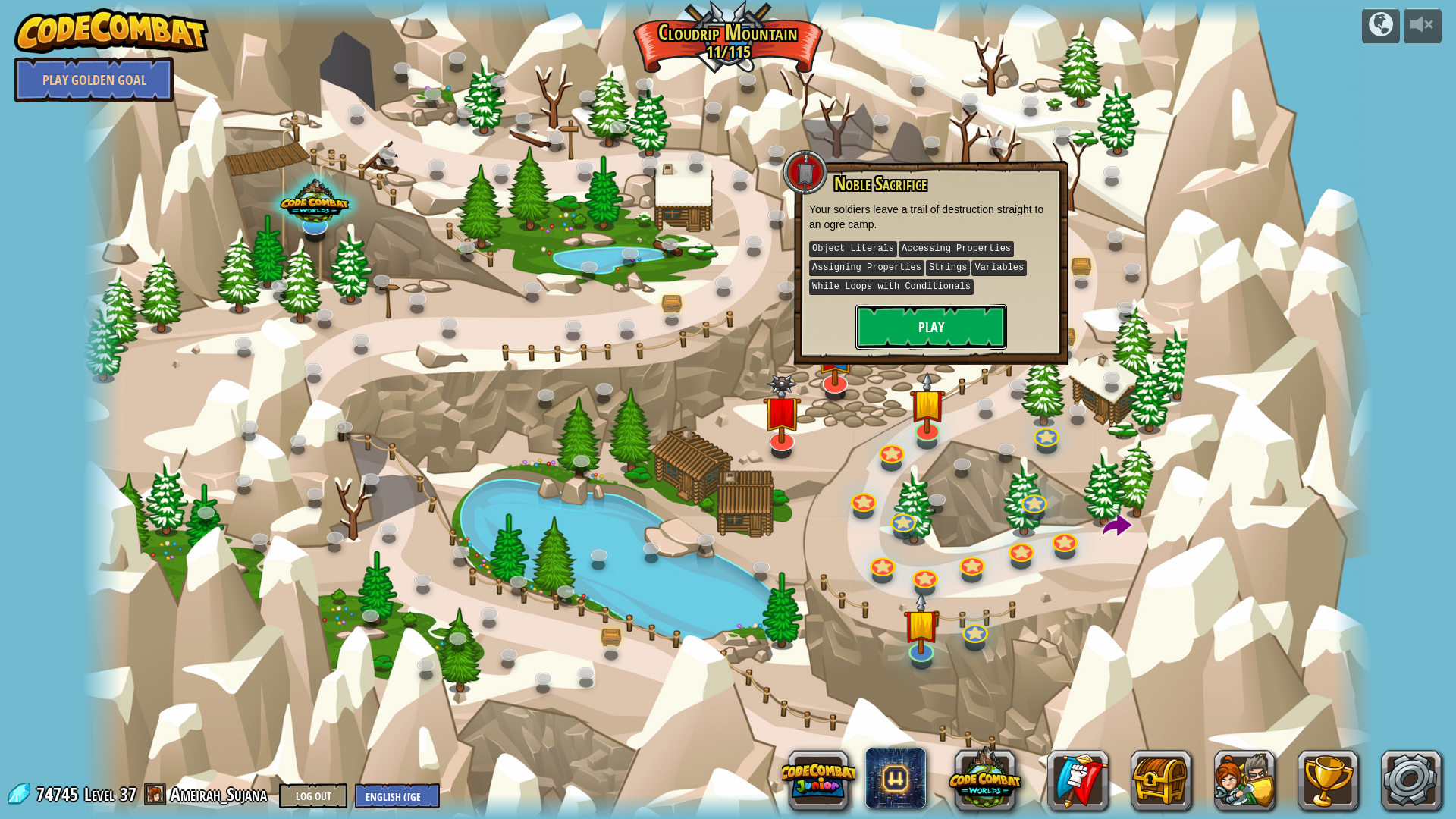
click at [946, 319] on button "Play" at bounding box center [932, 326] width 152 height 45
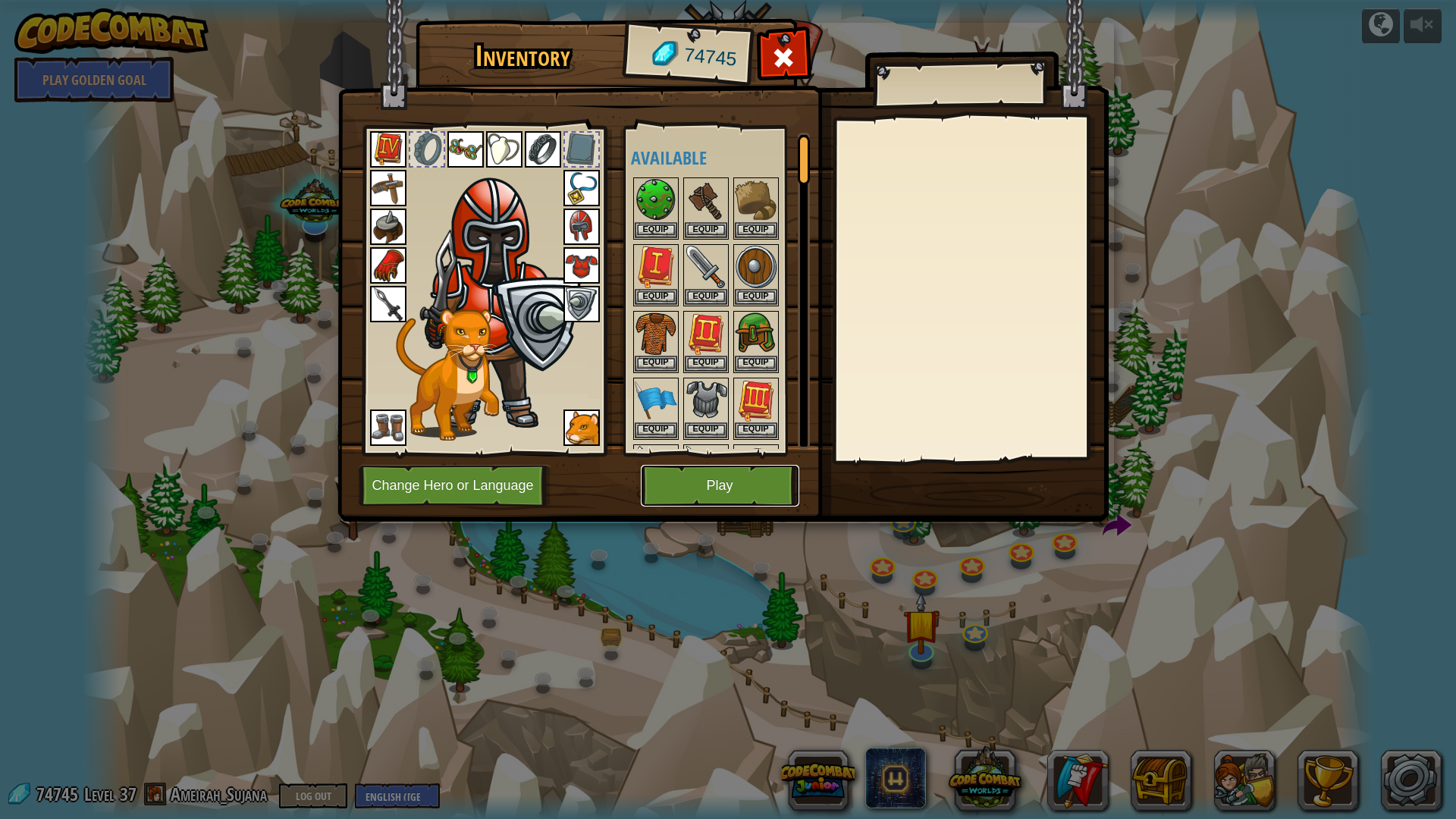
click at [754, 479] on button "Play" at bounding box center [720, 485] width 159 height 42
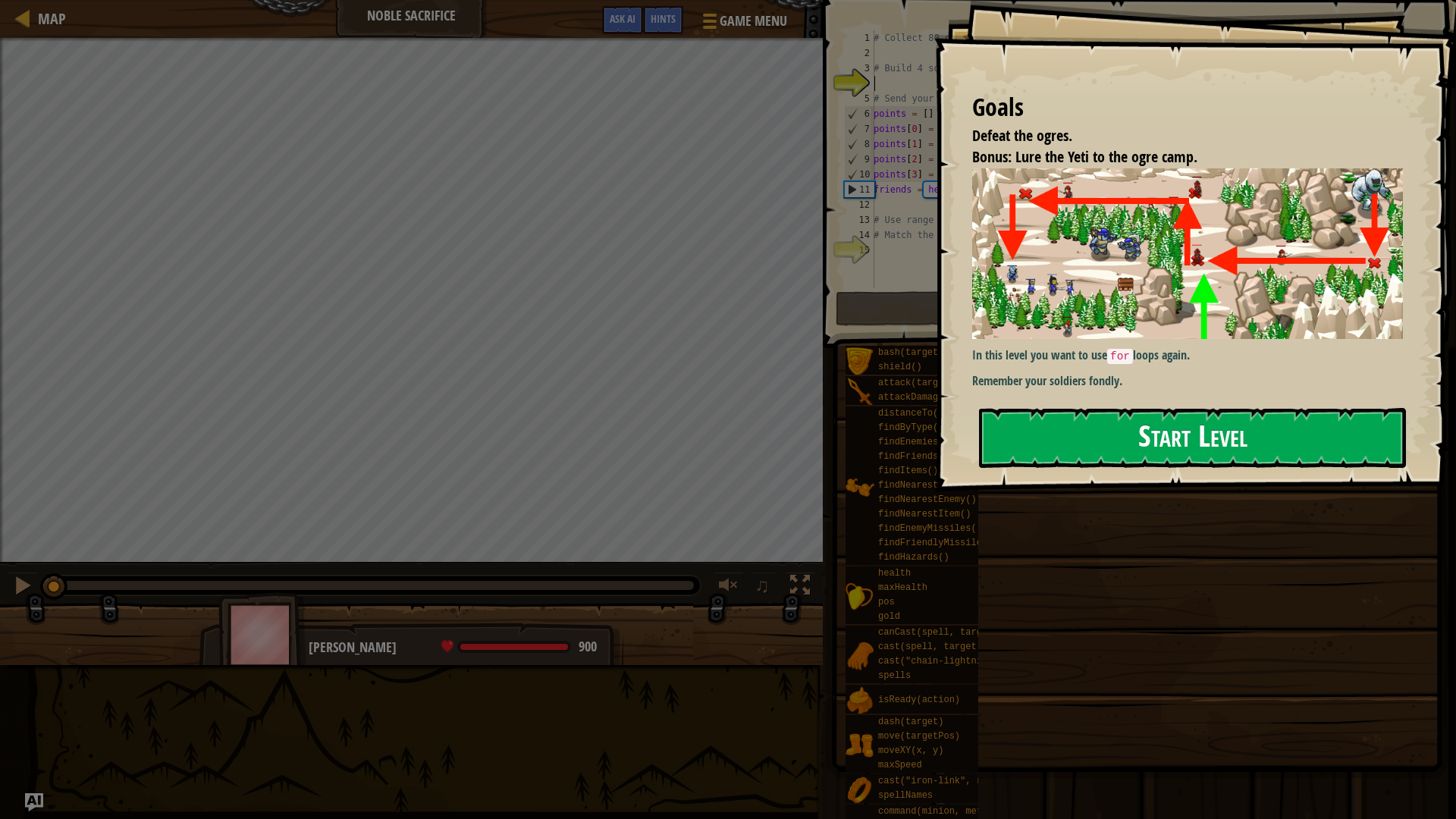
click at [1146, 448] on button "Start Level" at bounding box center [1192, 438] width 427 height 60
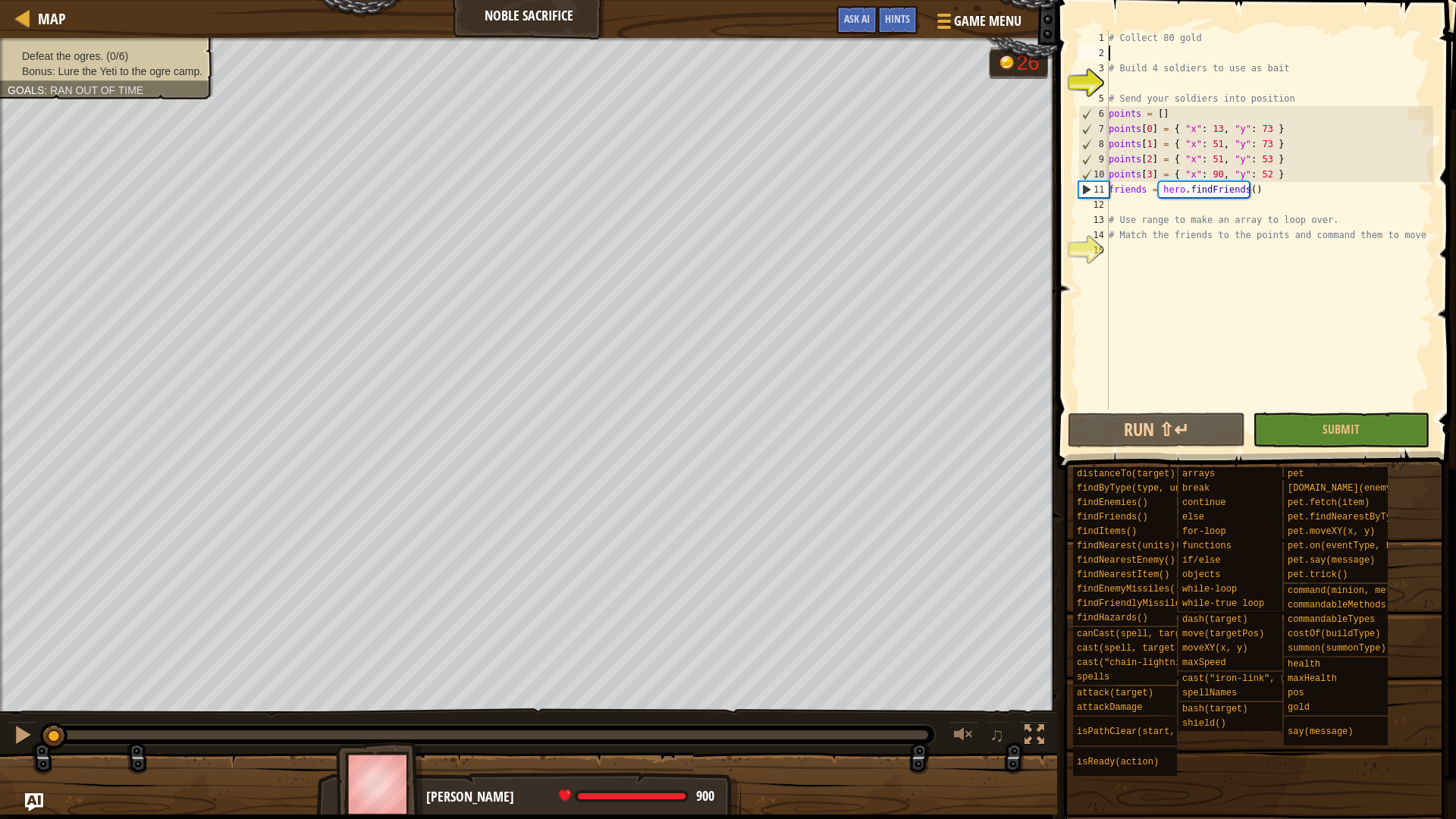
click at [1117, 54] on div "# Collect 80 gold # Build 4 soldiers to use as bait # Send your soldiers into p…" at bounding box center [1269, 235] width 328 height 410
type textarea "hero.[PERSON_NAME]("soldier")"
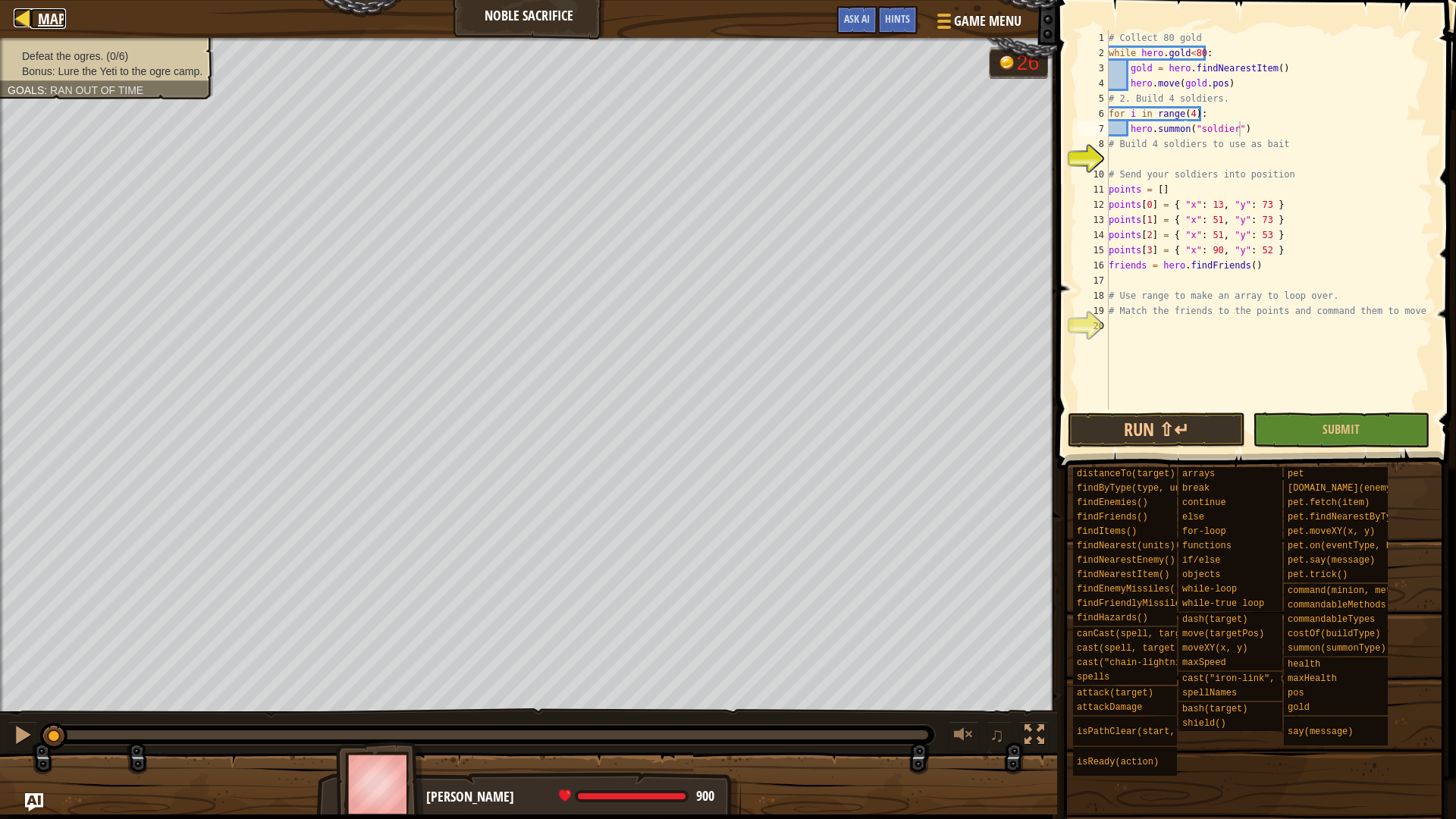
click at [30, 8] on div at bounding box center [23, 17] width 19 height 19
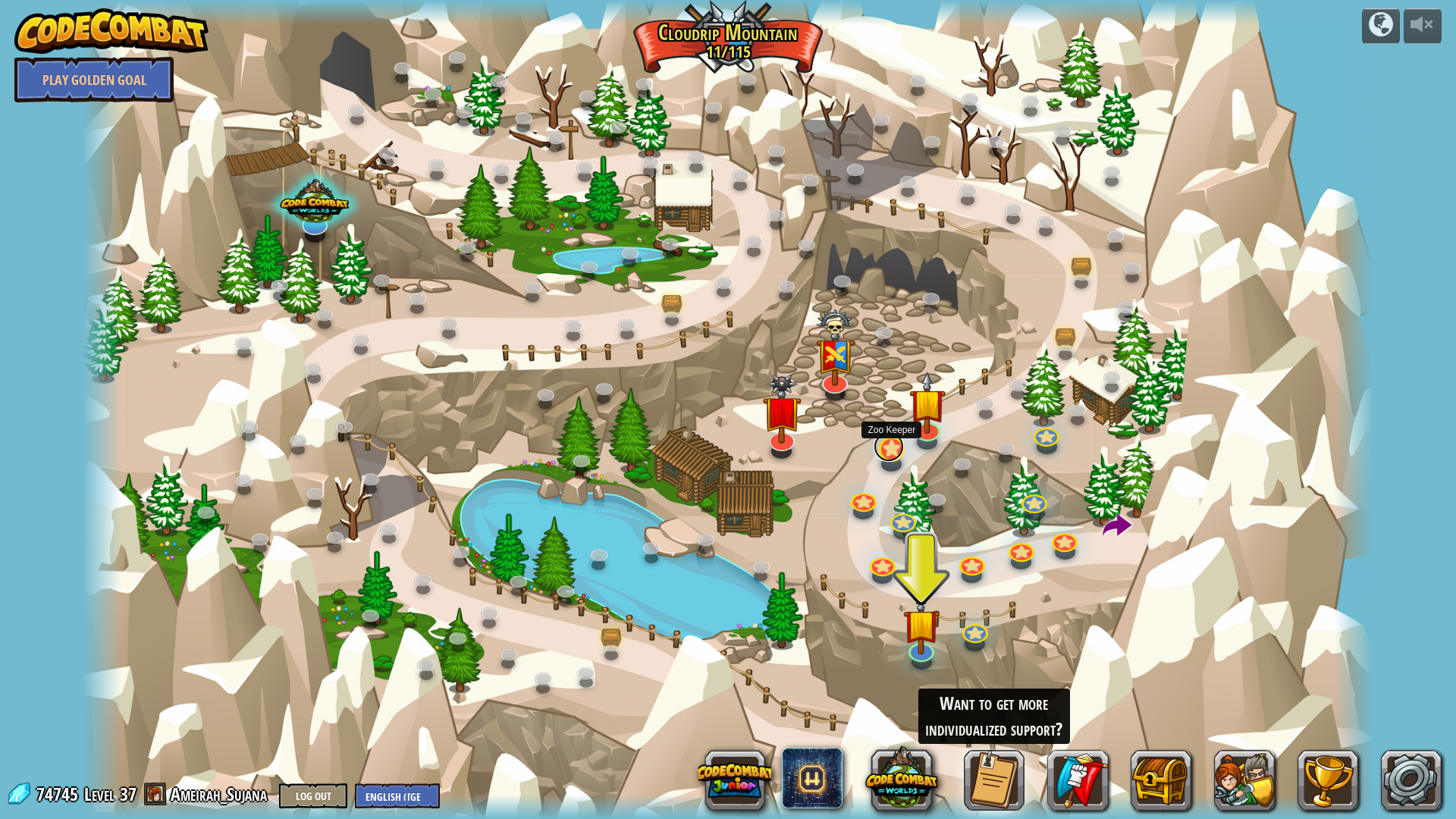
click at [892, 452] on link at bounding box center [889, 446] width 31 height 31
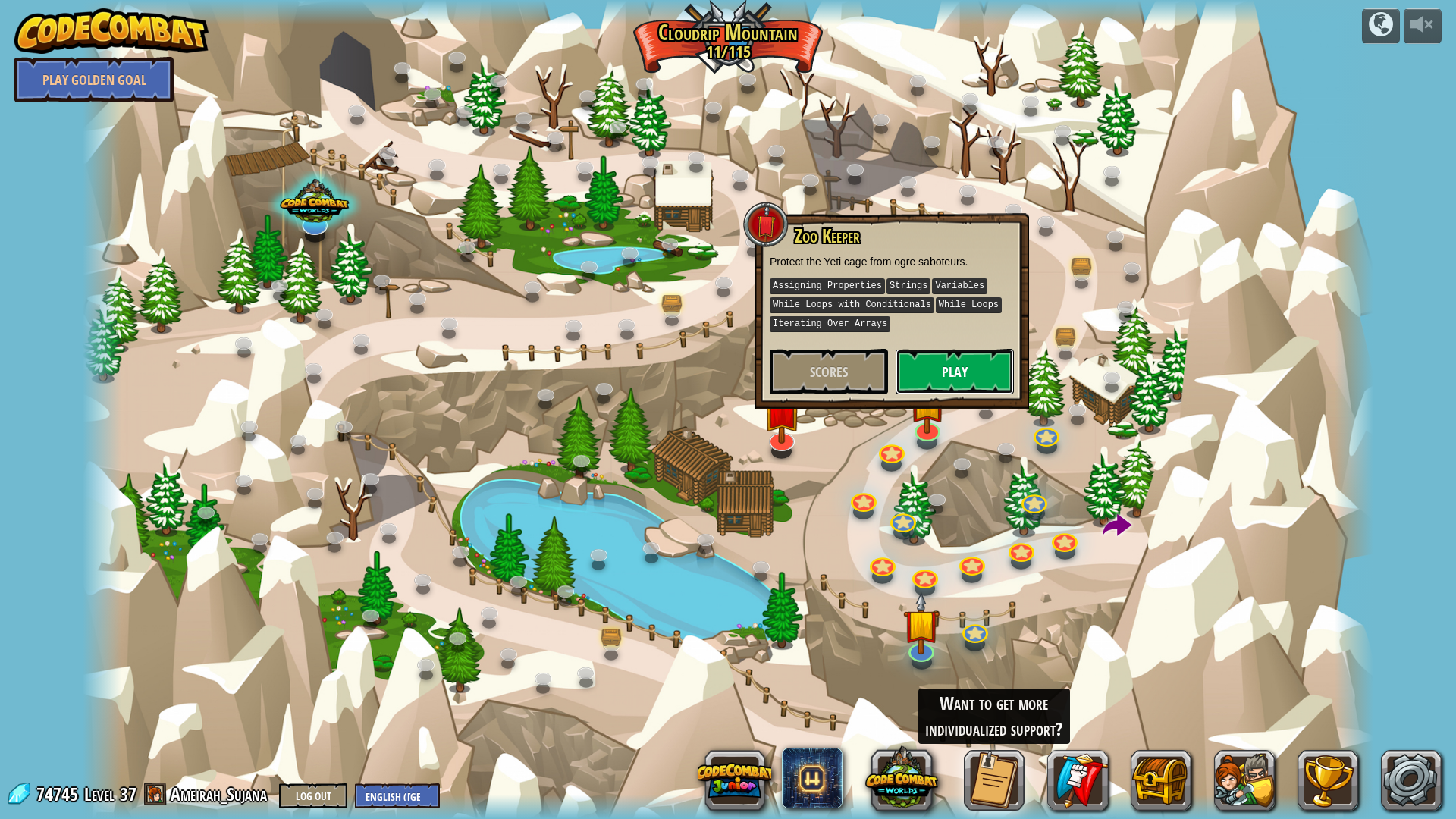
click at [941, 367] on button "Play" at bounding box center [954, 371] width 118 height 45
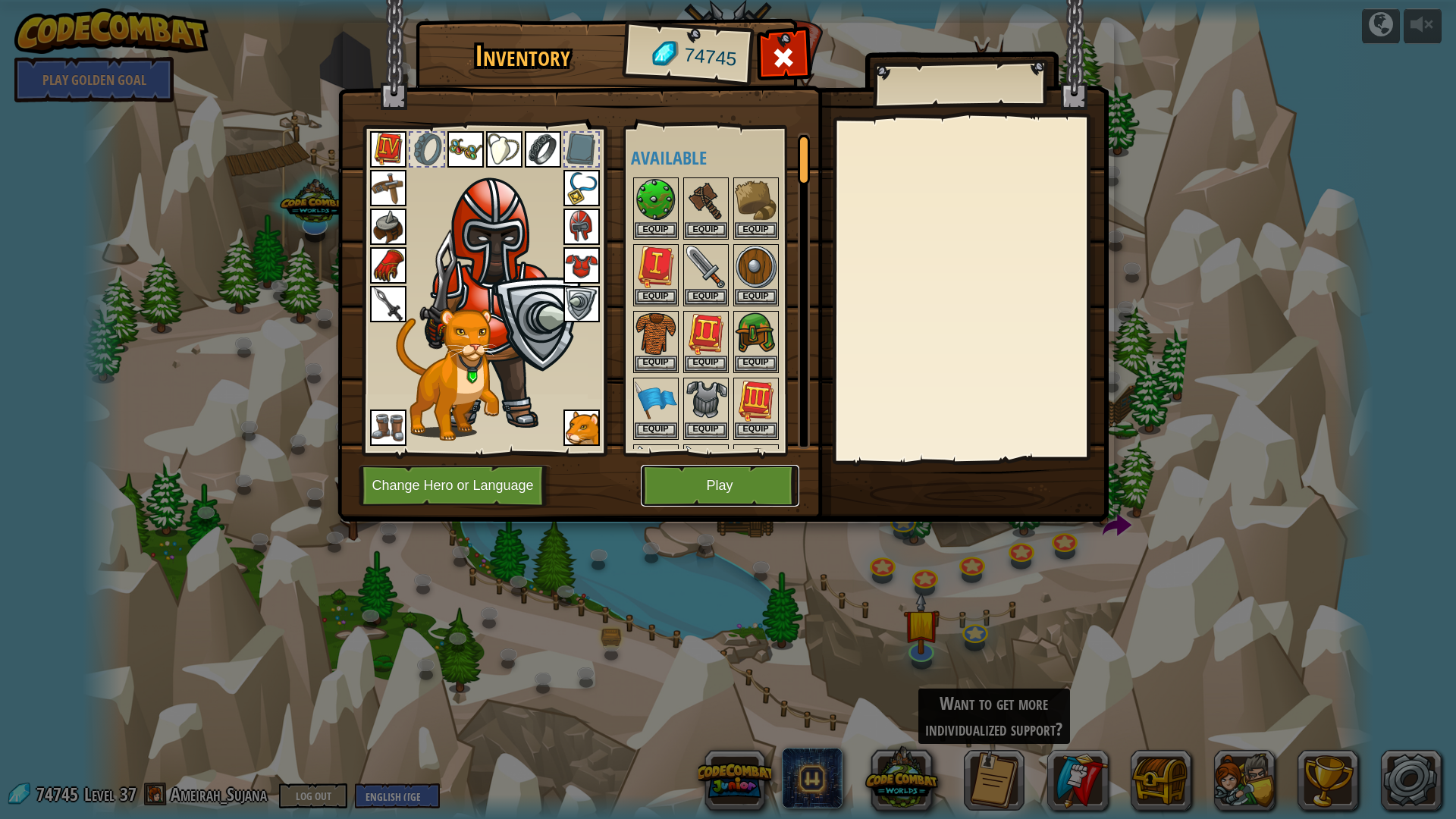
drag, startPoint x: 753, startPoint y: 480, endPoint x: 754, endPoint y: 493, distance: 13.0
click at [754, 493] on button "Play" at bounding box center [720, 485] width 159 height 42
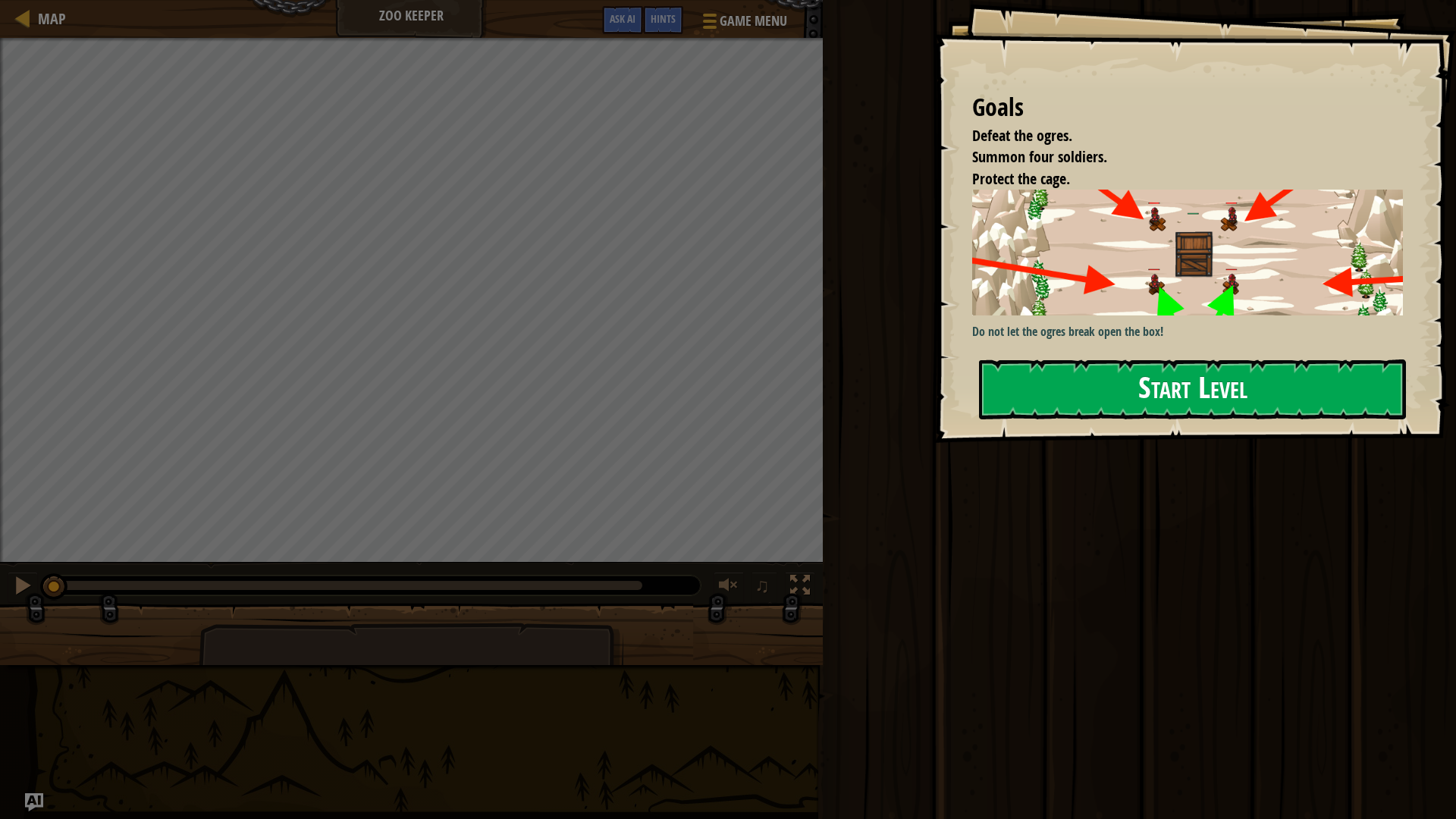
click at [1285, 395] on button "Start Level" at bounding box center [1192, 389] width 427 height 60
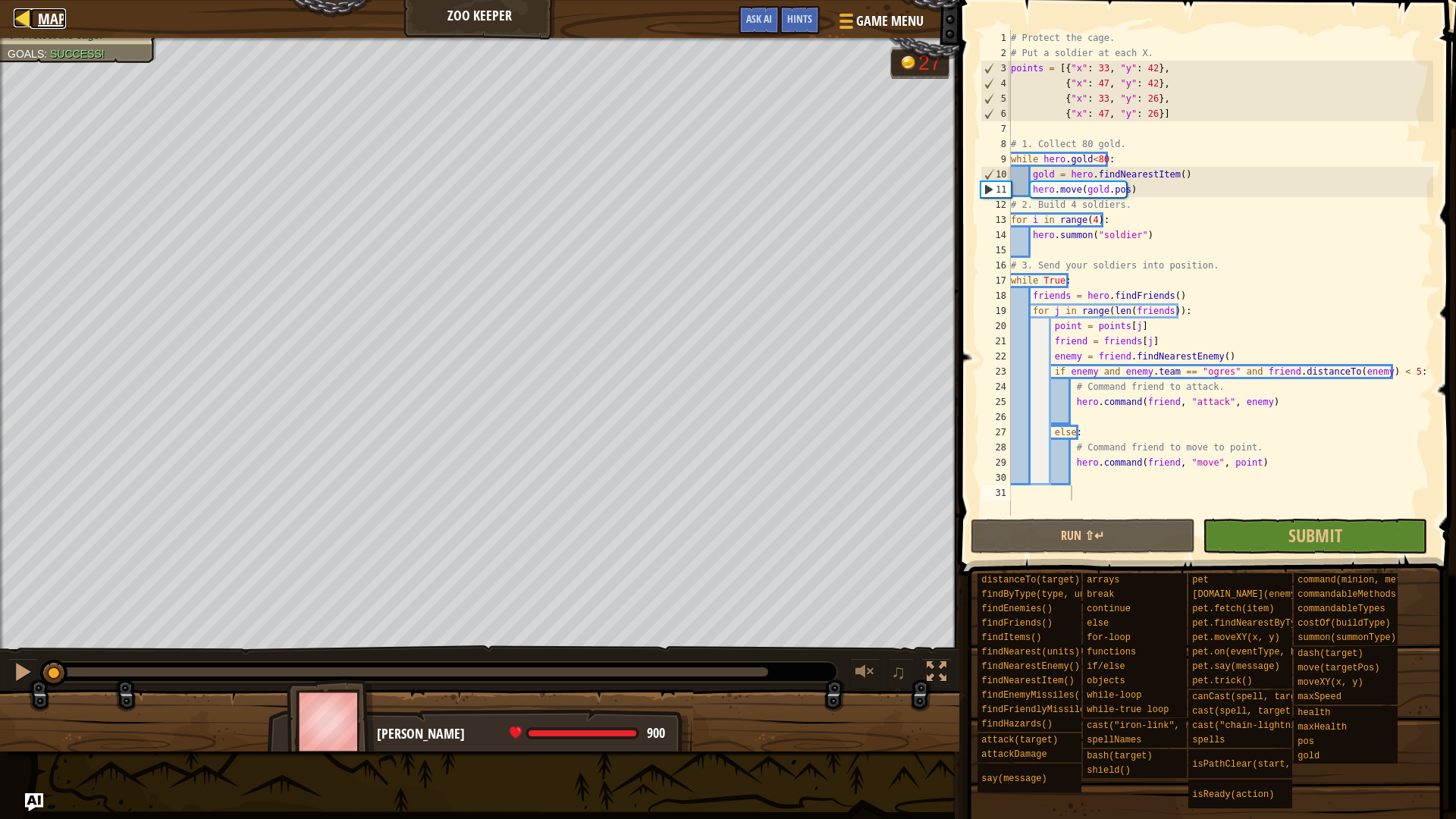
click at [33, 19] on link "Map" at bounding box center [48, 18] width 36 height 21
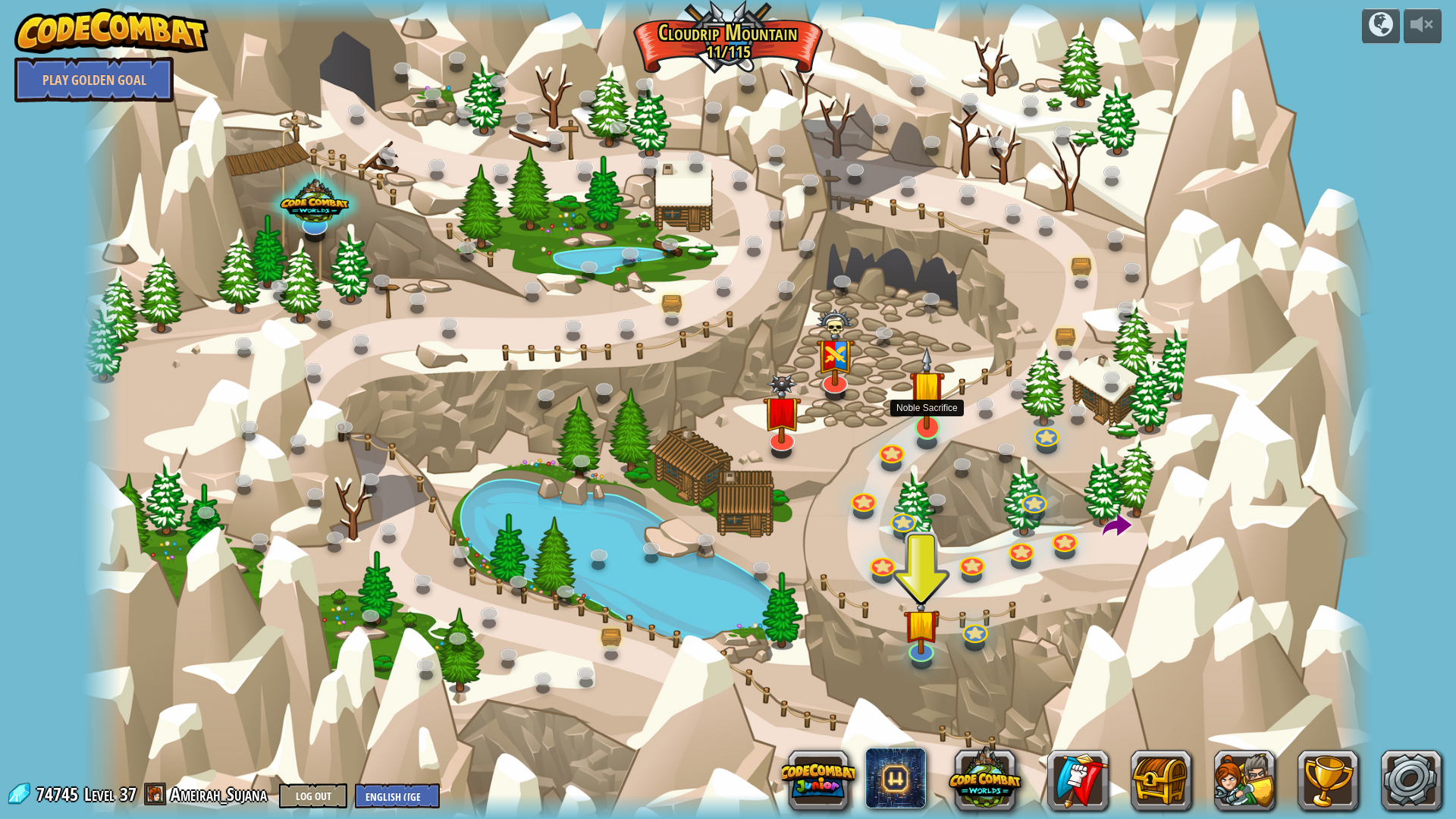
click at [915, 419] on img at bounding box center [927, 388] width 36 height 83
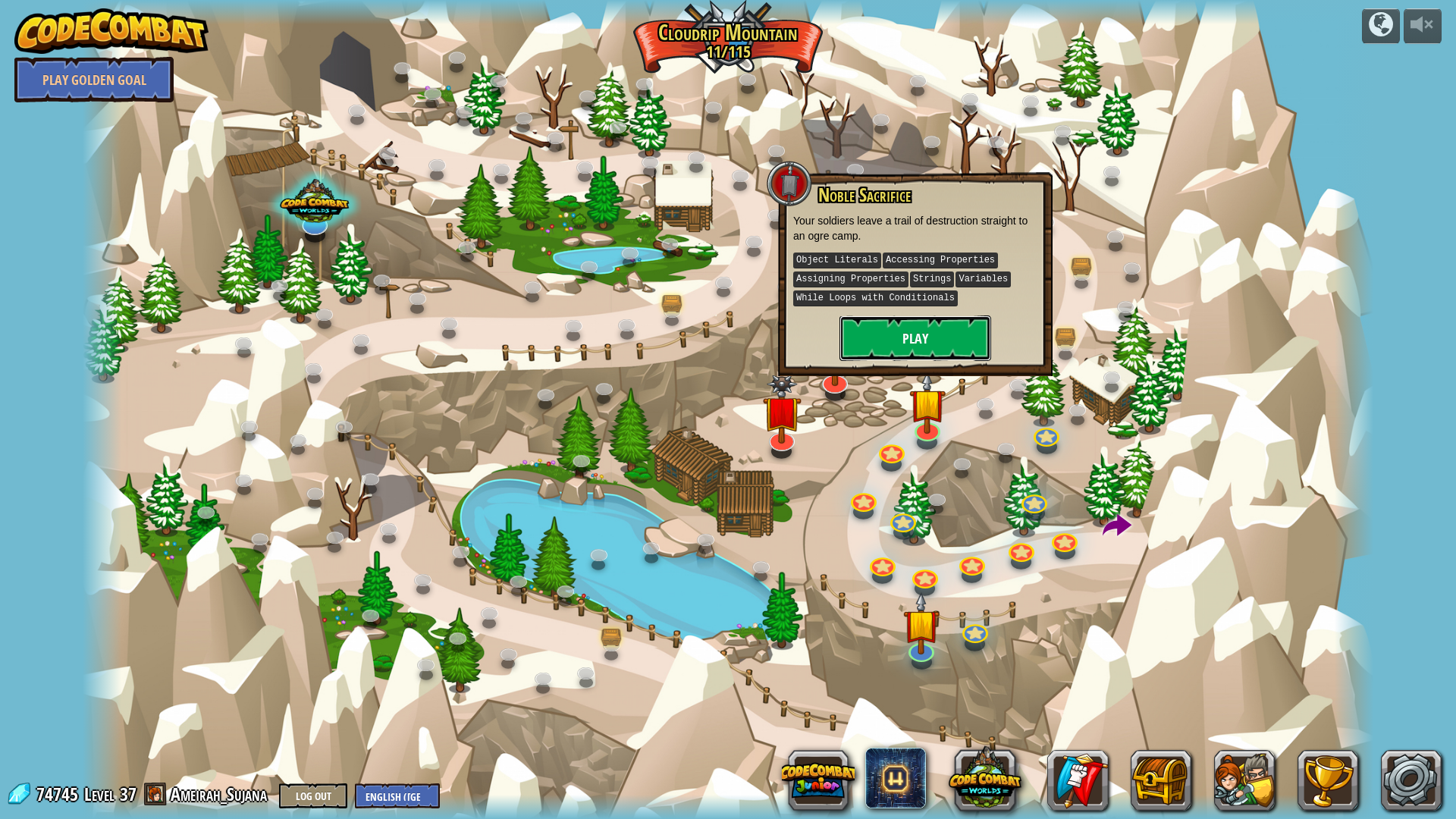
click at [913, 316] on button "Play" at bounding box center [915, 338] width 152 height 45
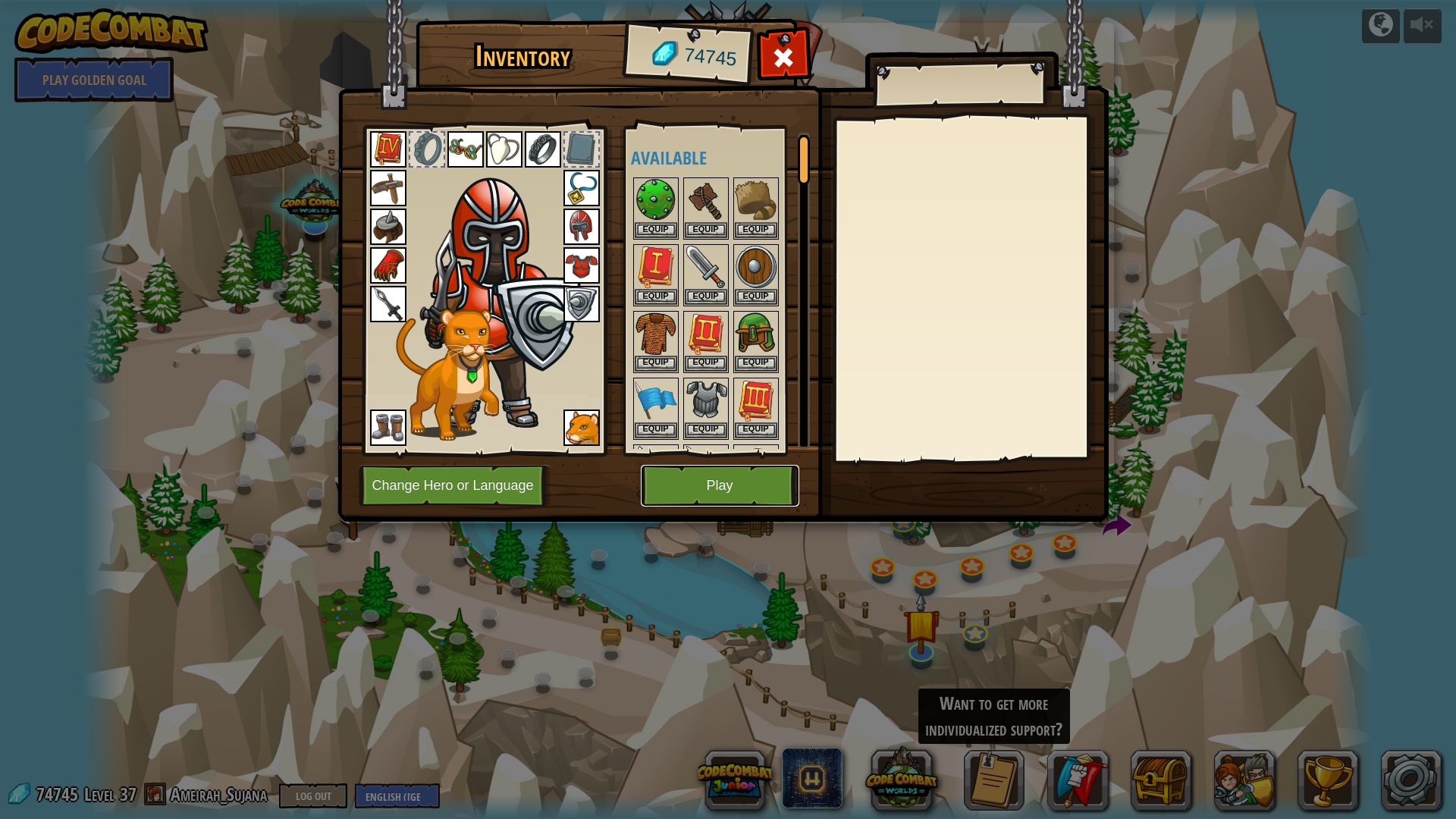
click at [722, 503] on button "Play" at bounding box center [720, 485] width 159 height 42
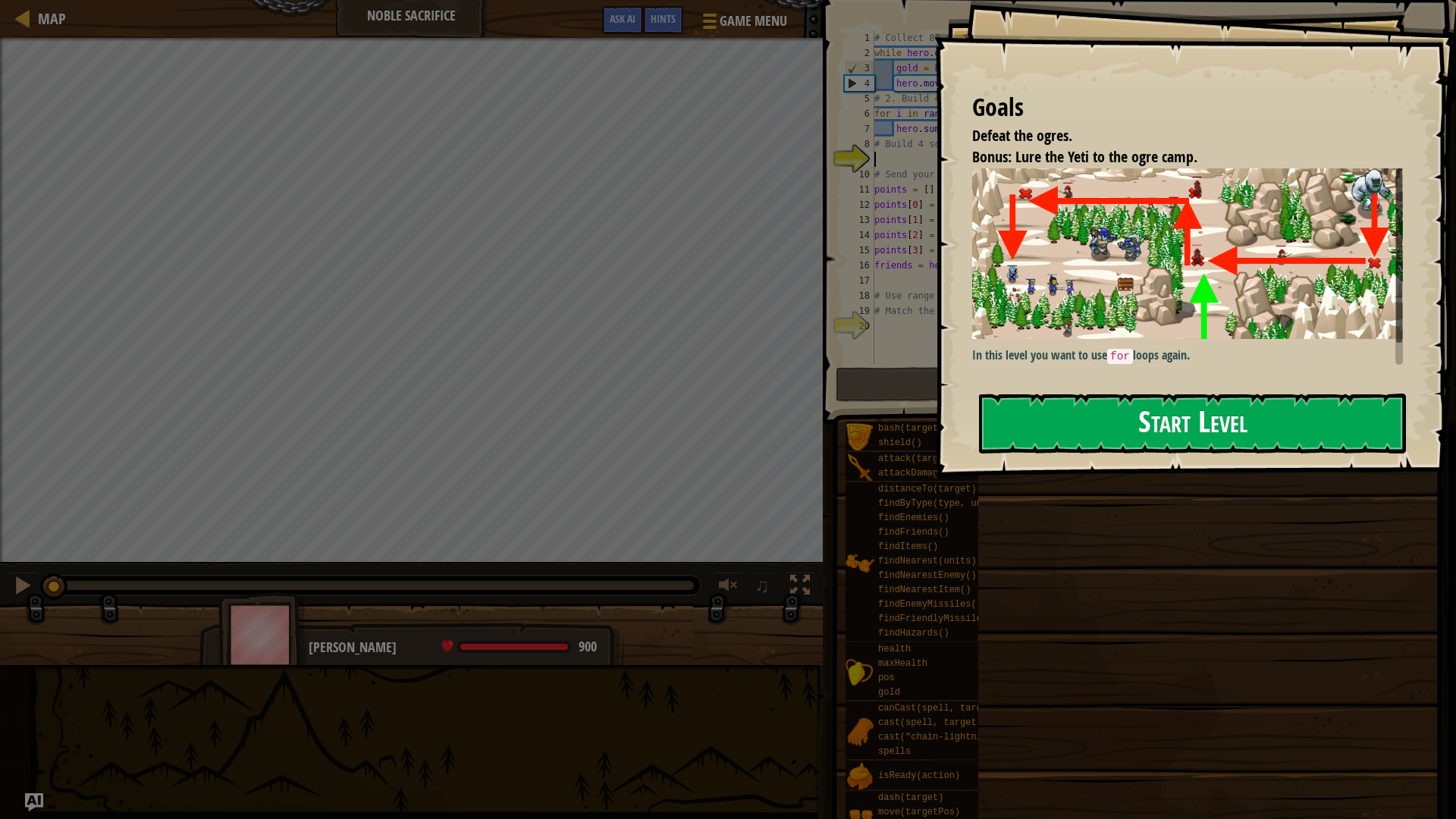
click at [1212, 431] on button "Start Level" at bounding box center [1192, 424] width 427 height 60
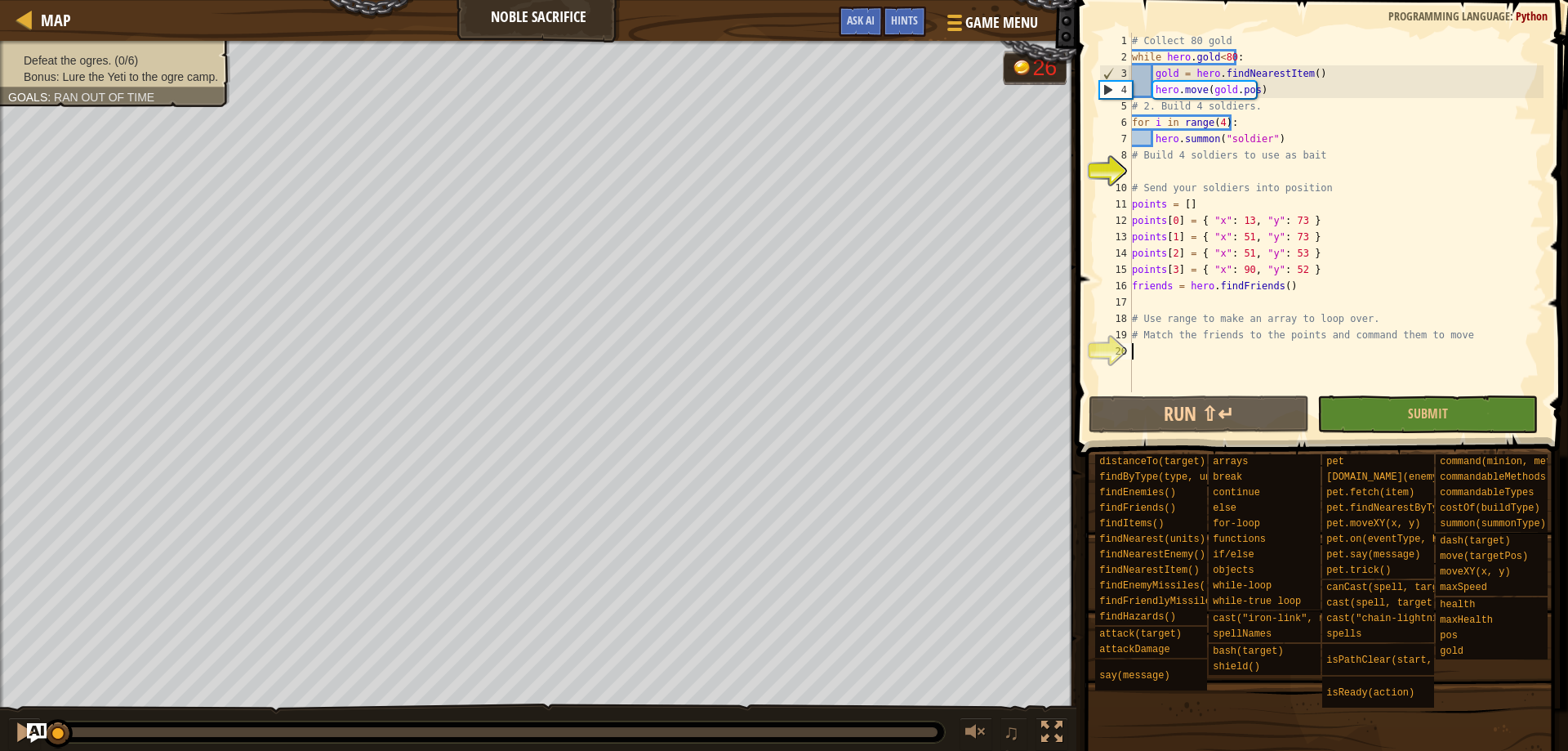
click at [1135, 351] on div "# Collect 80 gold while hero . gold < 80 : gold = hero . findNearestItem ( ) he…" at bounding box center [1336, 229] width 414 height 392
paste textarea "hero.command(friend, "move", points)"
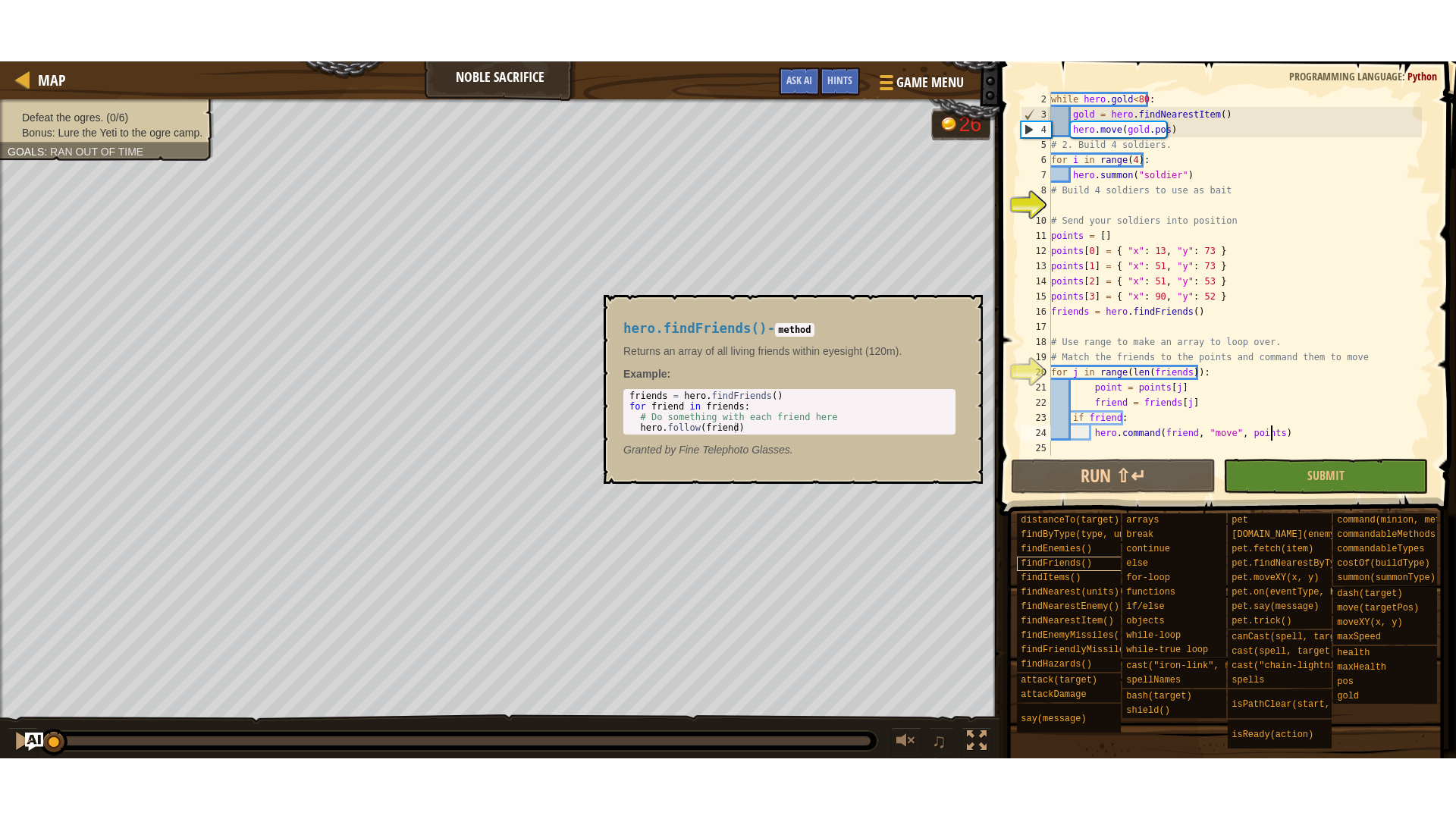
scroll to position [15, 0]
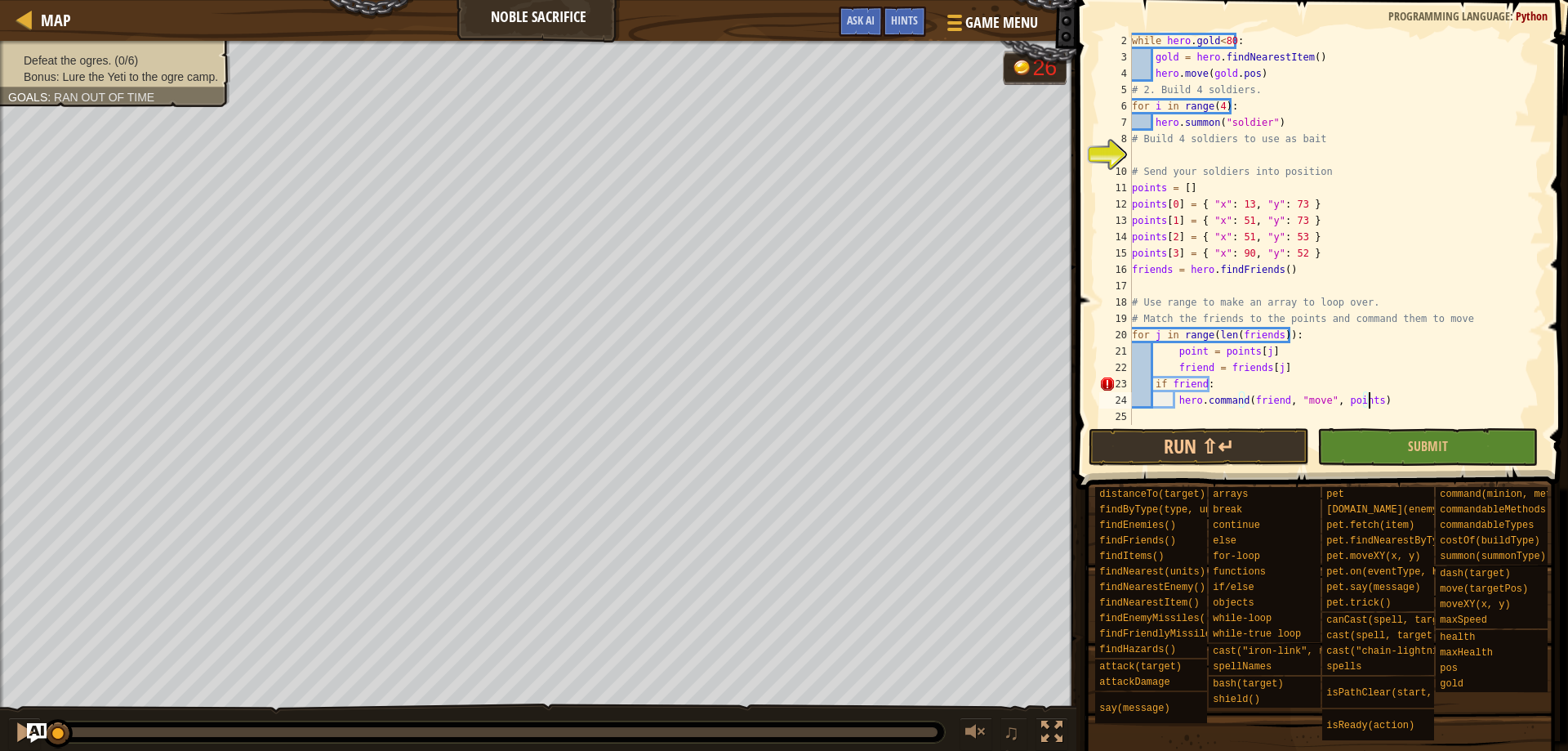
click at [1175, 358] on div "while hero . gold < 80 : gold = hero . findNearestItem ( ) hero . move ( gold .…" at bounding box center [1330, 245] width 403 height 424
click at [1179, 375] on div "while hero . gold < 80 : gold = hero . findNearestItem ( ) hero . move ( gold .…" at bounding box center [1330, 245] width 403 height 424
click at [1176, 371] on div "while hero . gold < 80 : gold = hero . findNearestItem ( ) hero . move ( gold .…" at bounding box center [1330, 245] width 403 height 424
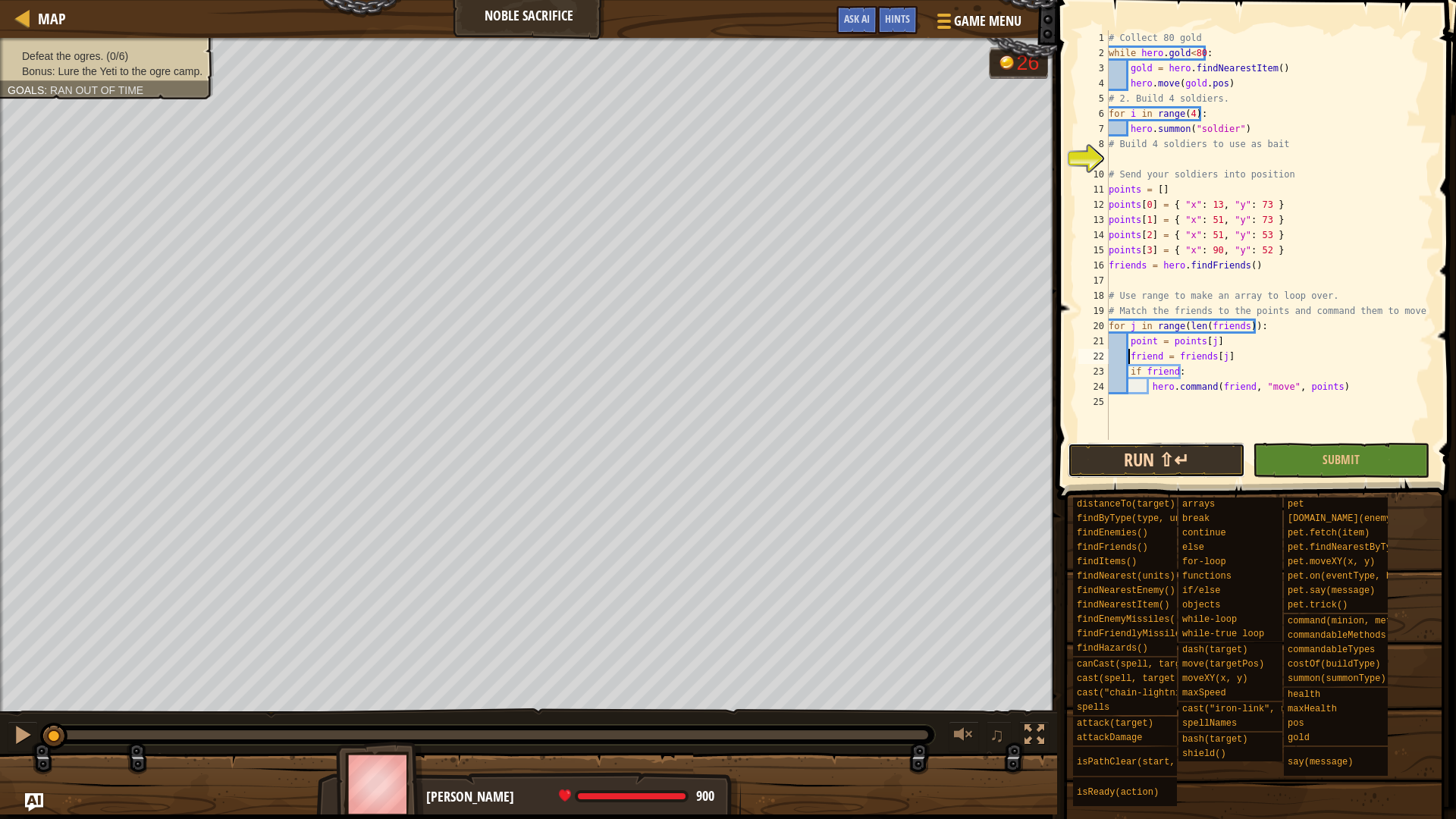
click at [1197, 453] on button "Run ⇧↵" at bounding box center [1156, 460] width 177 height 35
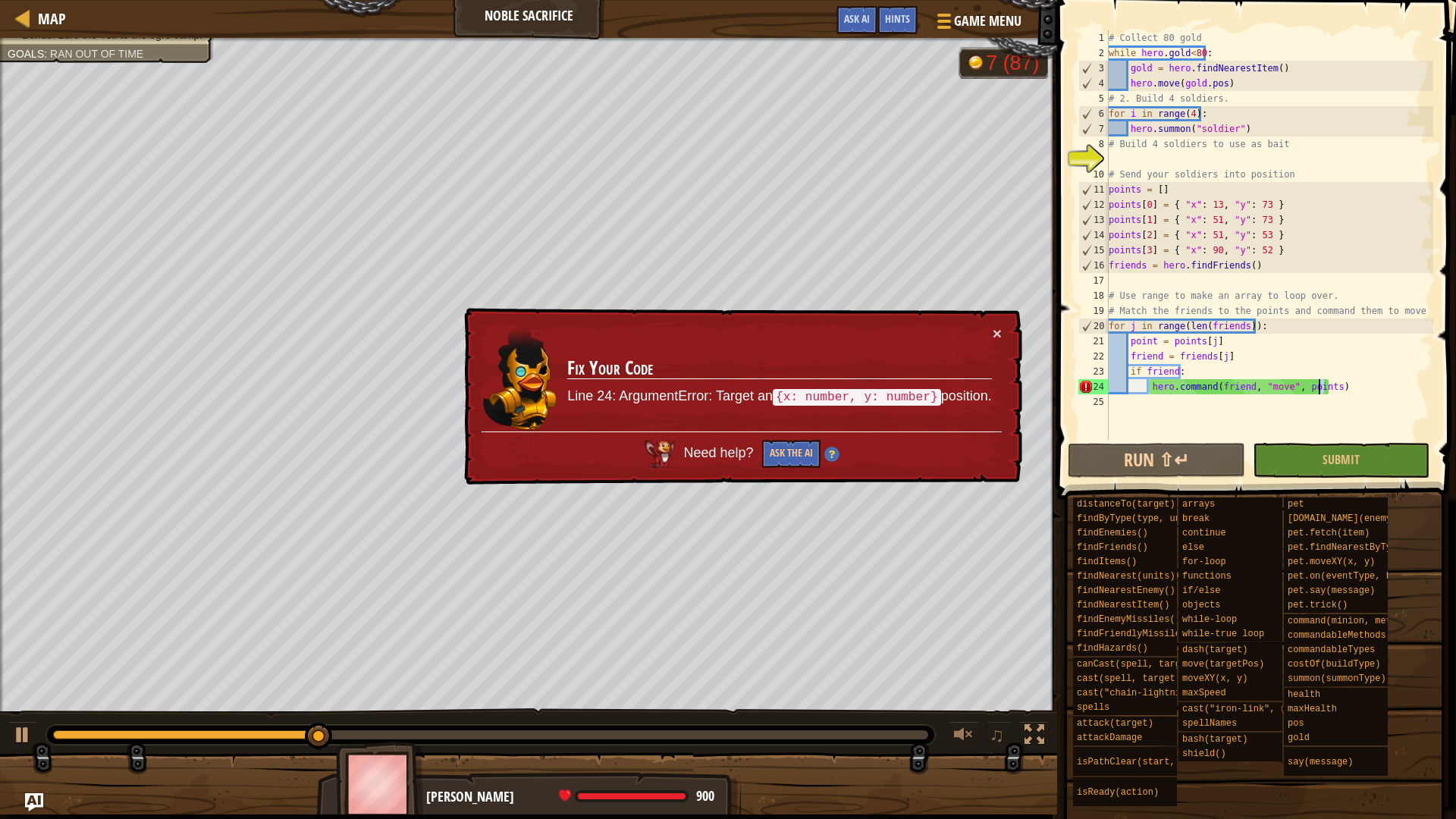
click at [1321, 385] on div "# Collect 80 gold while hero . gold < 80 : gold = hero . findNearestItem ( ) he…" at bounding box center [1269, 250] width 328 height 440
type textarea "hero.command(friend, "move", point)"
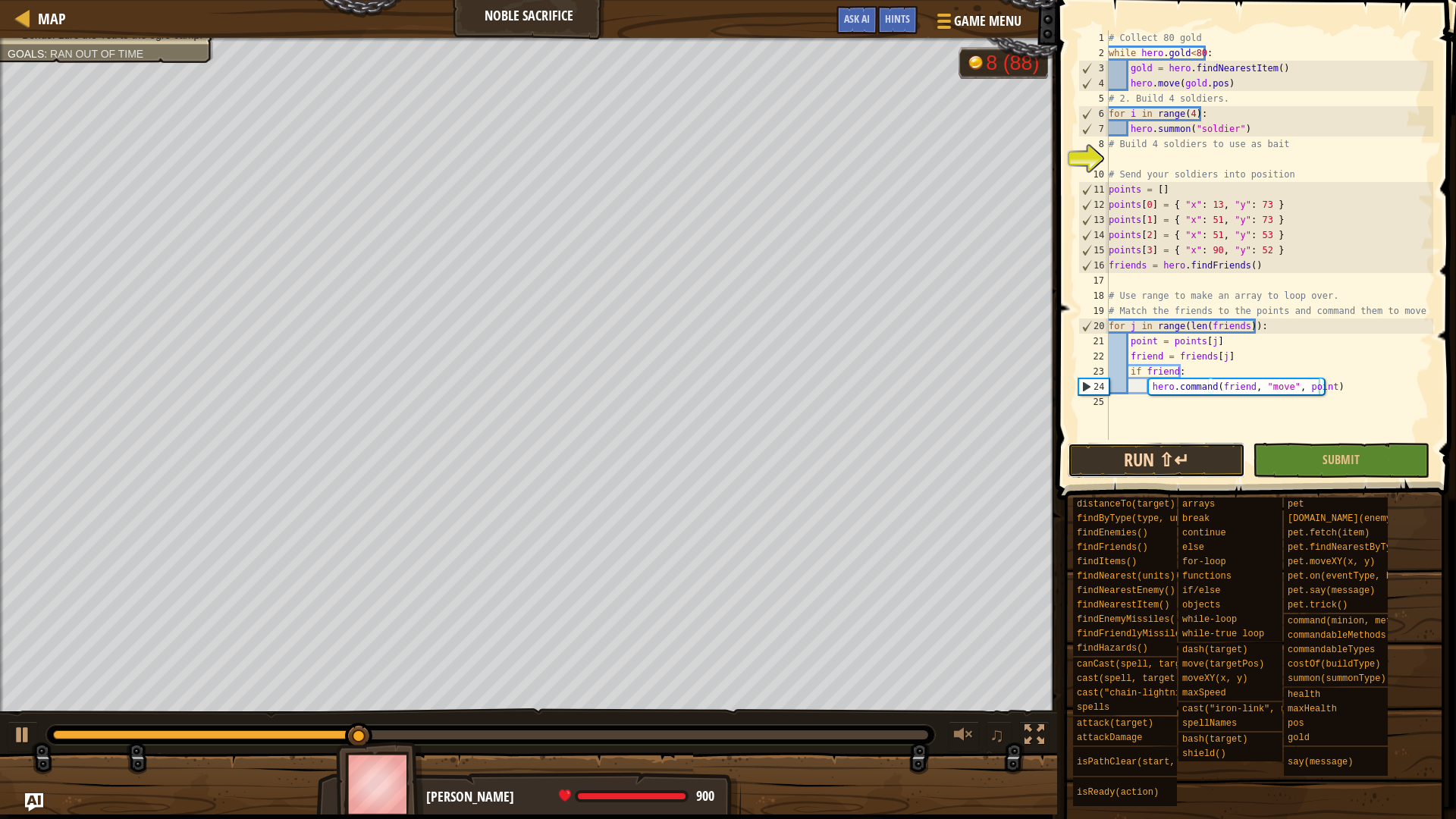
click at [1179, 466] on button "Run ⇧↵" at bounding box center [1156, 460] width 177 height 35
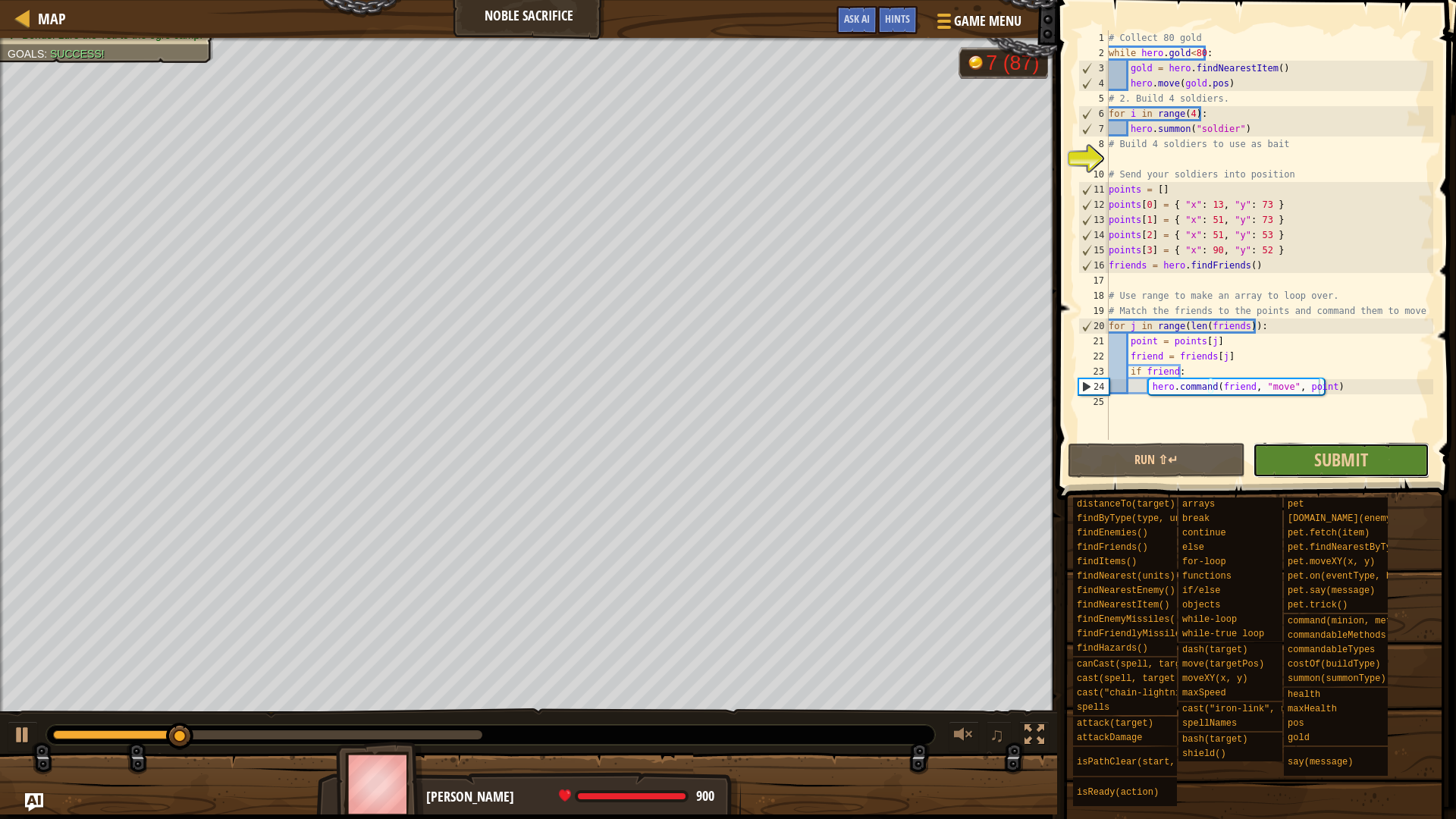
click at [1338, 476] on button "Submit" at bounding box center [1341, 460] width 177 height 35
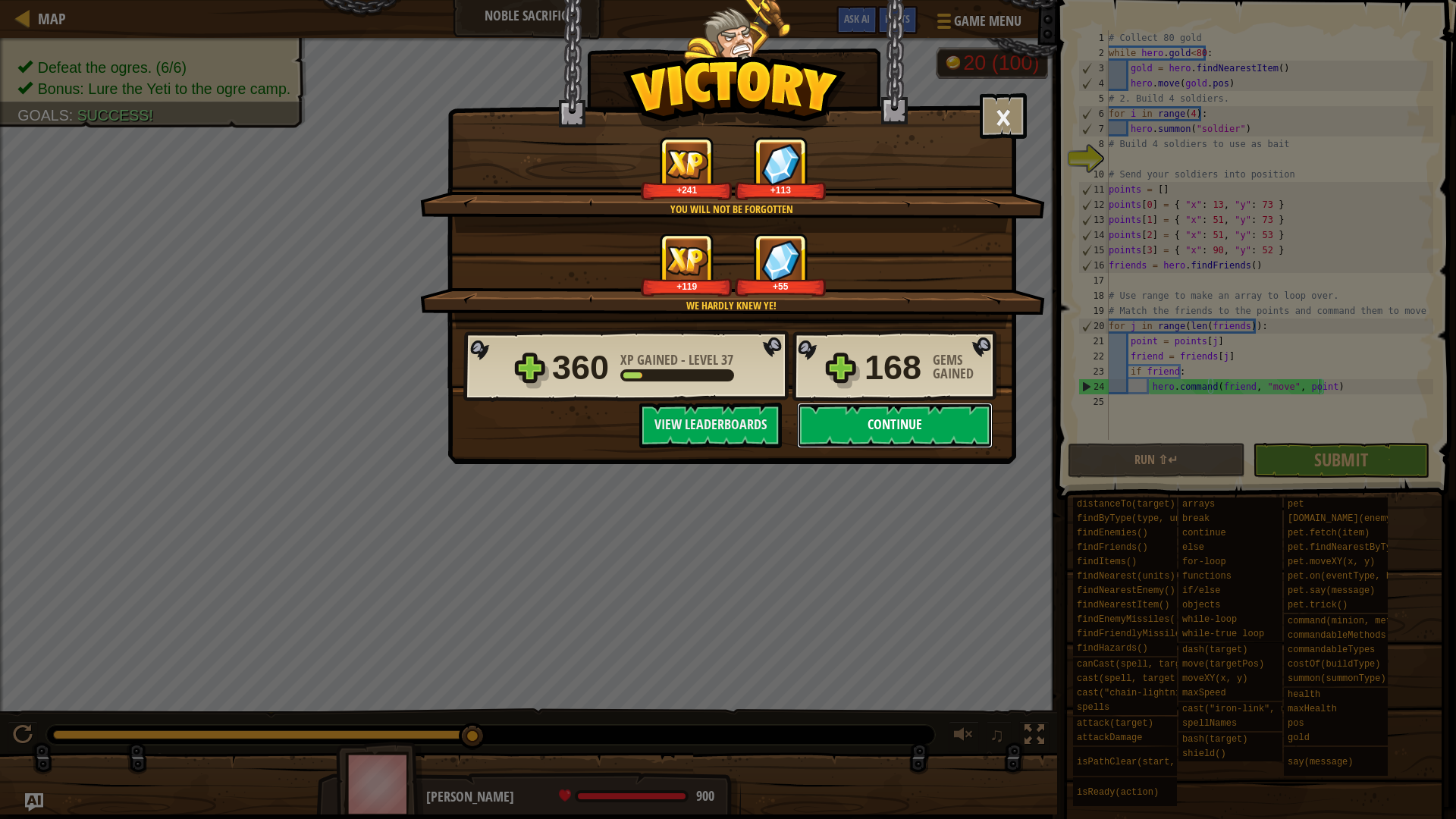
click at [847, 437] on button "Continue" at bounding box center [894, 425] width 196 height 45
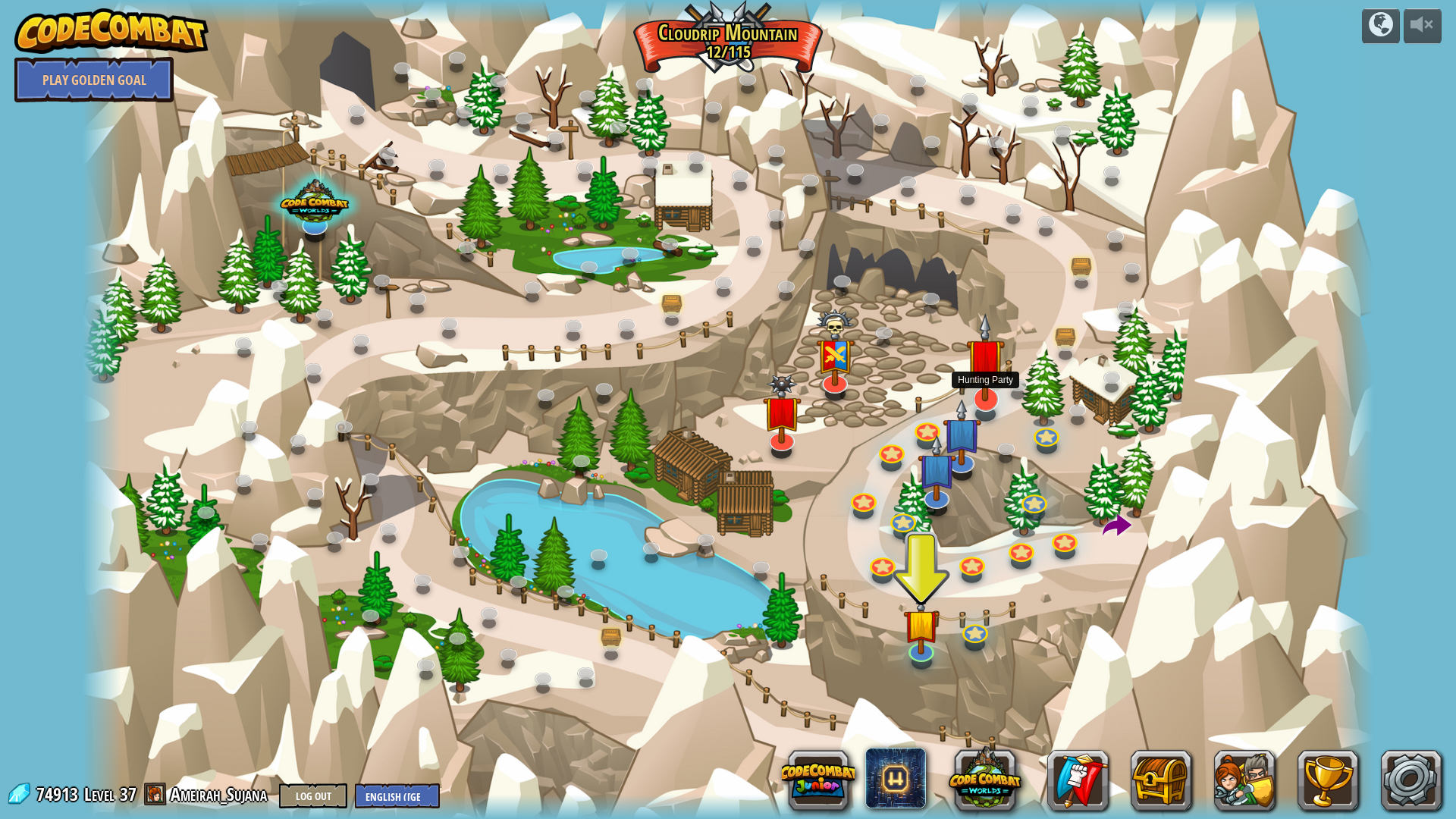
click at [990, 371] on img at bounding box center [985, 357] width 39 height 88
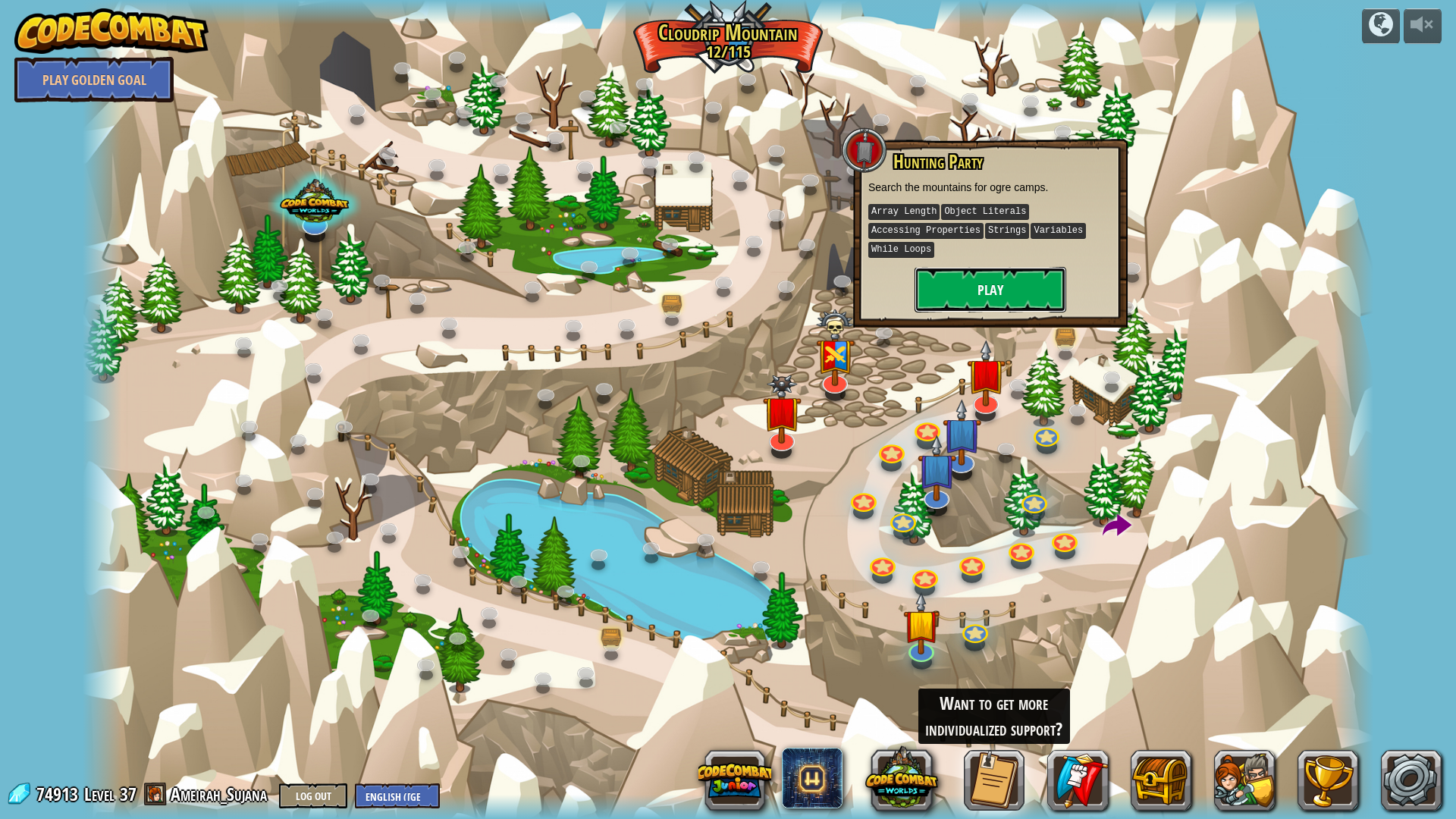
click at [972, 306] on button "Play" at bounding box center [990, 289] width 152 height 45
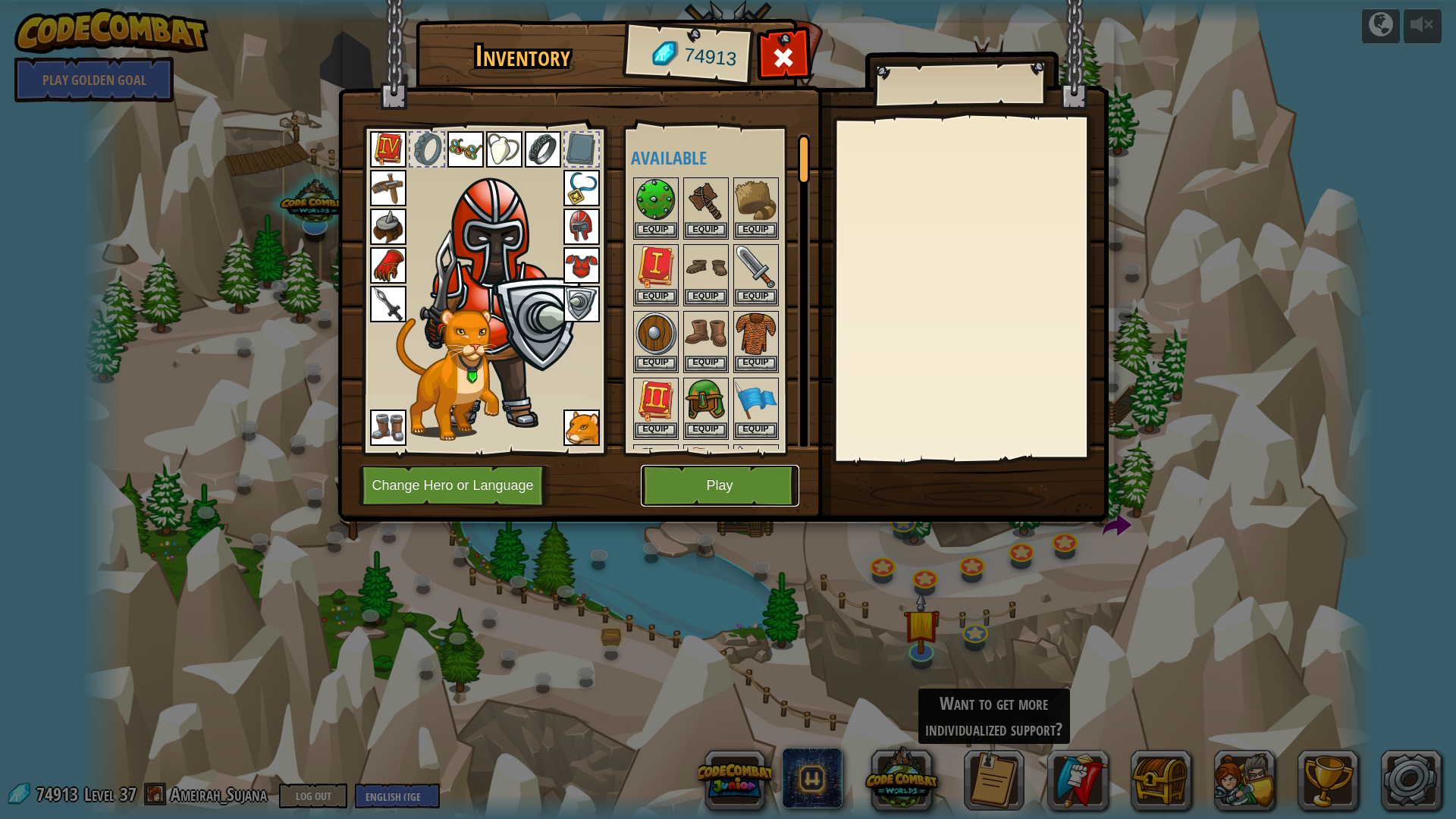
click at [726, 479] on button "Play" at bounding box center [720, 485] width 159 height 42
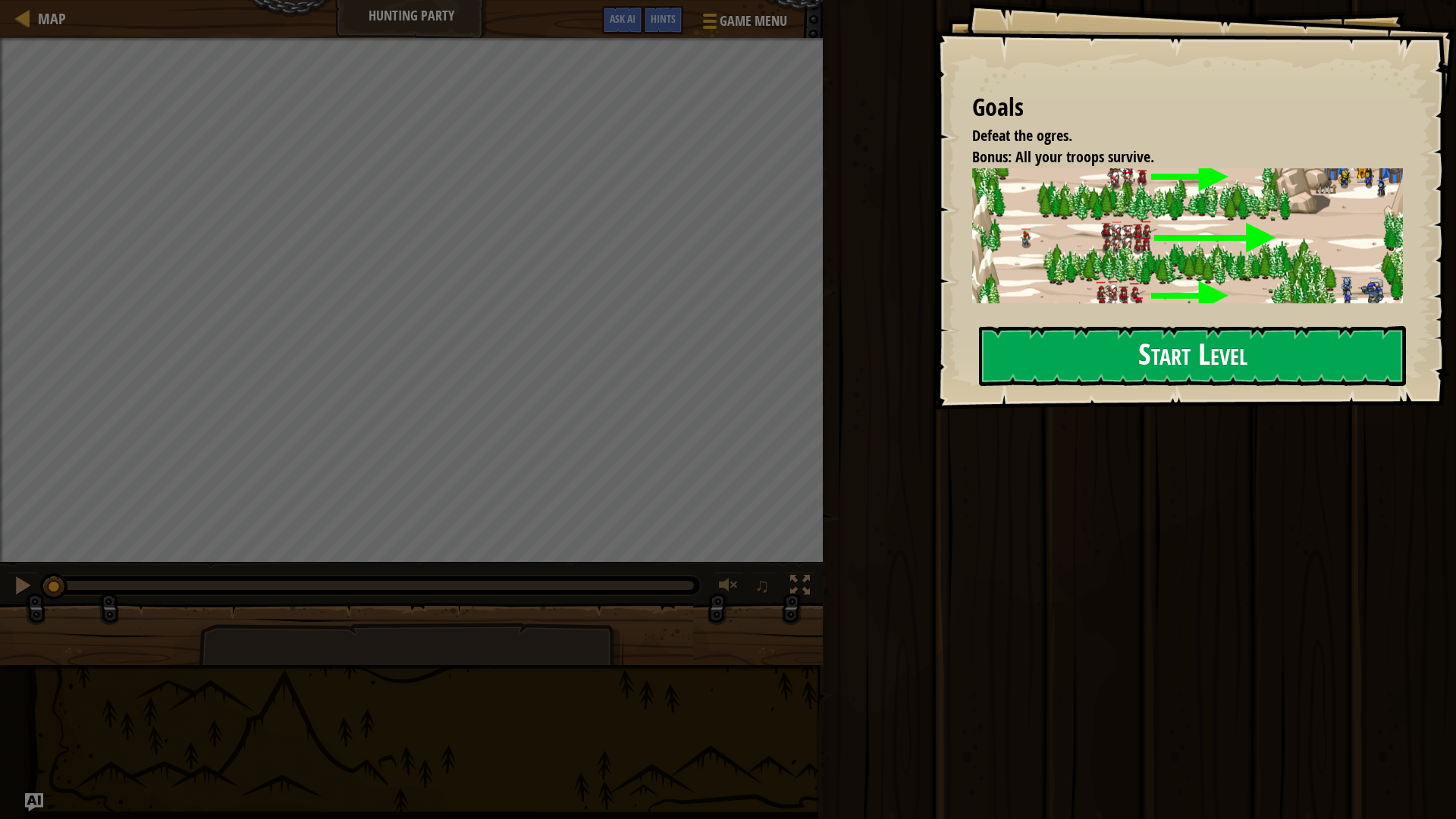
click at [1134, 365] on button "Start Level" at bounding box center [1192, 356] width 427 height 60
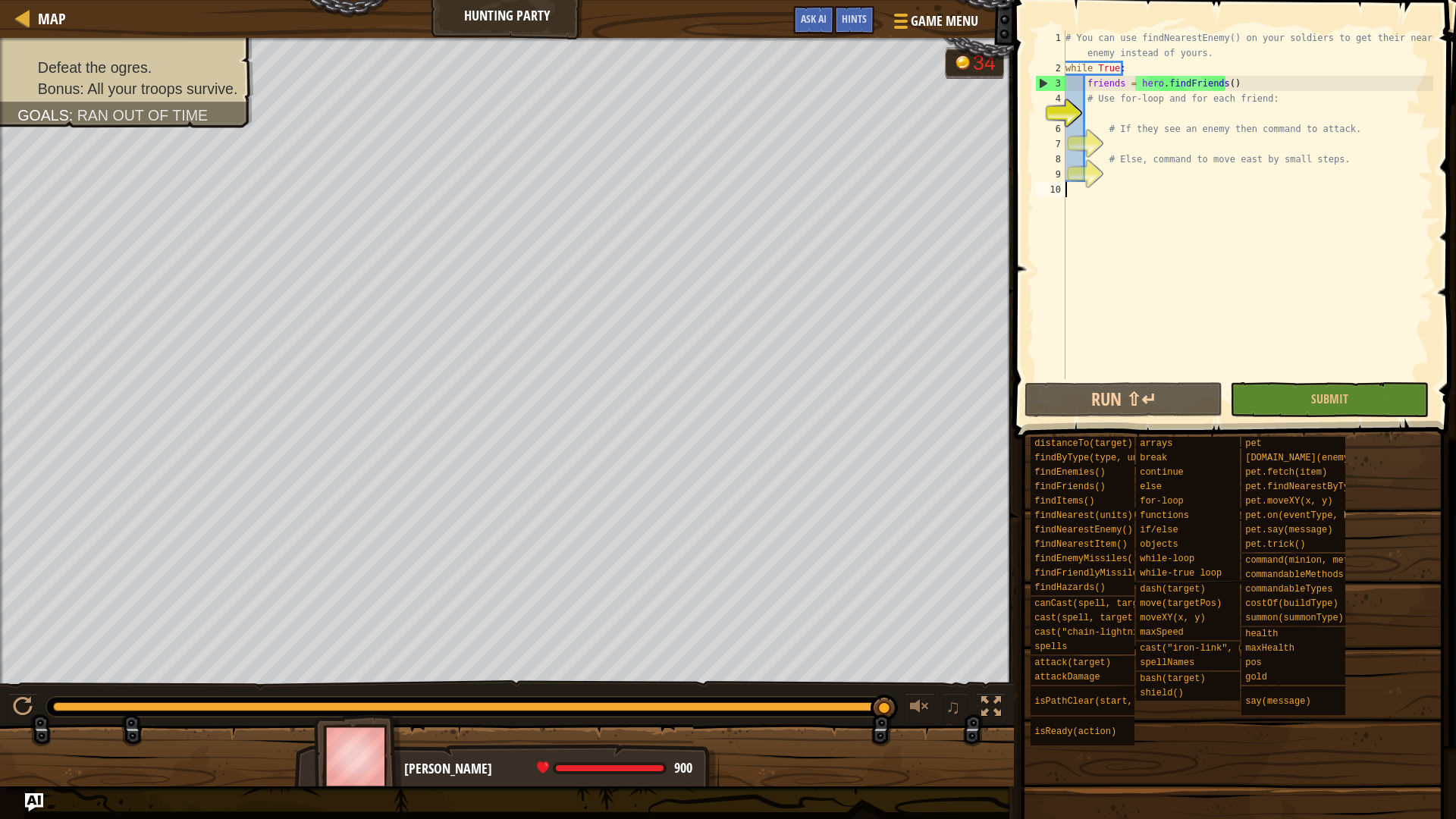
click at [1075, 192] on div "# You can use findNearestEnemy() on your soldiers to get their nearest enemy in…" at bounding box center [1247, 227] width 371 height 394
type textarea "hero.command(friend, "move", points)"
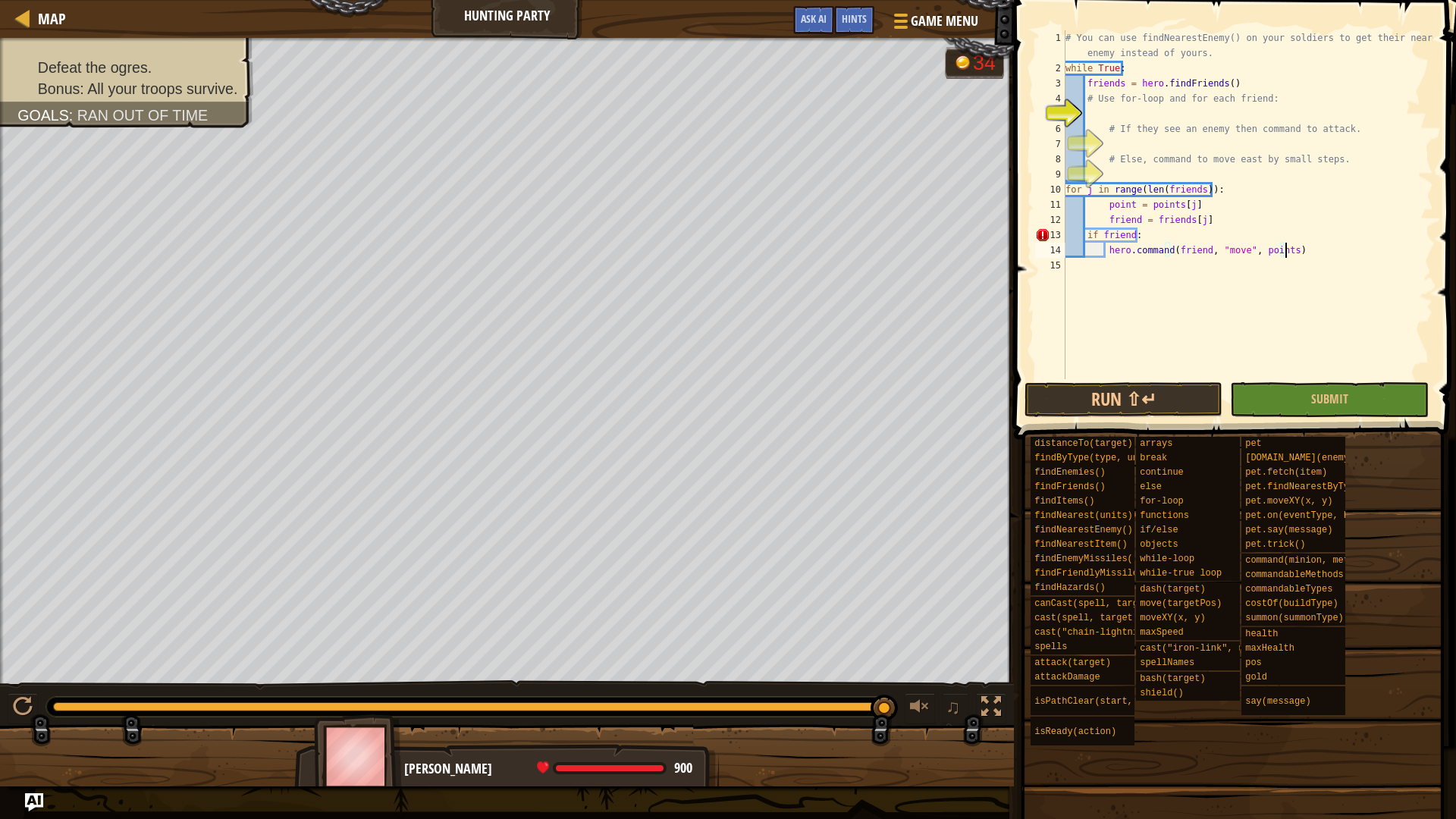
click at [1099, 110] on div "# You can use findNearestEnemy() on your soldiers to get their nearest enemy in…" at bounding box center [1247, 227] width 371 height 394
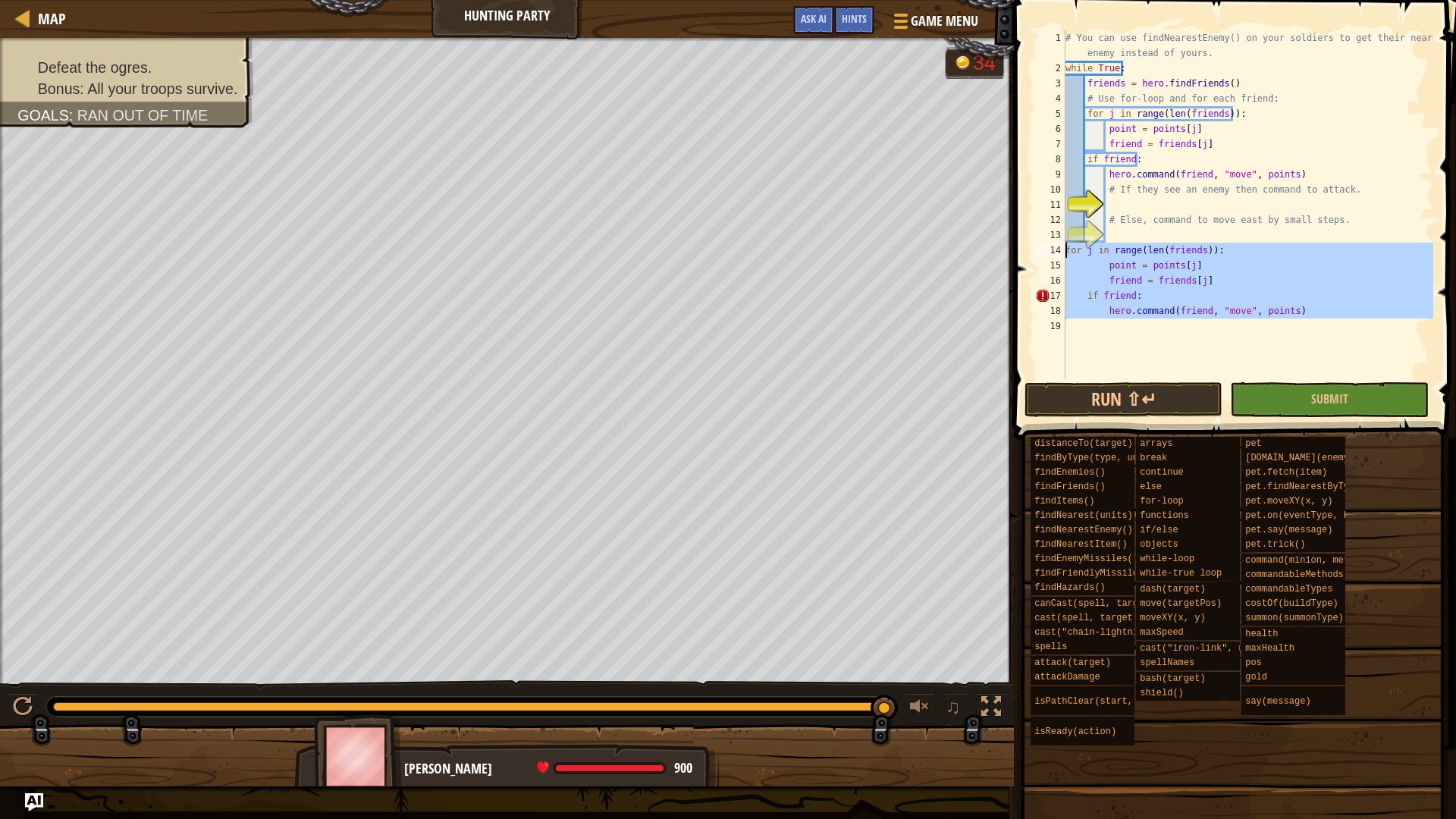
drag, startPoint x: 1305, startPoint y: 322, endPoint x: 1065, endPoint y: 247, distance: 251.4
click at [1065, 247] on div "# You can use findNearestEnemy() on your soldiers to get their nearest enemy in…" at bounding box center [1247, 227] width 371 height 394
type textarea "for j in range(len(friends)): point = points[j]"
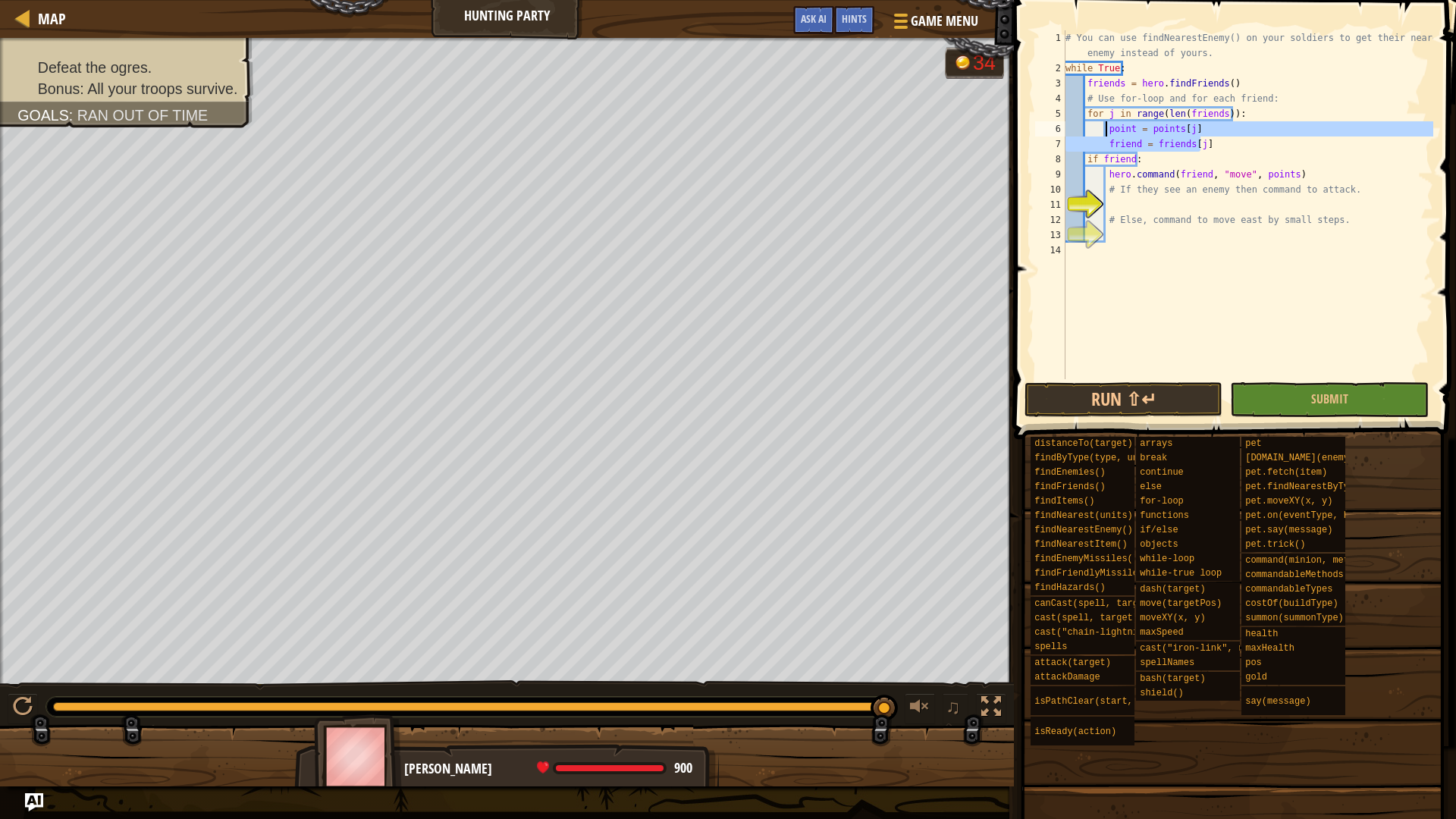
drag, startPoint x: 1229, startPoint y: 144, endPoint x: 1106, endPoint y: 128, distance: 124.0
click at [1106, 128] on div "# You can use findNearestEnemy() on your soldiers to get their nearest enemy in…" at bounding box center [1247, 227] width 371 height 394
type textarea "point = points[j] friend = friends[j]"
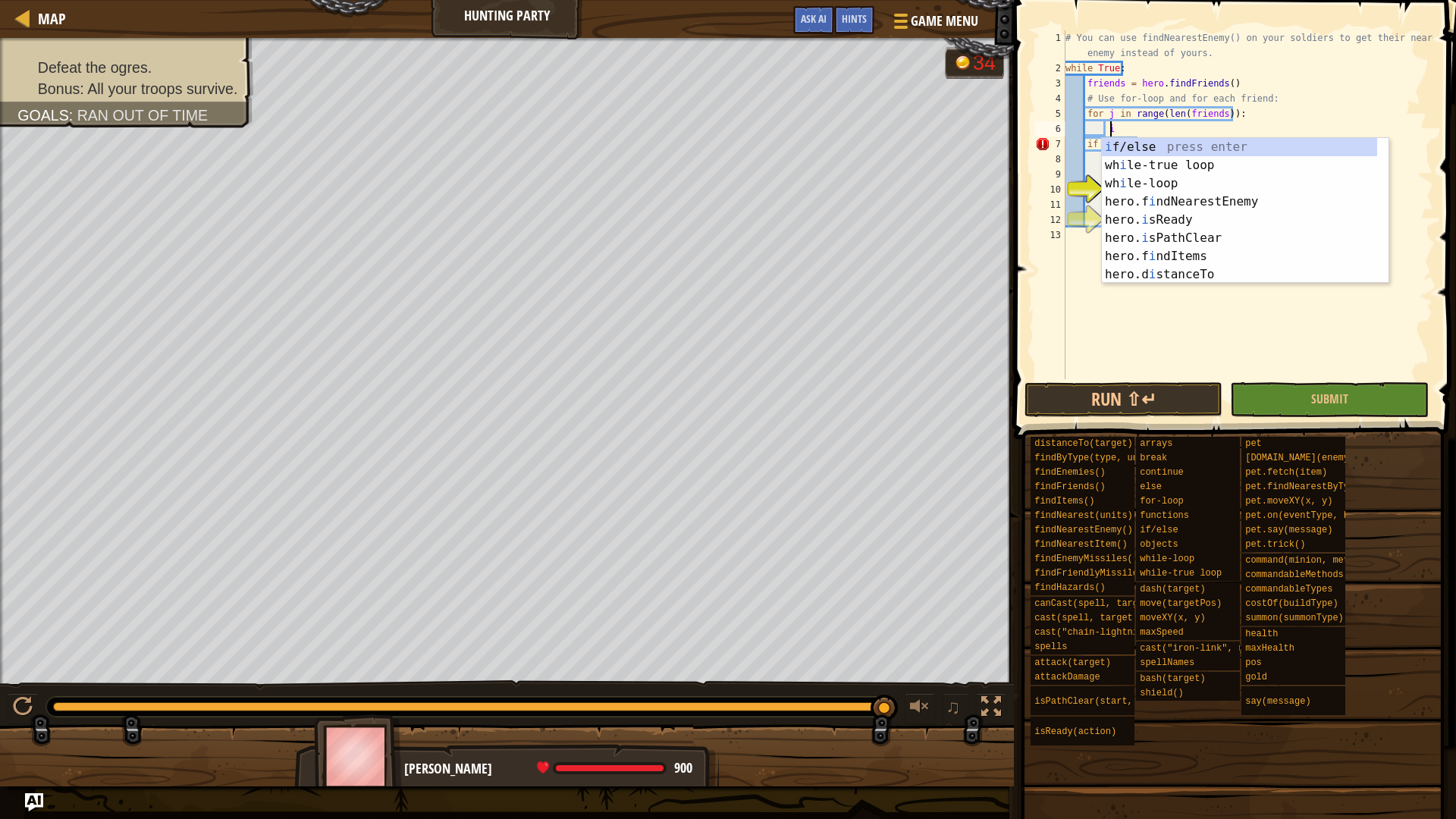
scroll to position [7, 2]
click at [1131, 141] on div "i f/else press enter wh i le-true loop press enter wh i le-loop press enter her…" at bounding box center [1239, 229] width 275 height 182
type textarea "if enemy:"
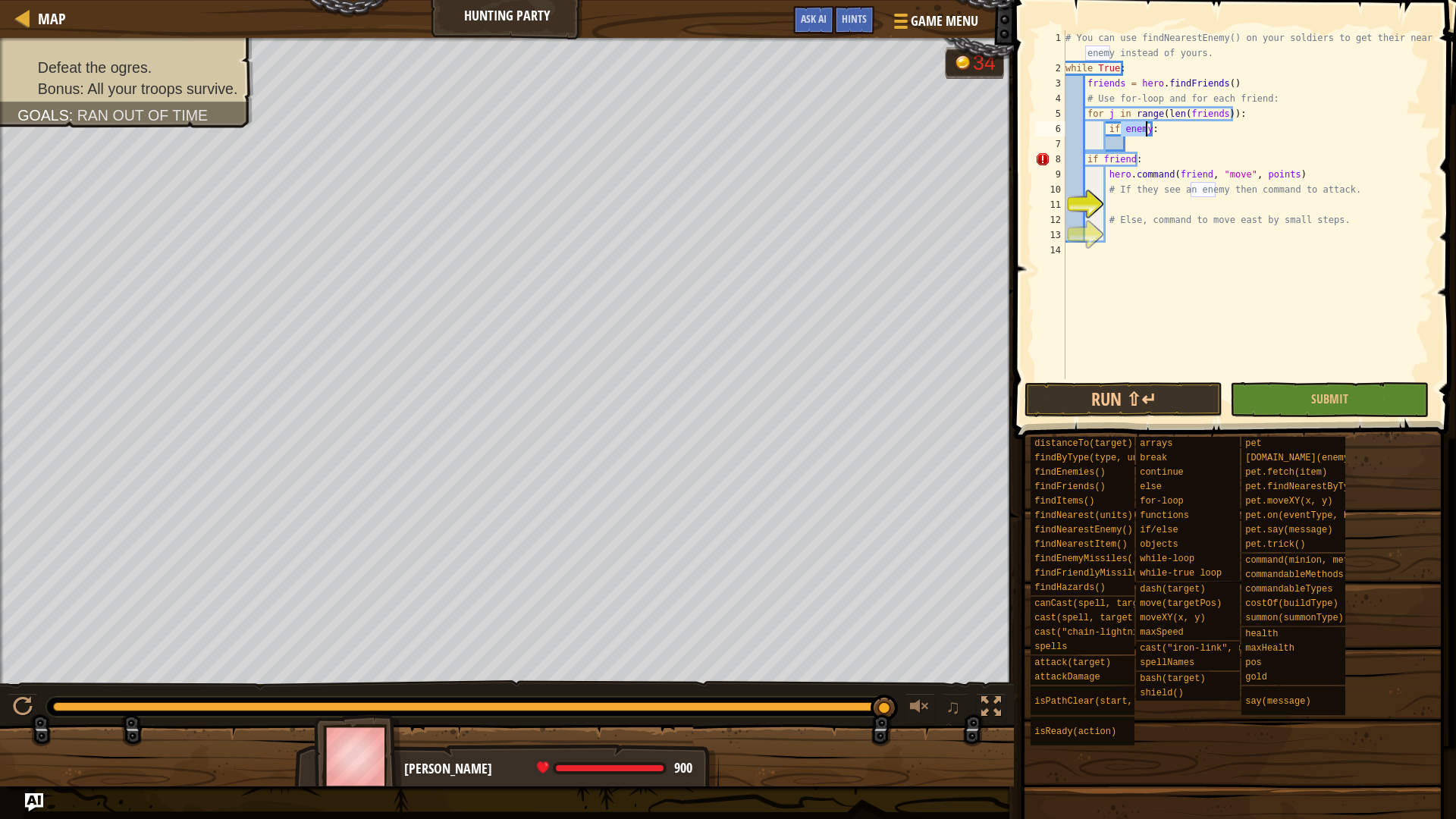
click at [1136, 144] on div "# You can use findNearestEnemy() on your soldiers to get their nearest enemy in…" at bounding box center [1247, 227] width 371 height 394
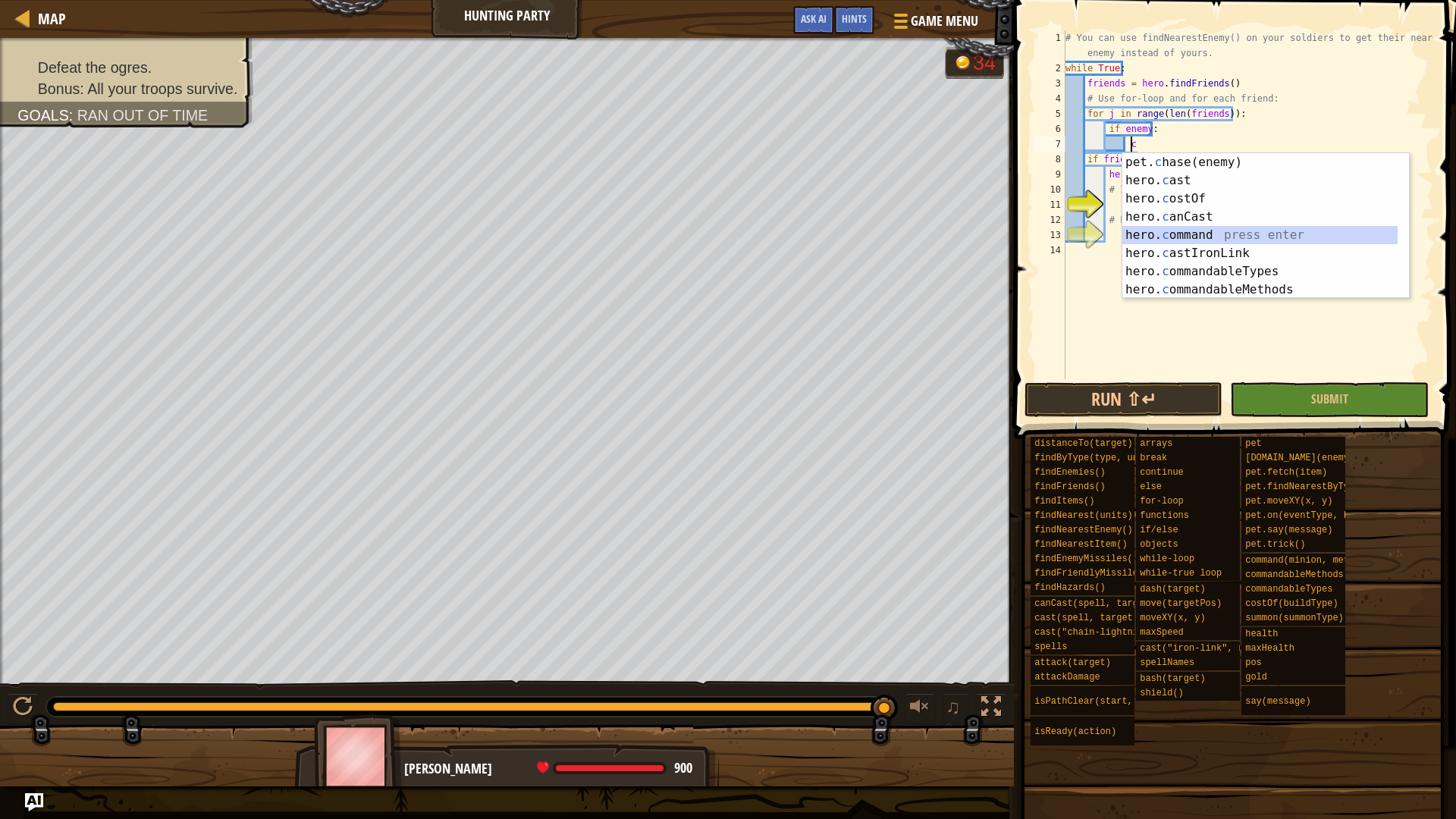
click at [1203, 228] on div "pet. c hase(enemy) press enter hero. c ast press enter hero. c ostOf press ente…" at bounding box center [1259, 244] width 275 height 182
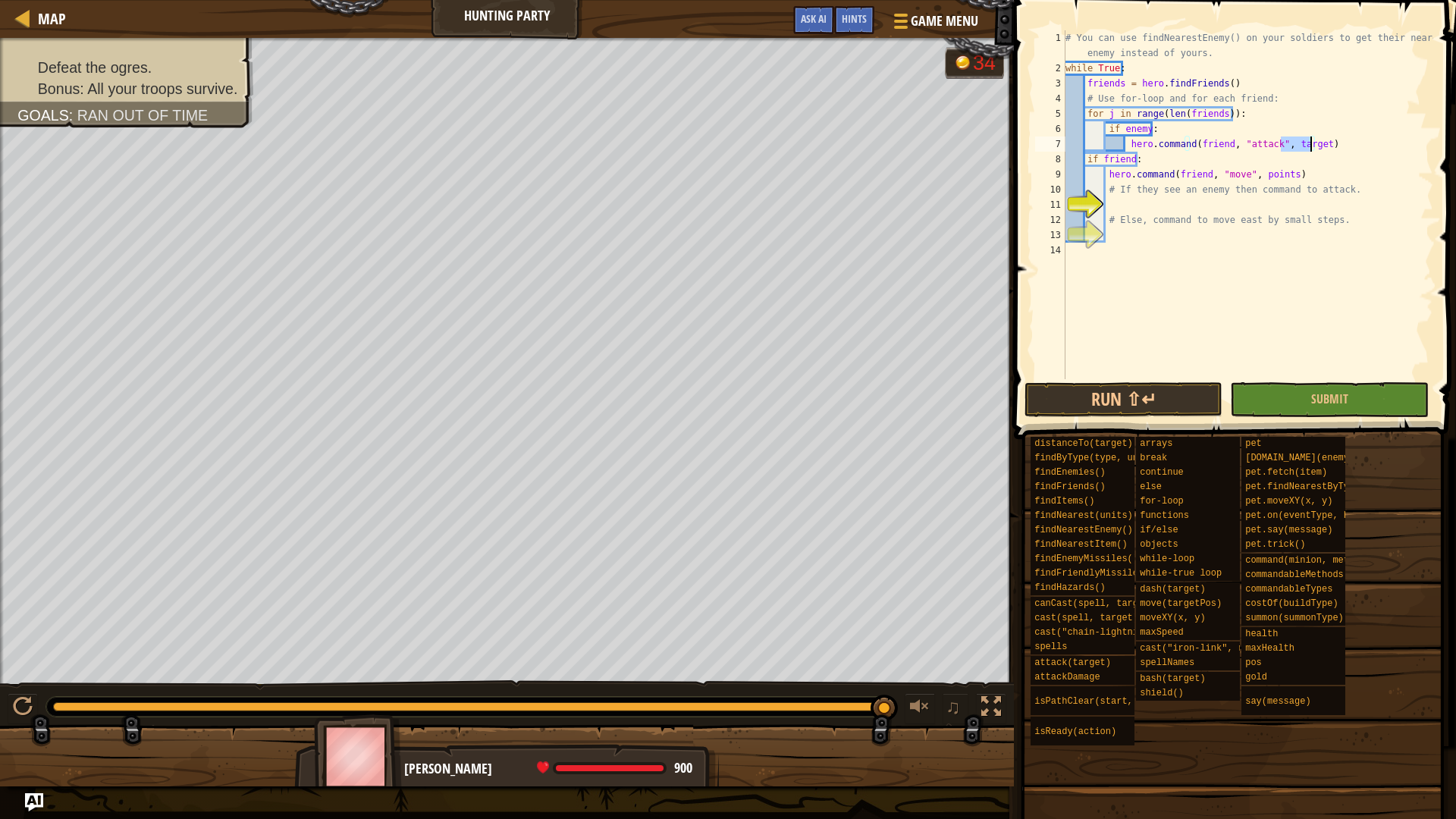
drag, startPoint x: 1283, startPoint y: 142, endPoint x: 1308, endPoint y: 146, distance: 25.3
click at [1308, 146] on div "# You can use findNearestEnemy() on your soldiers to get their nearest enemy in…" at bounding box center [1247, 227] width 371 height 394
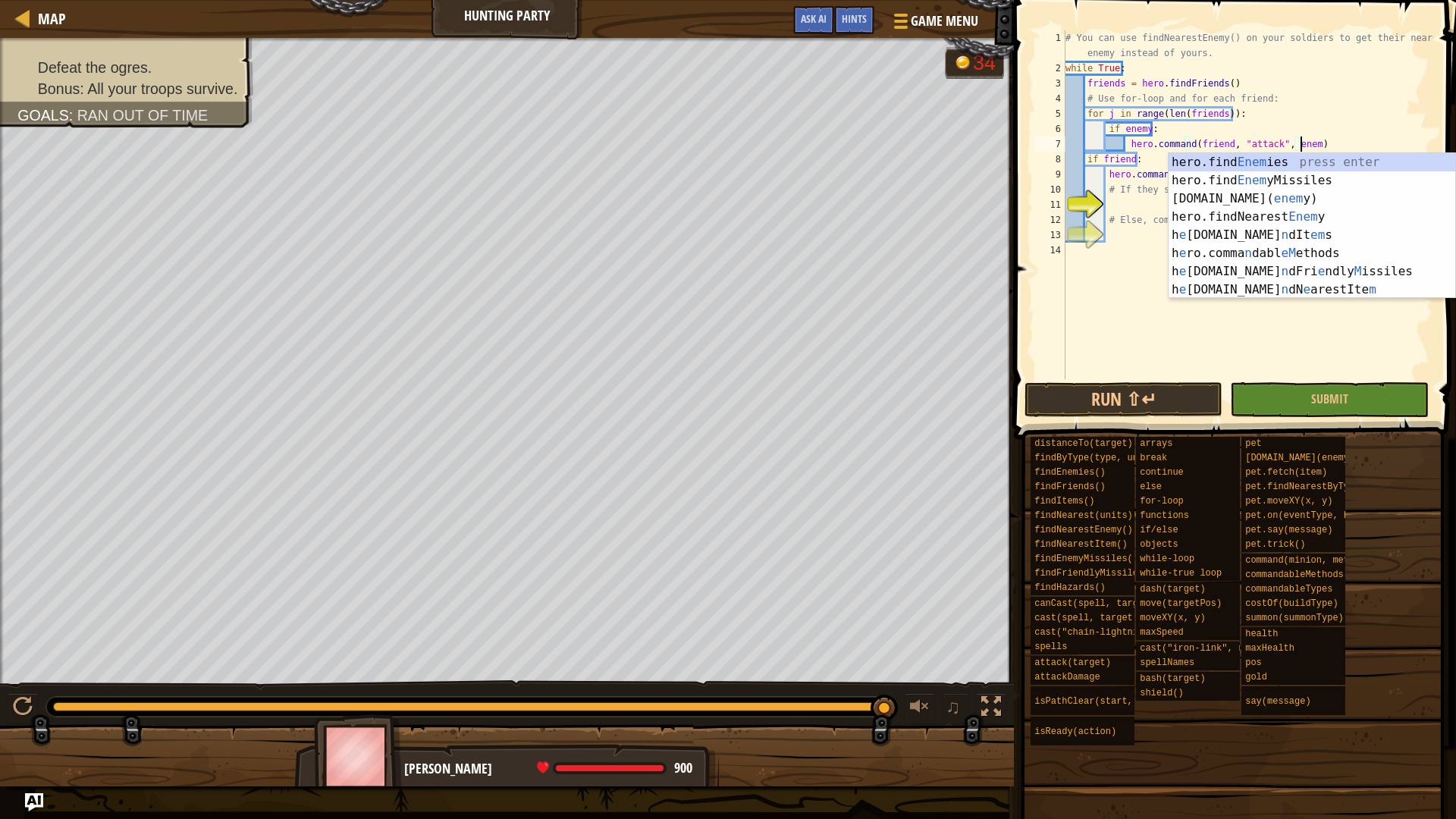
scroll to position [7, 19]
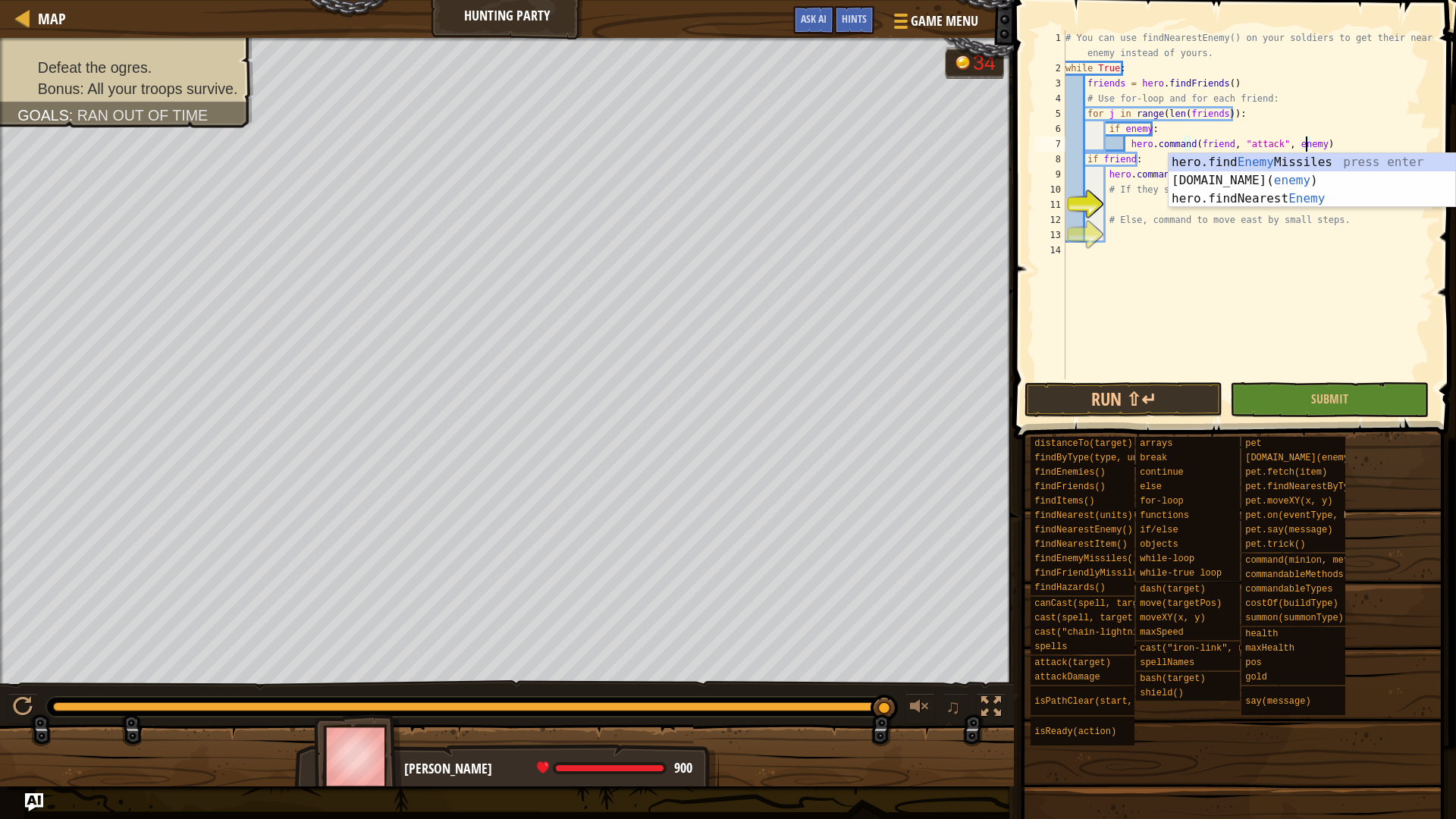
click at [1245, 111] on div "# You can use findNearestEnemy() on your soldiers to get their nearest enemy in…" at bounding box center [1247, 227] width 371 height 394
type textarea "for j in range(len(friends)):"
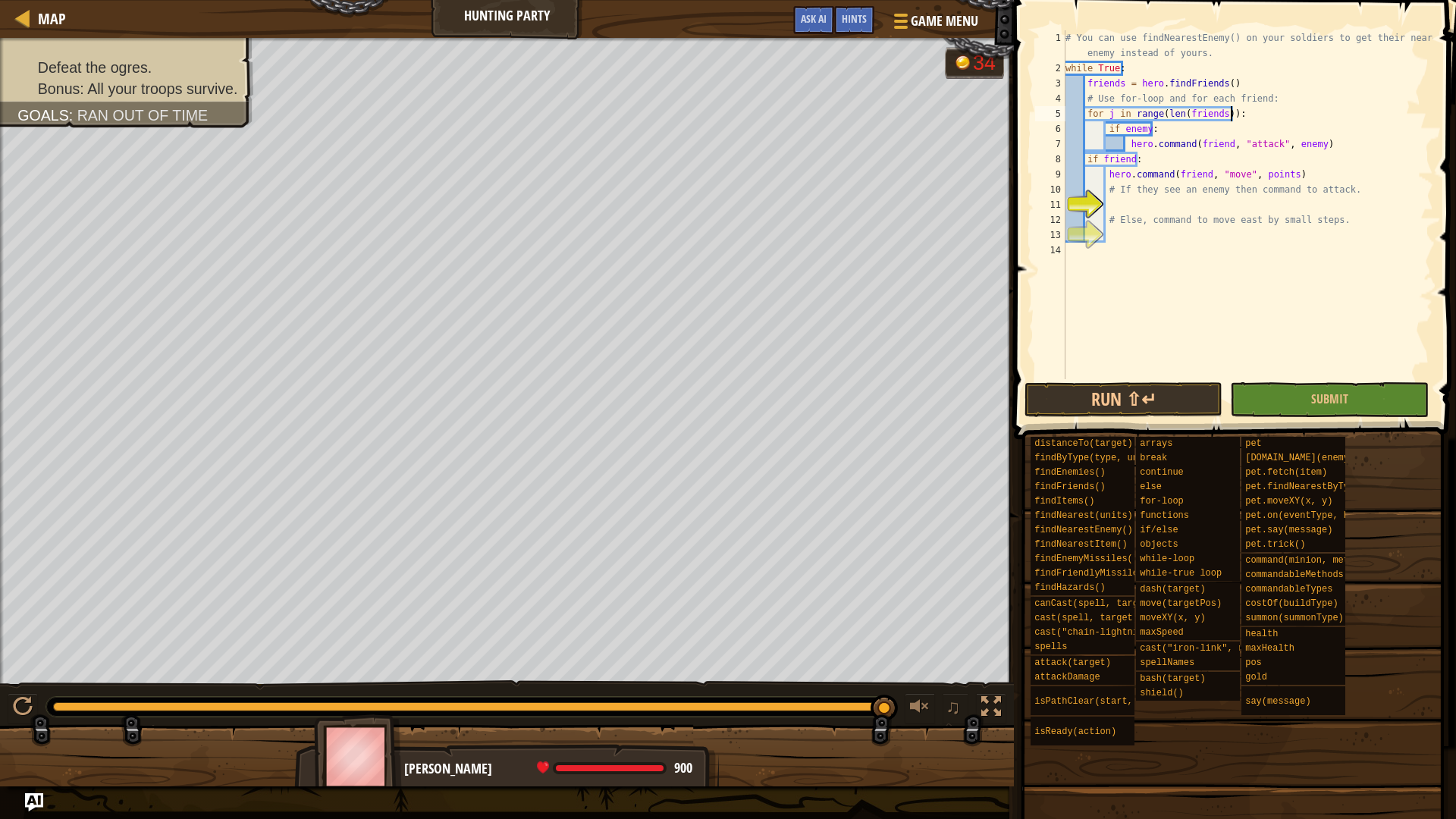
scroll to position [7, 2]
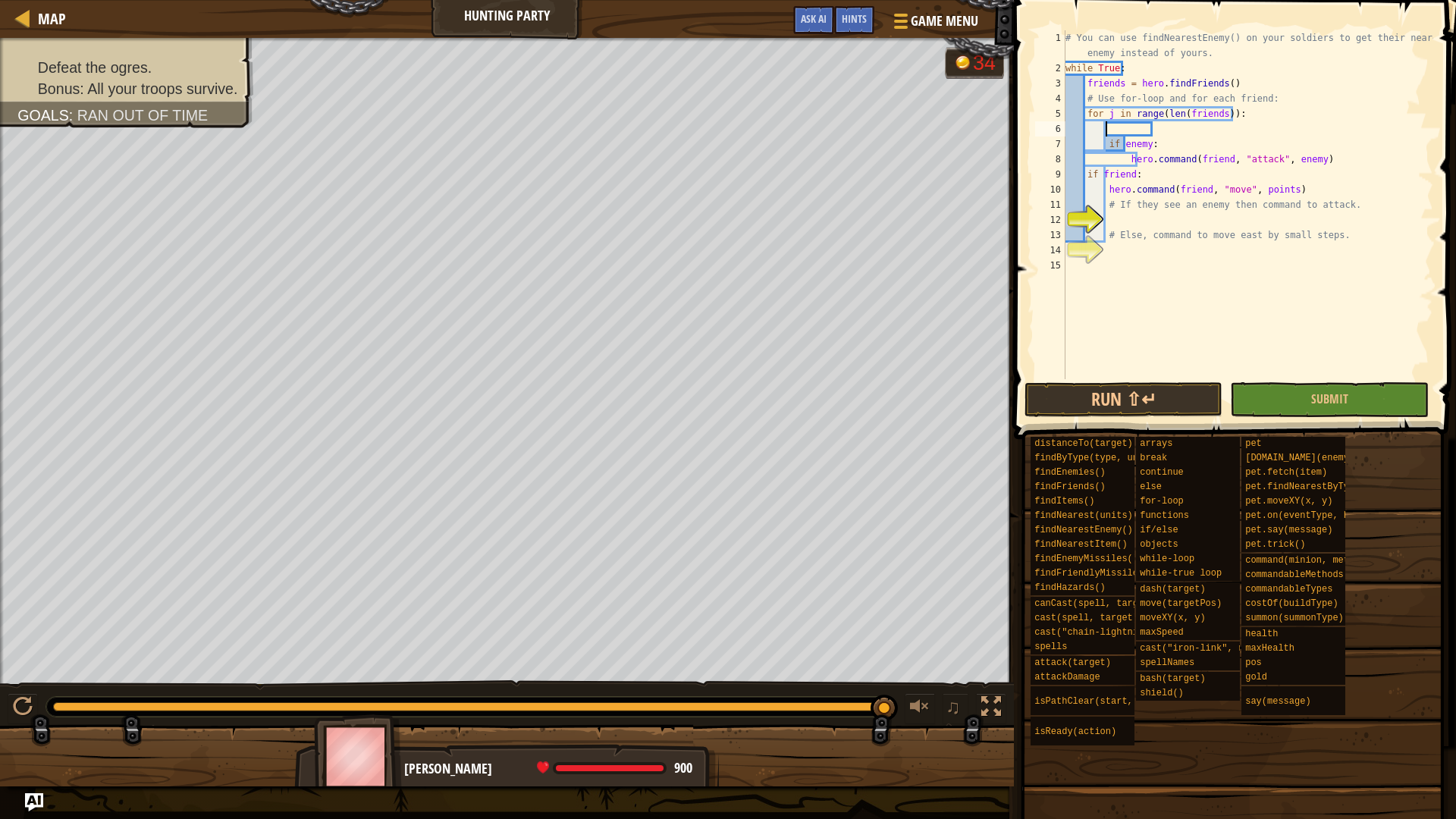
click at [1136, 128] on div "# You can use findNearestEnemy() on your soldiers to get their nearest enemy in…" at bounding box center [1247, 227] width 371 height 394
type textarea "e"
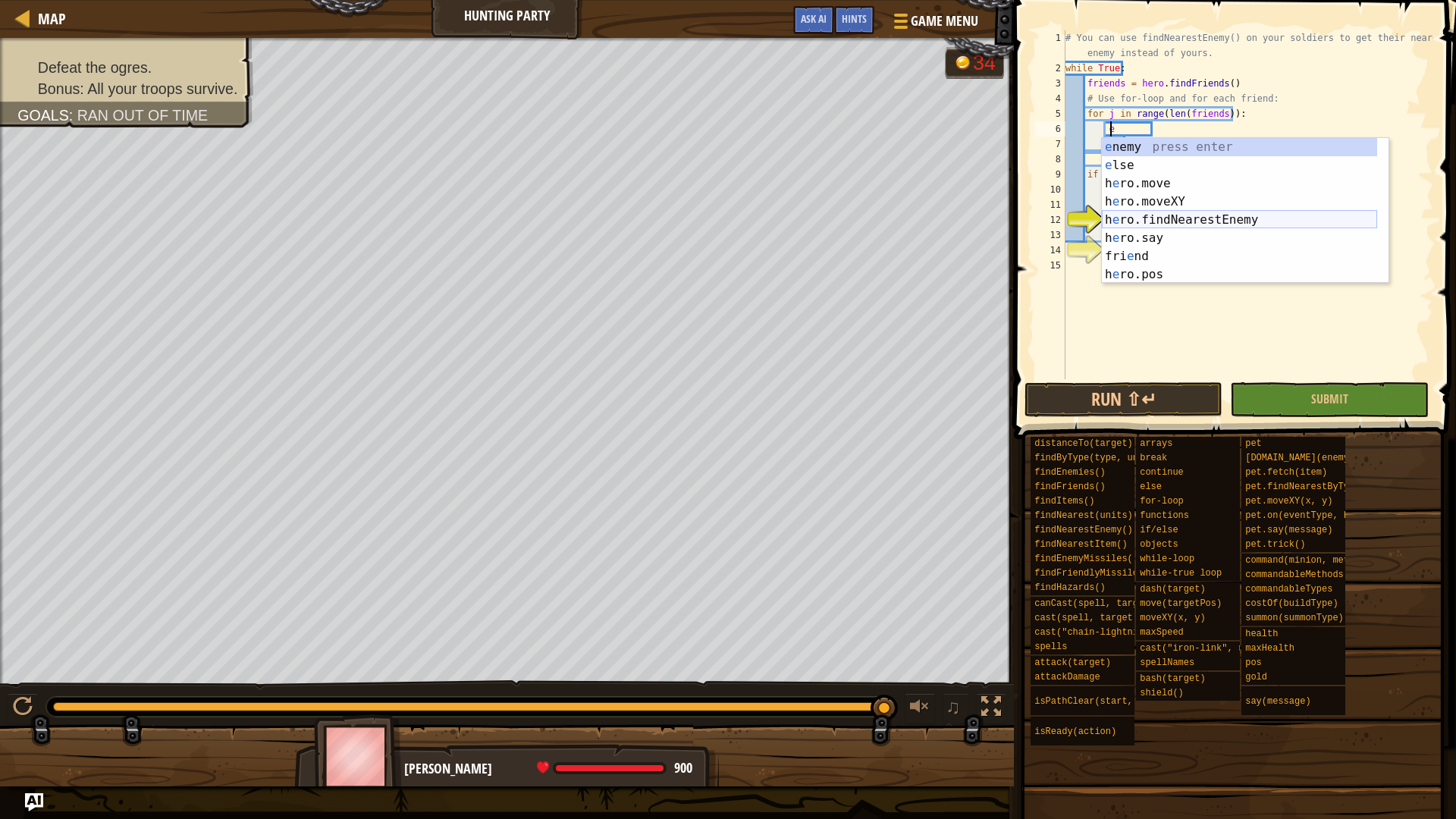
click at [1212, 214] on div "e nemy press enter e lse press enter h e ro.move press enter h e ro.moveXY pres…" at bounding box center [1239, 229] width 275 height 182
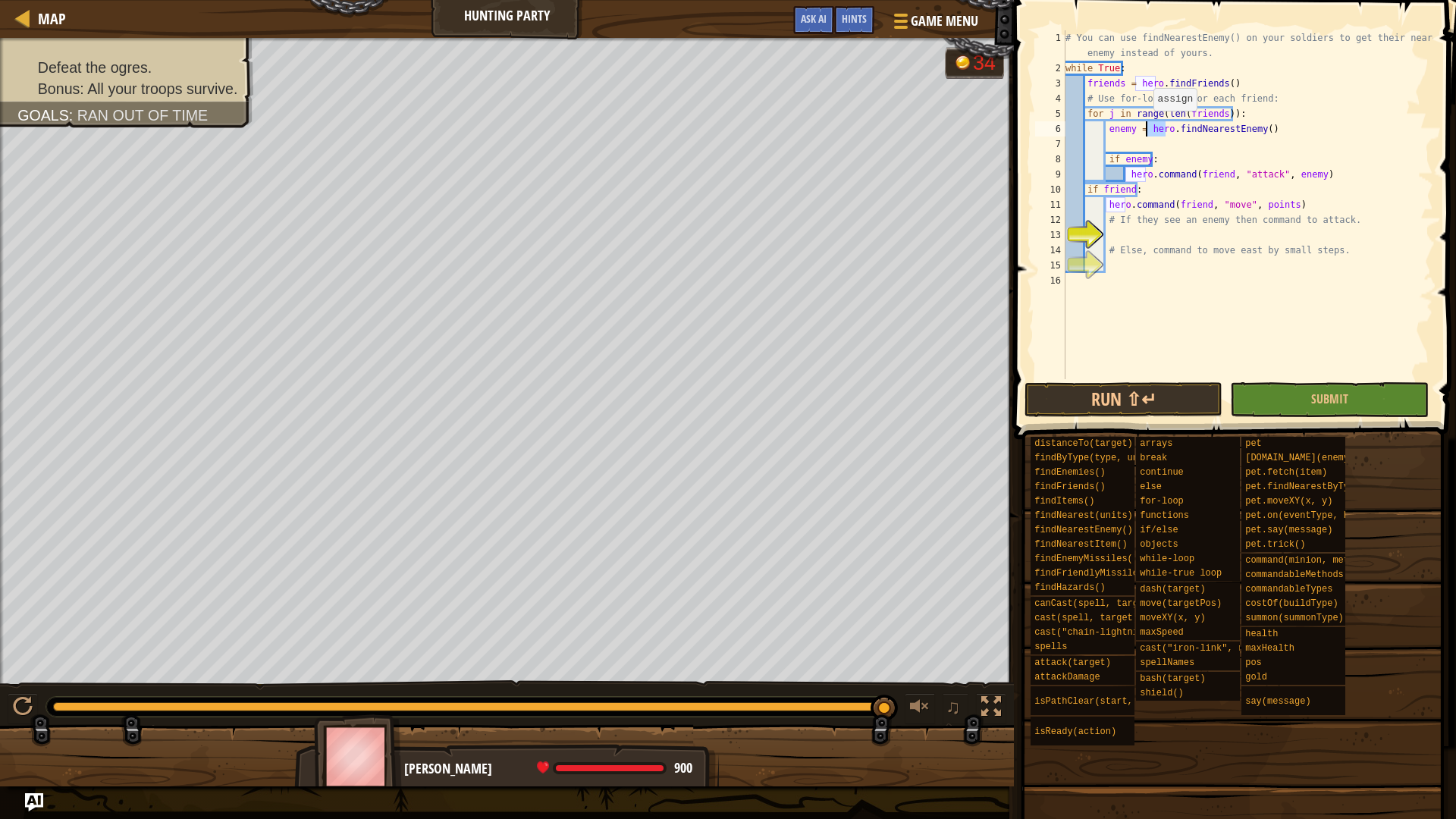
drag, startPoint x: 1164, startPoint y: 130, endPoint x: 1145, endPoint y: 125, distance: 19.6
click at [1145, 125] on div "# You can use findNearestEnemy() on your soldiers to get their nearest enemy in…" at bounding box center [1247, 227] width 371 height 394
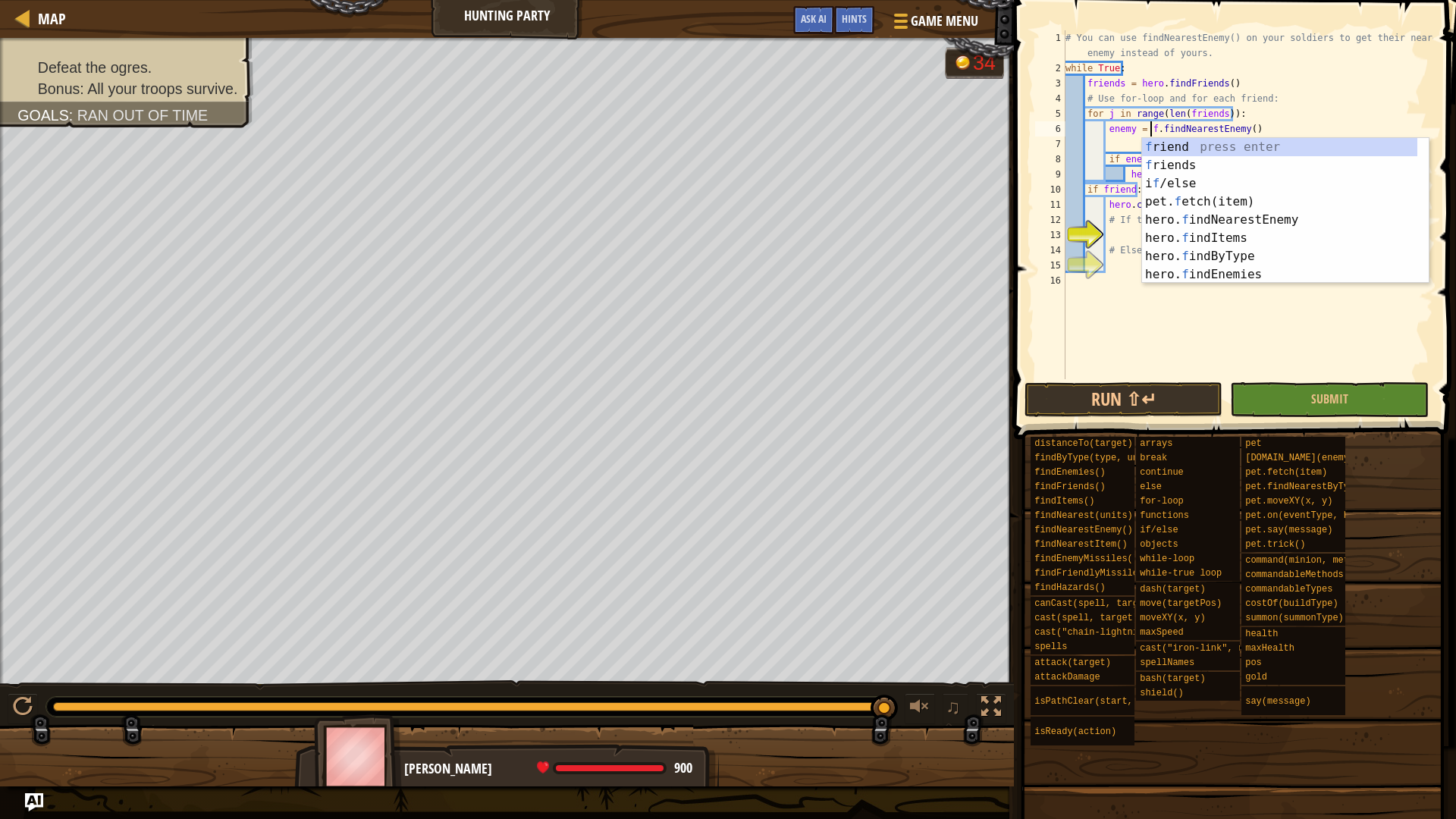
scroll to position [7, 7]
click at [1254, 144] on div "f riend press enter f riends press enter i f /else press enter pet. f etch(item…" at bounding box center [1279, 229] width 275 height 182
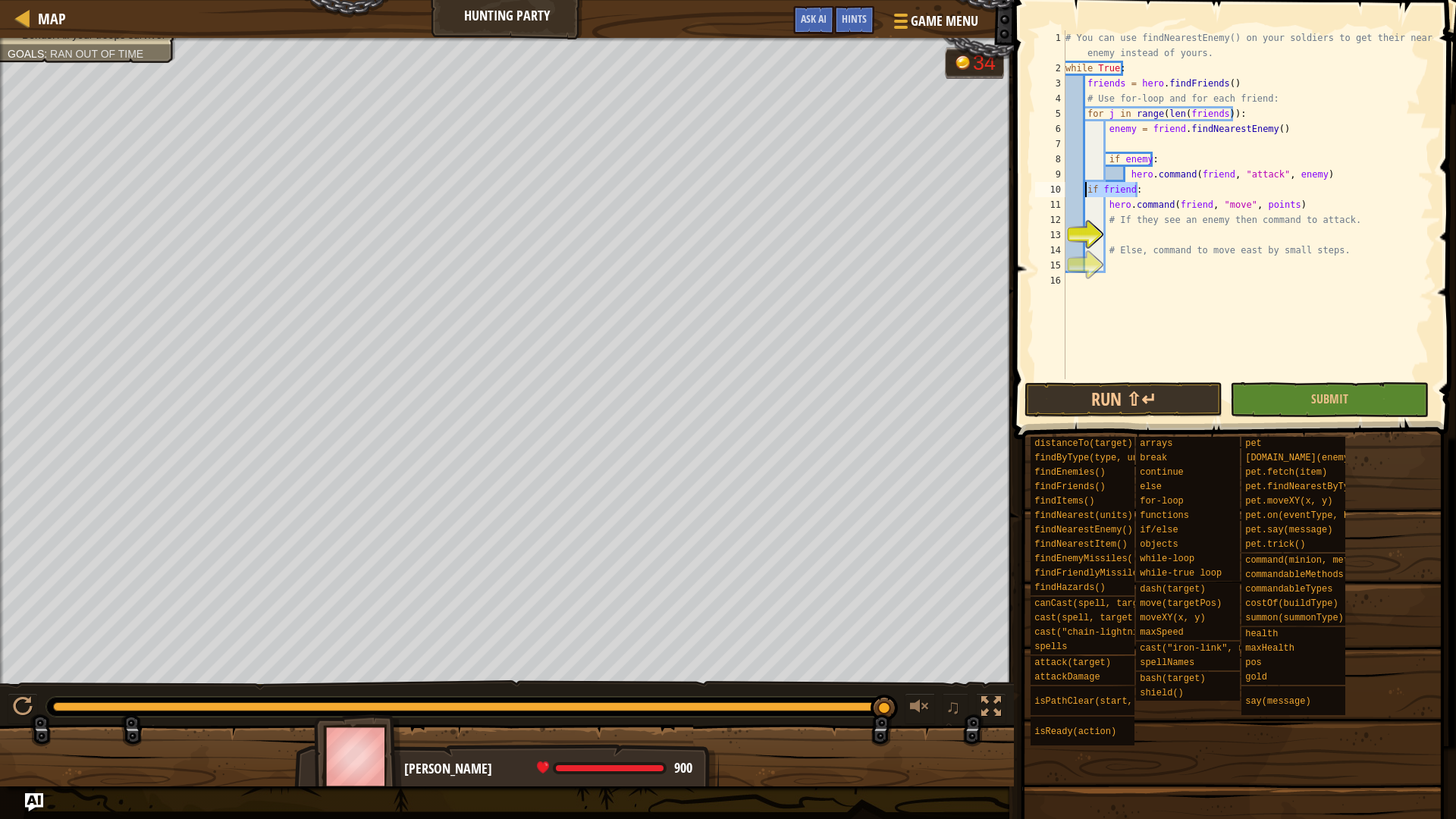
drag, startPoint x: 1145, startPoint y: 190, endPoint x: 1086, endPoint y: 193, distance: 59.1
click at [1086, 193] on div "# You can use findNearestEnemy() on your soldiers to get their nearest enemy in…" at bounding box center [1247, 227] width 371 height 394
type textarea "if friend:"
click at [1319, 172] on div "# You can use findNearestEnemy() on your soldiers to get their nearest enemy in…" at bounding box center [1247, 227] width 371 height 394
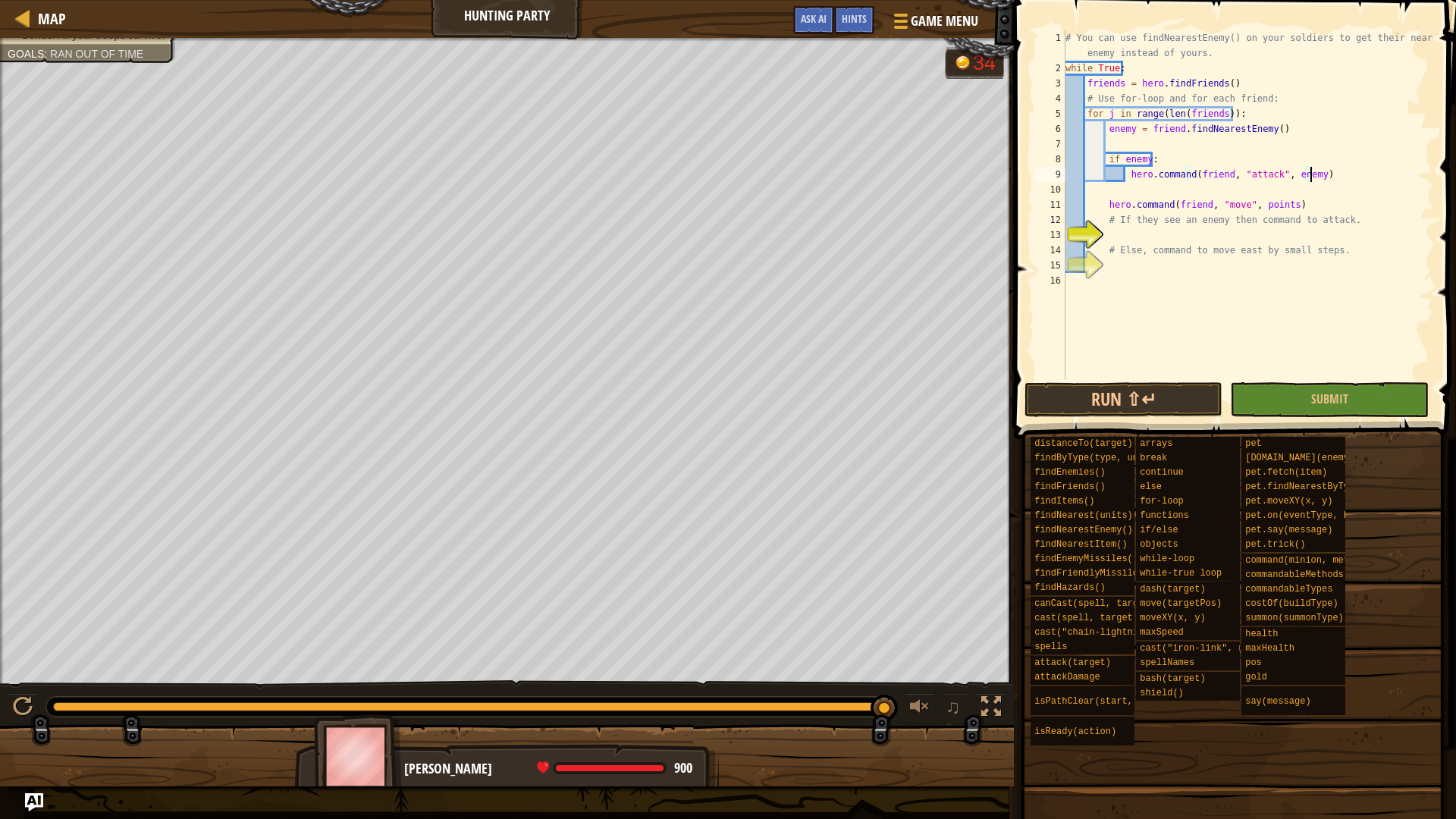
type textarea "hero.command(friend, "attack", enemy)"
type textarea "e"
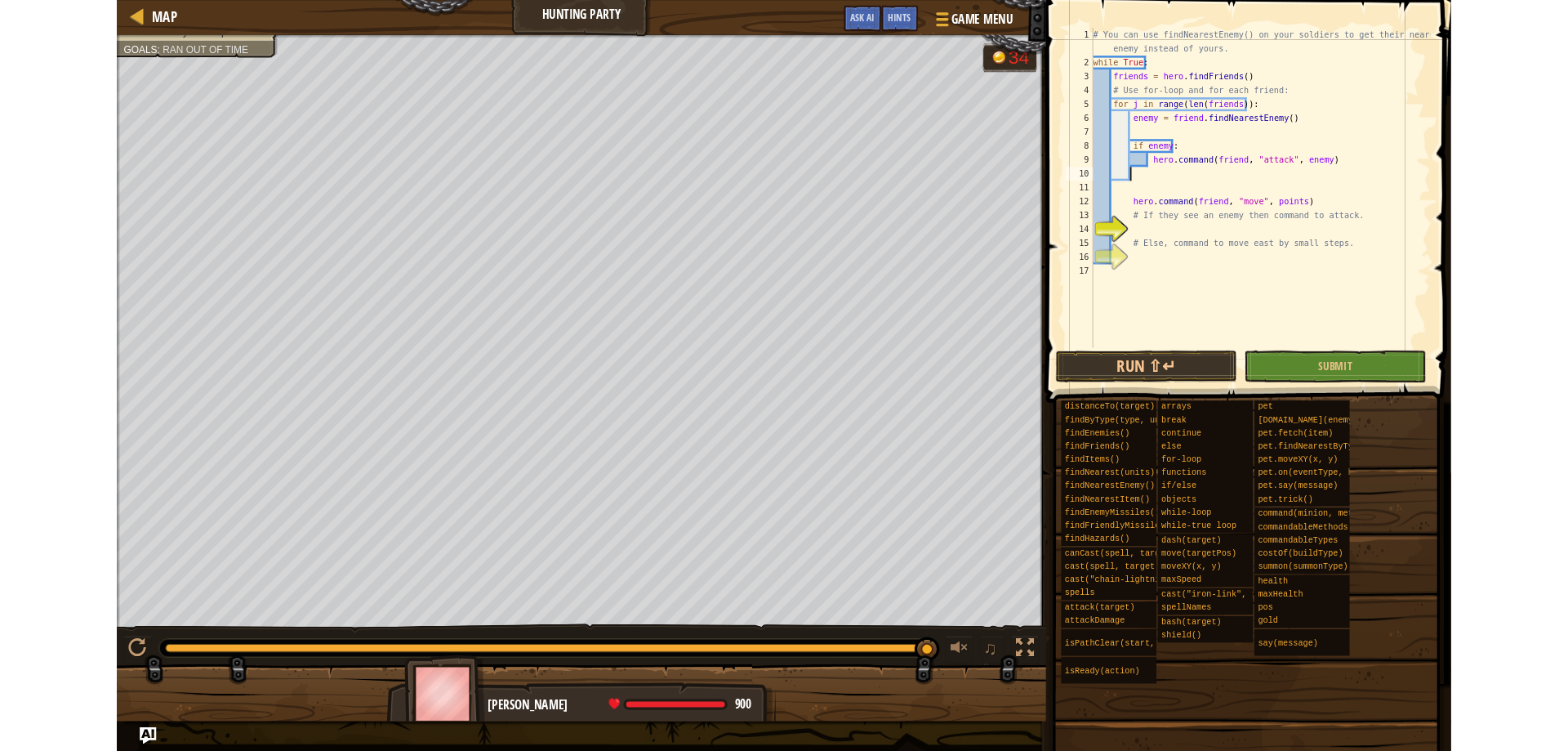
scroll to position [7, 3]
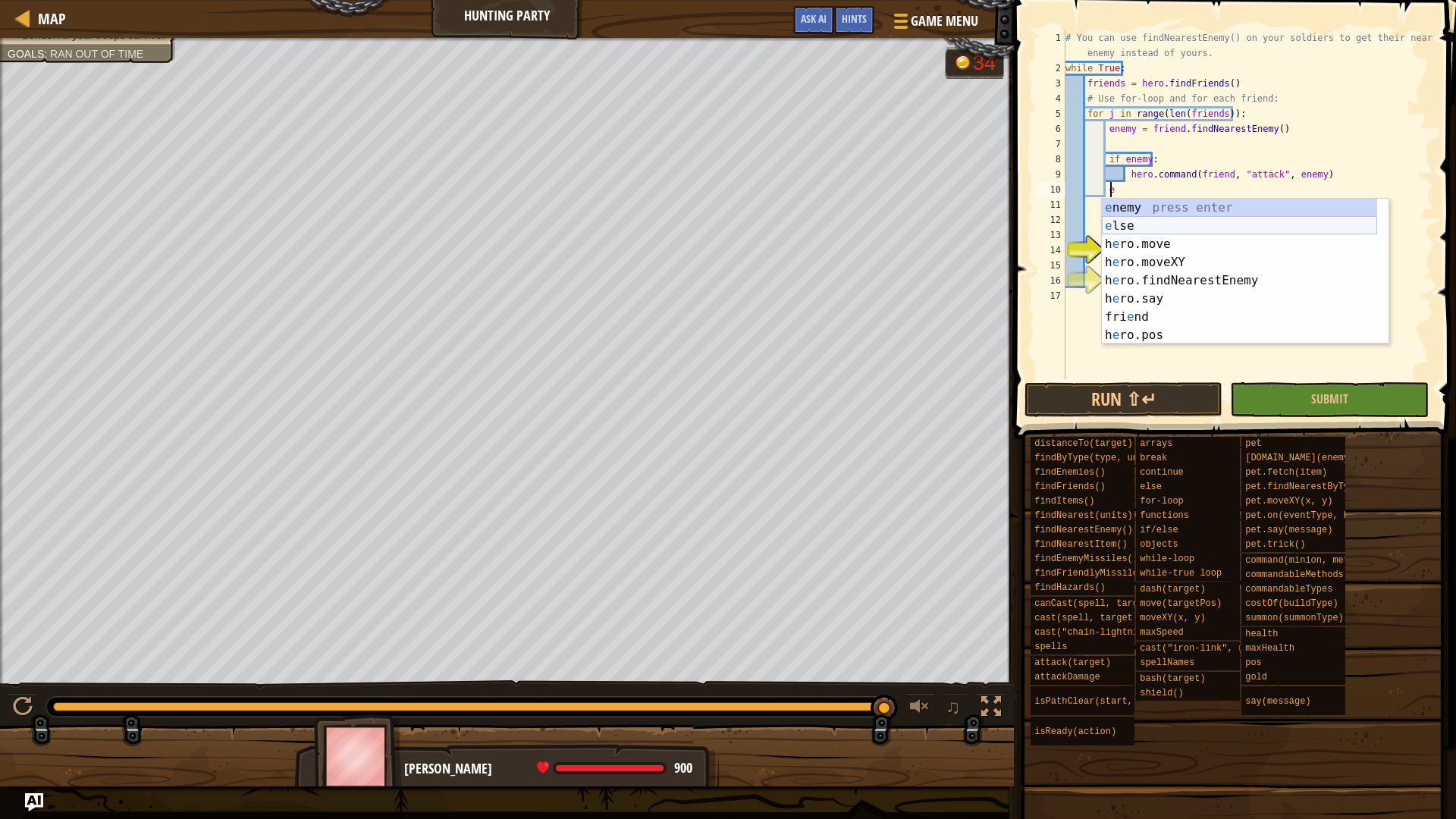
click at [1217, 221] on div "e nemy press enter e lse press enter h e ro.move press enter h e ro.moveXY pres…" at bounding box center [1239, 290] width 275 height 182
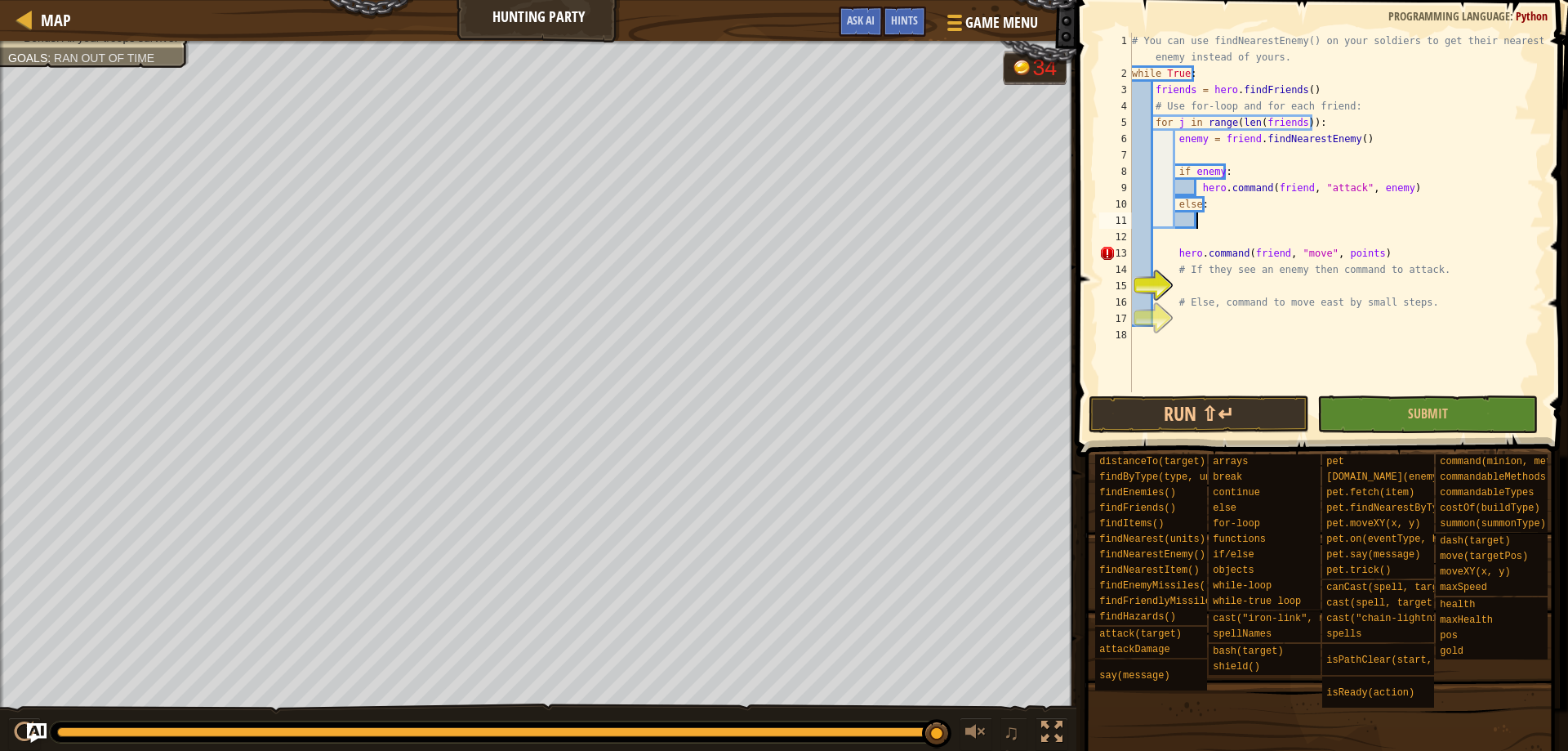
scroll to position [7, 0]
paste textarea "hero.command(friend, "move", {"x": friend.pos.x +5, "y" : friend.pos.y })"
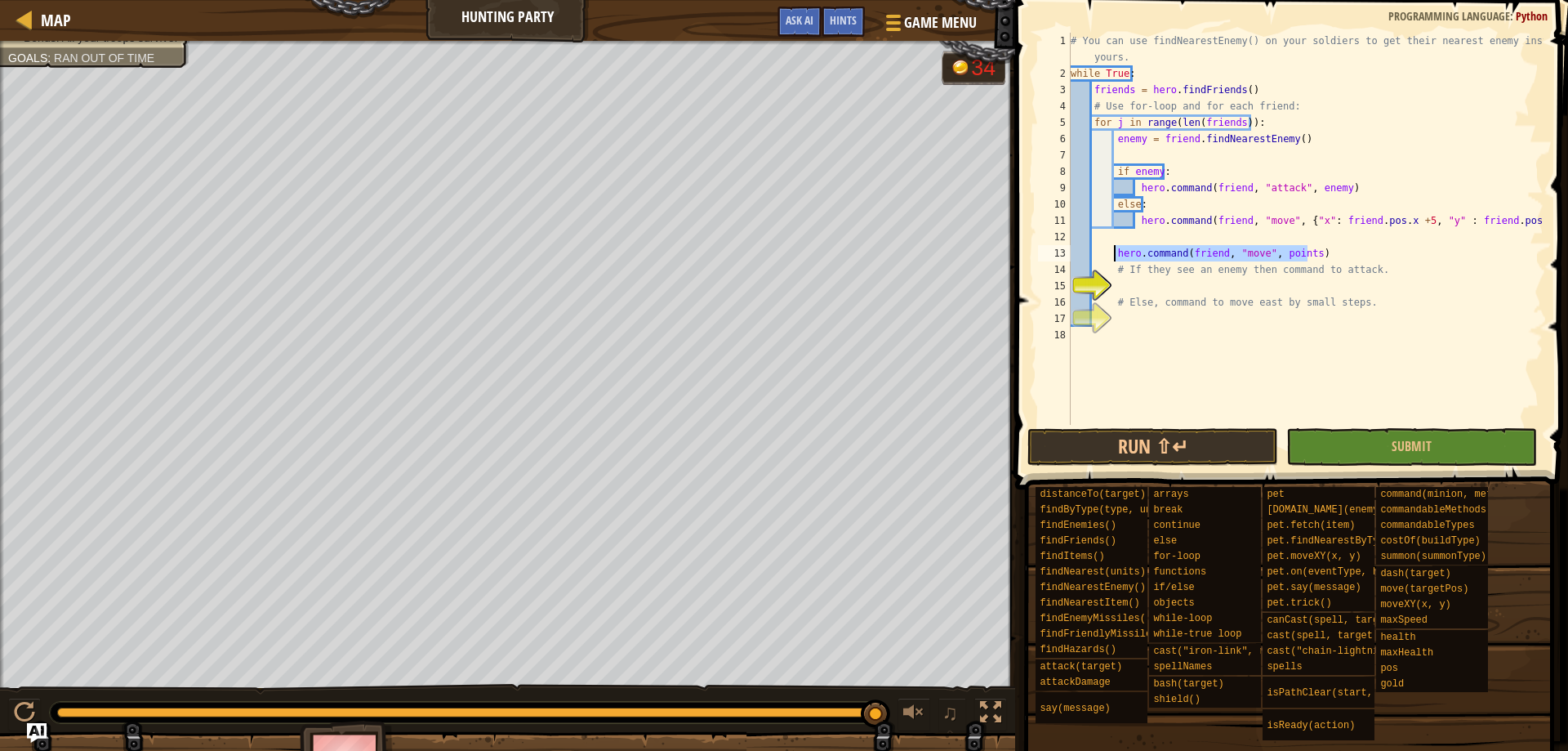
drag, startPoint x: 1355, startPoint y: 253, endPoint x: 1114, endPoint y: 258, distance: 241.1
click at [1114, 258] on div "# You can use findNearestEnemy() on your soldiers to get their nearest enemy in…" at bounding box center [1305, 254] width 476 height 441
type textarea "hero.command(friend, "move", points)"
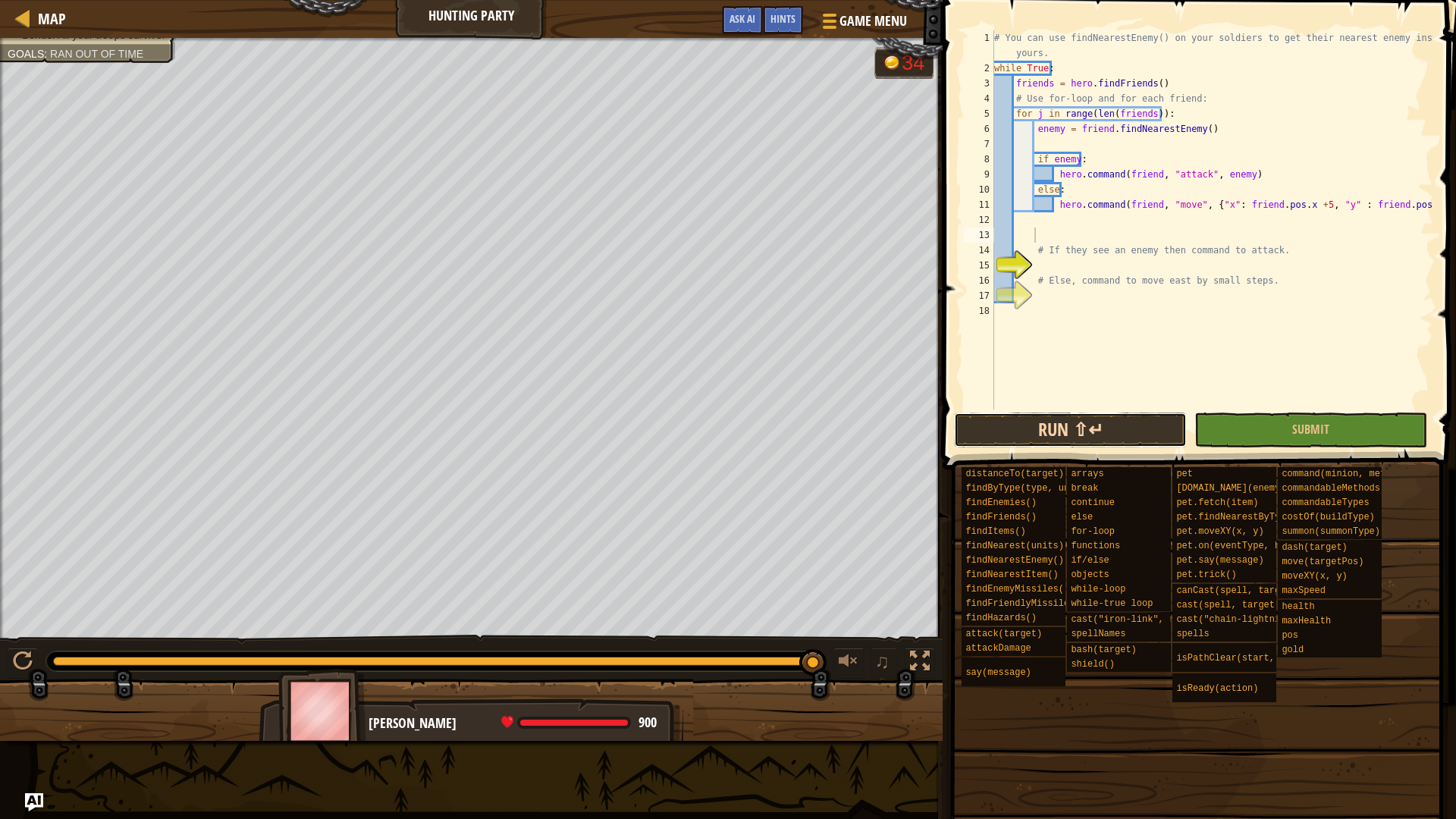
click at [1134, 440] on button "Run ⇧↵" at bounding box center [1070, 430] width 233 height 35
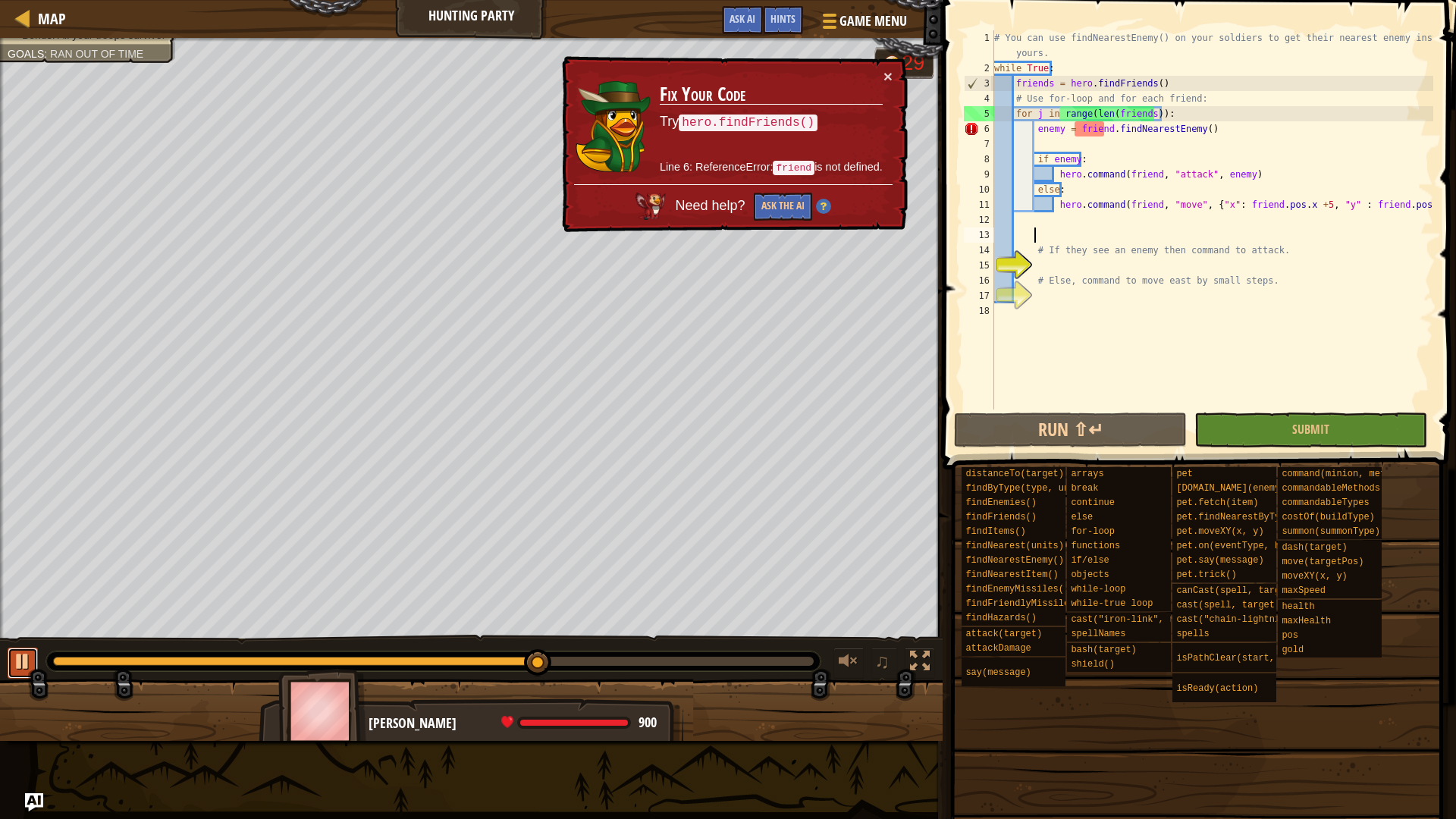
click at [15, 667] on div at bounding box center [23, 661] width 20 height 20
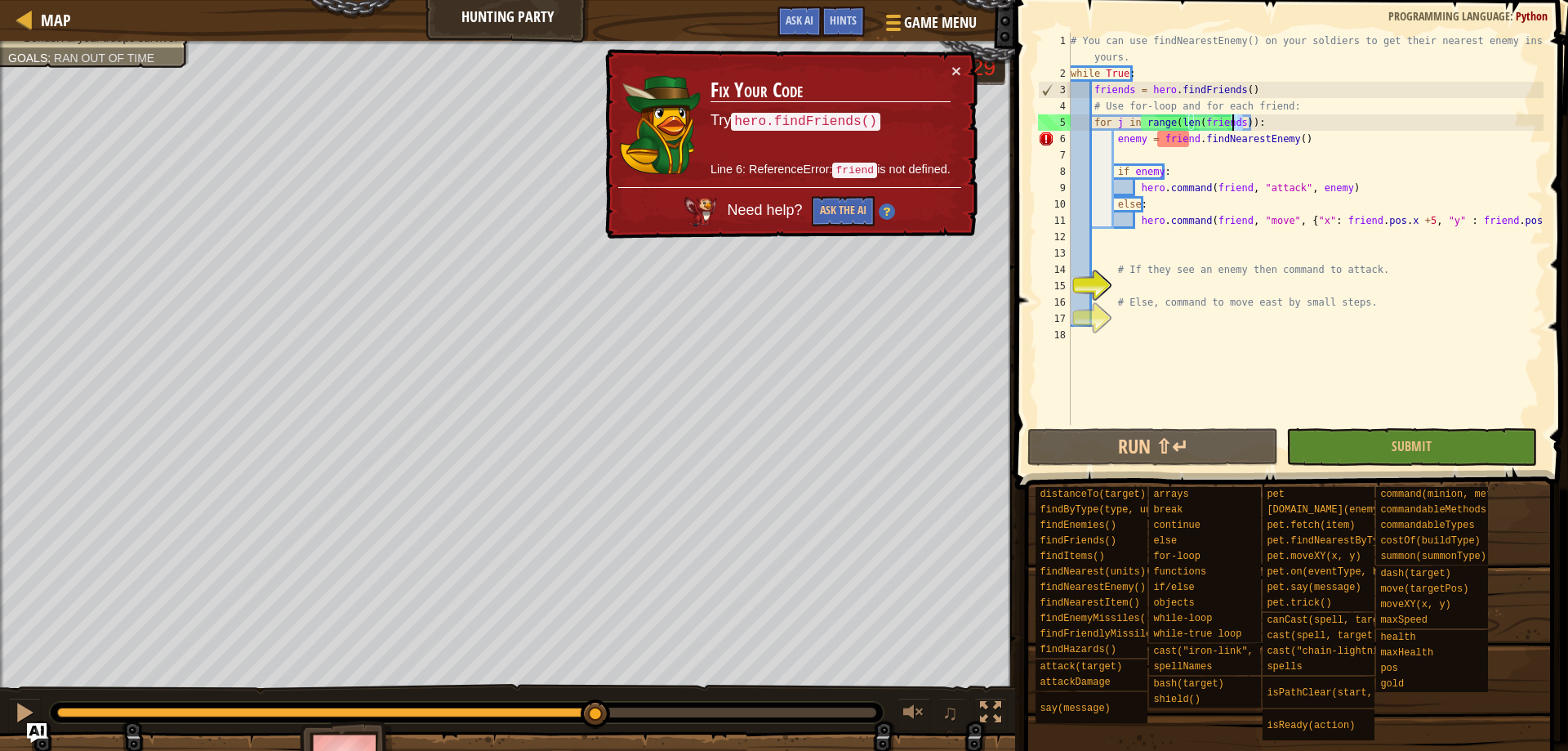
drag, startPoint x: 1241, startPoint y: 127, endPoint x: 1233, endPoint y: 129, distance: 8.2
click at [1233, 129] on div "# You can use findNearestEnemy() on your soldiers to get their nearest enemy in…" at bounding box center [1305, 254] width 476 height 441
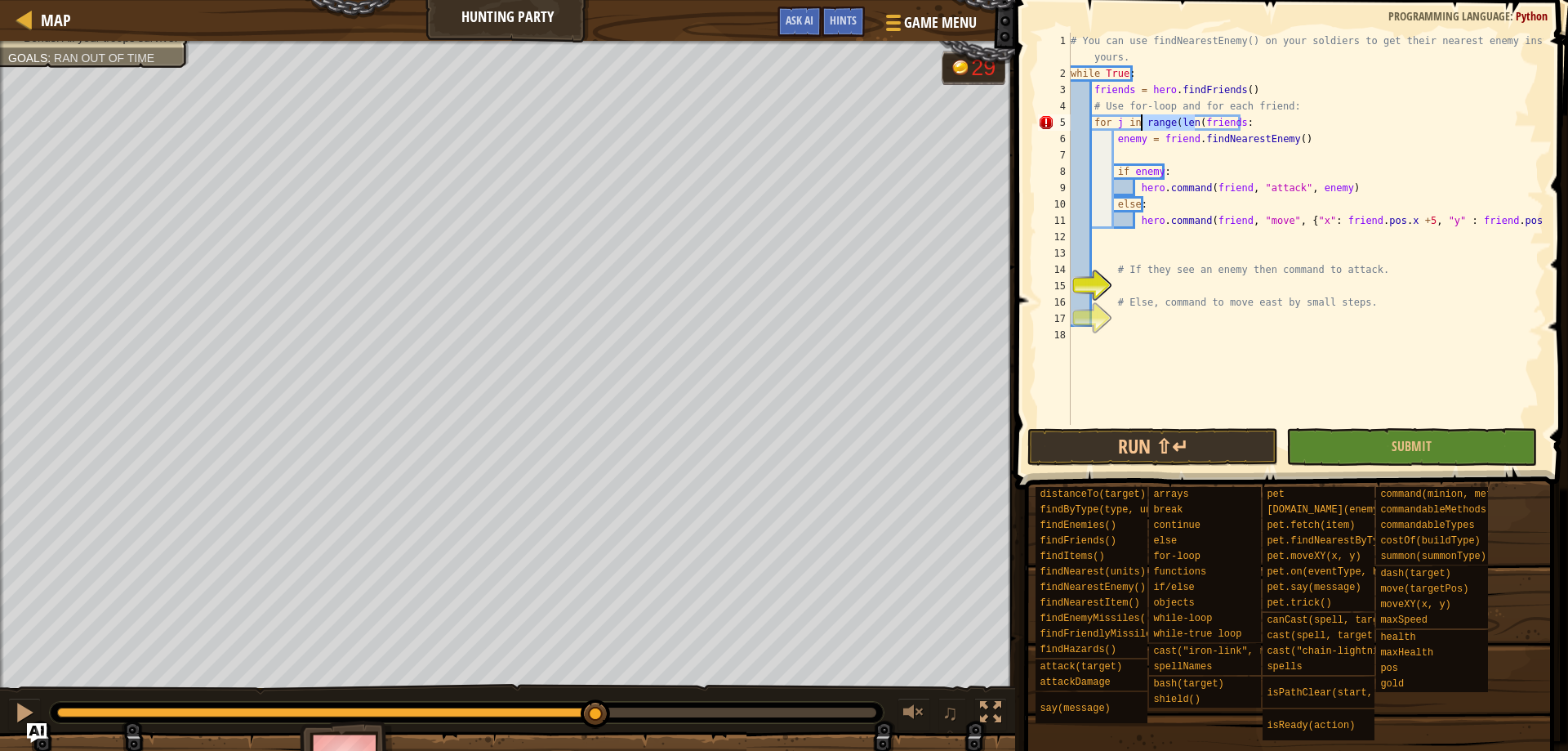
drag, startPoint x: 1194, startPoint y: 115, endPoint x: 1140, endPoint y: 124, distance: 54.7
click at [1140, 124] on div "# You can use findNearestEnemy() on your soldiers to get their nearest enemy in…" at bounding box center [1305, 254] width 476 height 441
click at [1114, 122] on div "# You can use findNearestEnemy() on your soldiers to get their nearest enemy in…" at bounding box center [1305, 254] width 476 height 441
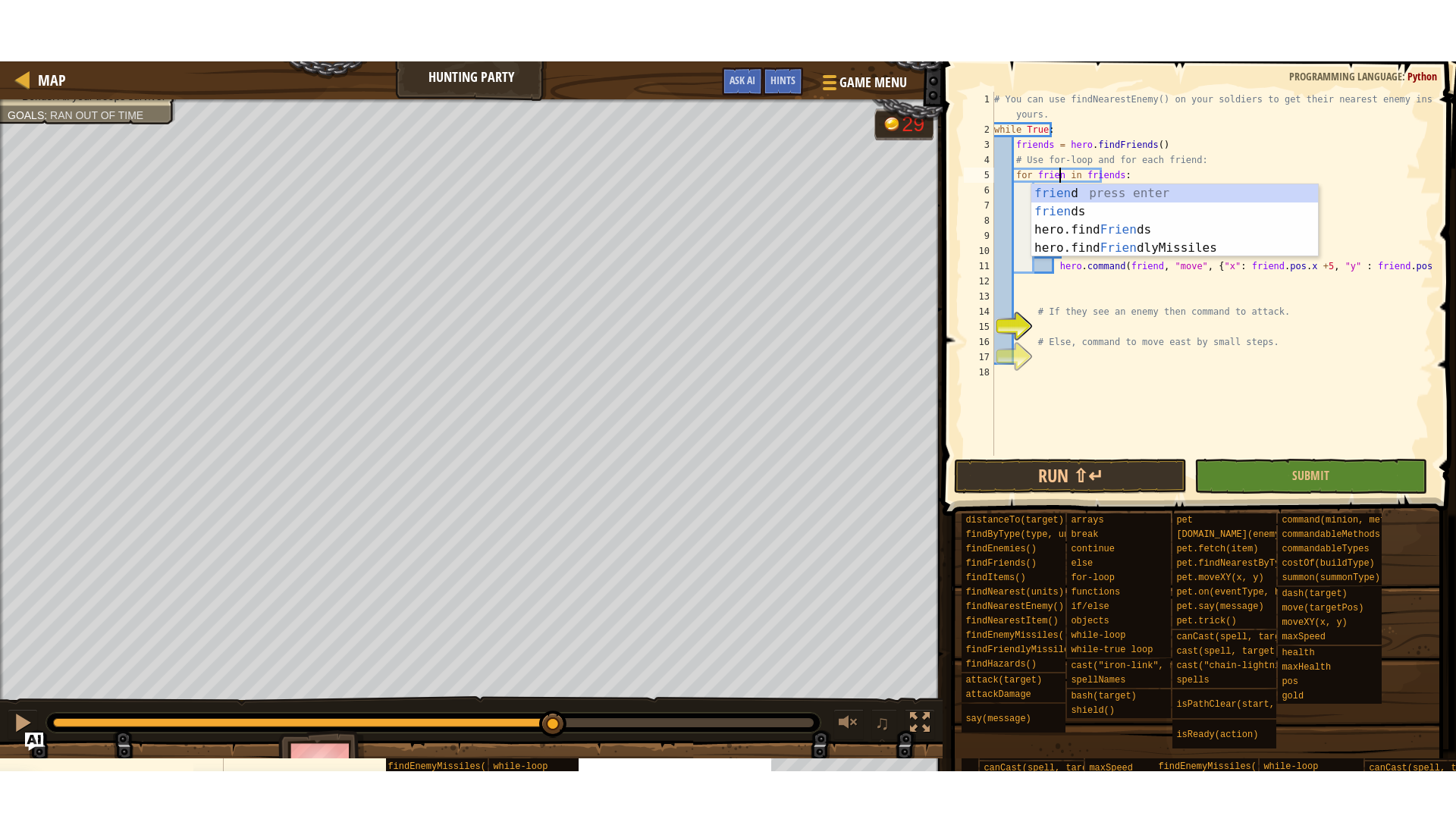
scroll to position [7, 5]
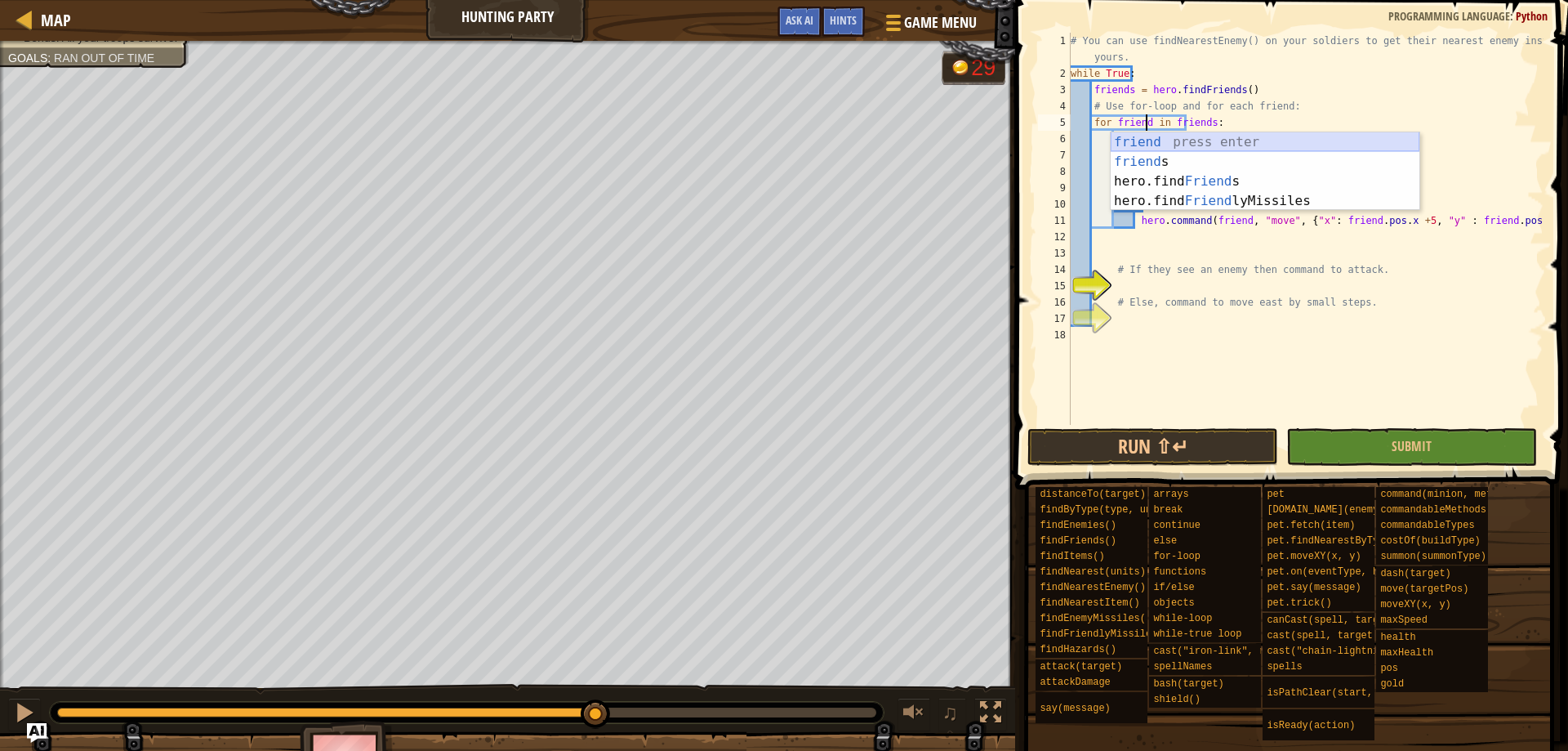
click at [1380, 137] on div "friend press enter friend s press enter hero.find Friend s press enter hero.fin…" at bounding box center [1265, 191] width 309 height 117
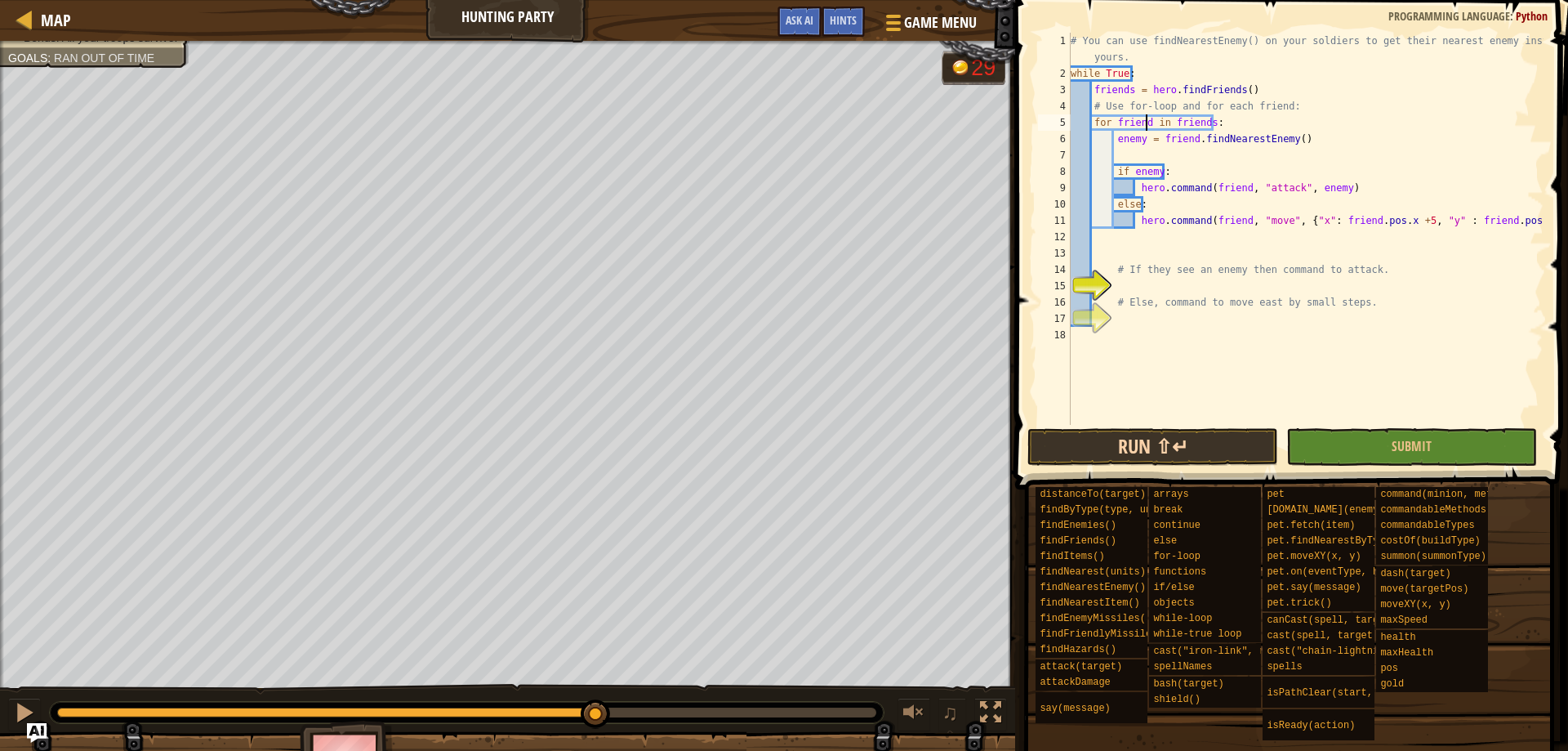
type textarea "for friend in friends:"
click at [1170, 454] on button "Run ⇧↵" at bounding box center [1153, 447] width 251 height 37
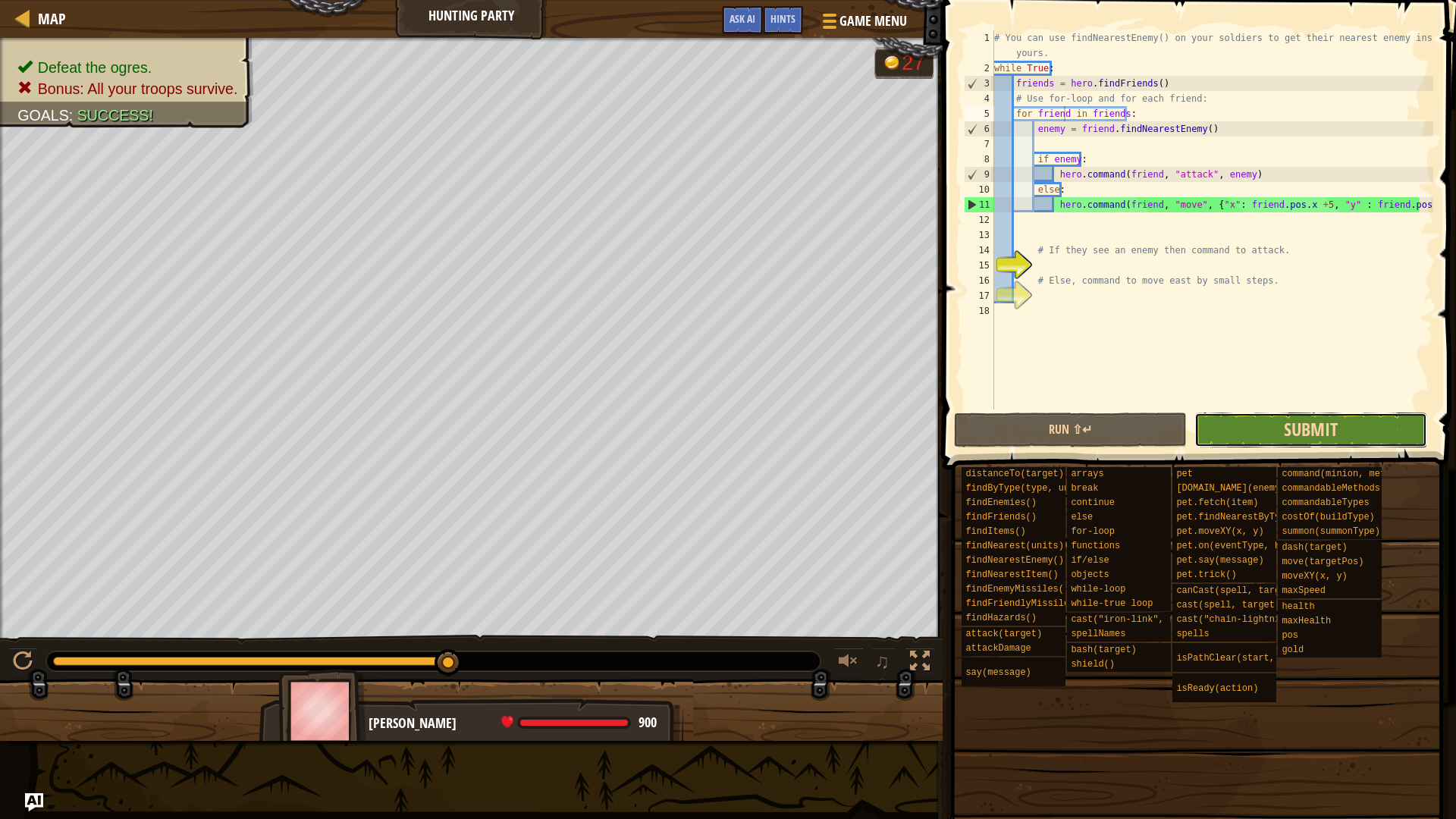
click at [1299, 430] on span "Submit" at bounding box center [1311, 428] width 54 height 24
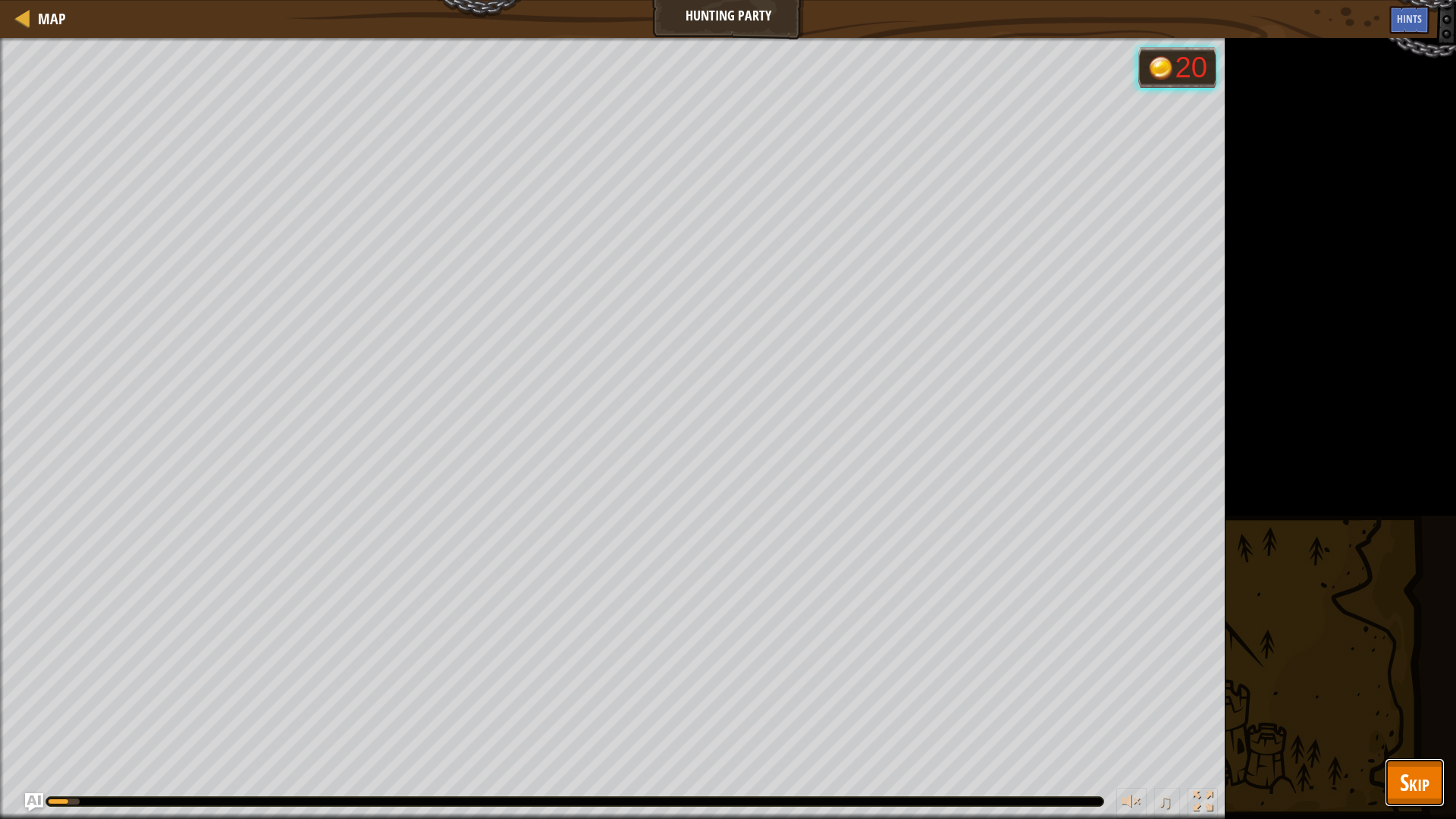
click at [1432, 769] on button "Skip" at bounding box center [1415, 782] width 60 height 49
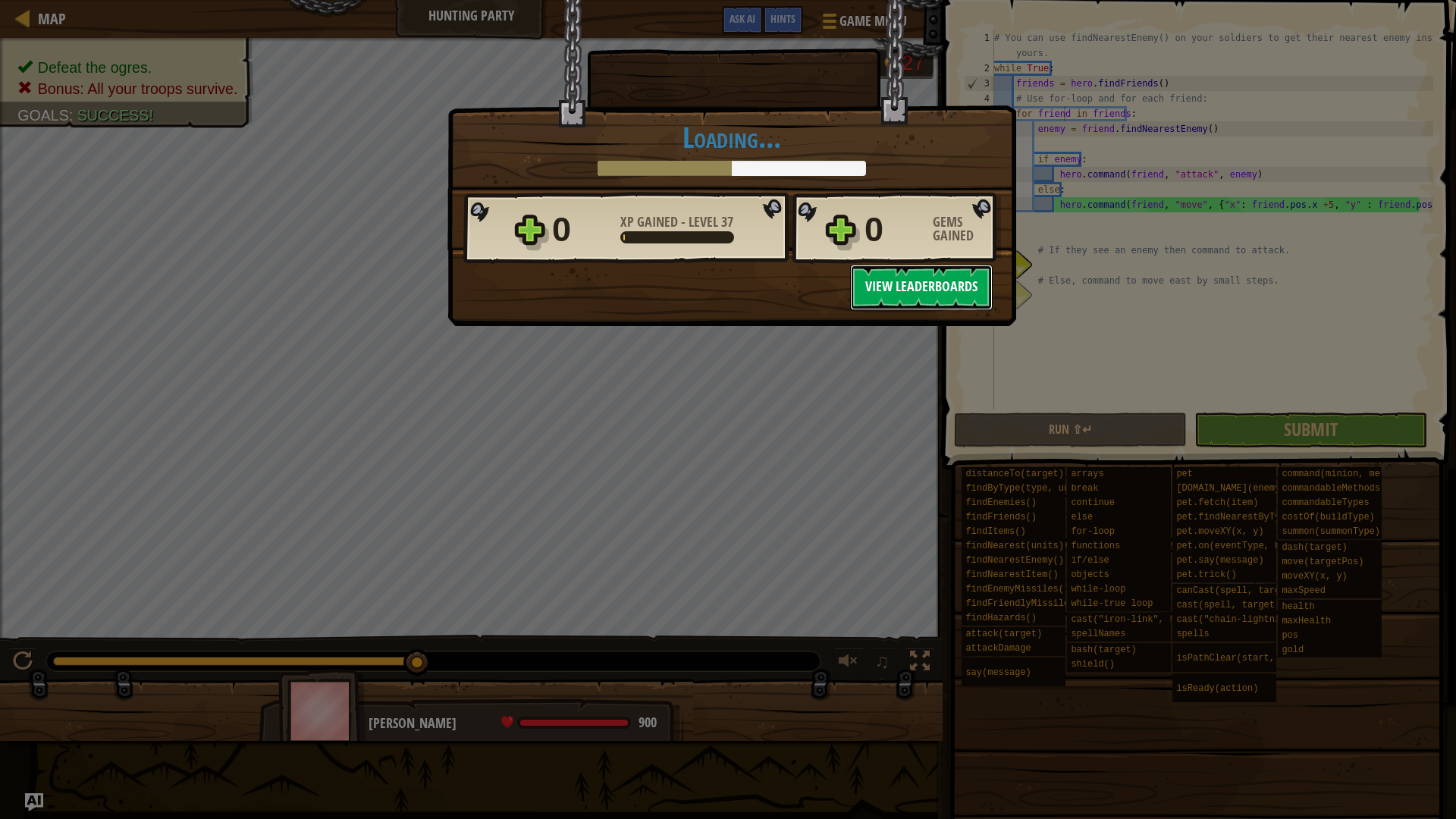
click at [952, 298] on button "View Leaderboards" at bounding box center [921, 286] width 143 height 45
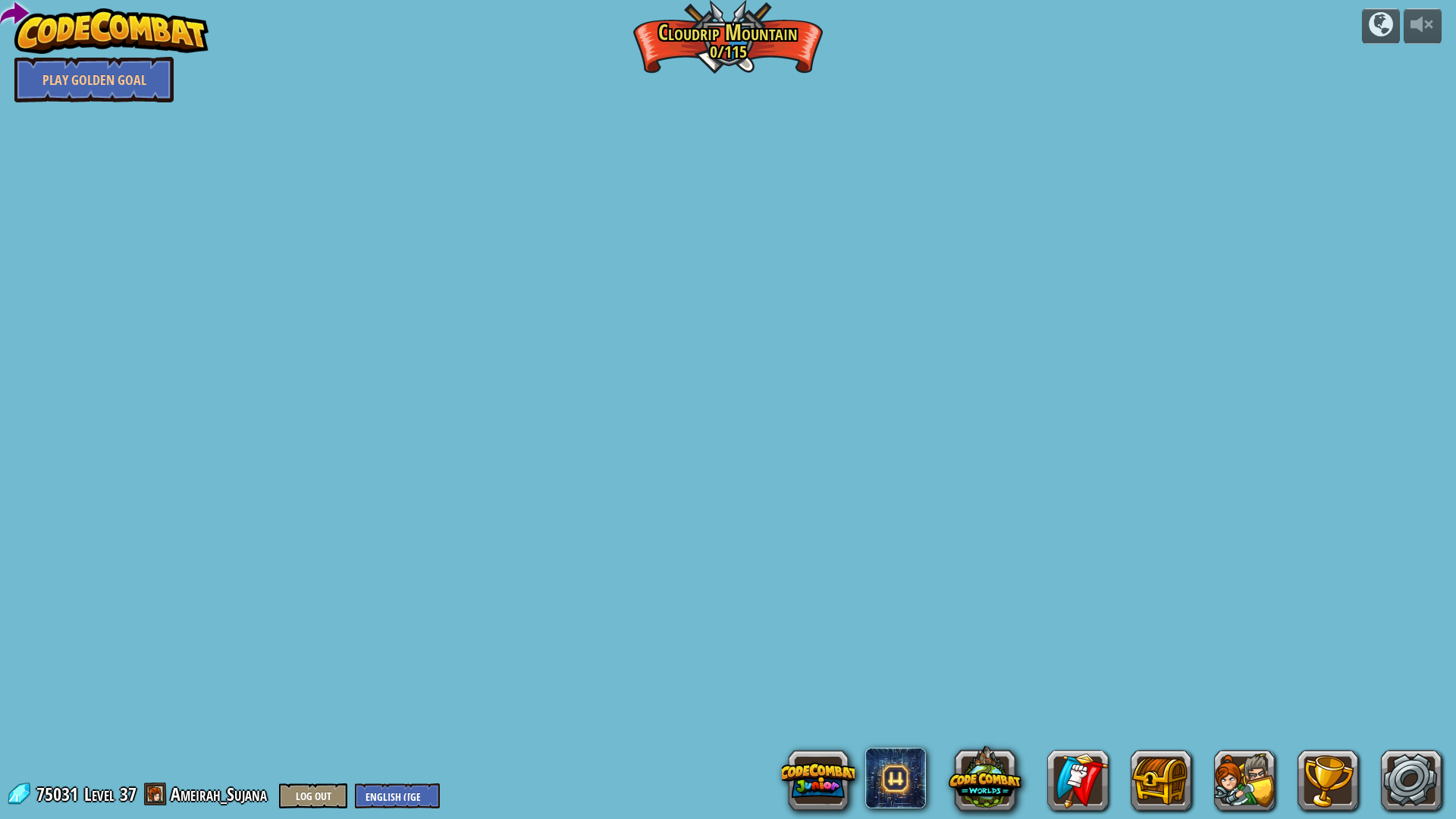
click at [663, 361] on div "powered by Play Golden Goal Medic School (Locked) Gathering of mushrooms can be…" at bounding box center [728, 410] width 1456 height 819
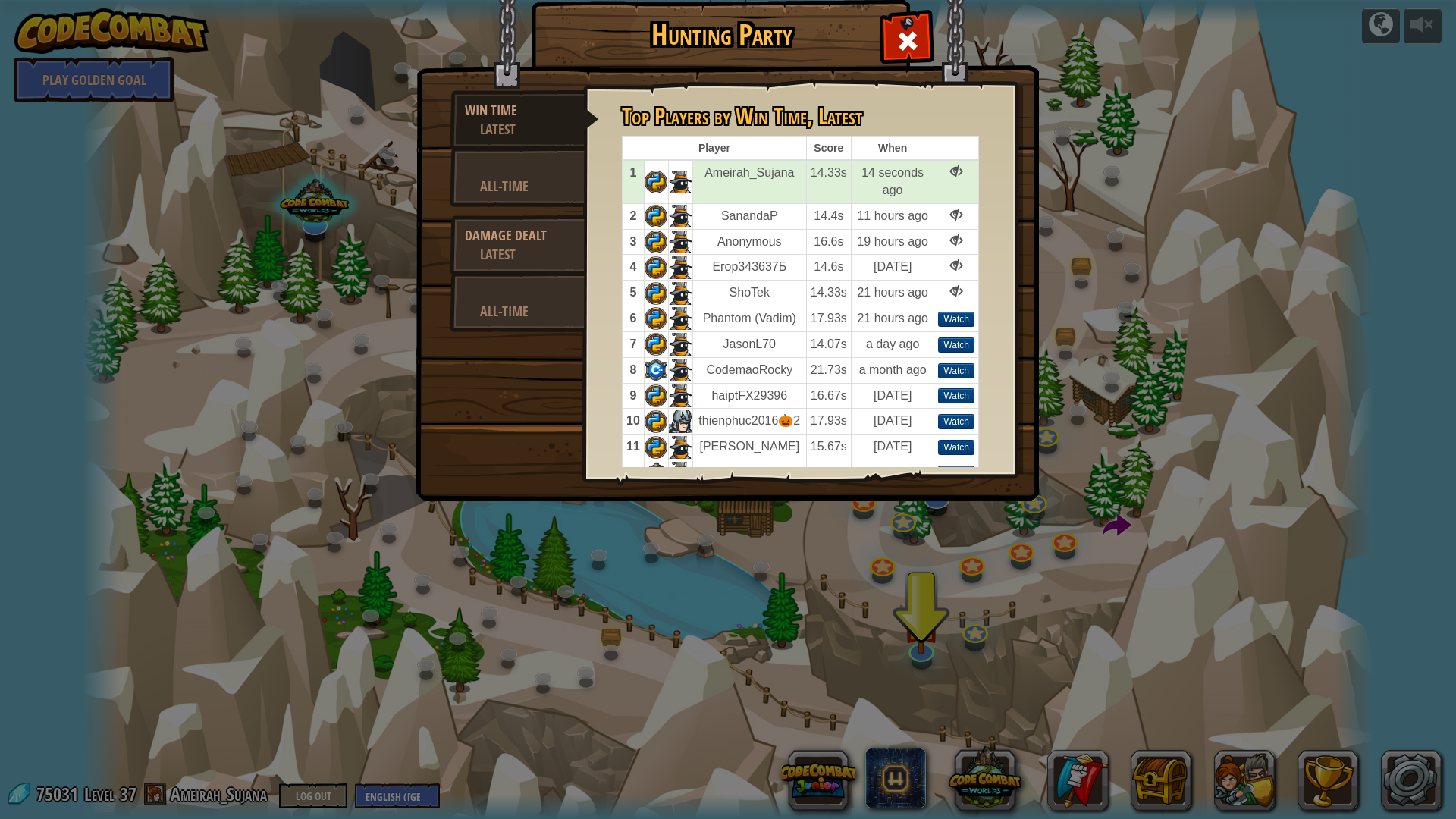
drag, startPoint x: 720, startPoint y: 258, endPoint x: 1036, endPoint y: 75, distance: 365.2
click at [1036, 75] on img at bounding box center [727, 229] width 624 height 542
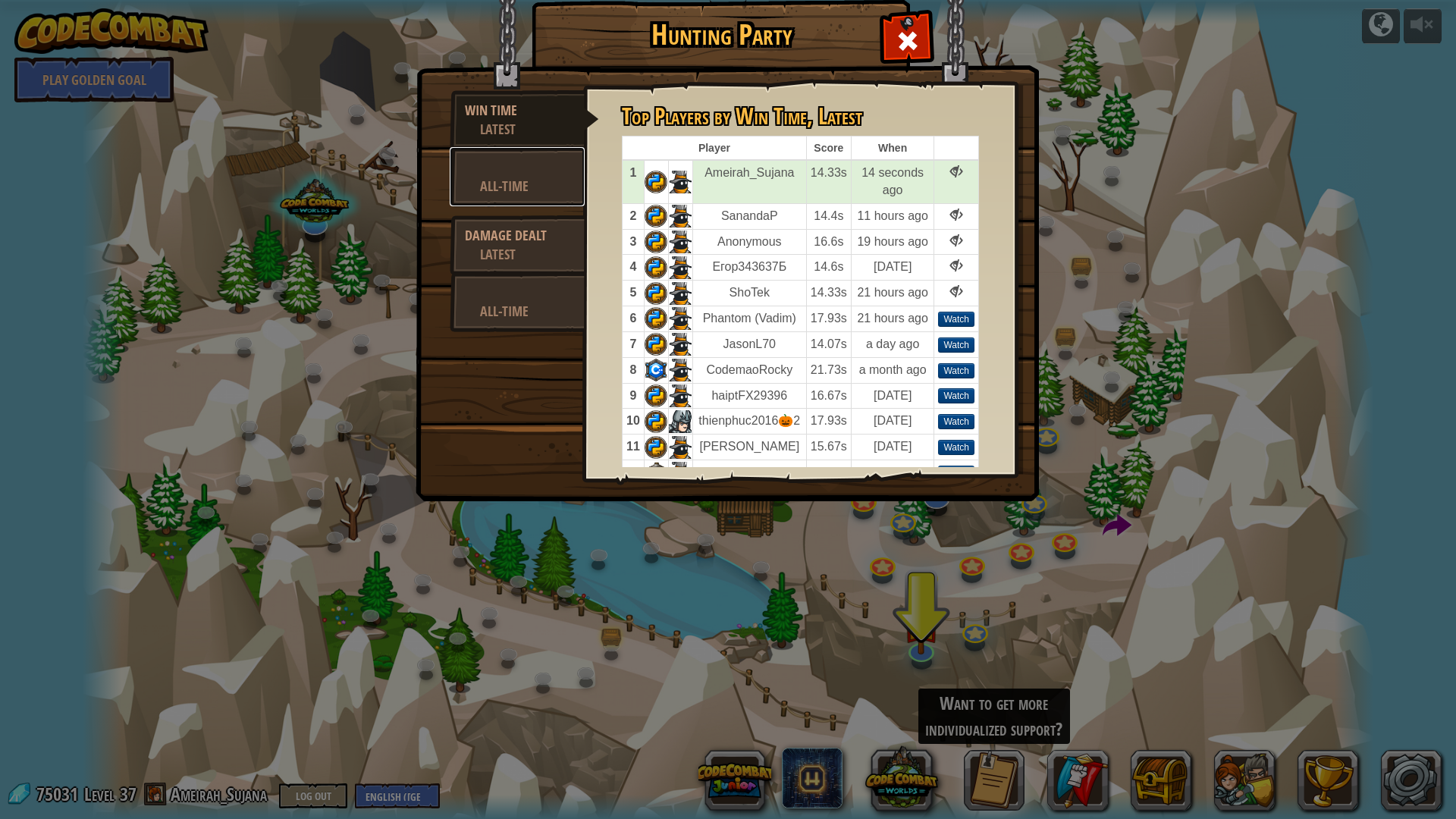
click at [531, 181] on div "All-Time" at bounding box center [524, 186] width 89 height 19
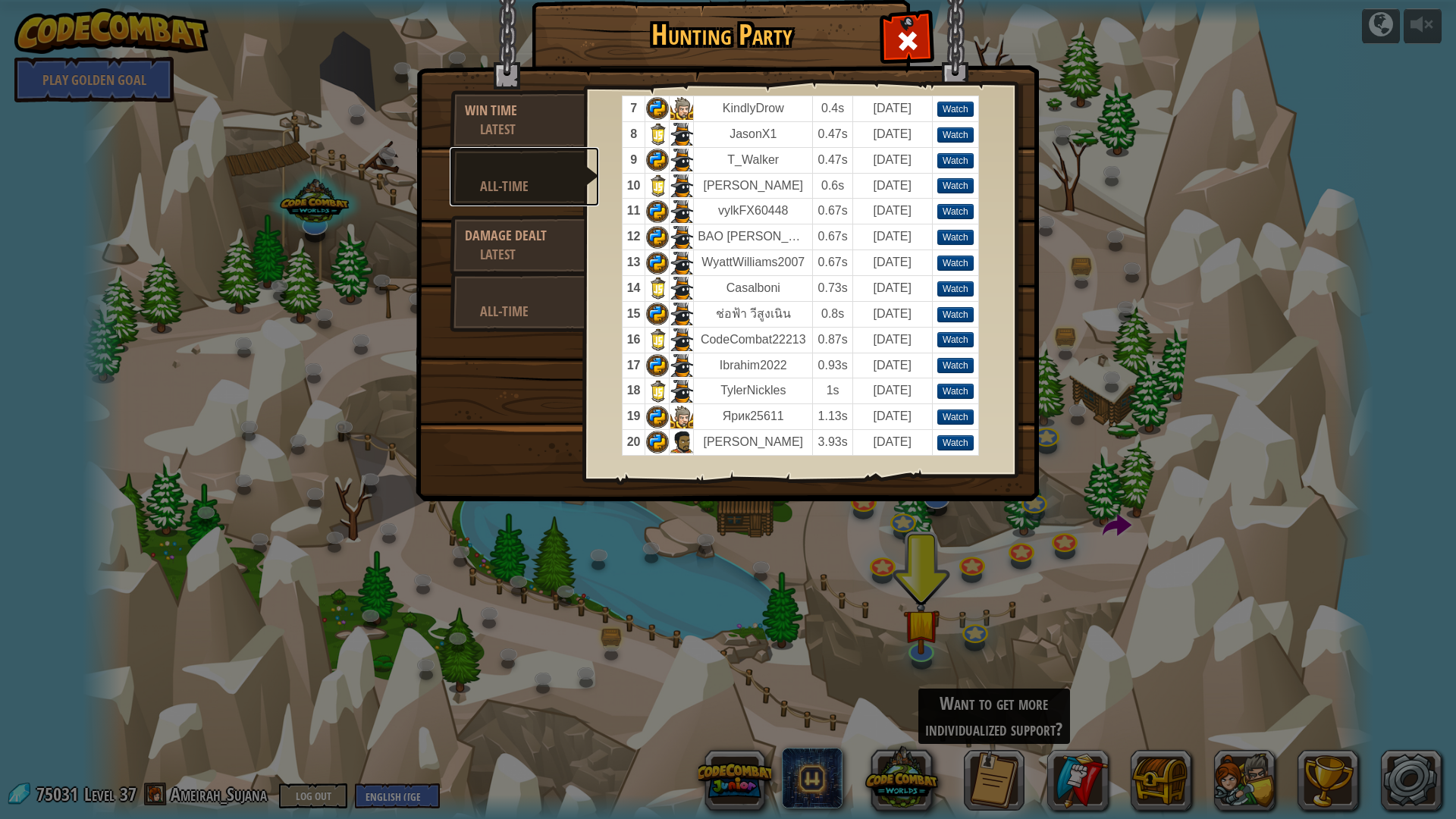
scroll to position [260, 0]
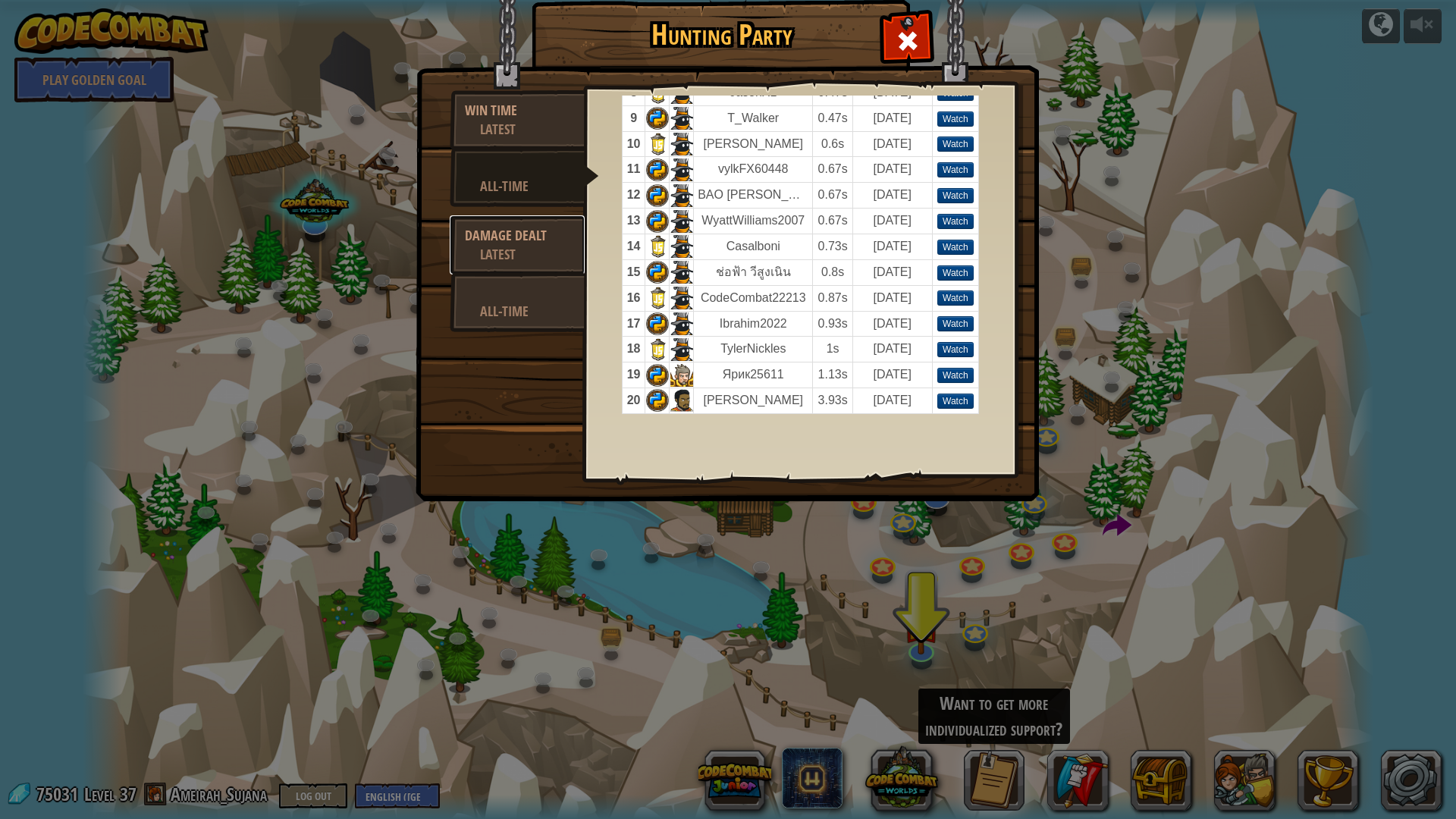
click at [520, 220] on link "Damage Dealt Latest" at bounding box center [517, 245] width 135 height 59
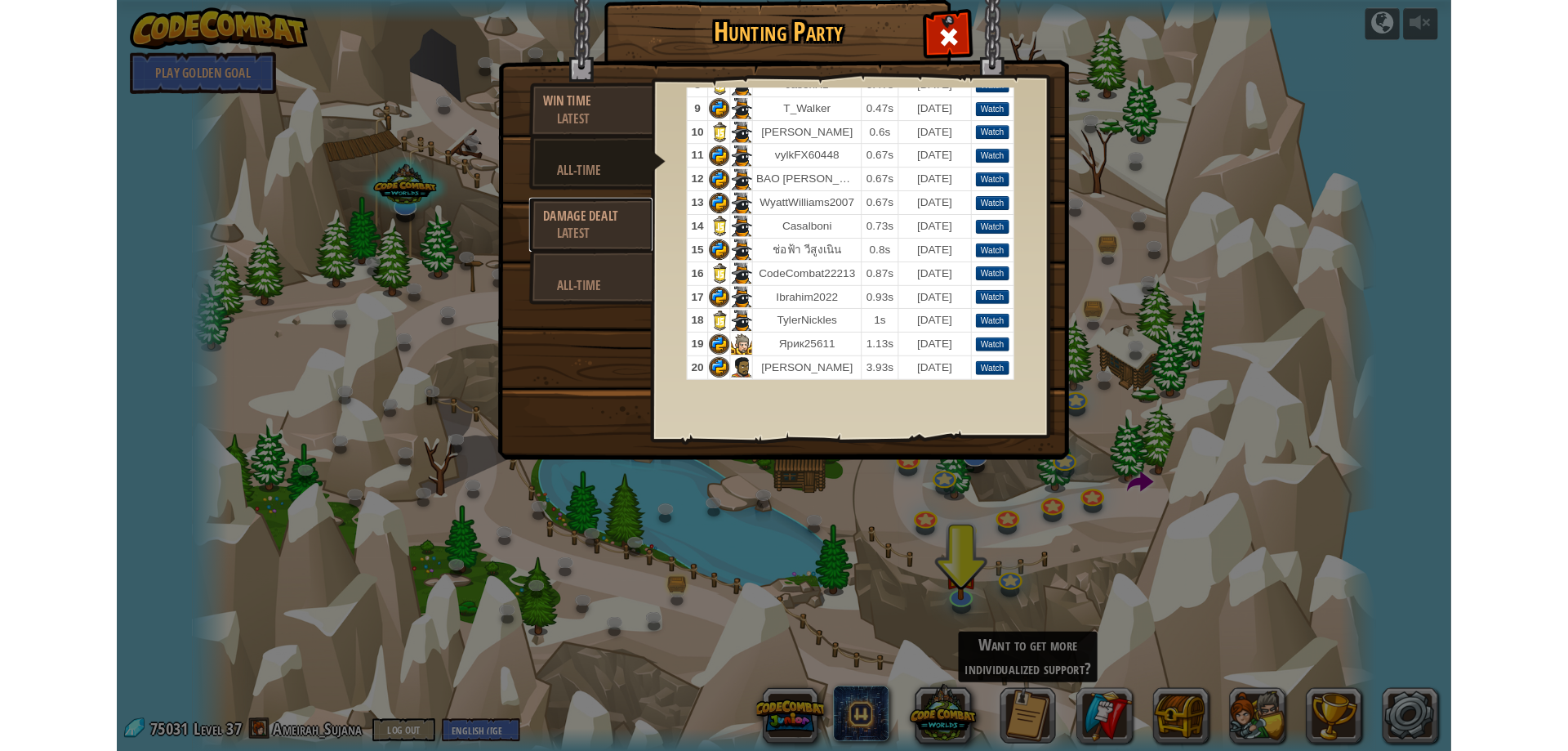
scroll to position [0, 0]
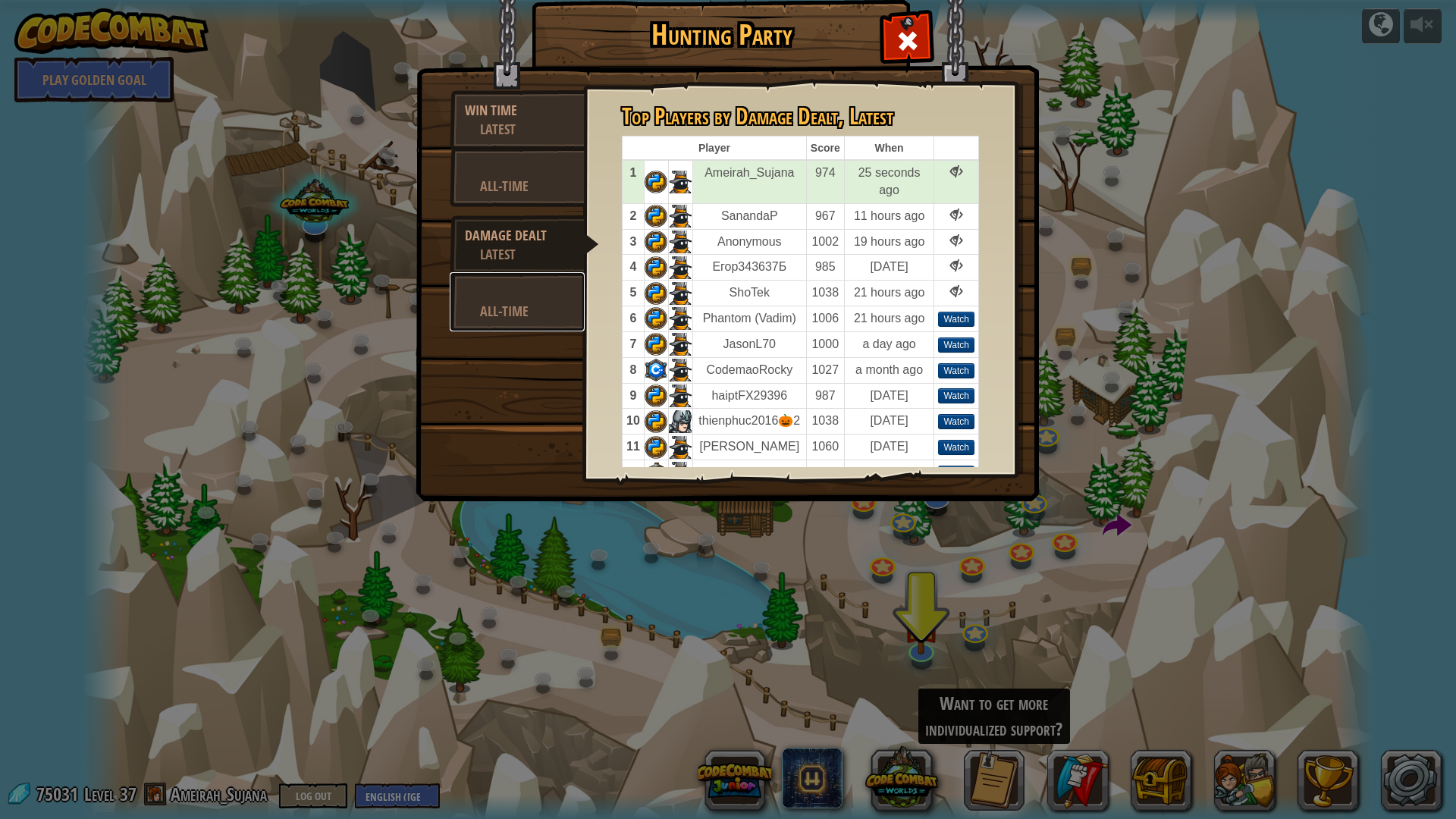
click at [497, 307] on div "All-Time" at bounding box center [524, 310] width 89 height 19
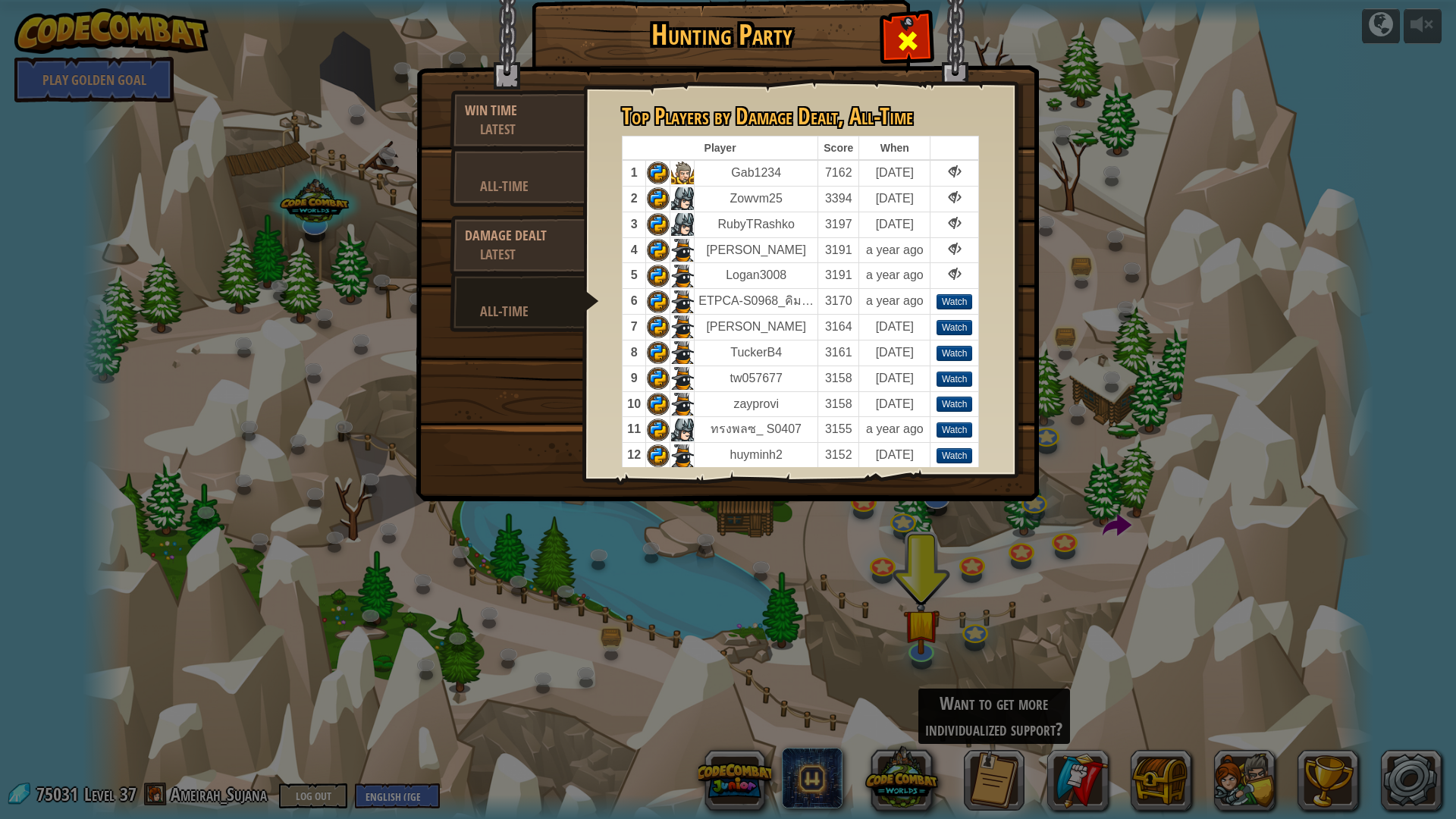
click at [922, 50] on div at bounding box center [908, 38] width 48 height 48
